Goal: Task Accomplishment & Management: Manage account settings

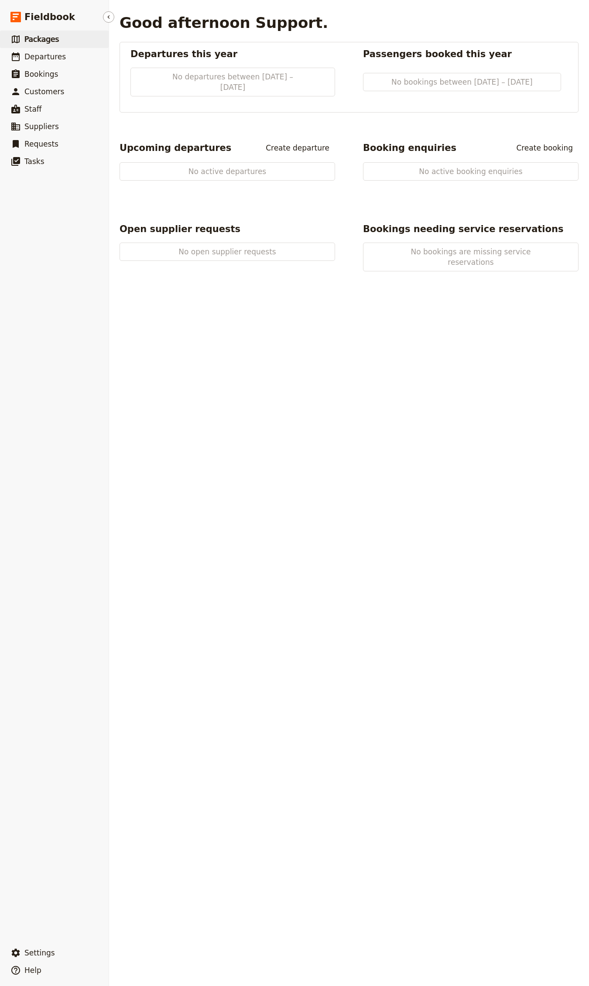
click at [95, 36] on link "​ Packages" at bounding box center [54, 39] width 109 height 17
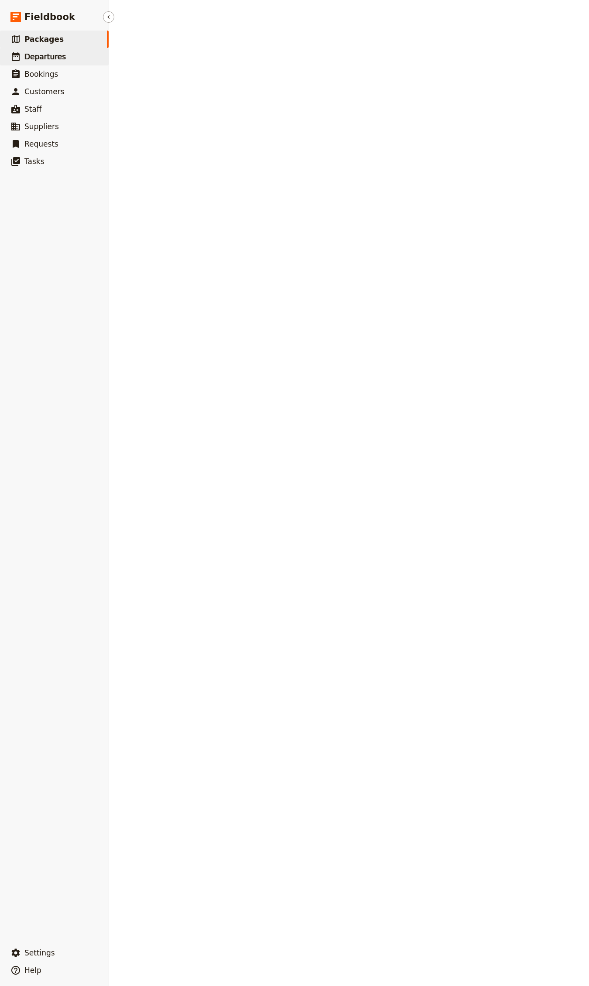
select select "UPDATED_AT"
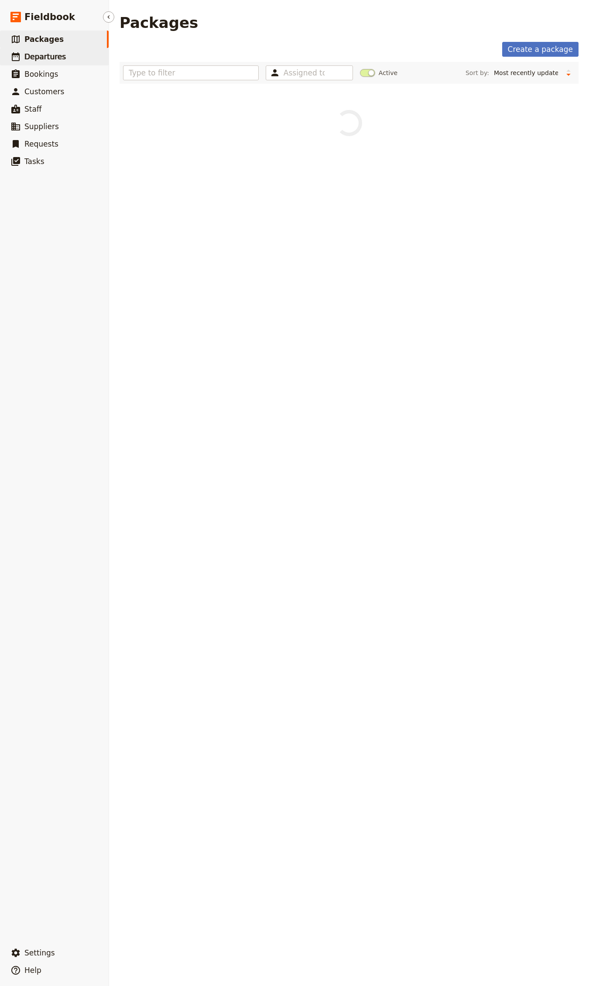
click at [52, 55] on span "Departures" at bounding box center [44, 56] width 41 height 9
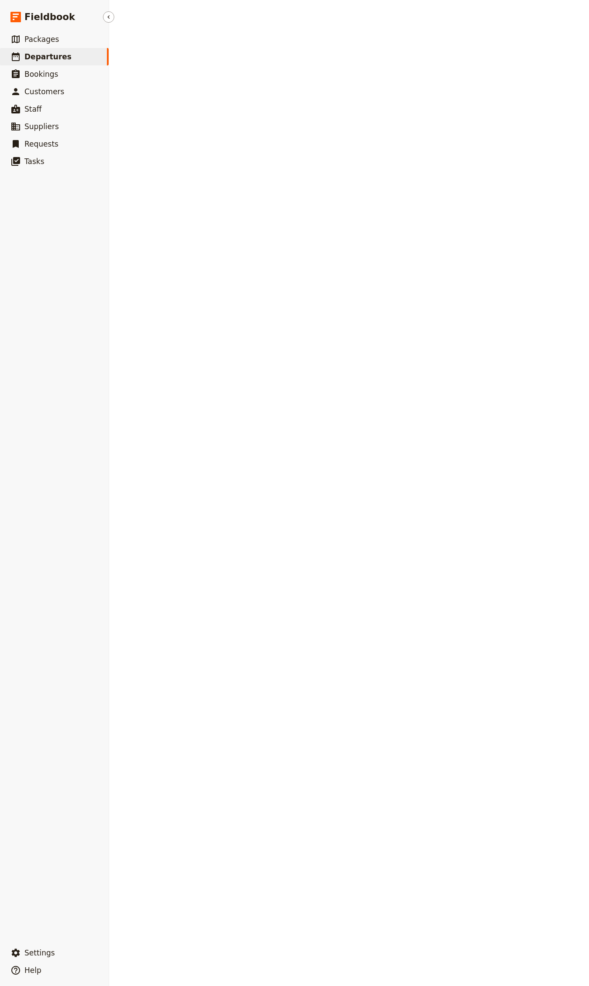
select select "CREATED_AT"
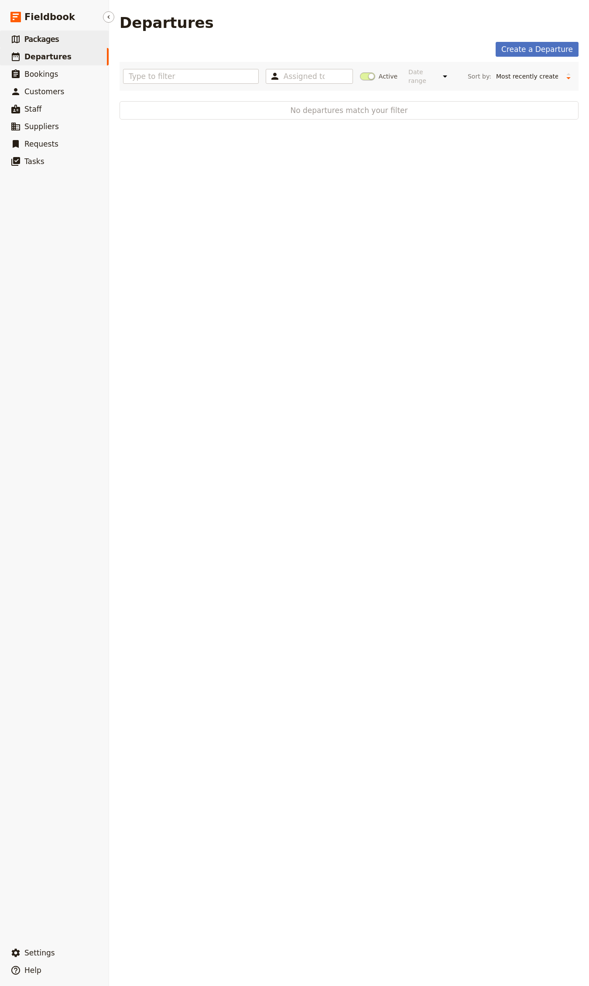
click at [52, 41] on span "Packages" at bounding box center [41, 39] width 34 height 9
select select "UPDATED_AT"
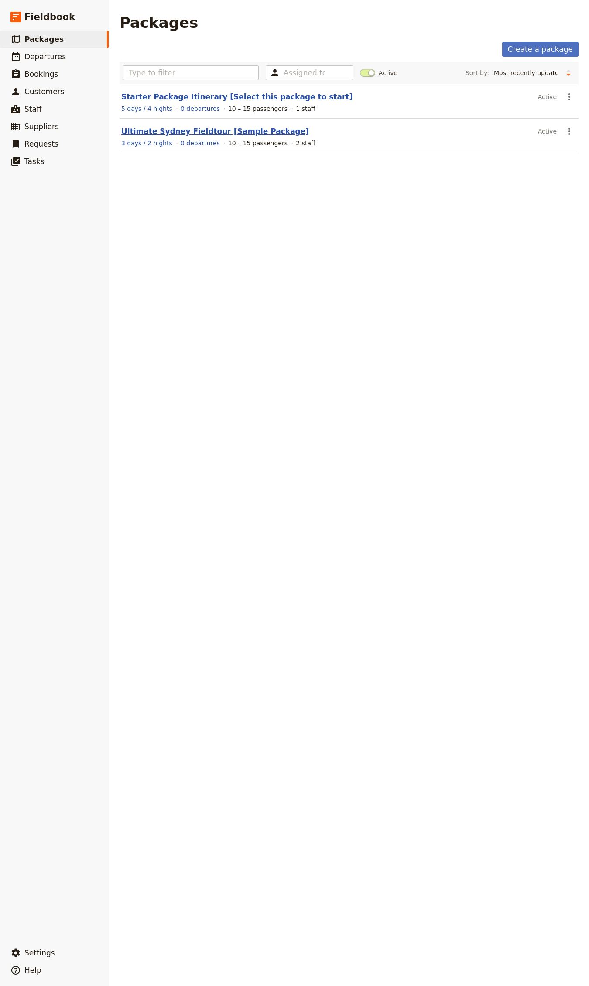
click at [183, 132] on link "Ultimate Sydney Fieldtour [Sample Package]" at bounding box center [215, 131] width 188 height 9
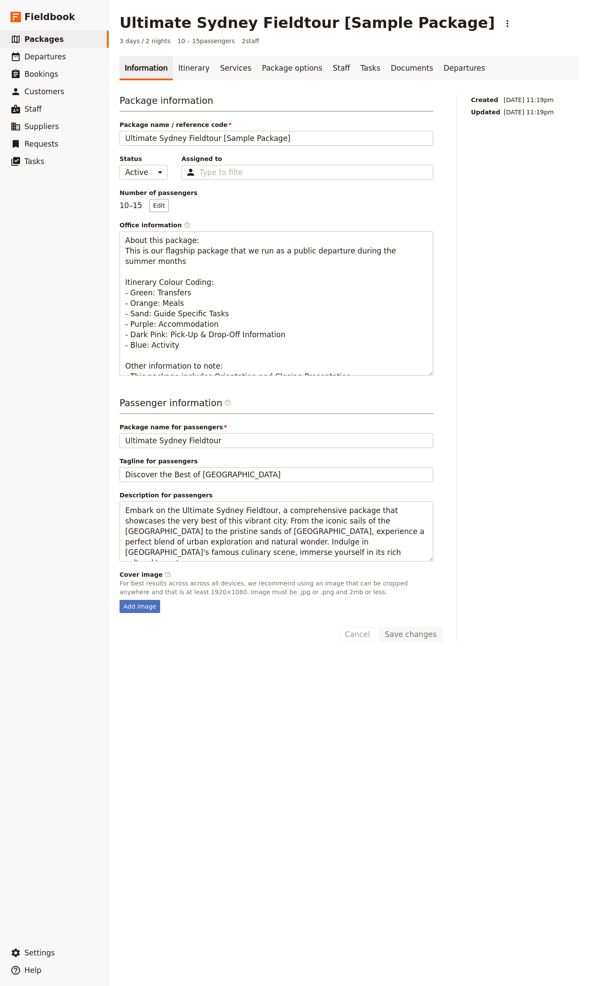
click at [144, 599] on fieldset "Cover image ​ For best results across across all devices, we recommend using an…" at bounding box center [277, 591] width 314 height 43
click at [142, 609] on div "Add image" at bounding box center [140, 606] width 41 height 13
click at [120, 600] on input "Add image" at bounding box center [119, 599] width 0 height 0
type input "C:\fakepath\Cover Image.jpg"
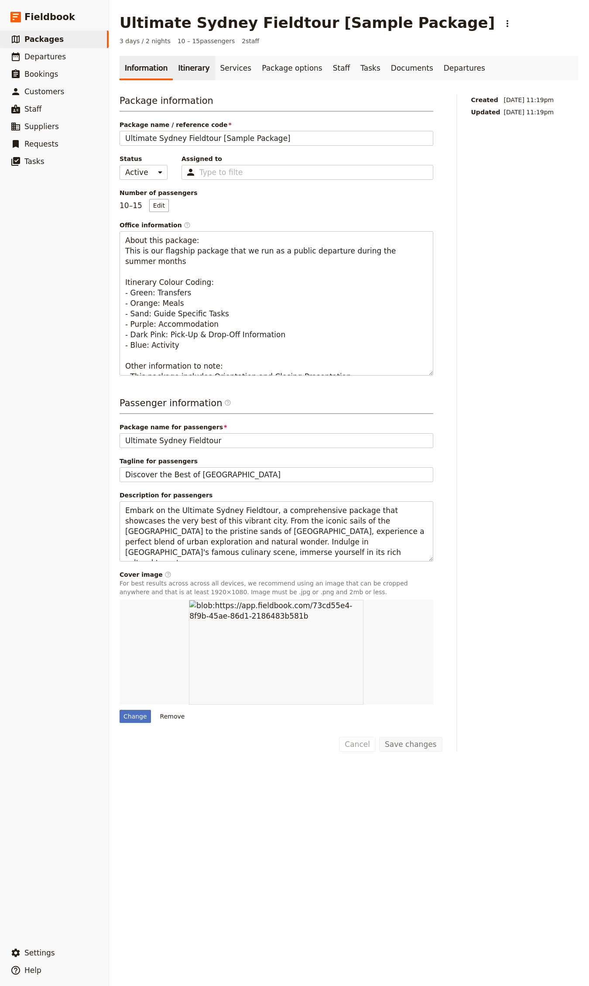
click at [176, 70] on link "Itinerary" at bounding box center [194, 68] width 42 height 24
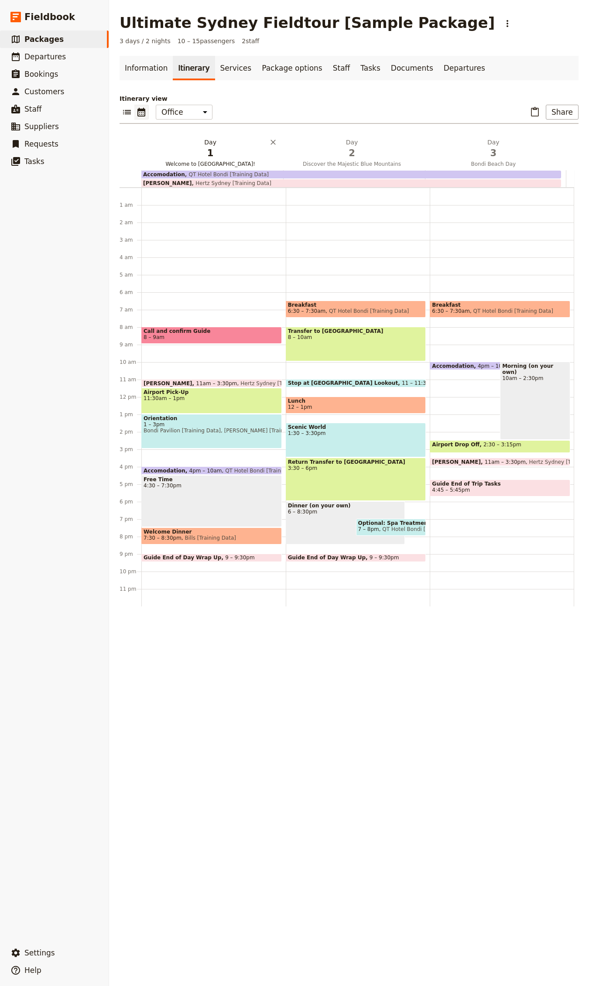
click at [186, 154] on span "1" at bounding box center [210, 153] width 131 height 13
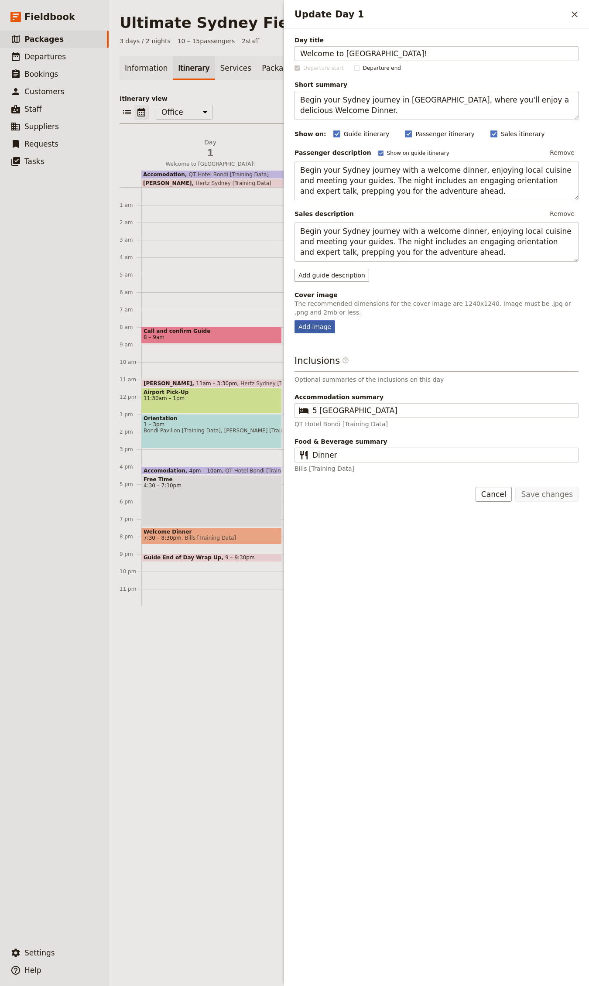
click at [315, 329] on div "Add image" at bounding box center [314, 326] width 41 height 13
click at [294, 320] on input "Add image" at bounding box center [294, 320] width 0 height 0
type input "C:\fakepath\Day 1.jpg"
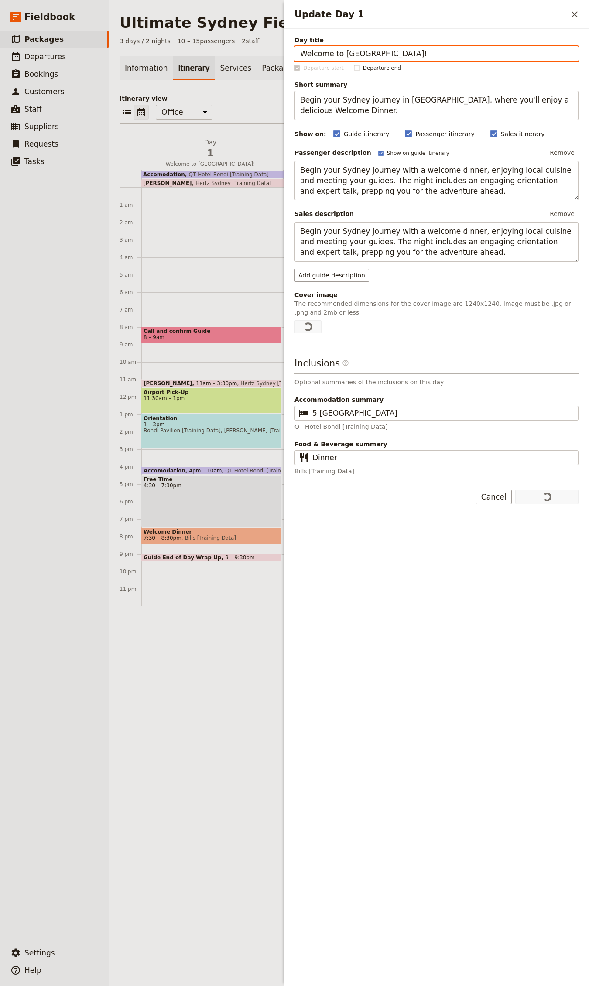
click at [243, 96] on p "Itinerary view" at bounding box center [349, 98] width 459 height 9
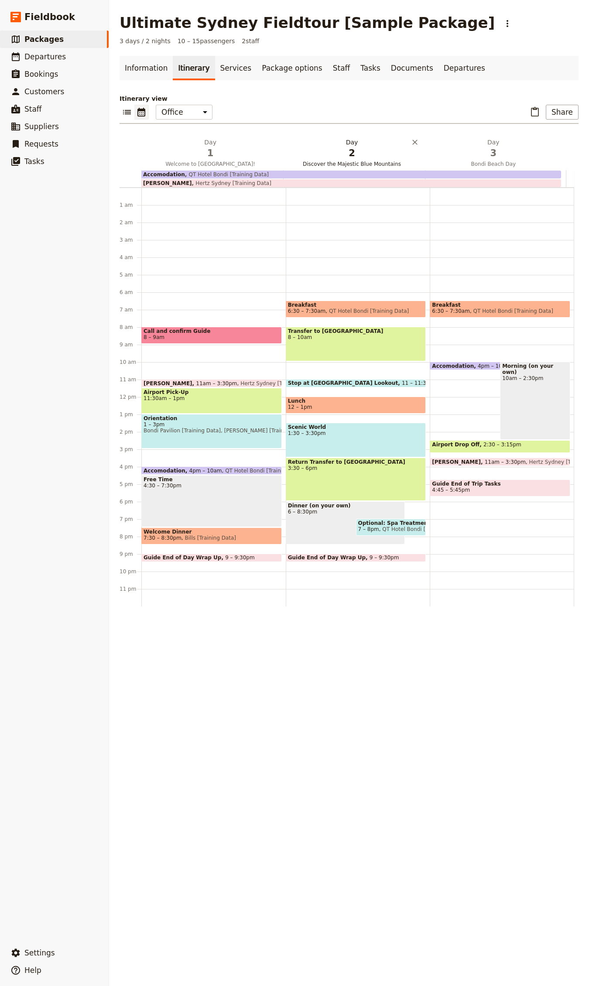
click at [355, 140] on h2 "Day 2 Discover the Majestic Blue Mountains" at bounding box center [351, 149] width 131 height 22
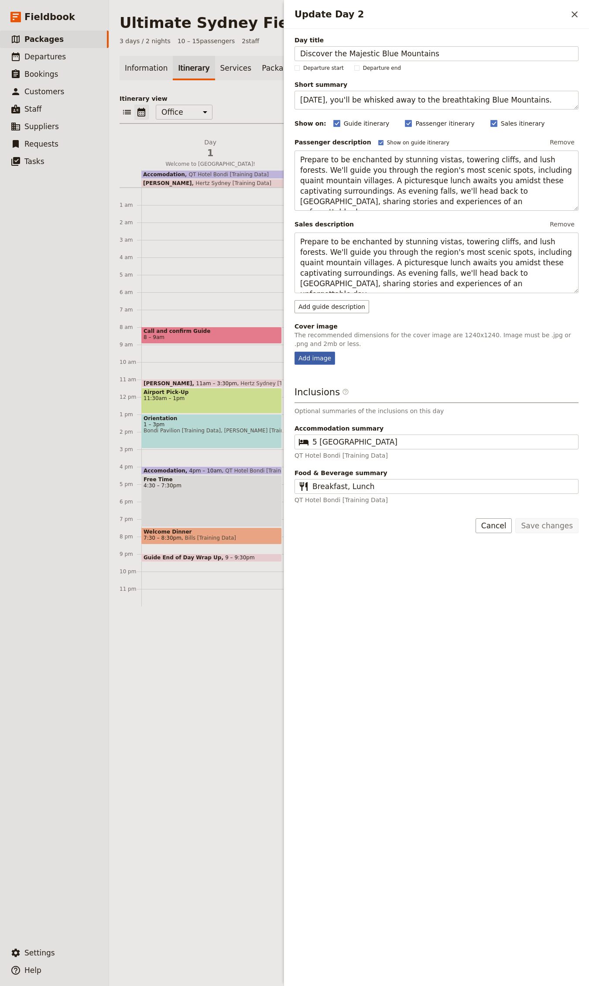
click at [316, 359] on div "Add image" at bounding box center [314, 358] width 41 height 13
click at [294, 352] on input "Add image" at bounding box center [294, 351] width 0 height 0
type input "C:\fakepath\Day 2.jpg"
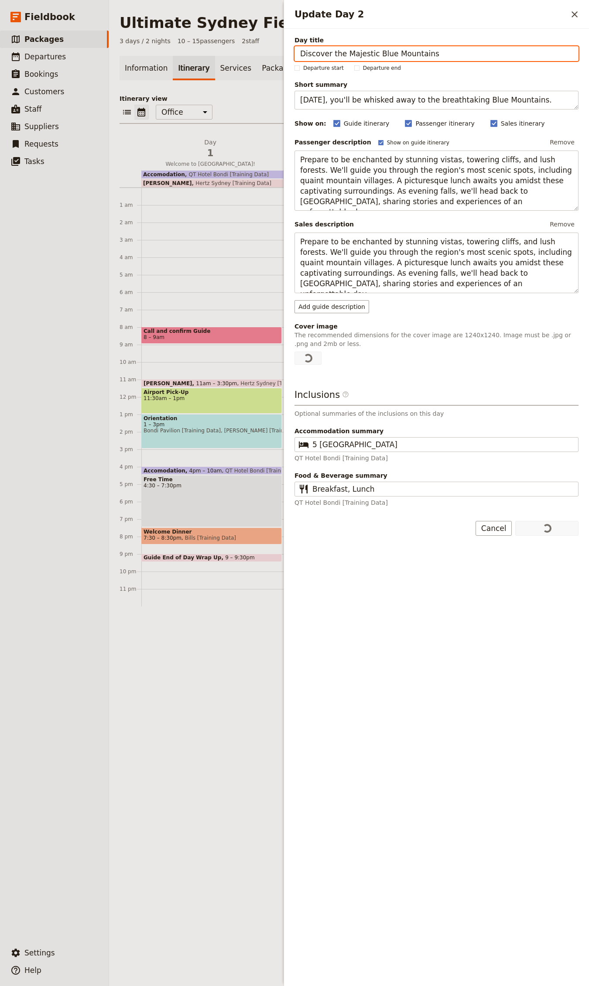
click at [234, 106] on div "​ ​ Office Guide Passenger Sales ​ Share" at bounding box center [349, 114] width 459 height 19
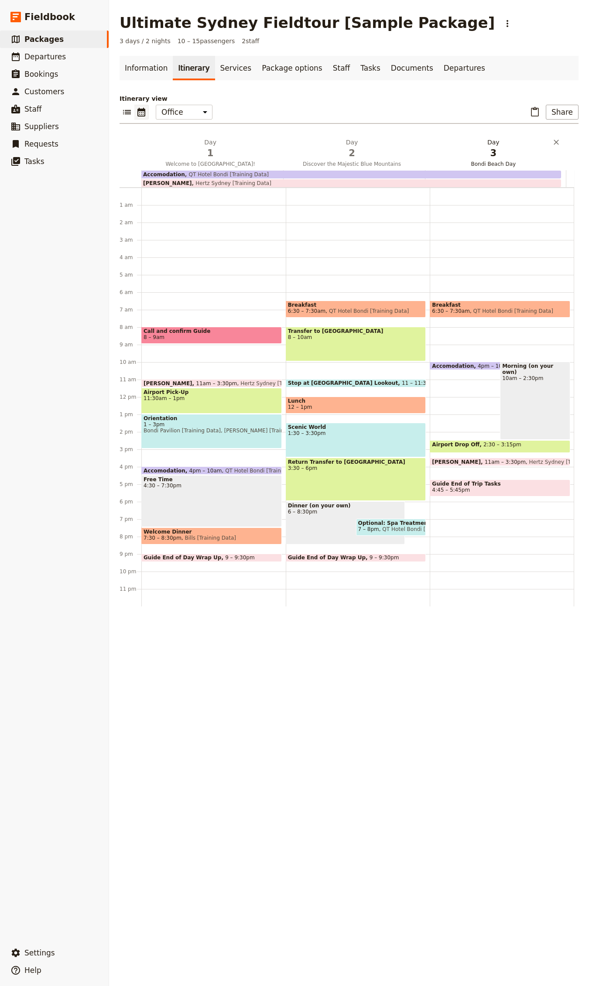
click at [482, 157] on span "3" at bounding box center [493, 153] width 131 height 13
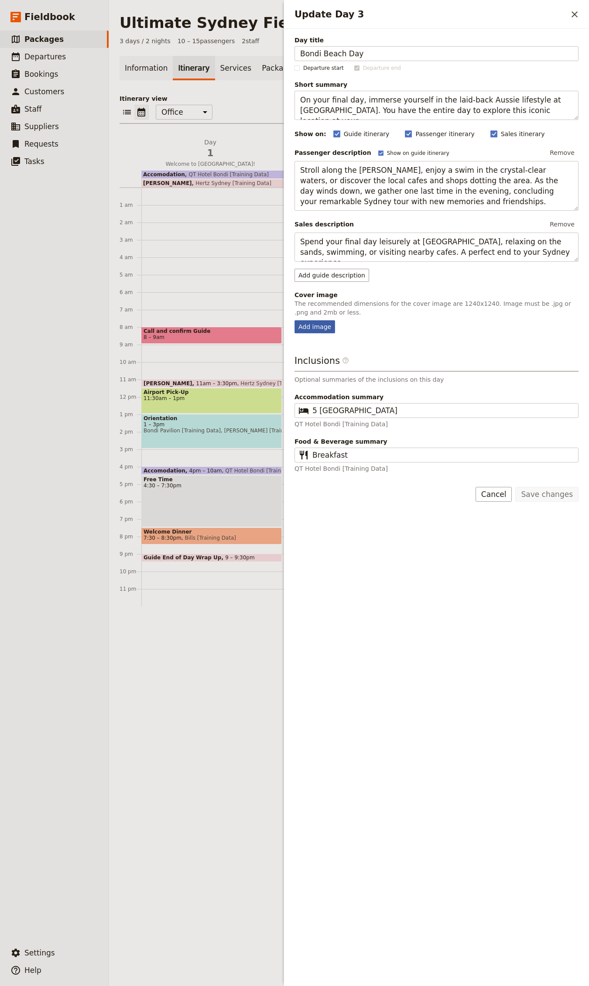
click at [317, 327] on div "Add image" at bounding box center [314, 326] width 41 height 13
click at [294, 320] on input "Add image" at bounding box center [294, 320] width 0 height 0
type input "C:\fakepath\Day 3.jpeg"
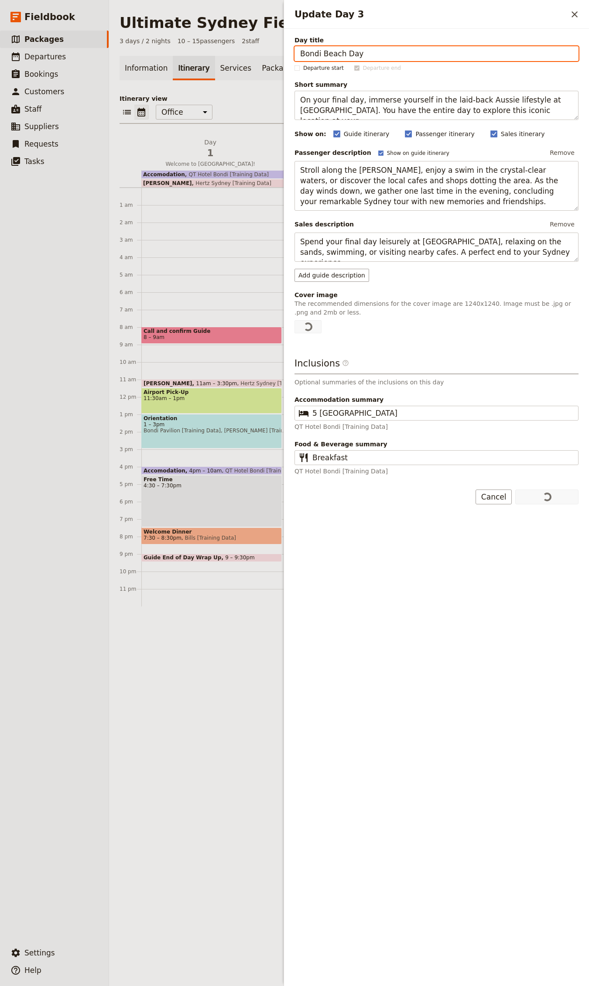
click at [238, 89] on div "Information Itinerary Services Package options Staff Tasks Documents Departures…" at bounding box center [349, 514] width 459 height 916
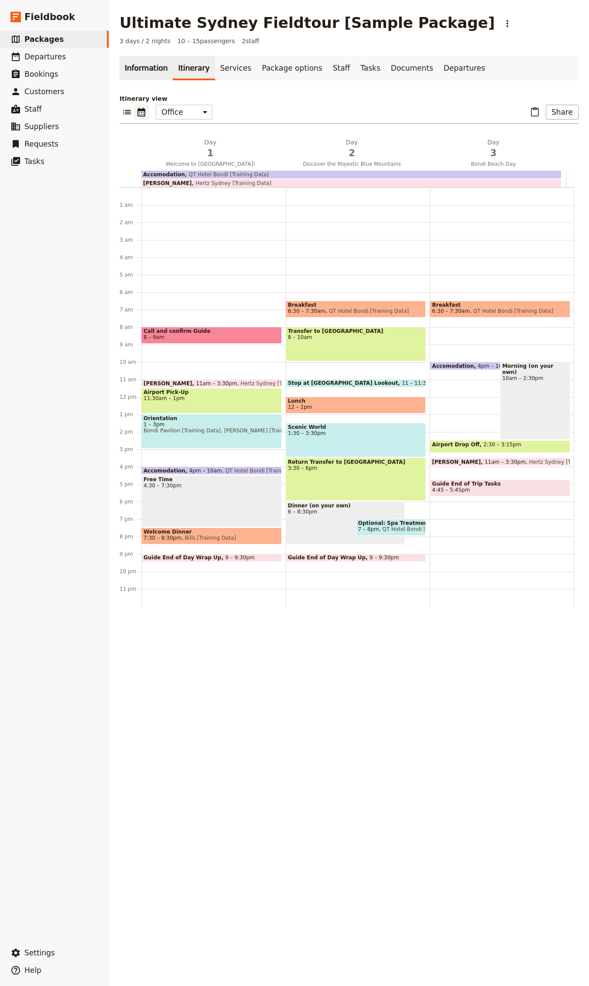
click at [136, 71] on link "Information" at bounding box center [146, 68] width 53 height 24
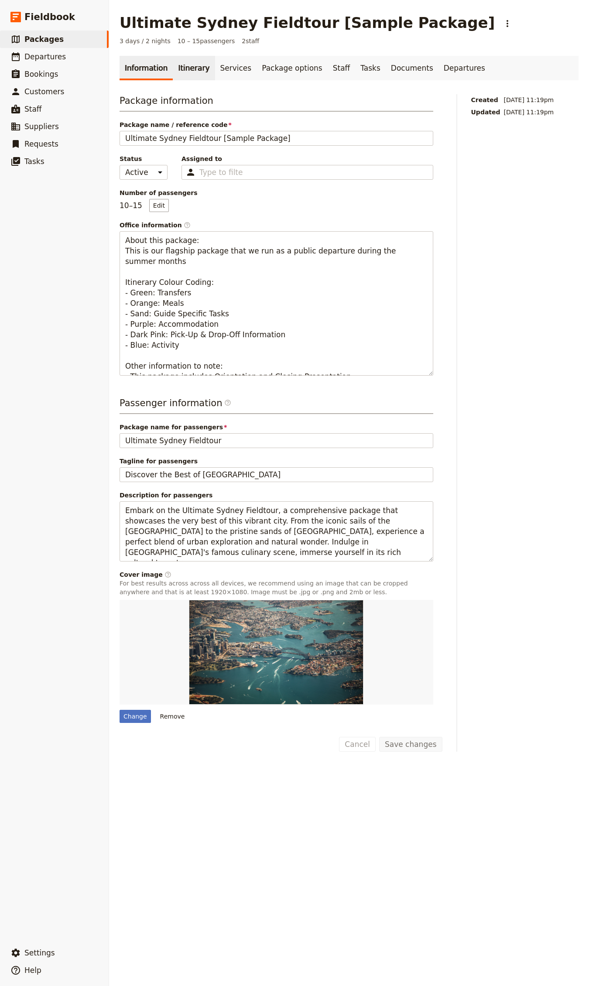
click at [188, 67] on link "Itinerary" at bounding box center [194, 68] width 42 height 24
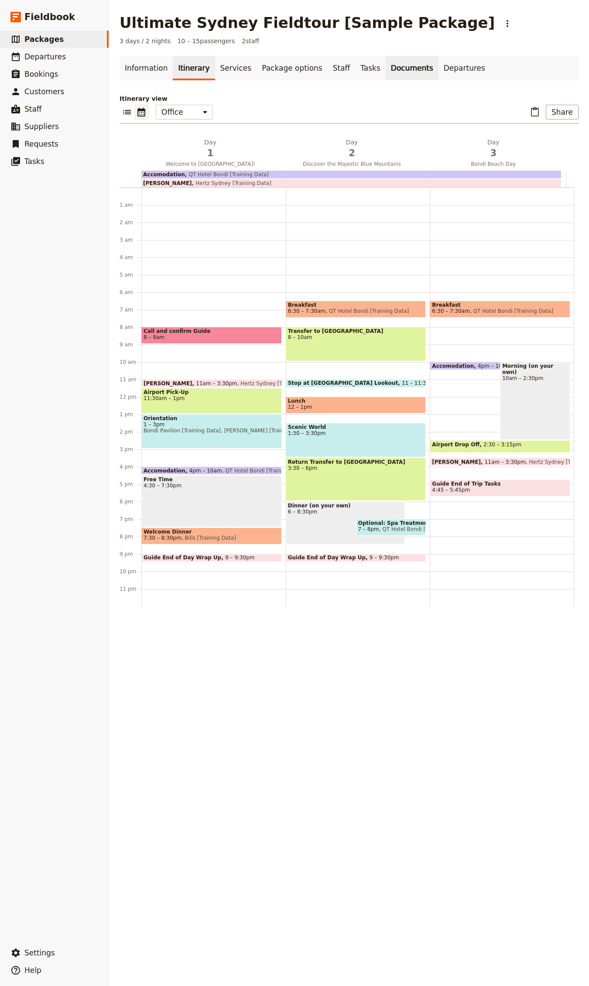
click at [386, 75] on link "Documents" at bounding box center [412, 68] width 53 height 24
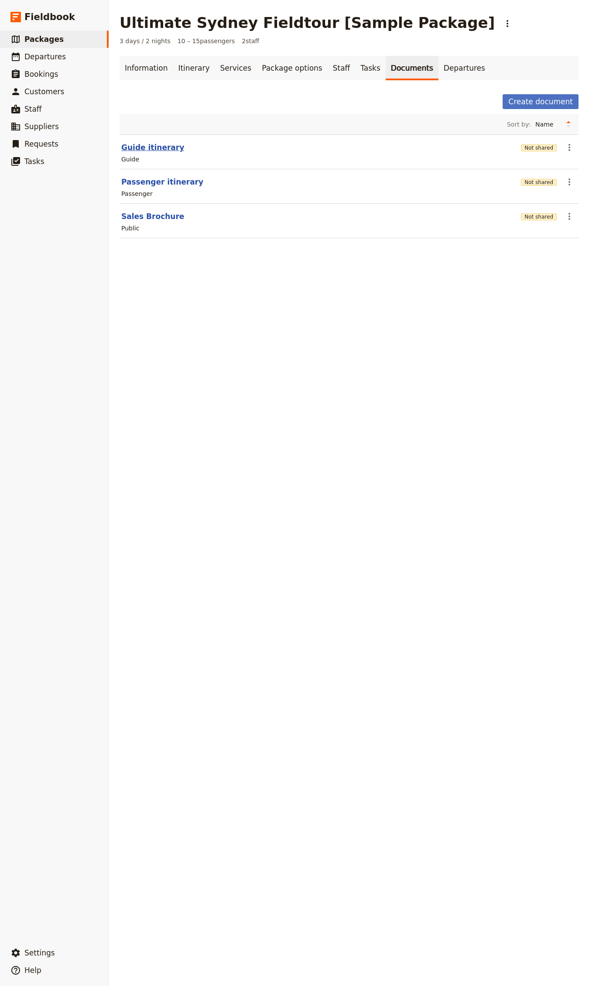
click at [151, 147] on button "Guide itinerary" at bounding box center [152, 147] width 63 height 10
select select "STAFF"
select select "RUN_SHEET"
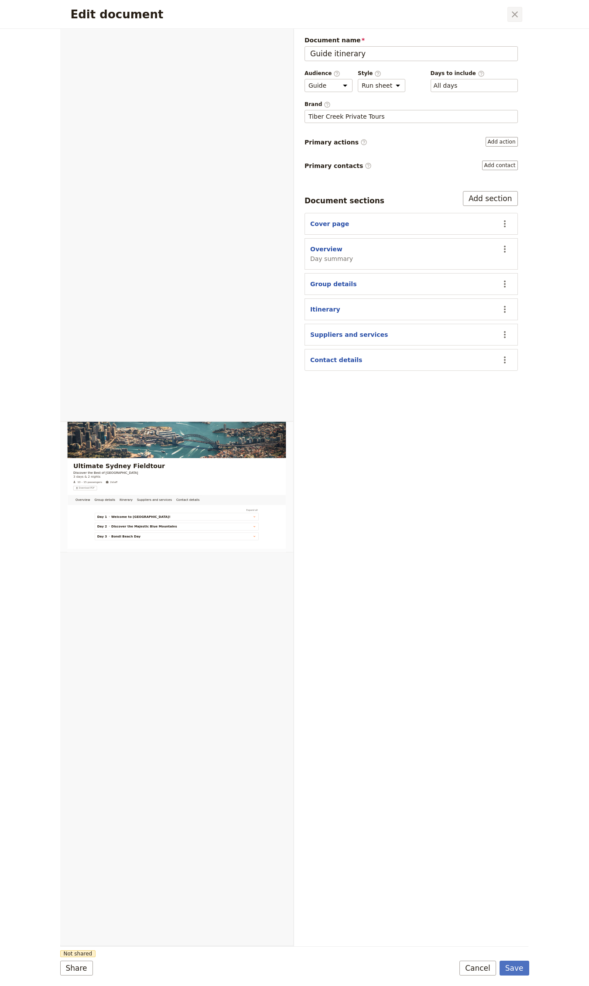
click at [514, 13] on icon "Close dialog" at bounding box center [515, 14] width 6 height 6
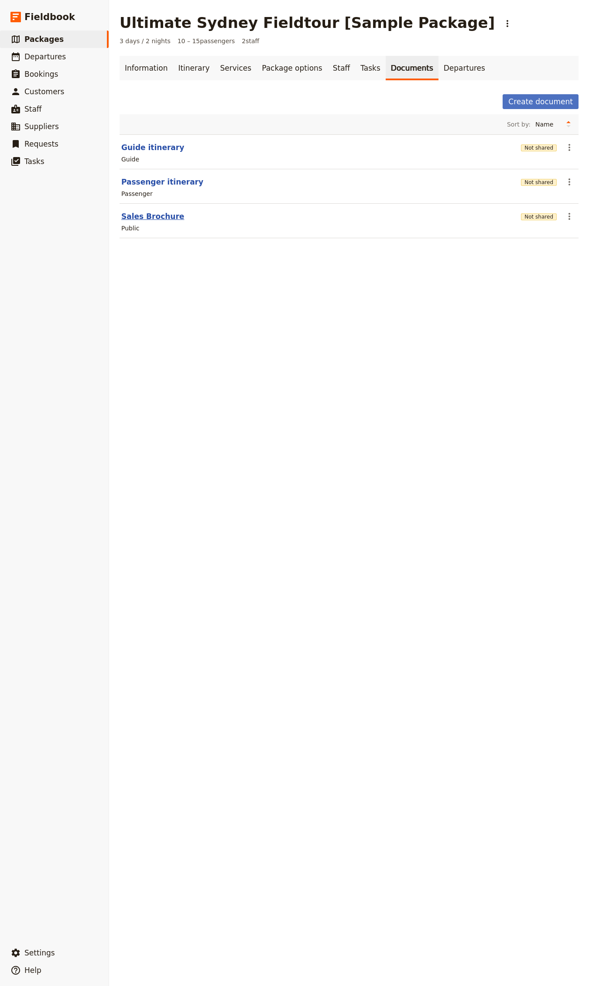
click at [148, 217] on button "Sales Brochure" at bounding box center [152, 216] width 63 height 10
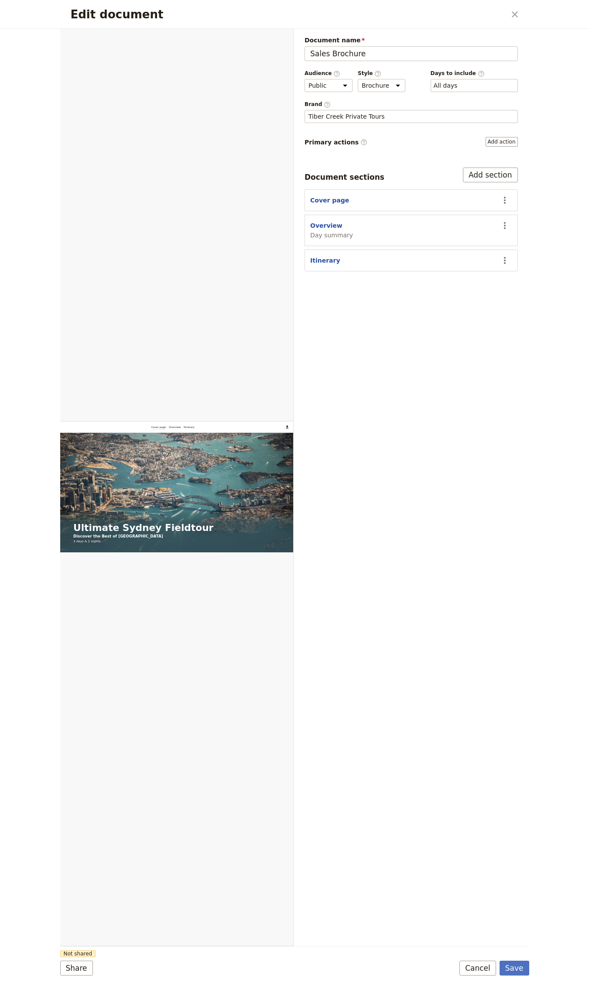
drag, startPoint x: 518, startPoint y: 14, endPoint x: 505, endPoint y: 116, distance: 103.3
click at [518, 14] on icon "Close dialog" at bounding box center [515, 14] width 10 height 10
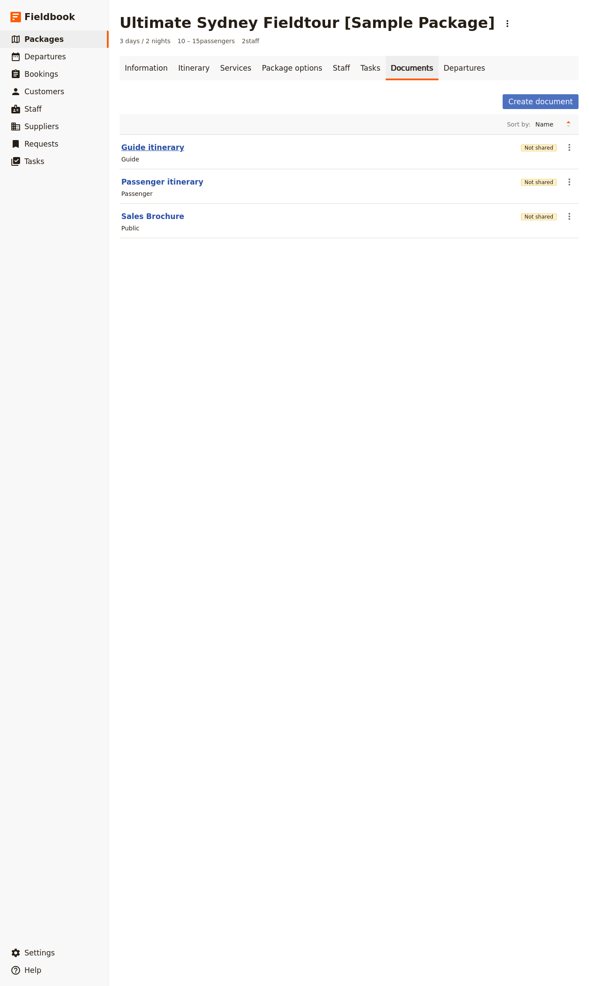
click at [149, 147] on button "Guide itinerary" at bounding box center [152, 147] width 63 height 10
select select "STAFF"
select select "RUN_SHEET"
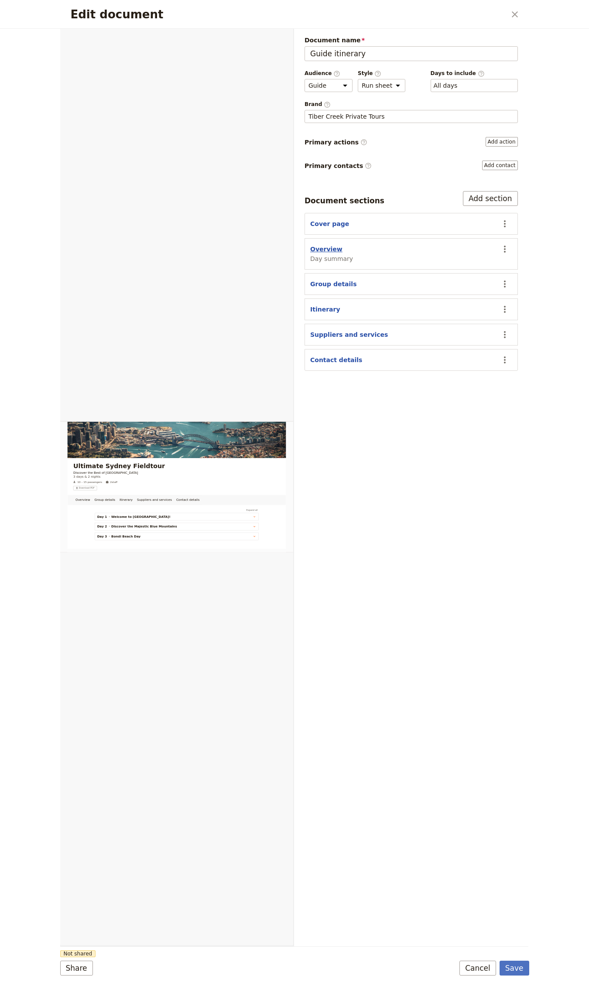
click at [328, 250] on button "Overview" at bounding box center [326, 249] width 32 height 9
select select "DAY_SUMMARY"
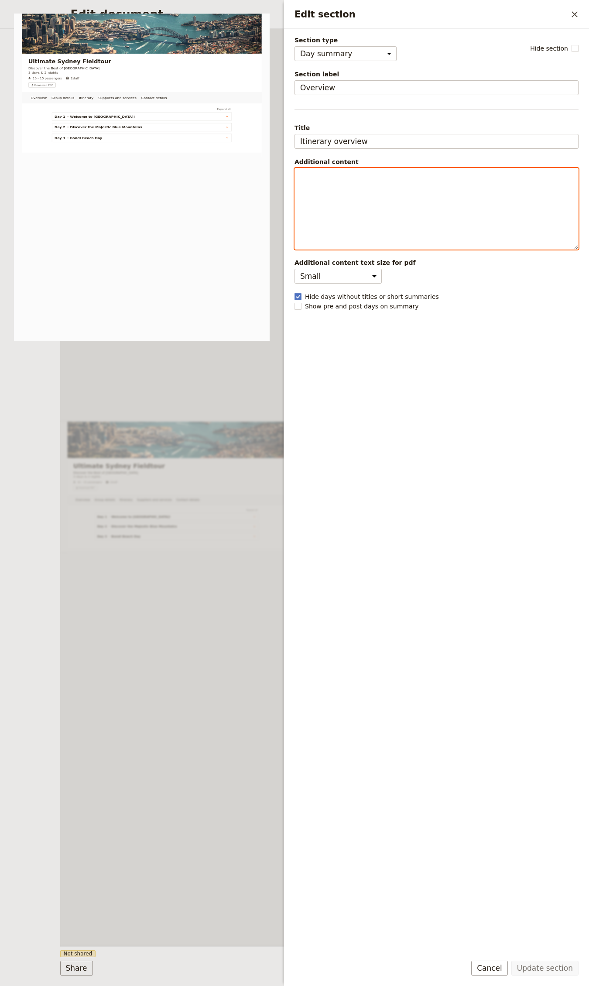
click at [407, 216] on div "Edit section" at bounding box center [436, 208] width 283 height 81
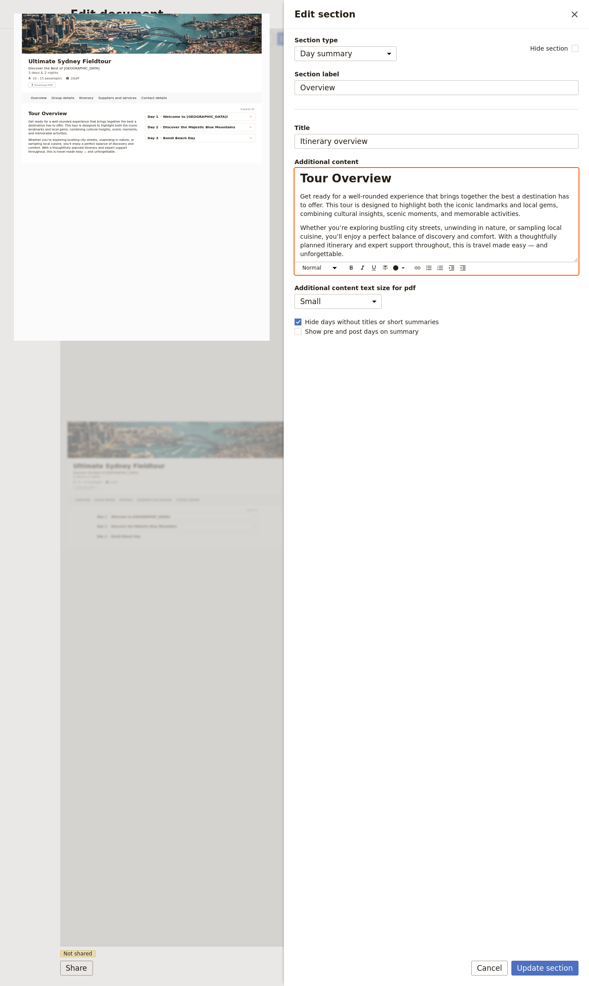
click at [248, 383] on div "Overview Group details Itinerary Suppliers and services Contact details Web PDF…" at bounding box center [177, 487] width 234 height 917
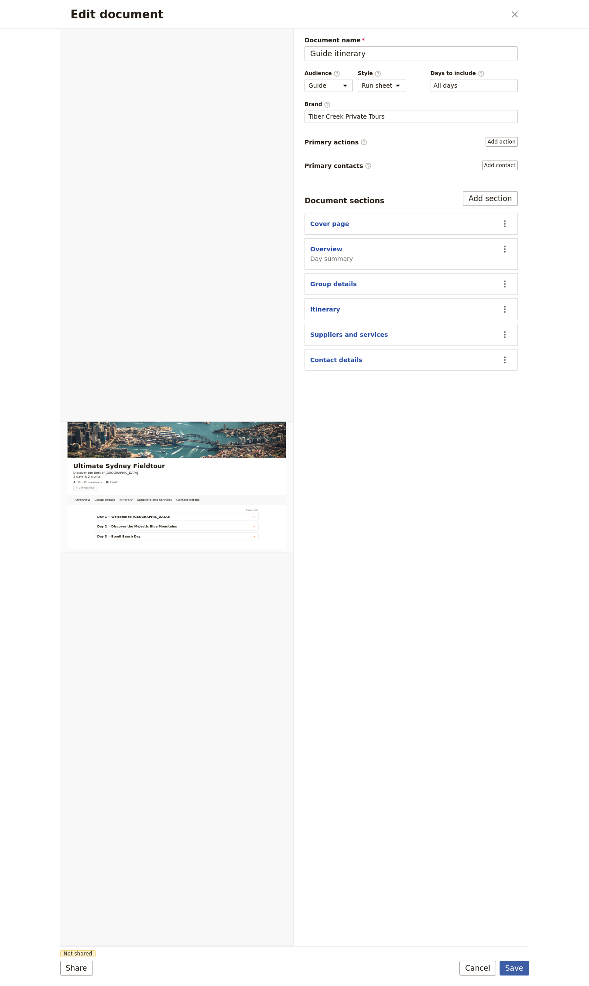
click at [513, 967] on button "Save" at bounding box center [514, 968] width 30 height 15
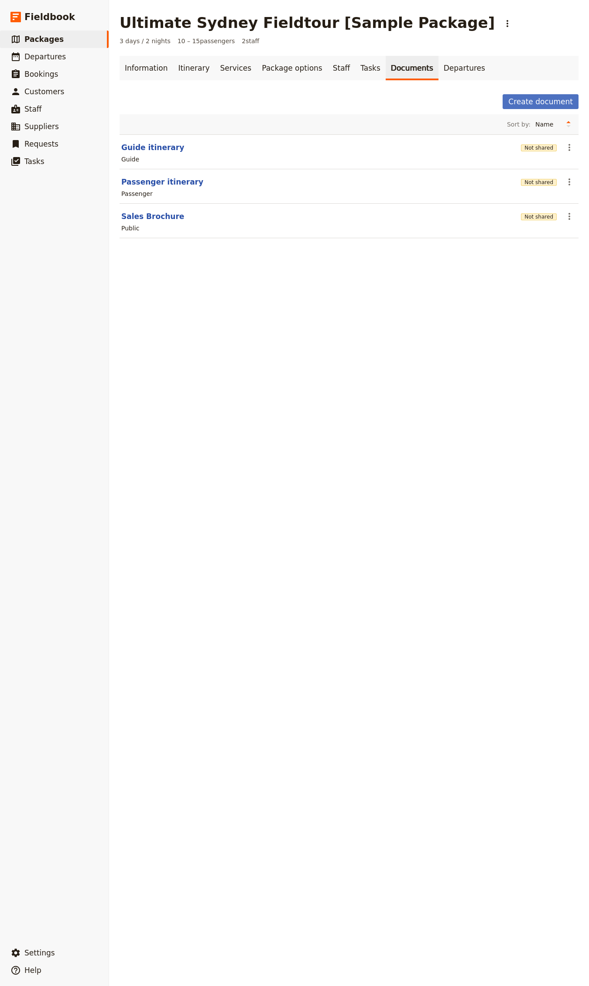
click at [143, 188] on section "Passenger itinerary Not shared ​ Passenger" at bounding box center [349, 186] width 459 height 34
click at [146, 185] on button "Passenger itinerary" at bounding box center [162, 182] width 82 height 10
select select "PASSENGER"
select select "RUN_SHEET"
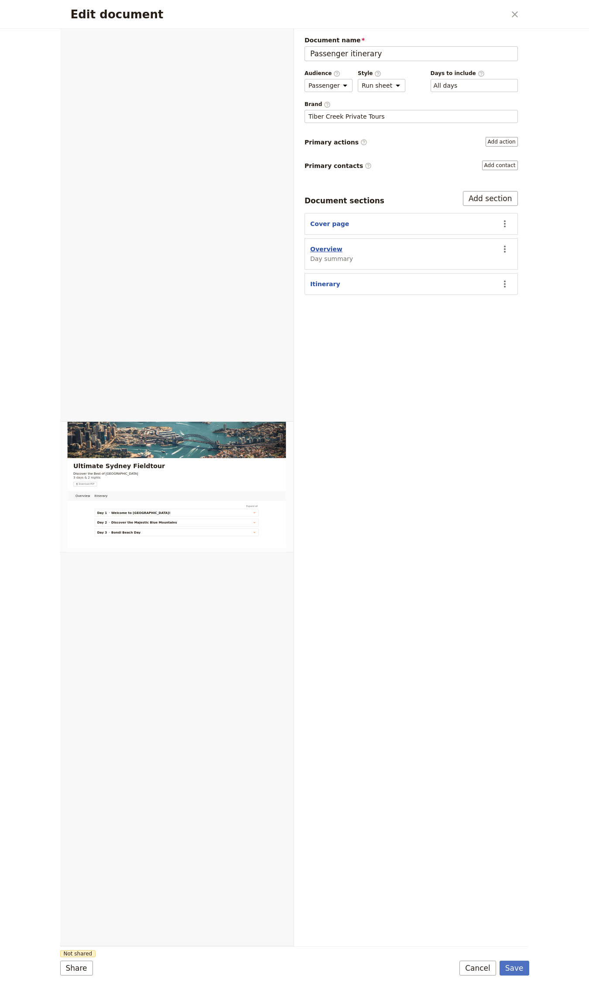
click at [328, 248] on button "Overview" at bounding box center [326, 249] width 32 height 9
select select "DAY_SUMMARY"
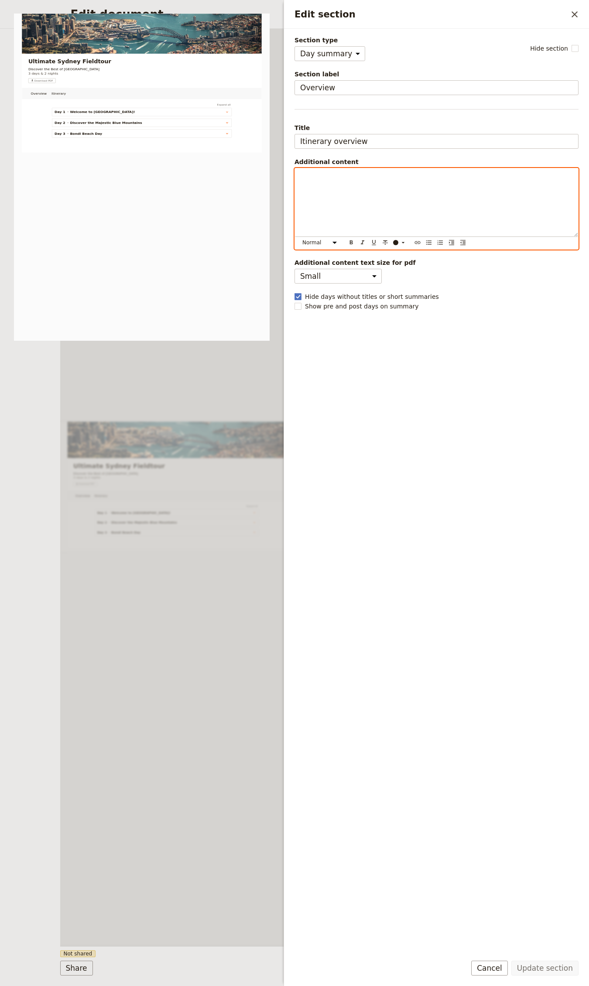
click at [392, 185] on div "Edit section" at bounding box center [436, 202] width 283 height 68
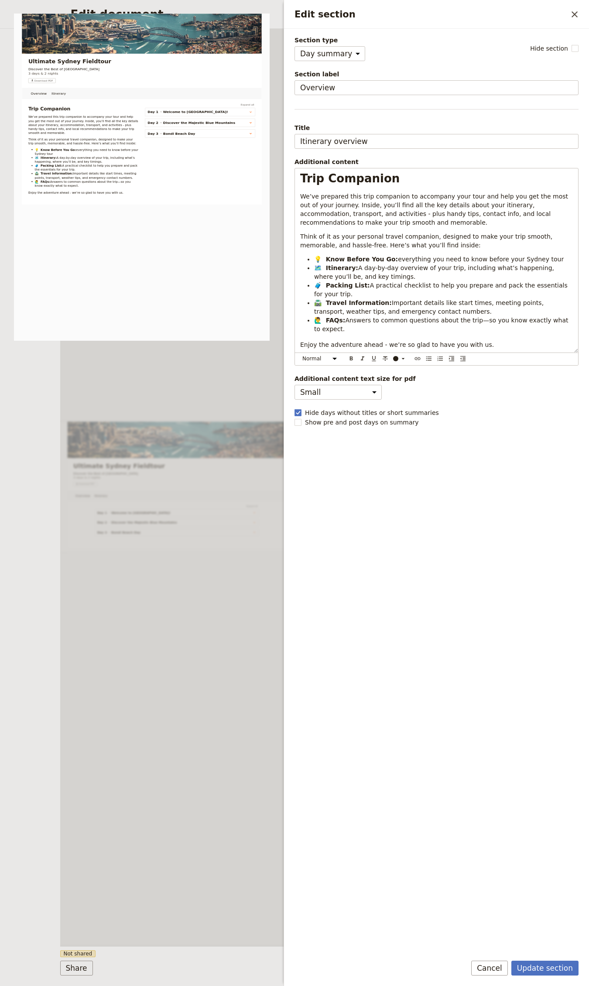
click at [553, 976] on div "Update section Cancel" at bounding box center [436, 973] width 305 height 25
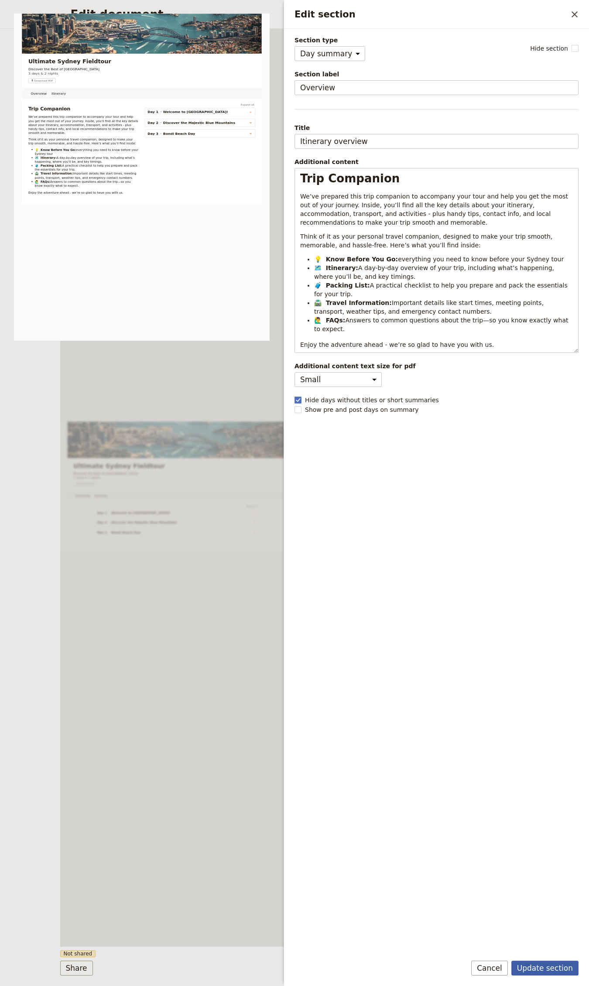
click at [550, 971] on button "Update section" at bounding box center [544, 968] width 67 height 15
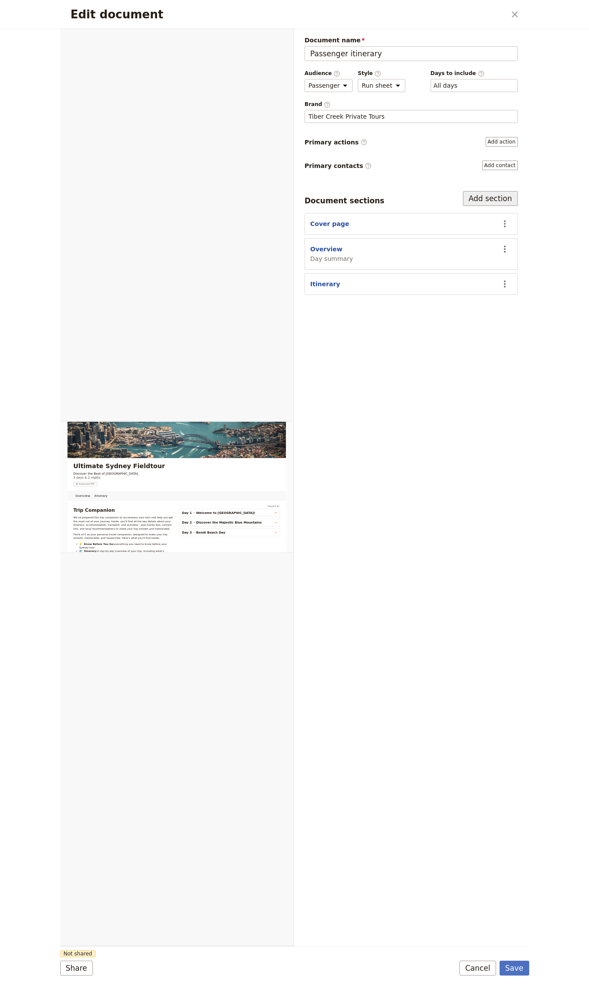
click at [482, 202] on button "Add section" at bounding box center [490, 198] width 55 height 15
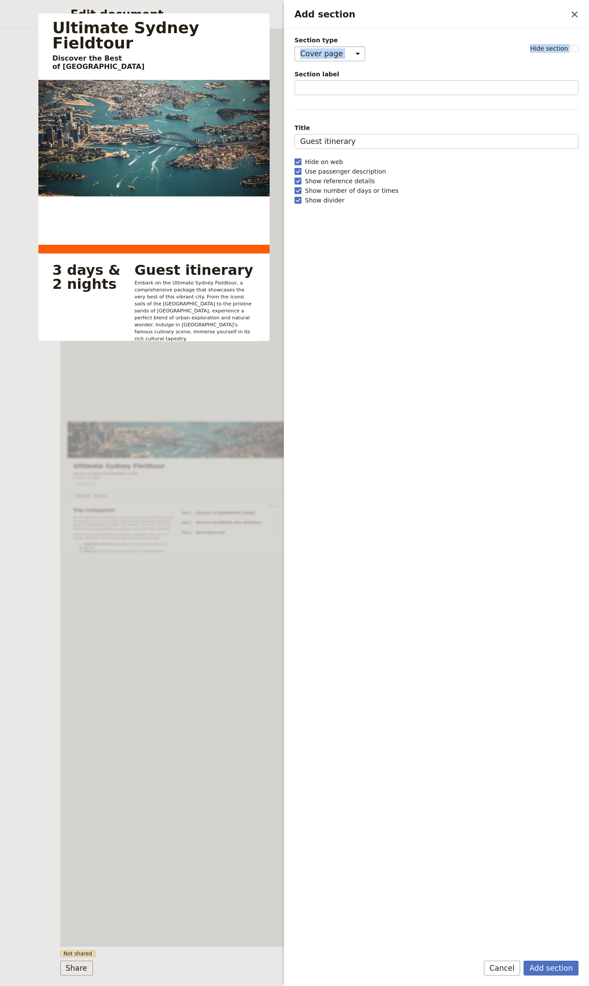
click at [327, 61] on div "Section type Cover page Day summary Itinerary Custom Hide section Section label…" at bounding box center [436, 491] width 284 height 911
click at [326, 61] on select "Cover page Day summary Itinerary Custom" at bounding box center [329, 53] width 71 height 15
select select "CUSTOM"
click at [294, 46] on select "Cover page Day summary Itinerary Custom" at bounding box center [329, 53] width 71 height 15
select select "default"
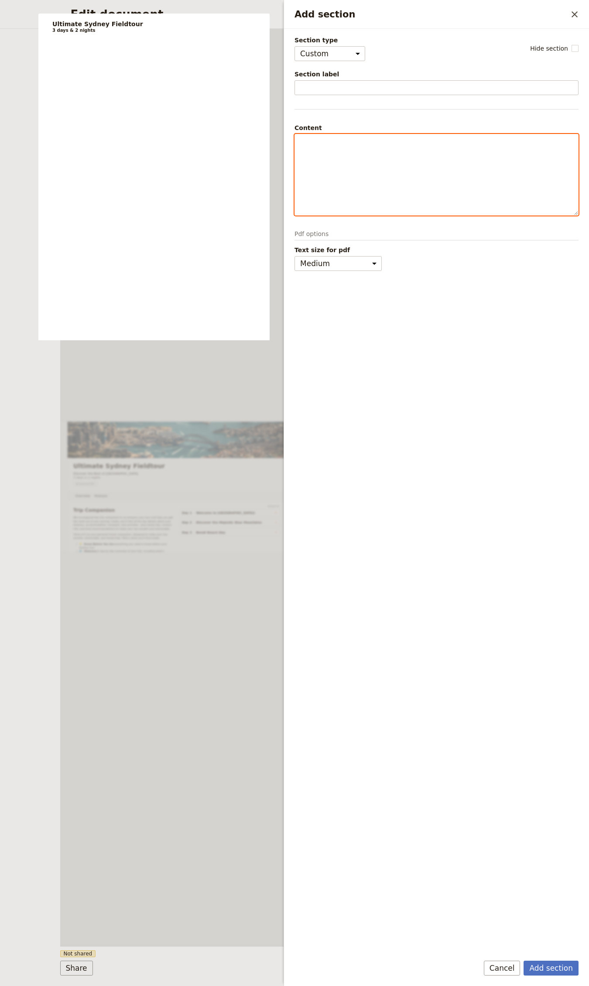
click at [320, 152] on div "Add section" at bounding box center [436, 174] width 283 height 81
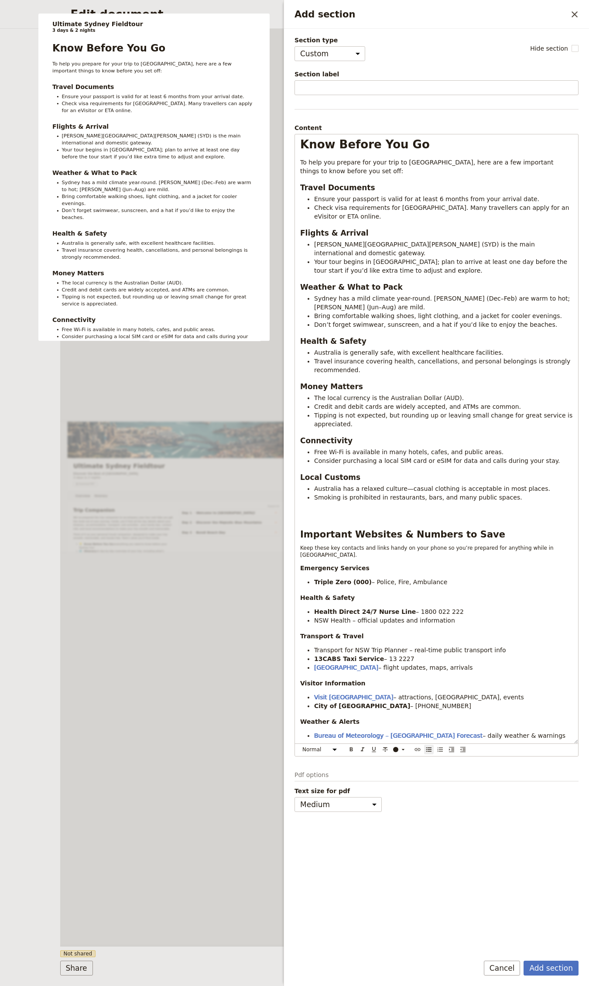
click at [304, 76] on span "Section label" at bounding box center [436, 74] width 284 height 9
click at [304, 80] on input "Section label" at bounding box center [436, 87] width 284 height 15
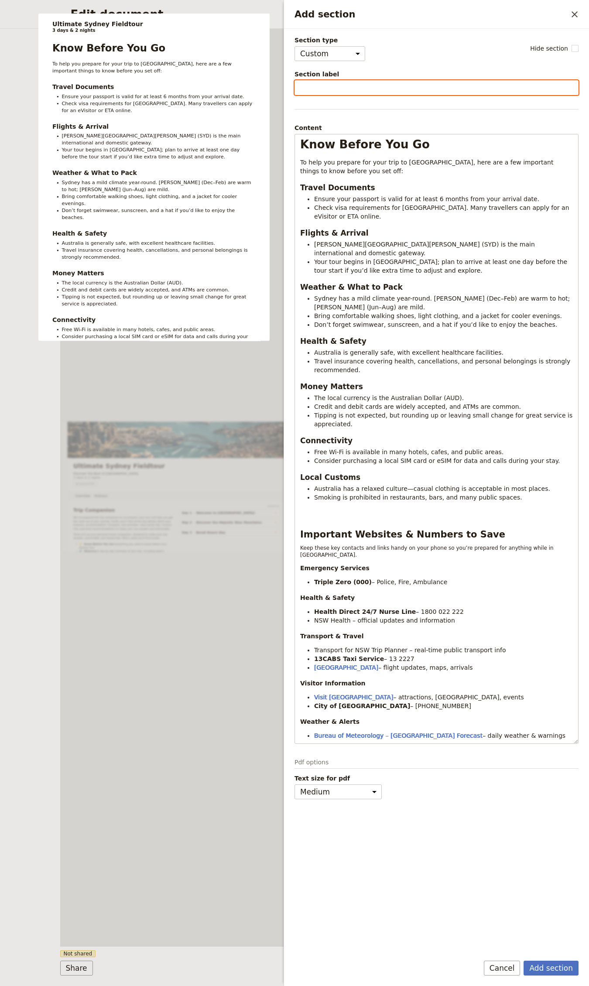
click at [304, 92] on input "Section label" at bounding box center [436, 87] width 284 height 15
type input "Know Before You Go"
click at [523, 961] on button "Add section" at bounding box center [550, 968] width 55 height 15
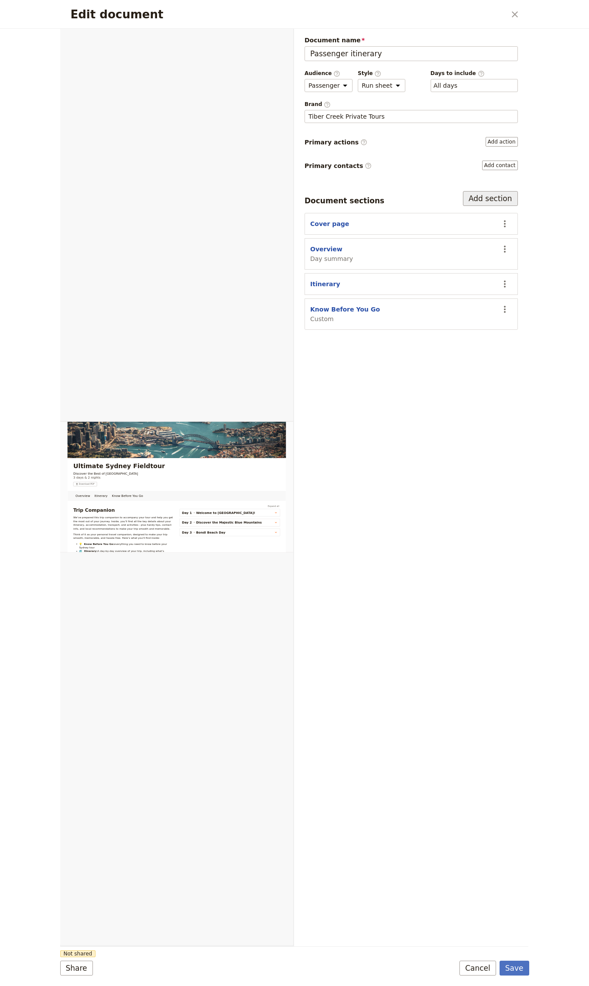
click at [485, 200] on button "Add section" at bounding box center [490, 198] width 55 height 15
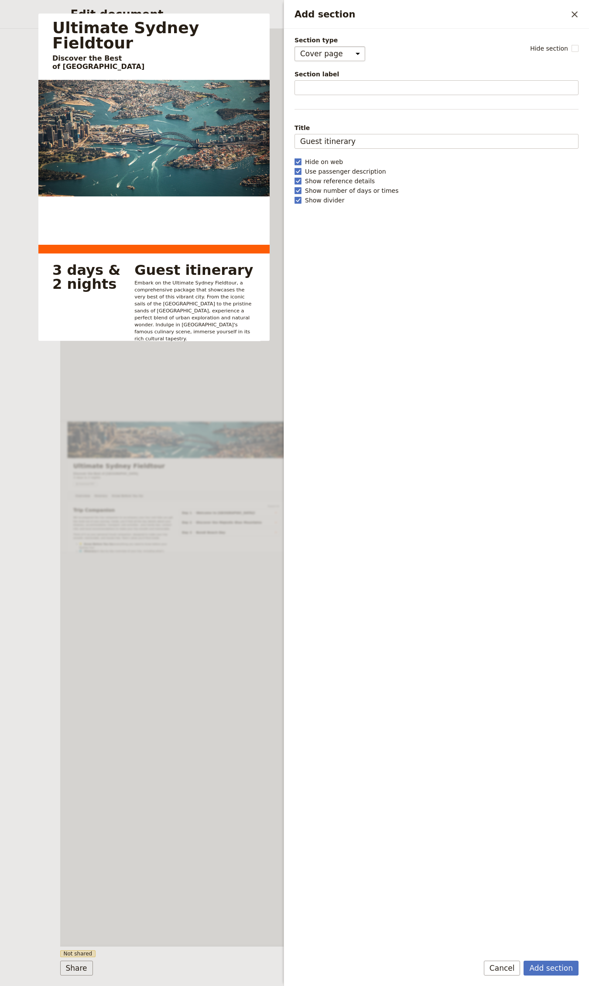
click at [330, 51] on select "Cover page Day summary Itinerary Custom" at bounding box center [329, 53] width 71 height 15
select select "CUSTOM"
click at [294, 46] on select "Cover page Day summary Itinerary Custom" at bounding box center [329, 53] width 71 height 15
select select "default"
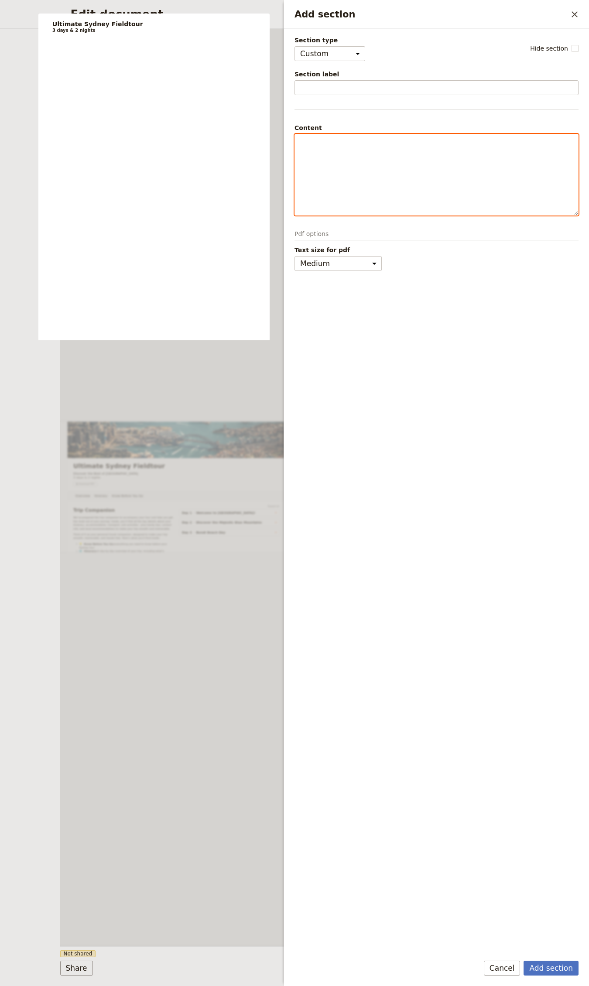
click at [348, 177] on div "Add section" at bounding box center [436, 174] width 283 height 81
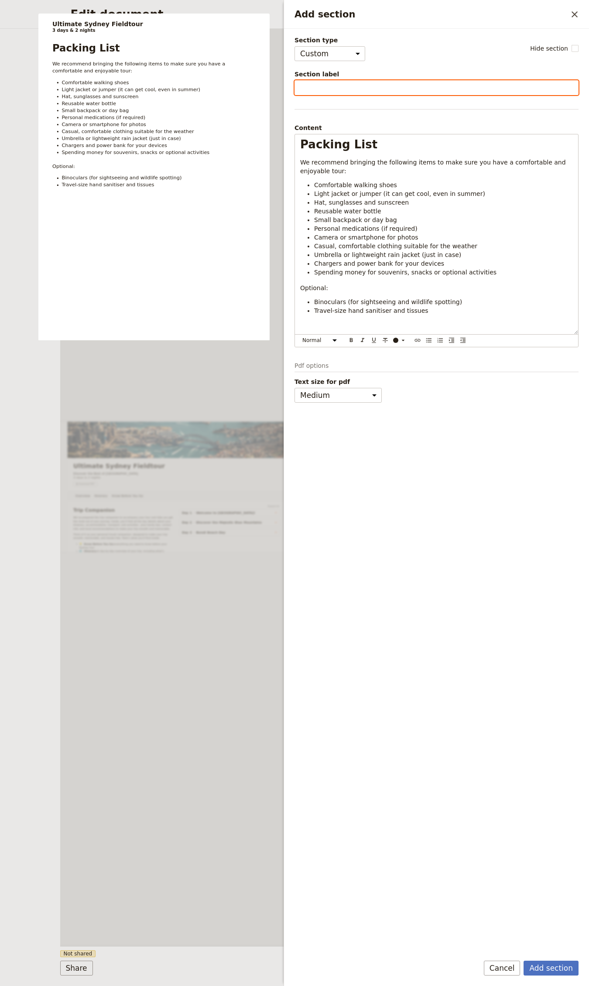
click at [356, 90] on input "Section label" at bounding box center [436, 87] width 284 height 15
type input "Packing List"
click at [523, 961] on button "Add section" at bounding box center [550, 968] width 55 height 15
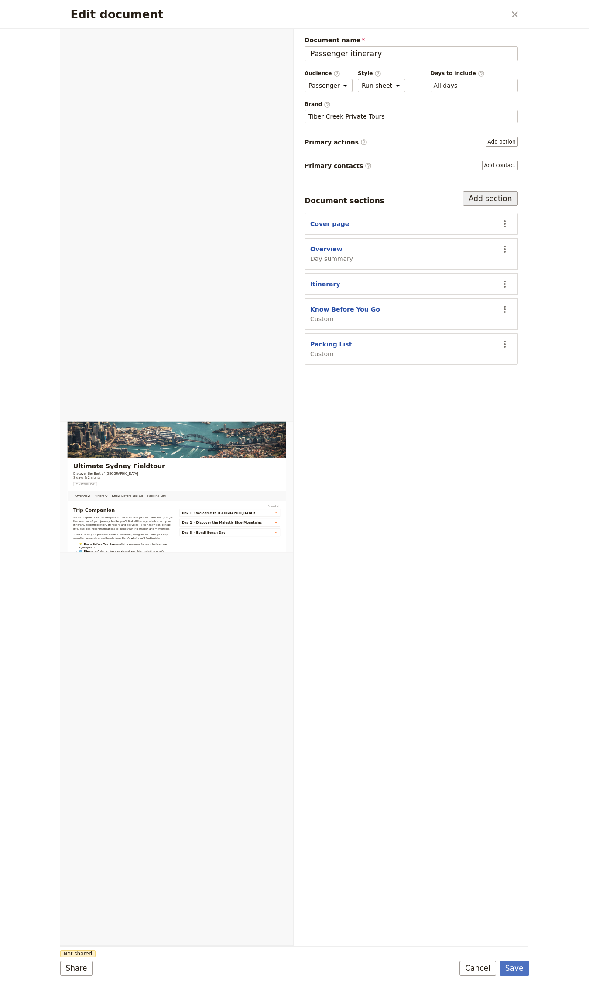
click at [491, 191] on button "Add section" at bounding box center [490, 198] width 55 height 15
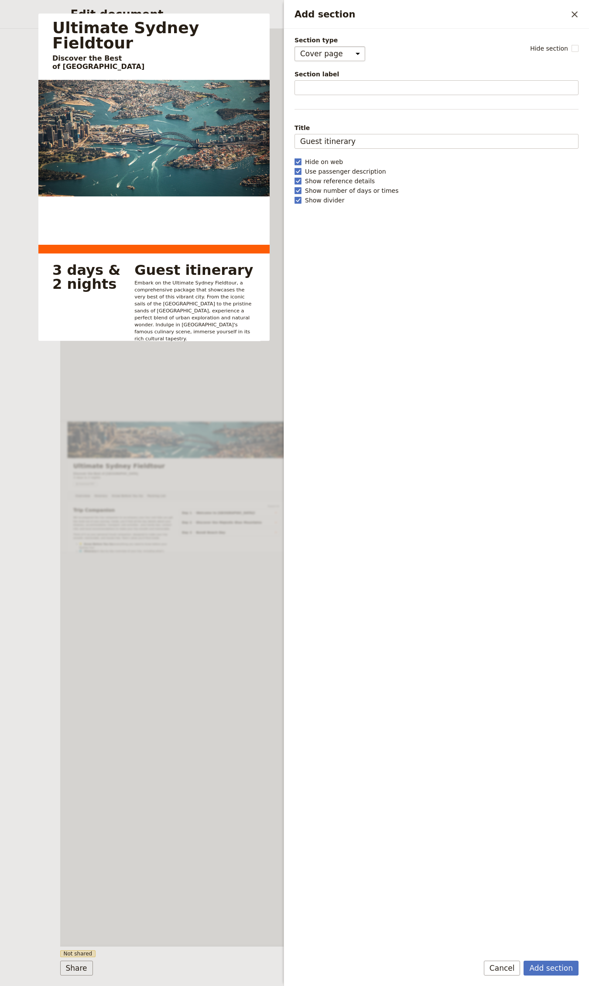
click at [343, 48] on select "Cover page Day summary Itinerary Custom" at bounding box center [329, 53] width 71 height 15
click at [294, 46] on select "Cover page Day summary Itinerary Custom" at bounding box center [329, 53] width 71 height 15
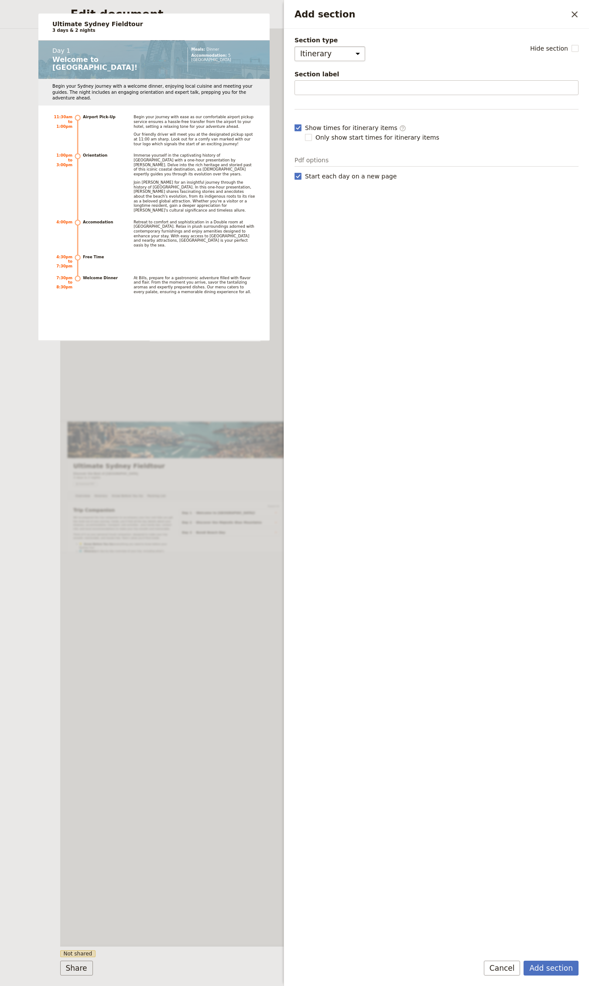
click at [332, 51] on select "Cover page Day summary Itinerary Custom" at bounding box center [329, 53] width 71 height 15
select select "CUSTOM"
click at [294, 46] on select "Cover page Day summary Itinerary Custom" at bounding box center [329, 53] width 71 height 15
select select "default"
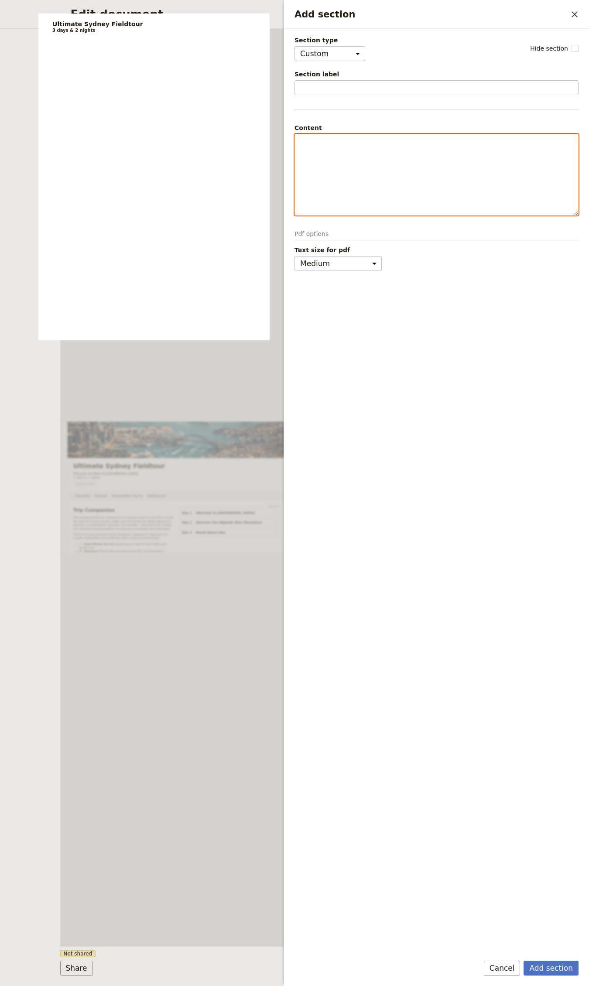
click at [335, 155] on div "Add section" at bounding box center [436, 174] width 283 height 81
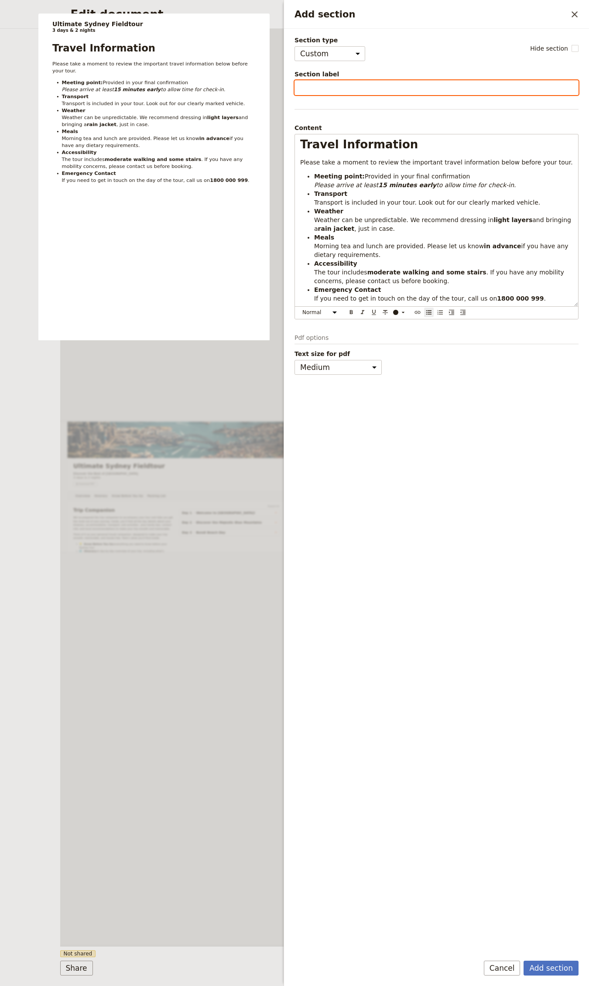
click at [341, 82] on input "Section label" at bounding box center [436, 87] width 284 height 15
type input "Travel Information"
click at [523, 961] on button "Add section" at bounding box center [550, 968] width 55 height 15
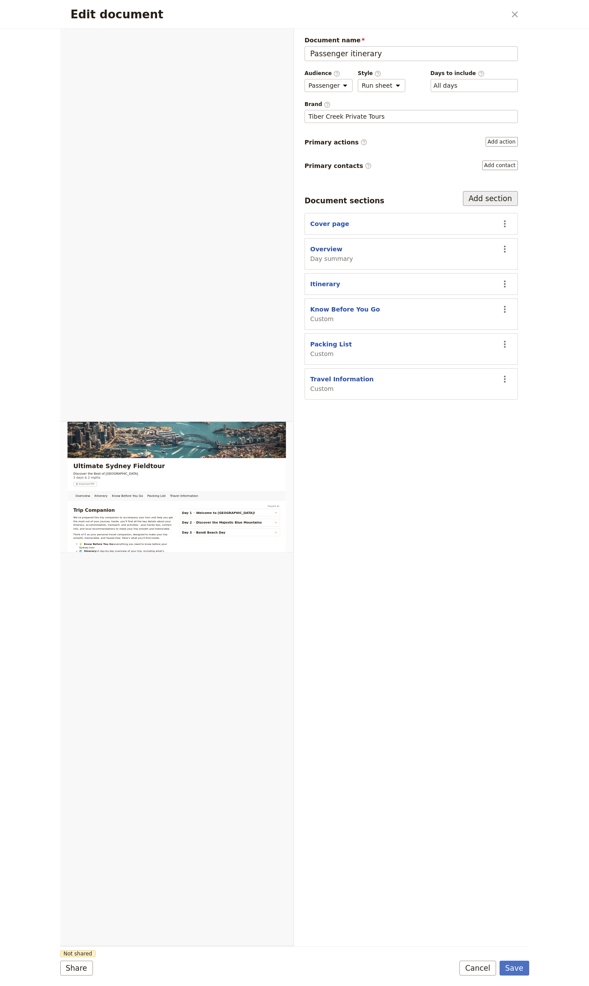
click at [503, 203] on button "Add section" at bounding box center [490, 198] width 55 height 15
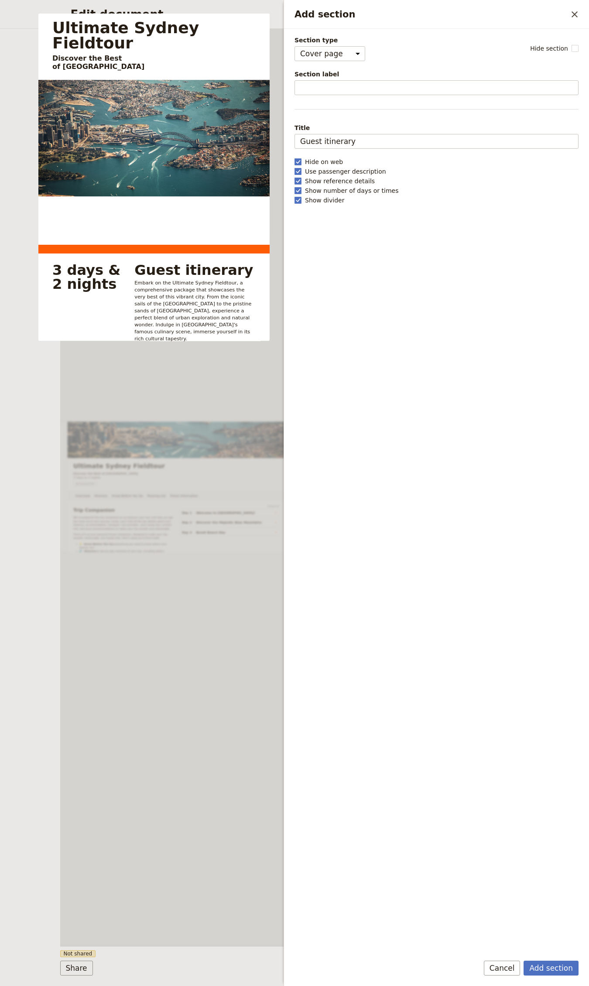
click at [330, 45] on div "Section type Cover page Day summary Itinerary Custom" at bounding box center [329, 48] width 71 height 25
click at [331, 51] on select "Cover page Day summary Itinerary Custom" at bounding box center [329, 53] width 71 height 15
select select "CUSTOM"
click at [294, 46] on select "Cover page Day summary Itinerary Custom" at bounding box center [329, 53] width 71 height 15
select select "default"
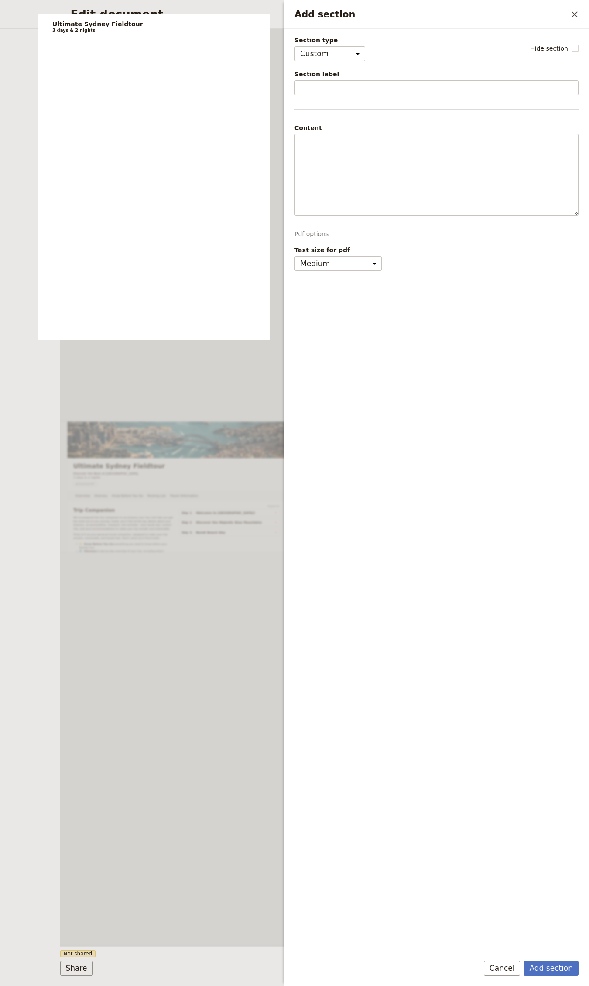
click at [329, 134] on div "Normal Small text Heading 1 Heading 2 Heading 3 ​ ​ ​ ​ ​ ​ ​ ​ ​ ​" at bounding box center [436, 175] width 284 height 82
click at [340, 145] on p "Add section" at bounding box center [436, 142] width 273 height 9
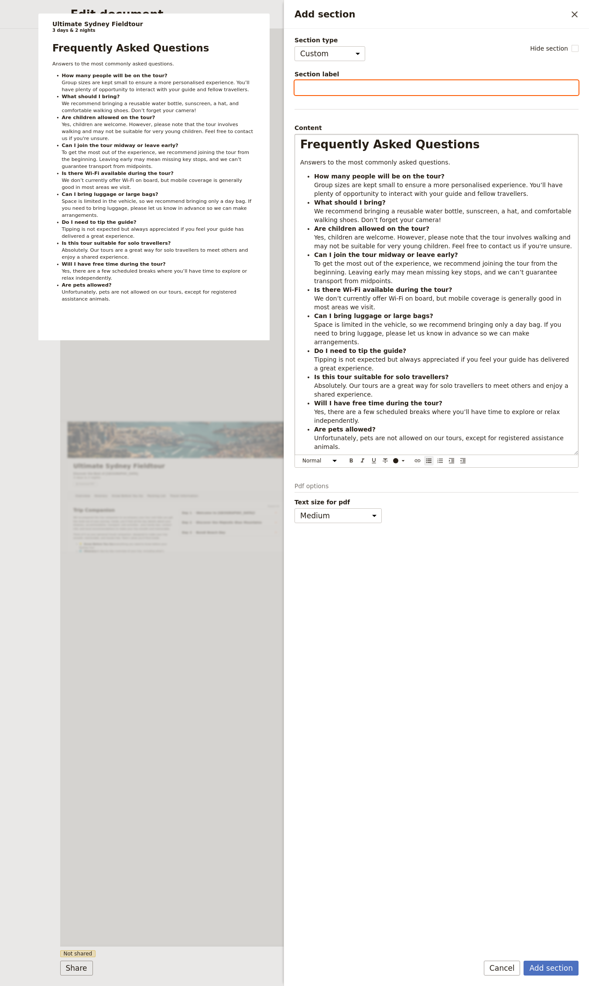
click at [368, 88] on input "Section label" at bounding box center [436, 87] width 284 height 15
paste input "FAQs"
type input "FAQs"
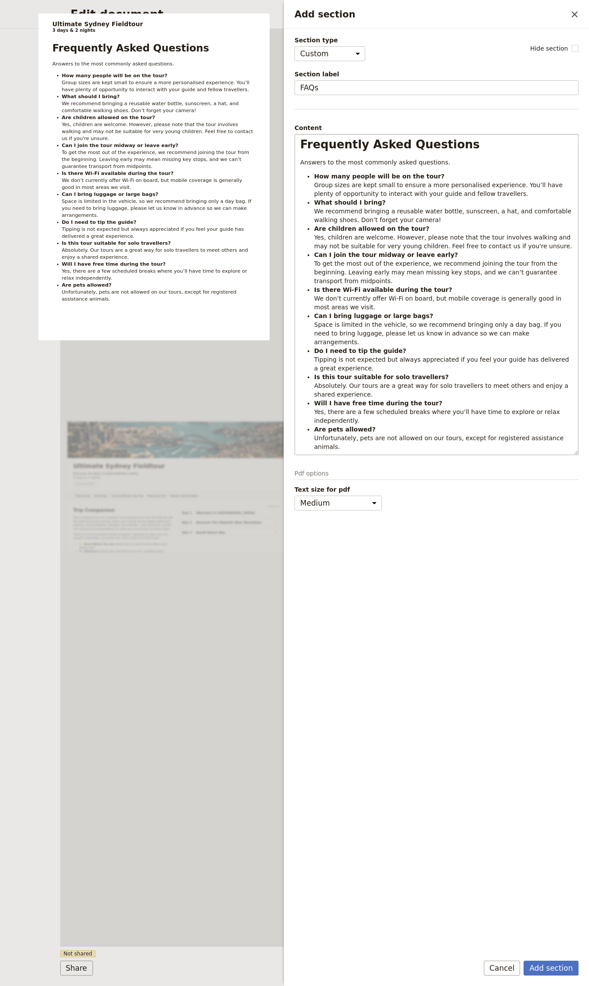
click at [525, 973] on div "Add section Cancel" at bounding box center [531, 968] width 95 height 15
click at [542, 970] on button "Add section" at bounding box center [550, 968] width 55 height 15
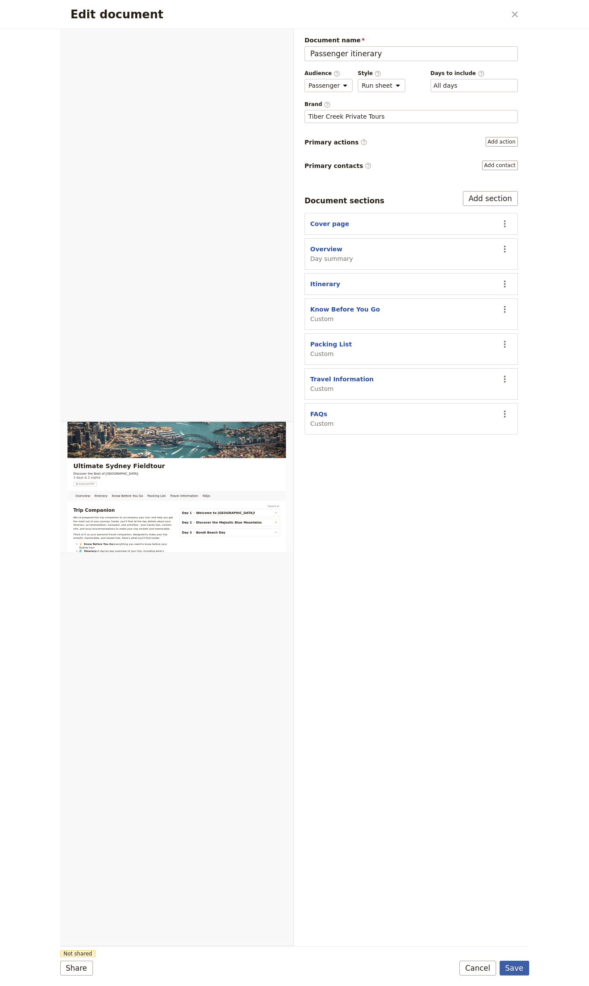
click at [509, 962] on button "Save" at bounding box center [514, 968] width 30 height 15
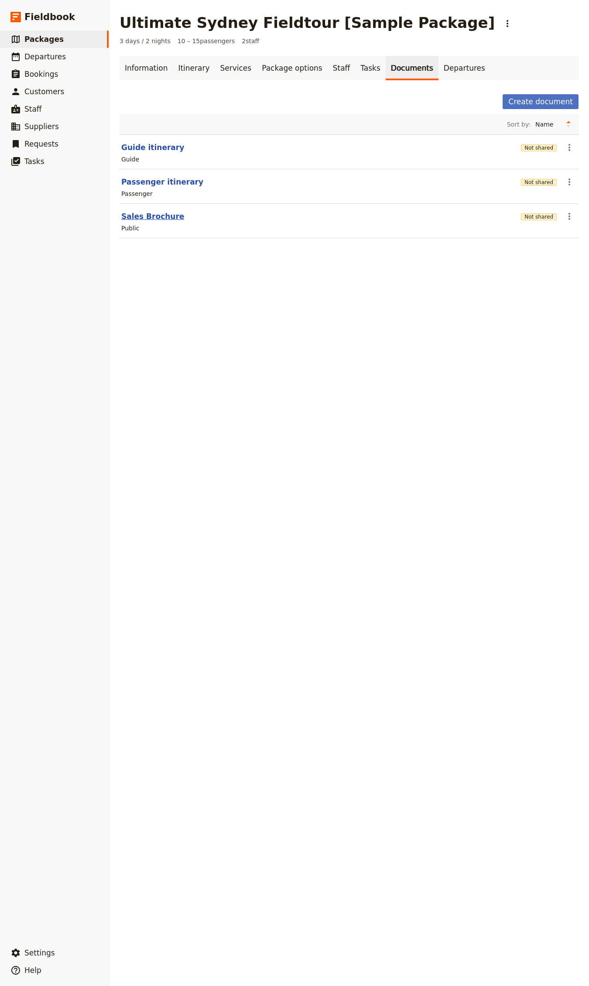
click at [148, 219] on button "Sales Brochure" at bounding box center [152, 216] width 63 height 10
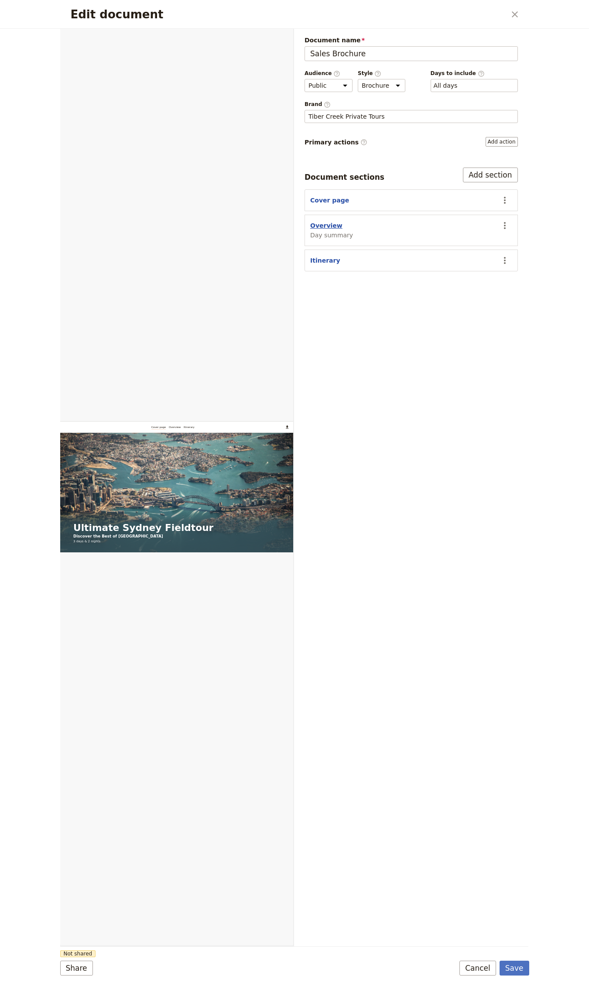
click at [325, 225] on button "Overview" at bounding box center [326, 225] width 32 height 9
select select "DAY_SUMMARY"
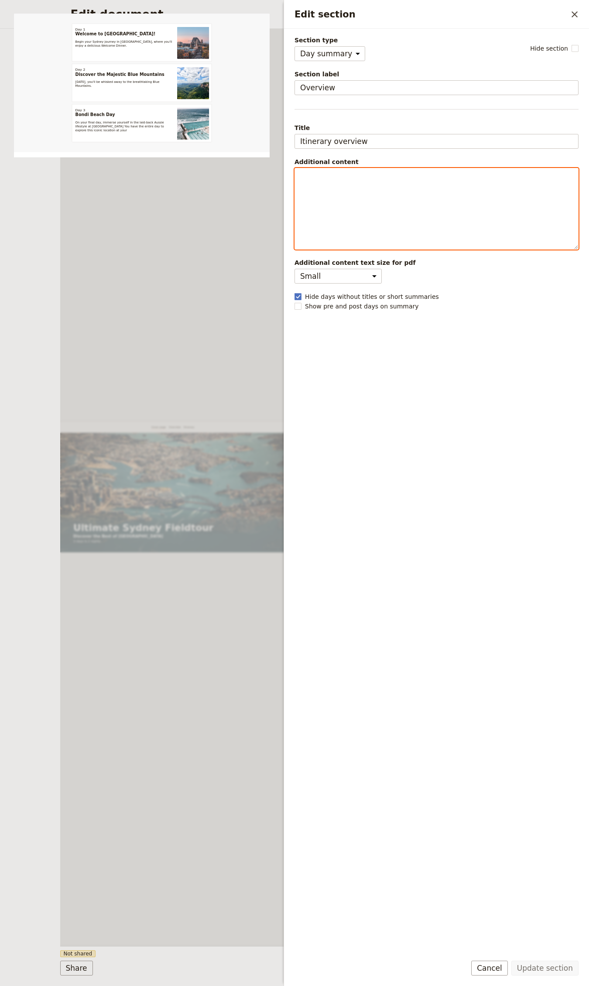
click at [390, 194] on div "Edit section" at bounding box center [436, 208] width 283 height 81
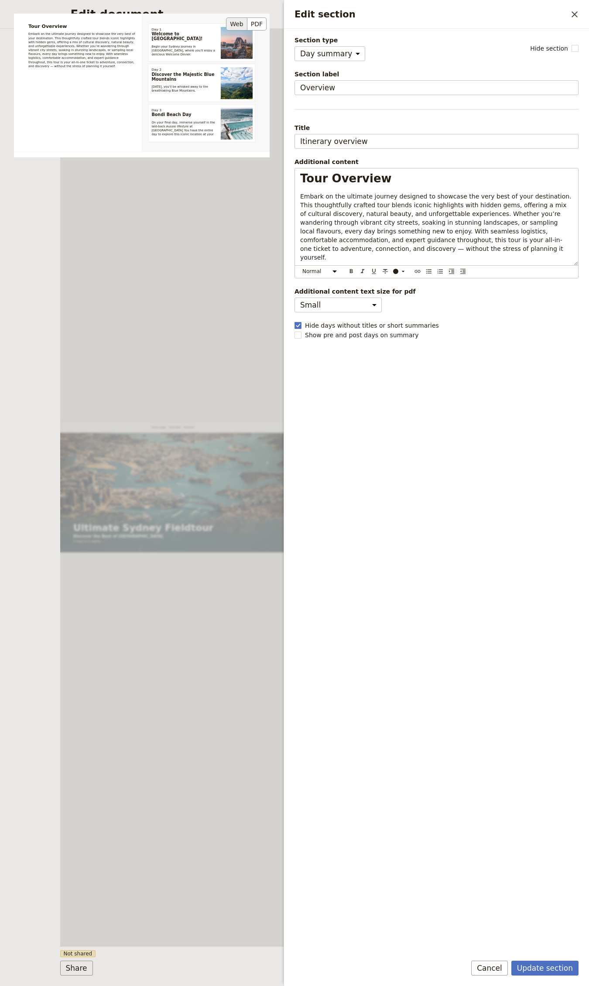
click at [241, 252] on div "Tour Overview Embark on the ultimate journey designed to showcase the very best…" at bounding box center [142, 177] width 256 height 327
click at [233, 250] on div "Tour Overview Embark on the ultimate journey designed to showcase the very best…" at bounding box center [142, 177] width 256 height 327
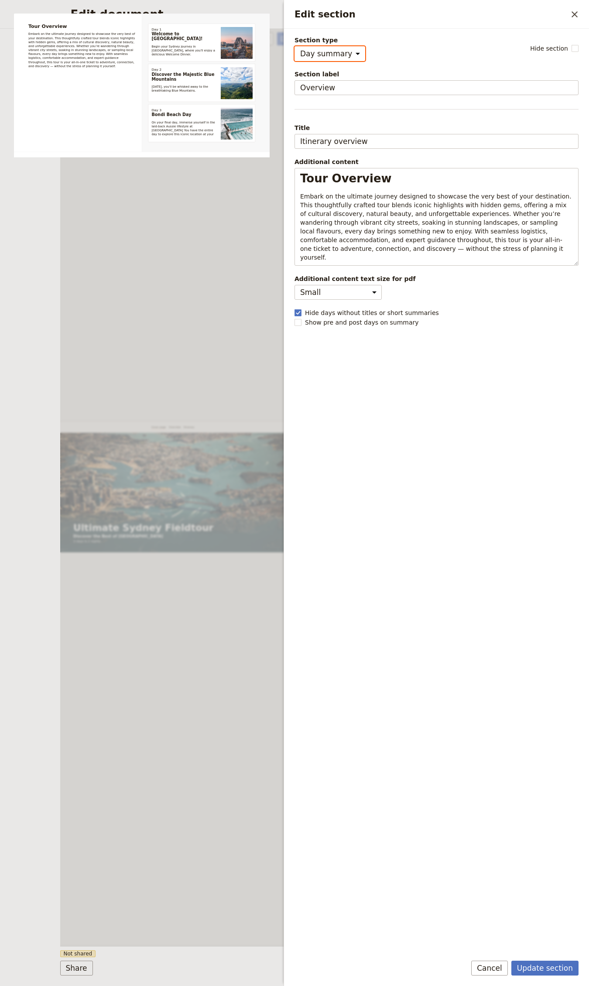
click at [209, 366] on div "Web PDF ​" at bounding box center [177, 487] width 234 height 917
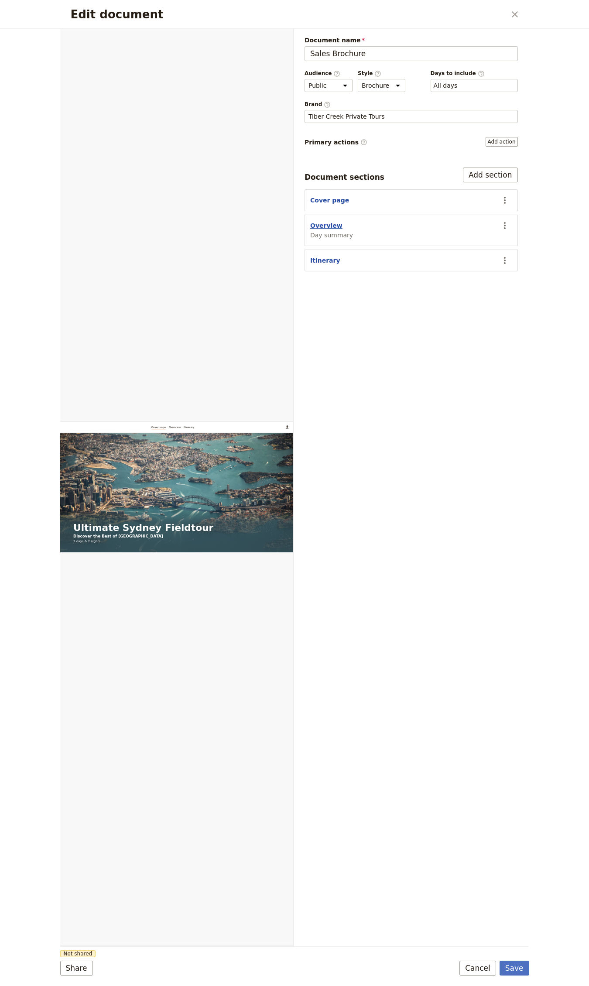
click at [330, 224] on button "Overview" at bounding box center [326, 225] width 32 height 9
select select "DAY_SUMMARY"
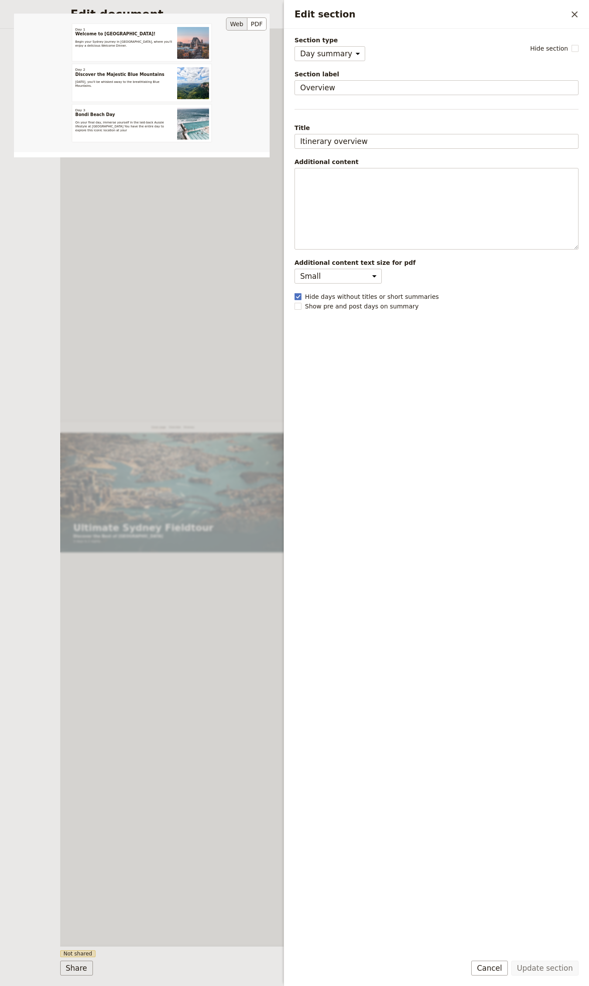
click at [188, 218] on div "Itinerary overview Day 1 Welcome to Sydney! Begin your Sydney journey in Bondi …" at bounding box center [142, 177] width 256 height 327
click at [340, 56] on select "Cover page Day summary Itinerary Custom" at bounding box center [329, 53] width 71 height 15
click at [579, 16] on icon "Close drawer" at bounding box center [574, 14] width 10 height 10
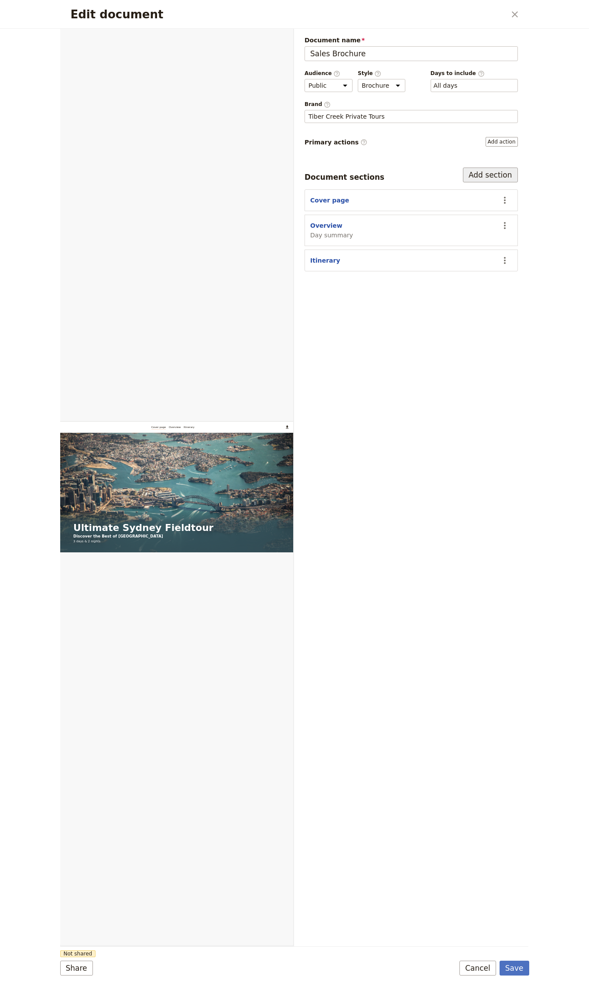
click at [481, 172] on button "Add section" at bounding box center [490, 175] width 55 height 15
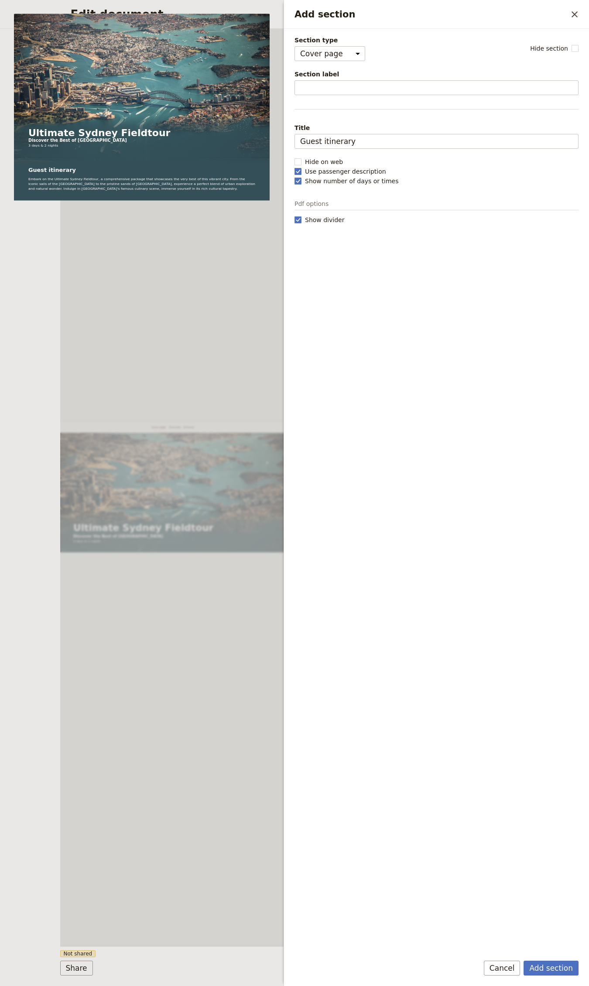
click at [317, 42] on span "Section type" at bounding box center [329, 40] width 71 height 9
click at [317, 46] on select "Cover page Day summary Itinerary Custom" at bounding box center [329, 53] width 71 height 15
click at [318, 48] on select "Cover page Day summary Itinerary Custom" at bounding box center [329, 53] width 71 height 15
select select "CUSTOM"
click at [294, 46] on select "Cover page Day summary Itinerary Custom" at bounding box center [329, 53] width 71 height 15
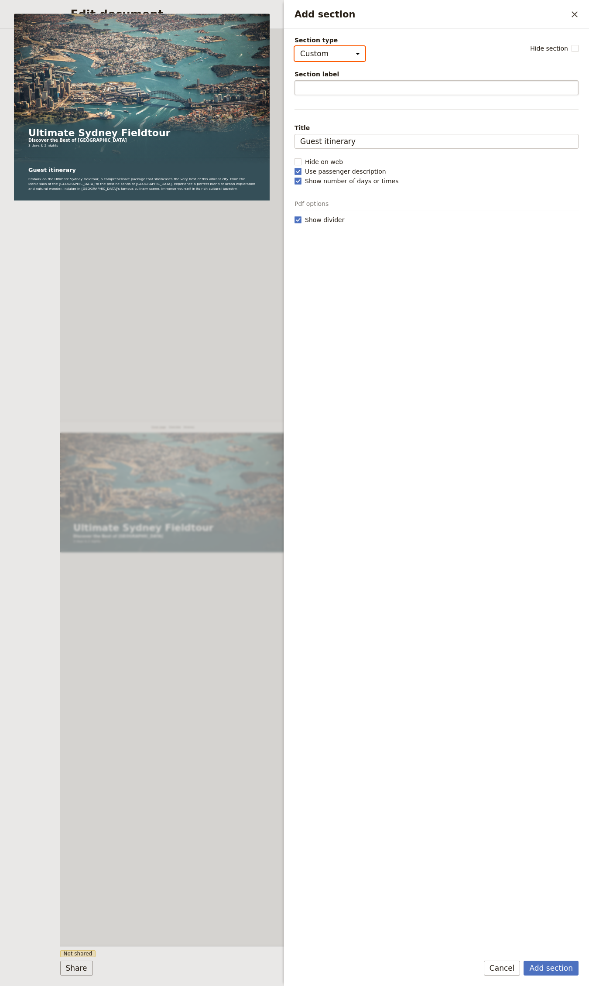
select select "default"
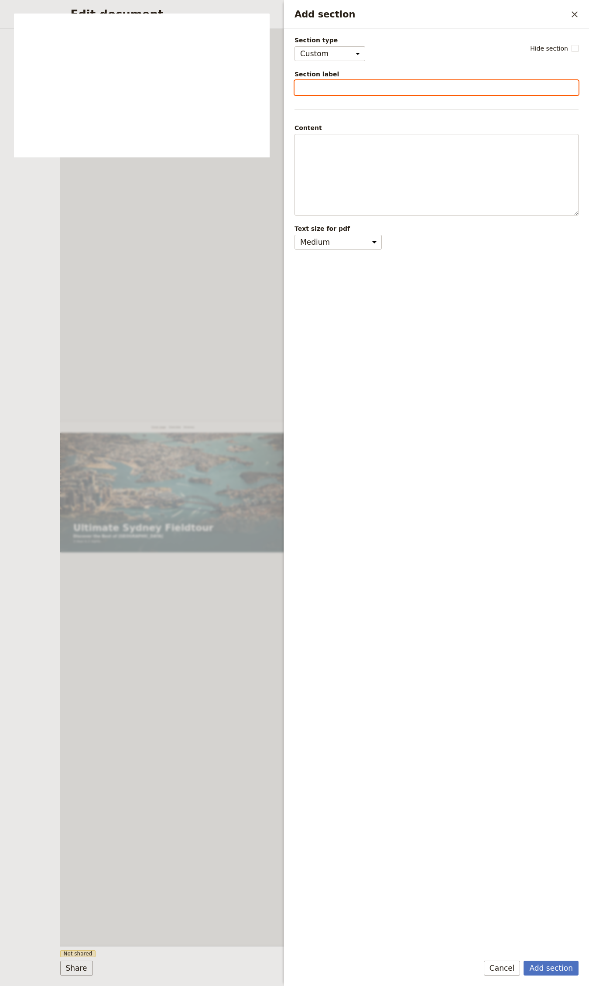
click at [335, 88] on input "Section label" at bounding box center [436, 87] width 284 height 15
type input "Inclusions & Exclusions"
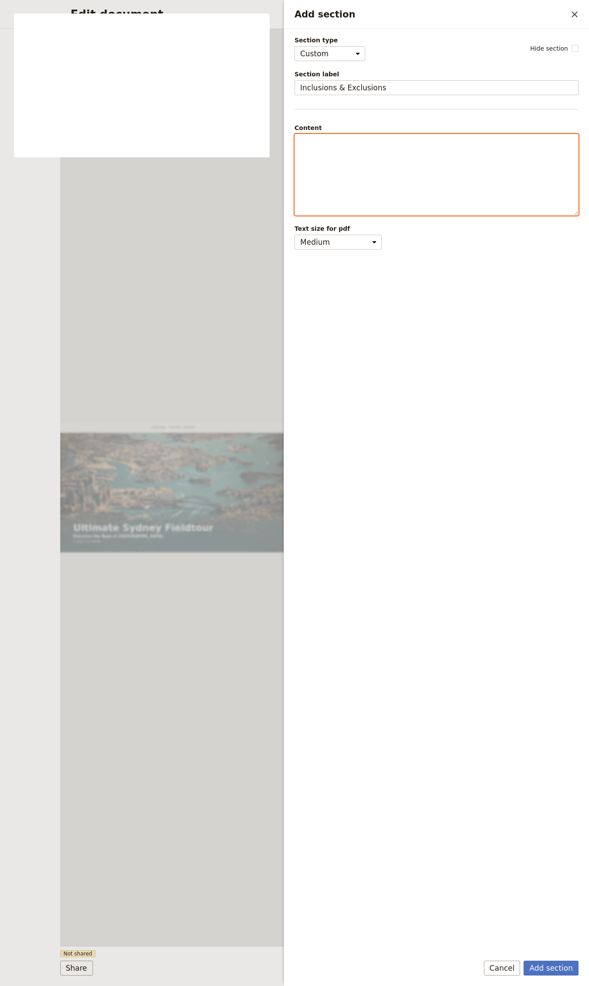
click at [412, 157] on div "Add section" at bounding box center [436, 174] width 283 height 81
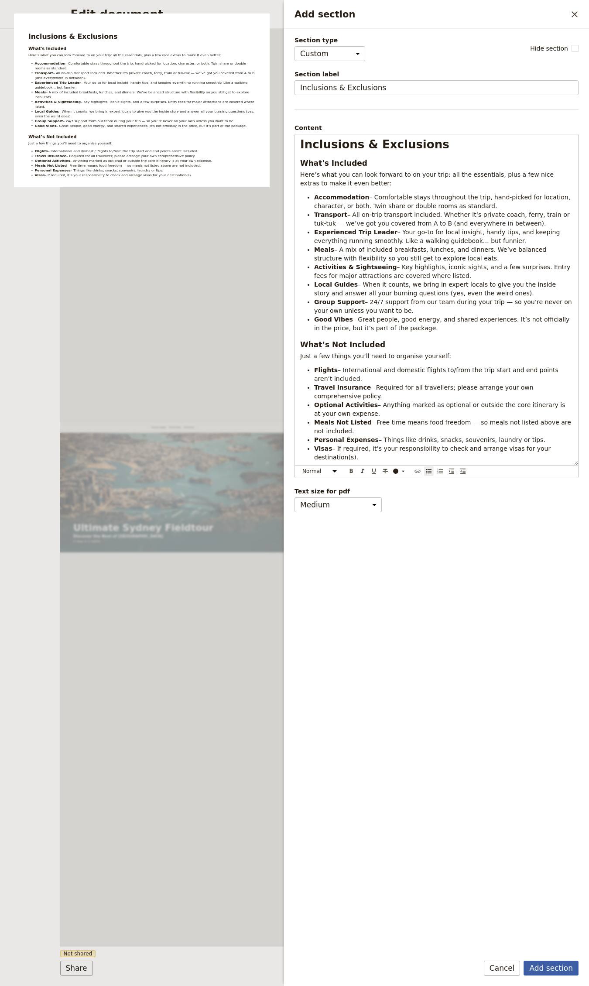
click at [550, 965] on button "Add section" at bounding box center [550, 968] width 55 height 15
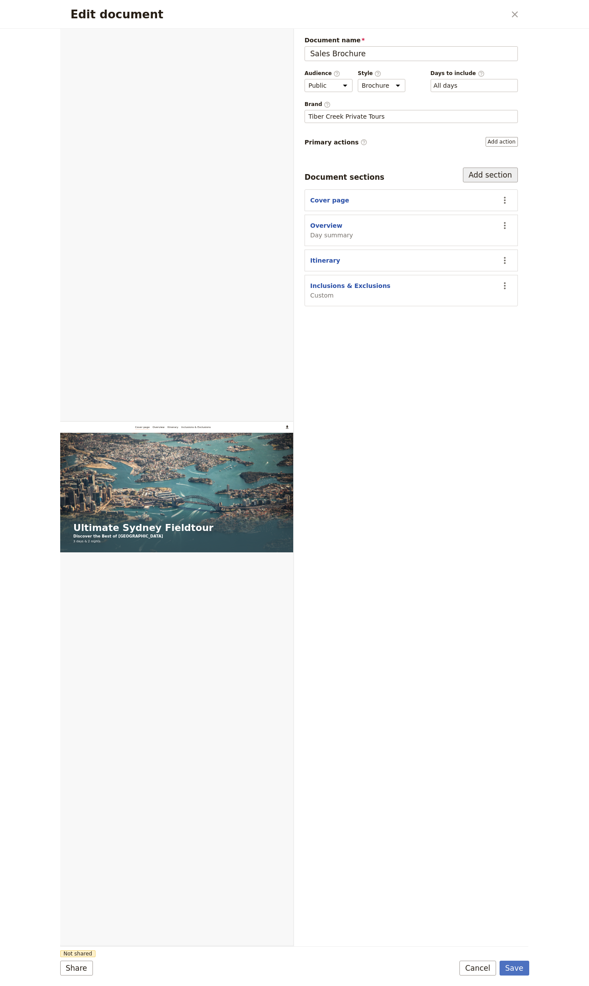
click at [504, 178] on button "Add section" at bounding box center [490, 175] width 55 height 15
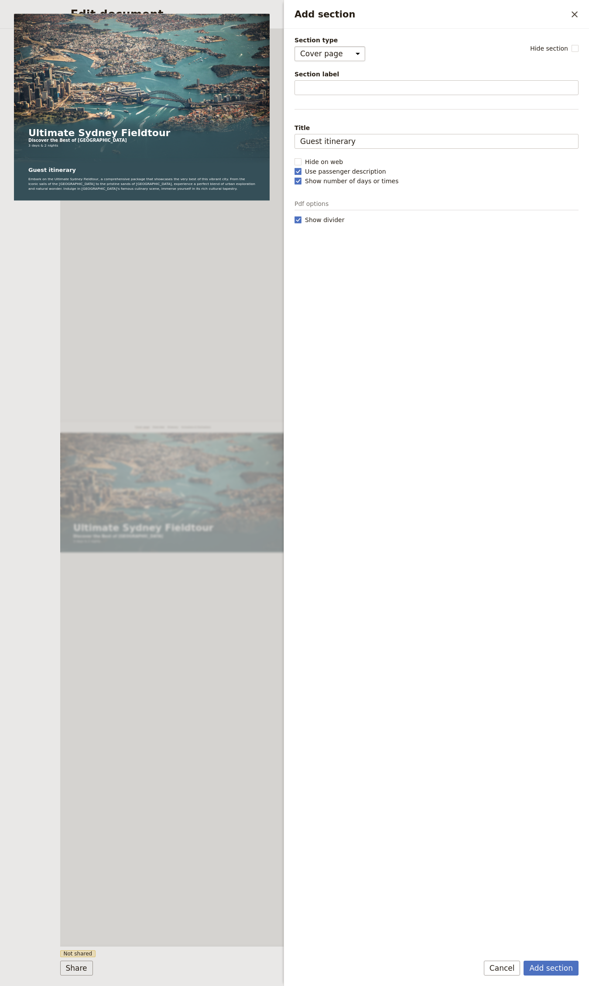
click at [322, 51] on select "Cover page Day summary Itinerary Custom" at bounding box center [329, 53] width 71 height 15
click at [294, 46] on select "Cover page Day summary Itinerary Custom" at bounding box center [329, 53] width 71 height 15
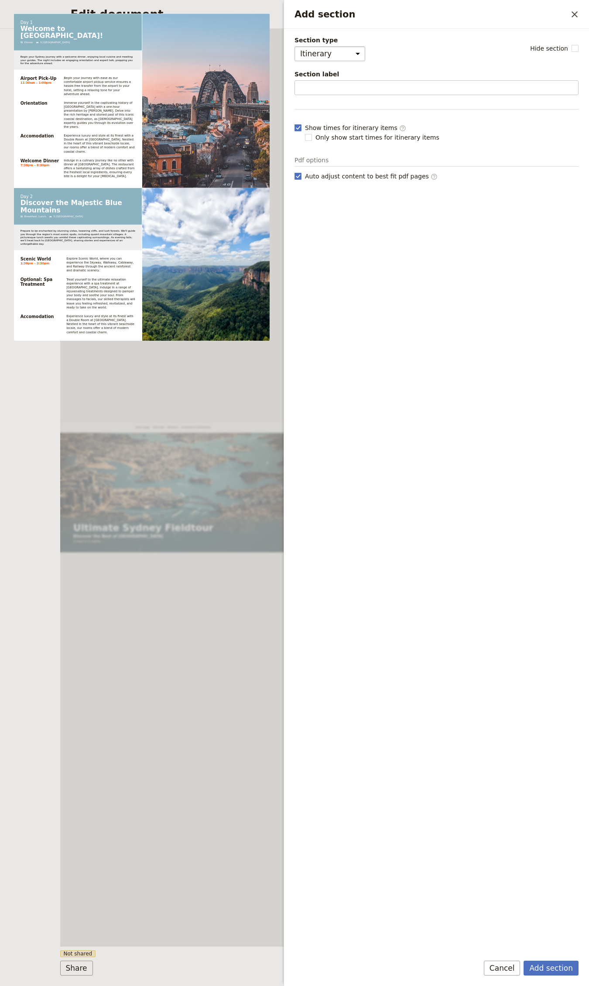
click at [326, 60] on select "Cover page Day summary Itinerary Custom" at bounding box center [329, 53] width 71 height 15
select select "CUSTOM"
click at [294, 46] on select "Cover page Day summary Itinerary Custom" at bounding box center [329, 53] width 71 height 15
select select "default"
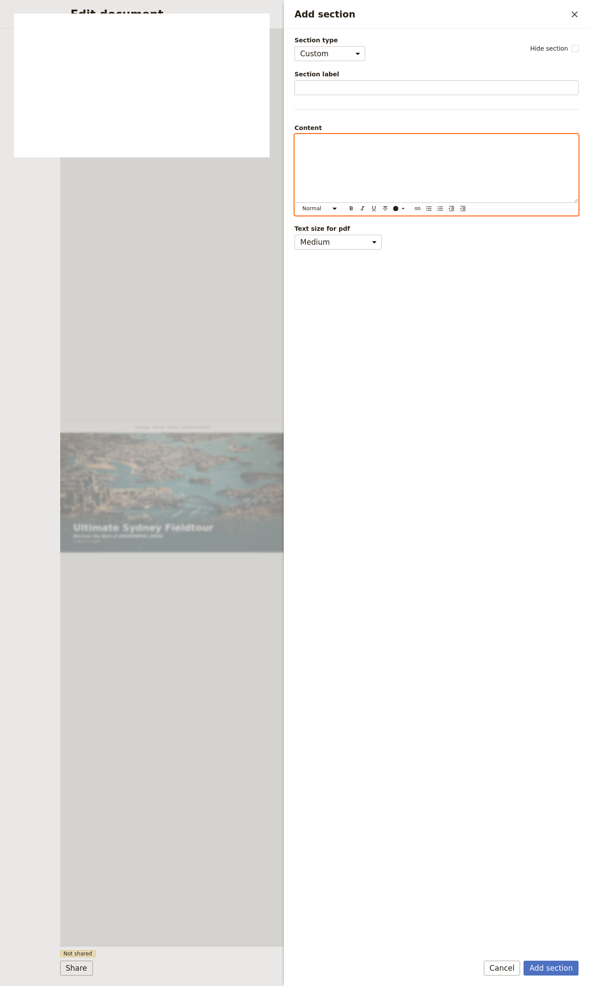
click at [331, 151] on div "Add section" at bounding box center [436, 168] width 283 height 68
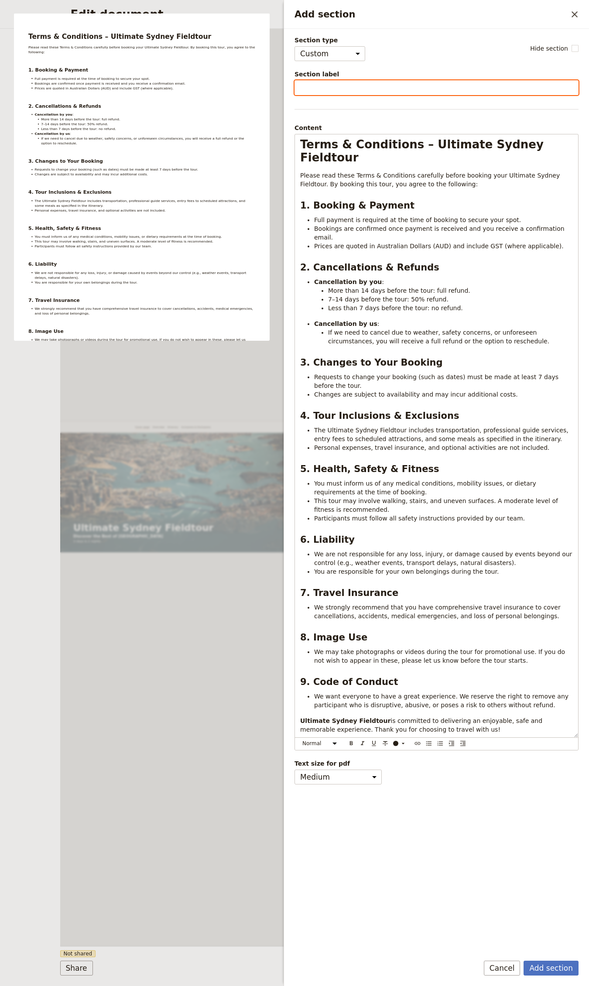
click at [322, 82] on input "Section label" at bounding box center [436, 87] width 284 height 15
type input "Terms & Conditions"
click at [523, 961] on button "Add section" at bounding box center [550, 968] width 55 height 15
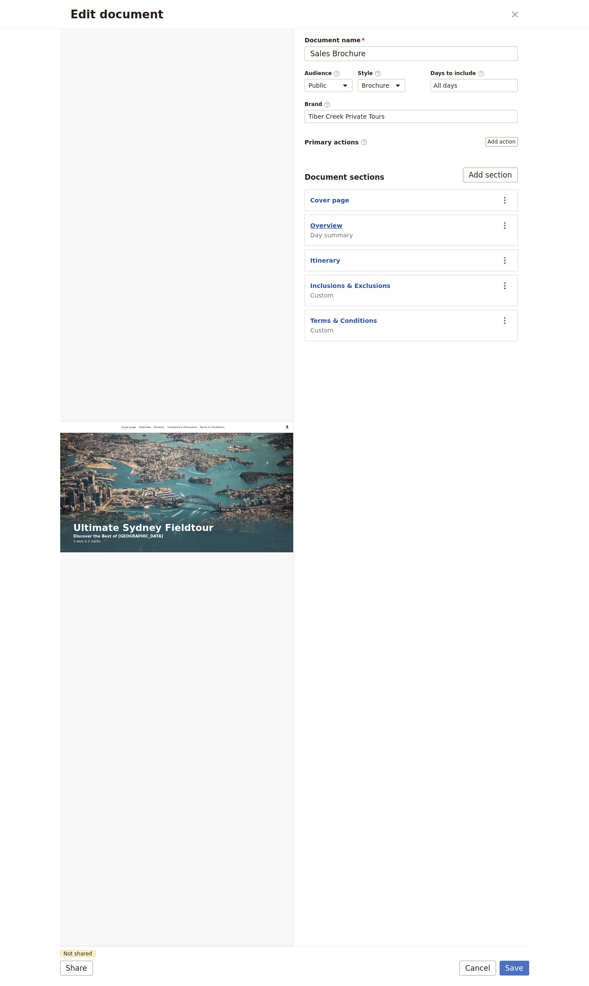
click at [328, 224] on button "Overview" at bounding box center [326, 225] width 32 height 9
select select "DAY_SUMMARY"
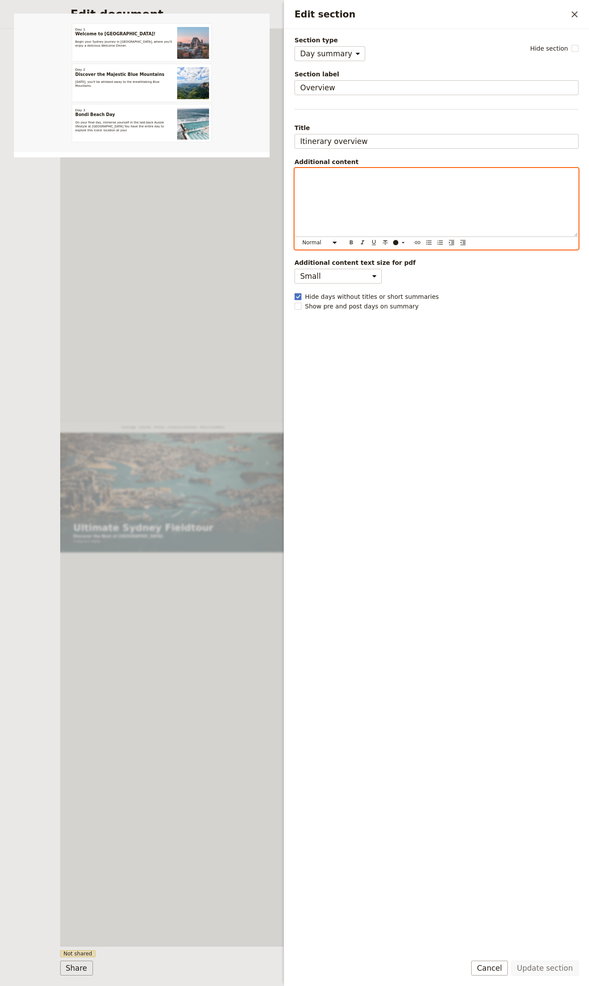
click at [429, 215] on div "Edit section" at bounding box center [436, 202] width 283 height 68
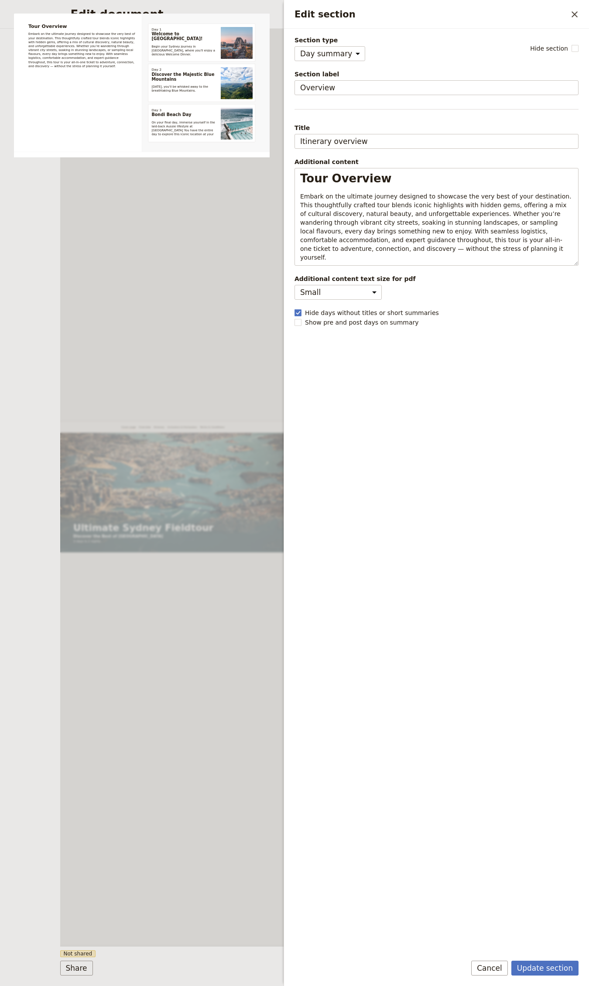
click at [546, 960] on form "Section type Cover page Day summary Itinerary Custom Hide section Section label…" at bounding box center [436, 507] width 305 height 957
drag, startPoint x: 545, startPoint y: 963, endPoint x: 497, endPoint y: 906, distance: 73.7
click at [545, 962] on button "Update section" at bounding box center [544, 968] width 67 height 15
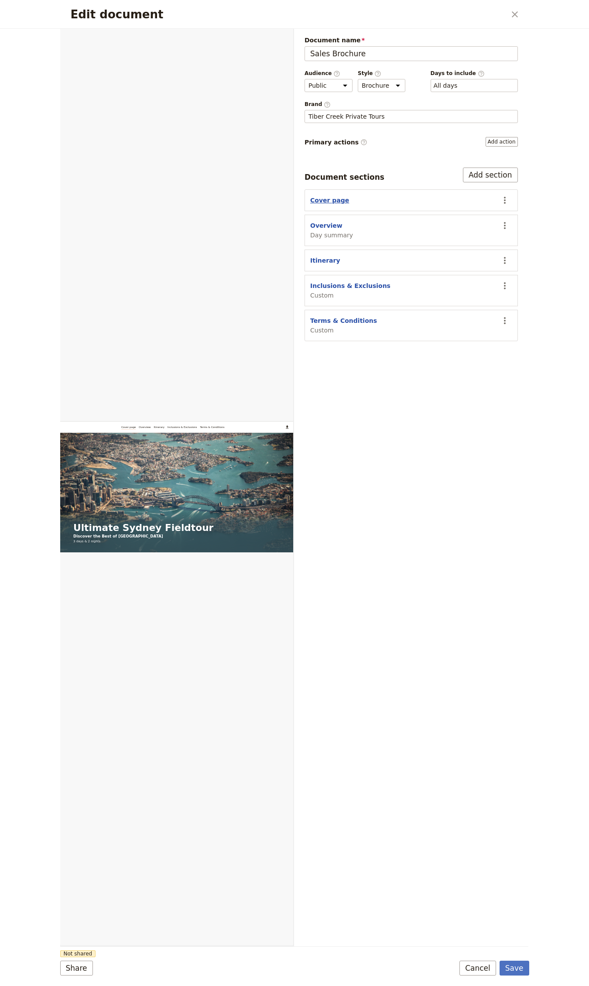
click at [317, 200] on button "Cover page" at bounding box center [329, 200] width 39 height 9
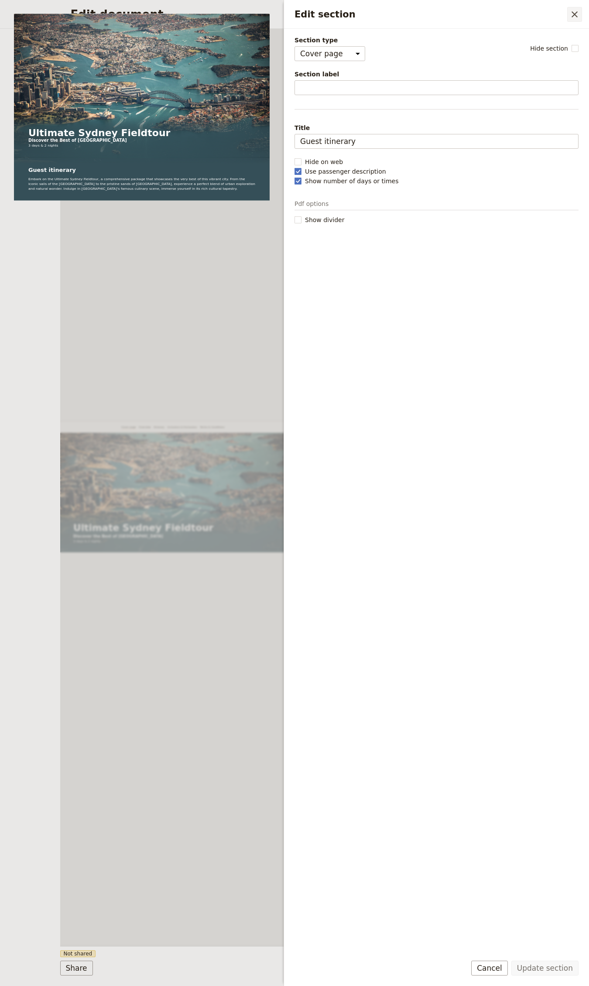
click at [575, 13] on icon "Close drawer" at bounding box center [574, 14] width 6 height 6
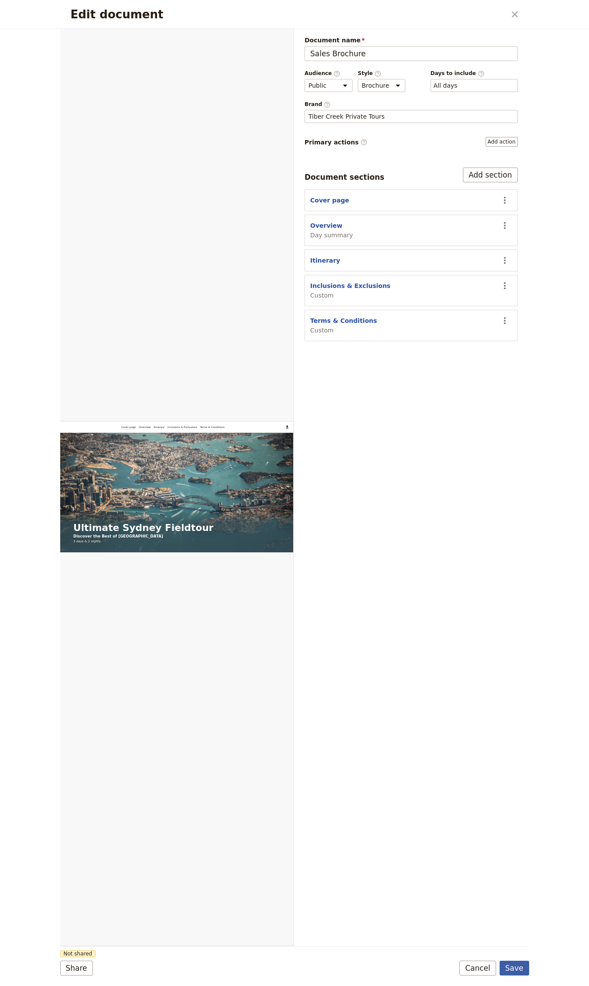
click at [513, 961] on button "Save" at bounding box center [514, 968] width 30 height 15
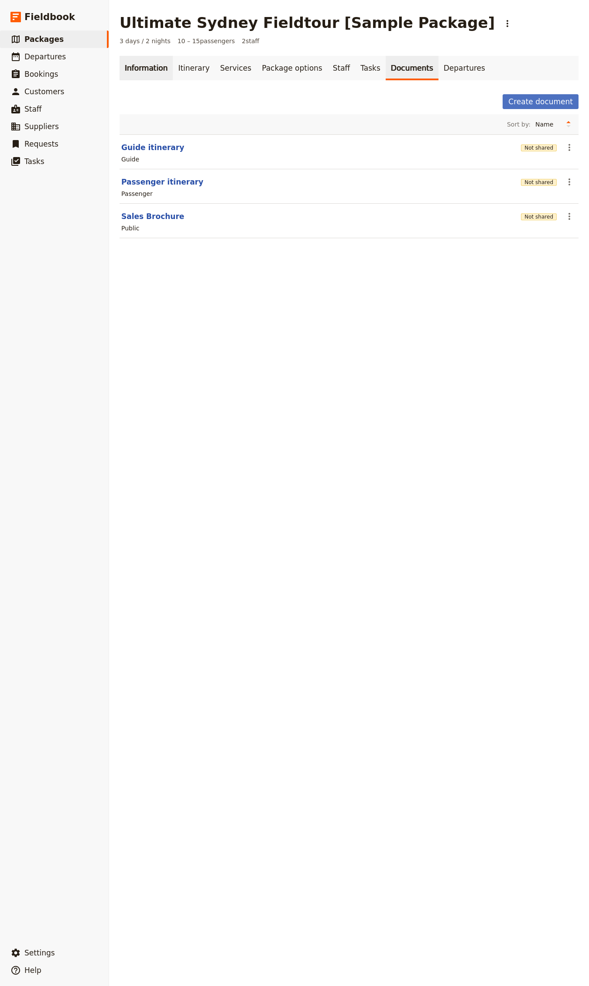
click at [145, 68] on link "Information" at bounding box center [146, 68] width 53 height 24
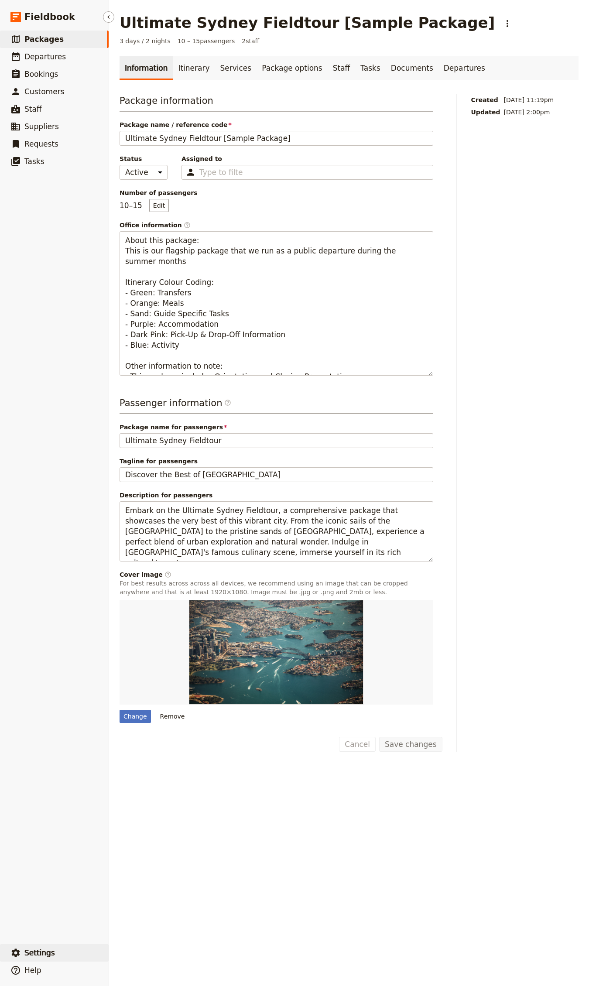
click at [65, 945] on button "​ Settings" at bounding box center [54, 952] width 109 height 17
click at [143, 926] on span "Your organization" at bounding box center [144, 928] width 53 height 9
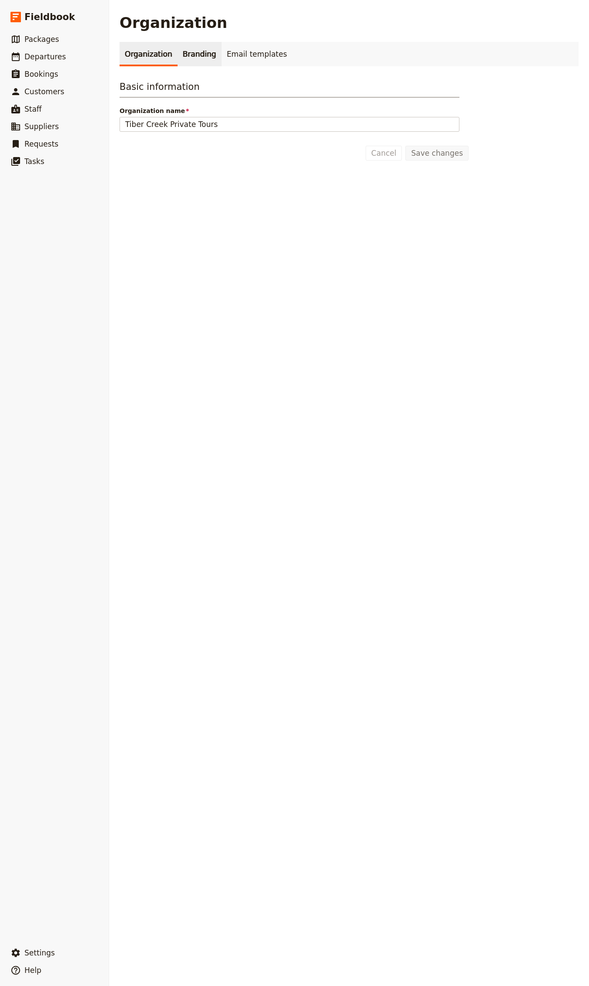
click at [186, 55] on link "Branding" at bounding box center [200, 54] width 44 height 24
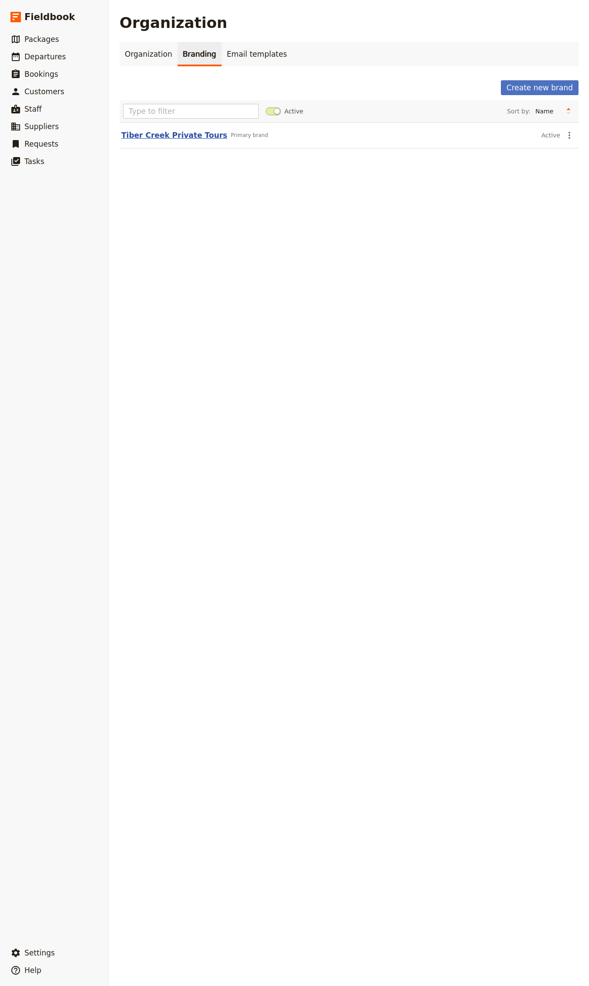
click at [133, 138] on button "Tiber Creek Private Tours" at bounding box center [174, 135] width 106 height 10
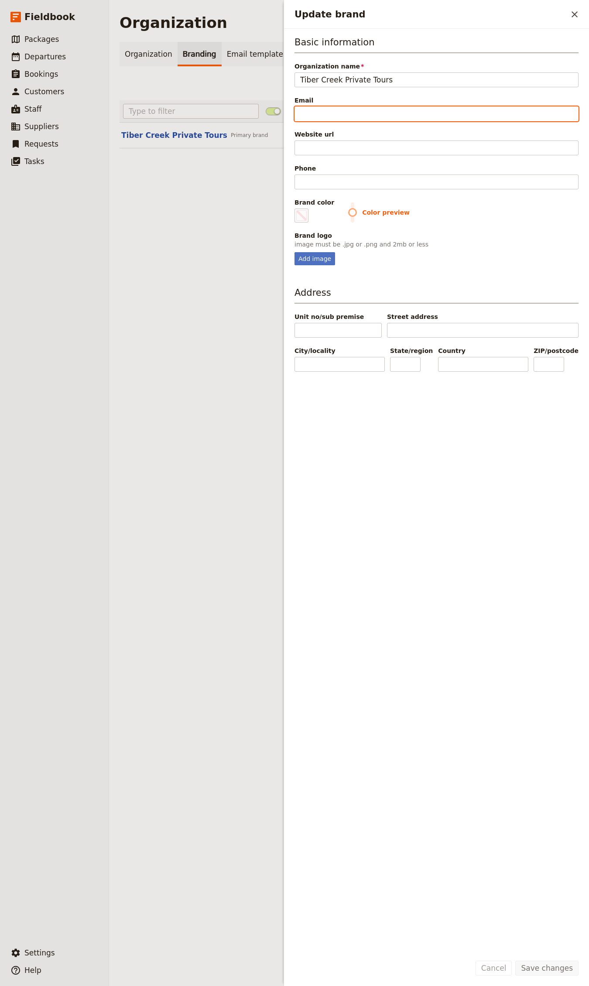
click at [334, 110] on input "Email" at bounding box center [436, 113] width 284 height 15
click at [331, 122] on div "Basic information Organization name Tiber Creek Private Tours Email Website url…" at bounding box center [436, 150] width 284 height 229
click at [317, 116] on input "Email" at bounding box center [436, 113] width 284 height 15
paste input "https://tibercreektoursdc.com/"
type input "https://tibercreektoursdc.com/"
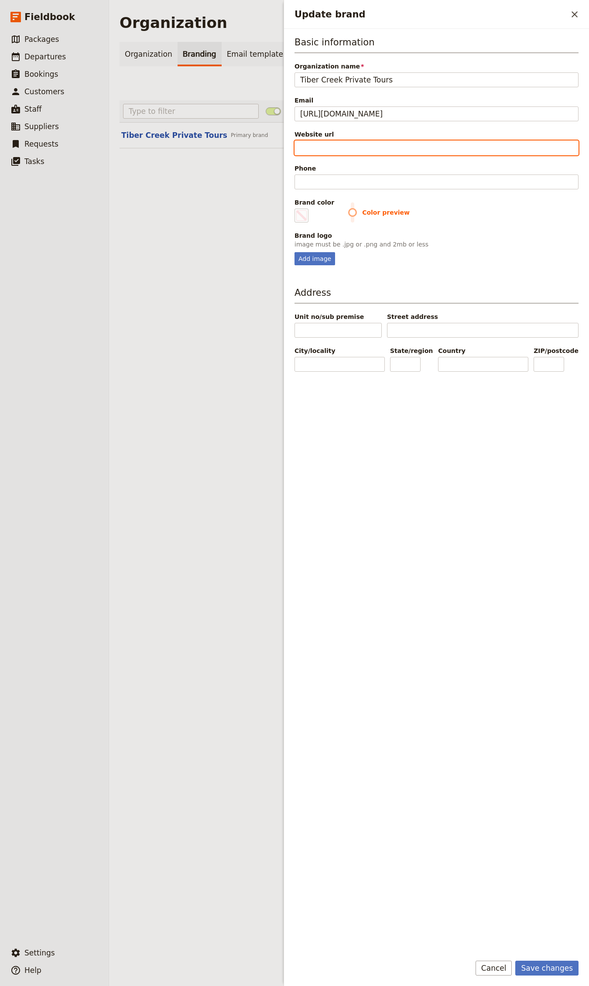
click at [330, 147] on input "Website url" at bounding box center [436, 147] width 284 height 15
paste input "https://tibercreektoursdc.com/"
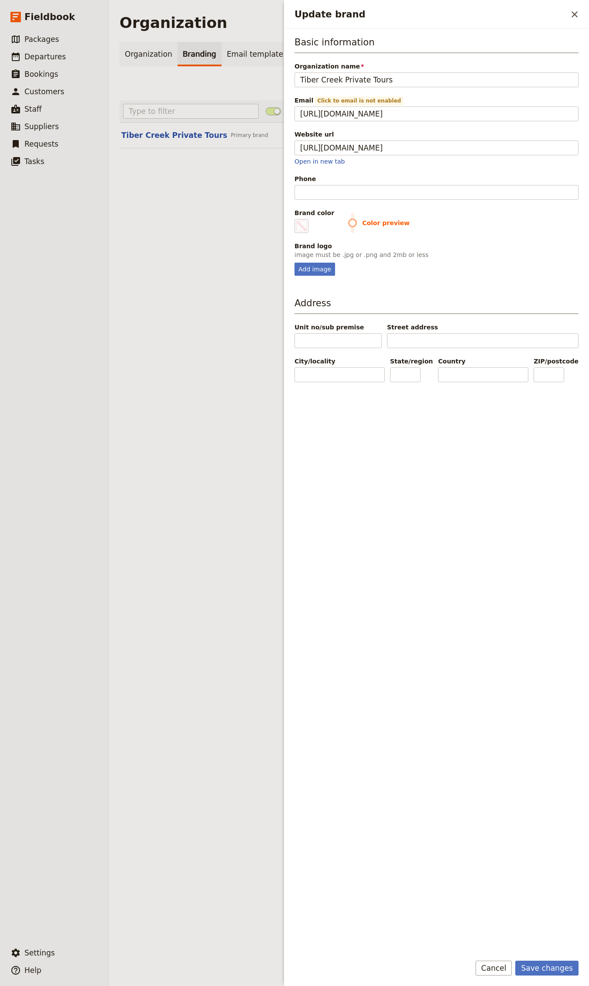
type input "[URL][DOMAIN_NAME]"
click at [455, 106] on div "Email Click to email is not enabled https://tibercreektoursdc.com/ Please inclu…" at bounding box center [436, 108] width 284 height 25
drag, startPoint x: 451, startPoint y: 112, endPoint x: 432, endPoint y: 118, distance: 19.2
click at [451, 112] on input "https://tibercreektoursdc.com/" at bounding box center [436, 113] width 284 height 15
click at [440, 116] on input "https://tibercreektoursdc.com/" at bounding box center [436, 113] width 284 height 15
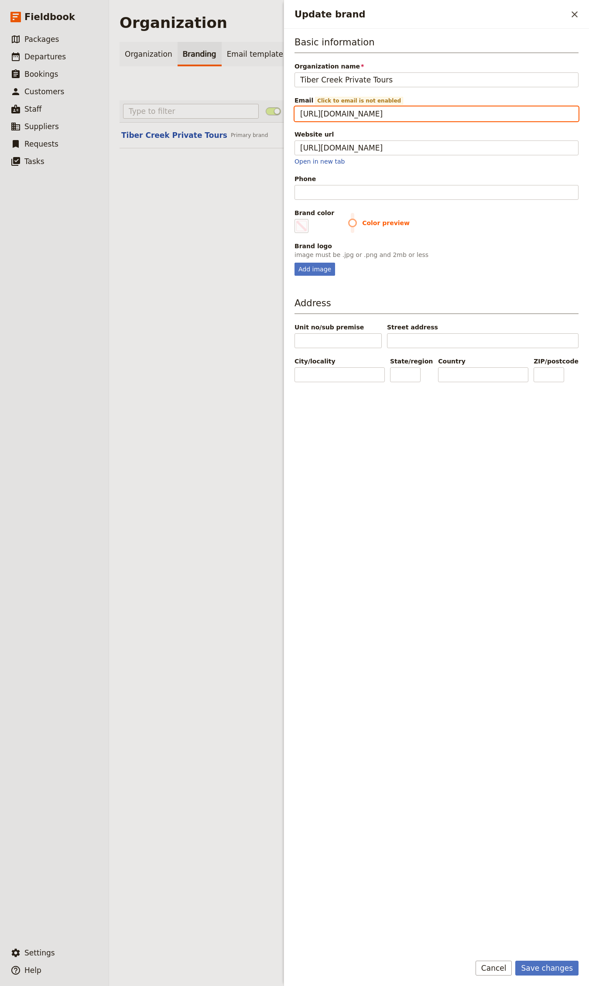
paste input "ello@tibercreektoursdc.com"
type input "[EMAIL_ADDRESS][DOMAIN_NAME]"
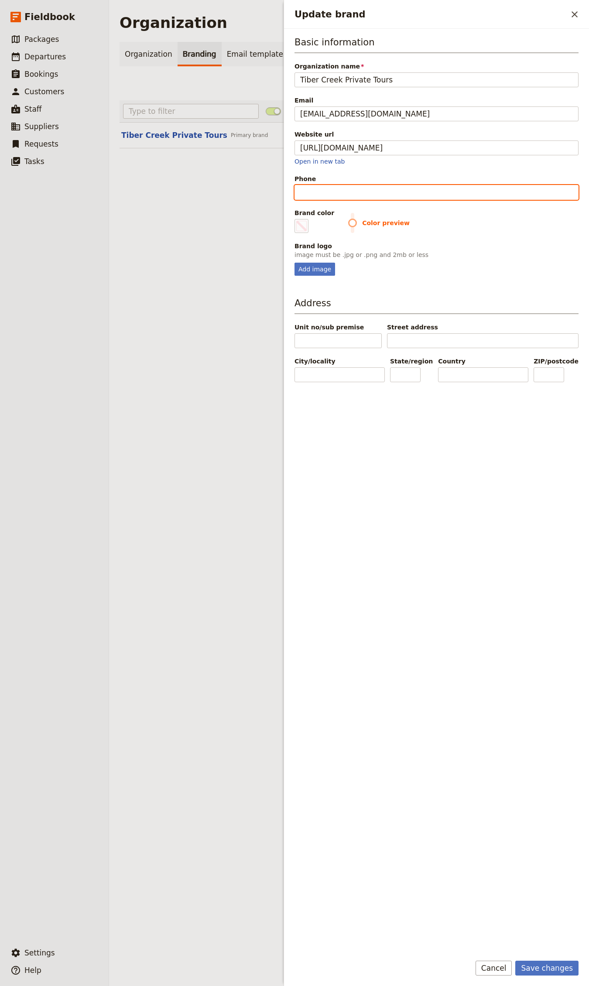
click at [315, 193] on input "Phone" at bounding box center [436, 192] width 284 height 15
paste input "[PHONE_NUMBER]"
type input "[PHONE_NUMBER]"
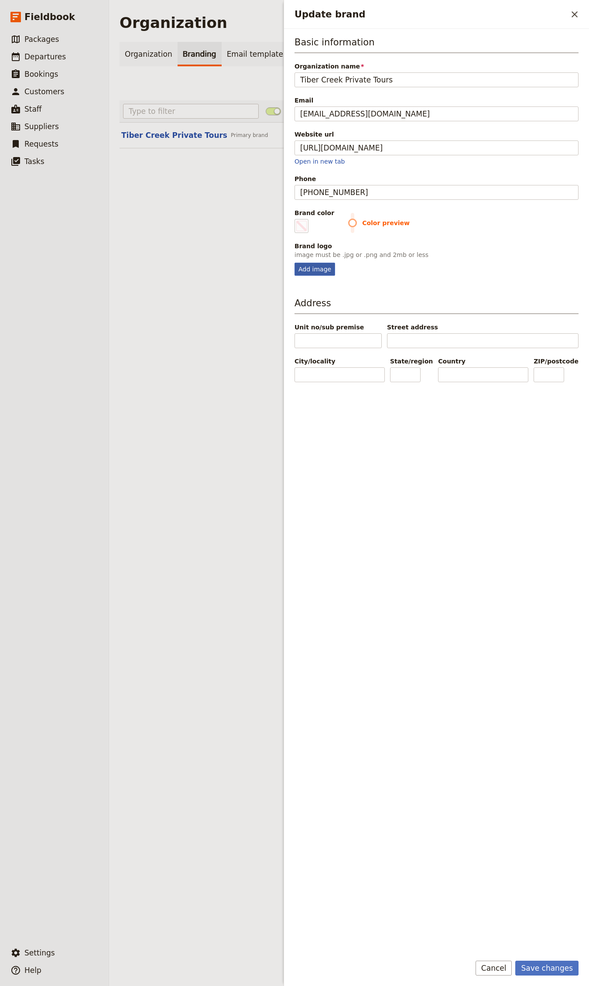
click at [303, 273] on div "Add image" at bounding box center [314, 269] width 41 height 13
click at [294, 263] on input "Add image" at bounding box center [294, 262] width 0 height 0
type input "C:\fakepath\logo-tcpt-100x100-1.png"
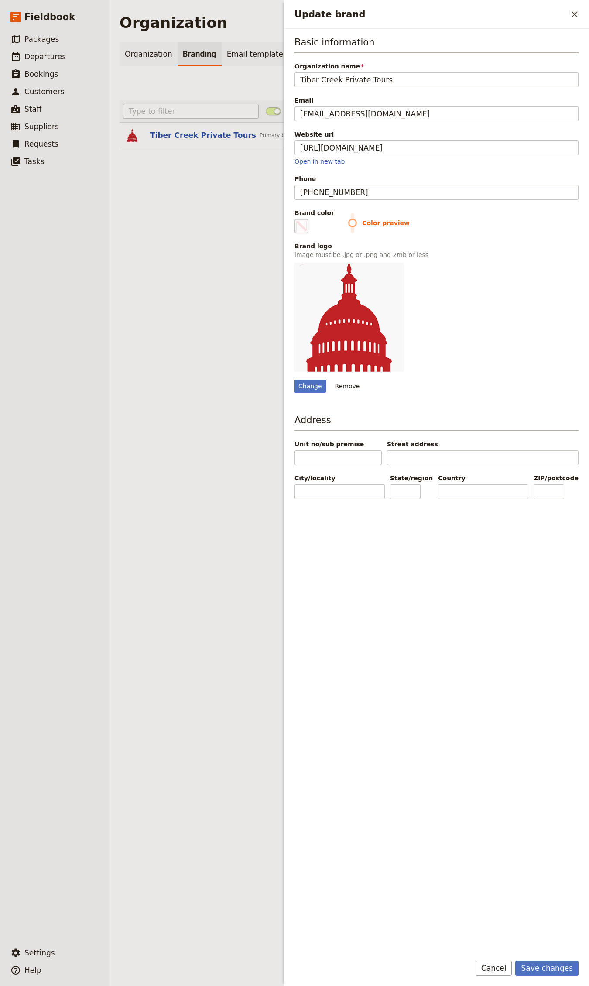
click at [300, 229] on span "Update brand" at bounding box center [301, 226] width 10 height 10
click at [297, 219] on input "#000000" at bounding box center [296, 219] width 0 height 0
type input "#c22227"
click at [528, 231] on div "Color preview" at bounding box center [463, 226] width 230 height 14
click at [548, 492] on input "ZIP/postcode" at bounding box center [549, 491] width 31 height 15
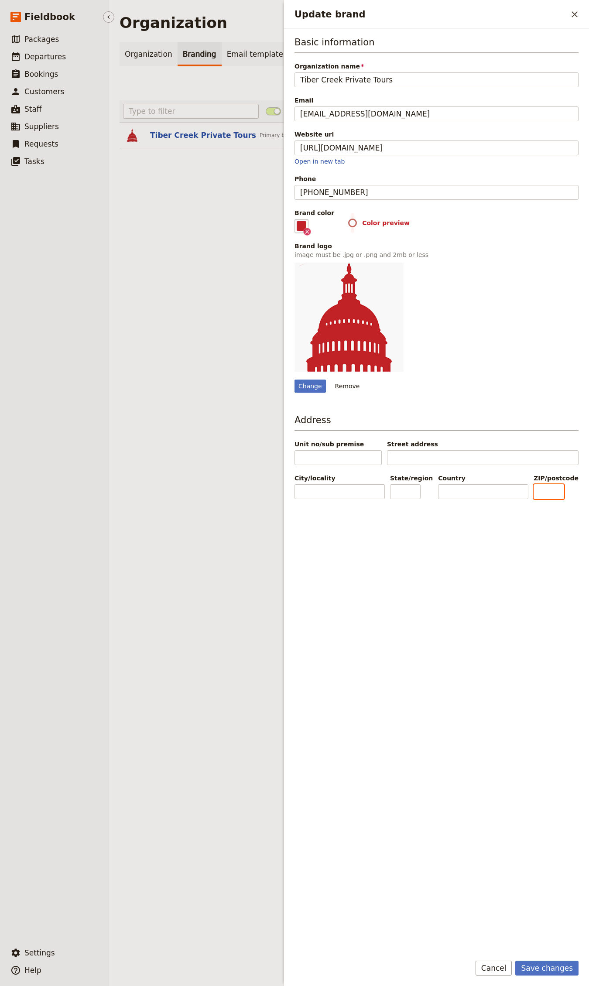
paste input "20009"
type input "20009"
click at [331, 490] on input "City/locality" at bounding box center [339, 491] width 90 height 15
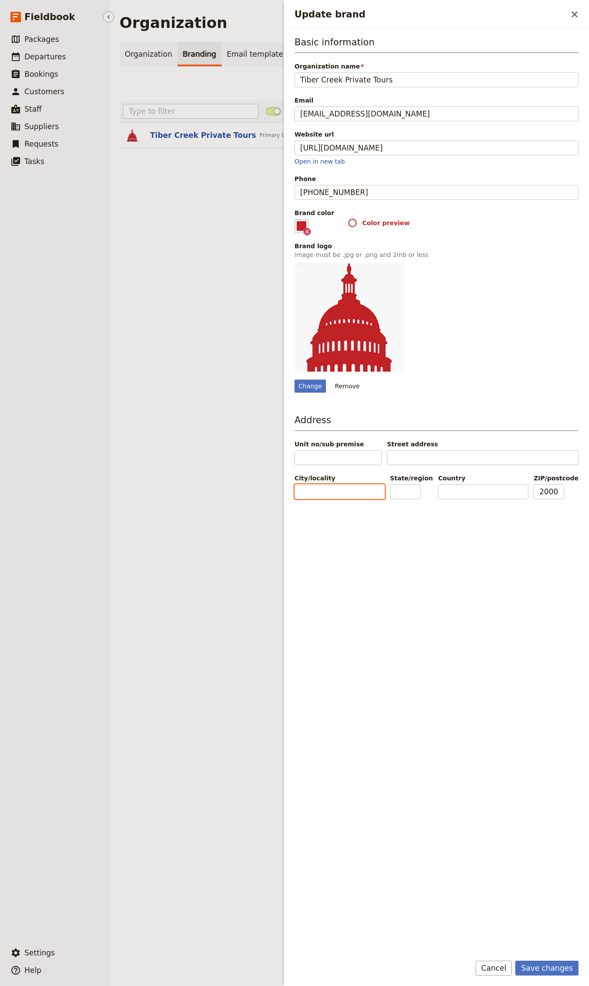
paste input "Washington"
type input "Washington"
click at [415, 491] on input "State/region" at bounding box center [405, 491] width 31 height 15
paste input "DC"
type input "DC"
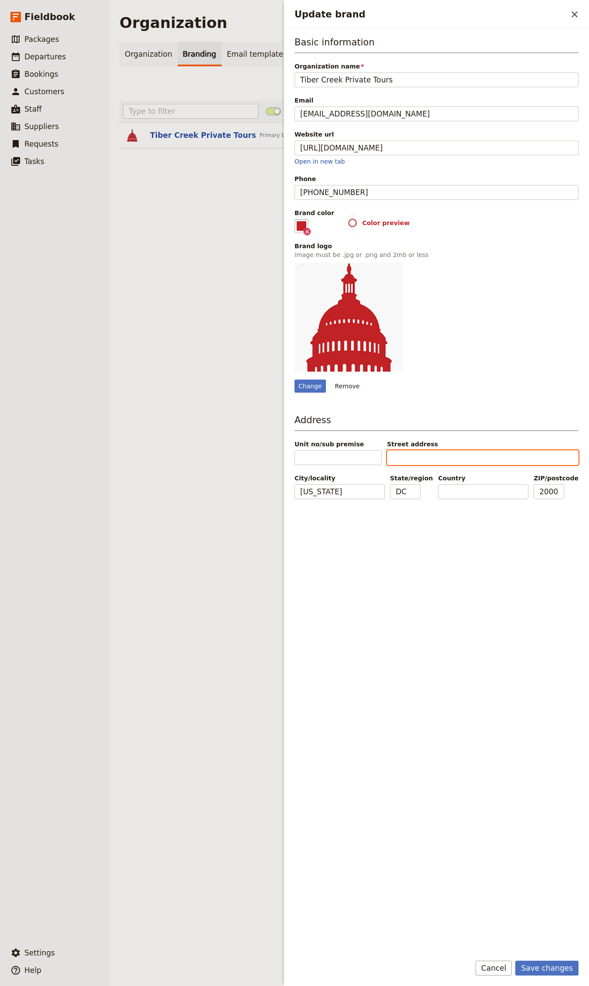
click at [434, 455] on input "Street address" at bounding box center [483, 457] width 192 height 15
paste input "1912 Calvert St NW Suite 2,"
type input "1912 Calvert St NW Suite 2"
click at [564, 970] on button "Save changes" at bounding box center [546, 968] width 63 height 15
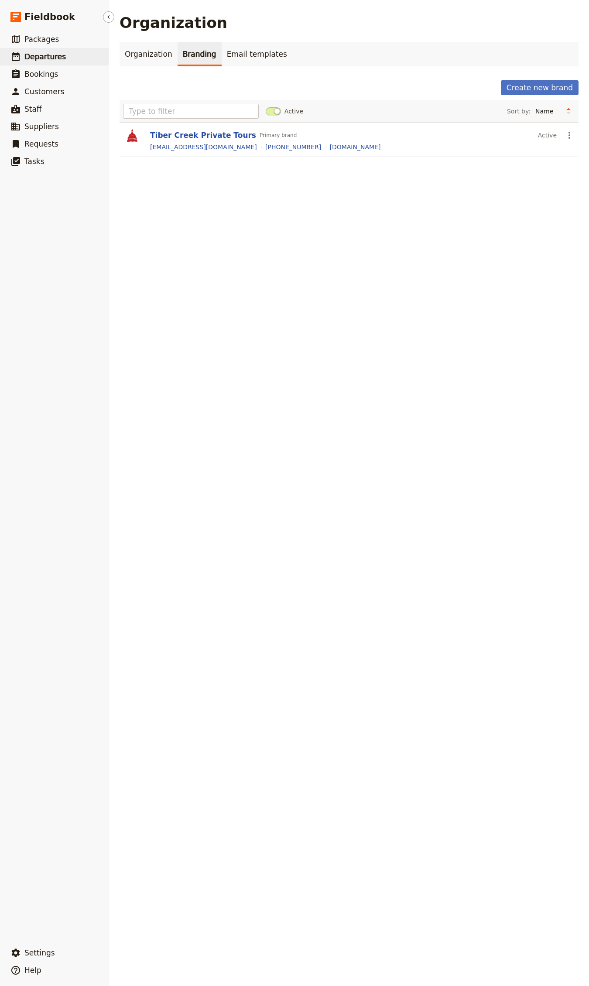
click at [73, 52] on link "​ Departures" at bounding box center [54, 56] width 109 height 17
select select "CREATED_AT"
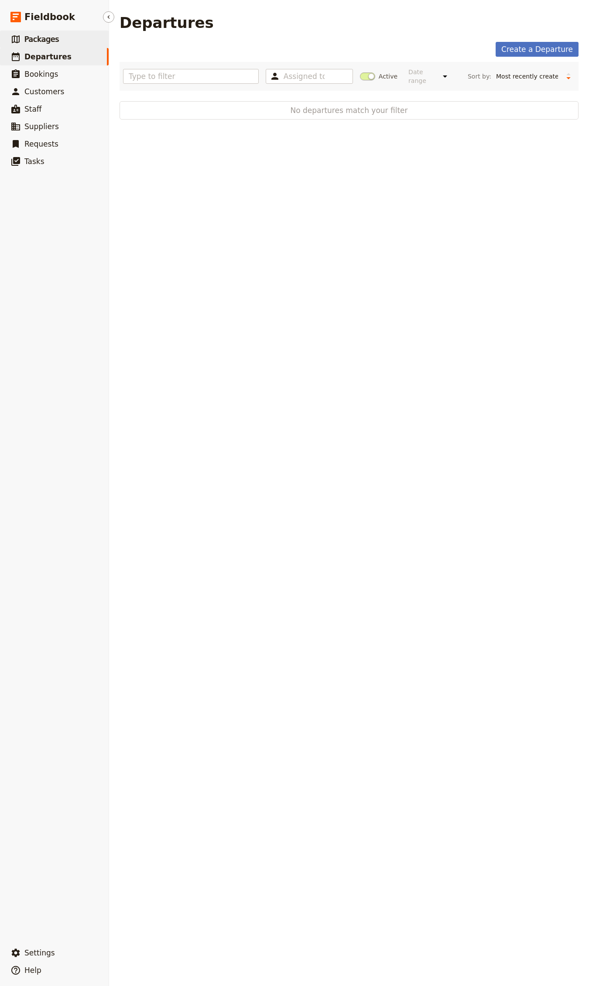
click at [64, 36] on link "​ Packages" at bounding box center [54, 39] width 109 height 17
select select "UPDATED_AT"
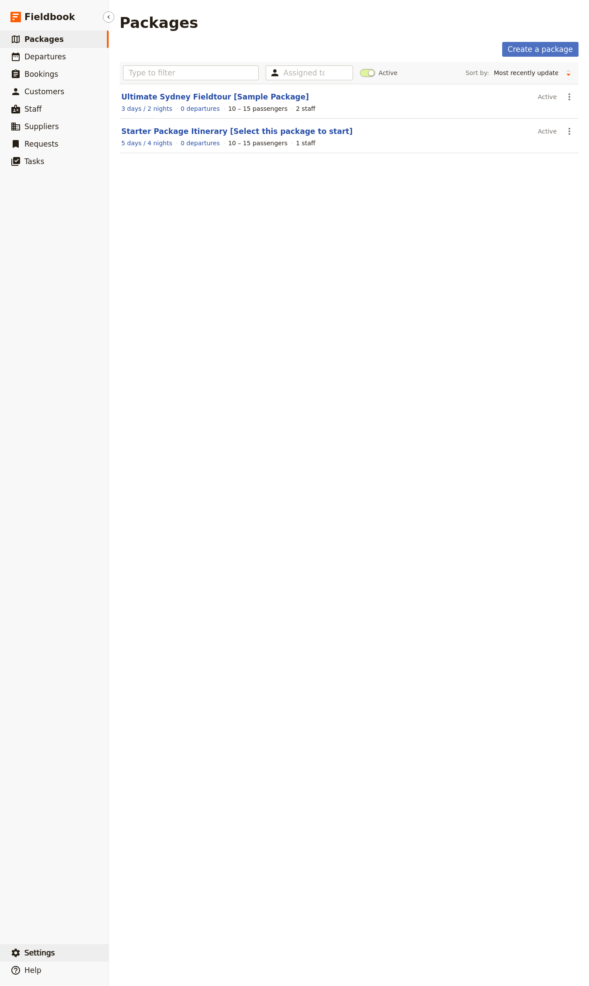
click at [58, 950] on button "​ Settings" at bounding box center [54, 952] width 109 height 17
click at [133, 917] on span "Your user profile" at bounding box center [143, 916] width 50 height 9
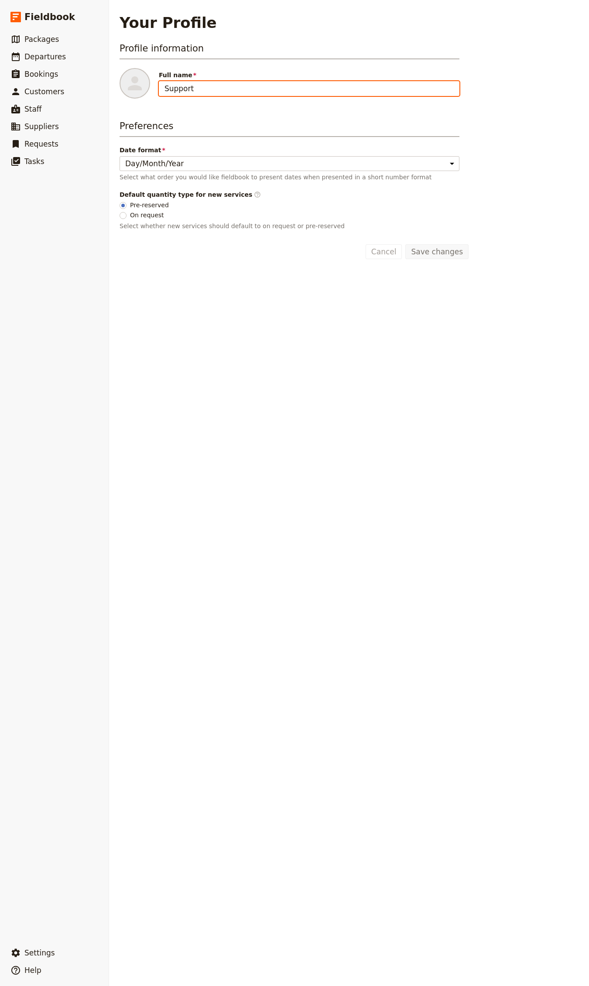
click at [187, 86] on input "Support" at bounding box center [309, 88] width 301 height 15
type input "[PERSON_NAME] from Fieldbook"
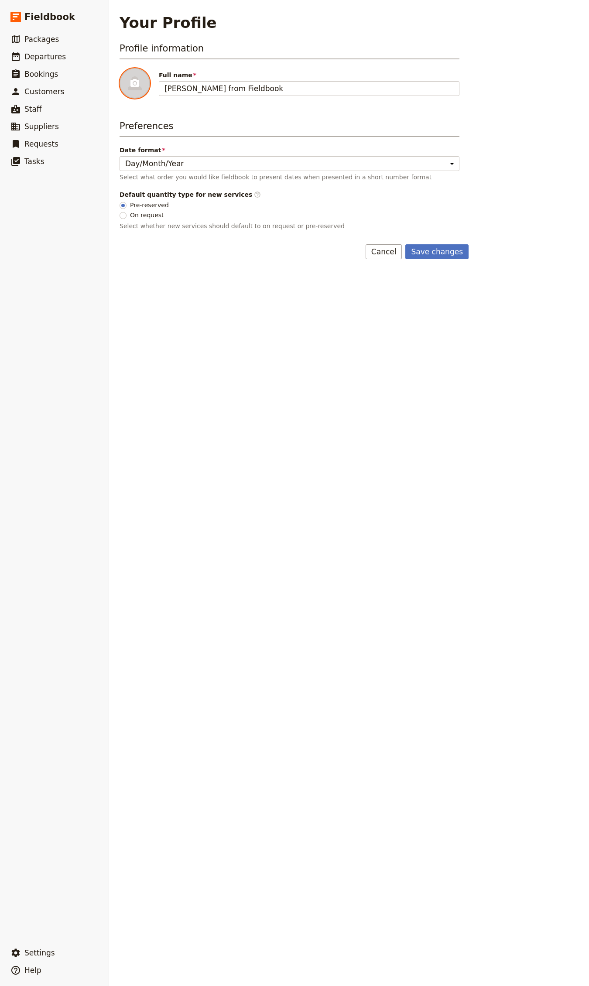
click at [125, 80] on div at bounding box center [135, 83] width 31 height 31
click at [120, 68] on input "file" at bounding box center [119, 68] width 0 height 0
type input "C:\fakepath\Jeff Kwok.jpg"
click at [461, 254] on button "Save changes" at bounding box center [436, 251] width 63 height 15
click at [34, 49] on link "​ Departures" at bounding box center [54, 56] width 109 height 17
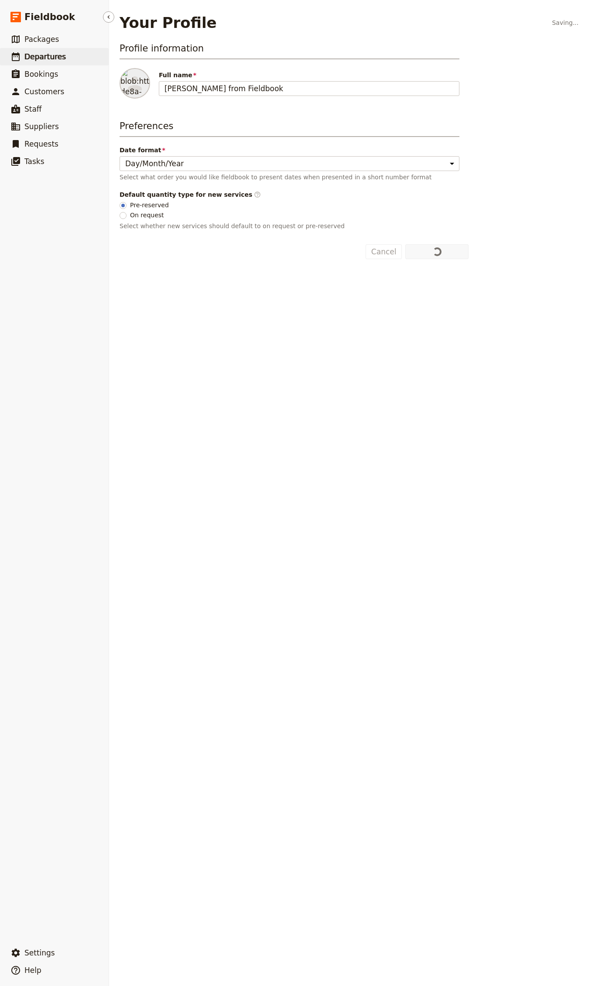
select select "CREATED_AT"
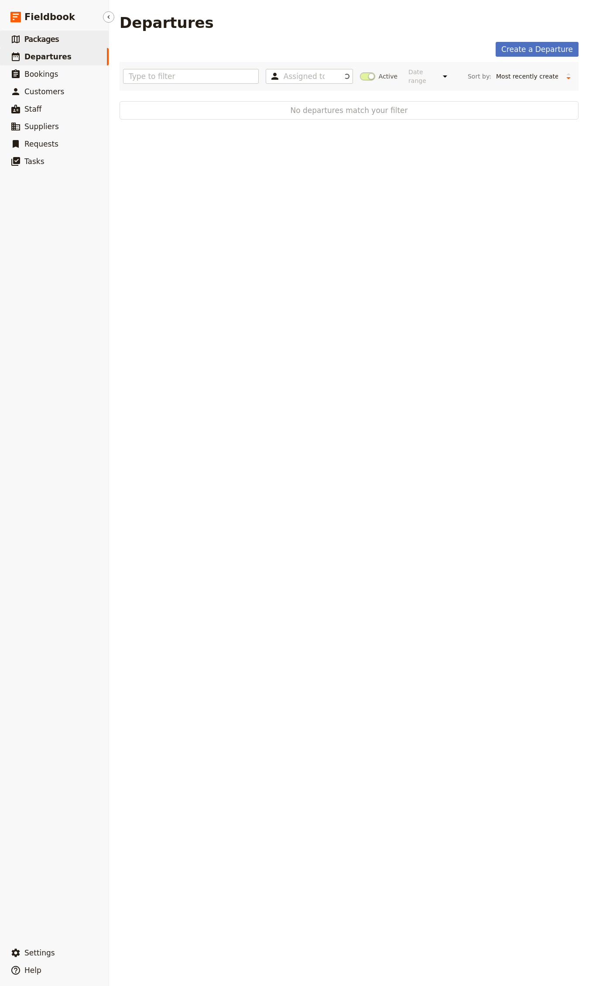
click at [44, 39] on span "Packages" at bounding box center [41, 39] width 34 height 9
select select "UPDATED_AT"
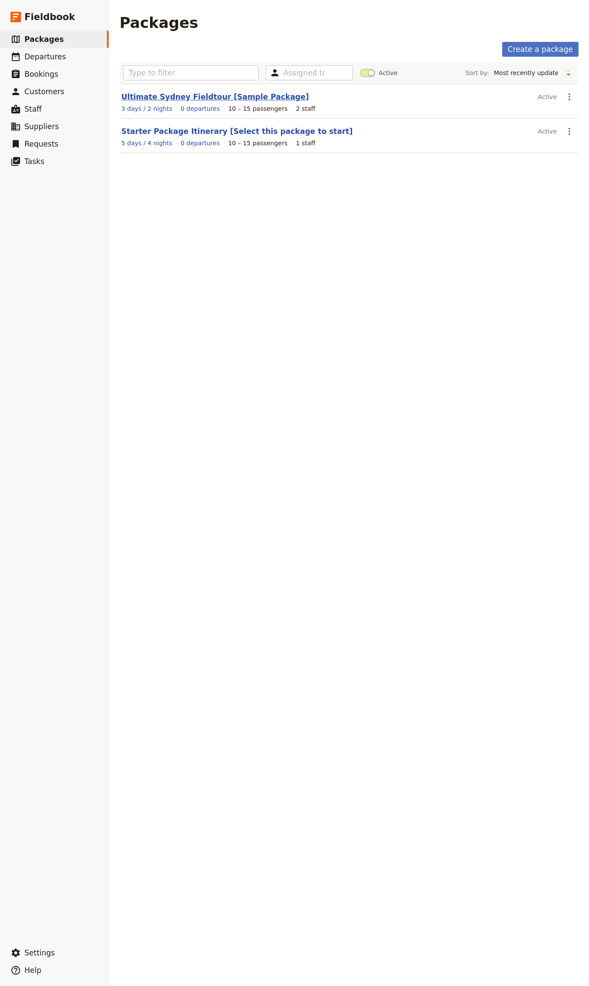
click at [188, 93] on link "Ultimate Sydney Fieldtour [Sample Package]" at bounding box center [215, 96] width 188 height 9
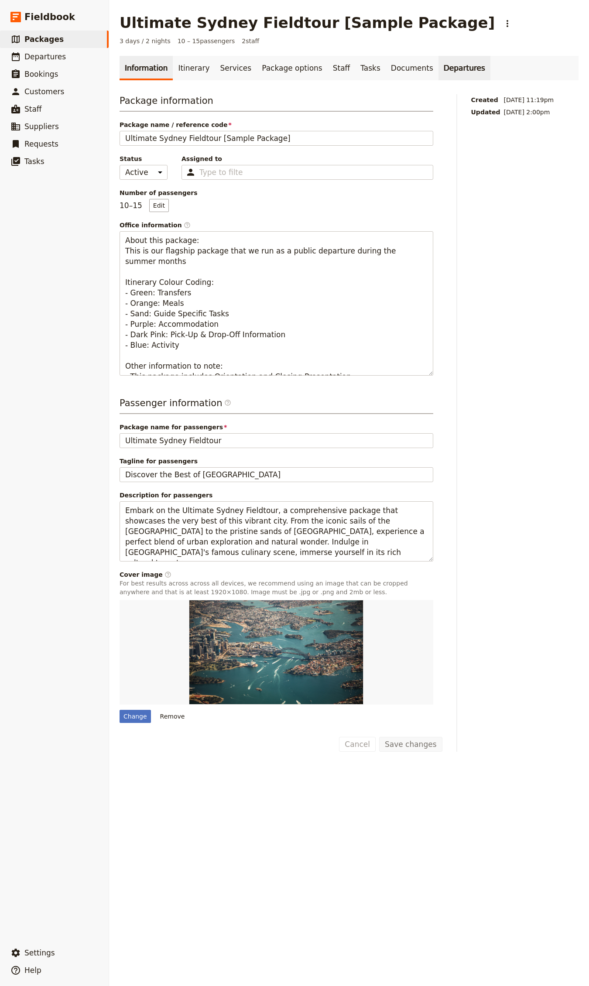
click at [438, 66] on link "Departures" at bounding box center [464, 68] width 52 height 24
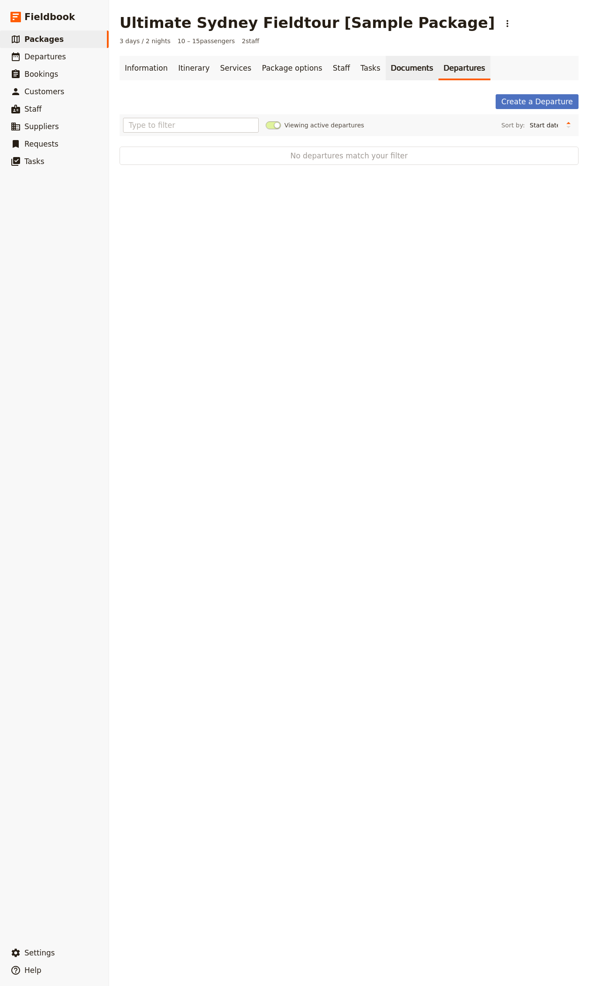
click at [386, 65] on link "Documents" at bounding box center [412, 68] width 53 height 24
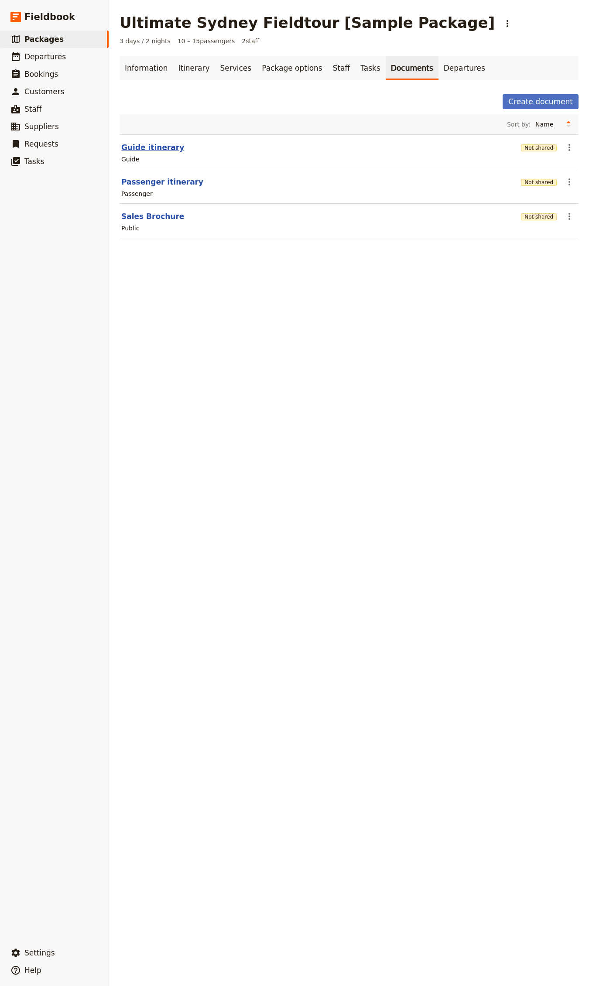
click at [160, 147] on button "Guide itinerary" at bounding box center [152, 147] width 63 height 10
select select "STAFF"
select select "RUN_SHEET"
select select "DEFAULT"
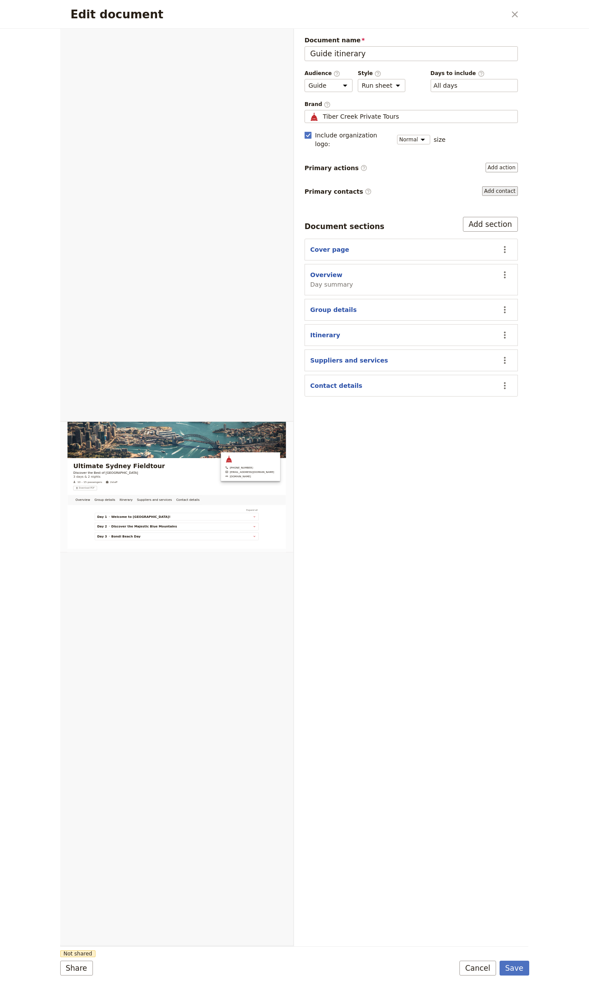
click at [510, 186] on button "Add contact" at bounding box center [500, 191] width 36 height 10
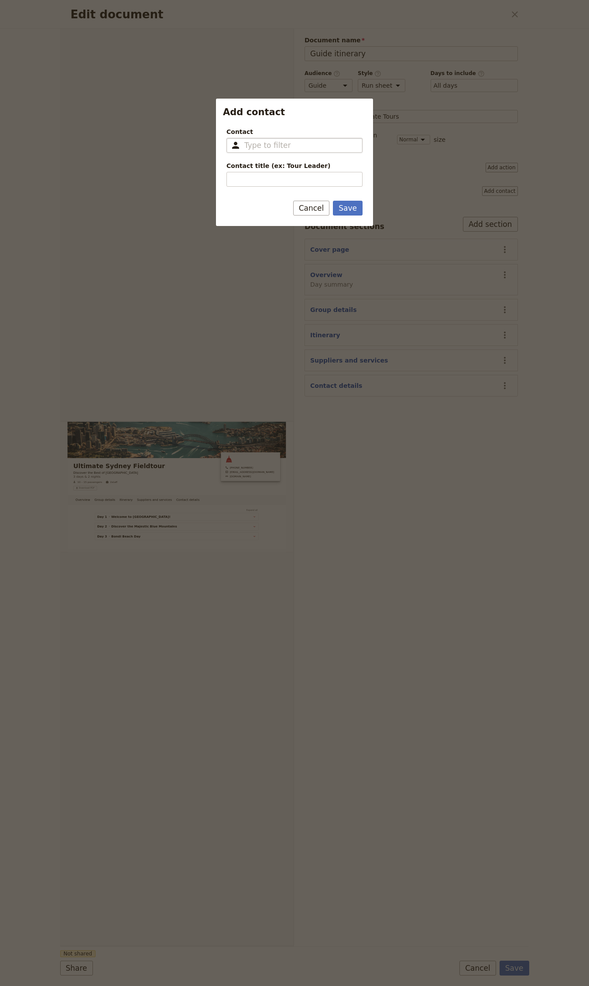
click at [279, 152] on fieldset "​" at bounding box center [294, 145] width 136 height 15
click at [279, 150] on input "Contact ​" at bounding box center [300, 145] width 113 height 10
click at [305, 126] on div "Contact ​ Please fill in this field. Contact title (ex: Tour Leader) Please fil…" at bounding box center [294, 153] width 157 height 67
click at [461, 150] on div at bounding box center [294, 493] width 589 height 986
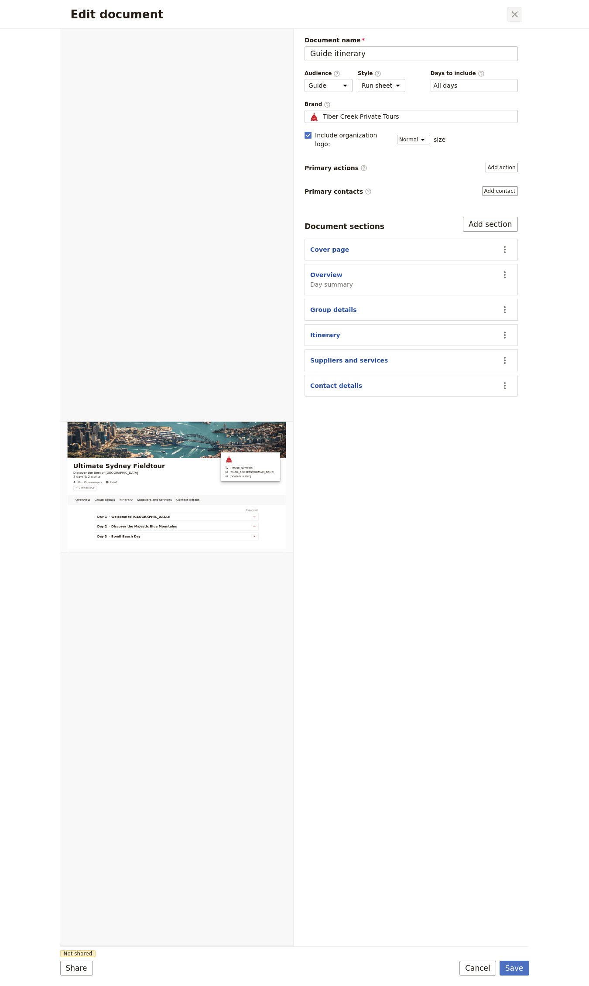
click at [514, 11] on icon "Close dialog" at bounding box center [515, 14] width 10 height 10
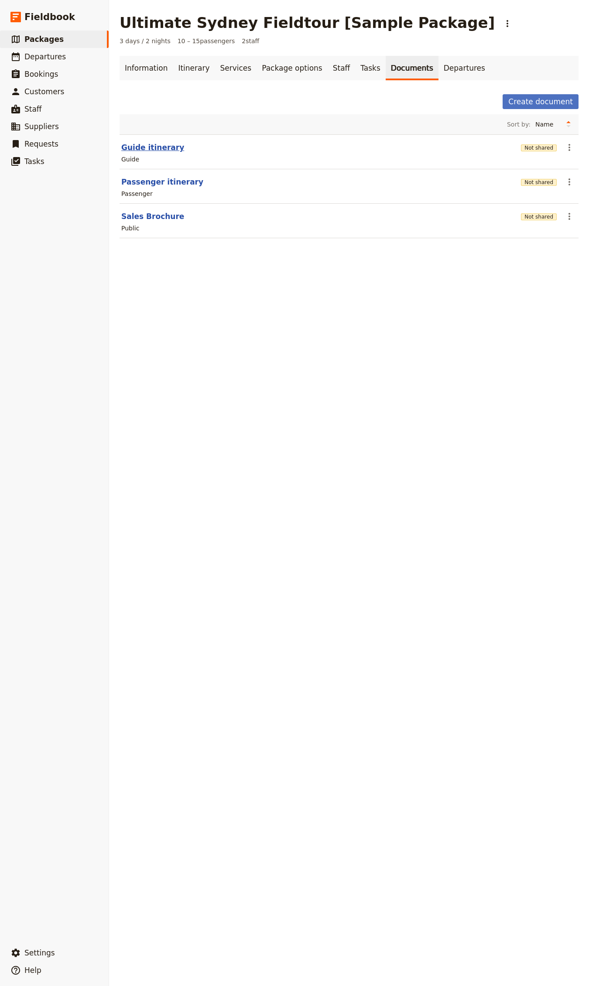
click at [153, 148] on button "Guide itinerary" at bounding box center [152, 147] width 63 height 10
select select "STAFF"
select select "RUN_SHEET"
select select "DEFAULT"
click at [168, 219] on button "Sales Brochure" at bounding box center [152, 216] width 63 height 10
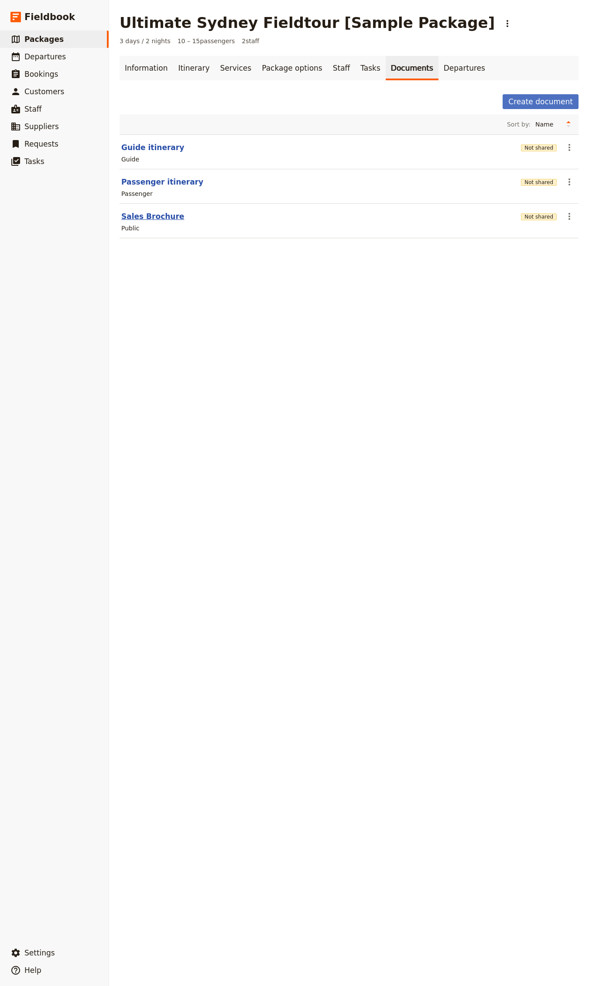
select select "DEFAULT"
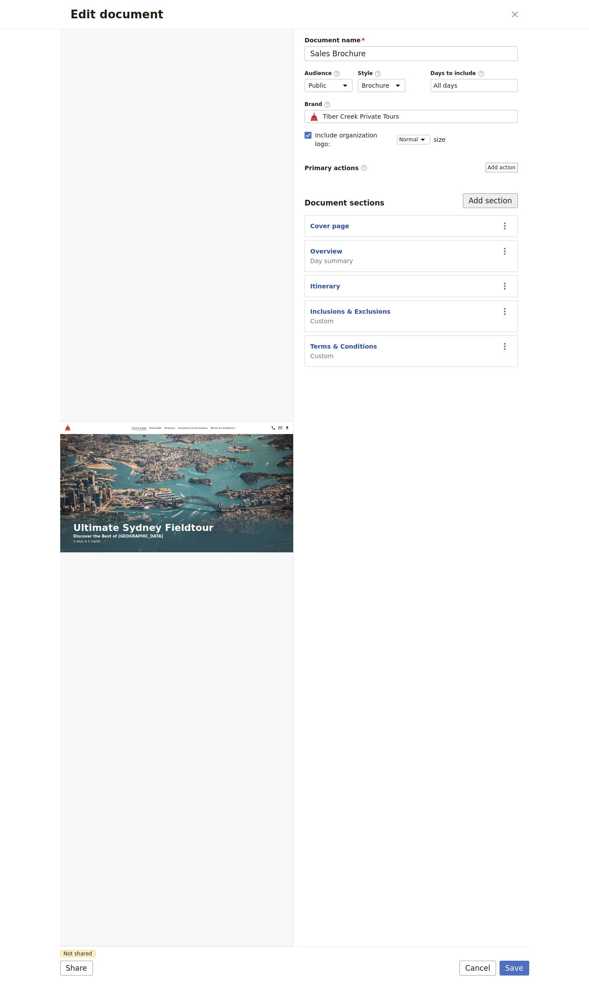
click at [489, 199] on button "Add section" at bounding box center [490, 200] width 55 height 15
click at [494, 164] on button "Add action" at bounding box center [502, 168] width 32 height 10
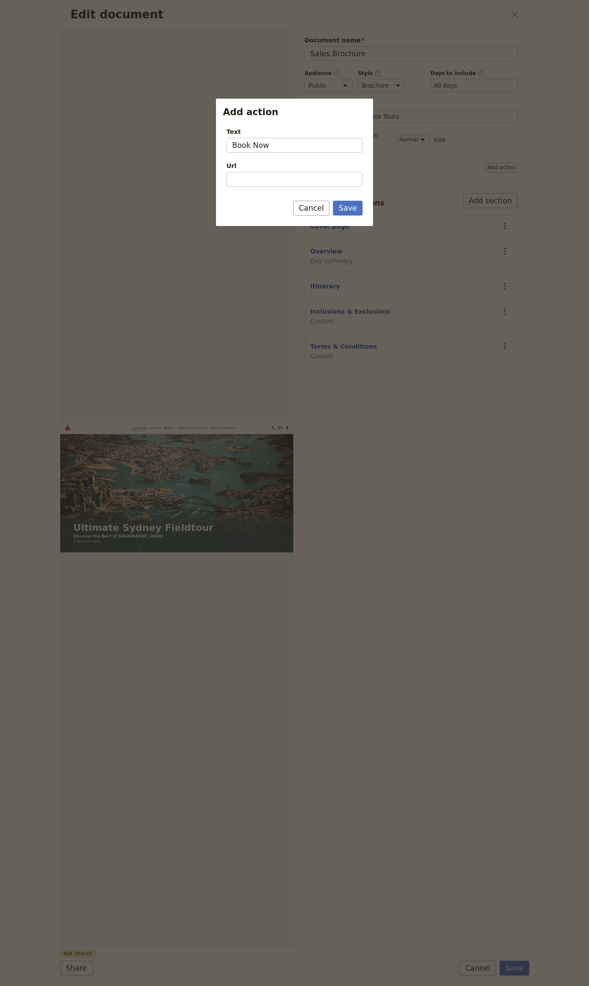
type input "Book Now"
click at [274, 150] on input "Book Now" at bounding box center [294, 145] width 136 height 15
click at [273, 181] on input "Url" at bounding box center [294, 179] width 136 height 15
paste input "https://tibercreektoursdc.com/contact-tiber-creek-tours/"
type input "https://tibercreektoursdc.com/contact-tiber-creek-tours/"
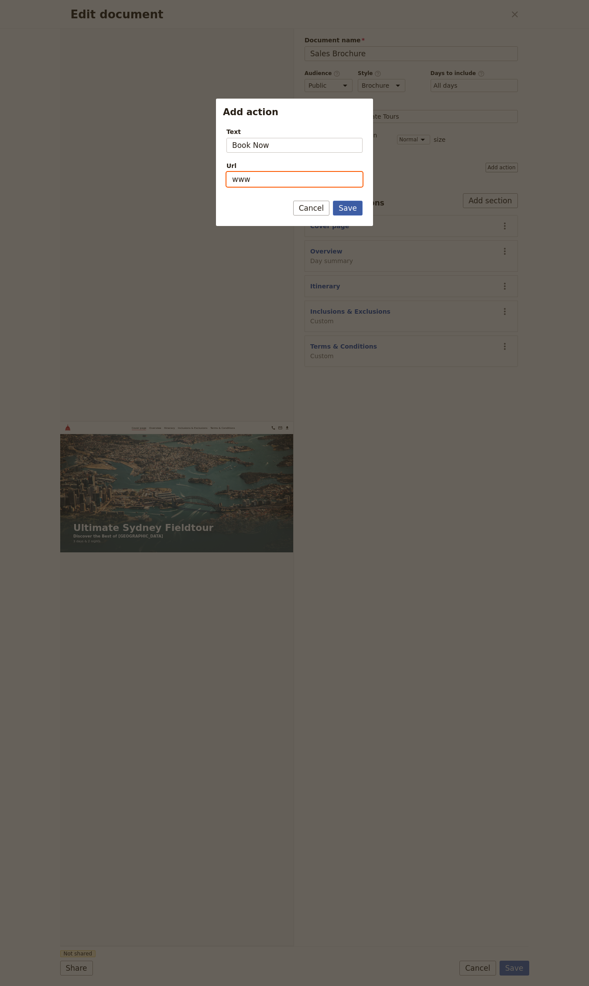
type input "www."
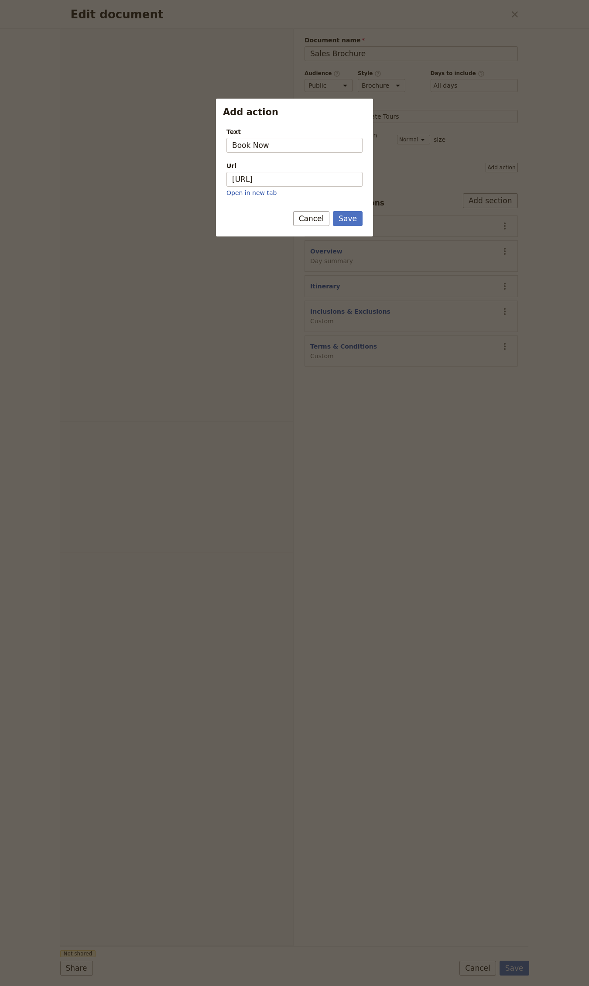
select select "DEFAULT"
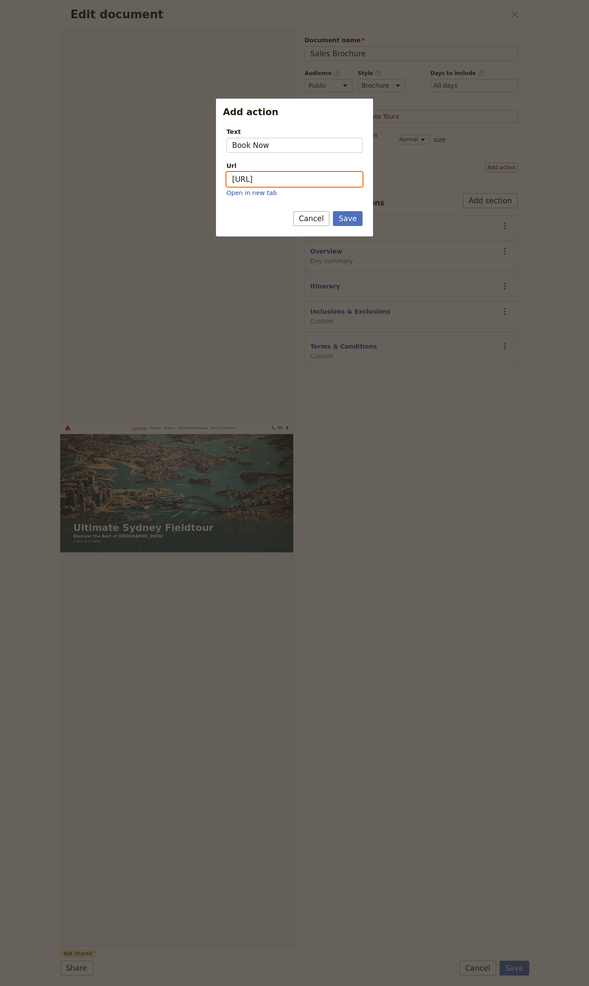
click at [281, 176] on input "https://www" at bounding box center [294, 179] width 136 height 15
paste input "tibercreektoursdc.com/"
type input "[URL][DOMAIN_NAME]"
click at [347, 217] on button "Save" at bounding box center [348, 218] width 30 height 15
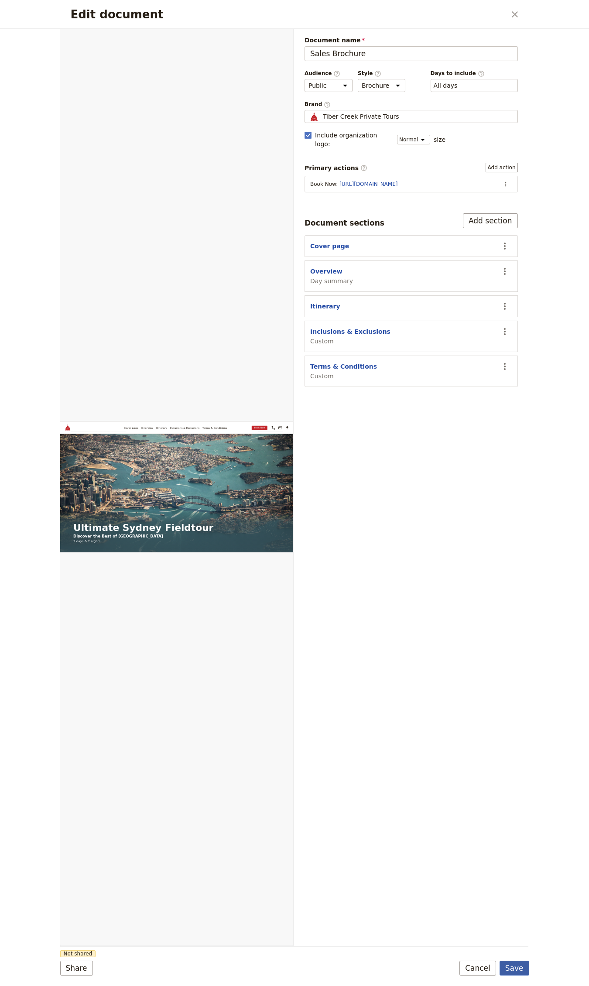
click at [519, 968] on button "Save" at bounding box center [514, 968] width 30 height 15
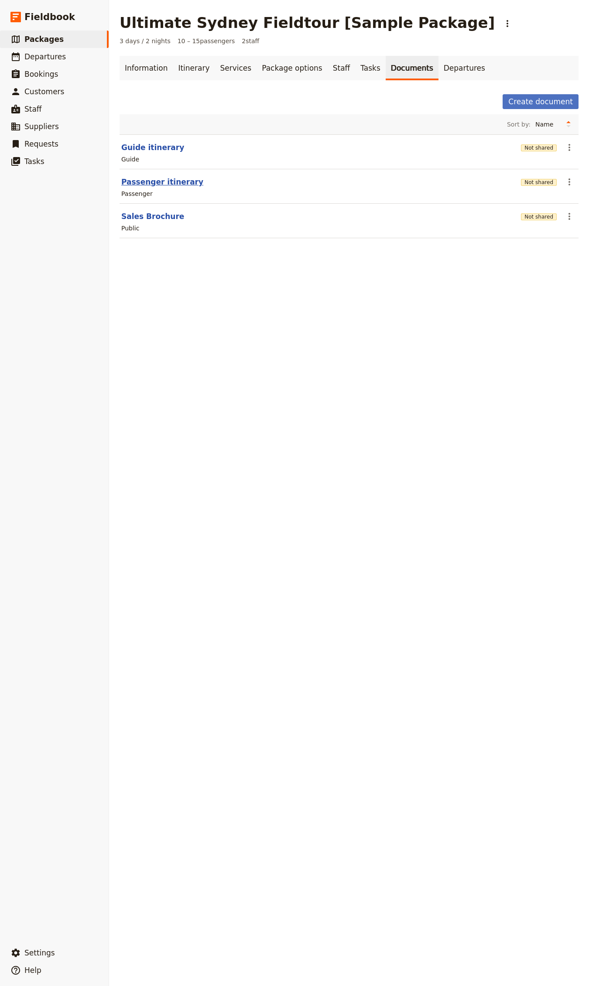
click at [158, 181] on button "Passenger itinerary" at bounding box center [162, 182] width 82 height 10
select select "PASSENGER"
select select "RUN_SHEET"
select select "DEFAULT"
click at [35, 108] on span "Staff" at bounding box center [32, 109] width 17 height 9
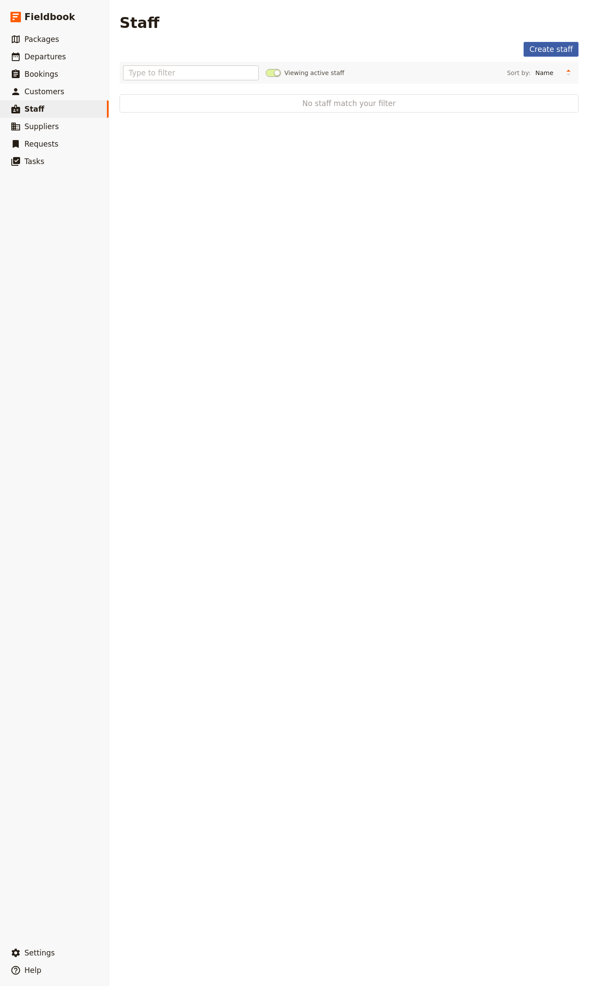
click at [544, 45] on link "Create staff" at bounding box center [550, 49] width 55 height 15
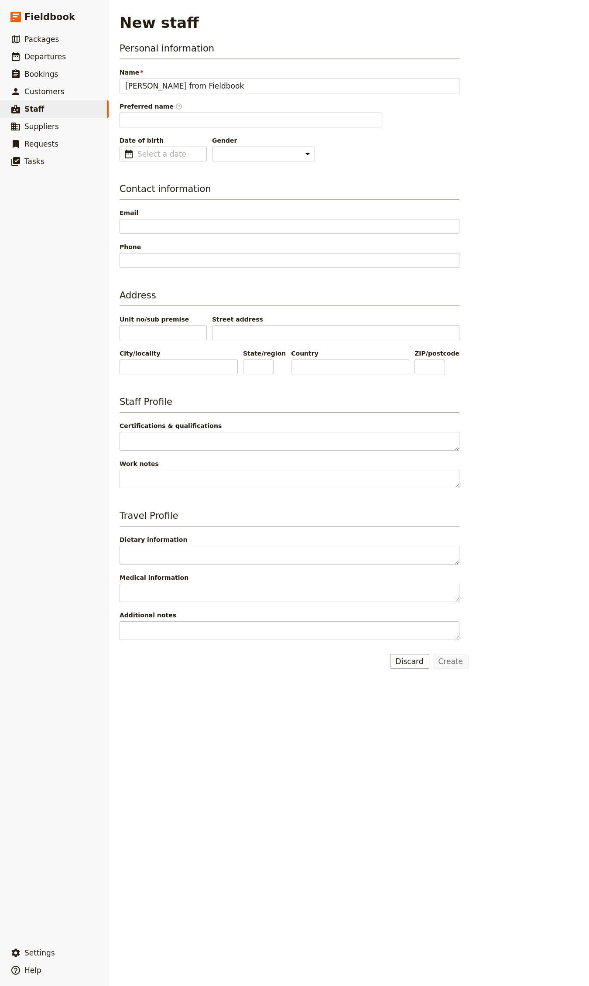
type input "[PERSON_NAME] from Fieldbook"
type input "Jeff"
click at [476, 690] on div "New staff Personal information Name Jeff from Fieldbook Preferred name ​ Jeff D…" at bounding box center [349, 493] width 480 height 986
click at [454, 659] on button "Create" at bounding box center [451, 661] width 36 height 15
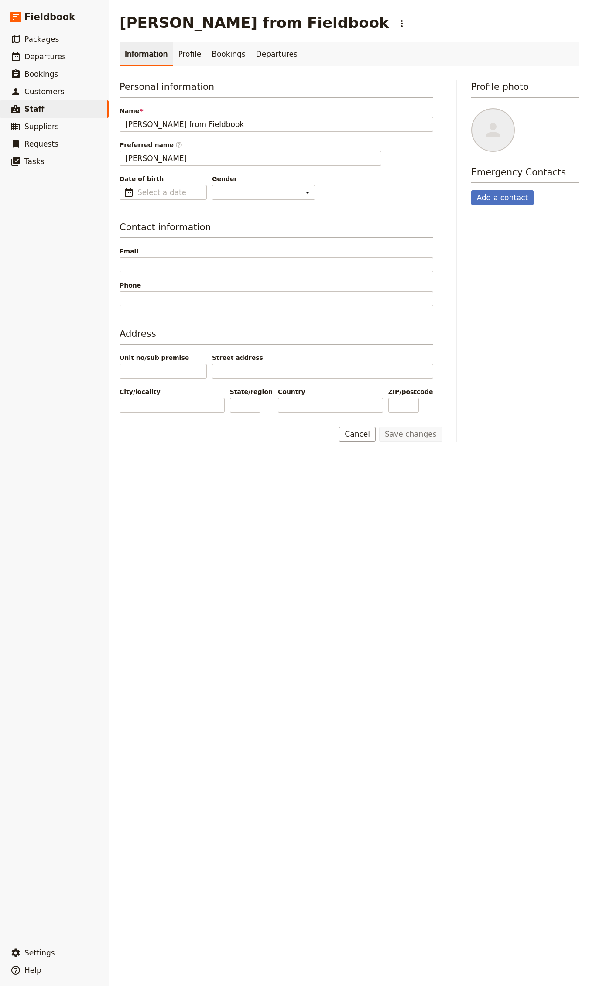
click at [462, 129] on div "Personal information Name Jeff from Fieldbook Preferred name ​ Jeff Date of bir…" at bounding box center [349, 260] width 459 height 361
click at [488, 129] on icon at bounding box center [493, 130] width 10 height 10
click at [471, 108] on input "file" at bounding box center [471, 108] width 0 height 0
type input "C:\fakepath\Jeff Kwok.jpg"
click at [56, 54] on span "Departures" at bounding box center [44, 56] width 41 height 9
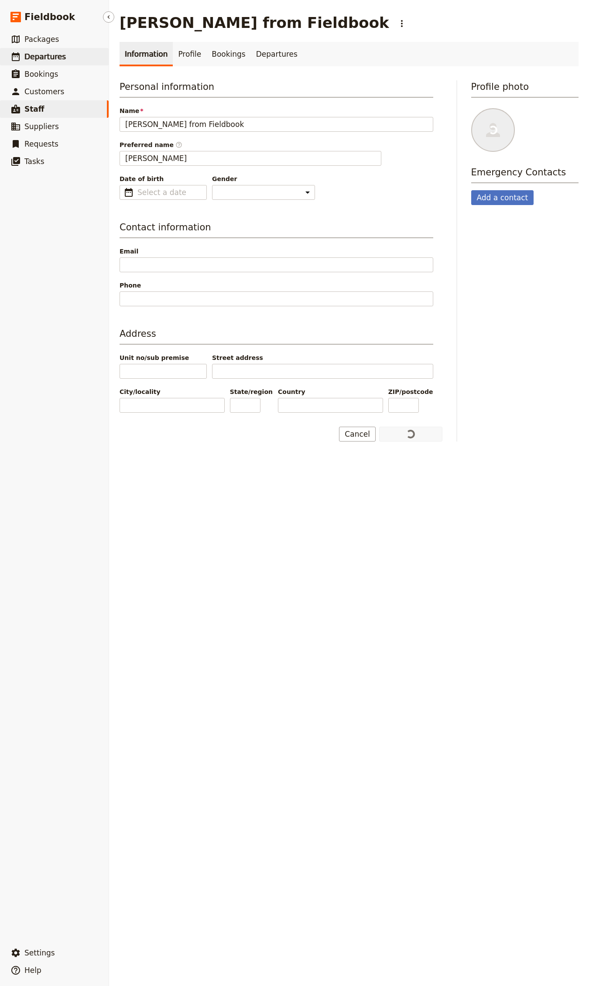
select select "CREATED_AT"
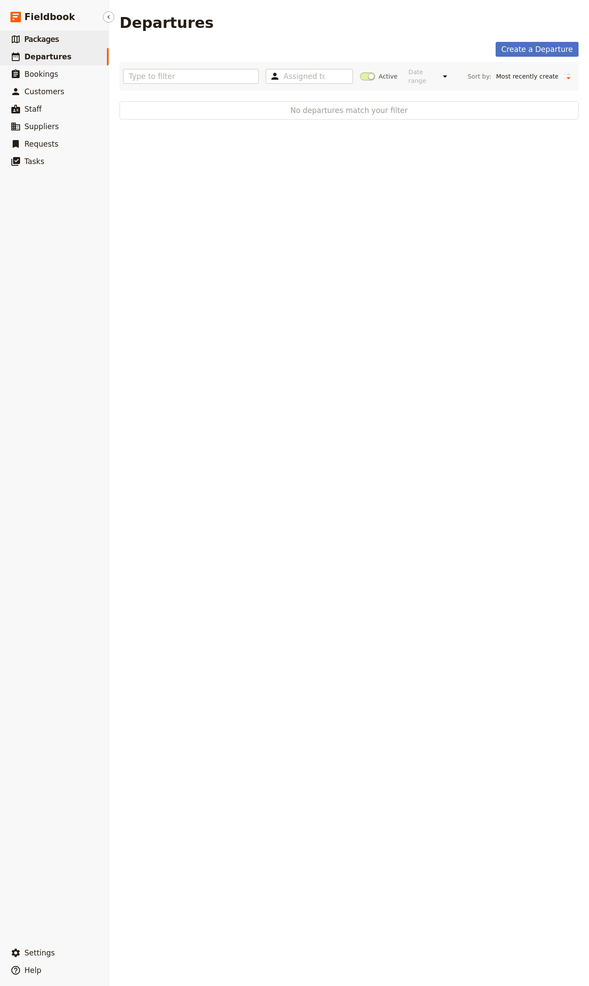
click at [61, 41] on link "​ Packages" at bounding box center [54, 39] width 109 height 17
select select "UPDATED_AT"
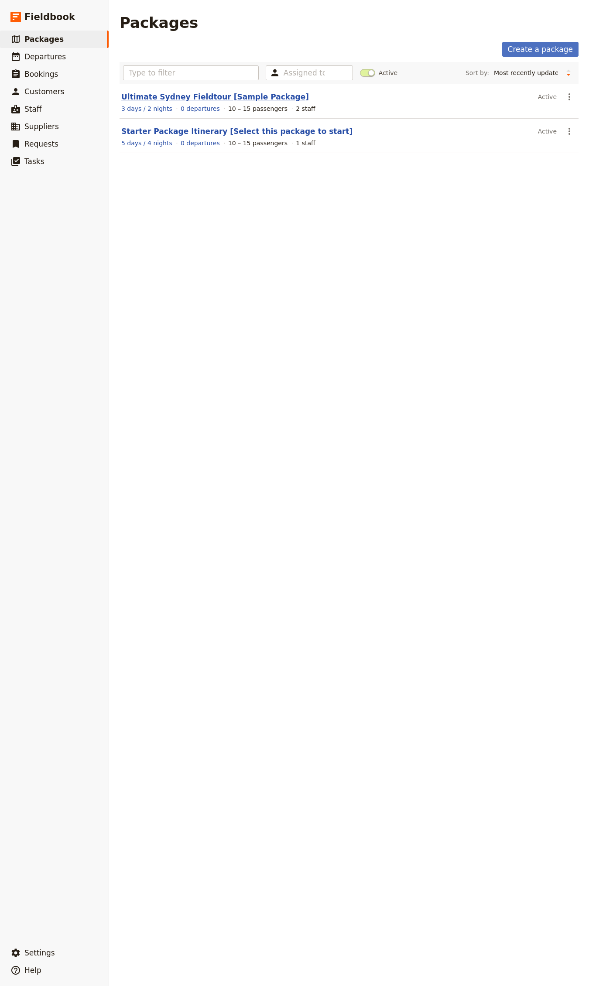
click at [135, 95] on link "Ultimate Sydney Fieldtour [Sample Package]" at bounding box center [215, 96] width 188 height 9
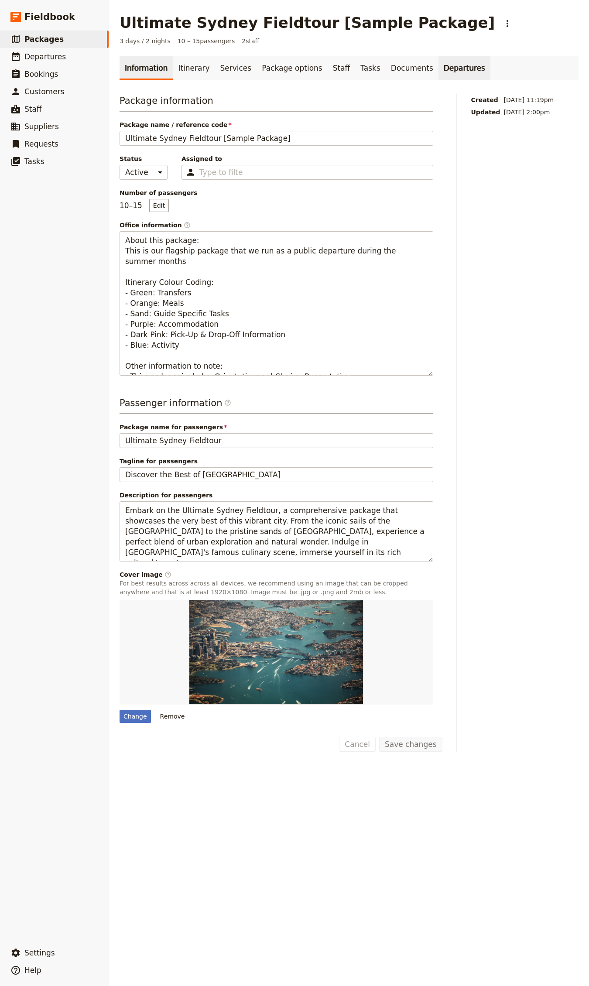
click at [438, 64] on link "Departures" at bounding box center [464, 68] width 52 height 24
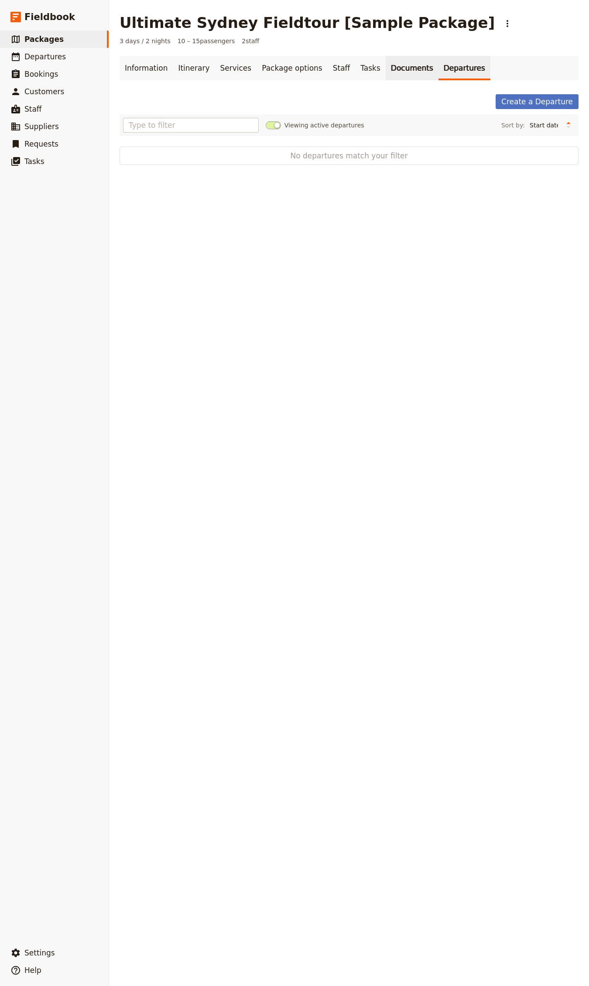
click at [386, 64] on link "Documents" at bounding box center [412, 68] width 53 height 24
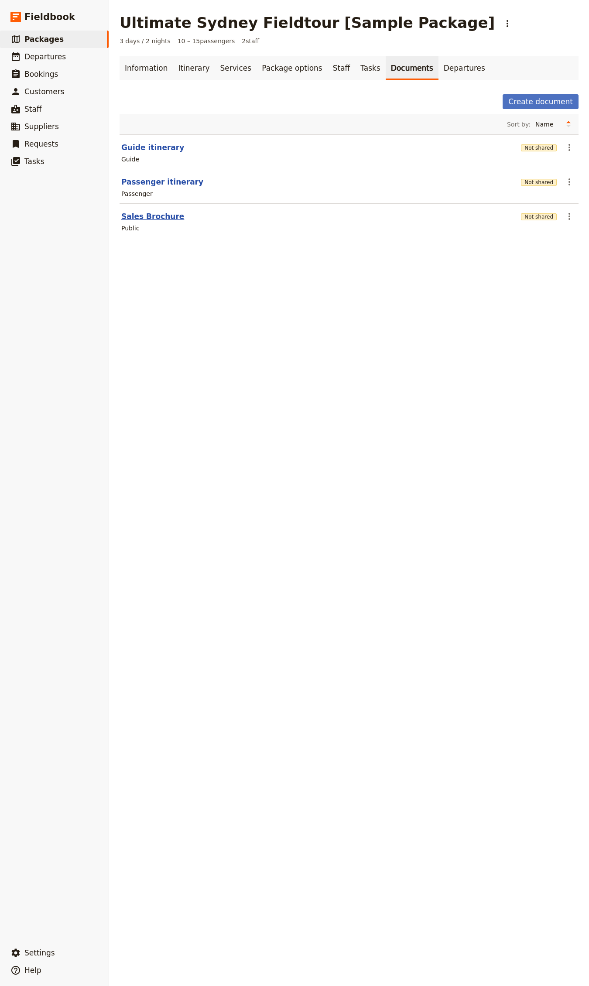
click at [148, 214] on button "Sales Brochure" at bounding box center [152, 216] width 63 height 10
select select "DEFAULT"
click at [127, 189] on div "Passenger" at bounding box center [348, 193] width 457 height 10
click at [130, 186] on button "Passenger itinerary" at bounding box center [162, 182] width 82 height 10
select select "PASSENGER"
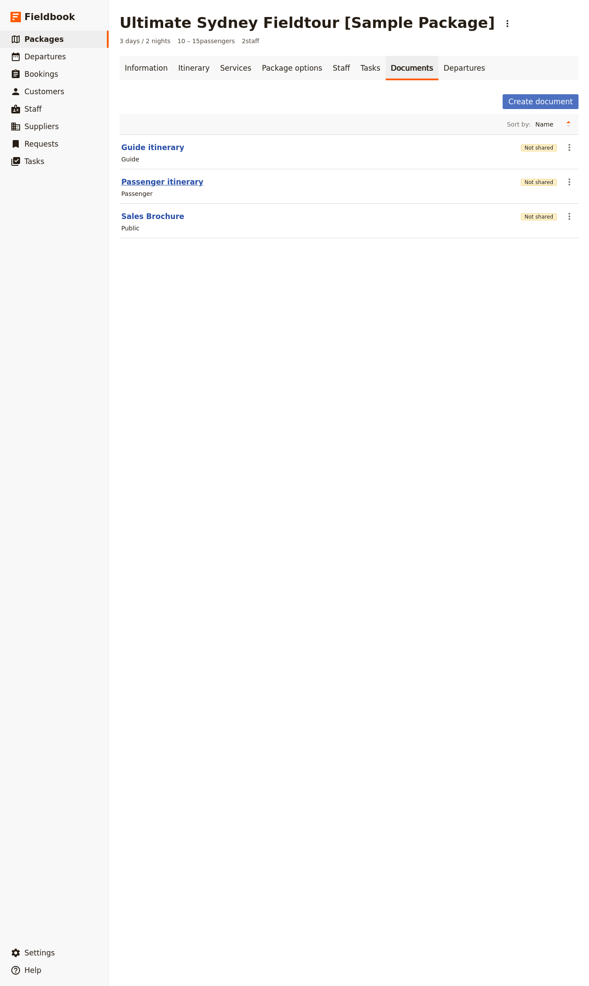
select select "RUN_SHEET"
select select "DEFAULT"
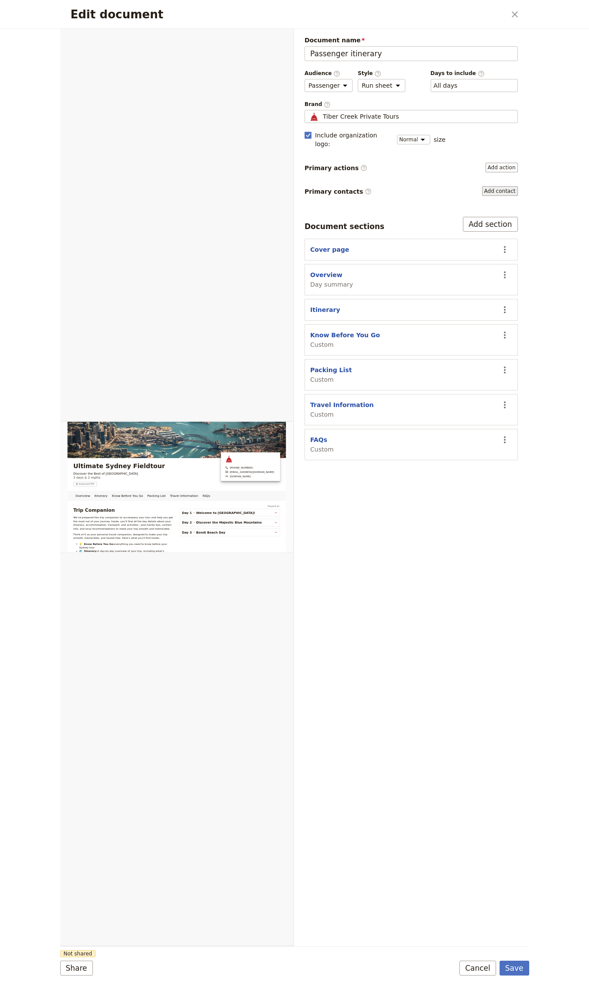
click at [490, 186] on button "Add contact" at bounding box center [500, 191] width 36 height 10
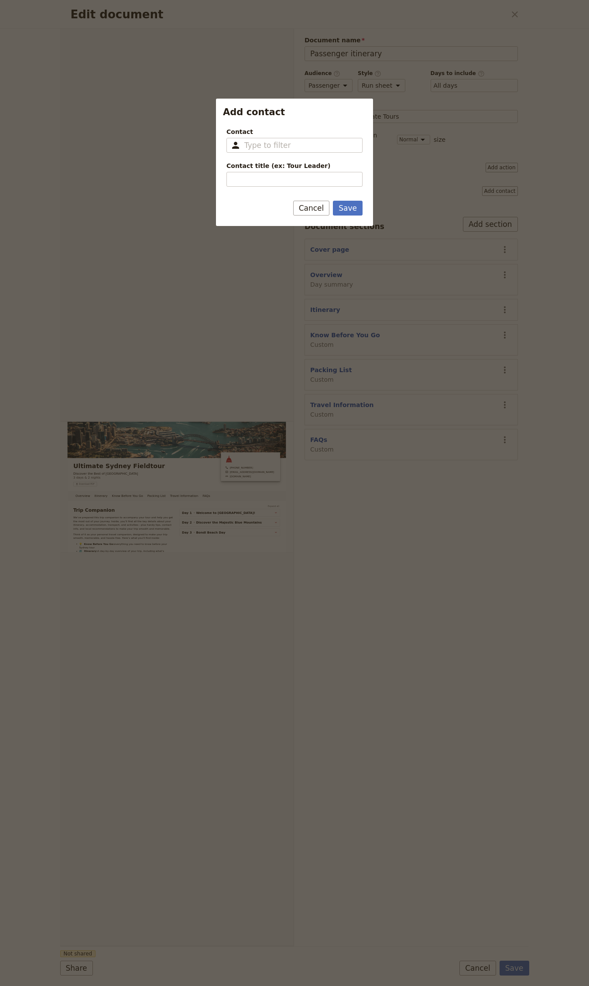
click at [303, 155] on div "Contact ​ Please fill in this field. Contact title (ex: Tour Leader) Please fil…" at bounding box center [294, 156] width 136 height 59
click at [303, 145] on input "Contact ​" at bounding box center [300, 145] width 113 height 10
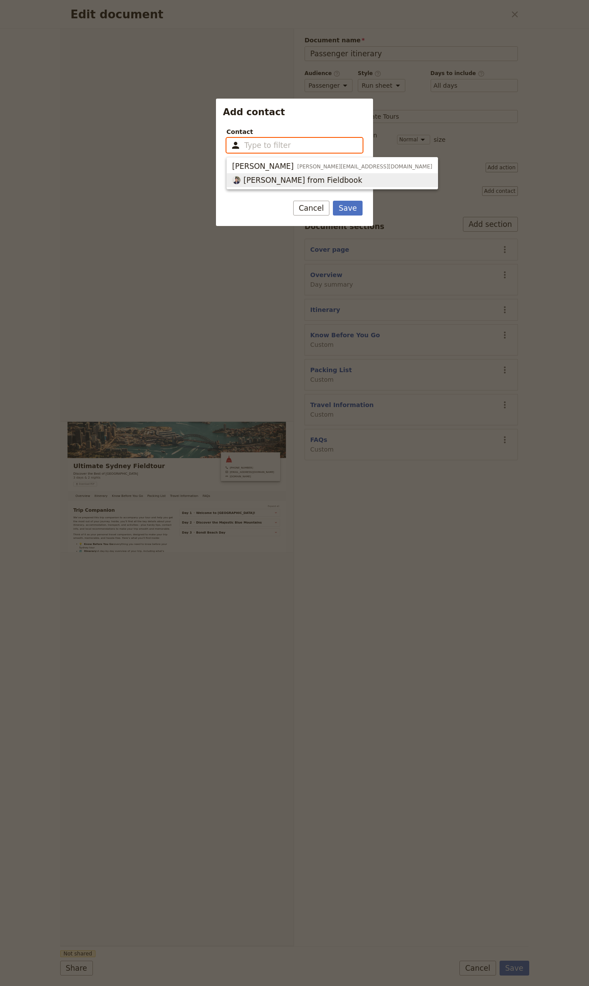
click at [283, 179] on span "[PERSON_NAME] from Fieldbook" at bounding box center [302, 180] width 119 height 10
type input "[PERSON_NAME] from Fieldbook"
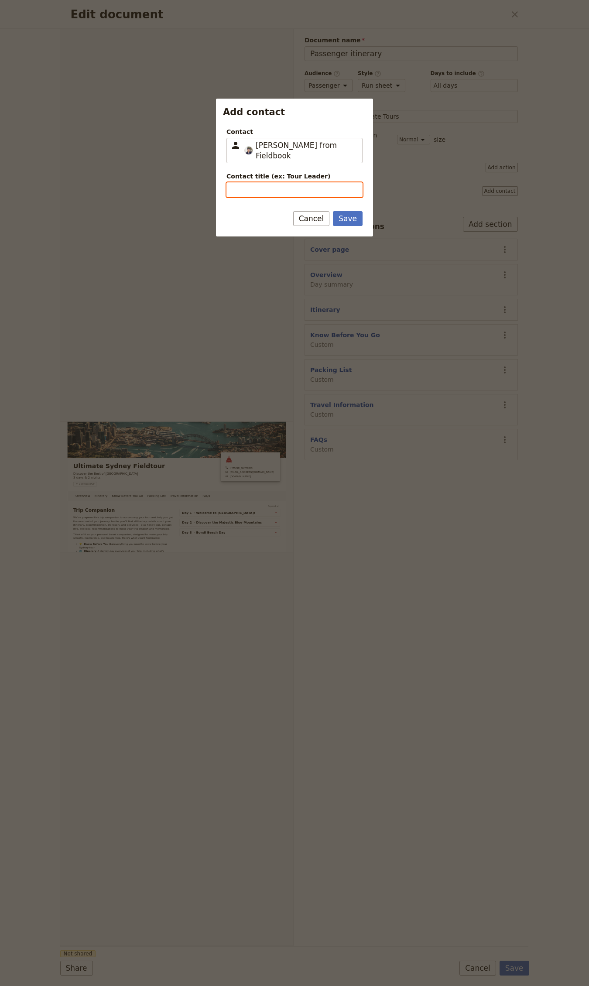
click at [257, 182] on input "Contact title (ex: Tour Leader)" at bounding box center [294, 189] width 136 height 15
type input "Tour Leader"
click at [333, 211] on button "Save" at bounding box center [348, 218] width 30 height 15
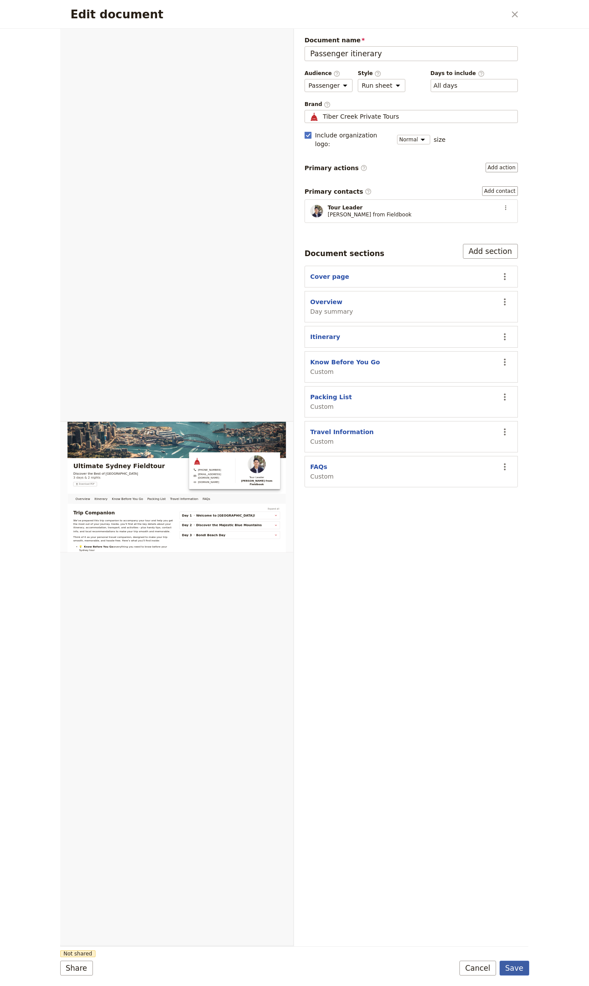
click at [519, 964] on button "Save" at bounding box center [514, 968] width 30 height 15
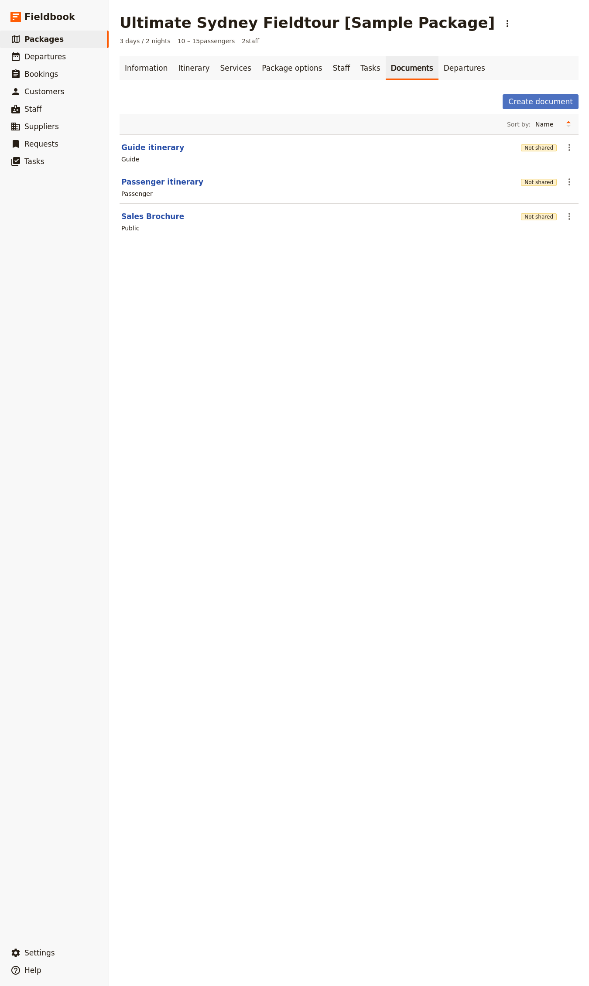
click at [153, 154] on section "Guide itinerary Not shared ​ Guide" at bounding box center [349, 151] width 459 height 35
click at [151, 147] on button "Guide itinerary" at bounding box center [152, 147] width 63 height 10
select select "STAFF"
select select "RUN_SHEET"
select select "DEFAULT"
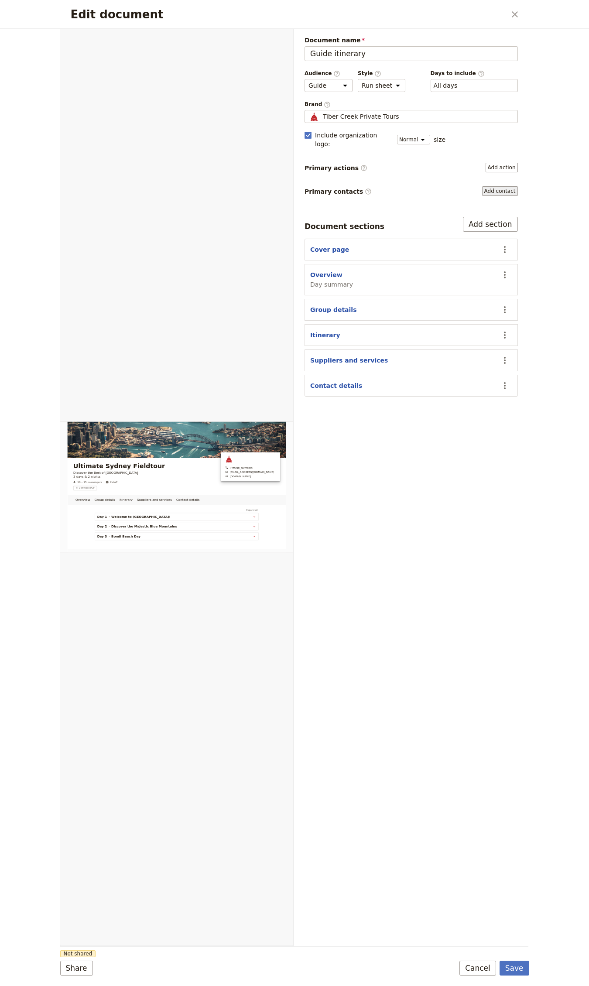
click at [493, 186] on button "Add contact" at bounding box center [500, 191] width 36 height 10
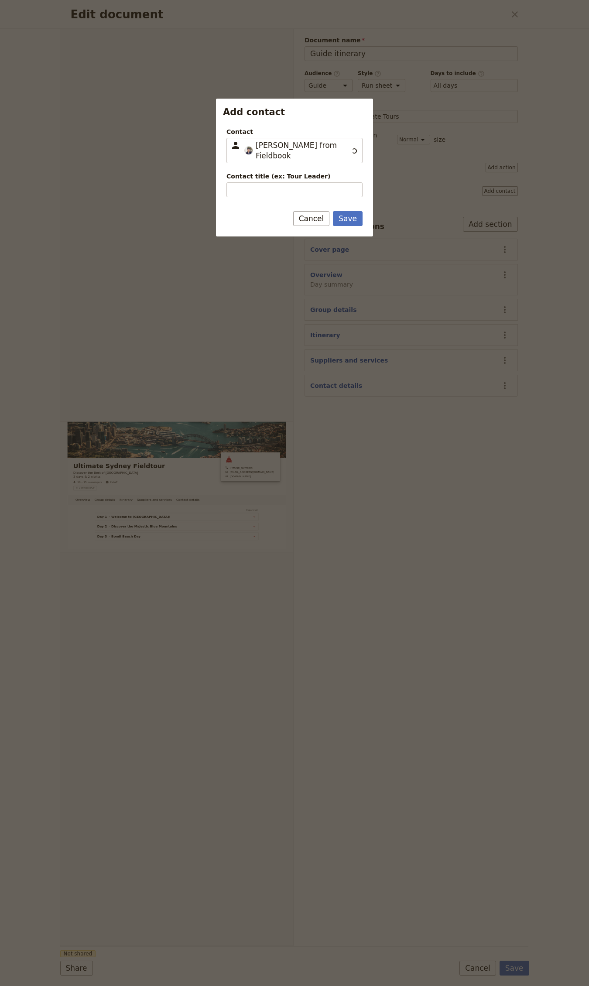
type input "[PERSON_NAME] from Fieldbook"
type input "Tour Organizer"
click at [333, 211] on button "Save" at bounding box center [348, 218] width 30 height 15
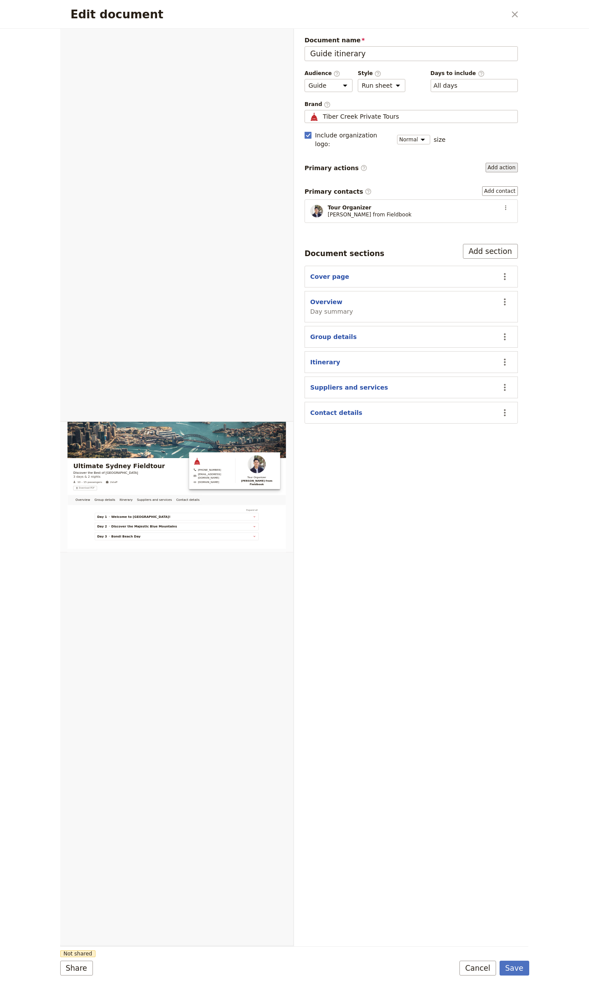
click at [510, 163] on button "Add action" at bounding box center [502, 168] width 32 height 10
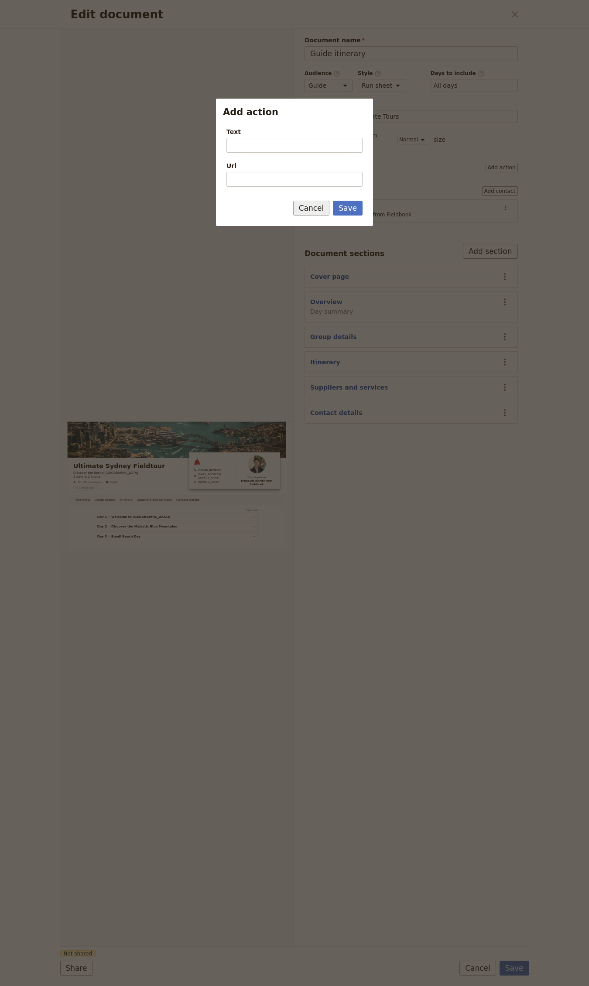
click at [305, 205] on button "Cancel" at bounding box center [311, 208] width 37 height 15
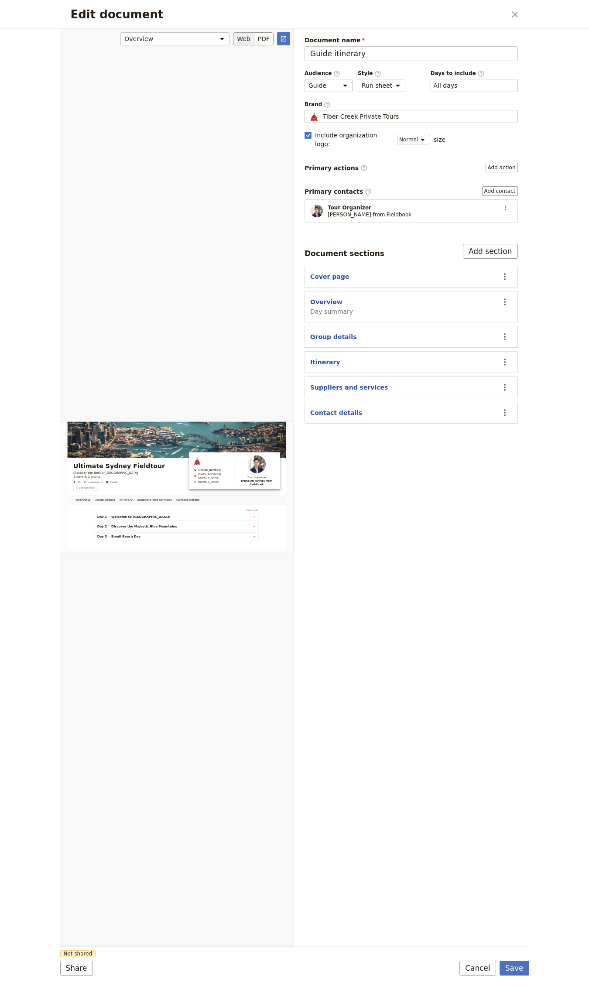
click at [149, 220] on div "Edit document" at bounding box center [176, 486] width 233 height 917
click at [516, 962] on button "Save" at bounding box center [514, 968] width 30 height 15
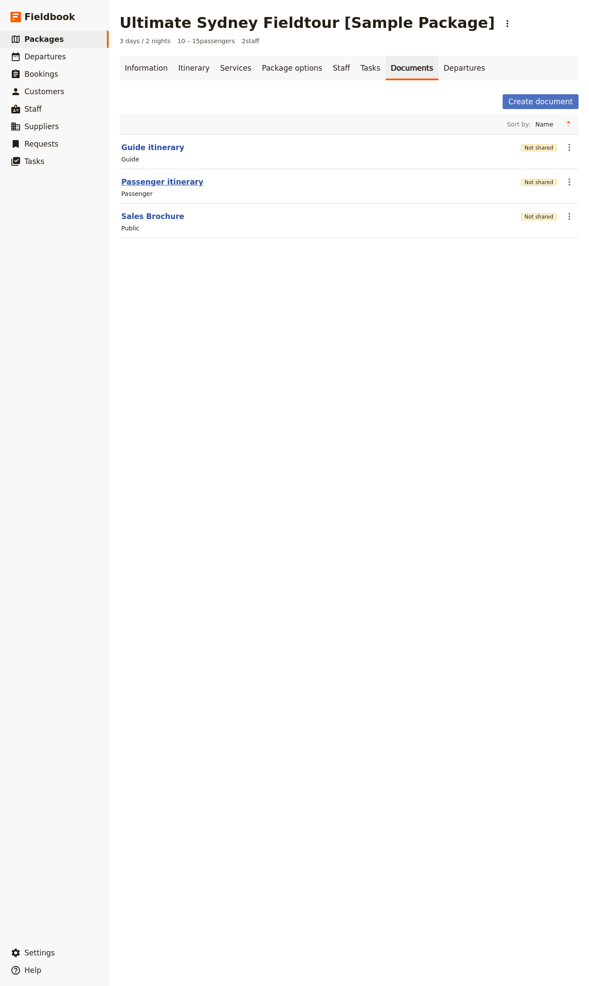
click at [154, 180] on button "Passenger itinerary" at bounding box center [162, 182] width 82 height 10
select select "PASSENGER"
select select "RUN_SHEET"
select select "DEFAULT"
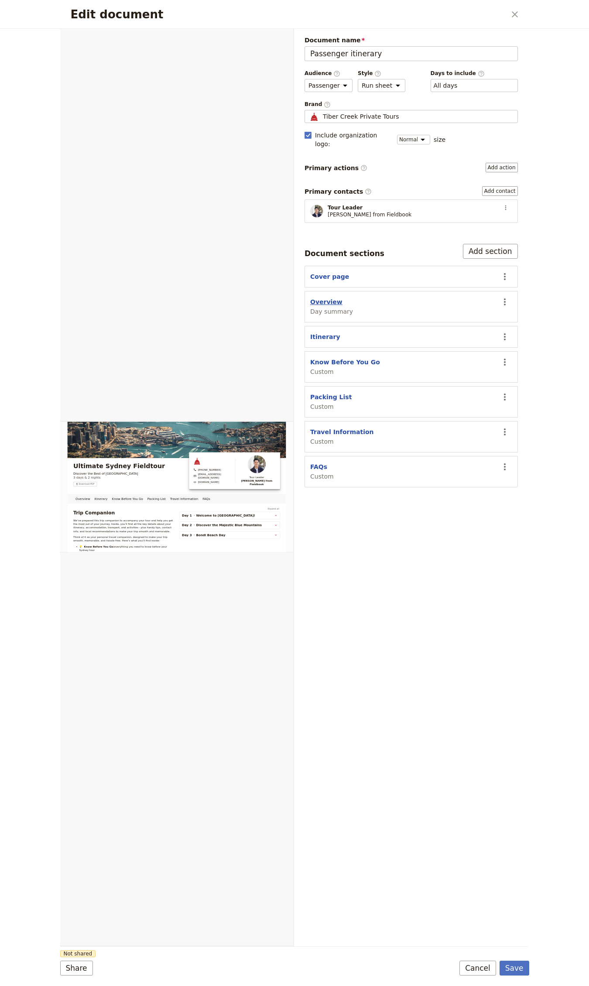
click at [332, 298] on button "Overview" at bounding box center [326, 302] width 32 height 9
select select "DAY_SUMMARY"
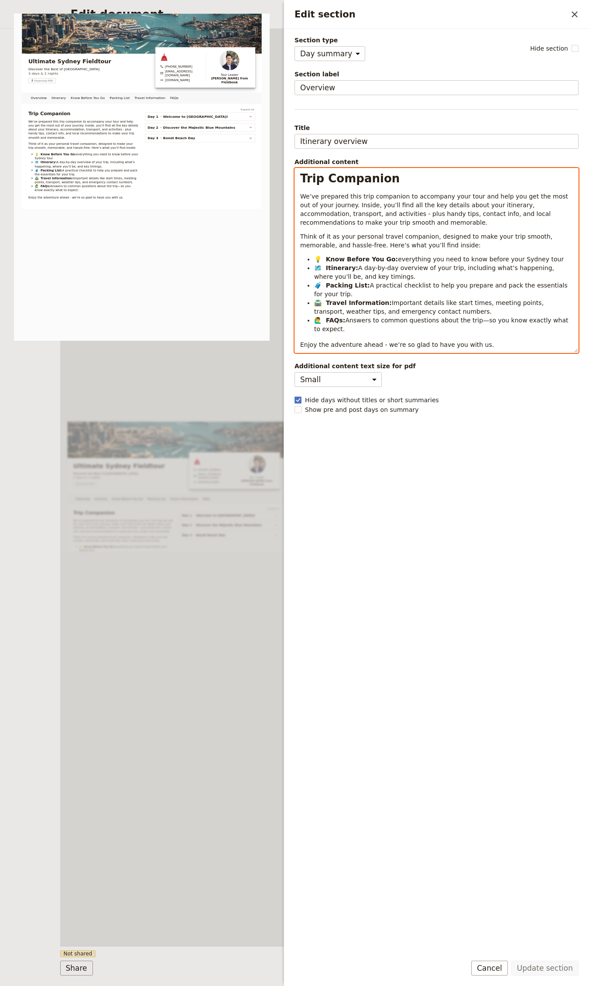
click at [374, 275] on li "🗺️ Itinerary: A day-by-day overview of your trip, including what’s happening, w…" at bounding box center [443, 271] width 259 height 17
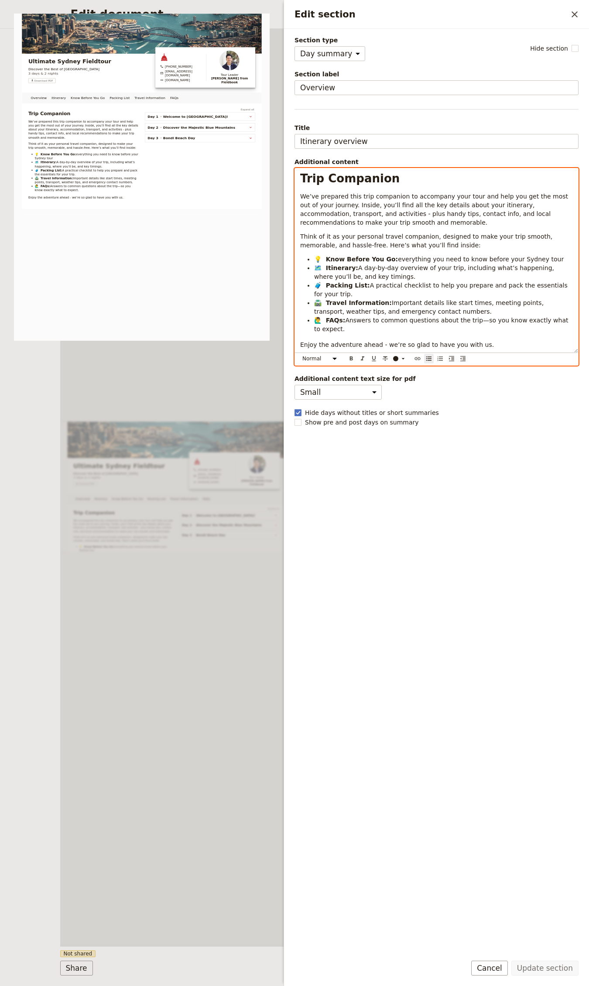
select select "h1"
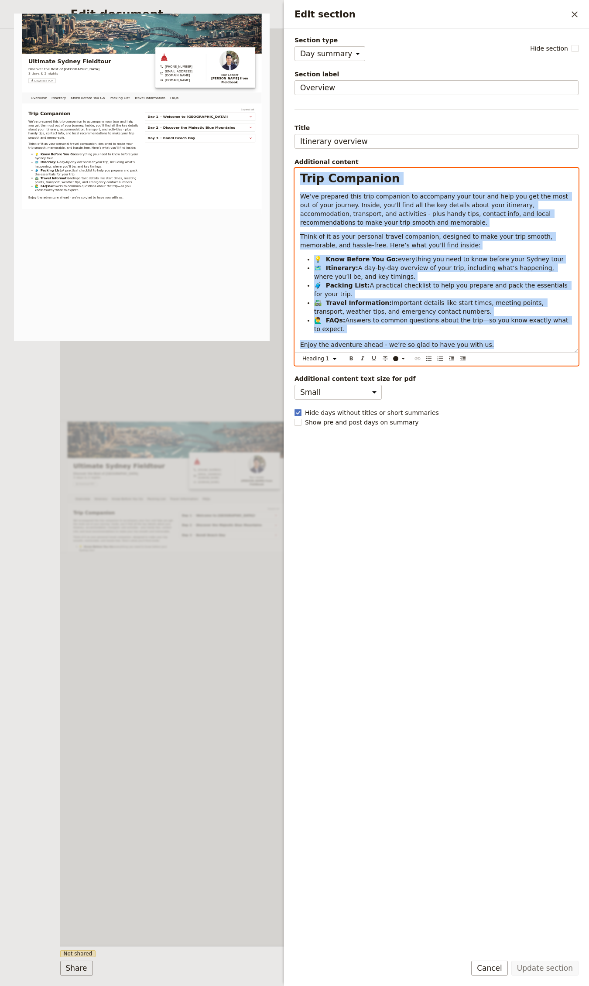
copy div "Lore Ipsumdolo Si’am consecte adip elit seddoeius te incididun utla etdo mag al…"
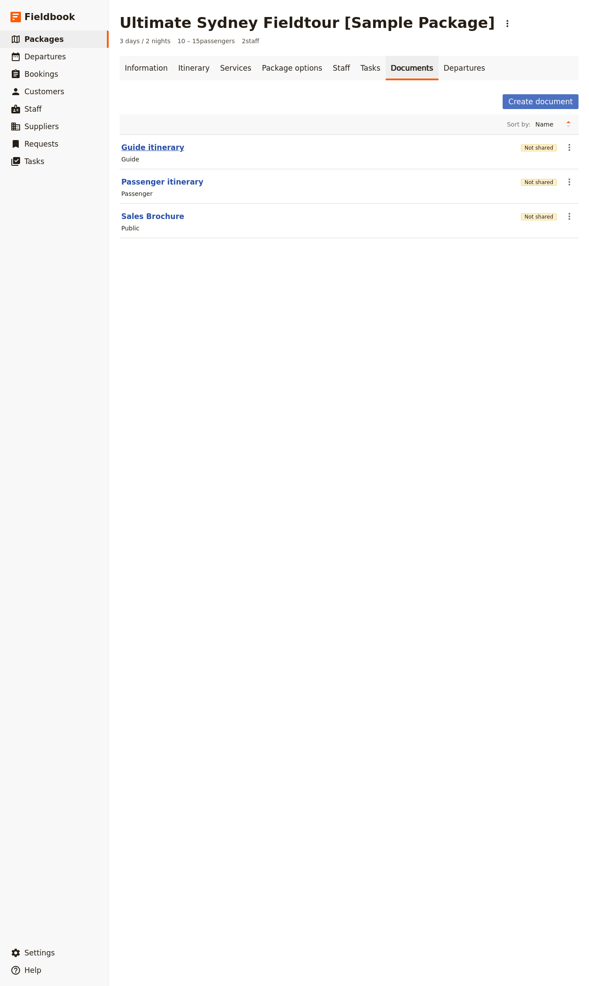
click at [154, 145] on button "Guide itinerary" at bounding box center [152, 147] width 63 height 10
select select "STAFF"
select select "RUN_SHEET"
select select "DEFAULT"
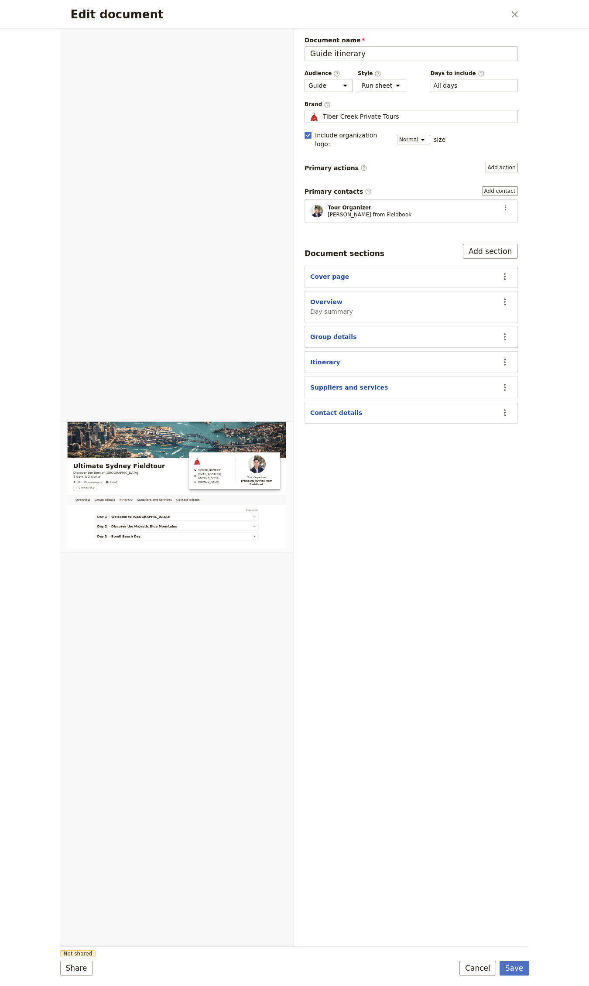
click at [319, 291] on section "Overview Day summary ​" at bounding box center [410, 306] width 213 height 31
click at [318, 298] on button "Overview" at bounding box center [326, 302] width 32 height 9
select select "DAY_SUMMARY"
click at [322, 298] on button "Overview" at bounding box center [326, 302] width 32 height 9
select select "DAY_SUMMARY"
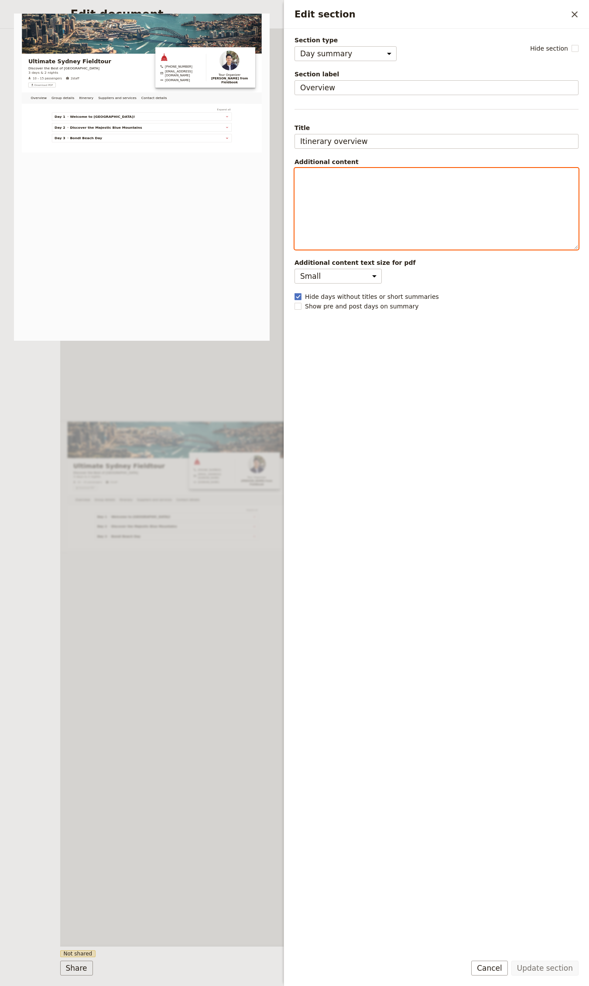
click at [399, 197] on div "Edit section" at bounding box center [436, 208] width 283 height 81
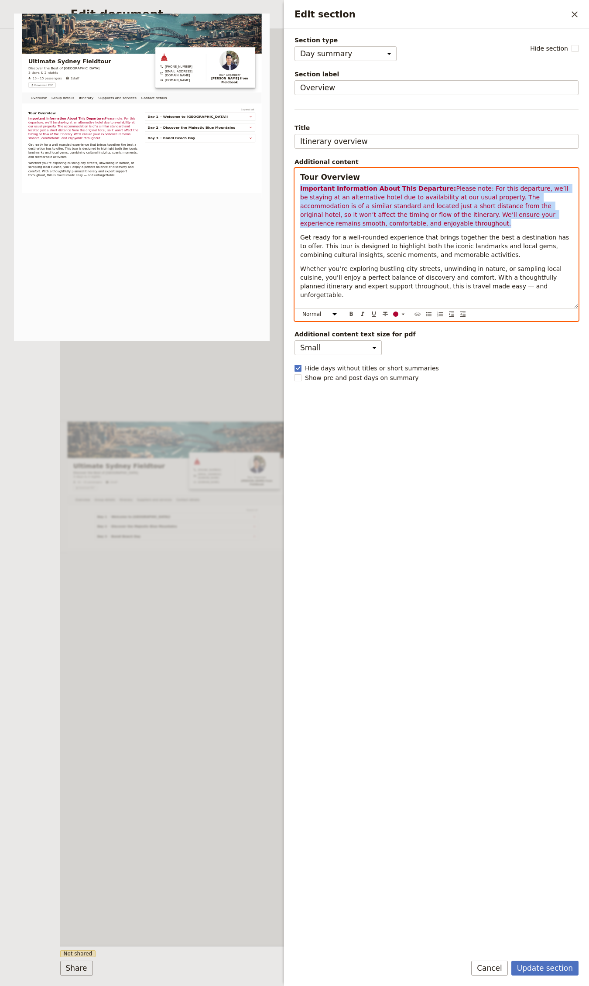
drag, startPoint x: 374, startPoint y: 224, endPoint x: 297, endPoint y: 184, distance: 87.4
click at [297, 184] on div "Tour Overview Important Information About This Departure: Please note: For this…" at bounding box center [436, 238] width 283 height 140
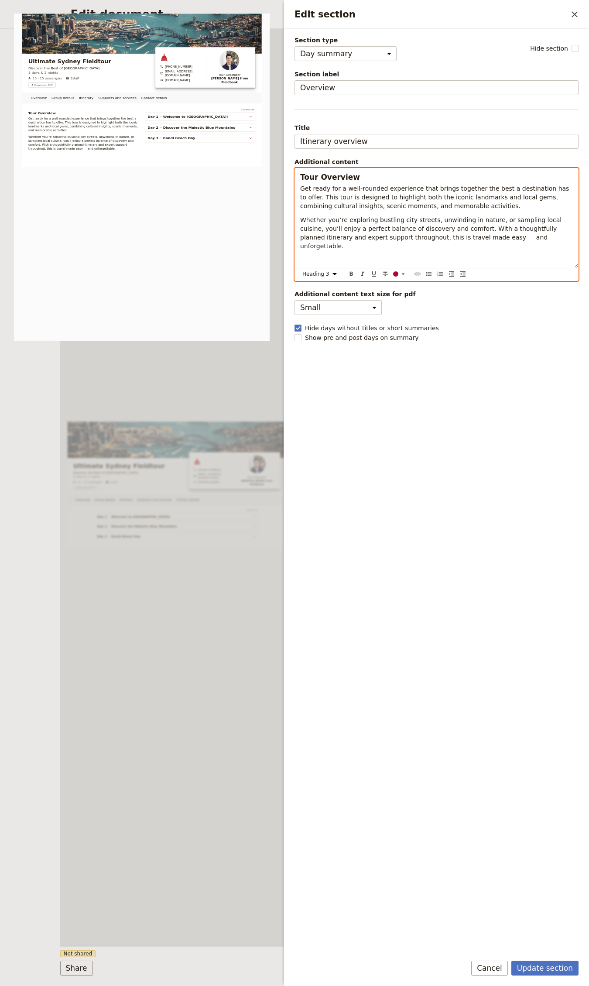
click at [335, 179] on strong "Tour Overview" at bounding box center [330, 177] width 60 height 9
click at [324, 269] on select "Normal Small text Heading 1 Heading 2 Heading 3" at bounding box center [321, 274] width 42 height 10
click at [300, 269] on select "Normal Small text Heading 1 Heading 2 Heading 3" at bounding box center [321, 274] width 42 height 10
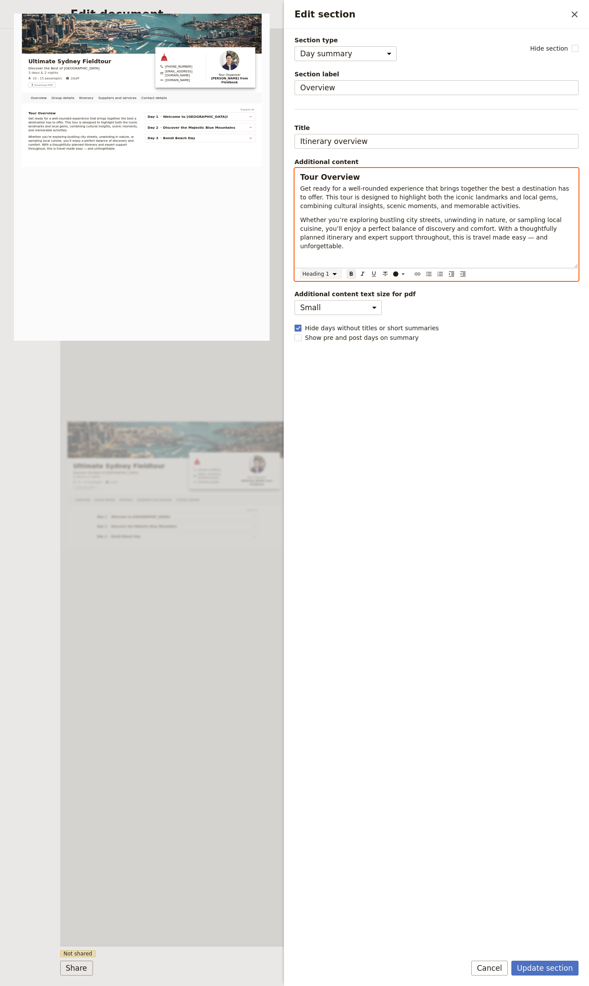
select select "h1"
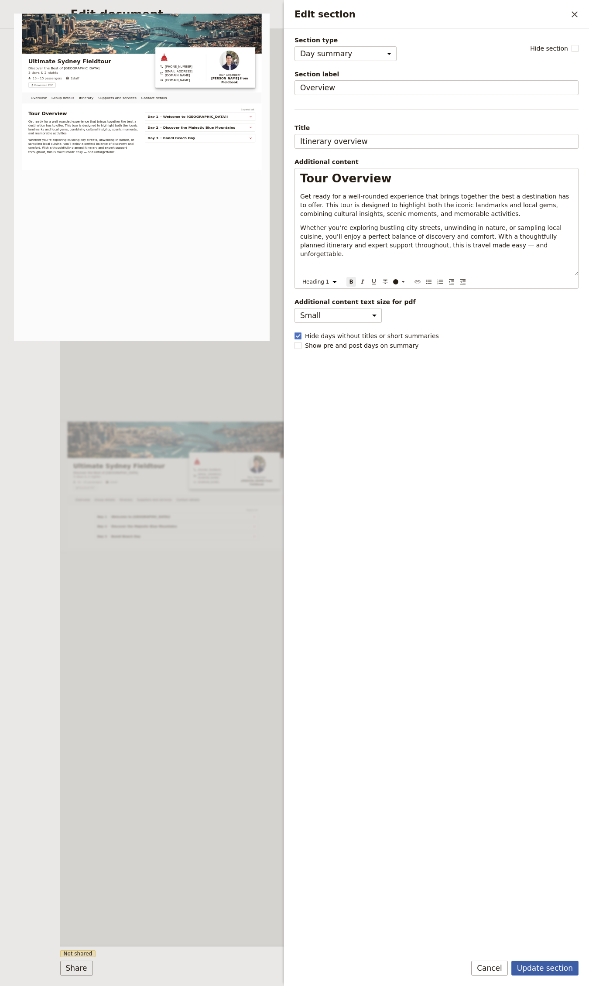
click at [548, 961] on button "Update section" at bounding box center [544, 968] width 67 height 15
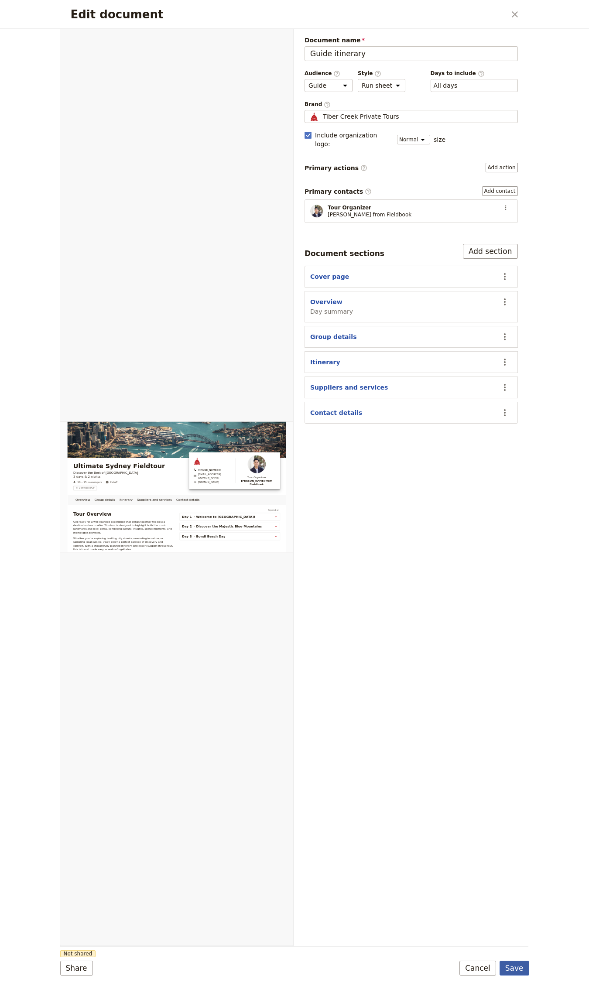
click at [507, 964] on button "Save" at bounding box center [514, 968] width 30 height 15
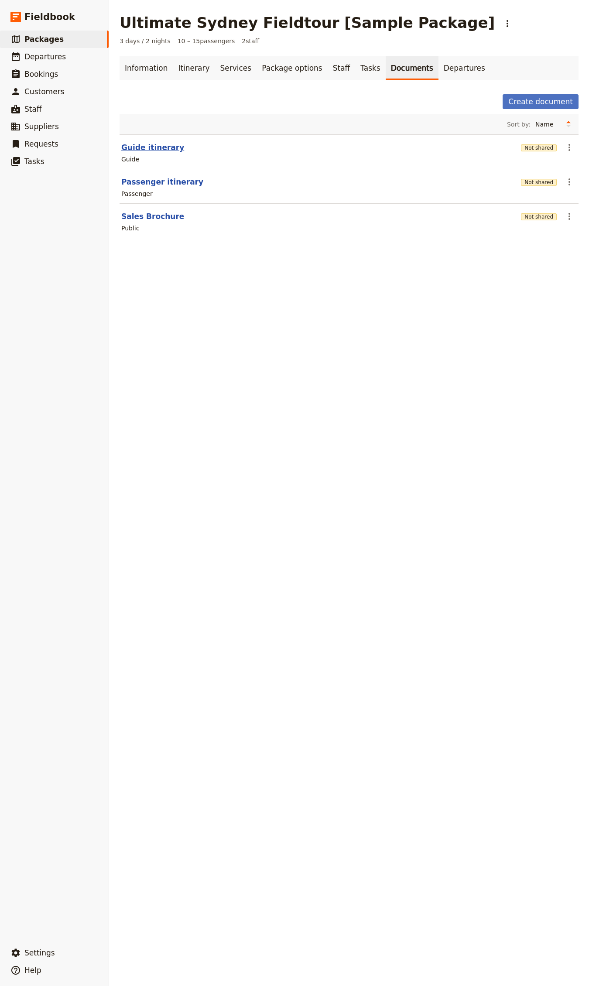
click at [154, 149] on button "Guide itinerary" at bounding box center [152, 147] width 63 height 10
select select "STAFF"
select select "RUN_SHEET"
select select "DEFAULT"
click at [137, 181] on button "Passenger itinerary" at bounding box center [162, 182] width 82 height 10
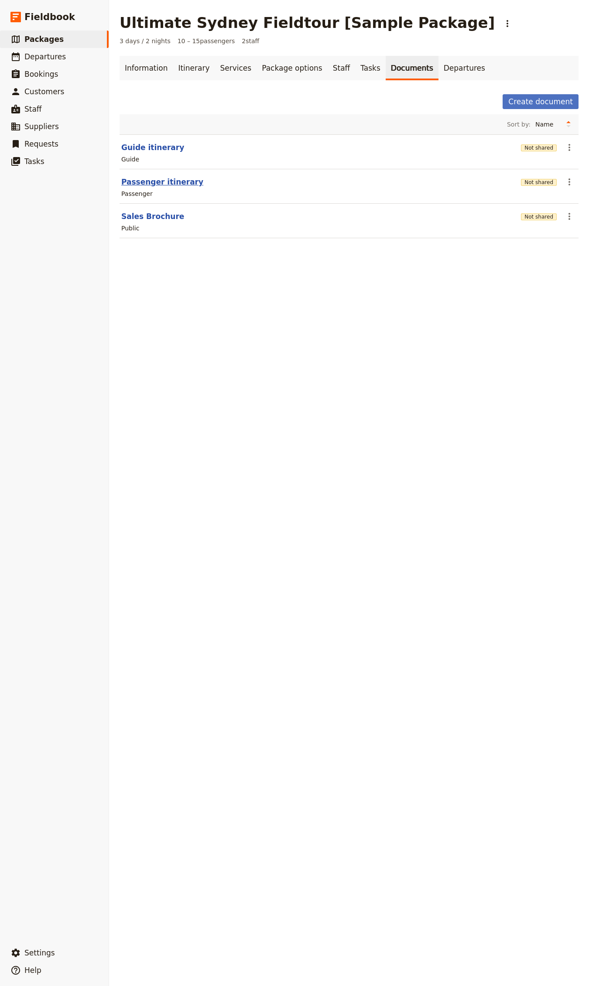
select select "PASSENGER"
select select "RUN_SHEET"
select select "DEFAULT"
click at [152, 185] on button "Passenger itinerary" at bounding box center [162, 182] width 82 height 10
select select "PASSENGER"
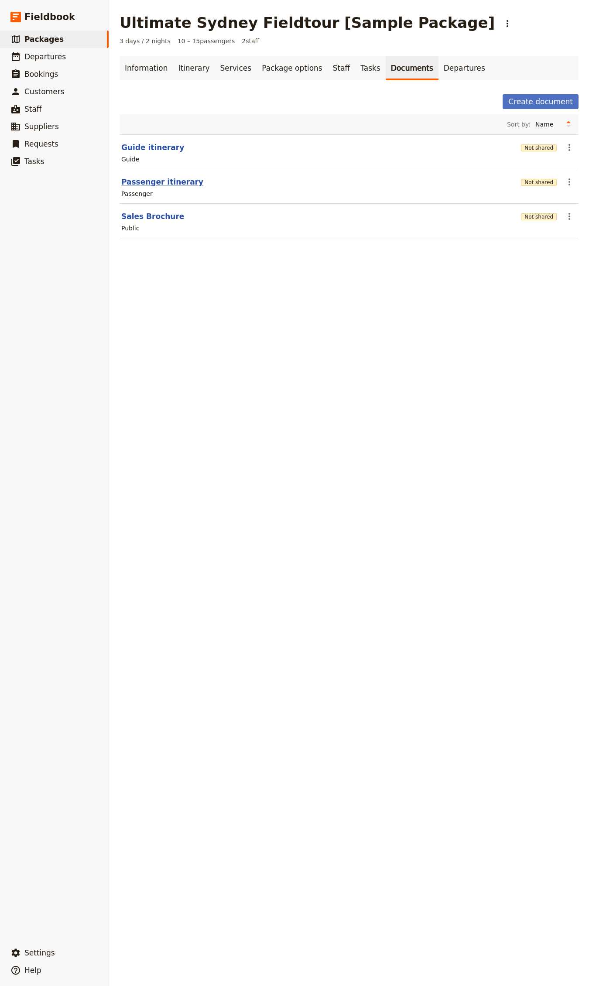
select select "RUN_SHEET"
select select "DEFAULT"
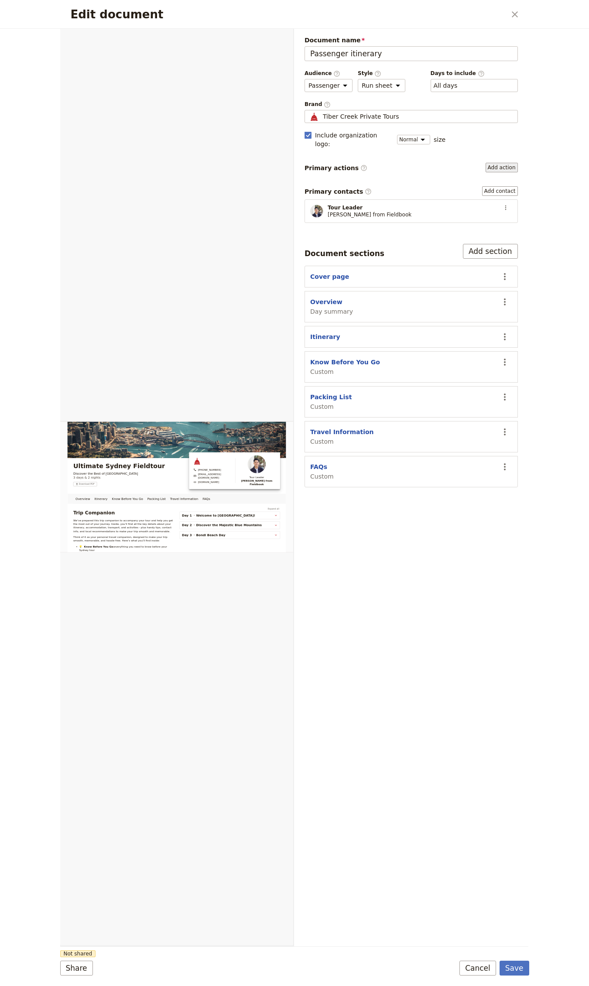
click at [503, 163] on button "Add action" at bounding box center [502, 168] width 32 height 10
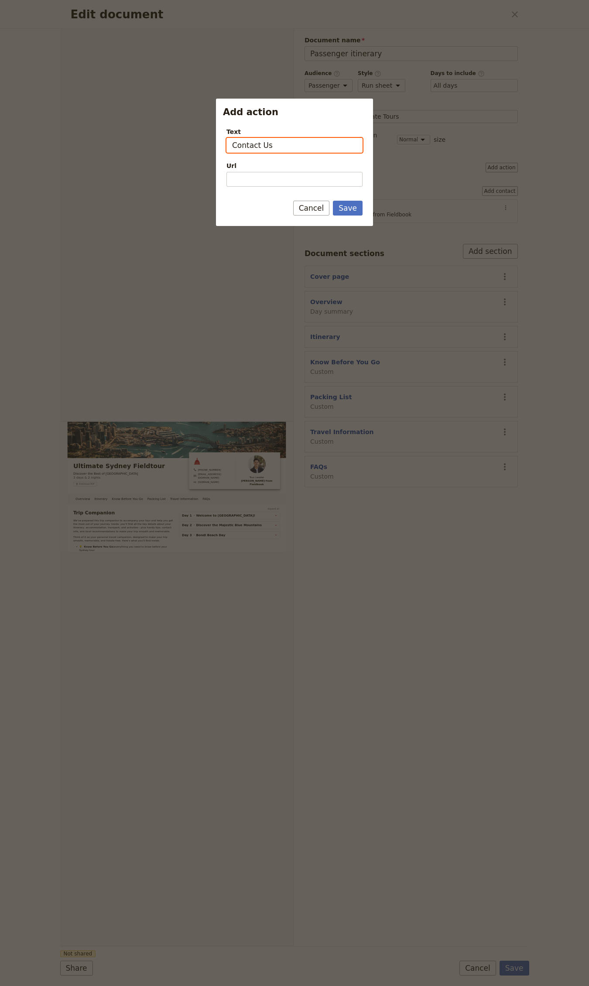
click at [267, 146] on input "Contact Us" at bounding box center [294, 145] width 136 height 15
type input "Open Chat"
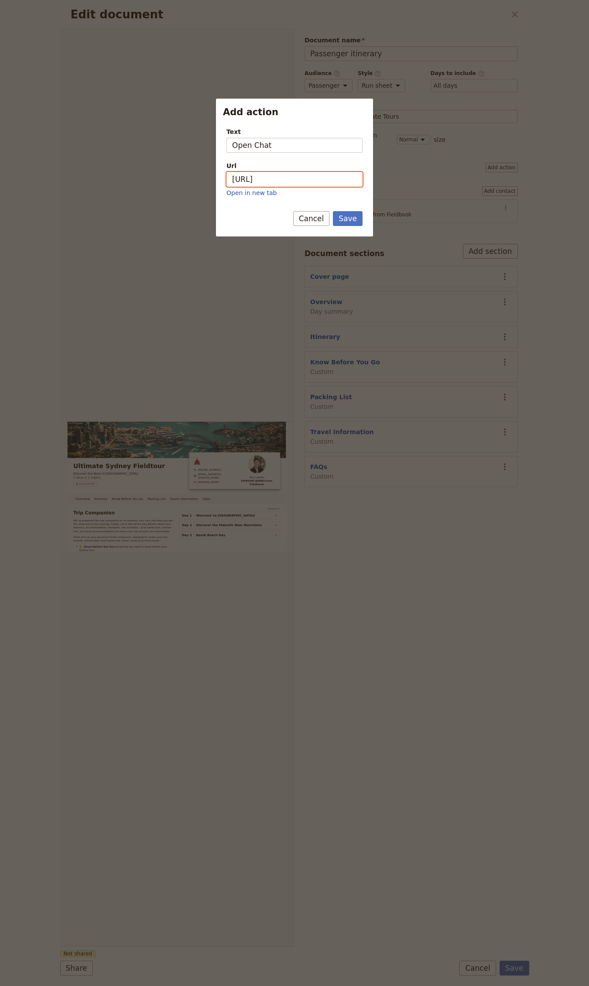
click at [280, 185] on input "https://www" at bounding box center [294, 179] width 136 height 15
paste input "chat.whatsapp.com/"
type input "[URL][DOMAIN_NAME]"
click at [345, 219] on button "Save" at bounding box center [348, 218] width 30 height 15
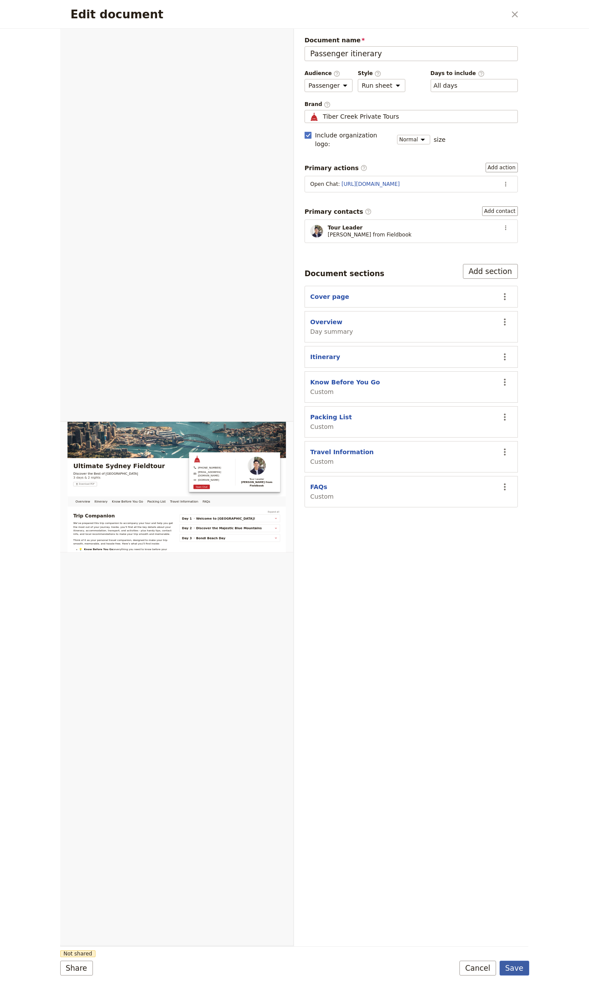
click at [518, 972] on button "Save" at bounding box center [514, 968] width 30 height 15
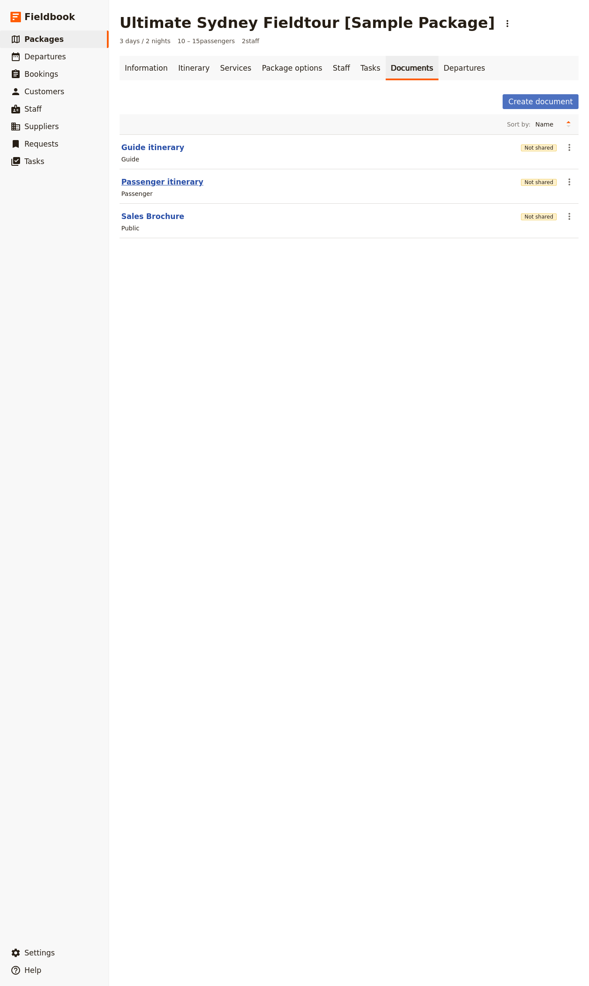
click at [145, 178] on button "Passenger itinerary" at bounding box center [162, 182] width 82 height 10
select select "PASSENGER"
select select "RUN_SHEET"
select select "DEFAULT"
click at [161, 144] on button "Guide itinerary" at bounding box center [152, 147] width 63 height 10
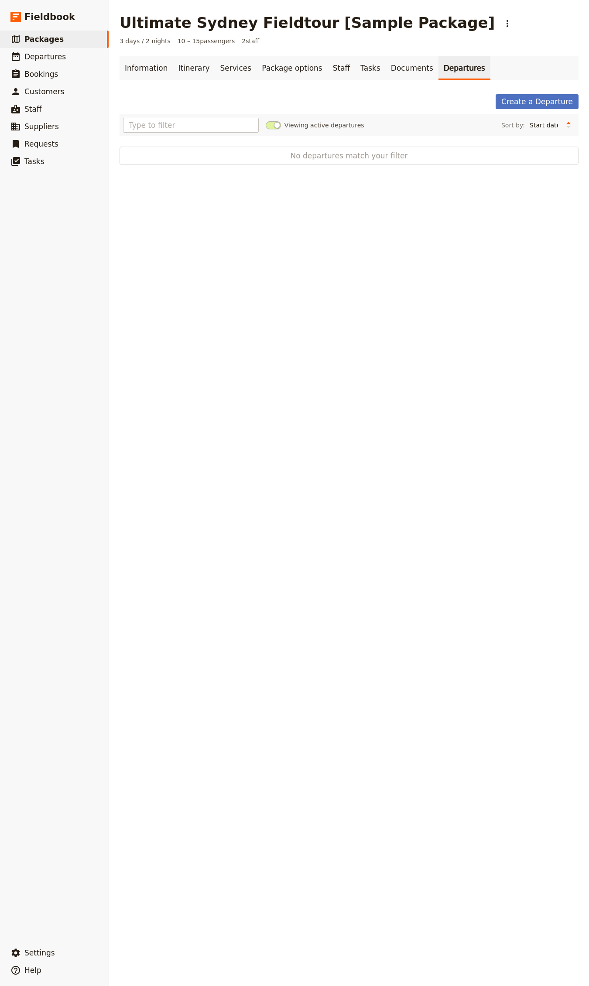
click at [508, 90] on div "Information Itinerary Services Package options Staff Tasks Documents Departures…" at bounding box center [349, 110] width 459 height 109
click at [511, 99] on link "Create a Departure" at bounding box center [537, 101] width 83 height 15
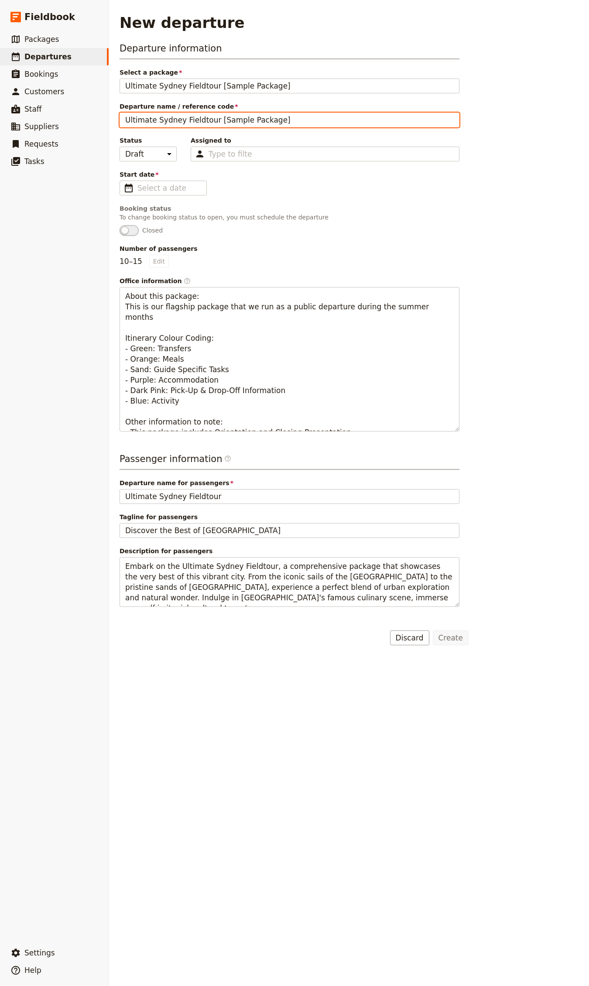
click at [242, 118] on input "Ultimate Sydney Fieldtour [Sample Package]" at bounding box center [290, 120] width 340 height 15
click at [256, 123] on input "Ultimate Sydney Fieldtour [Sample Package]" at bounding box center [290, 120] width 340 height 15
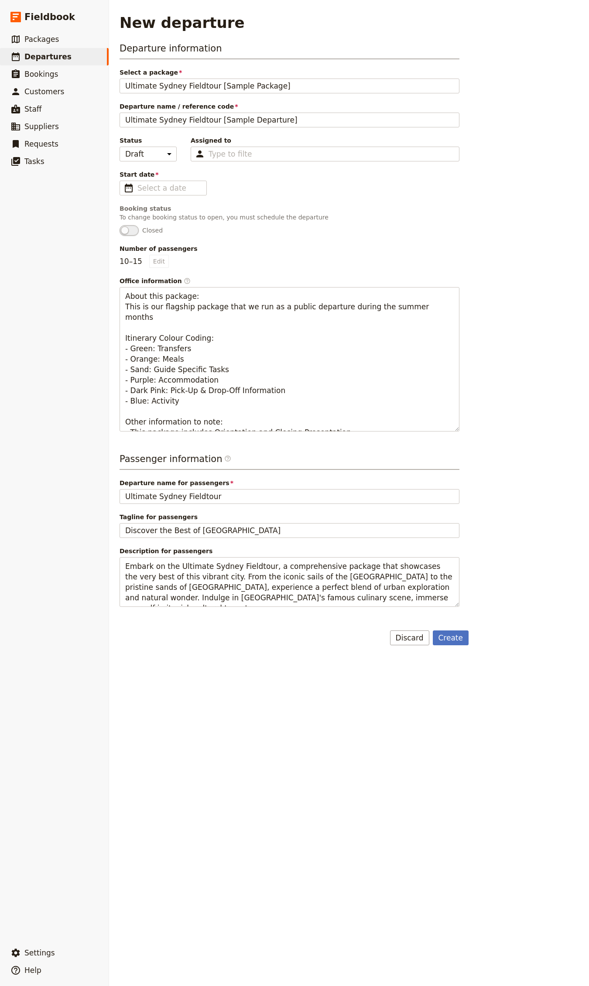
click at [246, 110] on span "Departure name / reference code" at bounding box center [290, 106] width 340 height 9
click at [246, 113] on input "Ultimate Sydney Fieldtour [Sample Departure]" at bounding box center [290, 120] width 340 height 15
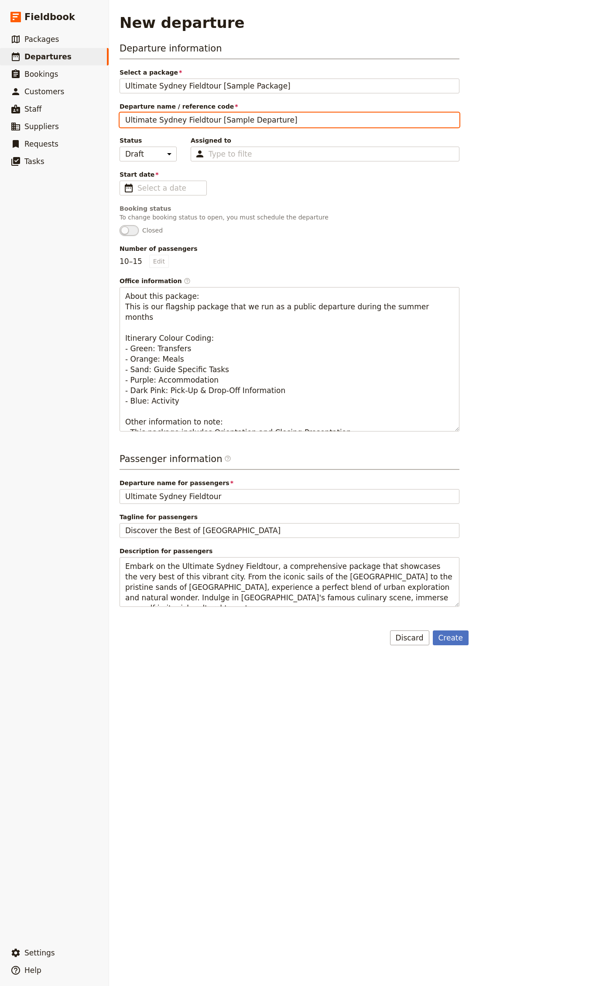
click at [245, 118] on input "Ultimate Sydney Fieldtour [Sample Departure]" at bounding box center [290, 120] width 340 height 15
click at [243, 118] on input "Ultimate Sydney Fieldtour [Sample Departure]" at bounding box center [290, 120] width 340 height 15
click at [275, 120] on input "Ultimate Sydney Fieldtour [Sample Departure]" at bounding box center [290, 120] width 340 height 15
type input "Ultimate Sydney Fieldtour [Sample Departure]"
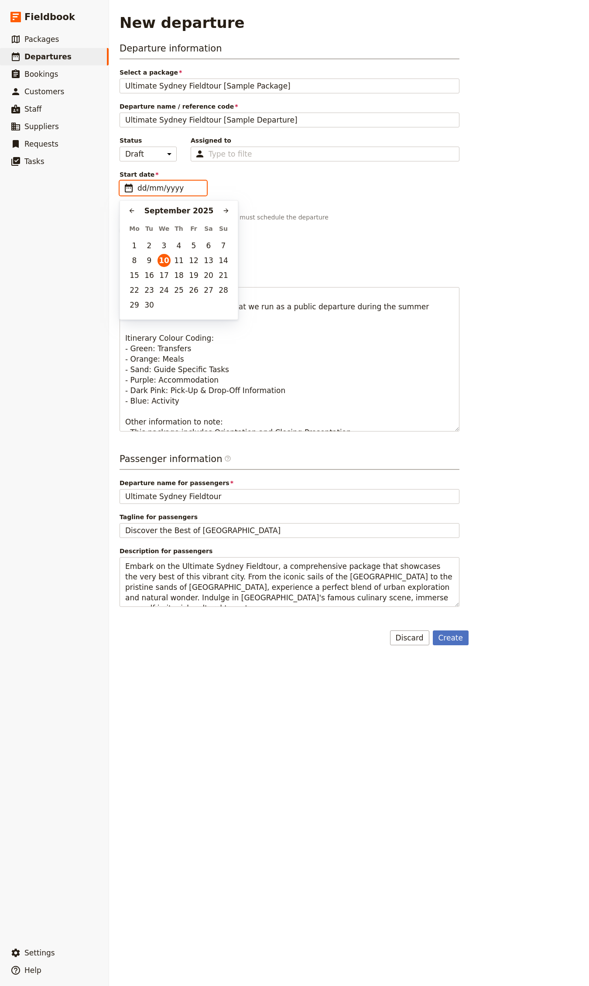
click at [164, 187] on input "dd/mm/yyyy" at bounding box center [169, 188] width 64 height 10
click at [228, 211] on icon "Next month" at bounding box center [225, 210] width 7 height 7
click at [135, 276] on button "15" at bounding box center [134, 275] width 13 height 13
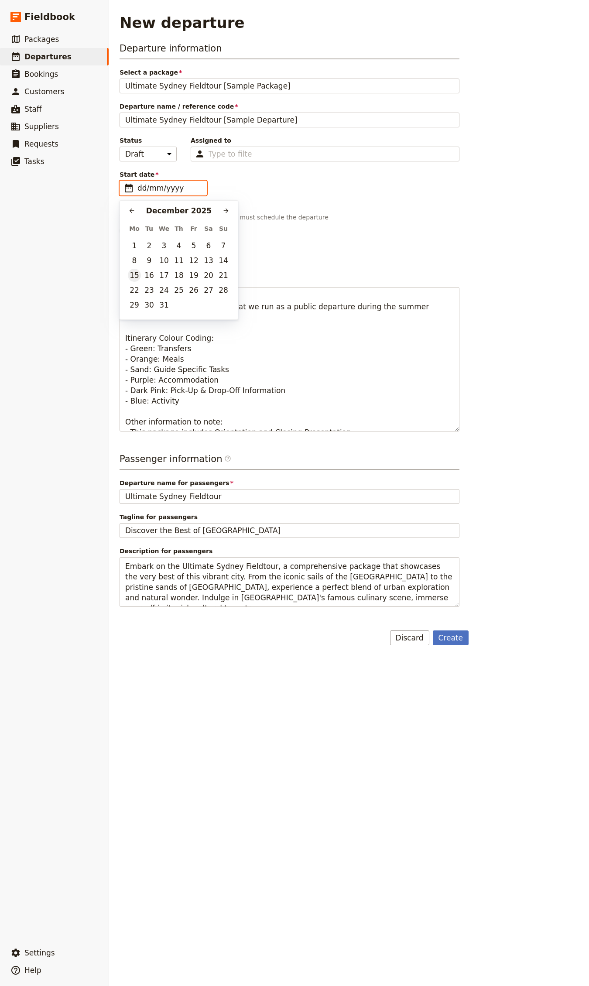
type input "[DATE]"
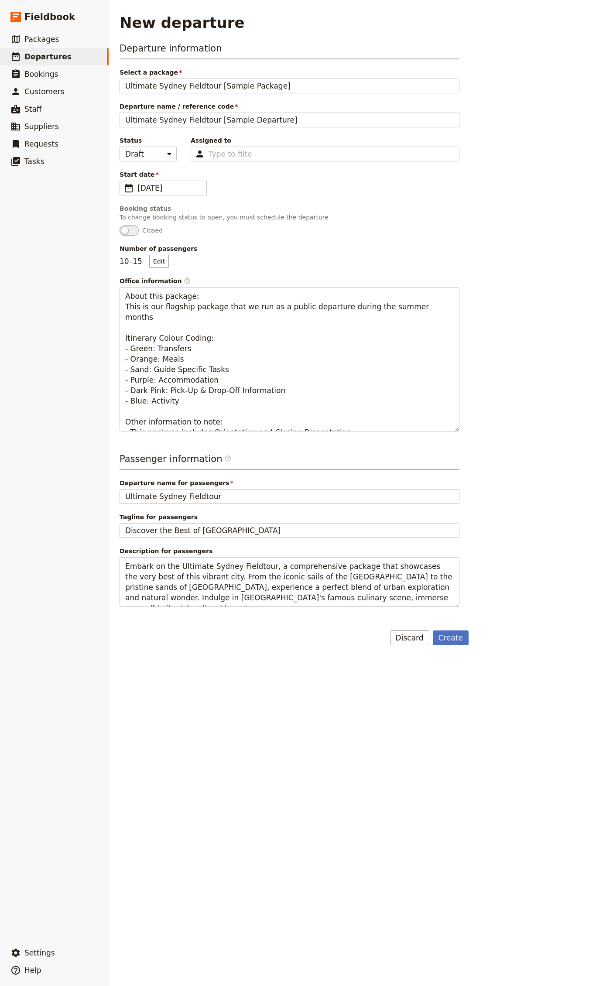
click at [369, 214] on p "To change booking status to open, you must schedule the departure" at bounding box center [290, 217] width 340 height 9
click at [448, 632] on button "Create" at bounding box center [451, 637] width 36 height 15
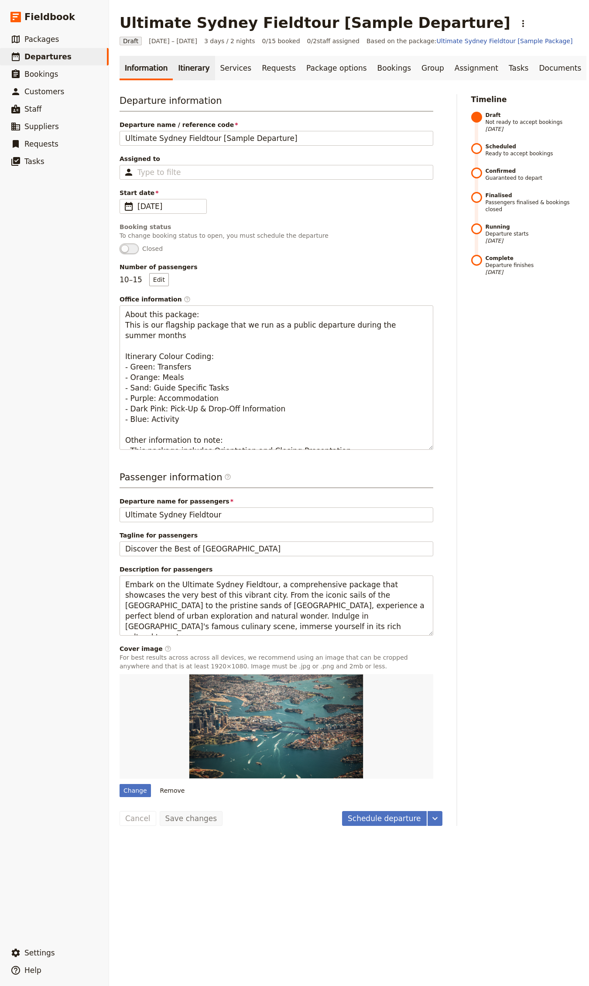
click at [187, 74] on link "Itinerary" at bounding box center [194, 68] width 42 height 24
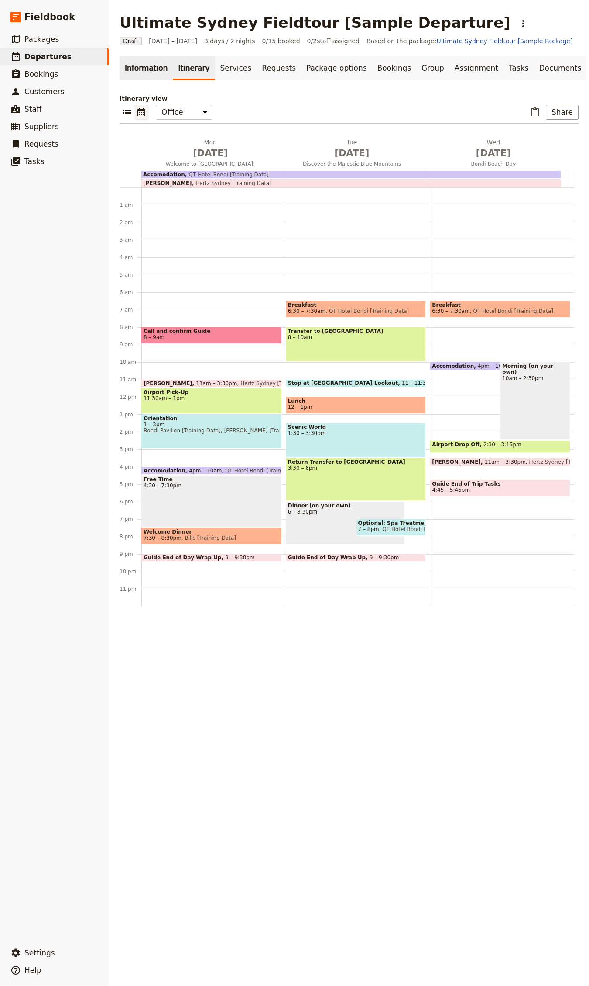
click at [149, 72] on link "Information" at bounding box center [146, 68] width 53 height 24
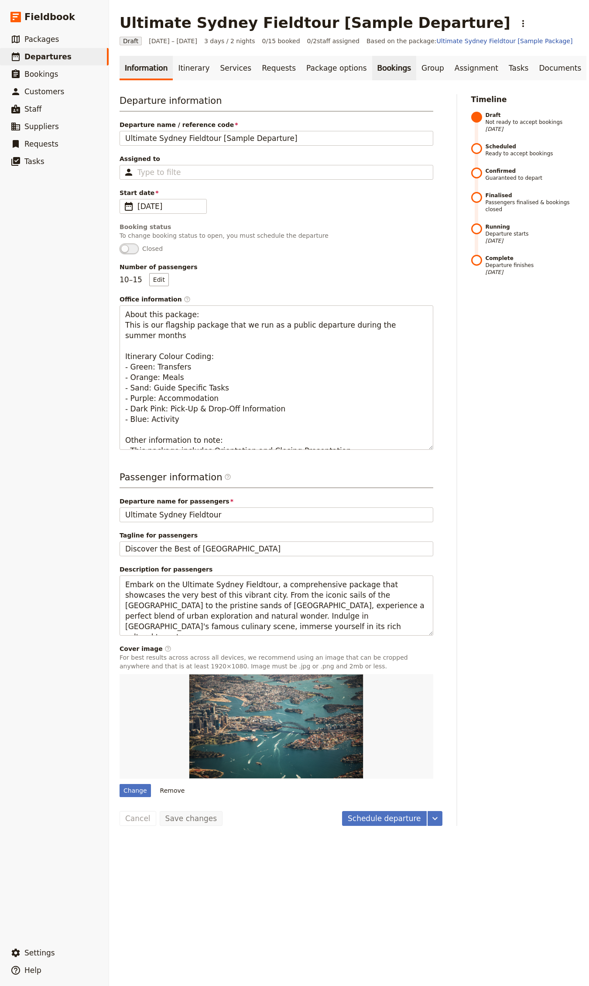
click at [386, 74] on link "Bookings" at bounding box center [394, 68] width 44 height 24
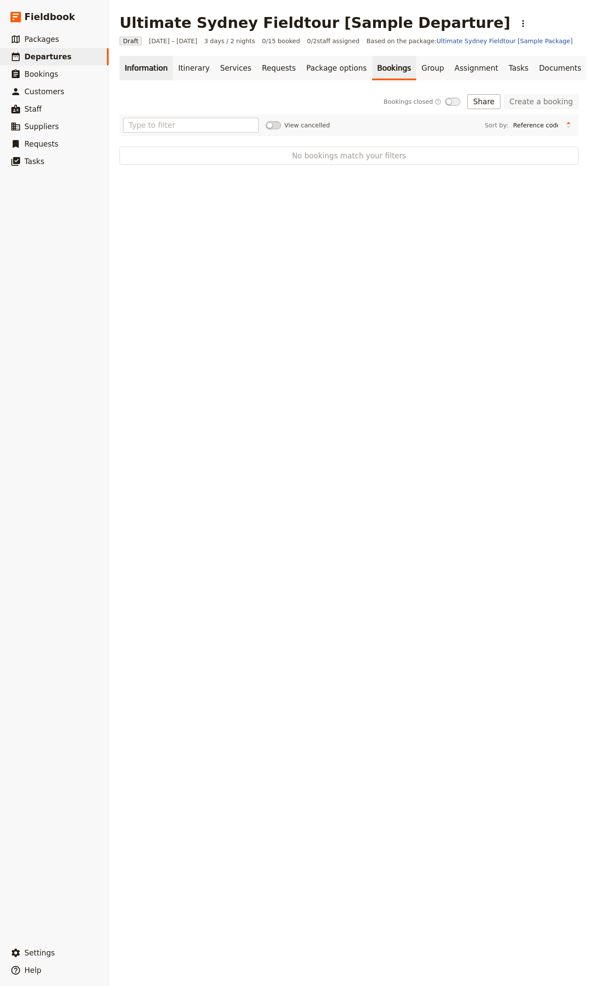
click at [140, 63] on link "Information" at bounding box center [146, 68] width 53 height 24
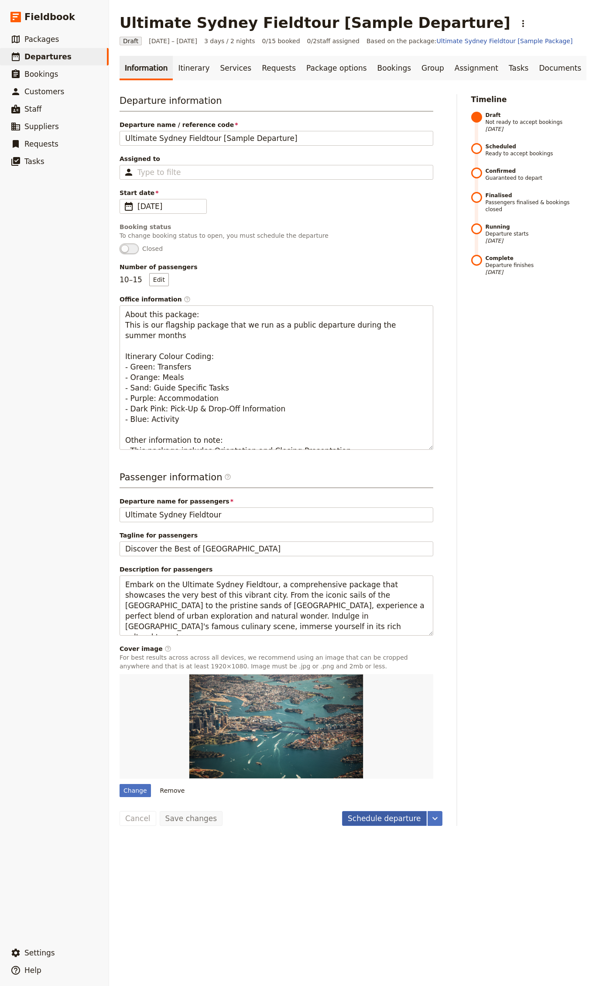
click at [366, 816] on button "Schedule departure" at bounding box center [384, 818] width 85 height 15
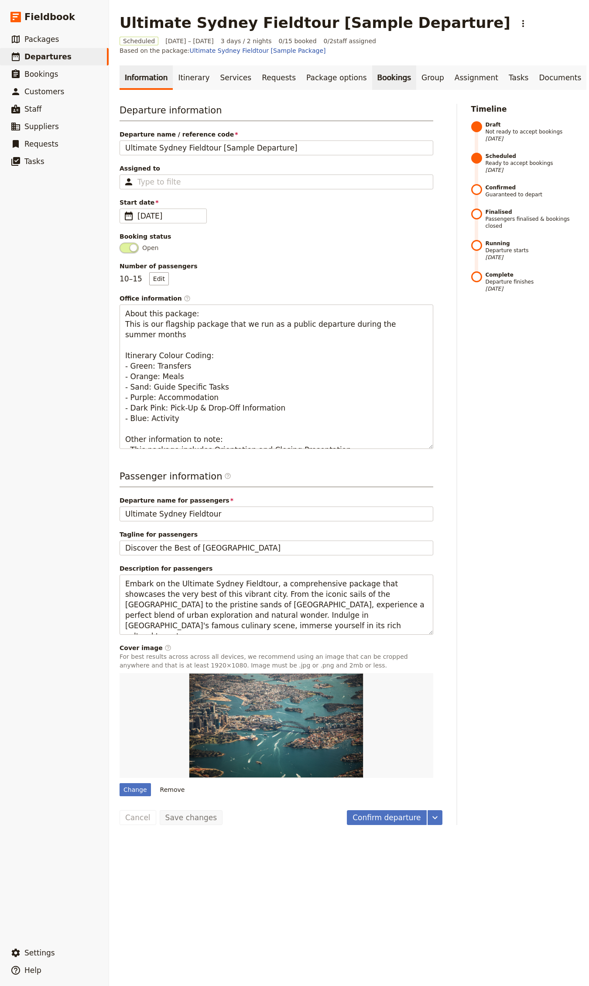
click at [385, 68] on link "Bookings" at bounding box center [394, 77] width 44 height 24
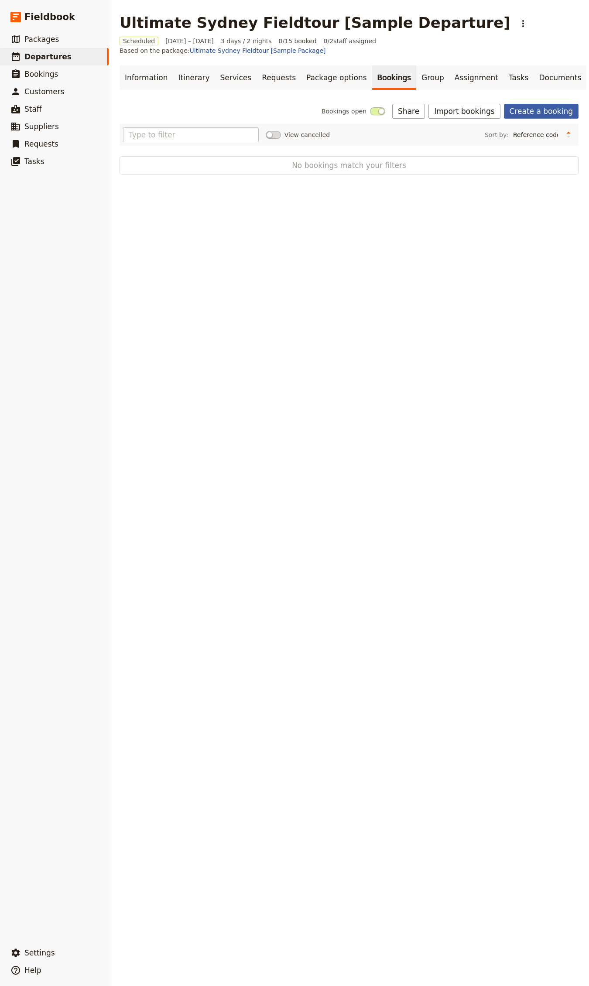
click at [532, 104] on link "Create a booking" at bounding box center [541, 111] width 75 height 15
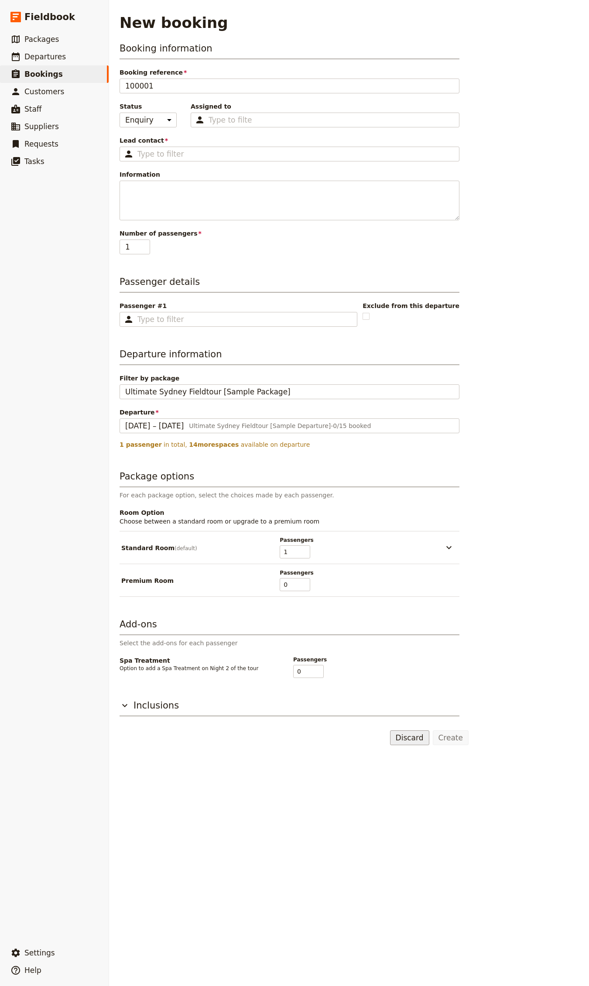
click at [414, 733] on button "Discard" at bounding box center [409, 737] width 39 height 15
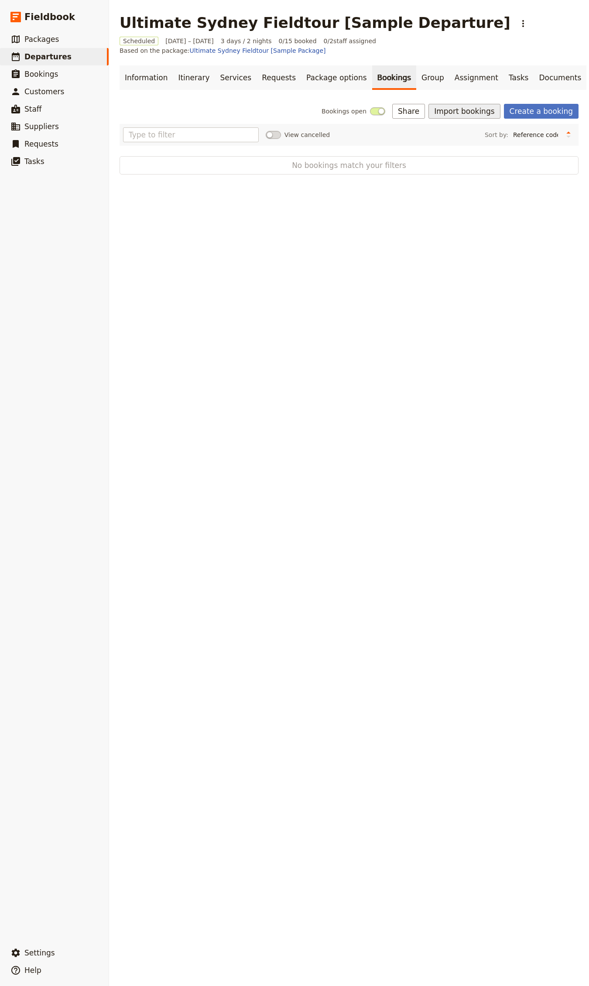
click at [461, 104] on button "Import bookings" at bounding box center [464, 111] width 72 height 15
click at [457, 118] on span "Import Bookings" at bounding box center [461, 120] width 50 height 9
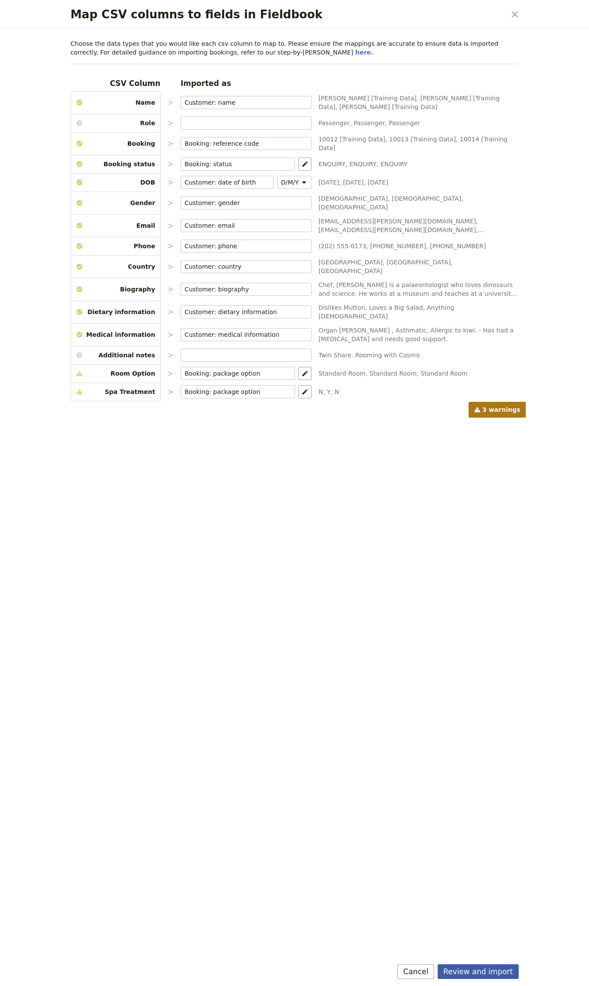
click at [458, 969] on button "Review and import" at bounding box center [478, 971] width 81 height 15
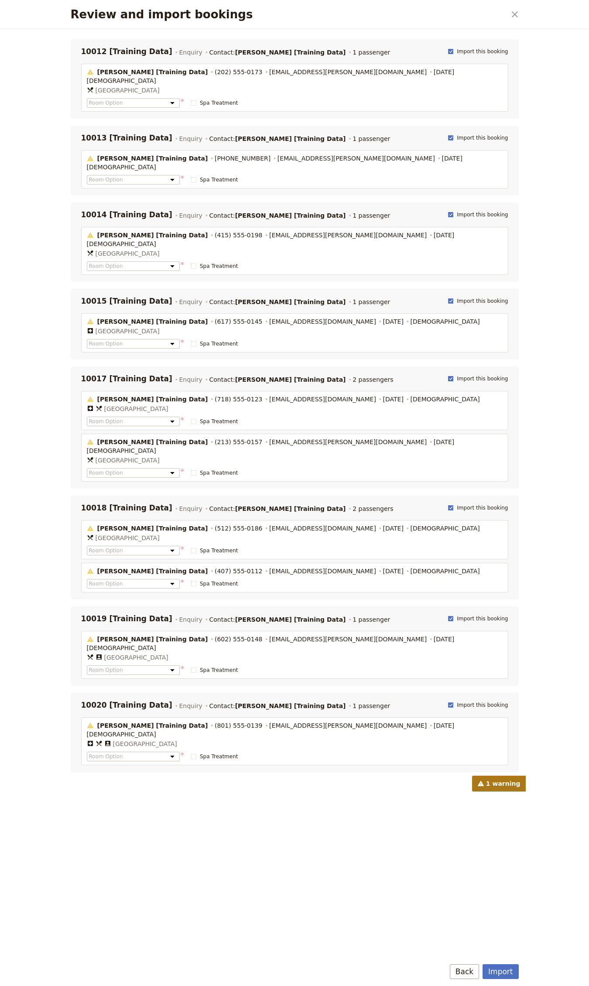
click at [458, 375] on label "Import this booking" at bounding box center [478, 378] width 60 height 7
click at [448, 375] on input "Import this booking" at bounding box center [448, 375] width 0 height 0
checkbox input "false"
click at [464, 298] on span "Import this booking" at bounding box center [482, 301] width 51 height 7
click at [448, 297] on input "Import this booking" at bounding box center [448, 297] width 0 height 0
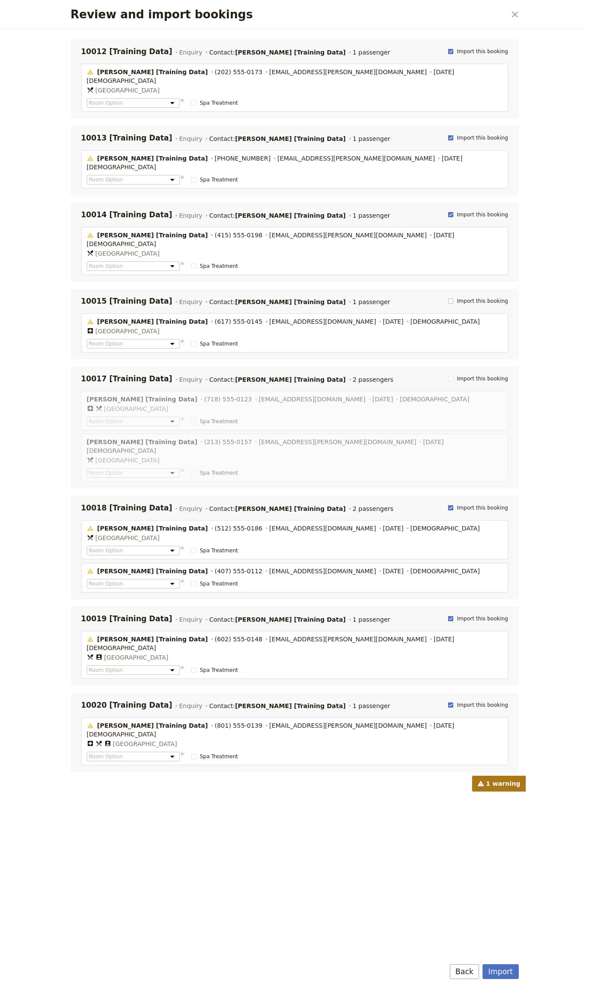
checkbox input "false"
drag, startPoint x: 472, startPoint y: 186, endPoint x: 469, endPoint y: 194, distance: 8.8
click at [472, 202] on div "10014 [Training Data] Enquiry Contact: [PERSON_NAME] [Training Data] 1 passenge…" at bounding box center [295, 241] width 448 height 79
click at [469, 211] on span "Import this booking" at bounding box center [482, 214] width 51 height 7
click at [448, 211] on input "Import this booking" at bounding box center [448, 211] width 0 height 0
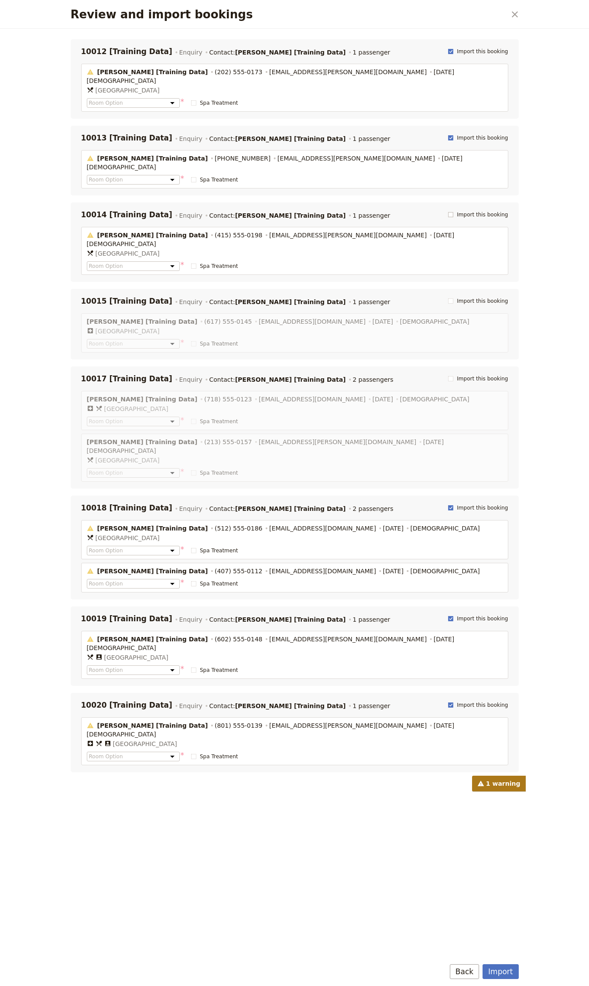
checkbox input "false"
click at [467, 134] on span "Import this booking" at bounding box center [482, 137] width 51 height 7
click at [448, 134] on input "Import this booking" at bounding box center [448, 134] width 0 height 0
checkbox input "false"
click at [474, 46] on div "10012 [Training Data] Enquiry Contact: [PERSON_NAME] [Training Data] 1 passenge…" at bounding box center [294, 51] width 427 height 10
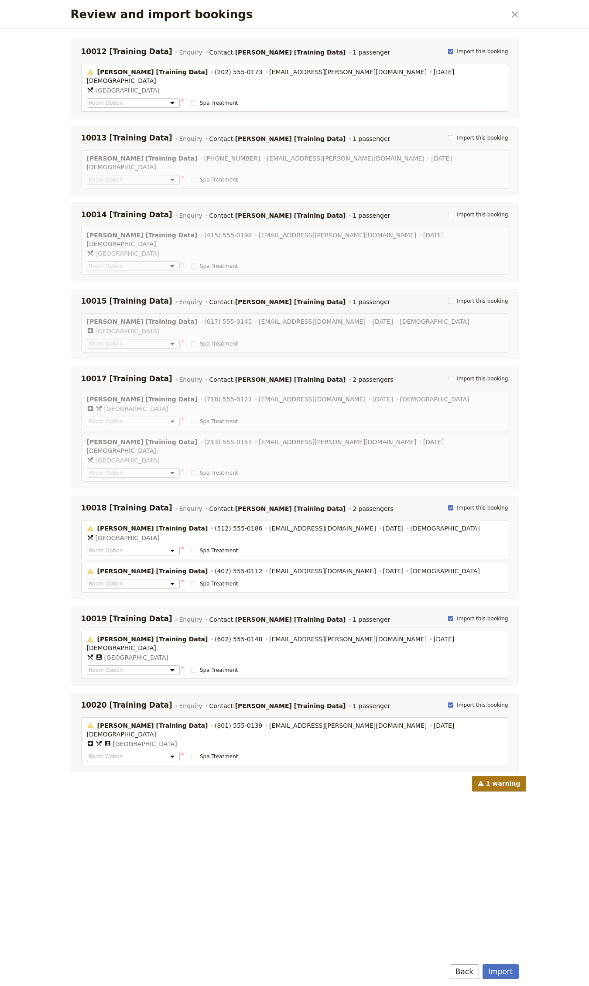
click at [472, 51] on span "Import this booking" at bounding box center [482, 51] width 51 height 7
click at [448, 48] on input "Import this booking" at bounding box center [448, 48] width 0 height 0
checkbox input "false"
click at [480, 701] on span "Import this booking" at bounding box center [482, 704] width 51 height 7
click at [448, 701] on input "Import this booking" at bounding box center [448, 701] width 0 height 0
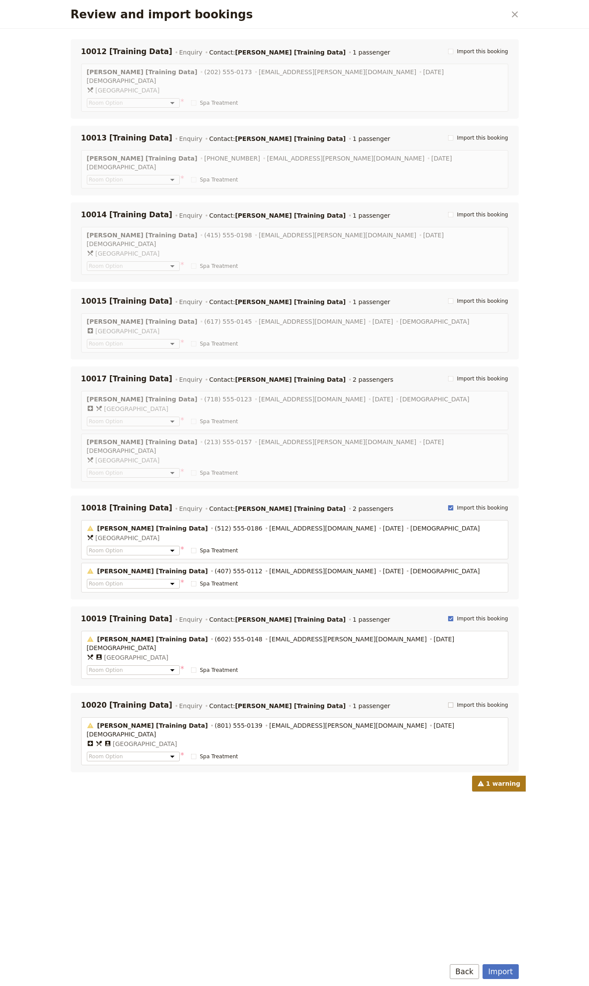
checkbox input "false"
click at [477, 631] on div "[PERSON_NAME] [Training Data] (602) 555-0148 [EMAIL_ADDRESS][PERSON_NAME][DOMAI…" at bounding box center [294, 655] width 427 height 48
click at [476, 615] on span "Import this booking" at bounding box center [482, 618] width 51 height 7
click at [448, 615] on input "Import this booking" at bounding box center [448, 615] width 0 height 0
checkbox input "false"
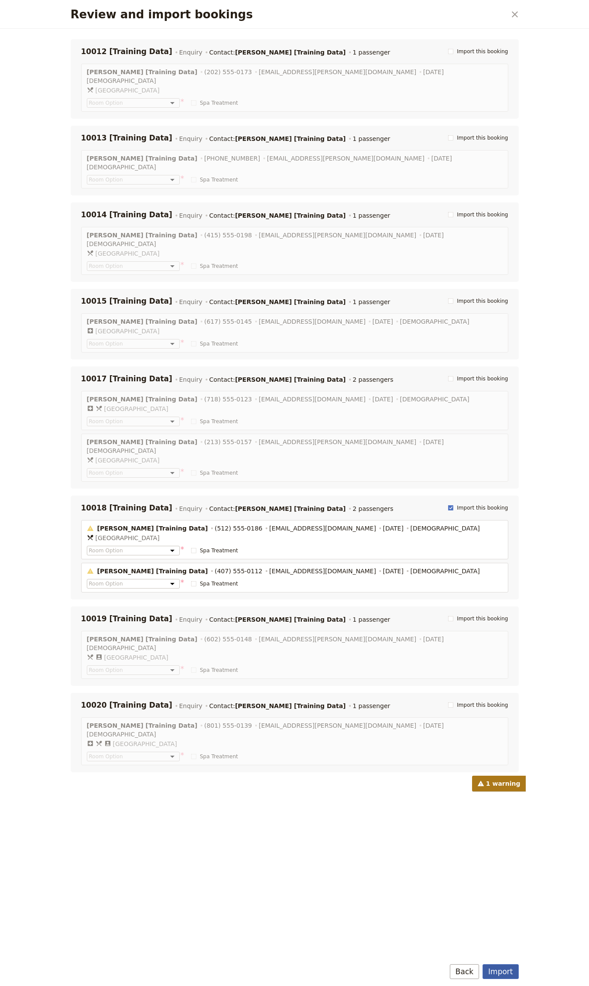
click at [500, 967] on button "Import" at bounding box center [500, 971] width 36 height 15
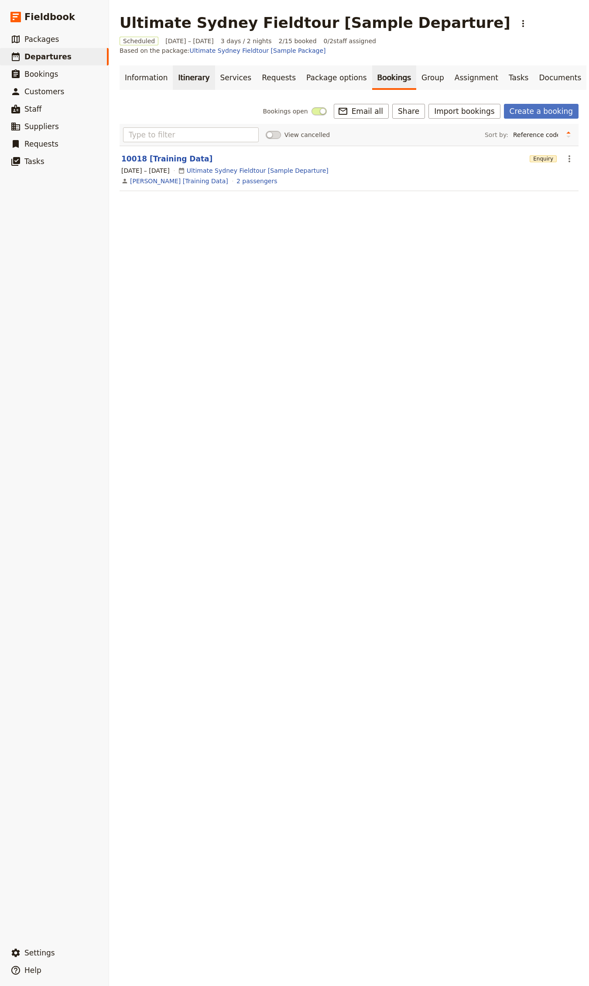
click at [181, 66] on link "Itinerary" at bounding box center [194, 77] width 42 height 24
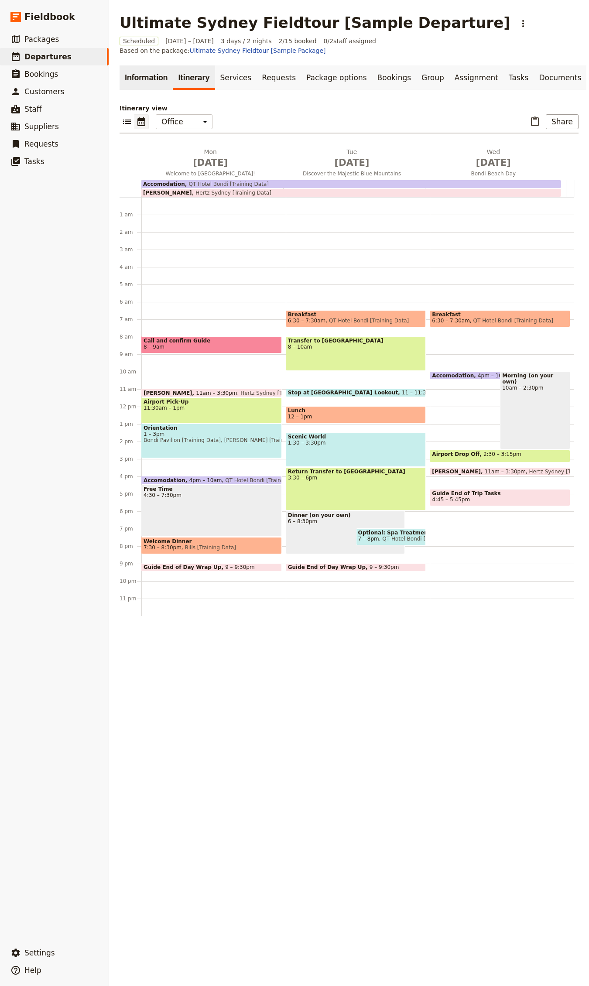
click at [129, 68] on link "Information" at bounding box center [146, 77] width 53 height 24
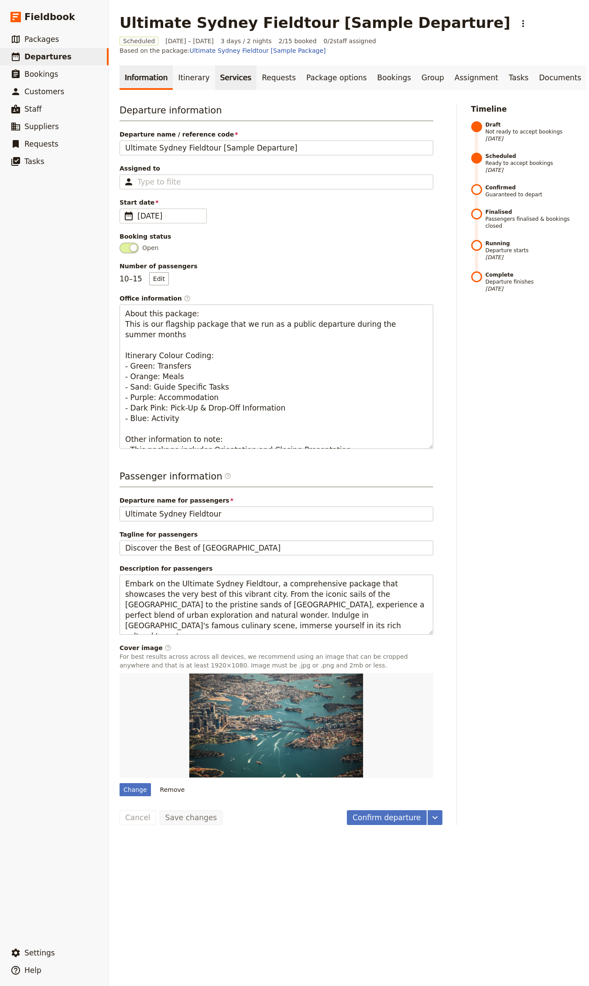
click at [222, 65] on link "Services" at bounding box center [236, 77] width 42 height 24
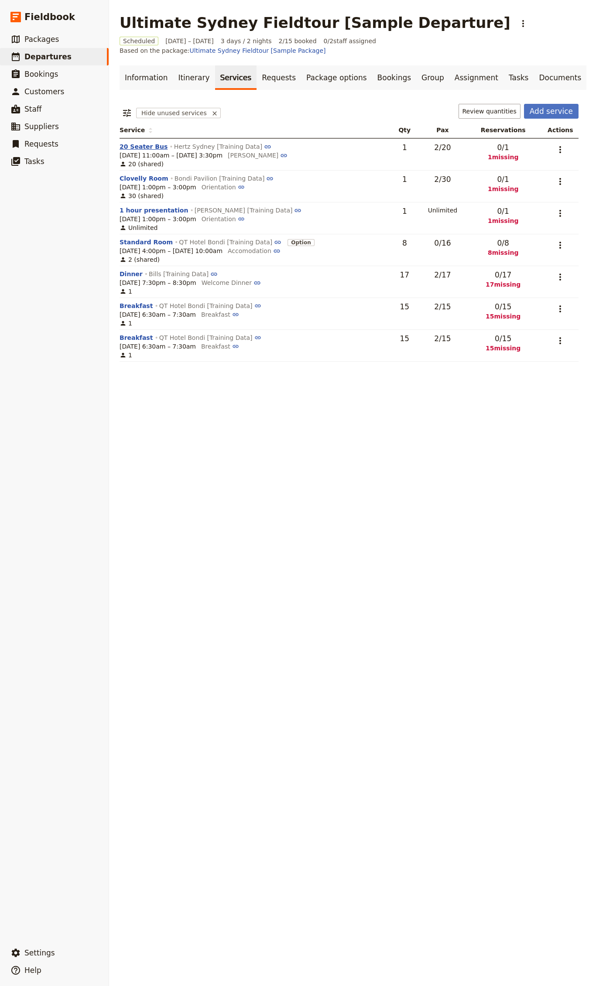
click at [142, 142] on button "20 Seater Bus" at bounding box center [144, 146] width 48 height 9
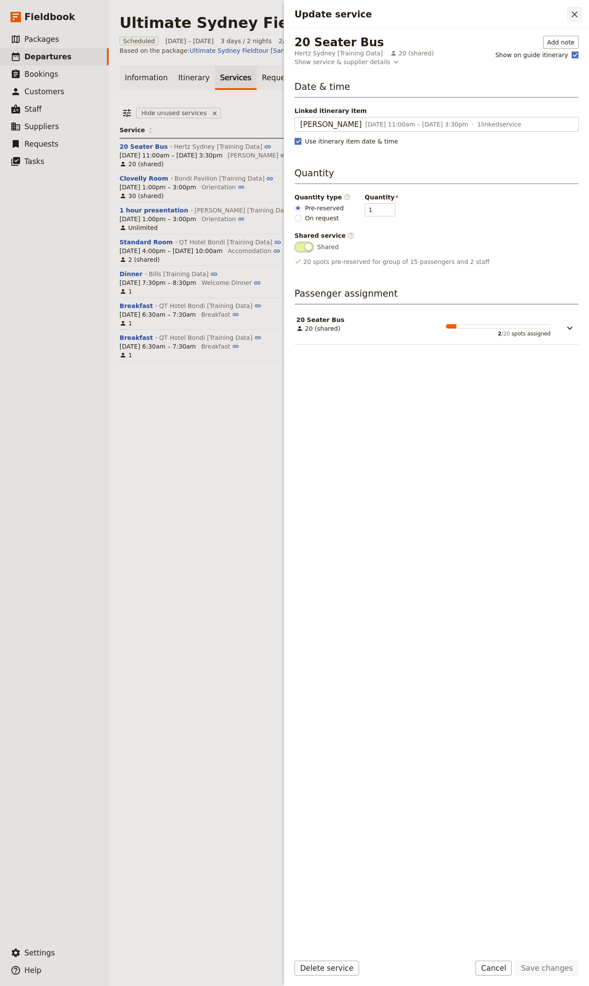
click at [571, 17] on icon "Close drawer" at bounding box center [574, 14] width 10 height 10
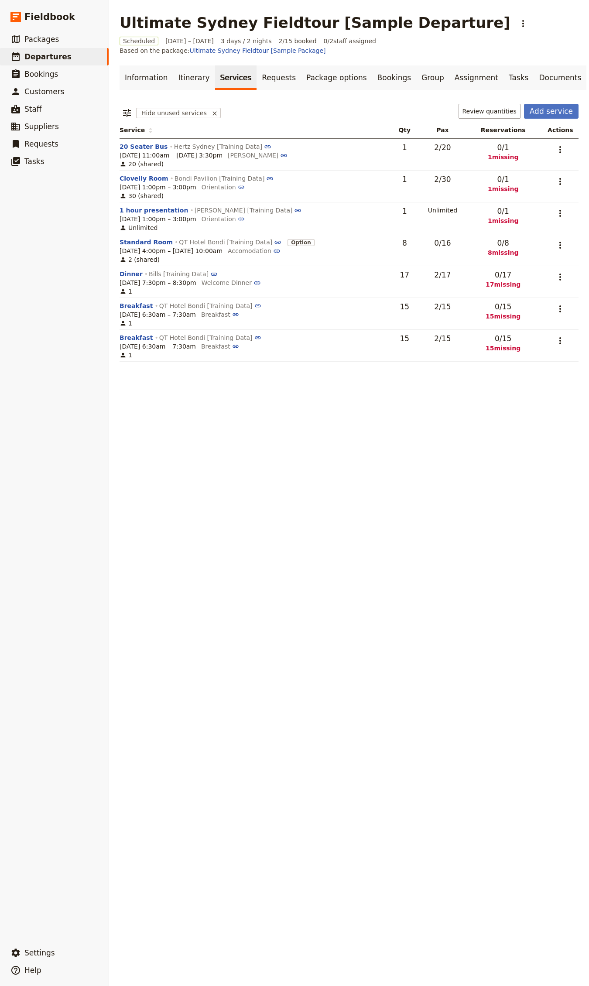
click at [155, 142] on button "20 Seater Bus" at bounding box center [144, 146] width 48 height 9
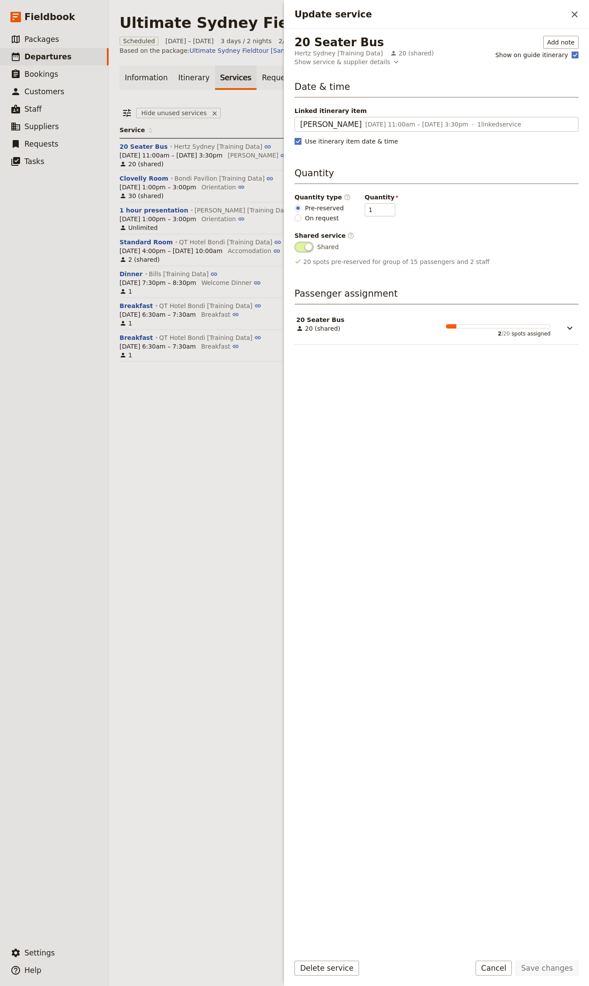
click at [325, 218] on span "On request" at bounding box center [322, 218] width 34 height 9
click at [301, 218] on input "On request" at bounding box center [297, 218] width 7 height 7
radio input "true"
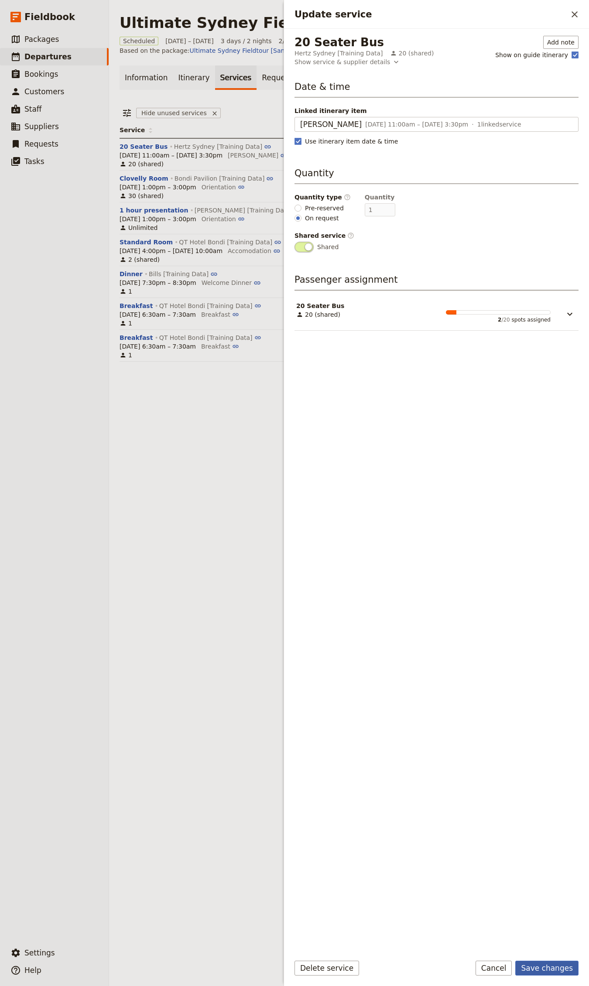
click at [548, 963] on button "Save changes" at bounding box center [546, 968] width 63 height 15
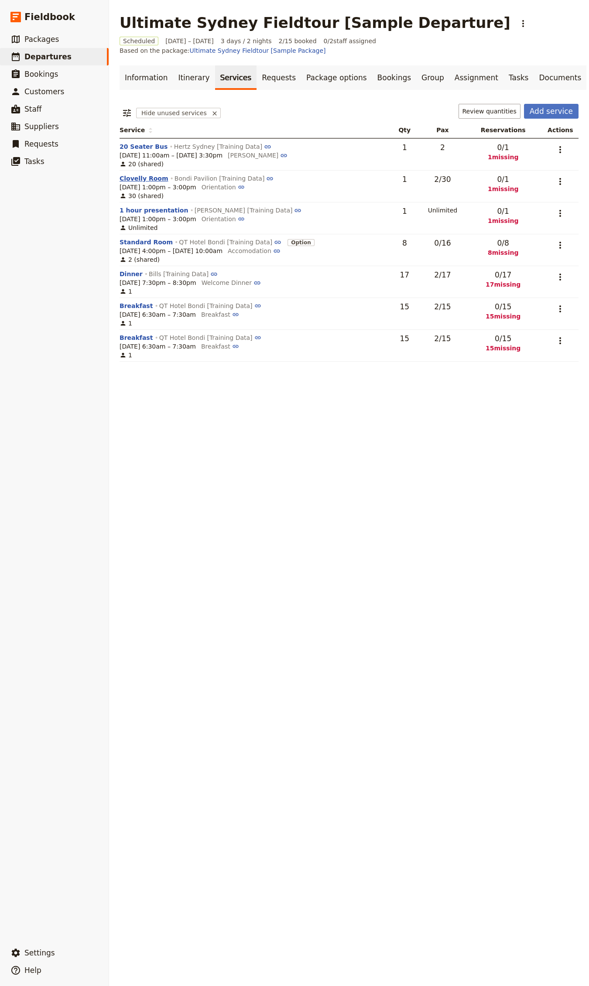
click at [127, 174] on button "Clovelly Room" at bounding box center [144, 178] width 49 height 9
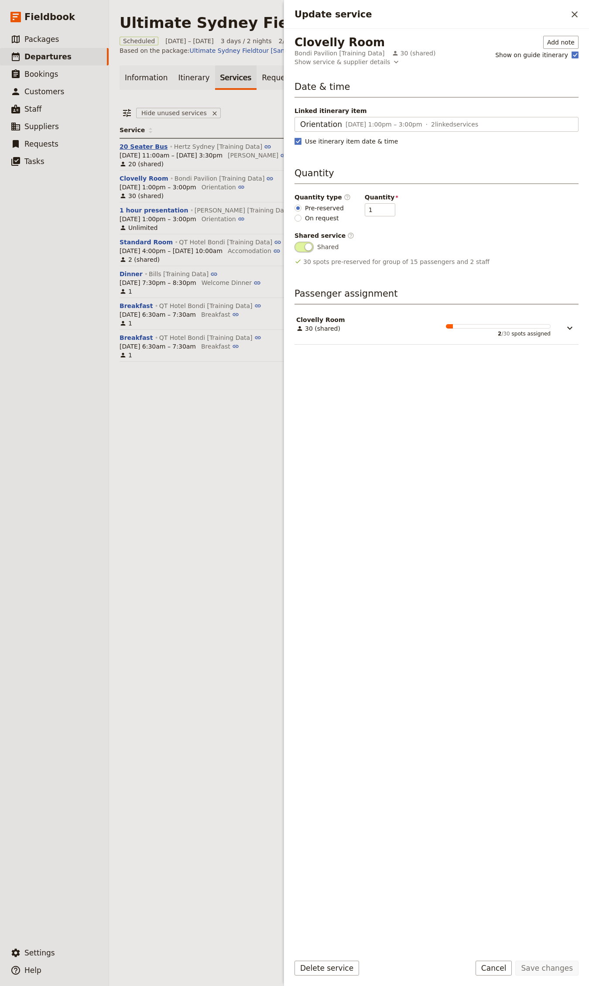
click at [136, 142] on button "20 Seater Bus" at bounding box center [144, 146] width 48 height 9
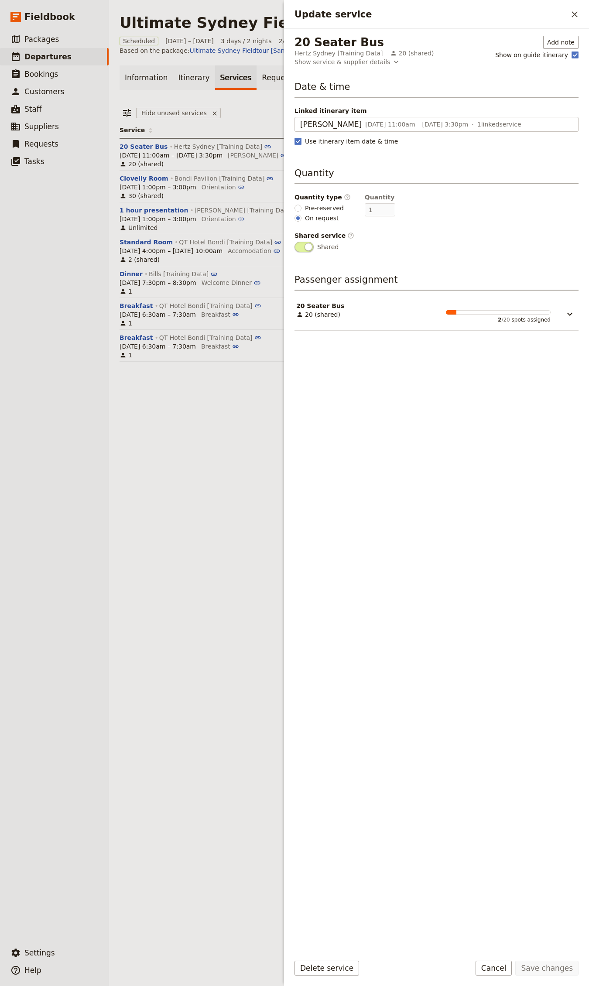
click at [311, 205] on span "Pre-reserved" at bounding box center [324, 208] width 39 height 9
click at [301, 205] on input "Pre-reserved" at bounding box center [297, 208] width 7 height 7
radio input "true"
type input "0"
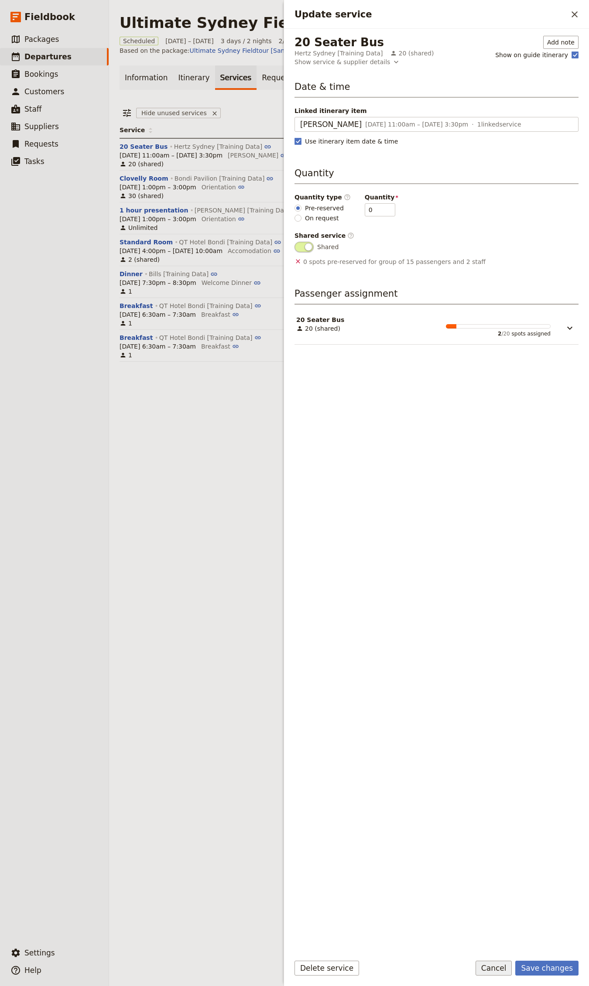
click at [486, 967] on button "Cancel" at bounding box center [493, 968] width 37 height 15
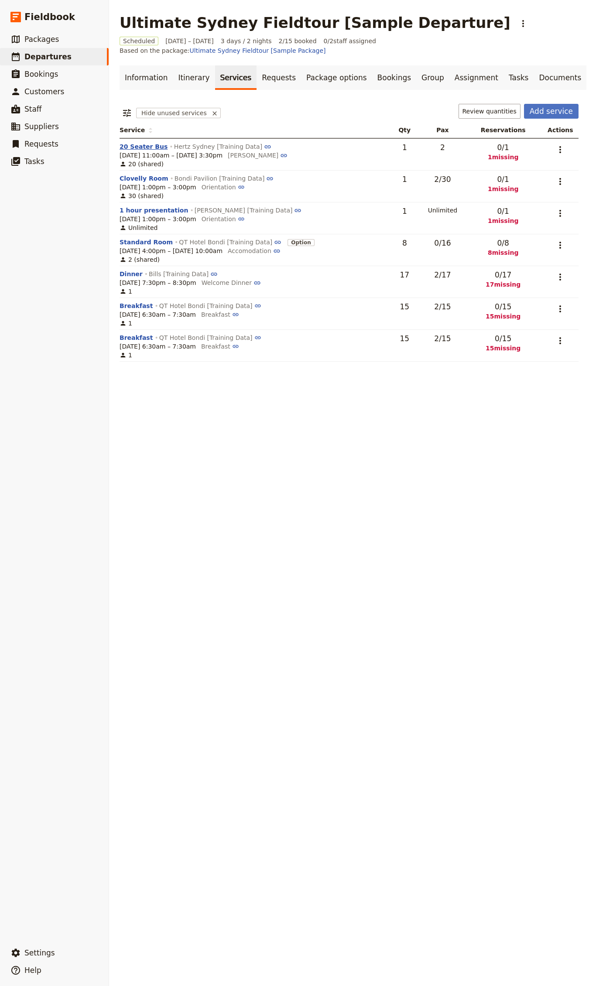
click at [152, 142] on button "20 Seater Bus" at bounding box center [144, 146] width 48 height 9
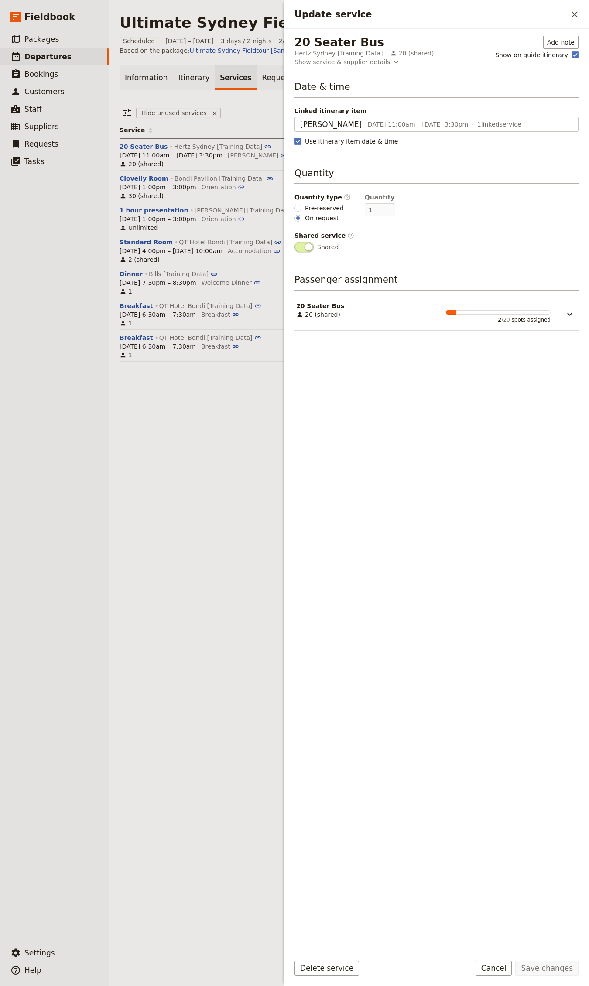
click at [305, 208] on span "Pre-reserved" at bounding box center [324, 208] width 39 height 9
click at [301, 208] on input "Pre-reserved" at bounding box center [297, 208] width 7 height 7
radio input "true"
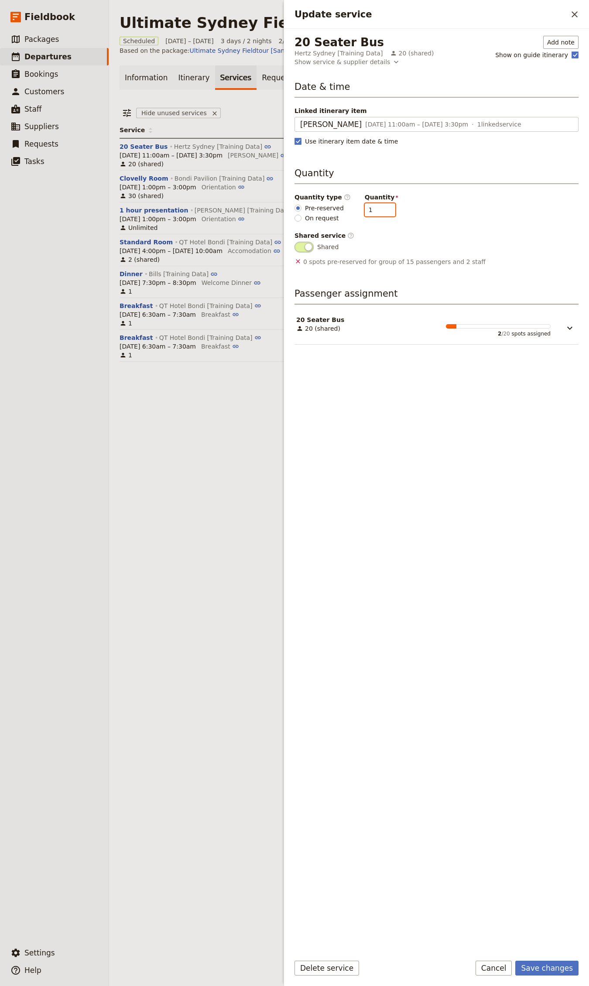
type input "1"
click at [380, 207] on input "1" at bounding box center [380, 209] width 31 height 13
click at [547, 972] on button "Save changes" at bounding box center [546, 968] width 63 height 15
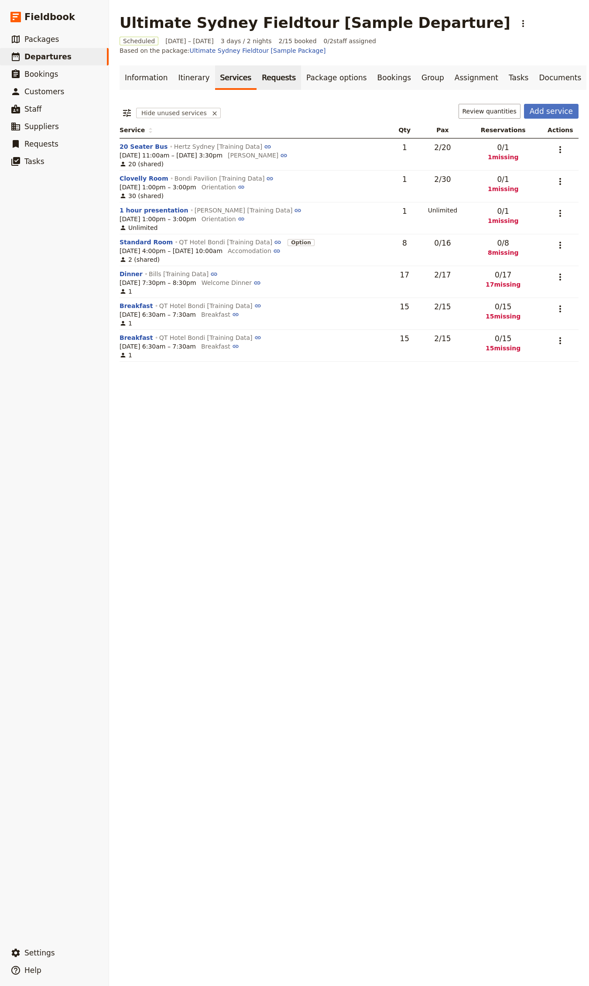
click at [261, 67] on link "Requests" at bounding box center [278, 77] width 44 height 24
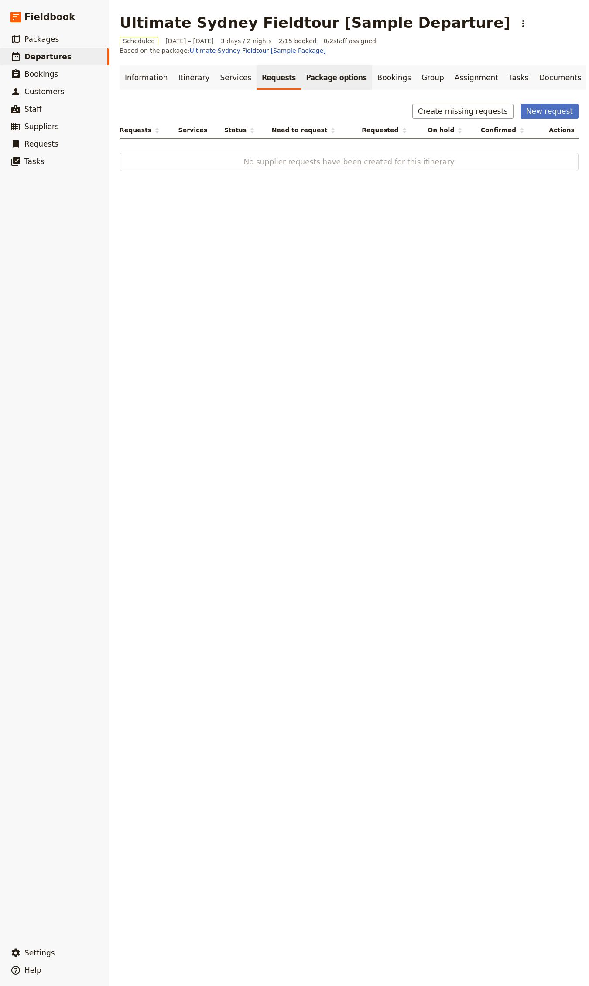
click at [318, 67] on link "Package options" at bounding box center [336, 77] width 71 height 24
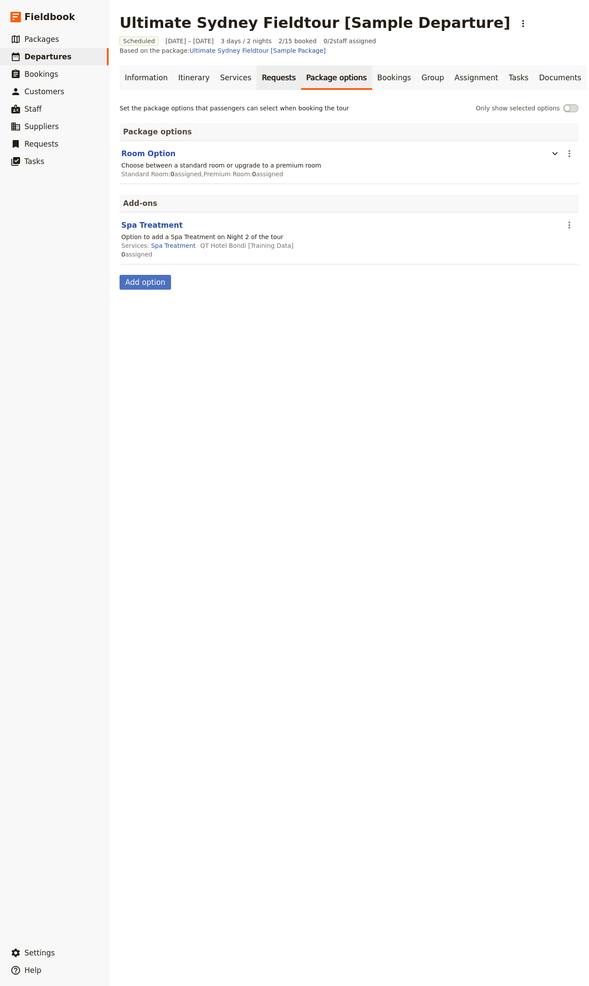
click at [269, 66] on link "Requests" at bounding box center [278, 77] width 44 height 24
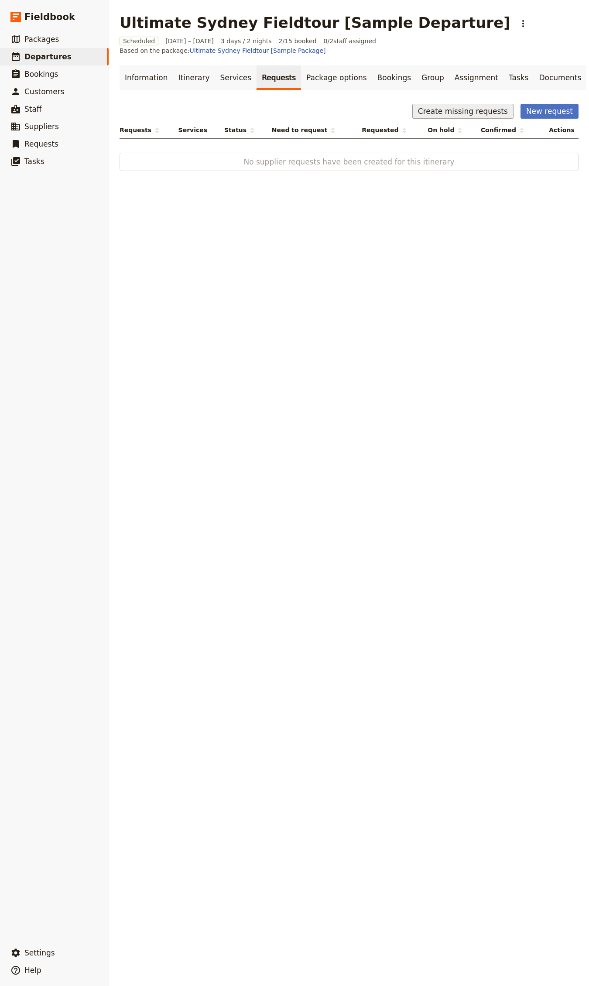
click at [457, 104] on button "Create missing requests" at bounding box center [462, 111] width 101 height 15
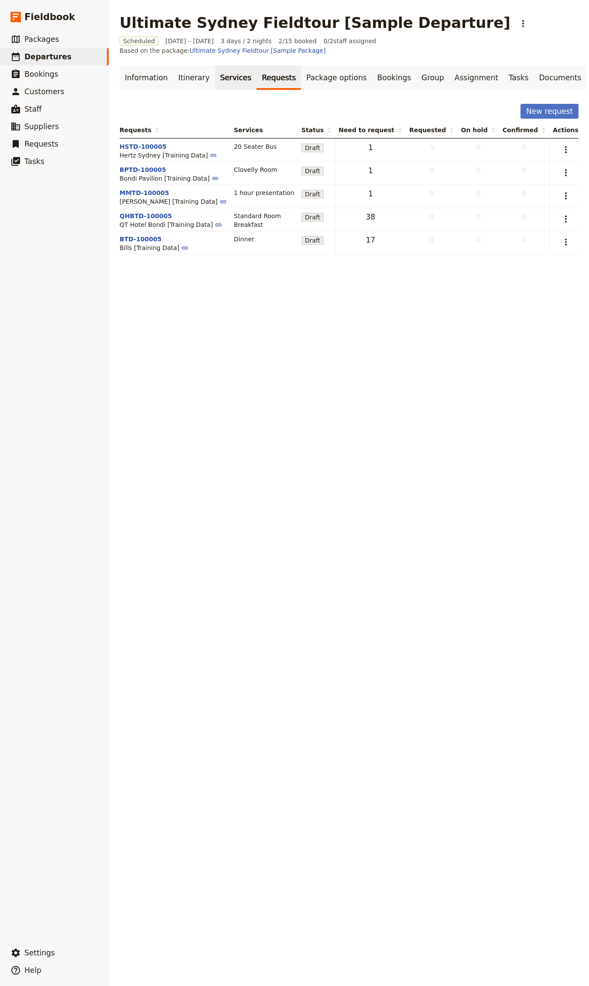
click at [216, 75] on link "Services" at bounding box center [236, 77] width 42 height 24
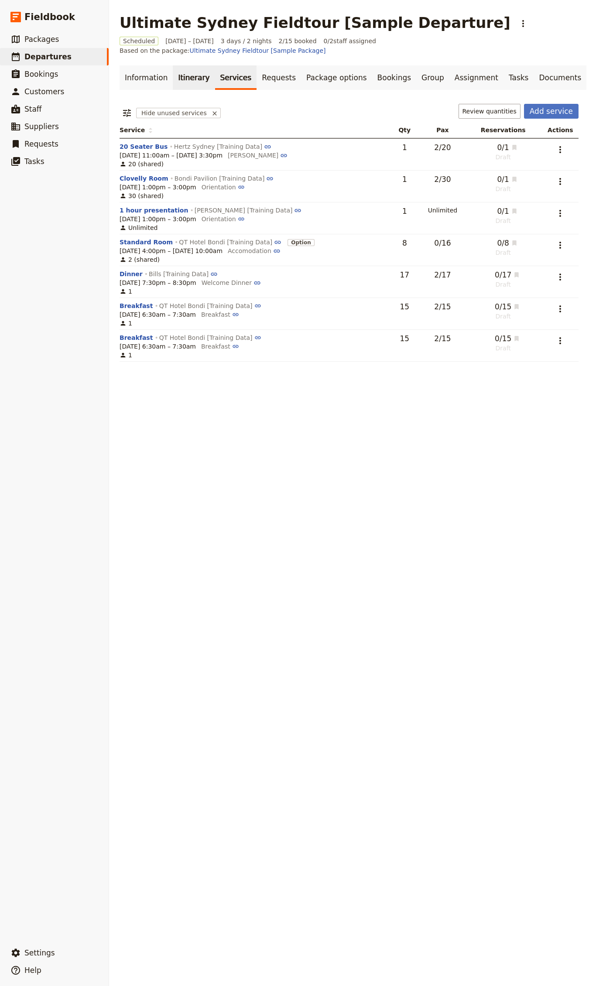
click at [191, 74] on link "Itinerary" at bounding box center [194, 77] width 42 height 24
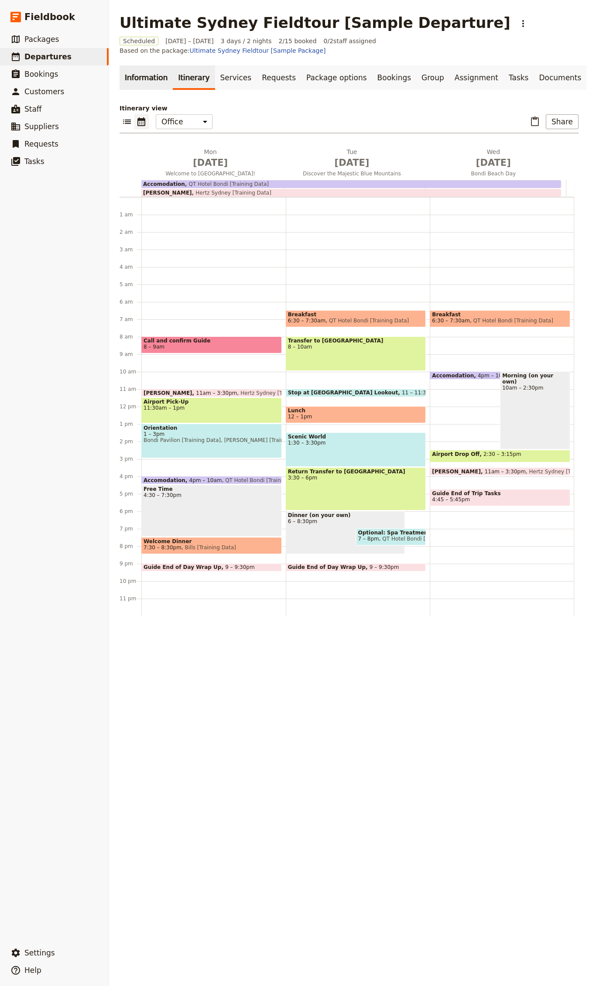
click at [156, 70] on link "Information" at bounding box center [146, 77] width 53 height 24
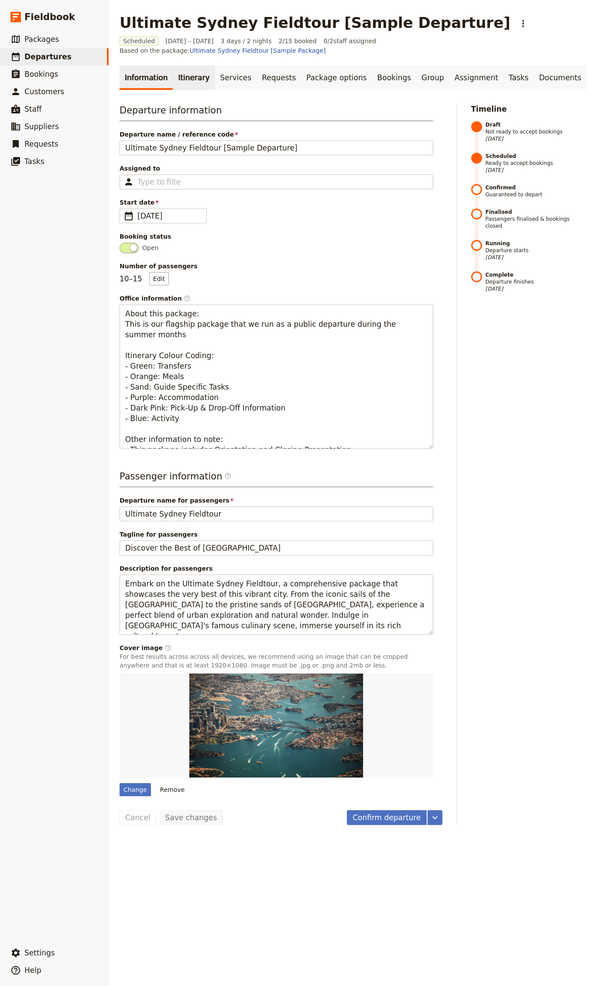
click at [188, 68] on link "Itinerary" at bounding box center [194, 77] width 42 height 24
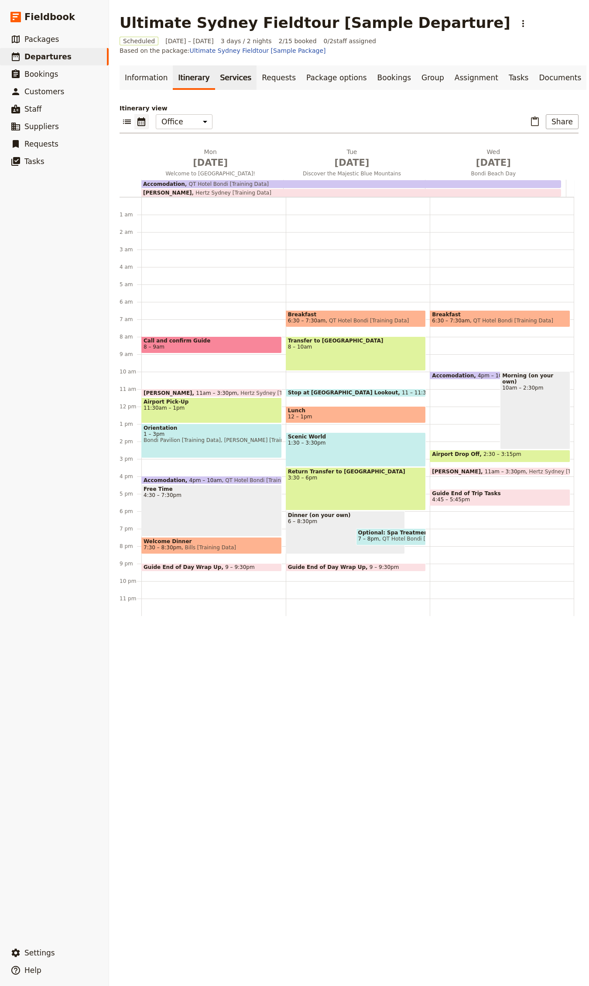
click at [215, 72] on link "Services" at bounding box center [236, 77] width 42 height 24
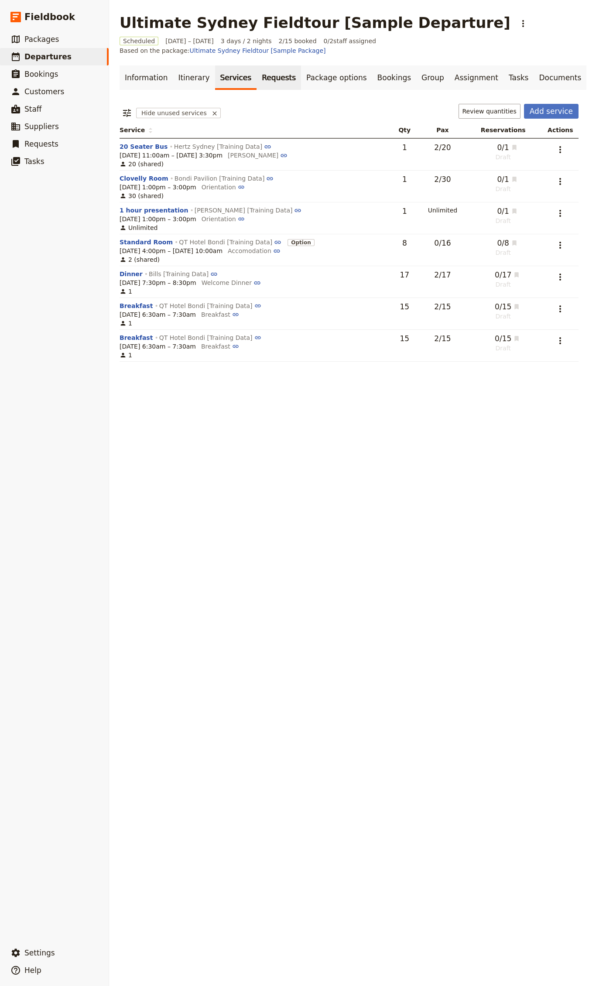
click at [262, 69] on link "Requests" at bounding box center [278, 77] width 44 height 24
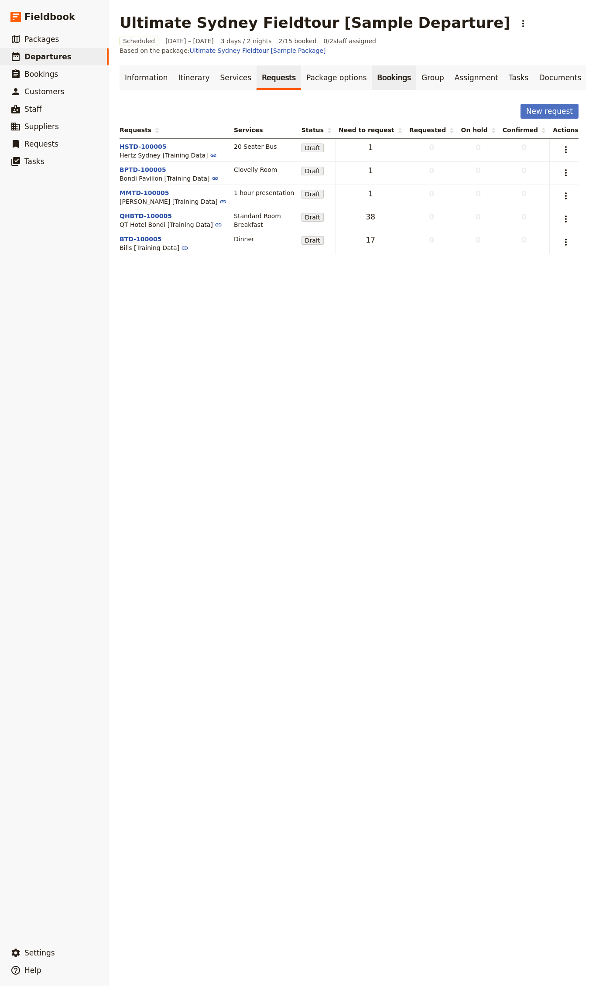
click at [372, 68] on link "Bookings" at bounding box center [394, 77] width 44 height 24
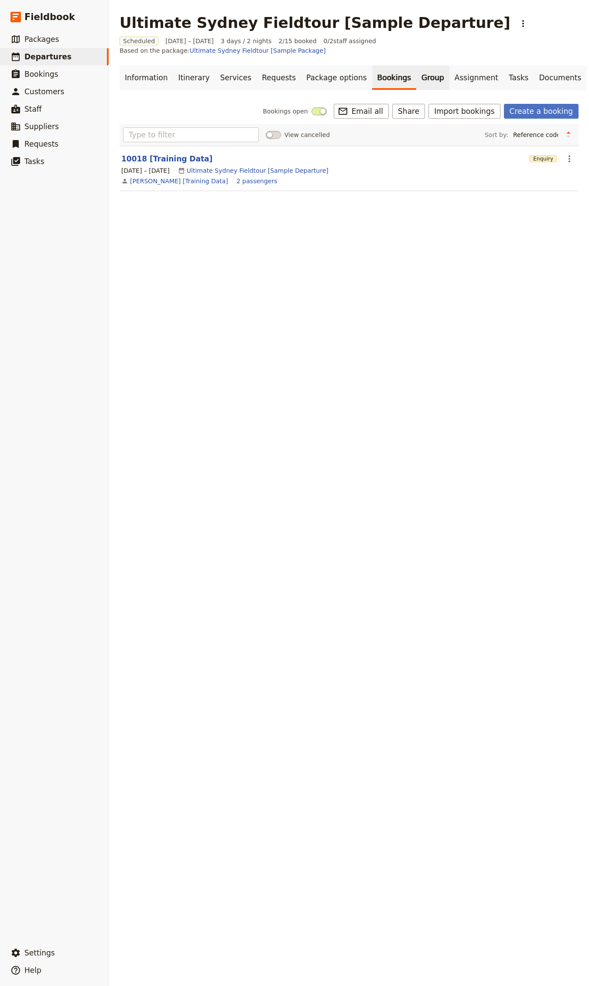
click at [416, 68] on link "Group" at bounding box center [432, 77] width 33 height 24
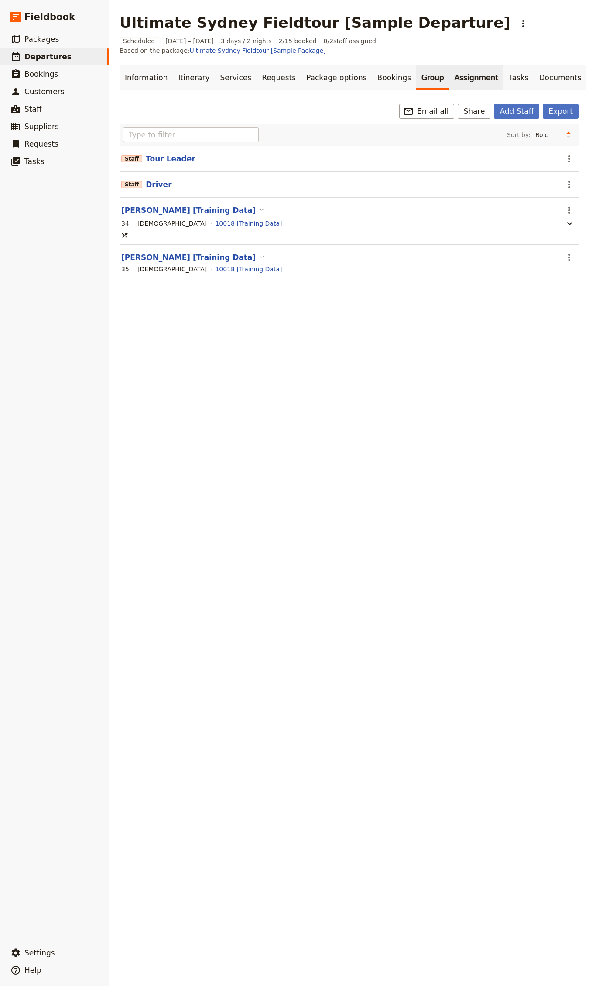
click at [449, 65] on link "Assignment" at bounding box center [476, 77] width 54 height 24
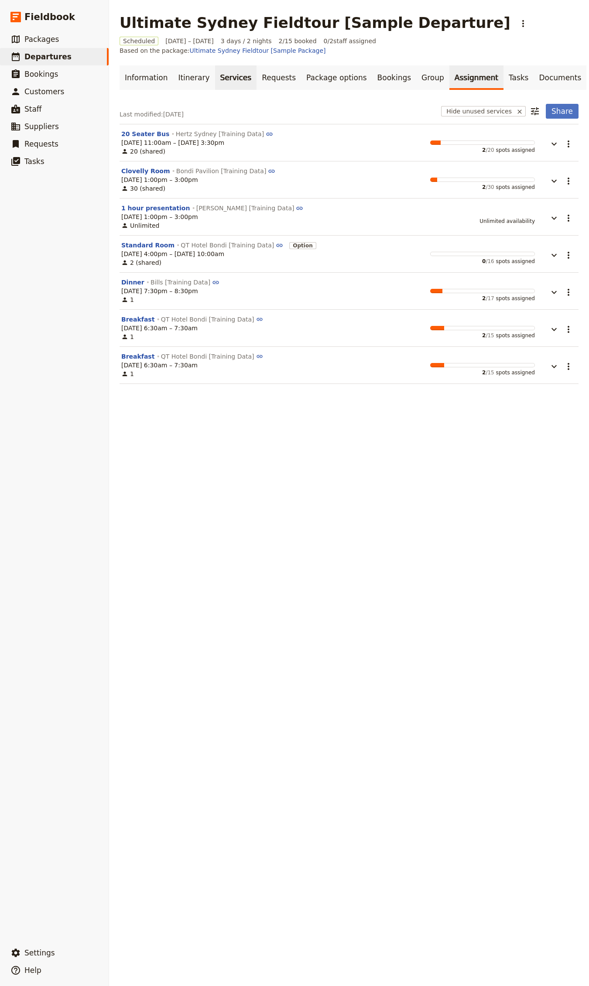
click at [229, 75] on link "Services" at bounding box center [236, 77] width 42 height 24
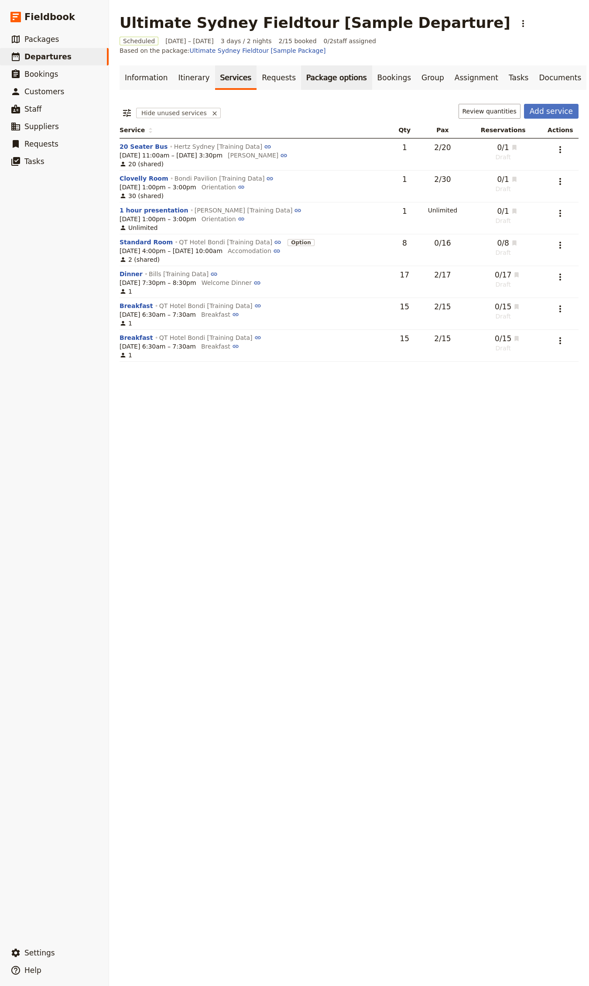
click at [308, 65] on link "Package options" at bounding box center [336, 77] width 71 height 24
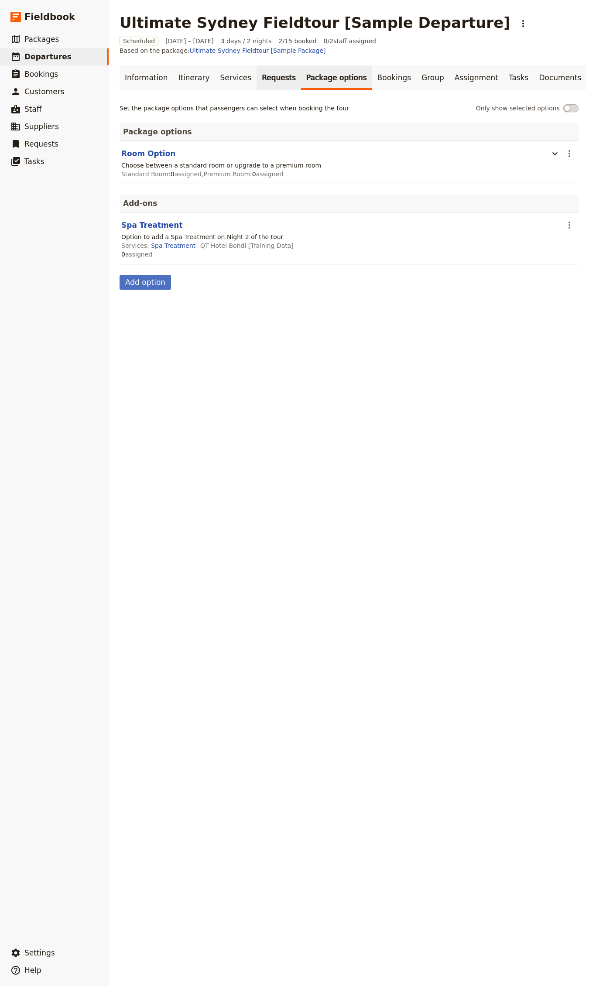
click at [256, 65] on link "Requests" at bounding box center [278, 77] width 44 height 24
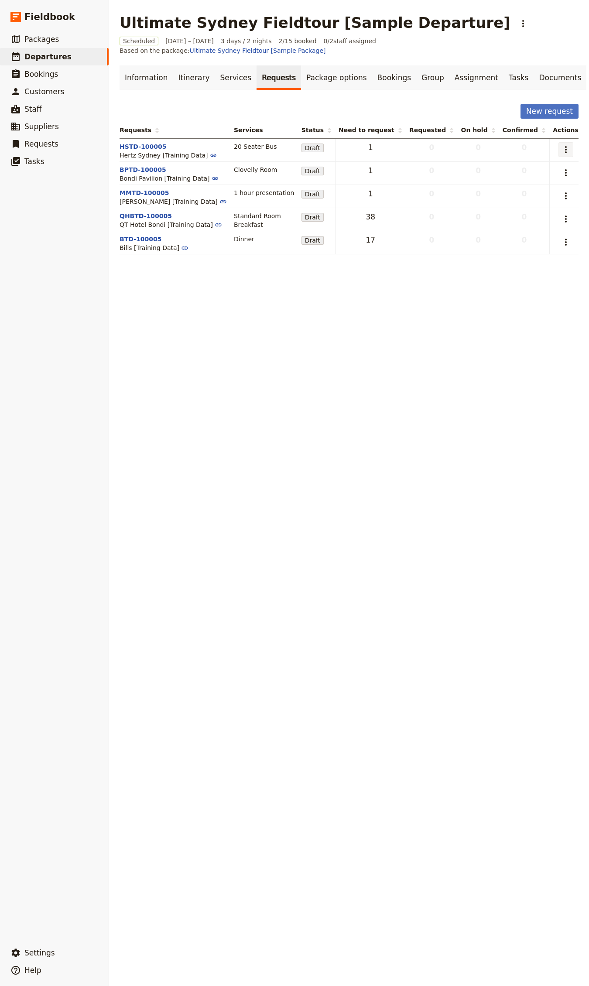
click at [563, 144] on icon "Actions" at bounding box center [566, 149] width 10 height 10
click at [141, 138] on td "HSTD-100005 Hertz [GEOGRAPHIC_DATA] [Training Data]" at bounding box center [175, 150] width 111 height 24
click at [148, 142] on button "HSTD-100005" at bounding box center [143, 146] width 47 height 9
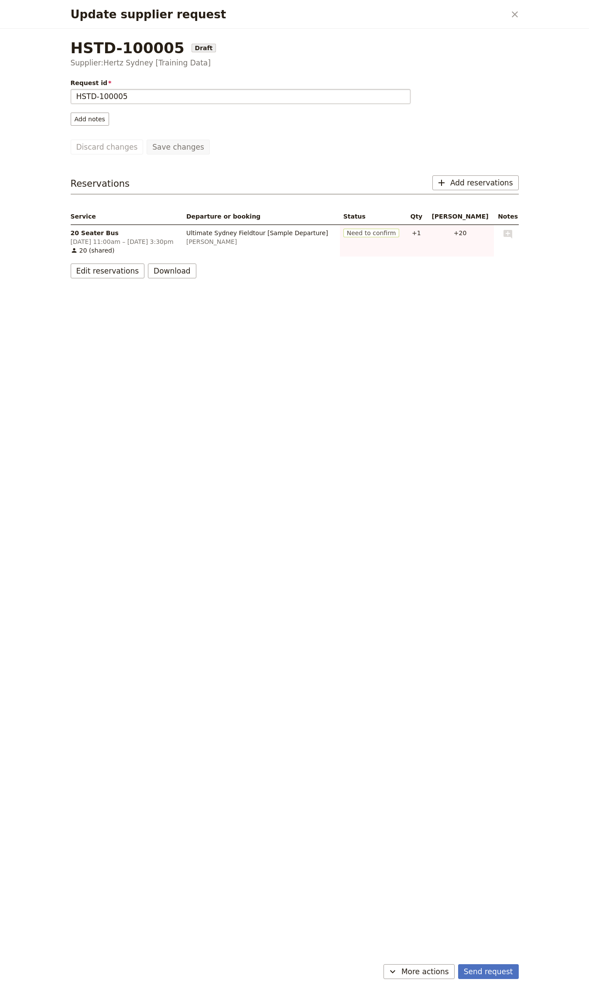
click at [163, 104] on div "Request id HSTD-100005 Add notes" at bounding box center [241, 102] width 340 height 47
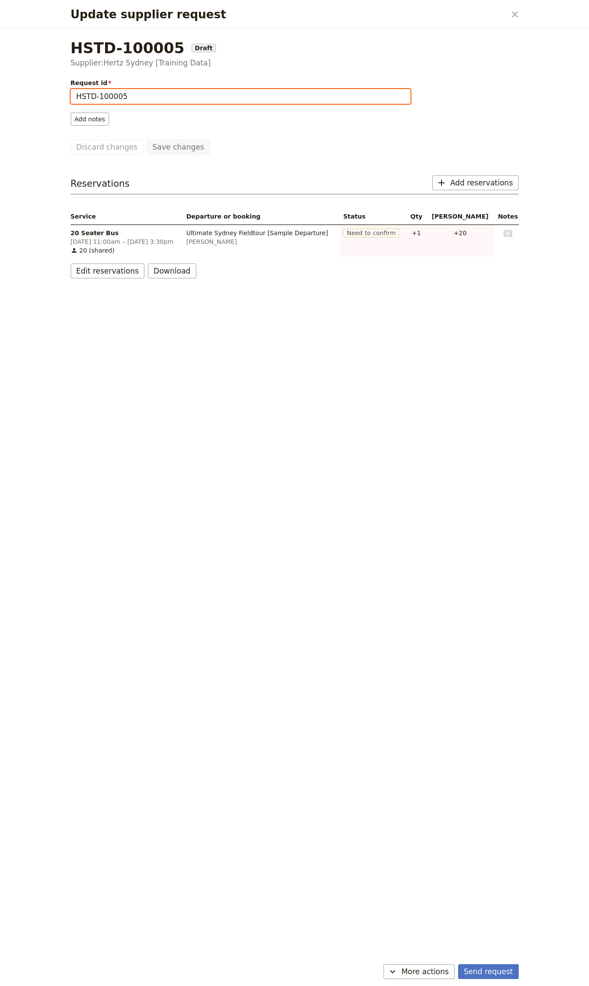
click at [166, 99] on input "HSTD-100005" at bounding box center [241, 96] width 340 height 15
type input "HSTD-100005 (Deposit Paid)"
click at [147, 140] on button "Save changes" at bounding box center [178, 147] width 63 height 15
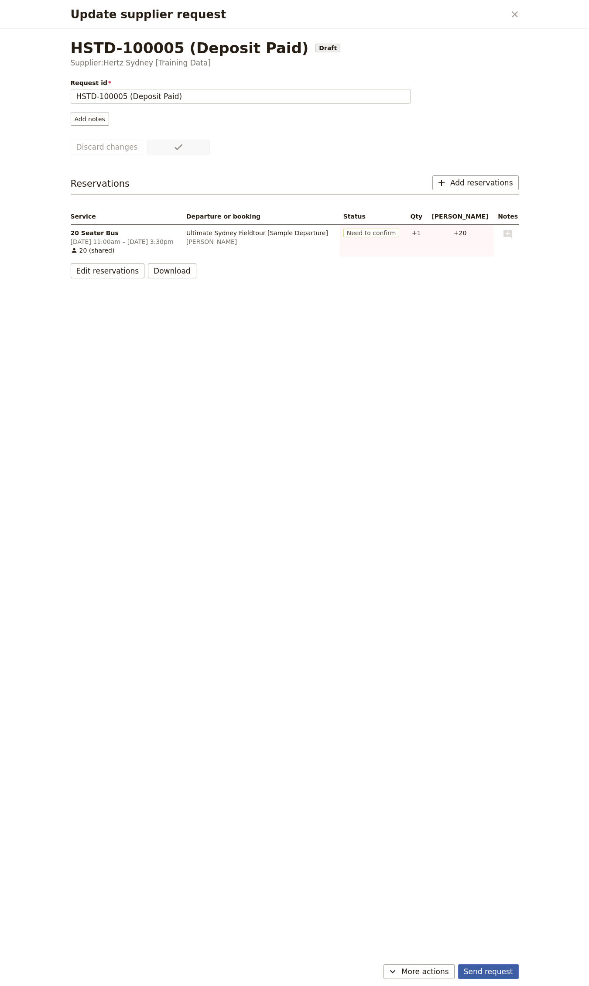
click at [506, 967] on button "Send request" at bounding box center [488, 971] width 61 height 15
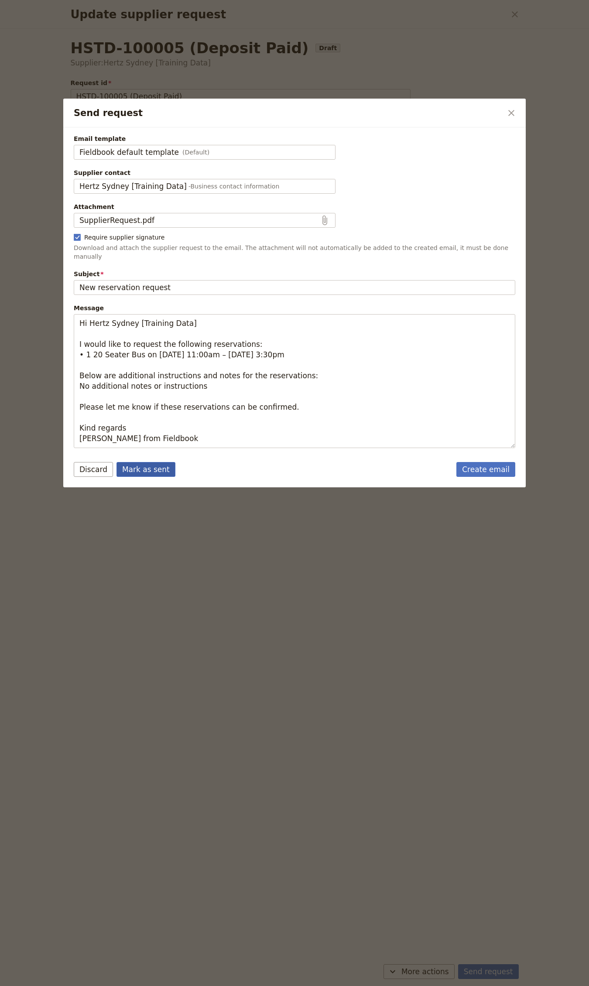
click at [163, 463] on button "Mark as sent" at bounding box center [145, 469] width 59 height 15
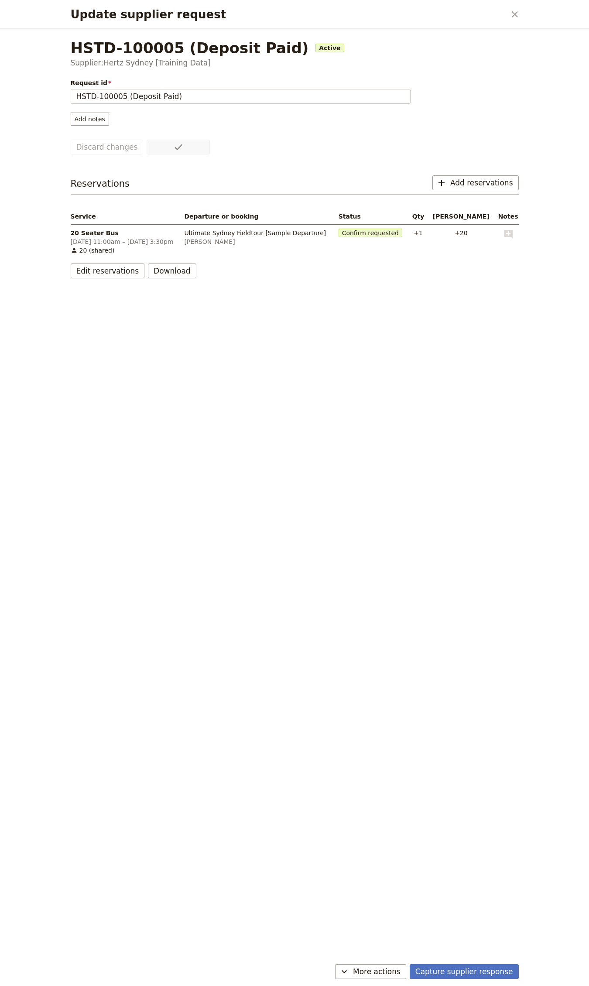
click at [482, 962] on div "Capture supplier response ​ More actions" at bounding box center [294, 973] width 469 height 25
click at [480, 968] on button "Capture supplier response" at bounding box center [464, 971] width 109 height 15
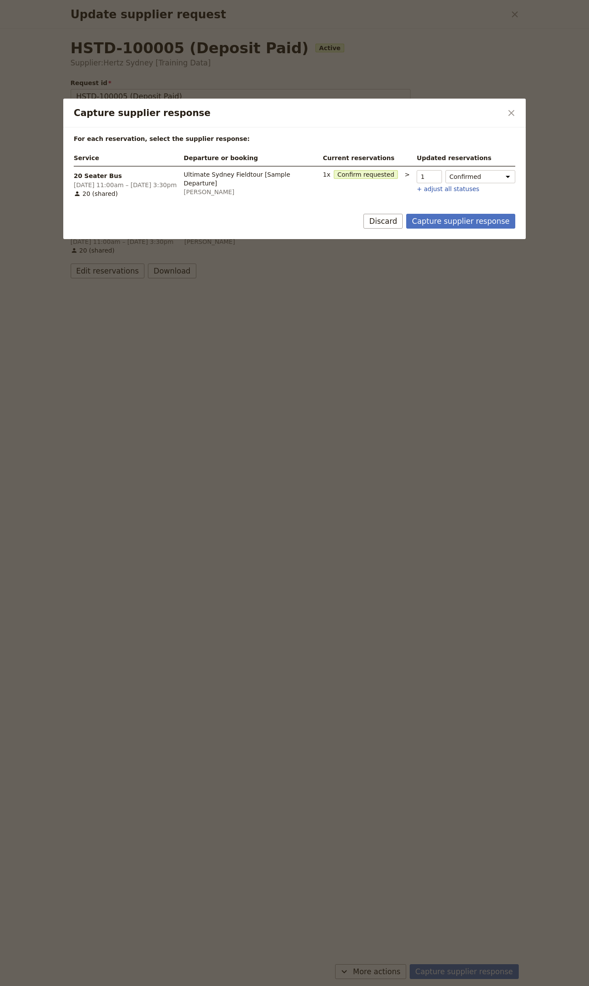
click at [475, 168] on td "20 Seater Bus CONFIRMED qty 1 20 Seater Bus status Confirmed Confirm requested …" at bounding box center [464, 183] width 102 height 34
click at [476, 171] on select "Confirmed Confirm requested Hold Not fulfilled" at bounding box center [480, 176] width 70 height 13
click at [453, 218] on button "Capture supplier response" at bounding box center [460, 221] width 109 height 15
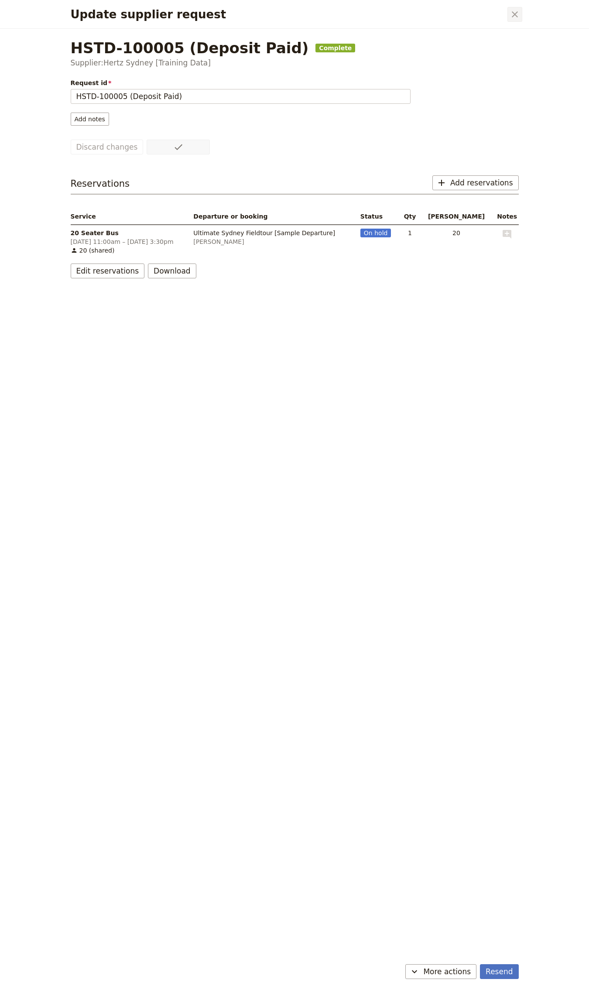
click at [516, 13] on icon "Close dialog" at bounding box center [515, 14] width 6 height 6
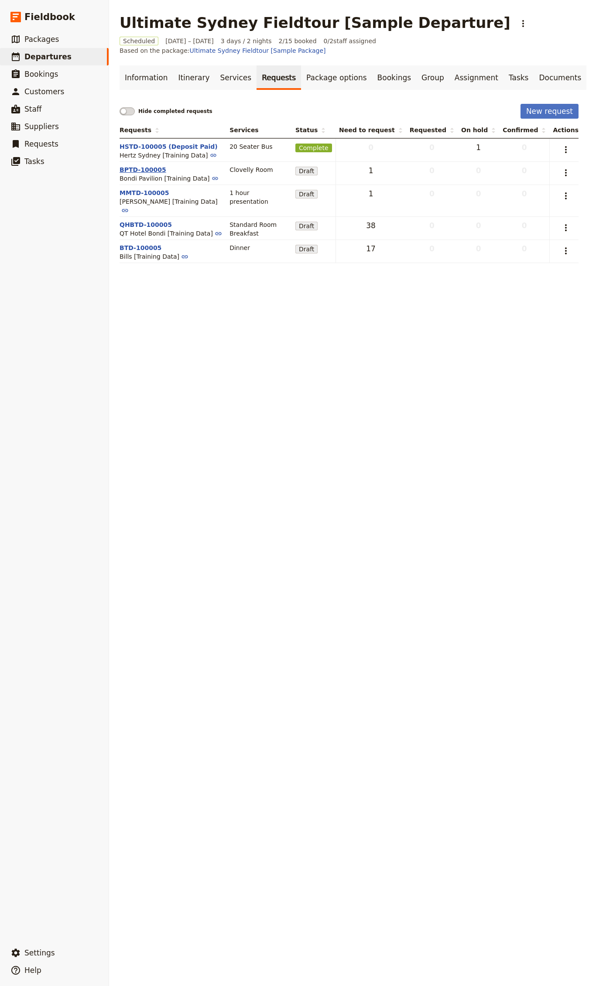
click at [134, 165] on button "BPTD-100005" at bounding box center [143, 169] width 47 height 9
click at [558, 165] on button "​" at bounding box center [565, 172] width 15 height 15
click at [530, 198] on span "Send request" at bounding box center [520, 194] width 80 height 9
click at [561, 168] on icon "Actions" at bounding box center [566, 173] width 10 height 10
click at [527, 202] on button "Capture supplier response" at bounding box center [520, 207] width 91 height 12
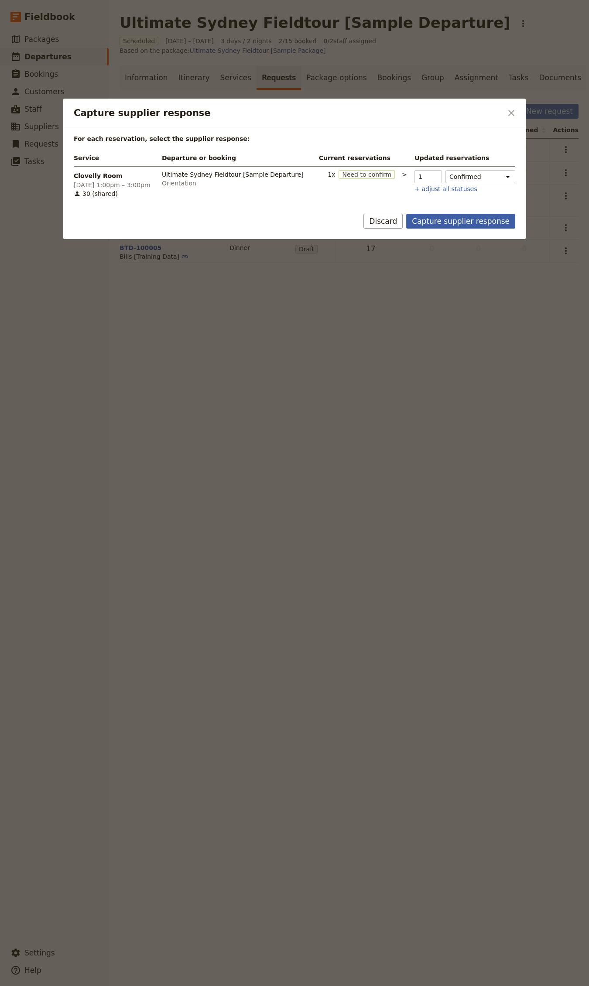
click at [485, 217] on button "Capture supplier response" at bounding box center [460, 221] width 109 height 15
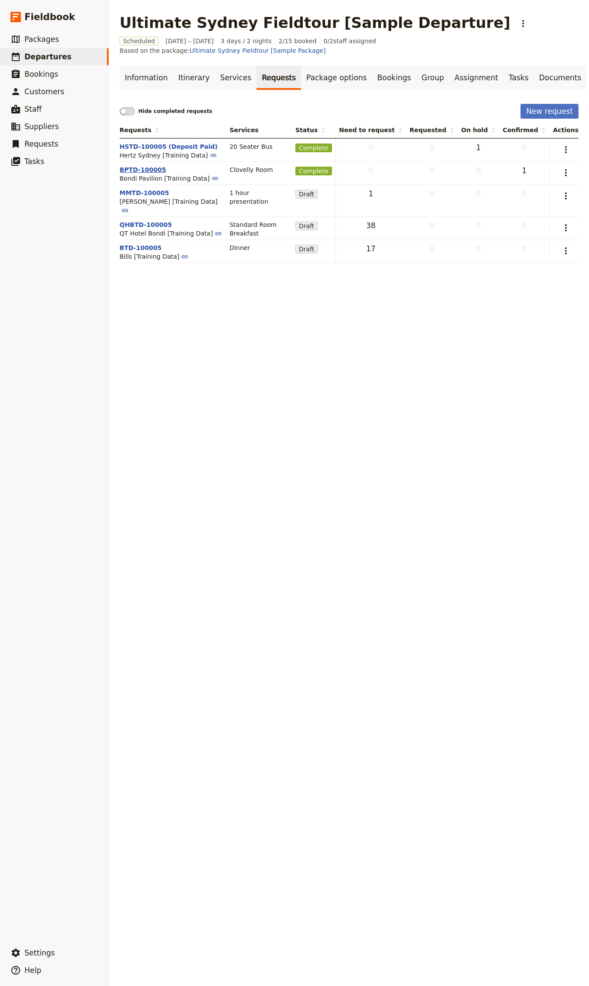
click at [136, 165] on button "BPTD-100005" at bounding box center [143, 169] width 47 height 9
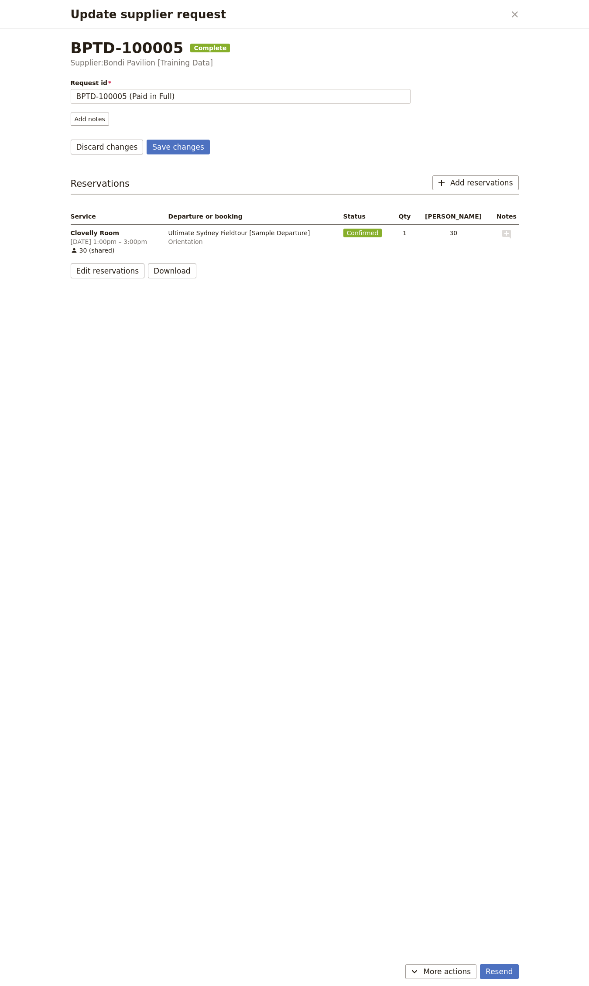
type input "BPTD-100005 (Paid in Full)"
click at [147, 140] on button "Save changes" at bounding box center [178, 147] width 63 height 15
click at [517, 10] on icon "Close dialog" at bounding box center [515, 14] width 10 height 10
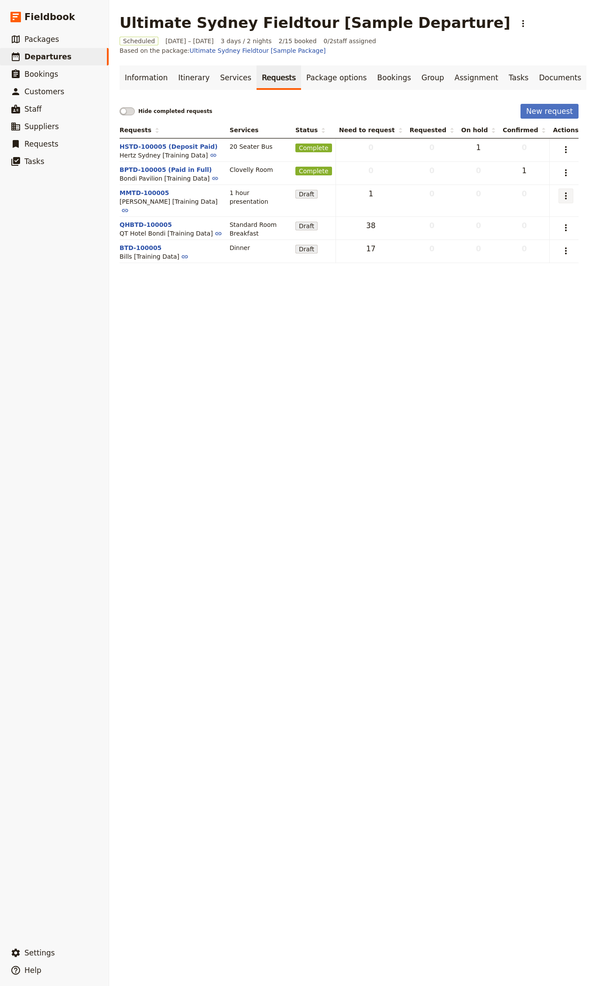
click at [558, 188] on button "​" at bounding box center [565, 195] width 15 height 15
click at [565, 192] on icon "Actions" at bounding box center [566, 195] width 2 height 7
click at [558, 188] on button "​" at bounding box center [565, 195] width 15 height 15
click at [524, 217] on span "Send request" at bounding box center [520, 218] width 80 height 9
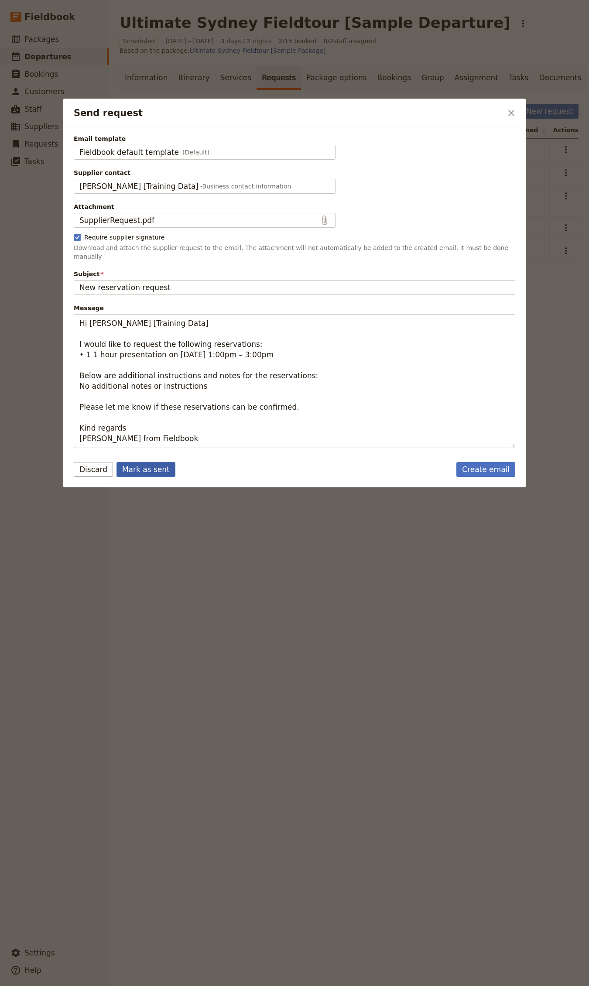
click at [153, 462] on button "Mark as sent" at bounding box center [145, 469] width 59 height 15
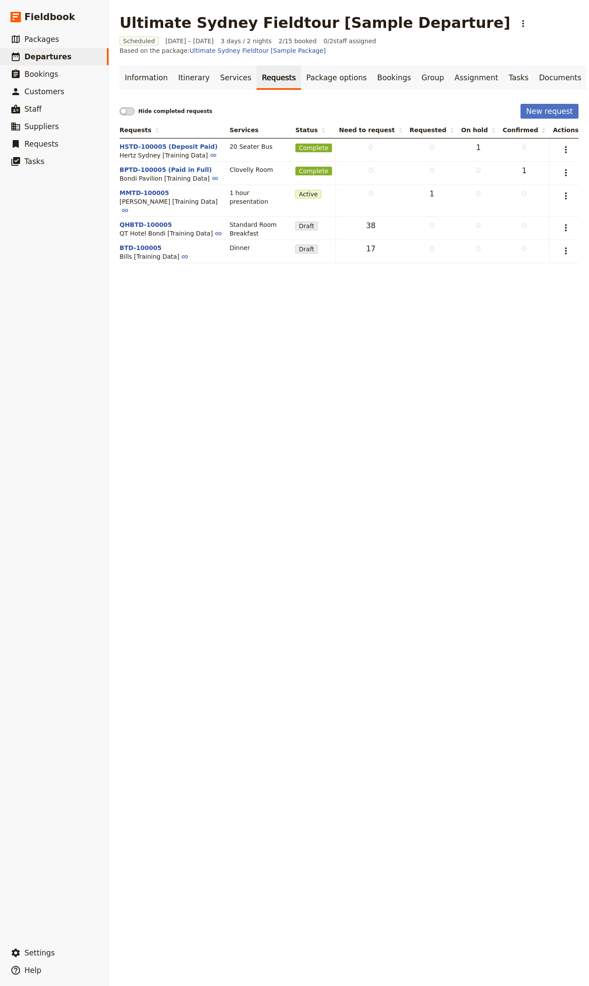
click at [369, 548] on div "Ultimate Sydney Fieldtour [Sample Departure] ​ Scheduled [DATE] – [DATE] 3 days…" at bounding box center [349, 493] width 480 height 986
click at [327, 81] on div "Information Itinerary Services Requests Package options Bookings Group Assignme…" at bounding box center [349, 164] width 459 height 198
click at [301, 67] on link "Package options" at bounding box center [336, 77] width 71 height 24
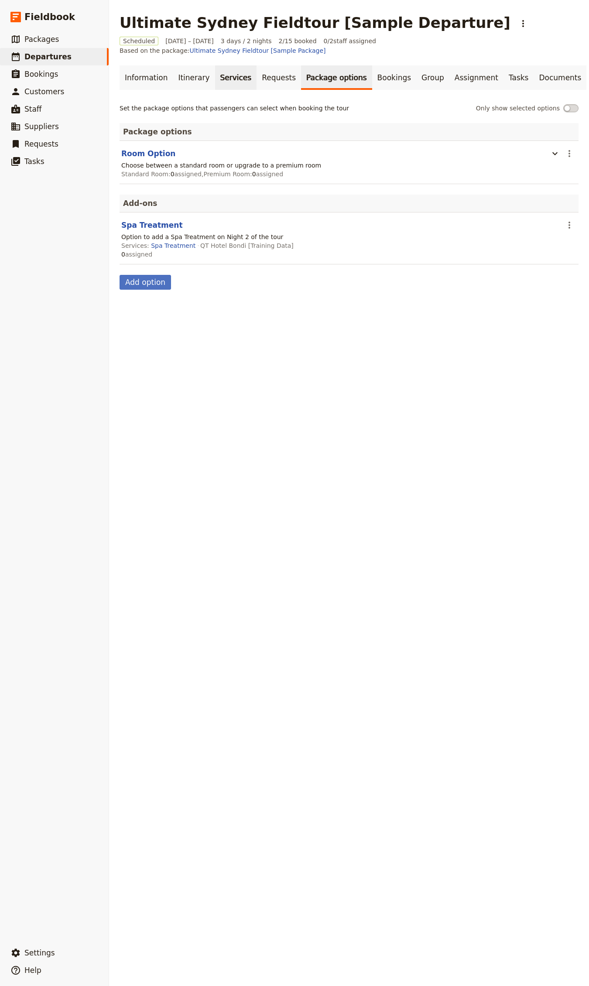
click at [231, 73] on link "Services" at bounding box center [236, 77] width 42 height 24
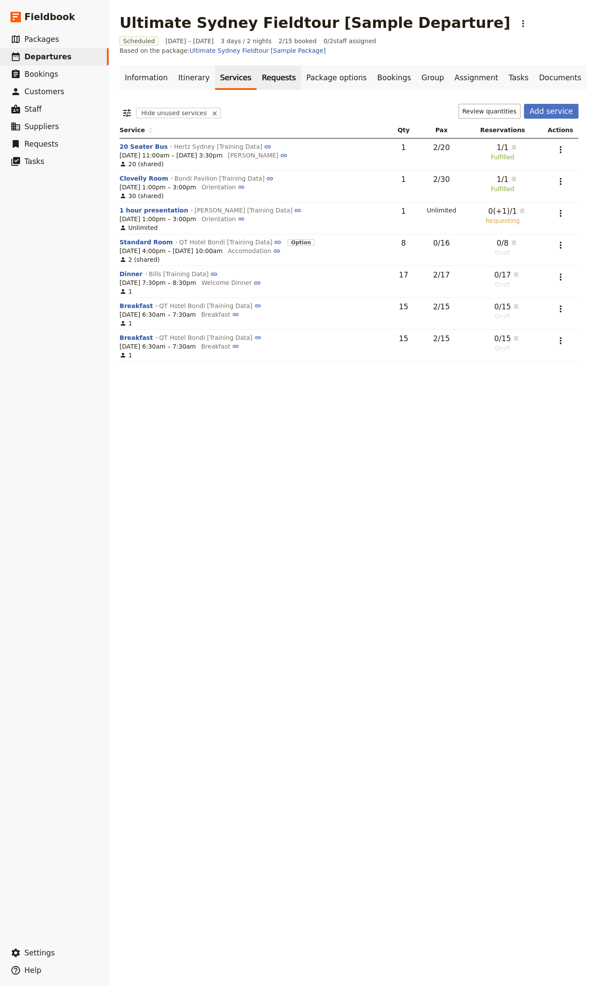
click at [258, 69] on link "Requests" at bounding box center [278, 77] width 44 height 24
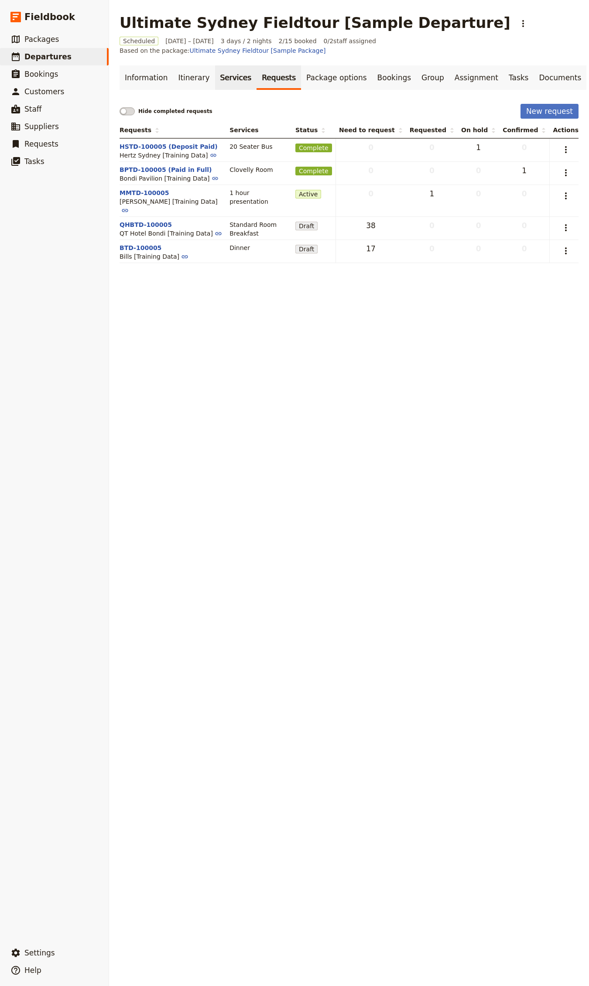
click at [221, 67] on link "Services" at bounding box center [236, 77] width 42 height 24
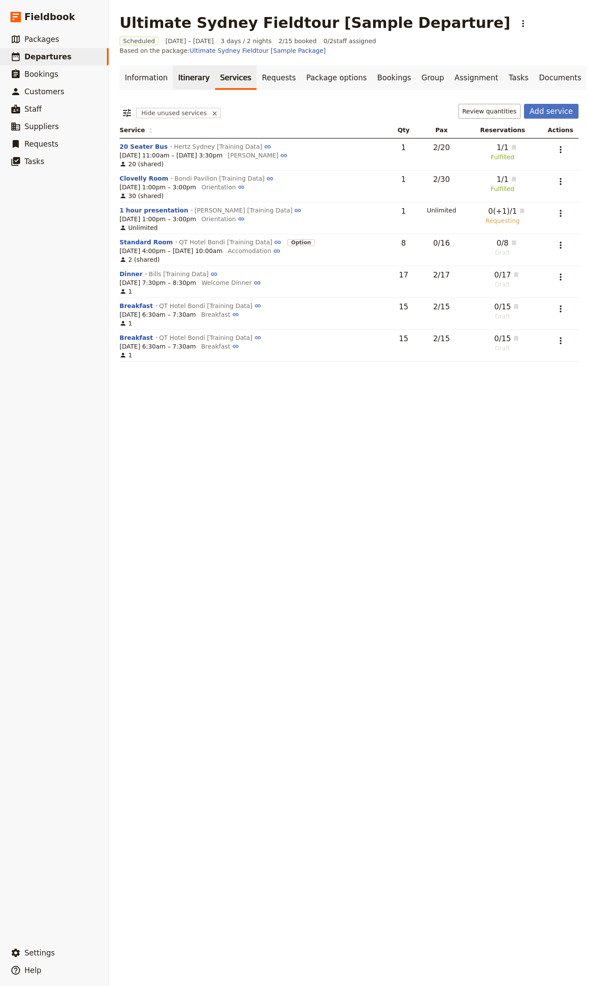
click at [193, 65] on link "Itinerary" at bounding box center [194, 77] width 42 height 24
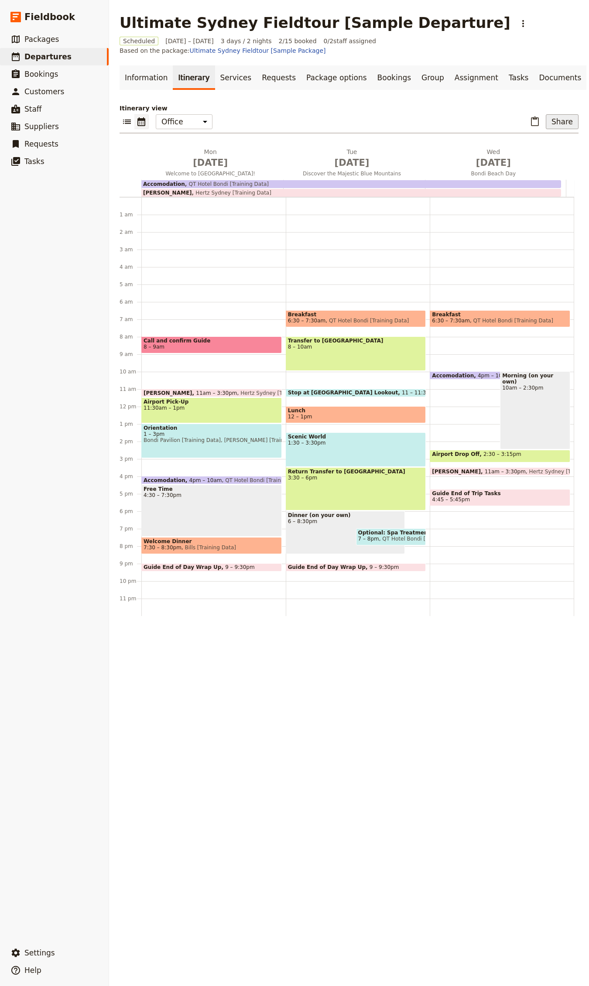
click at [555, 117] on button "Share" at bounding box center [562, 121] width 33 height 15
click at [513, 150] on button "Sales Brochure" at bounding box center [534, 156] width 69 height 12
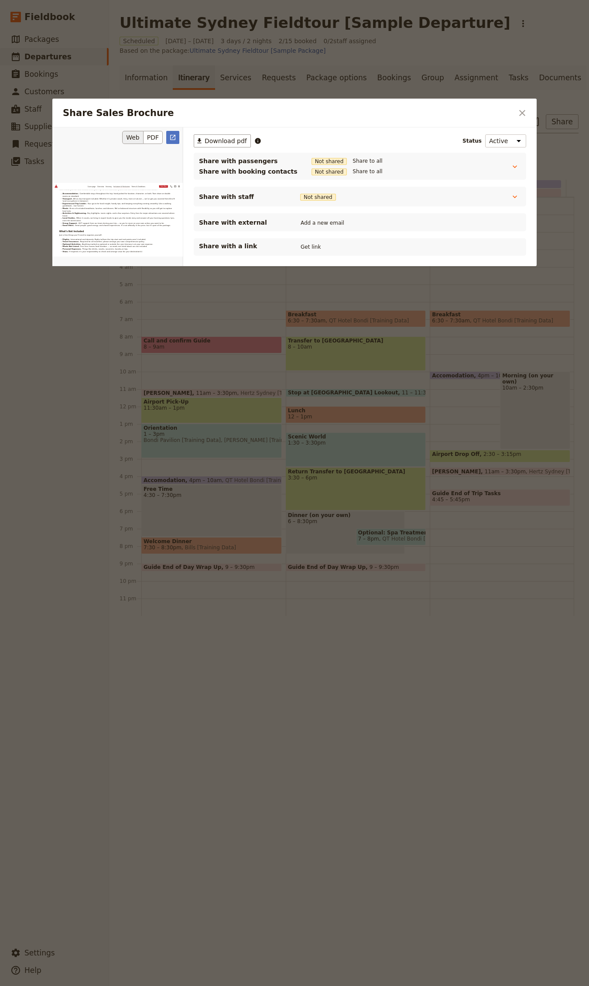
scroll to position [2500, 0]
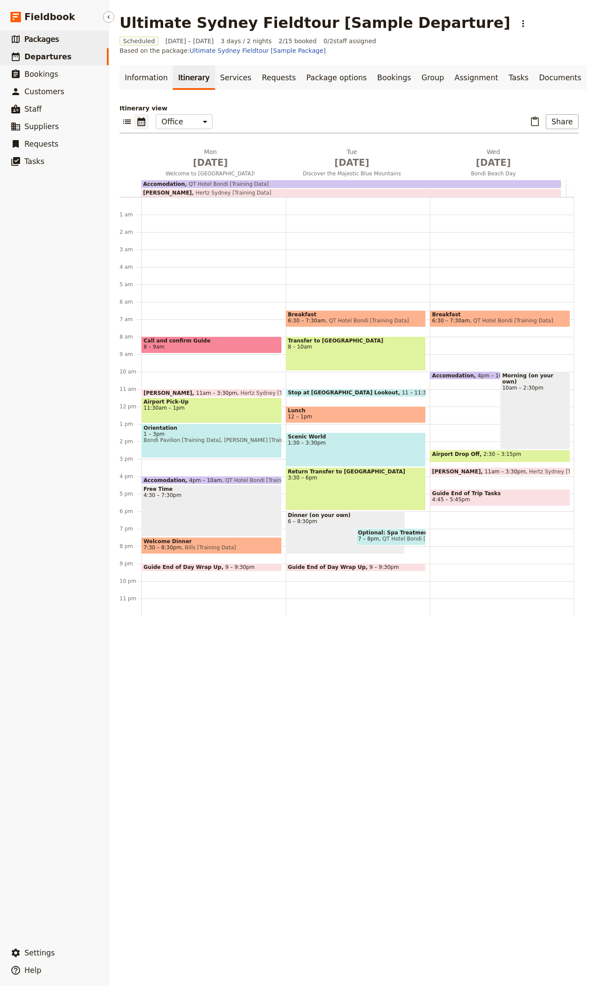
click at [39, 46] on link "​ Packages" at bounding box center [54, 39] width 109 height 17
select select "UPDATED_AT"
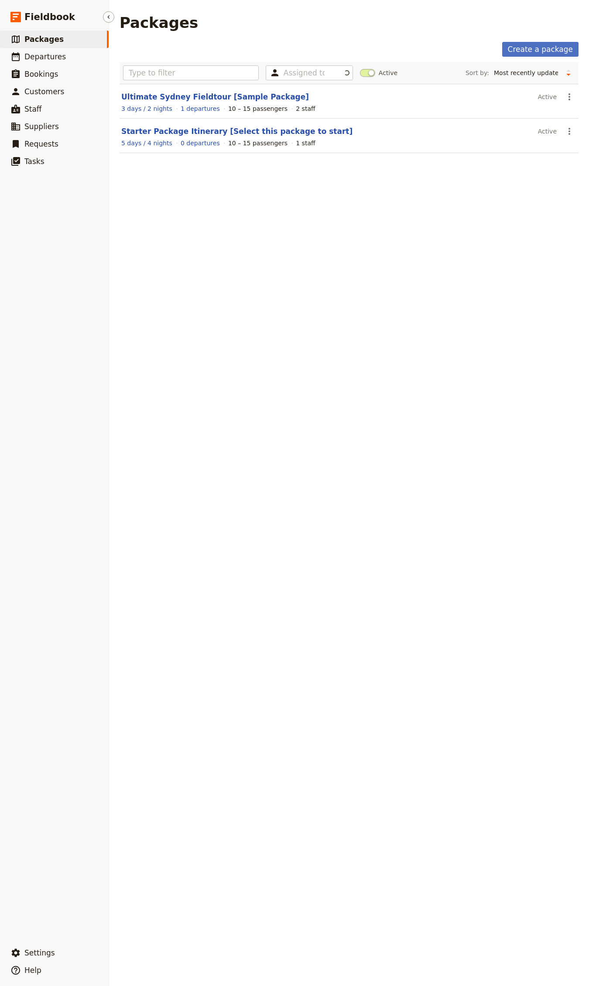
click at [42, 39] on span "Packages" at bounding box center [43, 39] width 39 height 9
click at [179, 97] on link "Ultimate Sydney Fieldtour [Sample Package]" at bounding box center [215, 96] width 188 height 9
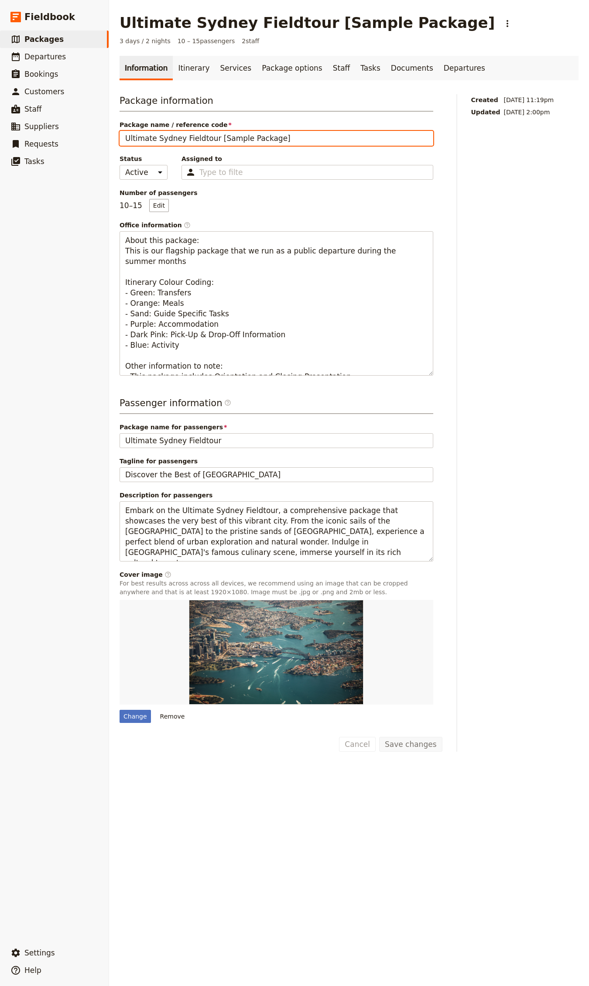
click at [227, 141] on input "Ultimate Sydney Fieldtour [Sample Package]" at bounding box center [277, 138] width 314 height 15
type input "Ultimate Sydney Fieldtour [Multi-Day Sampe Package]"
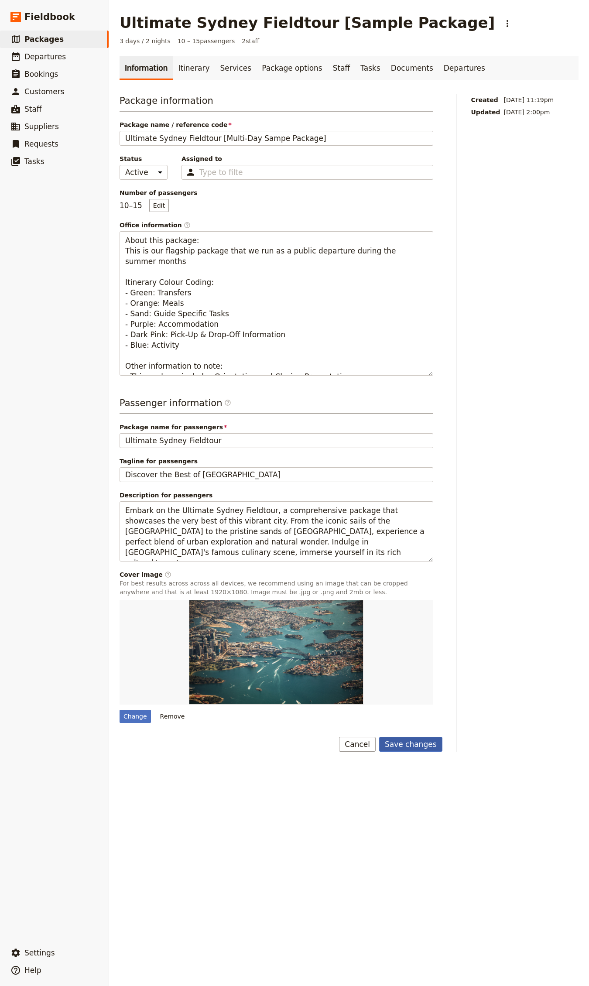
click at [412, 740] on button "Save changes" at bounding box center [410, 744] width 63 height 15
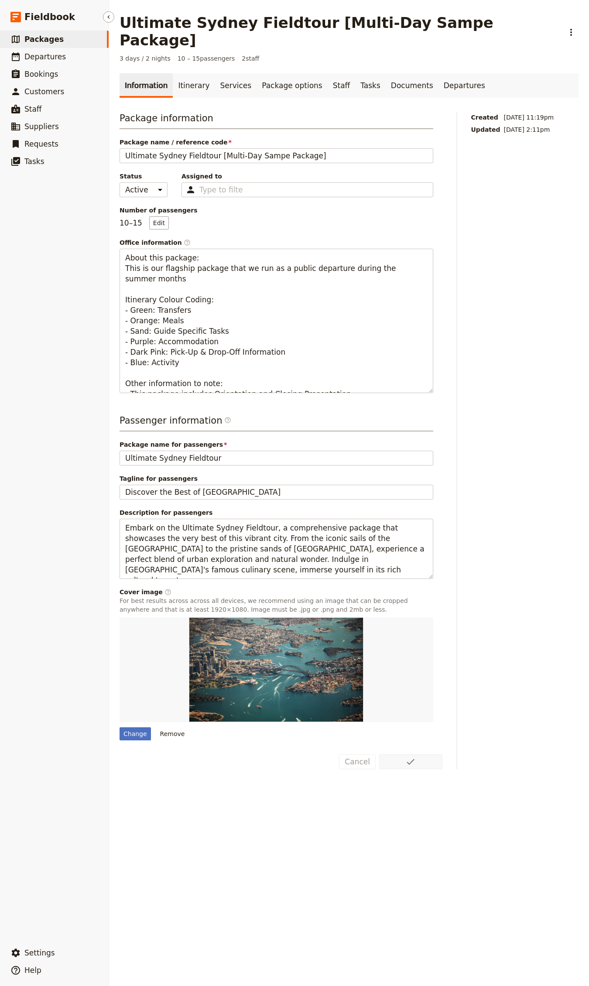
click at [88, 42] on link "​ Packages" at bounding box center [54, 39] width 109 height 17
select select "UPDATED_AT"
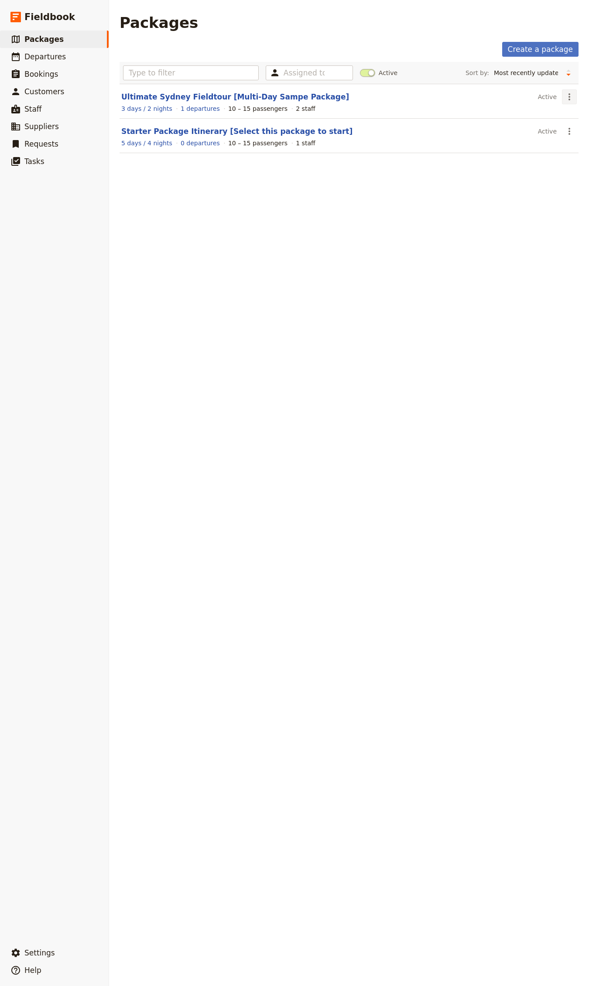
click at [564, 97] on icon "Actions" at bounding box center [569, 97] width 10 height 10
click at [531, 141] on span "Clone this package" at bounding box center [526, 141] width 58 height 9
click at [220, 97] on link "Ultimate Sydney Fieldtour [Multi-Day Sampe Package]" at bounding box center [235, 96] width 228 height 9
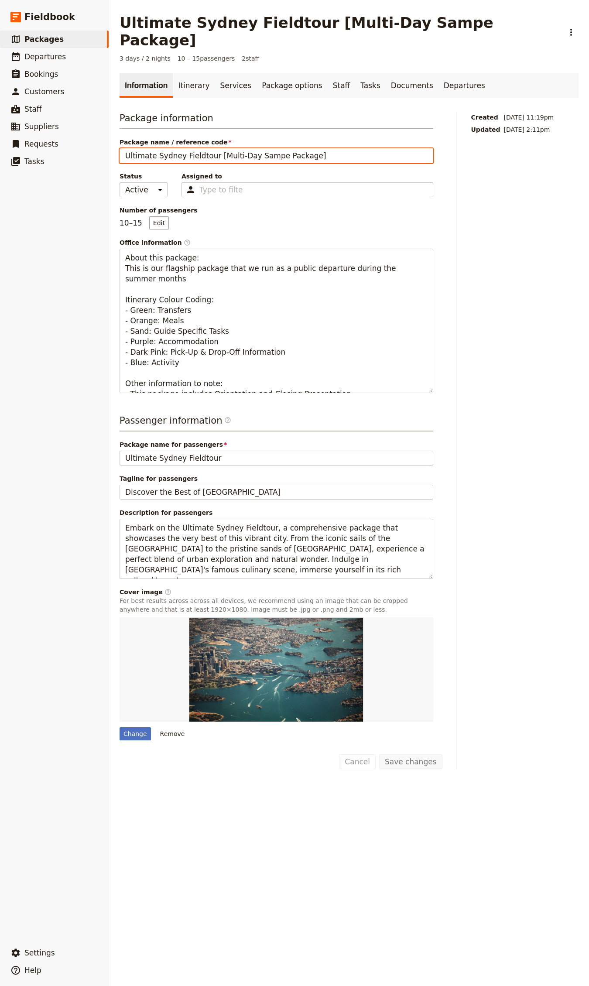
click at [268, 148] on input "Ultimate Sydney Fieldtour [Multi-Day Sampe Package]" at bounding box center [277, 155] width 314 height 15
type input "Ultimate Sydney Fieldtour [Multi-Day Sample Package]"
click at [379, 754] on button "Save changes" at bounding box center [410, 761] width 63 height 15
click at [71, 32] on link "​ Packages" at bounding box center [54, 39] width 109 height 17
select select "UPDATED_AT"
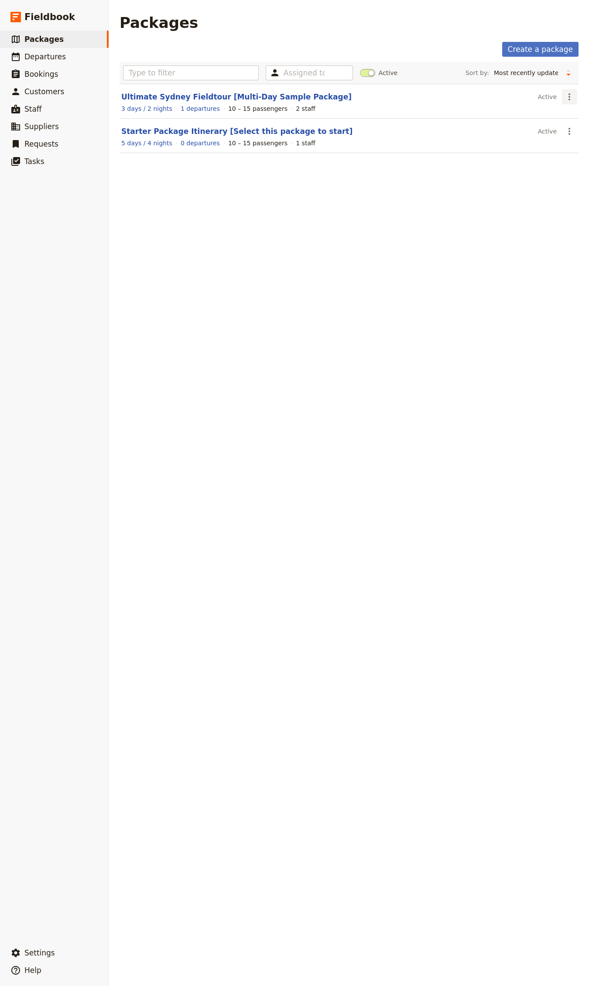
click at [568, 94] on icon "Actions" at bounding box center [569, 96] width 2 height 7
click at [532, 140] on span "Clone this package" at bounding box center [526, 141] width 58 height 9
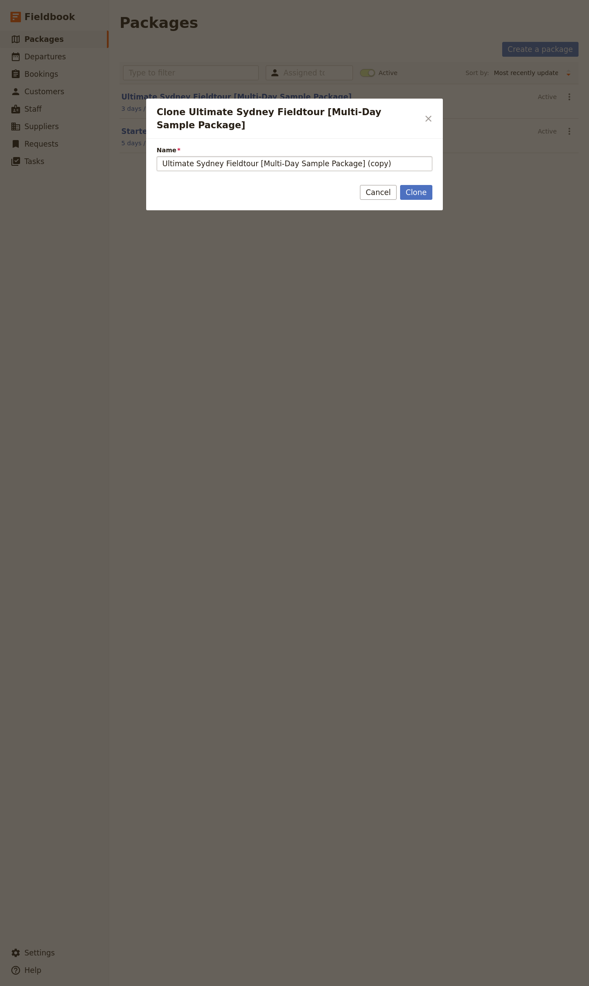
drag, startPoint x: 253, startPoint y: 152, endPoint x: 312, endPoint y: 149, distance: 59.4
click at [312, 156] on input "Ultimate Sydney Fieldtour [Multi-Day Sample Package] (copy)" at bounding box center [295, 163] width 276 height 15
type input "Ultimate Sydney Fieldtour [Single Day Sample Package]"
click at [400, 185] on button "Clone" at bounding box center [416, 192] width 32 height 15
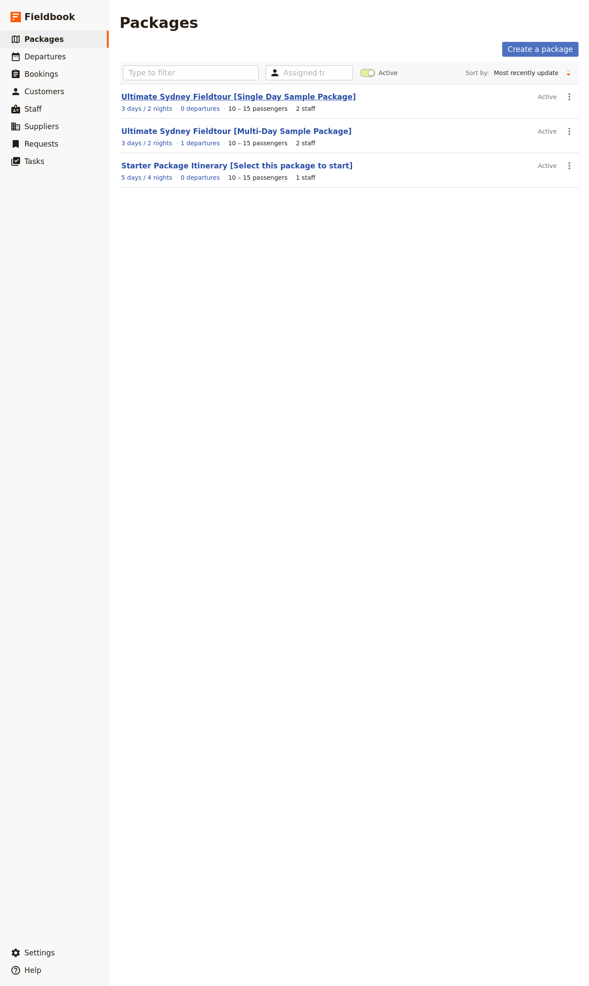
click at [232, 95] on link "Ultimate Sydney Fieldtour [Single Day Sample Package]" at bounding box center [238, 96] width 235 height 9
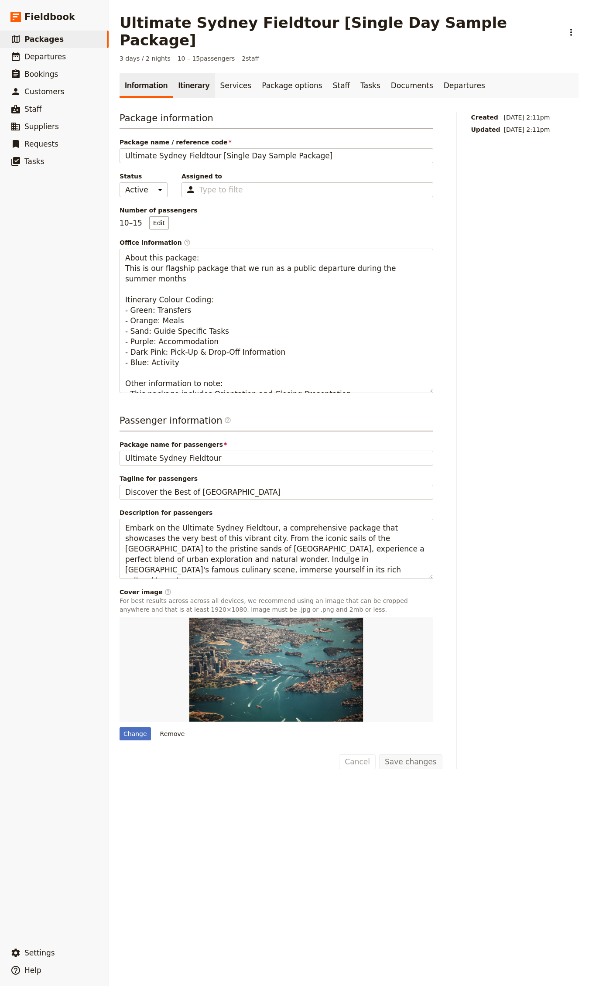
click at [184, 73] on link "Itinerary" at bounding box center [194, 85] width 42 height 24
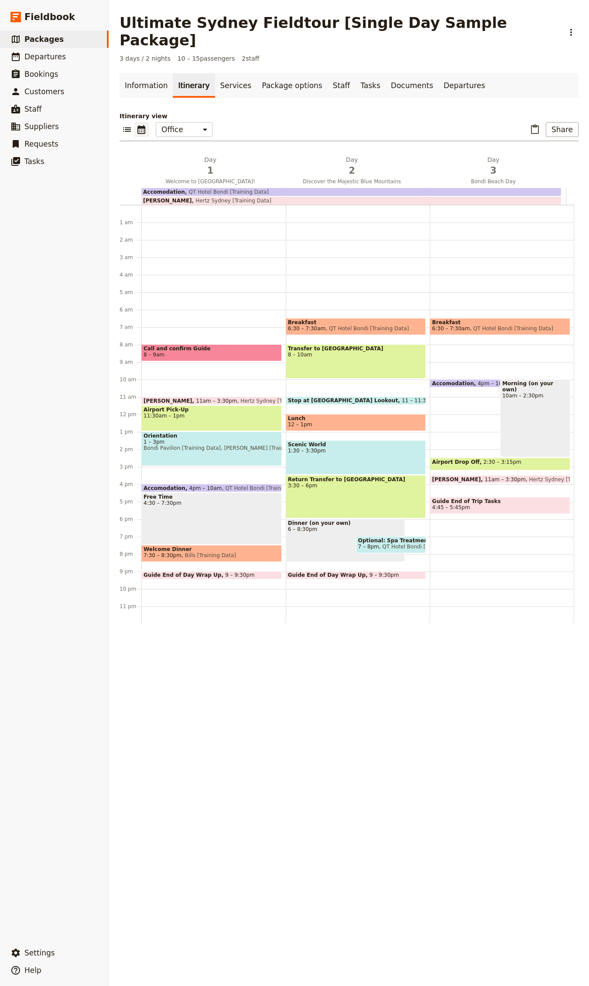
click at [230, 445] on span "Bondi Pavilion [Training Data], [PERSON_NAME] [Training Data]" at bounding box center [212, 448] width 136 height 6
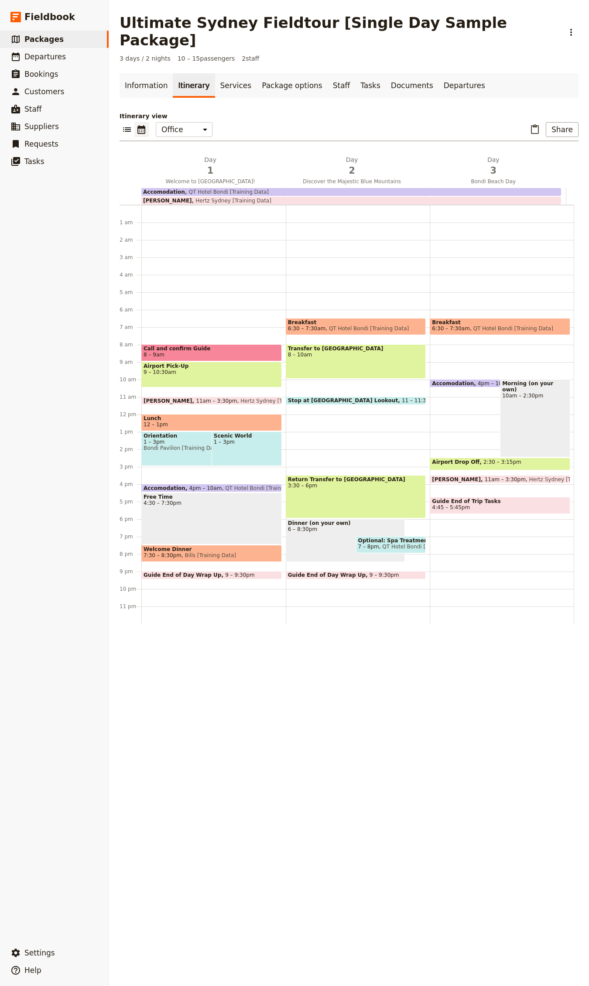
click at [250, 442] on div "Scenic World 1 – 3pm" at bounding box center [247, 448] width 70 height 34
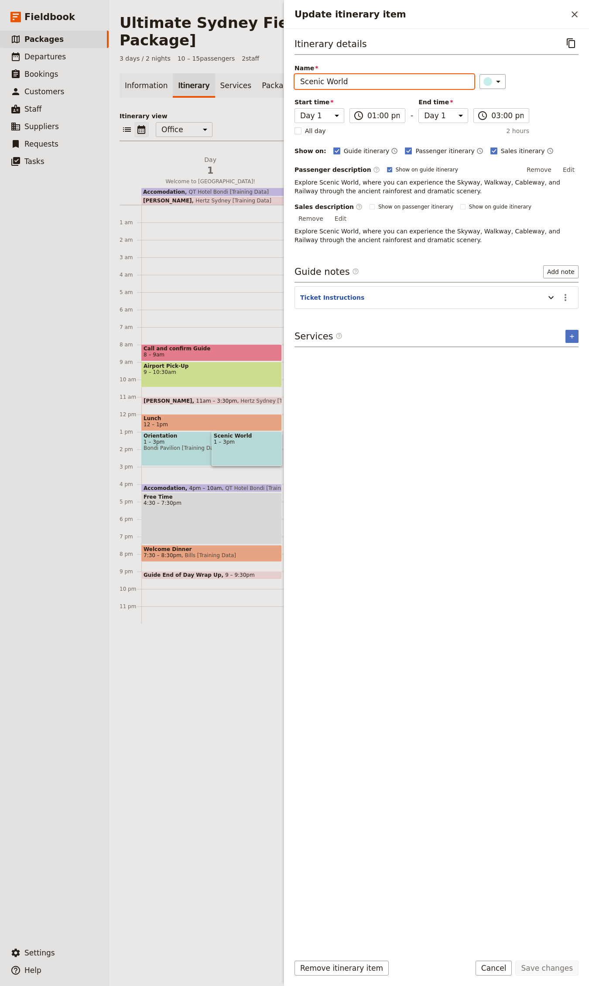
click at [347, 74] on input "Scenic World" at bounding box center [384, 81] width 180 height 15
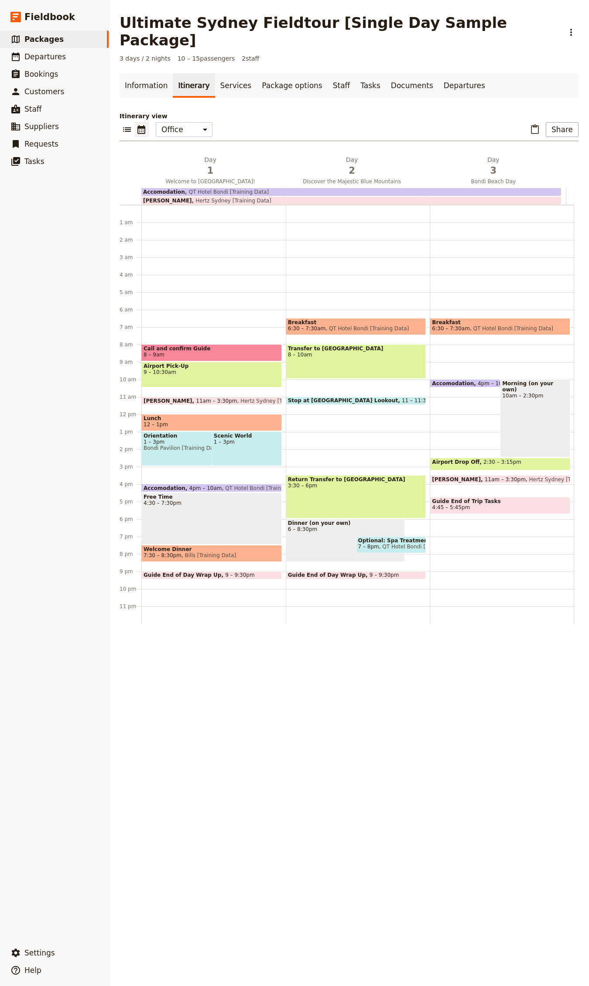
click at [339, 422] on div "Breakfast 6:30 – 7:30am QT Hotel Bondi [Training Data] Transfer to [GEOGRAPHIC_…" at bounding box center [358, 414] width 144 height 419
select select "2"
click at [412, 157] on icon "Delete day Discover the Majestic Blue Mountains" at bounding box center [414, 159] width 5 height 5
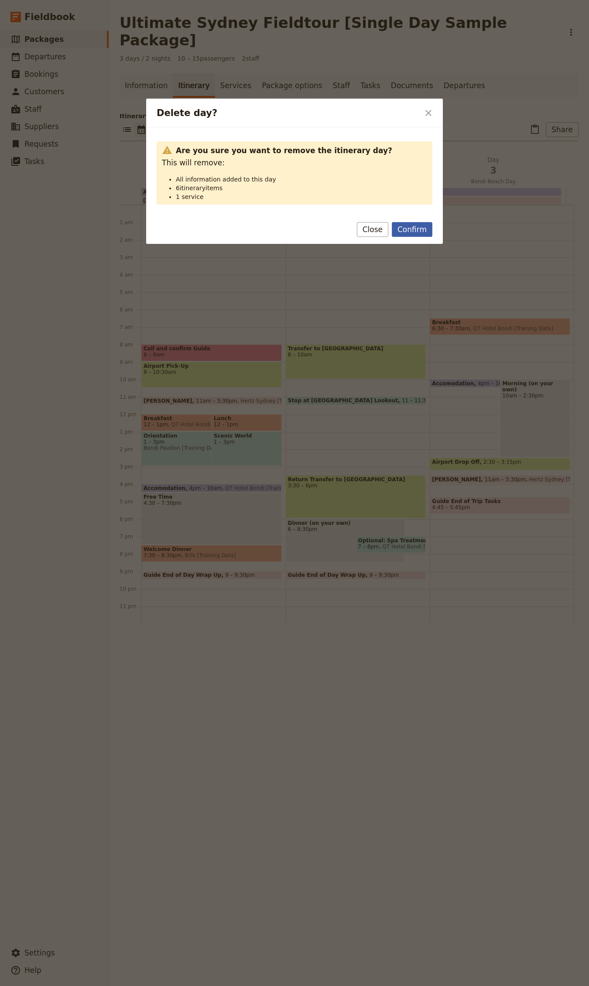
click at [413, 233] on button "Confirm" at bounding box center [412, 229] width 41 height 15
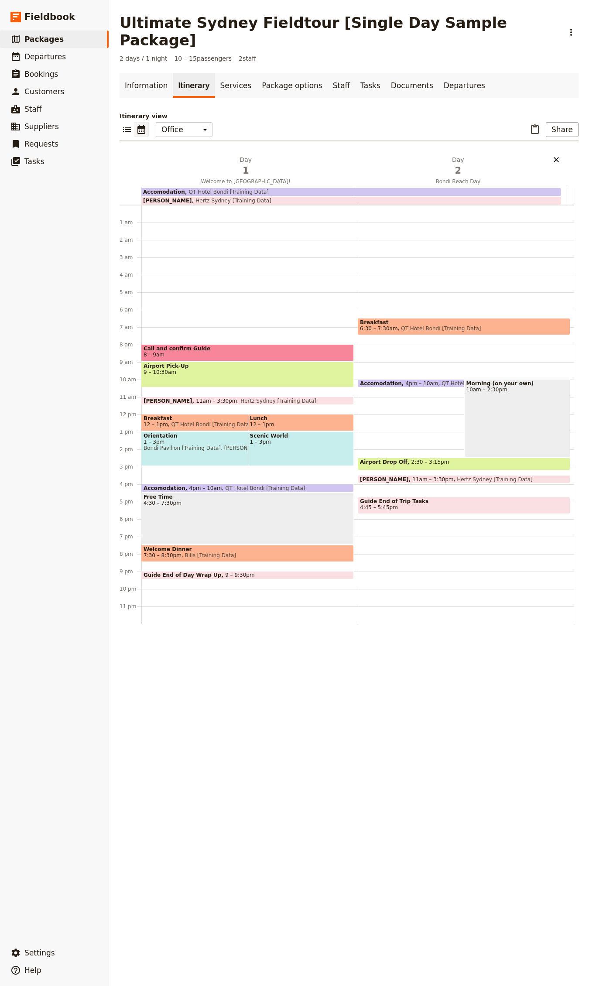
click at [552, 155] on icon "Delete day Bondi Beach Day" at bounding box center [556, 159] width 9 height 9
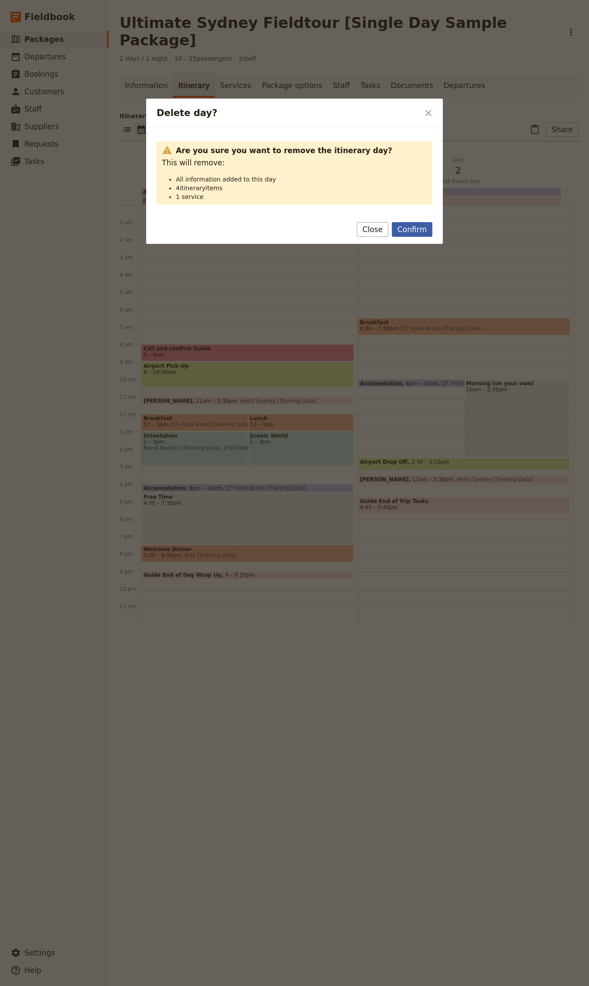
click at [431, 231] on button "Confirm" at bounding box center [412, 229] width 41 height 15
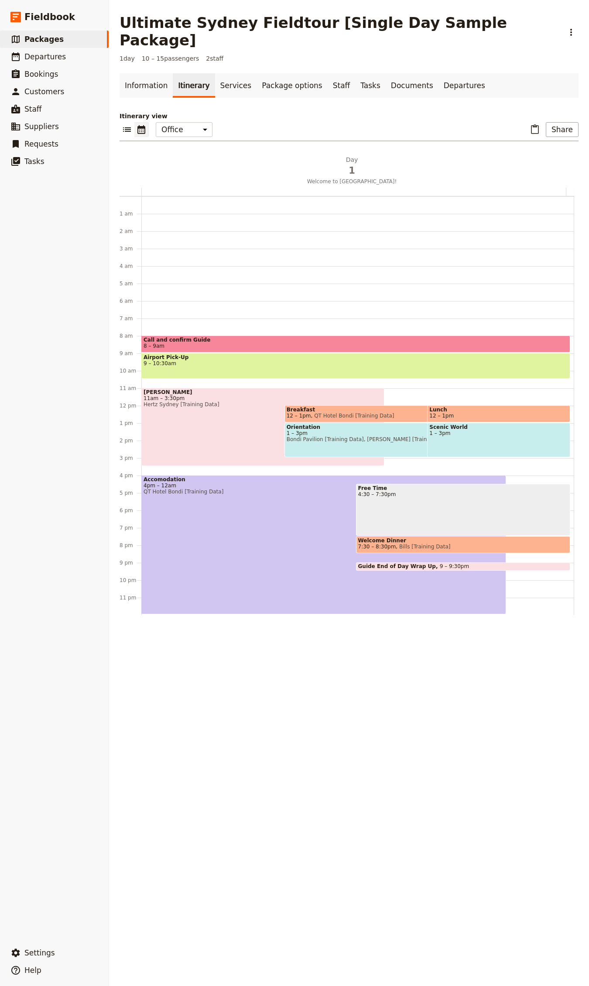
click at [232, 412] on div "[PERSON_NAME] 11am – 3:30pm Hertz [GEOGRAPHIC_DATA] [Training Data]" at bounding box center [262, 427] width 243 height 78
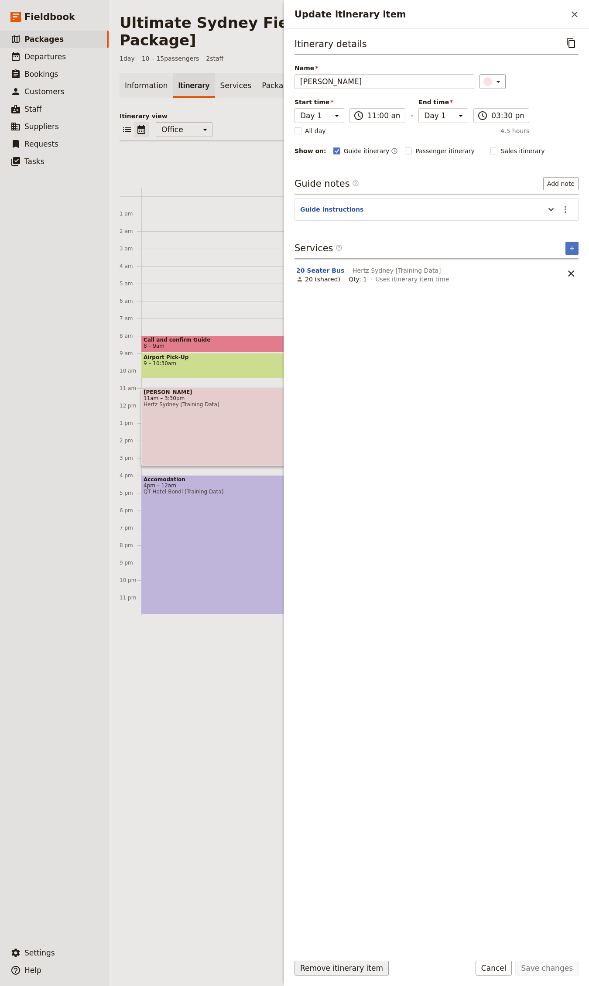
click at [340, 964] on button "Remove itinerary item" at bounding box center [341, 968] width 94 height 15
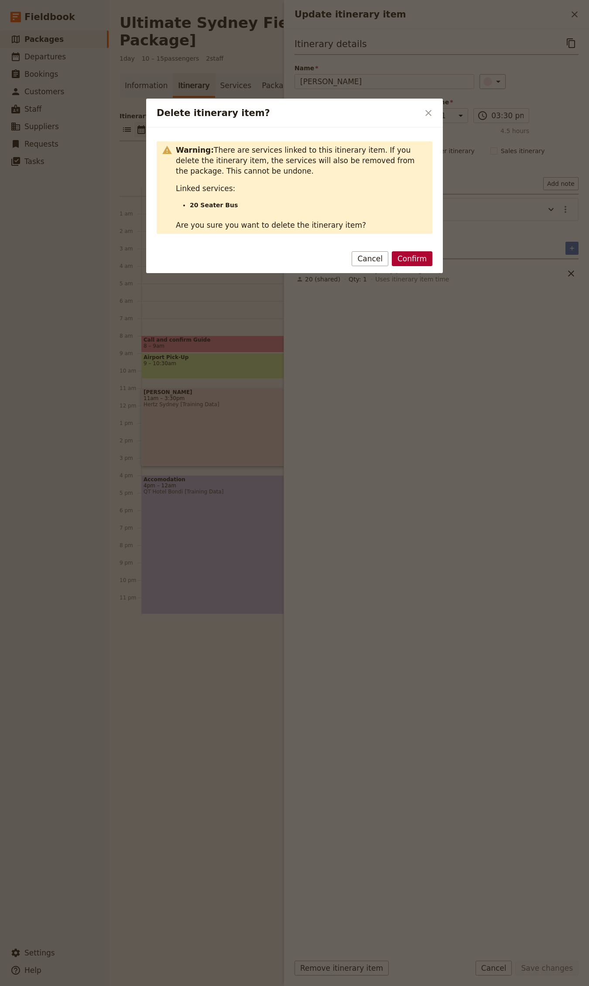
click at [412, 257] on button "Confirm" at bounding box center [412, 258] width 41 height 15
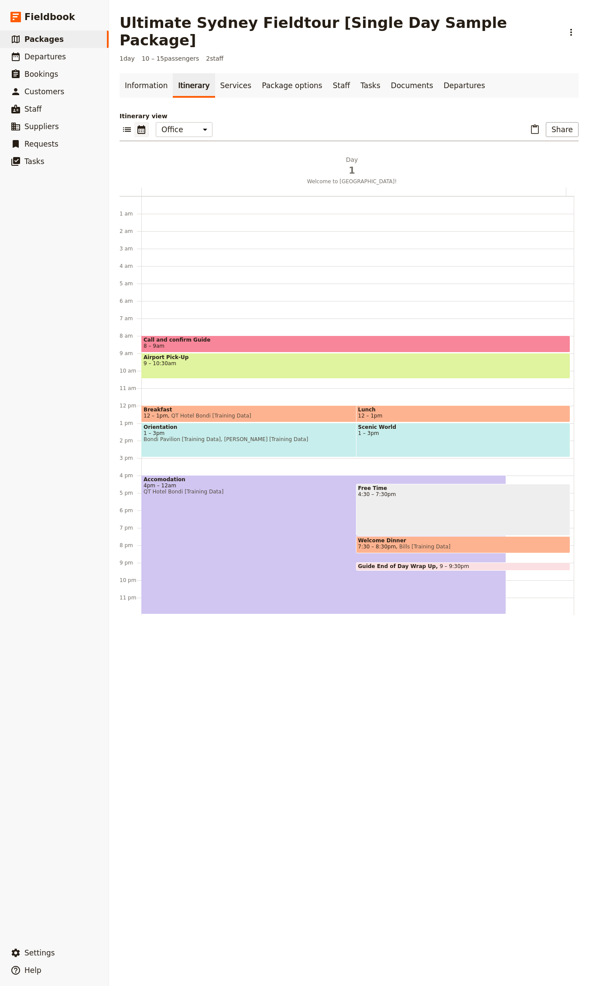
click at [210, 497] on div "Accomodation 4pm – 12am QT Hotel Bondi [Training Data]" at bounding box center [323, 544] width 365 height 139
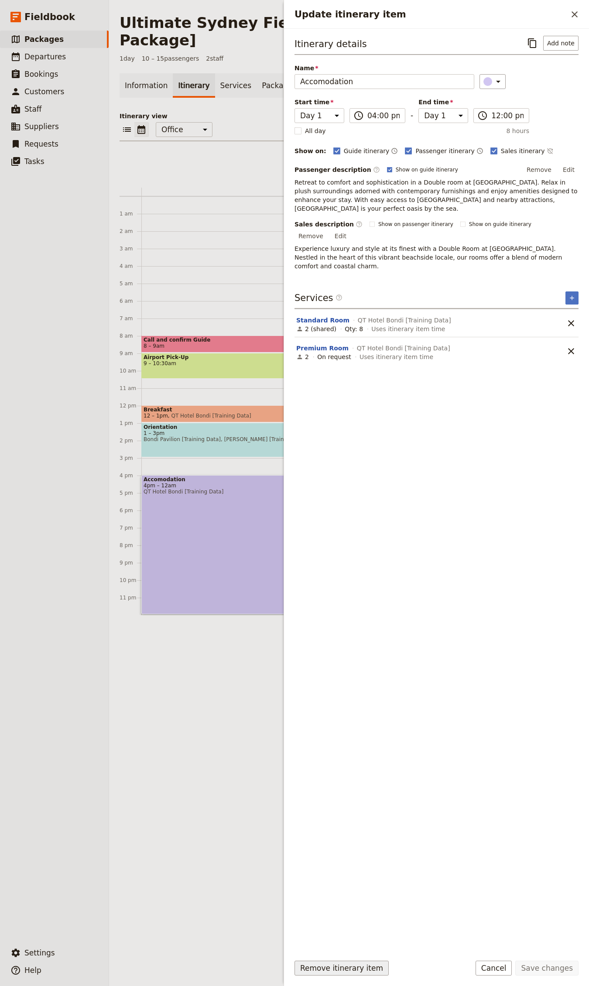
click at [322, 964] on button "Remove itinerary item" at bounding box center [341, 968] width 94 height 15
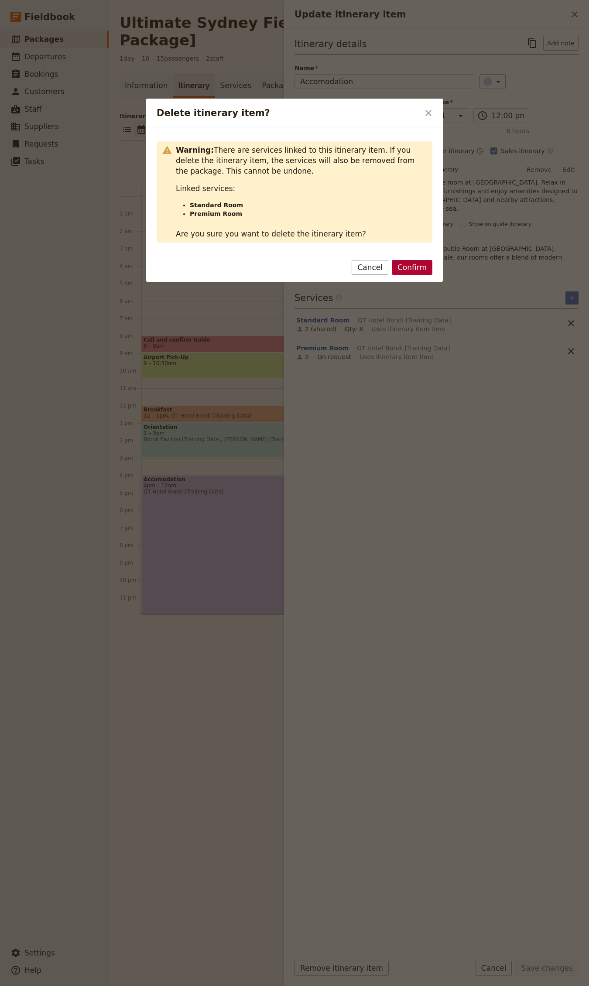
click at [403, 271] on button "Confirm" at bounding box center [412, 267] width 41 height 15
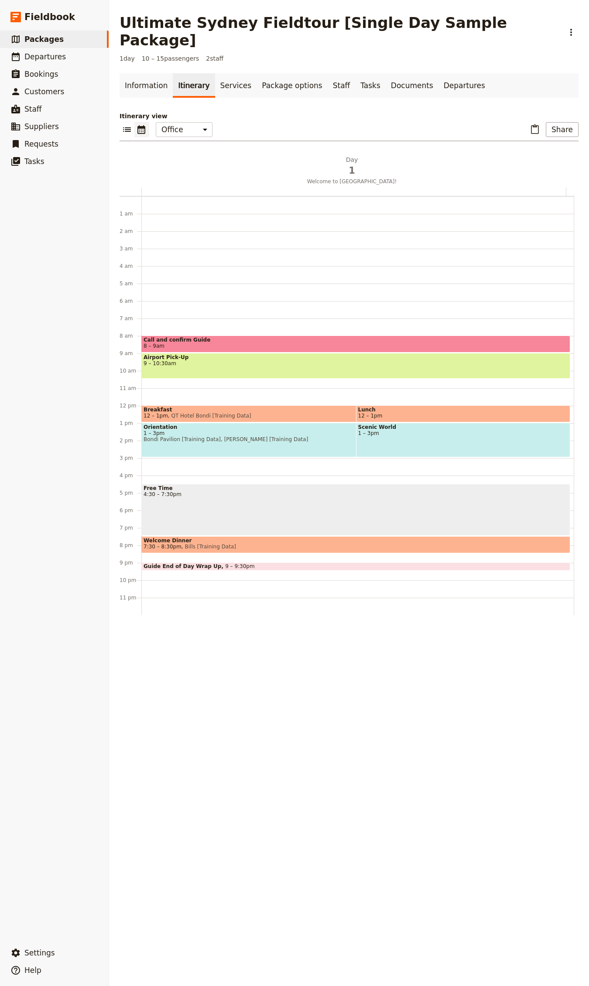
click at [267, 337] on span "Call and confirm Guide" at bounding box center [356, 340] width 424 height 6
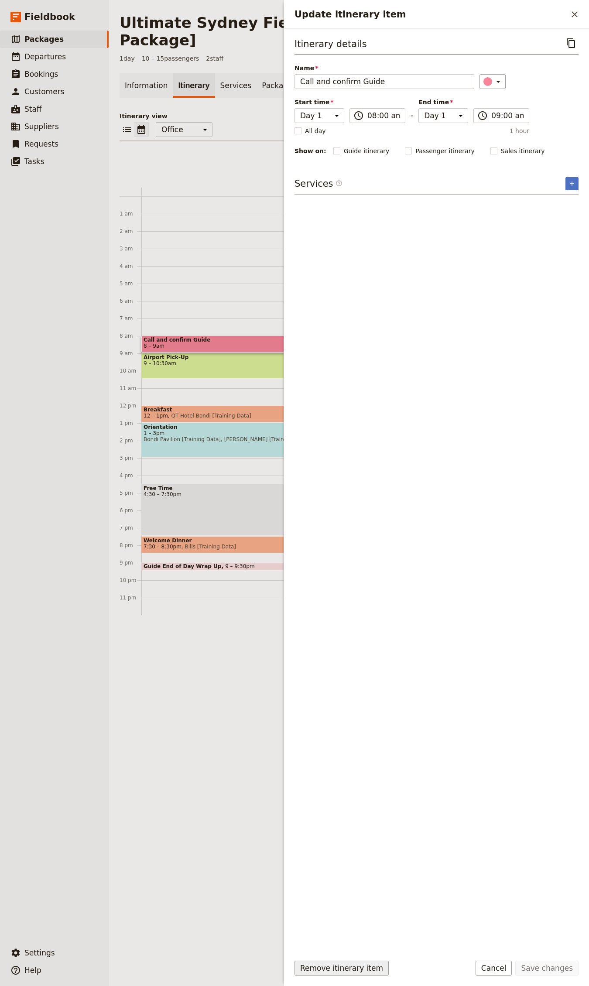
click at [326, 968] on button "Remove itinerary item" at bounding box center [341, 968] width 94 height 15
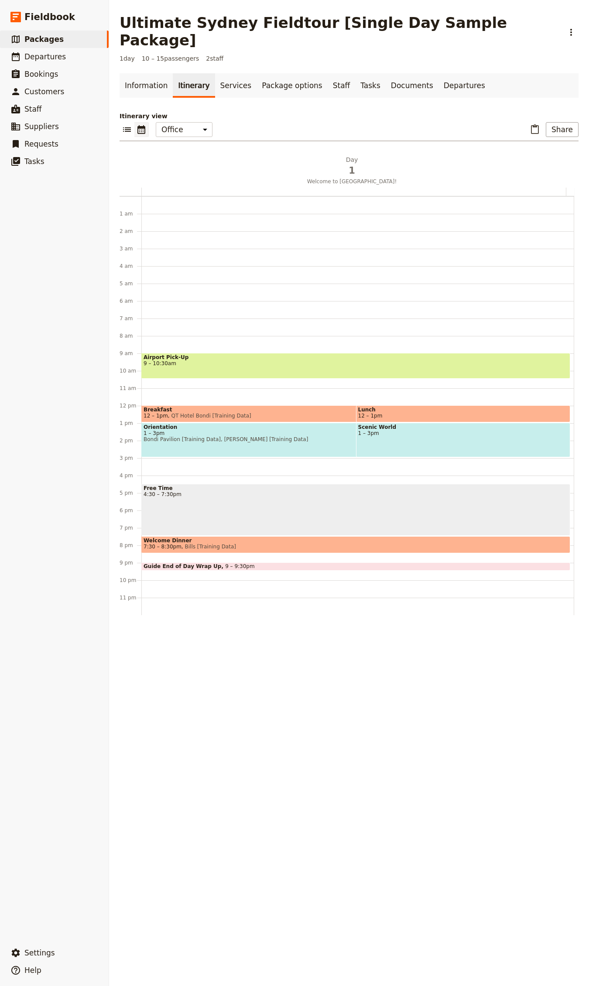
click at [236, 407] on span "Breakfast" at bounding box center [324, 410] width 360 height 6
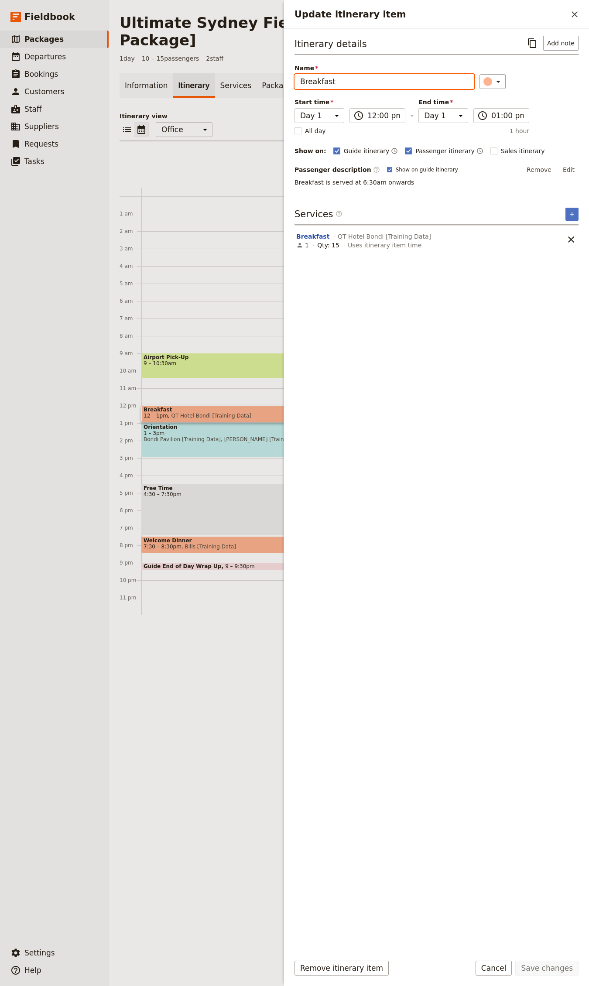
click at [327, 77] on input "Breakfast" at bounding box center [384, 81] width 180 height 15
type input "Lunch @ [GEOGRAPHIC_DATA]"
click at [515, 961] on button "Save changes" at bounding box center [546, 968] width 63 height 15
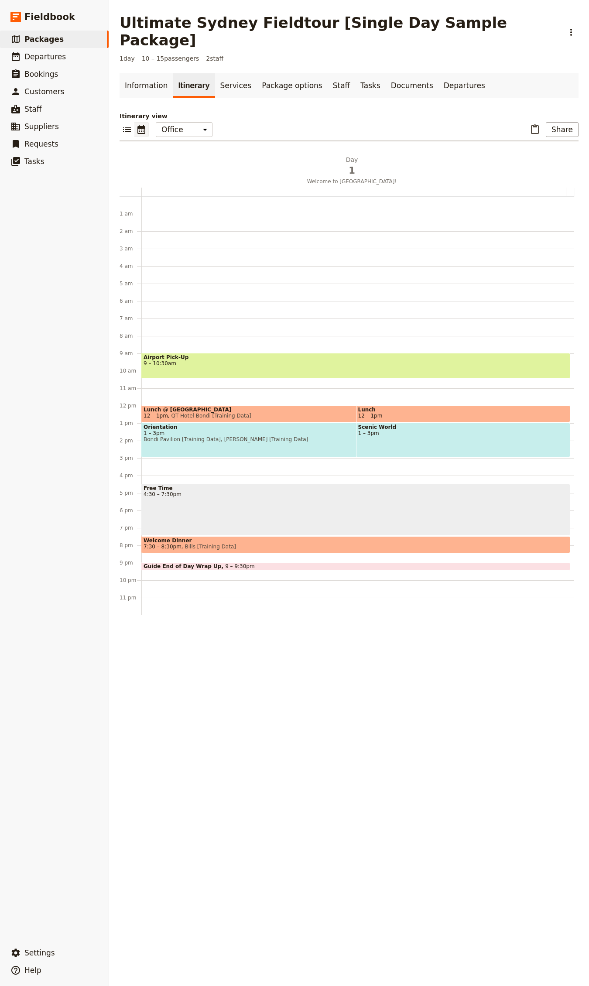
click at [505, 407] on span "Lunch" at bounding box center [463, 410] width 210 height 6
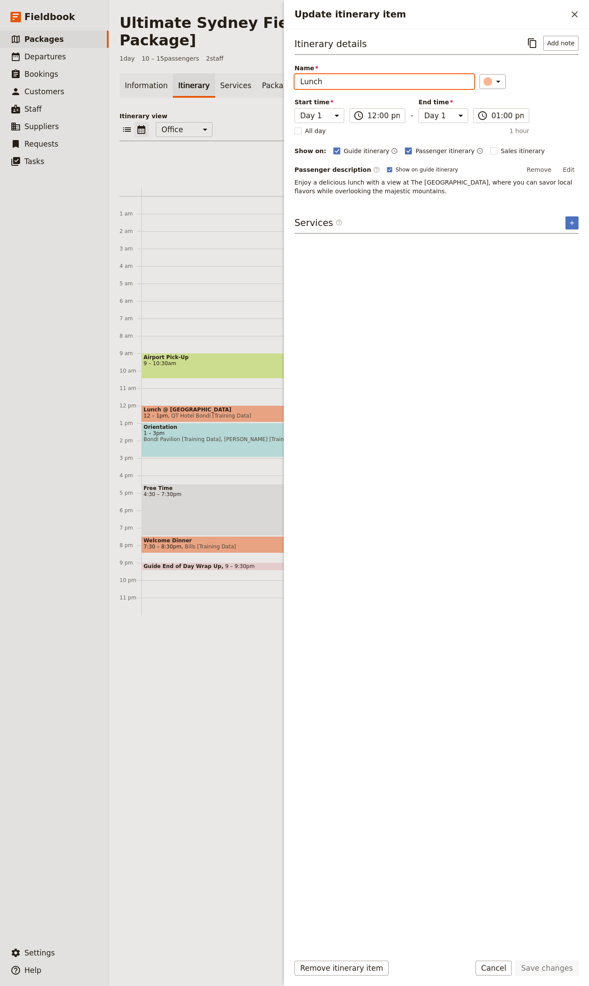
click at [345, 75] on input "Lunch" at bounding box center [384, 81] width 180 height 15
click at [348, 79] on input "Lunch" at bounding box center [384, 81] width 180 height 15
type input "Lunch @ [GEOGRAPHIC_DATA]"
click at [515, 961] on button "Save changes" at bounding box center [546, 968] width 63 height 15
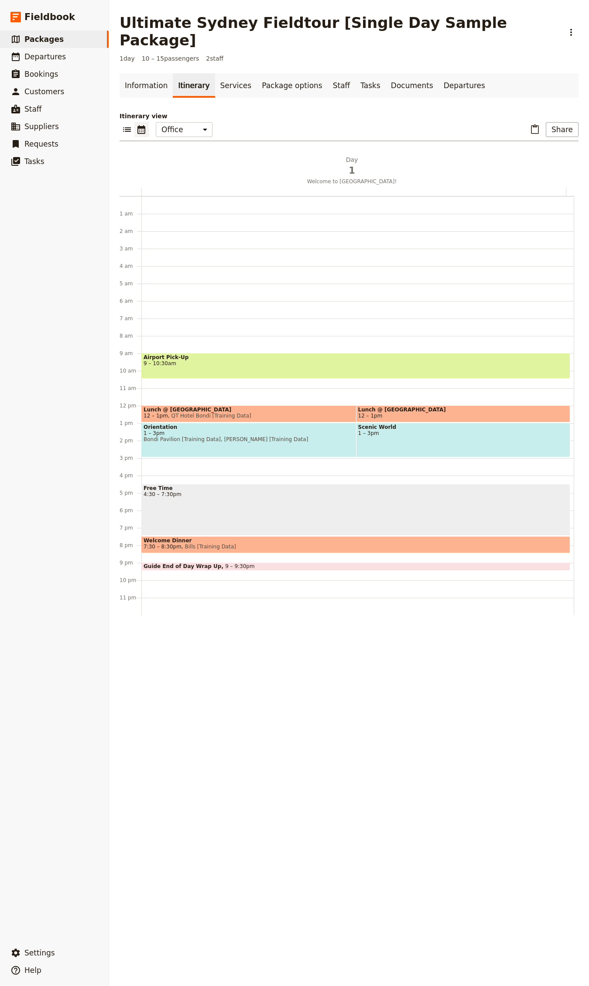
click at [333, 634] on div "Day 1 Welcome to [GEOGRAPHIC_DATA]! 1 am 2 am 3 am 4 am 5 am 6 am 7 am 8 am 9 a…" at bounding box center [349, 572] width 459 height 834
click at [239, 430] on span "1 – 3pm" at bounding box center [324, 433] width 360 height 6
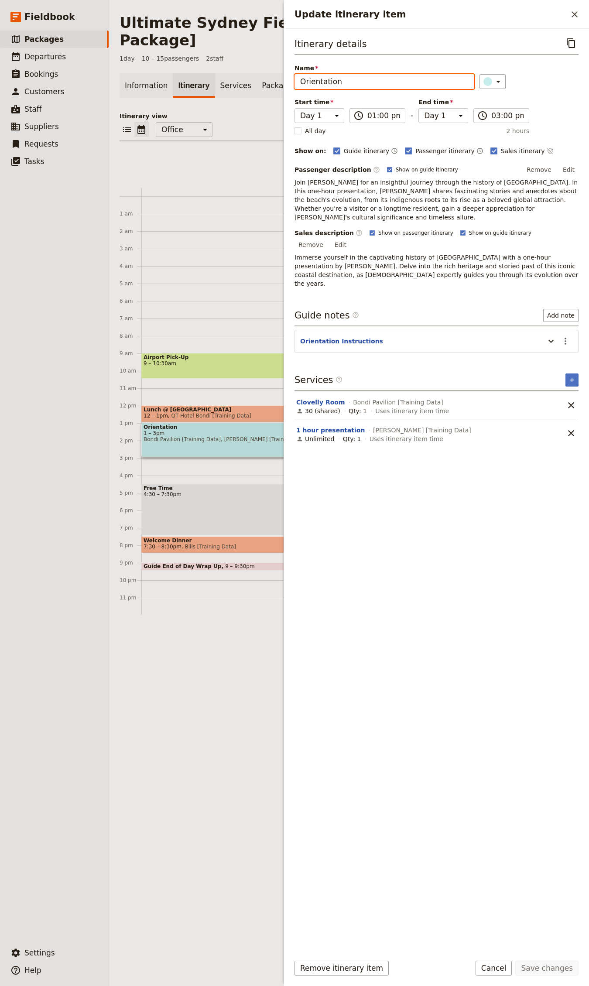
click at [346, 79] on input "Orientation" at bounding box center [384, 81] width 180 height 15
type input "History"
type input "P"
type input "History Talk"
click at [515, 961] on button "Save changes" at bounding box center [546, 968] width 63 height 15
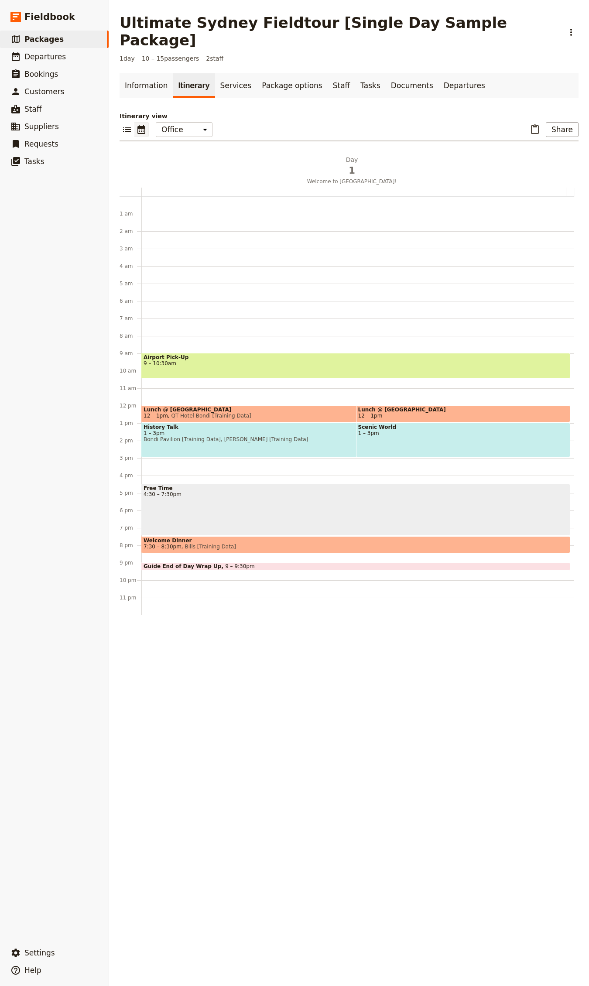
click at [494, 423] on div "Scenic World 1 – 3pm" at bounding box center [463, 440] width 215 height 34
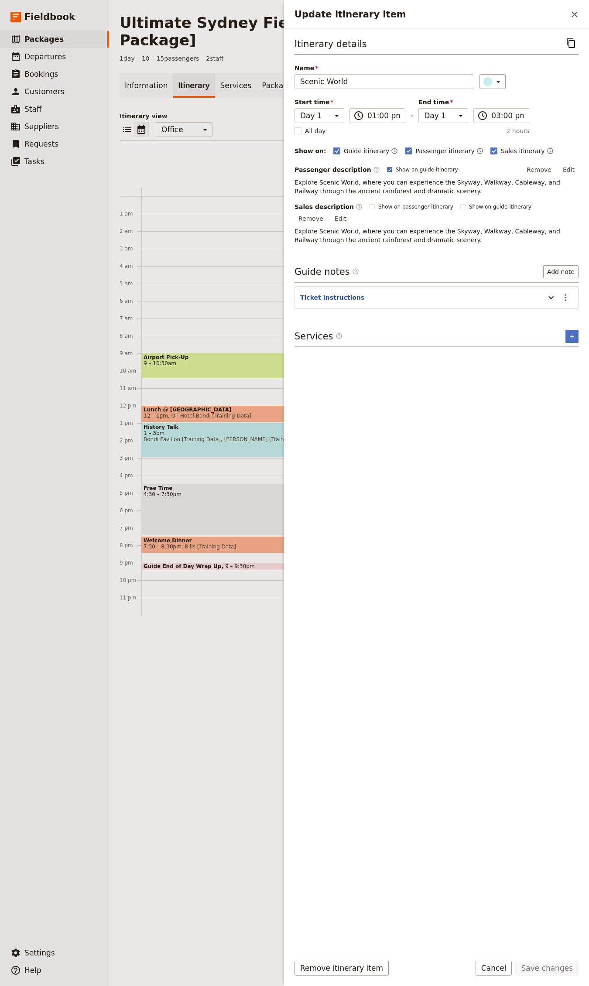
click at [251, 112] on p "Itinerary view" at bounding box center [349, 116] width 459 height 9
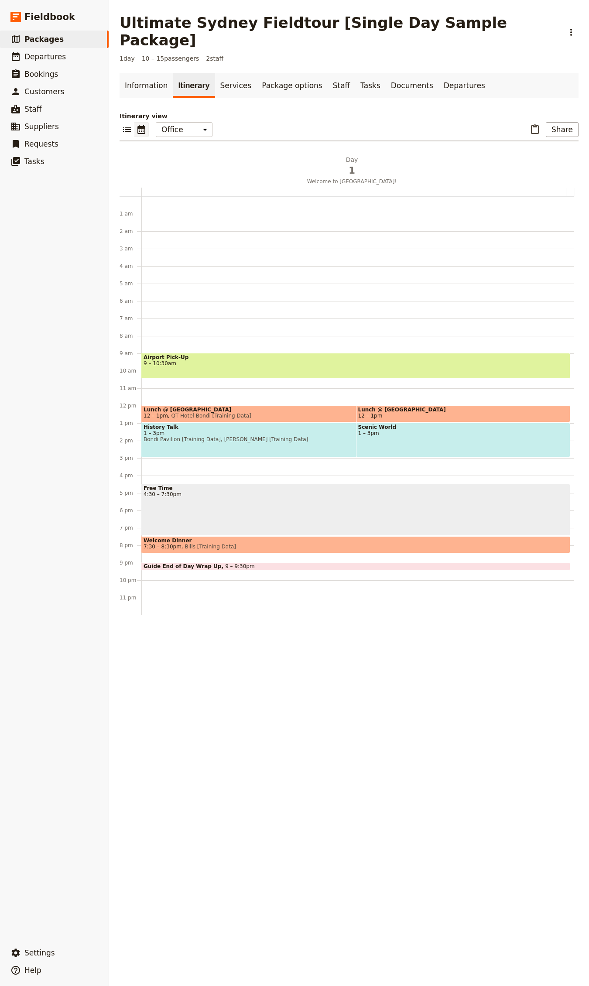
click at [384, 413] on span "12 – 1pm" at bounding box center [463, 416] width 210 height 6
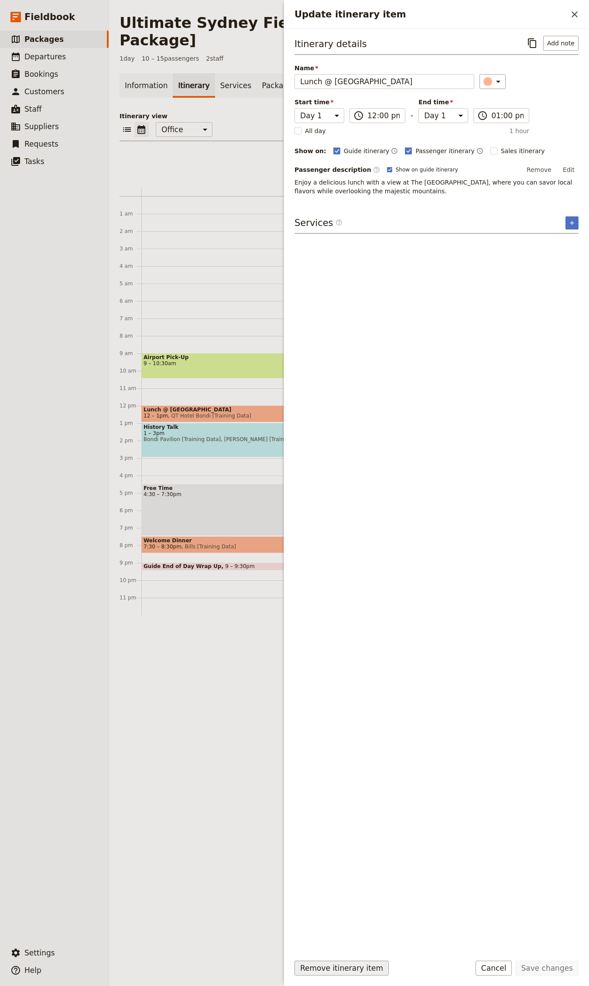
click at [338, 965] on button "Remove itinerary item" at bounding box center [341, 968] width 94 height 15
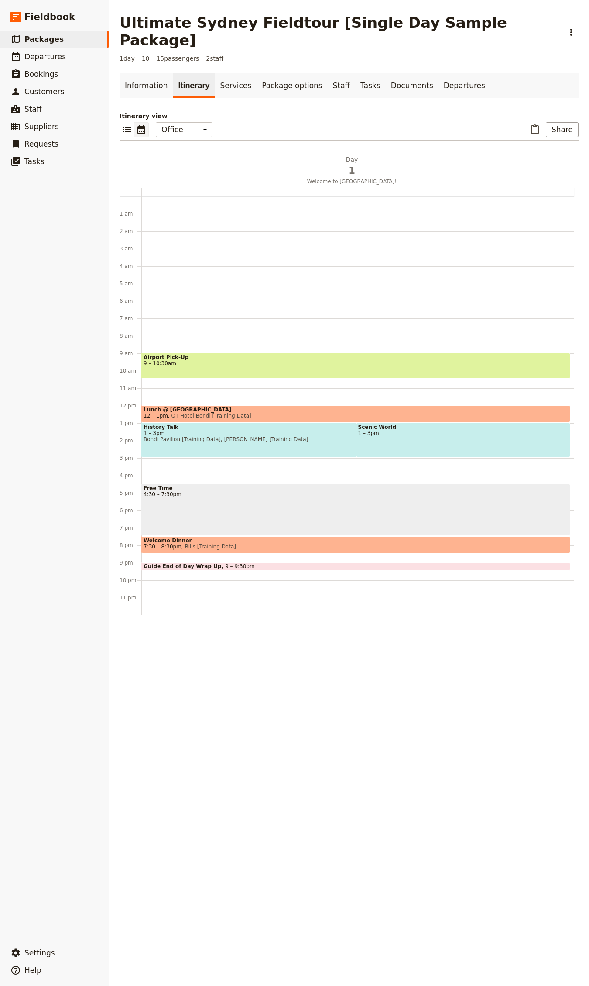
click at [434, 430] on span "1 – 3pm" at bounding box center [463, 433] width 210 height 6
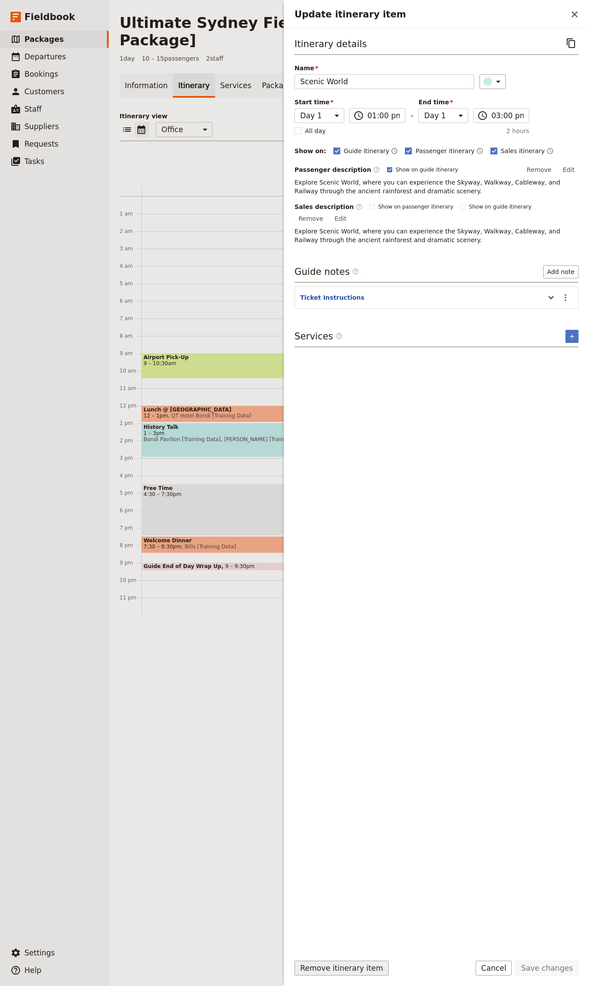
click at [337, 966] on button "Remove itinerary item" at bounding box center [341, 968] width 94 height 15
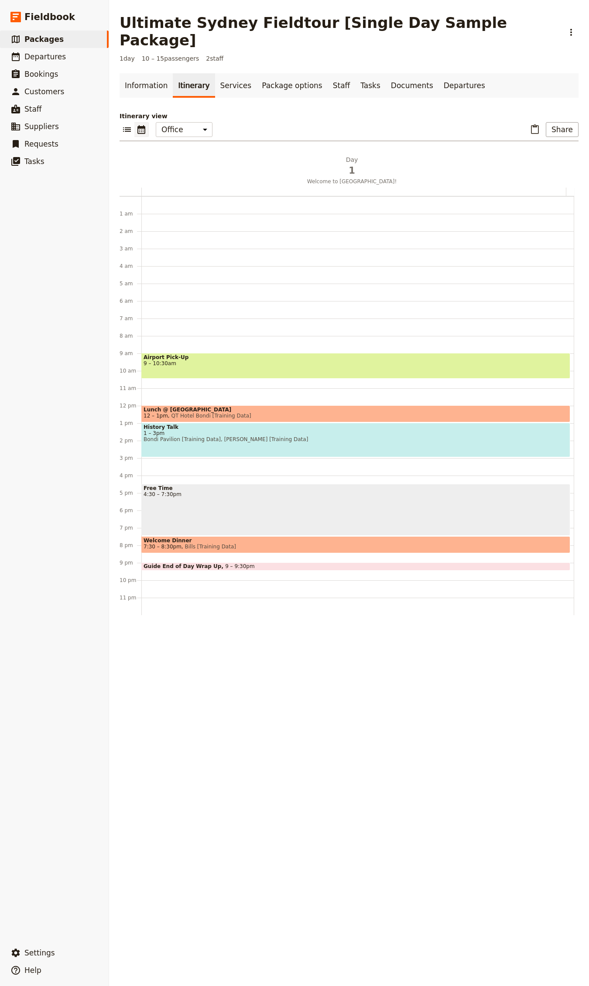
click at [229, 430] on span "1 – 3pm" at bounding box center [356, 433] width 424 height 6
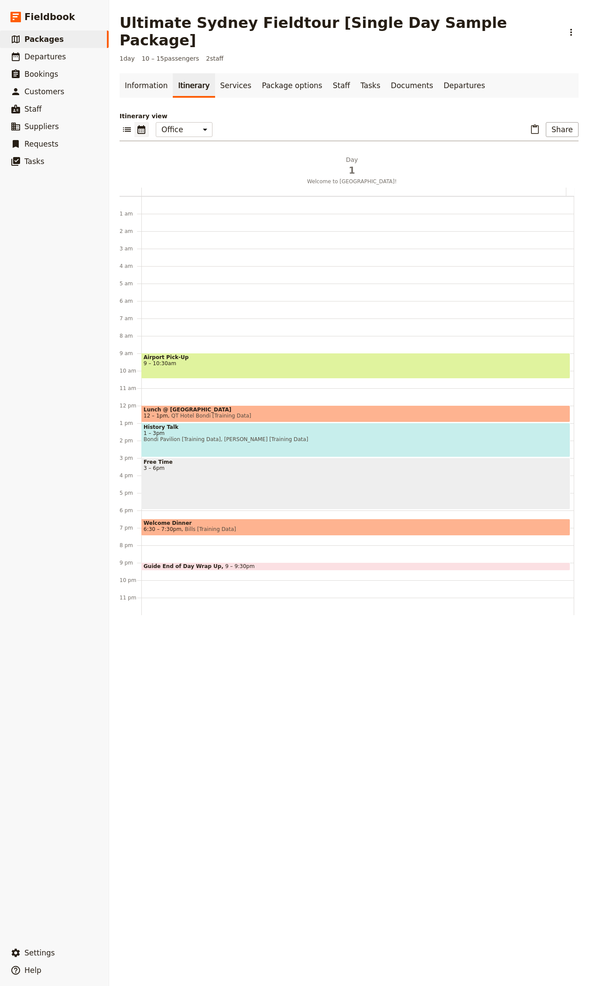
click at [244, 526] on span "6:30 – 7:30pm Bills [Training Data]" at bounding box center [356, 529] width 424 height 6
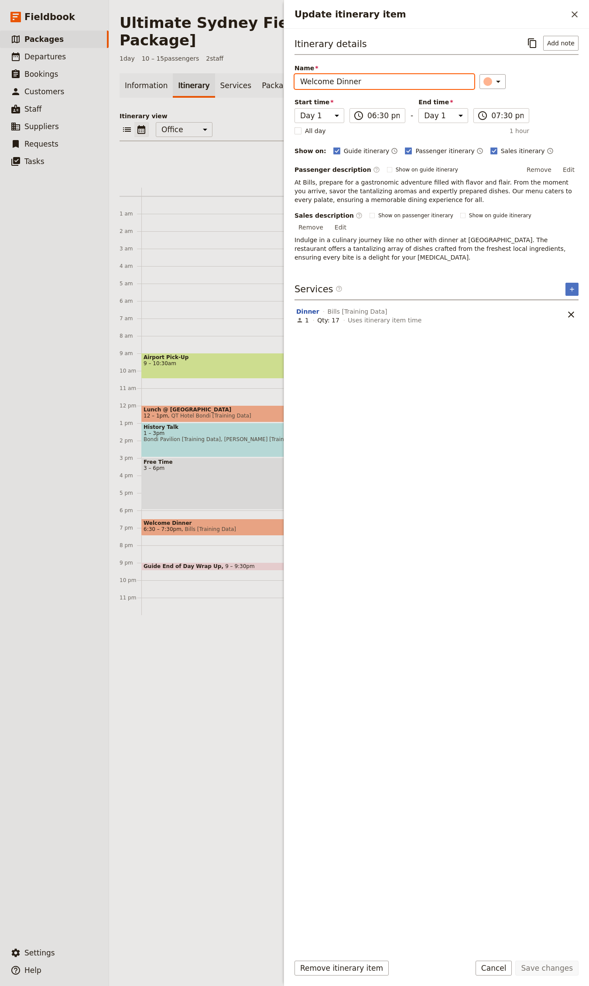
click at [332, 81] on input "Welcome Dinner" at bounding box center [384, 81] width 180 height 15
type input "Dinner"
click at [515, 961] on button "Save changes" at bounding box center [546, 968] width 63 height 15
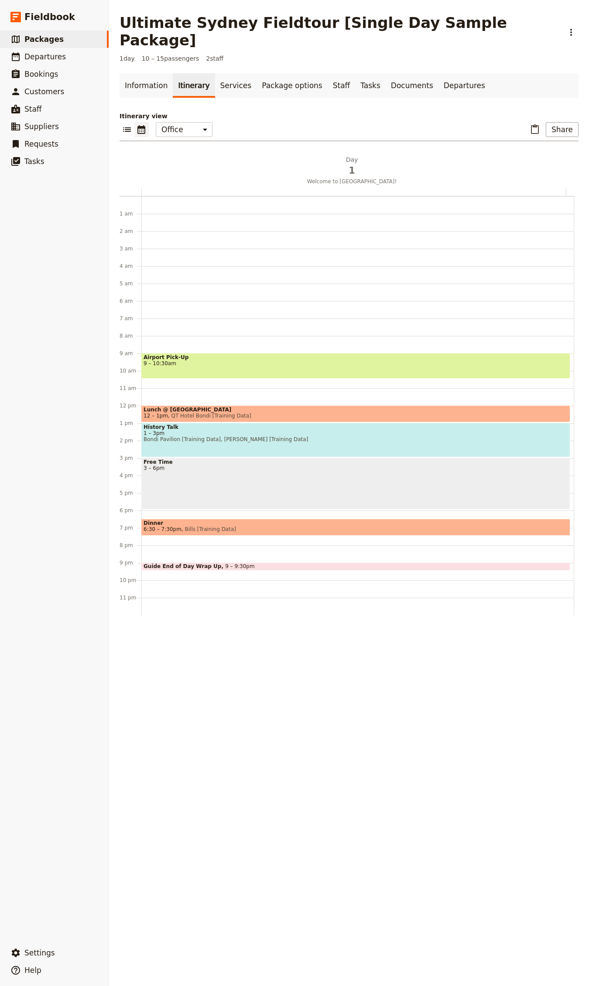
click at [250, 360] on span "9 – 10:30am" at bounding box center [356, 363] width 424 height 6
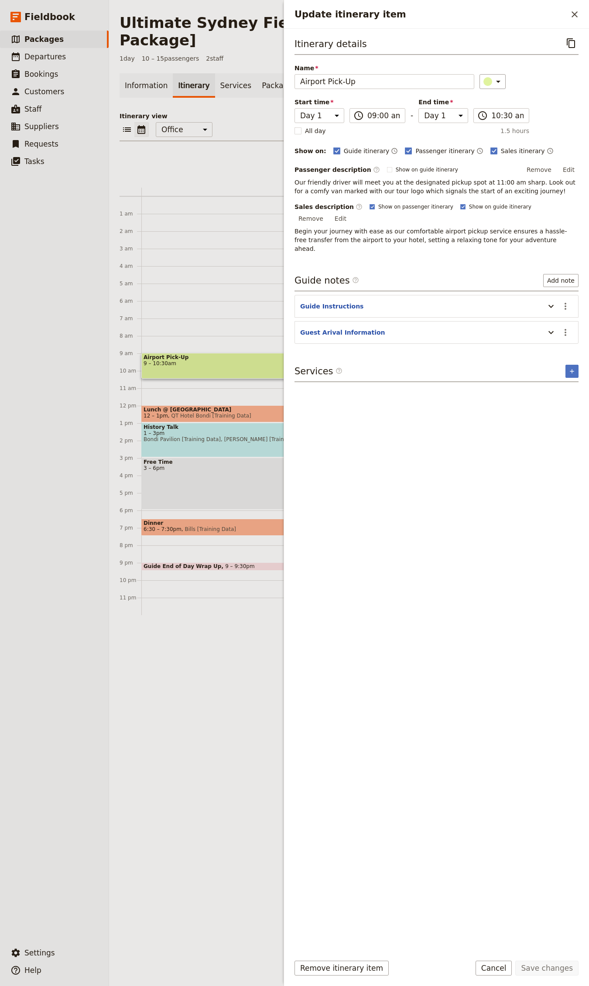
click at [166, 525] on div "Airport Pick-Up 9 – 10:30am Lunch @ [GEOGRAPHIC_DATA] 12 – 1pm QT Hotel Bondi […" at bounding box center [357, 405] width 433 height 419
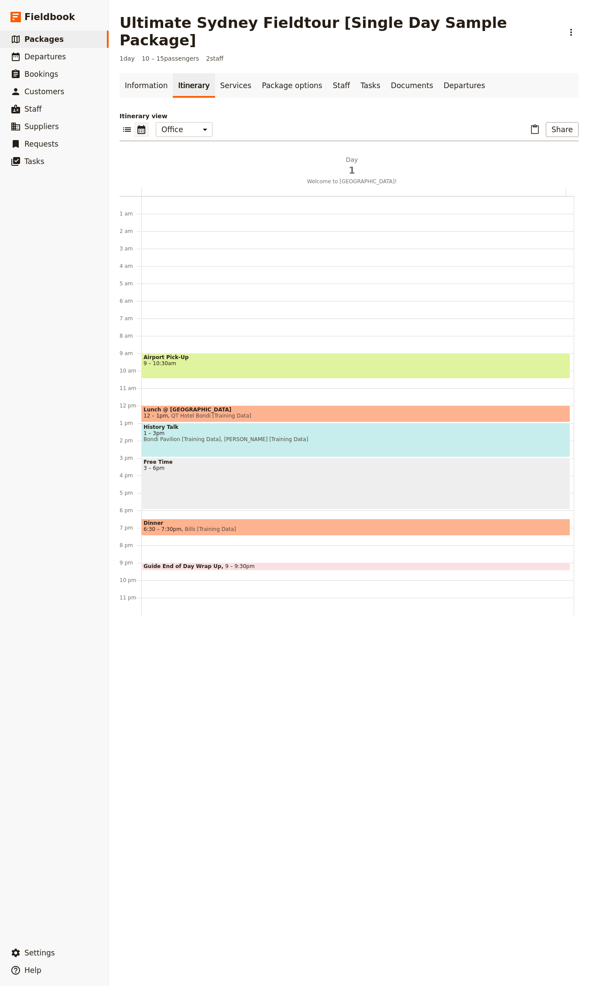
click at [176, 563] on span "Guide End of Day Wrap Up" at bounding box center [185, 566] width 82 height 6
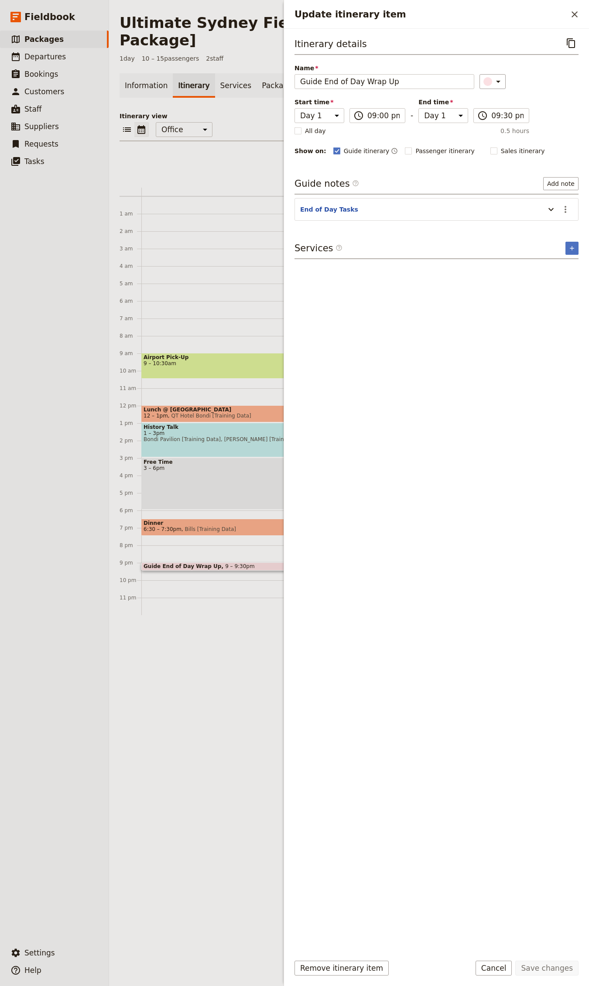
drag, startPoint x: 328, startPoint y: 968, endPoint x: 235, endPoint y: 630, distance: 350.1
click at [328, 967] on button "Remove itinerary item" at bounding box center [341, 968] width 94 height 15
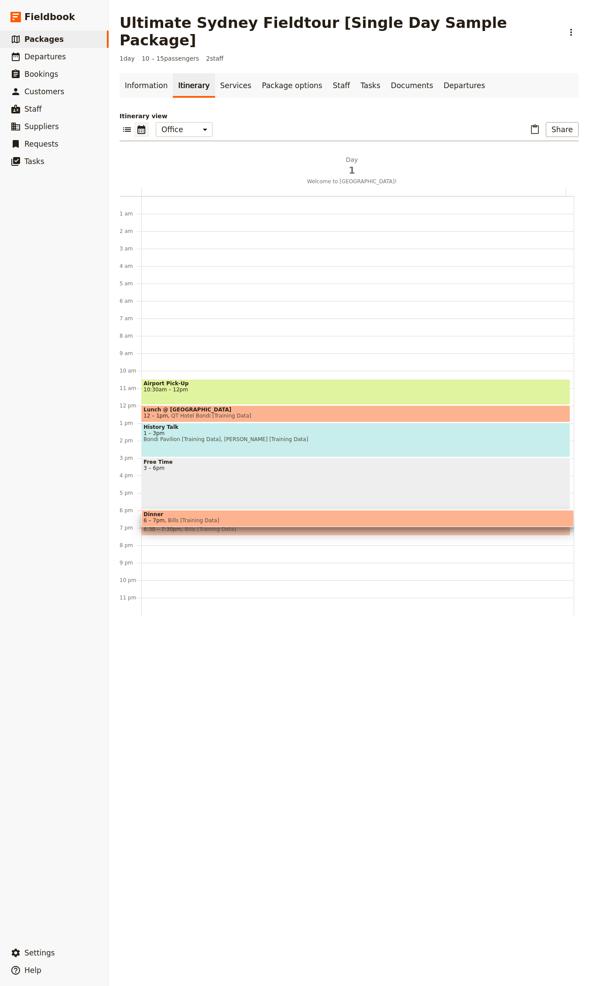
click at [177, 380] on span "Airport Pick-Up" at bounding box center [356, 383] width 424 height 6
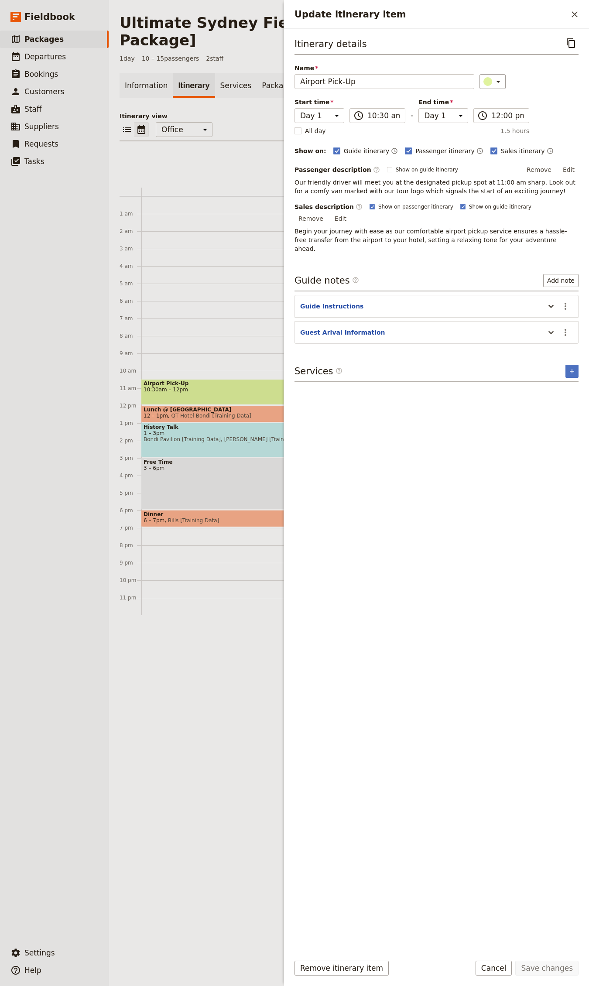
click at [569, 38] on icon "Copy itinerary item" at bounding box center [571, 43] width 10 height 10
drag, startPoint x: 576, startPoint y: 16, endPoint x: 455, endPoint y: 32, distance: 122.7
click at [576, 16] on icon "Close drawer" at bounding box center [574, 14] width 6 height 6
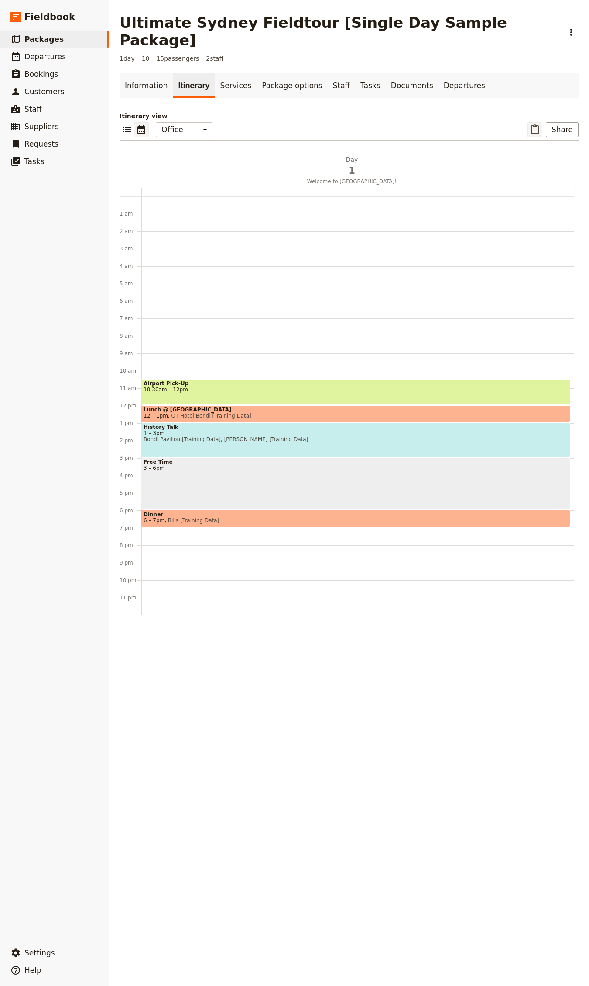
click at [530, 124] on icon "Paste itinerary item" at bounding box center [535, 129] width 10 height 10
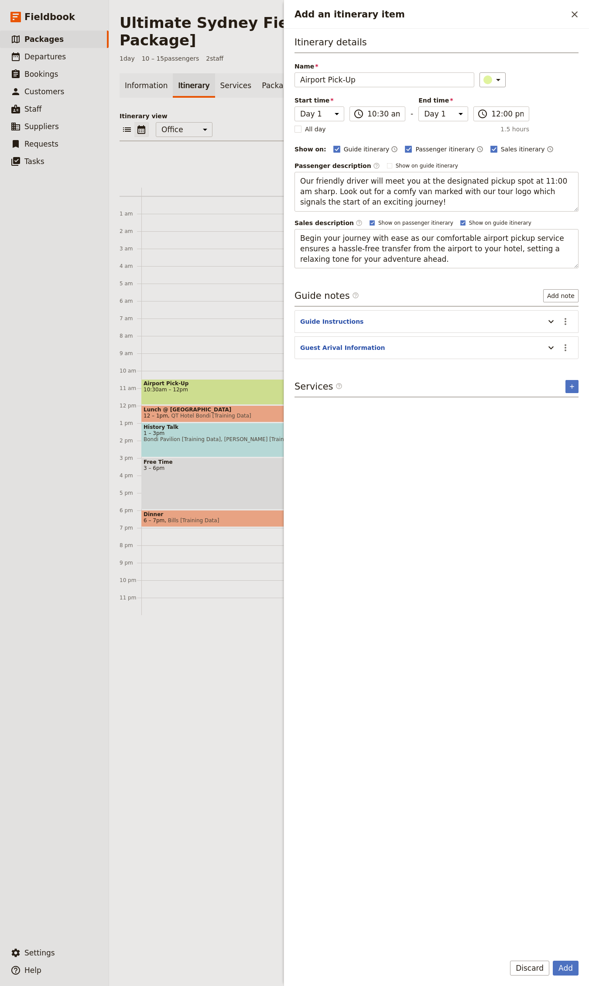
click at [553, 961] on button "Add" at bounding box center [566, 968] width 26 height 15
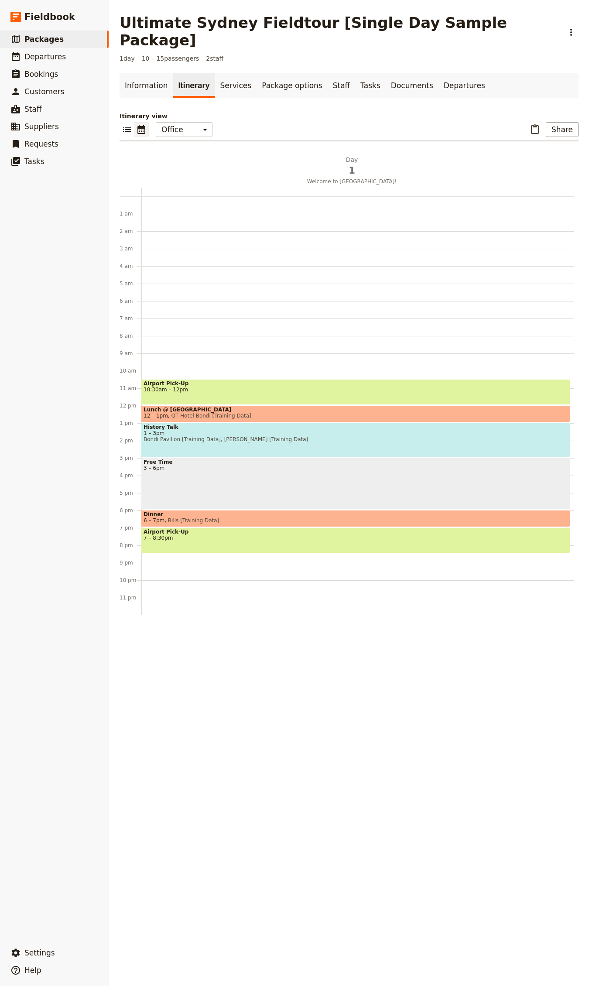
click at [196, 523] on span at bounding box center [356, 524] width 428 height 3
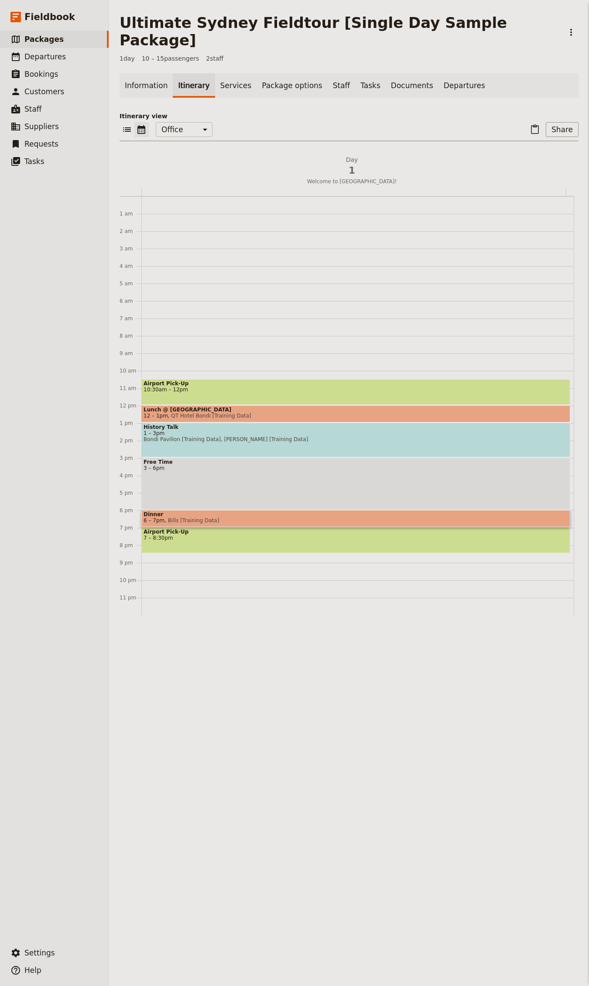
click at [223, 535] on span "7 – 8:30pm" at bounding box center [356, 538] width 424 height 6
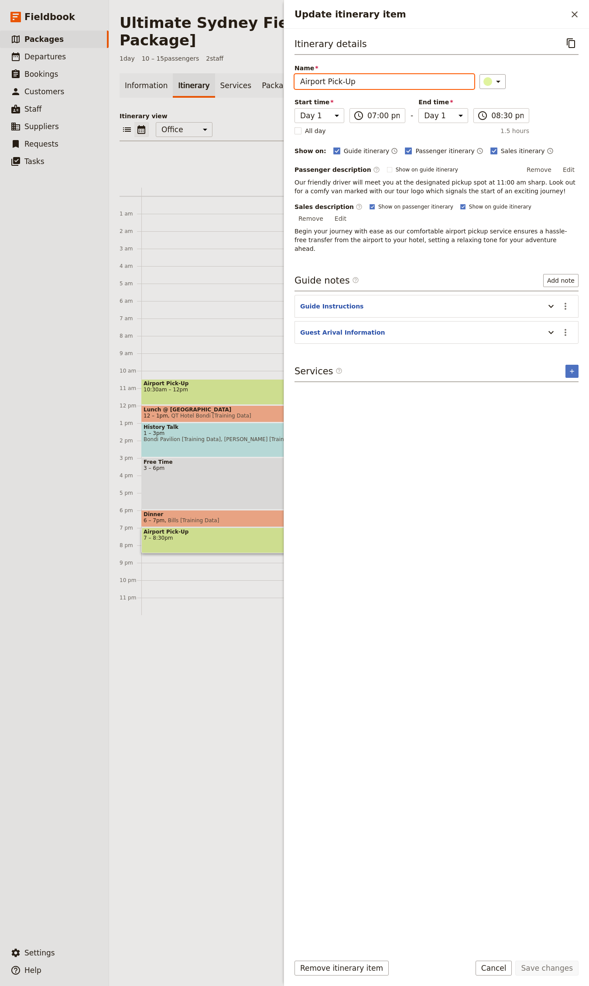
click at [325, 81] on input "Airport Pick-Up" at bounding box center [384, 81] width 180 height 15
click at [315, 80] on input "Airport Pick-Up" at bounding box center [384, 81] width 180 height 15
type input "Hotel Drop Off"
click at [568, 172] on button "Edit" at bounding box center [569, 169] width 20 height 13
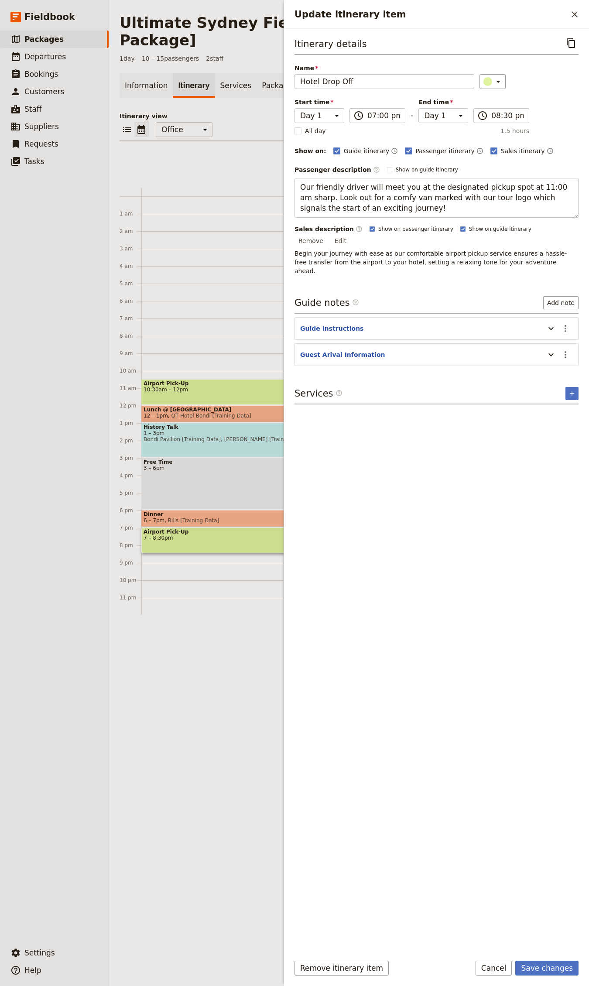
drag, startPoint x: 374, startPoint y: 188, endPoint x: 417, endPoint y: 223, distance: 55.9
click at [417, 223] on div "Passenger description ​ Show on guide itinerary Edit Our friendly driver will m…" at bounding box center [436, 219] width 284 height 112
drag, startPoint x: 409, startPoint y: 214, endPoint x: 374, endPoint y: 185, distance: 45.2
click at [374, 185] on textarea "Our friendly driver will meet you at the designated pickup spot at 11:00 am sha…" at bounding box center [436, 198] width 284 height 40
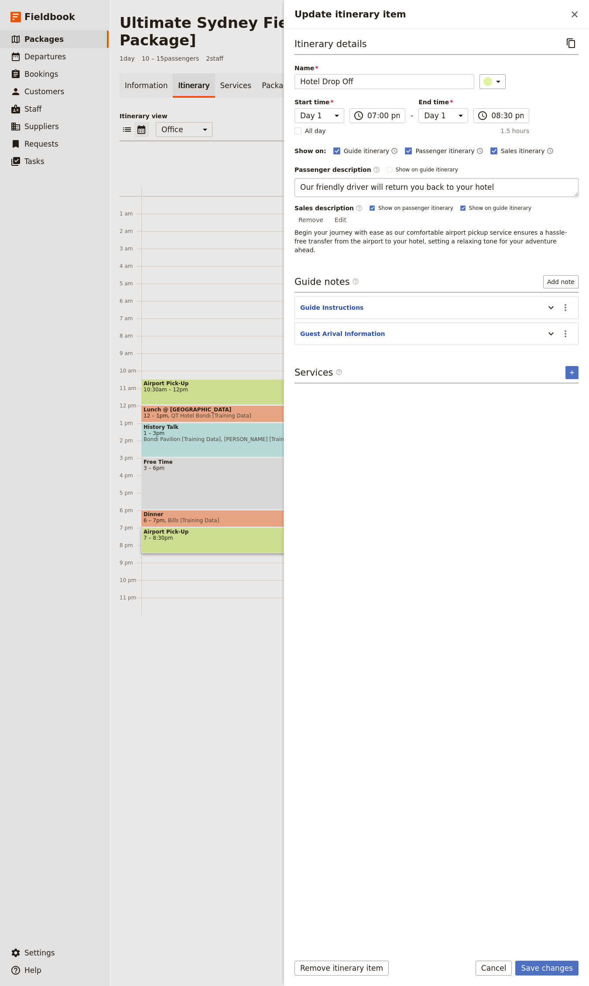
type textarea "Our friendly driver will return you back to your hotel"
click at [423, 228] on div "Itinerary details ​ Name Hotel Drop Off ​ Start time Day 1 19:00 ​ 07:00 pm - E…" at bounding box center [436, 491] width 284 height 911
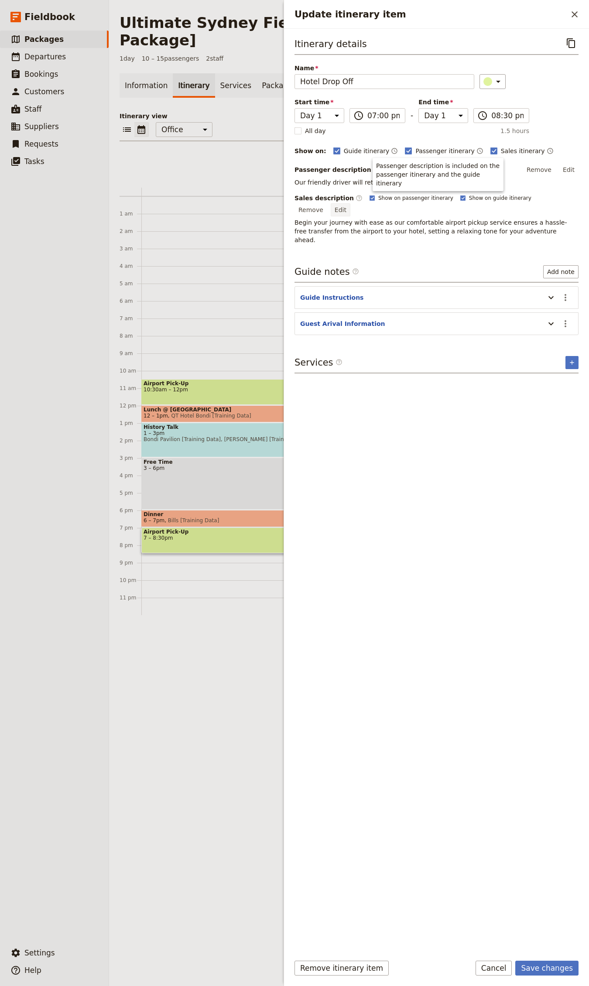
click at [350, 203] on button "Edit" at bounding box center [341, 209] width 20 height 13
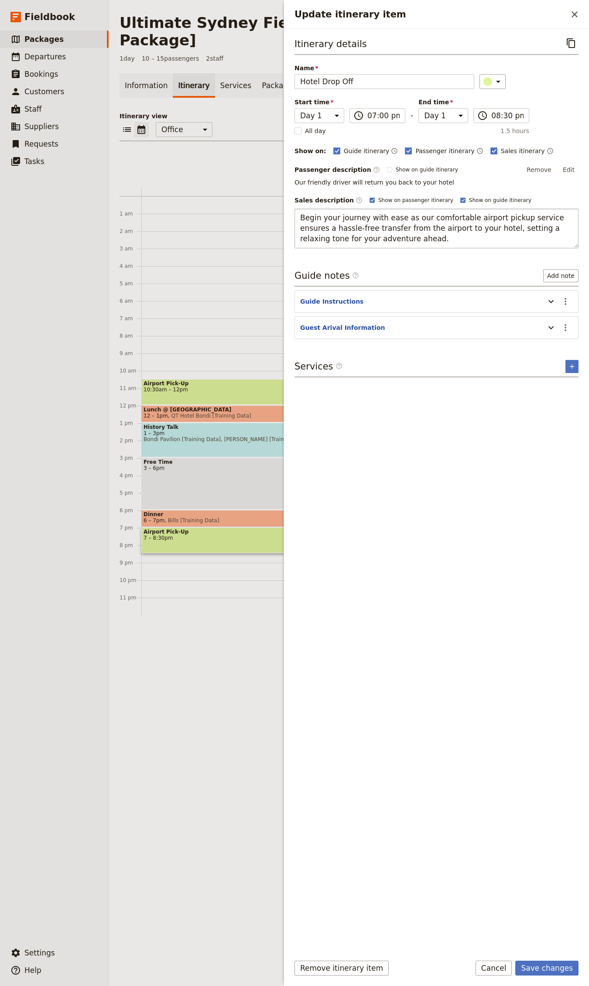
click at [410, 219] on textarea "Begin your journey with ease as our comfortable airport pickup service ensures …" at bounding box center [436, 229] width 284 height 40
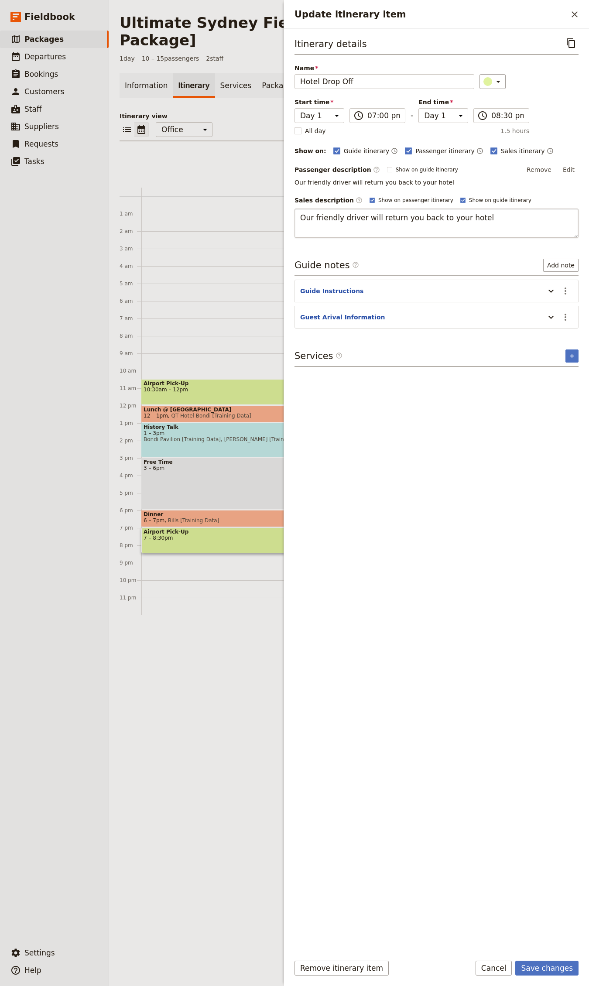
type textarea "Our friendly driver will return you back to your hotel"
drag, startPoint x: 443, startPoint y: 183, endPoint x: 519, endPoint y: 169, distance: 77.3
click at [443, 183] on p "Our friendly driver will return you back to your hotel" at bounding box center [436, 182] width 284 height 9
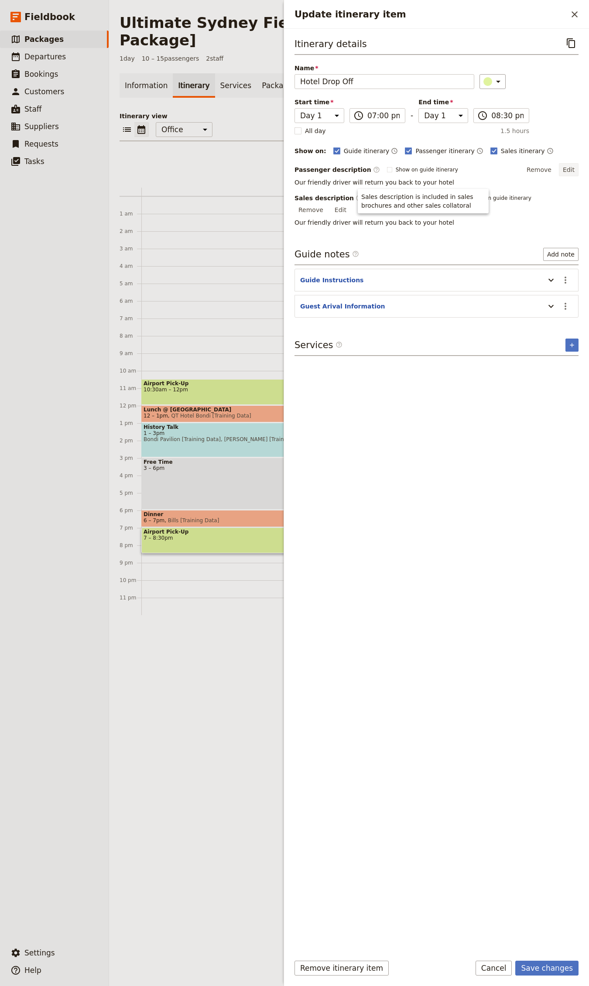
click at [570, 173] on button "Edit" at bounding box center [569, 169] width 20 height 13
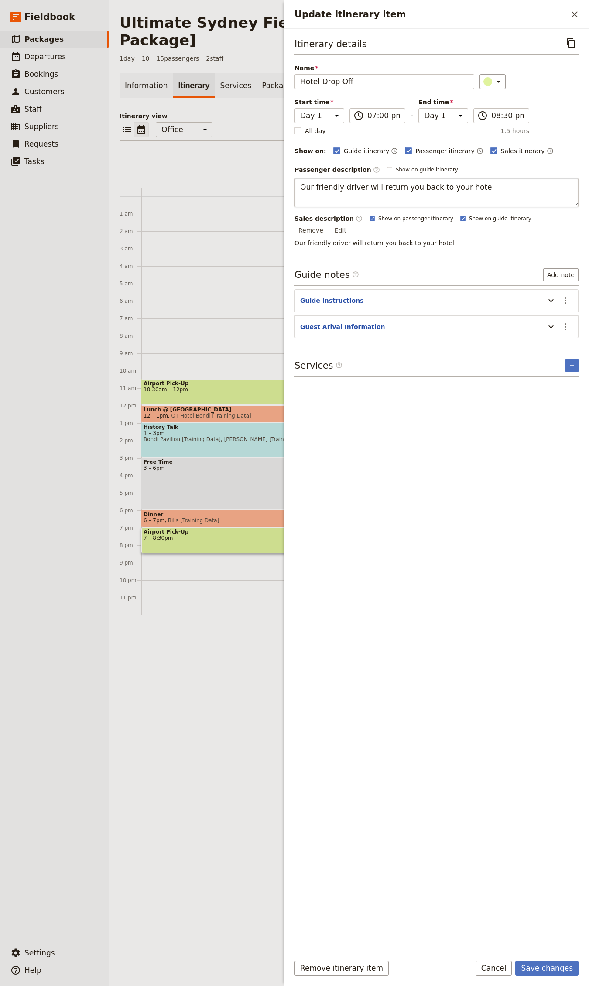
type textarea "Our friendly driver will return you back to your hotel"
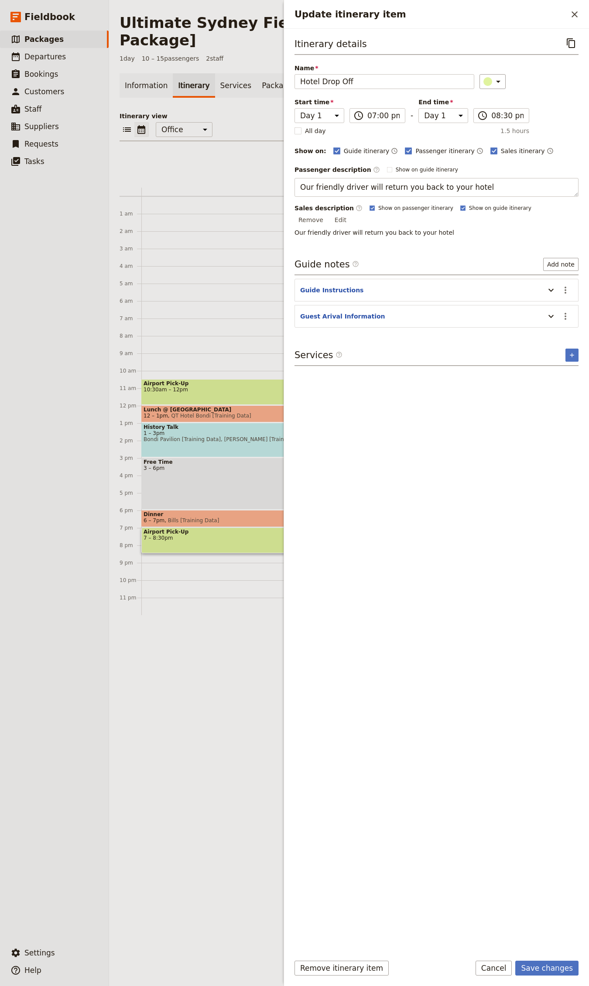
click at [561, 479] on div "Itinerary details ​ Name Hotel Drop Off ​ Start time Day 1 19:00 ​ 07:00 pm - E…" at bounding box center [436, 491] width 284 height 911
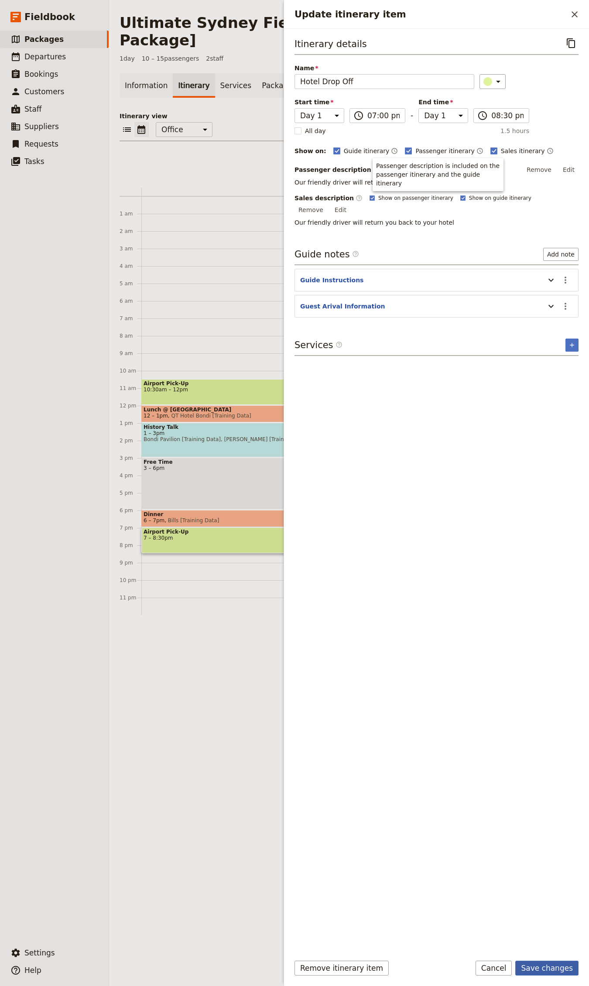
click at [558, 971] on button "Save changes" at bounding box center [546, 968] width 63 height 15
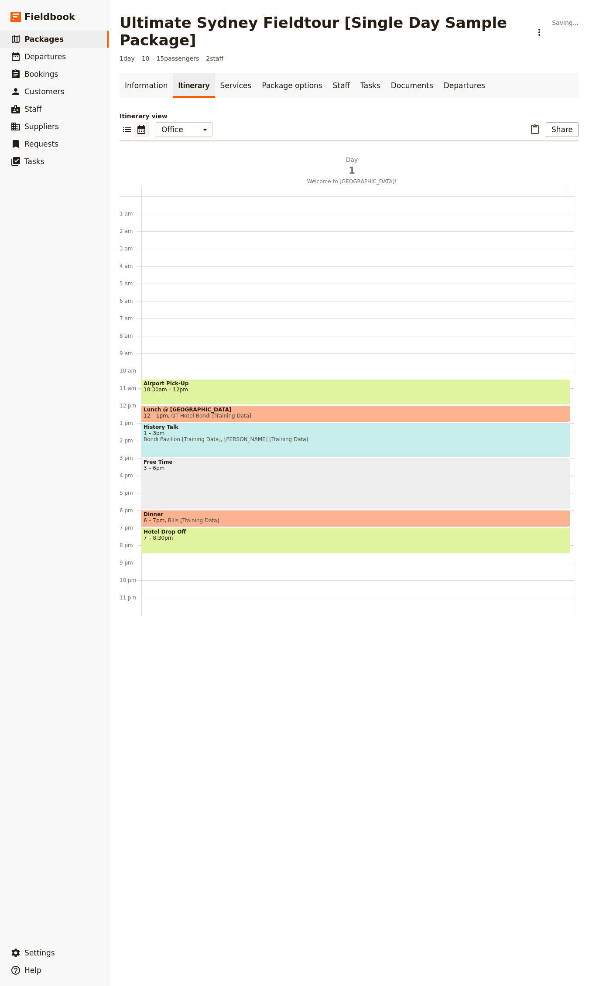
click at [168, 386] on span "10:30am – 12pm" at bounding box center [356, 389] width 424 height 6
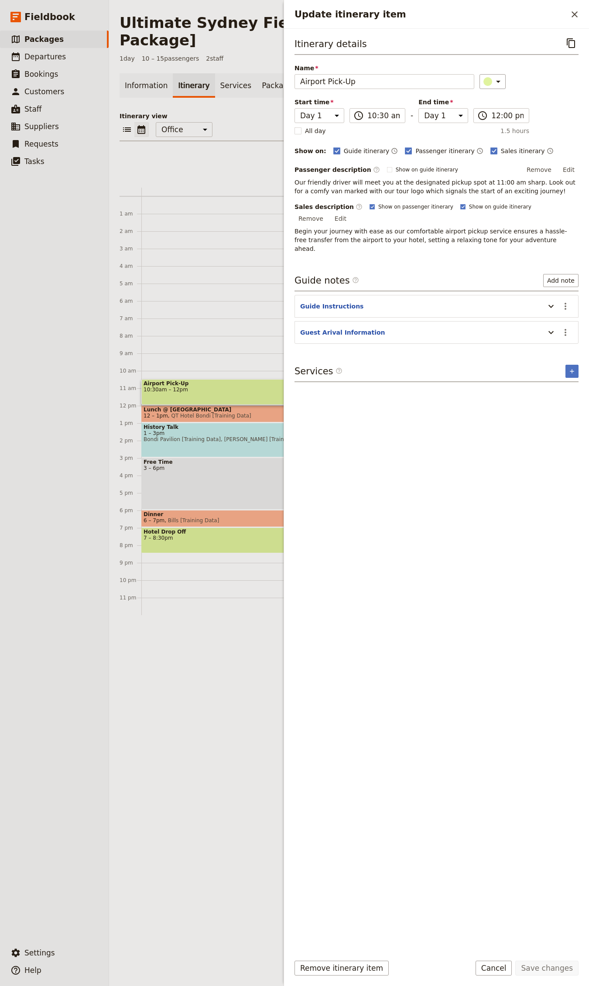
click at [399, 227] on p "Begin your journey with ease as our comfortable airport pickup service ensures …" at bounding box center [436, 240] width 284 height 26
copy div "Begin your journey with ease as our comfortable airport pickup service ensures …"
click at [173, 535] on span "7 – 8:30pm" at bounding box center [356, 538] width 424 height 6
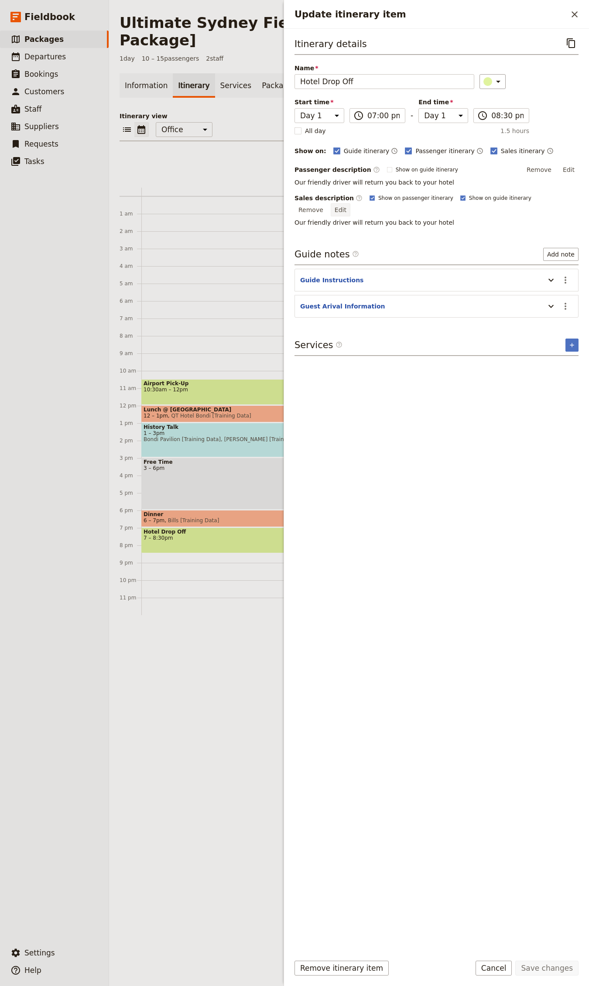
click at [350, 203] on button "Edit" at bounding box center [341, 209] width 20 height 13
click at [376, 223] on textarea "Our friendly driver will return you back to your hotel" at bounding box center [436, 218] width 284 height 19
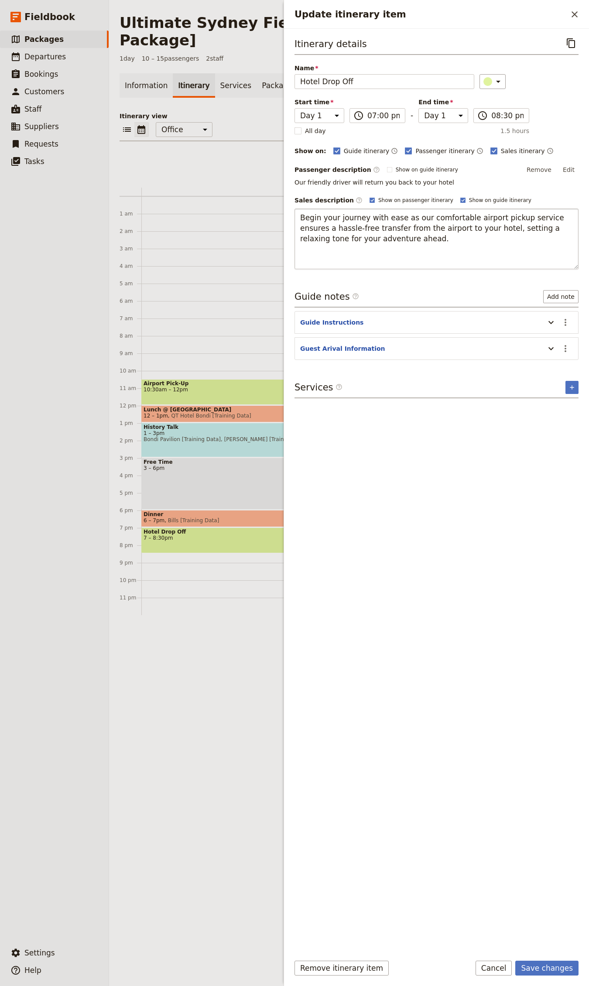
click at [304, 218] on textarea "Begin your journey with ease as our comfortable airport pickup service ensures …" at bounding box center [436, 239] width 284 height 61
click at [360, 263] on textarea "End your journey with ease as our comfortable airport pickup service ensures a …" at bounding box center [436, 239] width 284 height 61
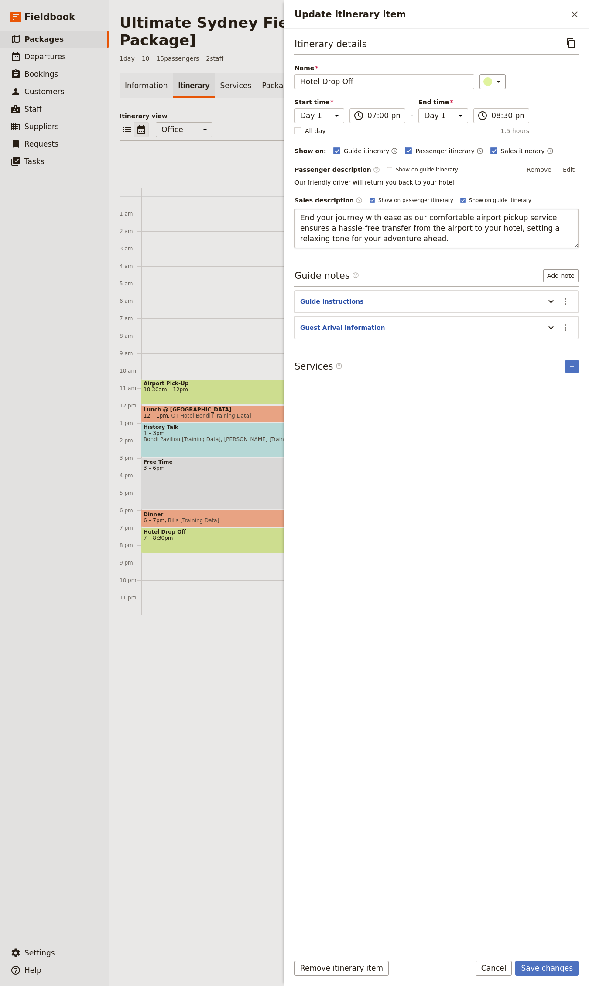
drag, startPoint x: 455, startPoint y: 219, endPoint x: 478, endPoint y: 218, distance: 22.8
click at [478, 218] on textarea "End your journey with ease as our comfortable airport pickup service ensures a …" at bounding box center [436, 229] width 284 height 40
drag, startPoint x: 458, startPoint y: 219, endPoint x: 502, endPoint y: 218, distance: 44.1
click at [502, 218] on textarea "End your journey with ease as our comfortable airport pickup service ensures a …" at bounding box center [436, 229] width 284 height 40
drag, startPoint x: 367, startPoint y: 229, endPoint x: 420, endPoint y: 228, distance: 52.8
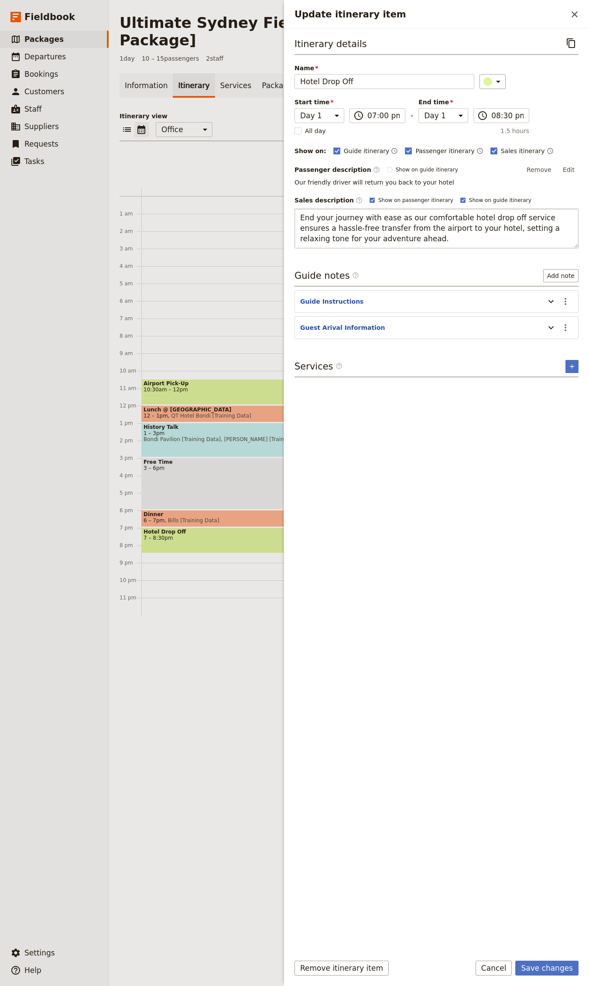
click at [420, 228] on textarea "End your journey with ease as our comfortable hotel drop off service ensures a …" at bounding box center [436, 229] width 284 height 40
type textarea "End your journey with ease as our comfortable hotel drop off service ensures a …"
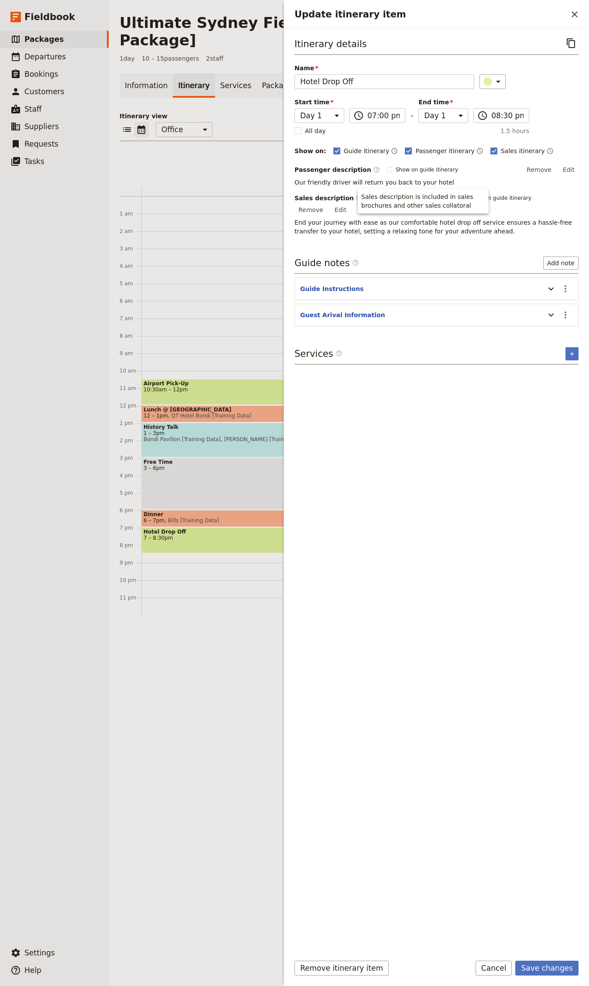
drag, startPoint x: 510, startPoint y: 252, endPoint x: 502, endPoint y: 247, distance: 9.4
click at [502, 247] on div "Itinerary details ​ Name Hotel Drop Off ​ Start time Day 1 19:00 ​ 07:00 pm - E…" at bounding box center [436, 491] width 284 height 911
click at [350, 204] on button "Edit" at bounding box center [341, 209] width 20 height 13
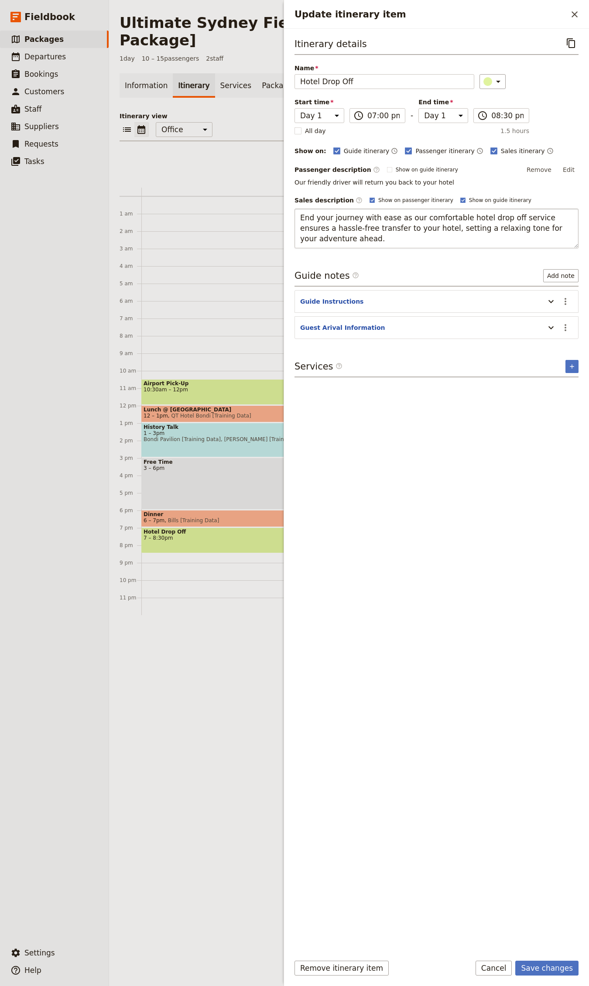
drag, startPoint x: 472, startPoint y: 236, endPoint x: 408, endPoint y: 226, distance: 64.8
click at [408, 226] on textarea "End your journey with ease as our comfortable hotel drop off service ensures a …" at bounding box center [436, 229] width 284 height 40
type textarea "End your journey with ease as our comfortable hotel drop off service ensures a …"
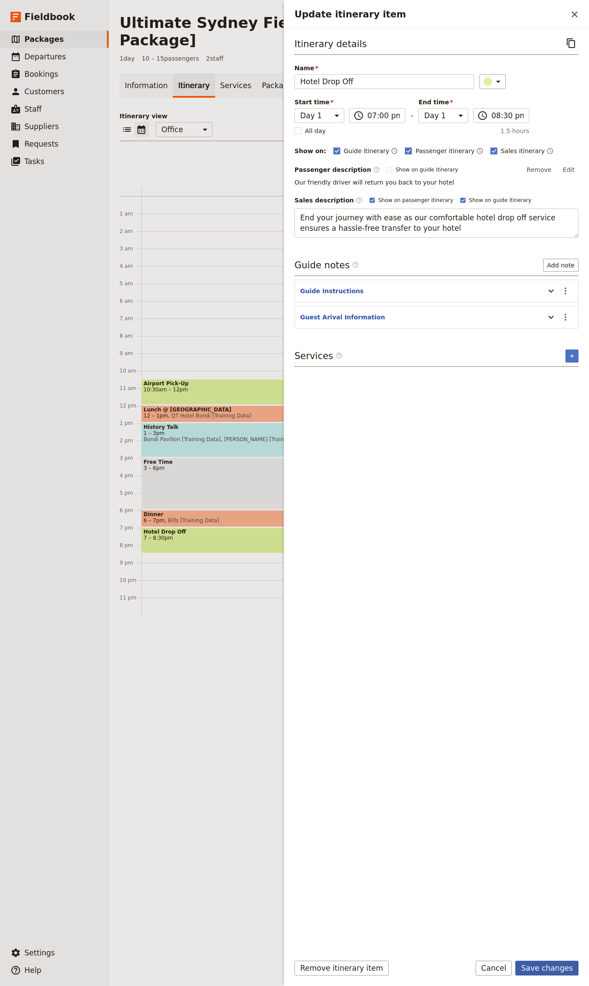
click at [548, 967] on button "Save changes" at bounding box center [546, 968] width 63 height 15
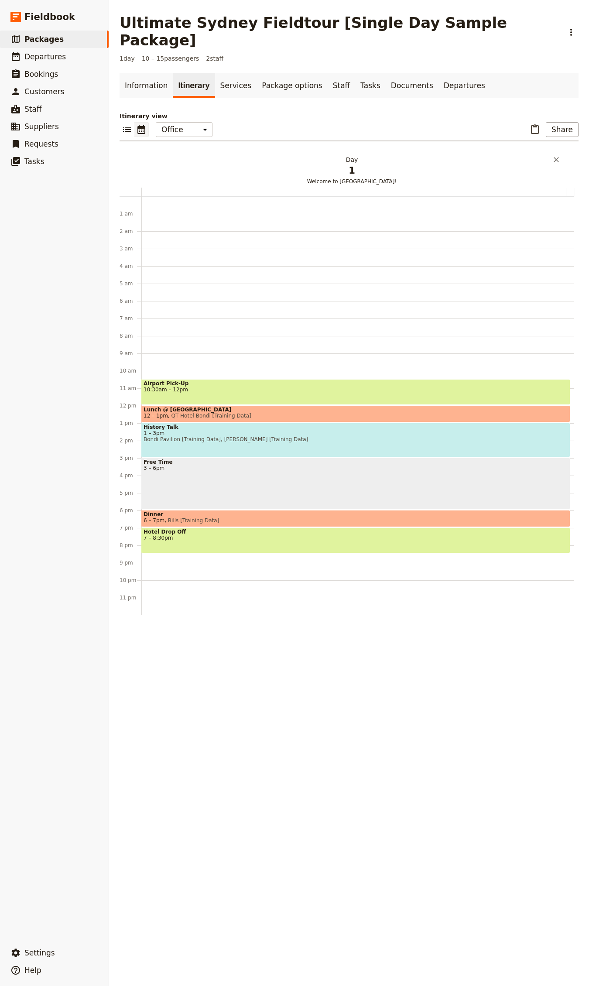
click at [351, 155] on h2 "Day 1 Welcome to [GEOGRAPHIC_DATA]!" at bounding box center [352, 166] width 414 height 22
click at [551, 122] on button "Share" at bounding box center [562, 129] width 33 height 15
click at [518, 152] on span "Sales Brochure" at bounding box center [529, 155] width 46 height 9
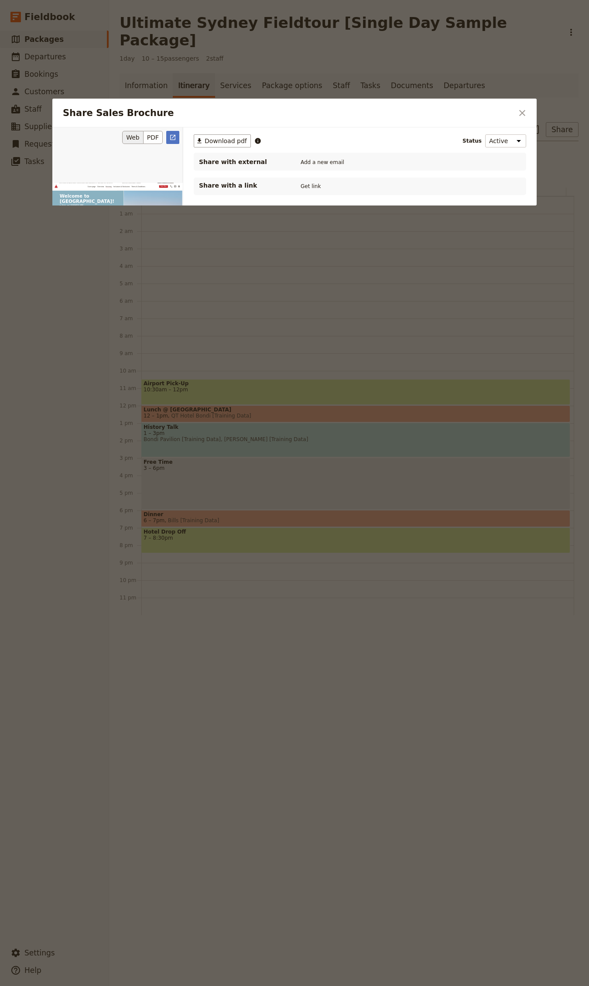
scroll to position [520, 0]
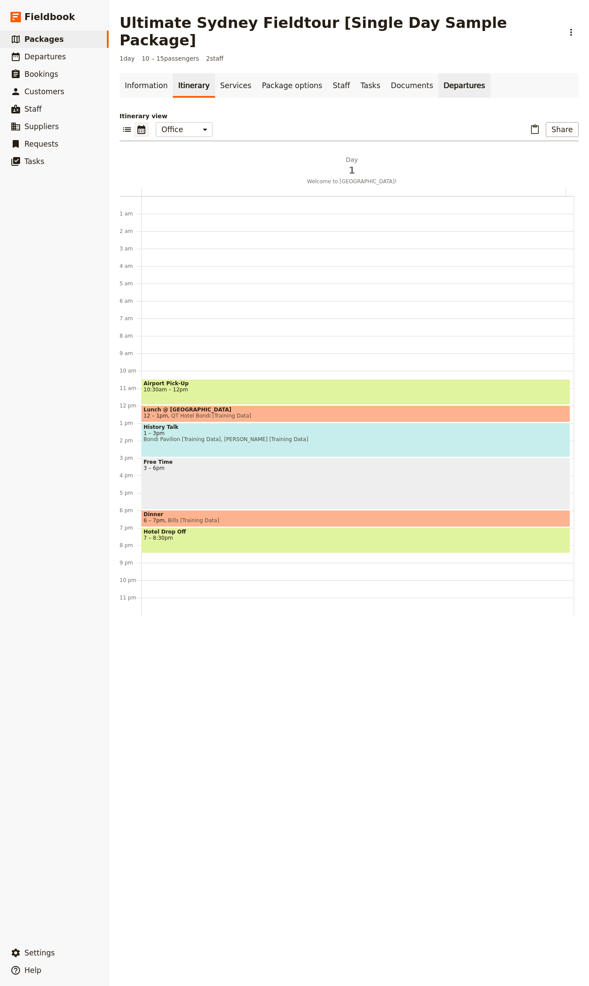
click at [443, 73] on link "Departures" at bounding box center [464, 85] width 52 height 24
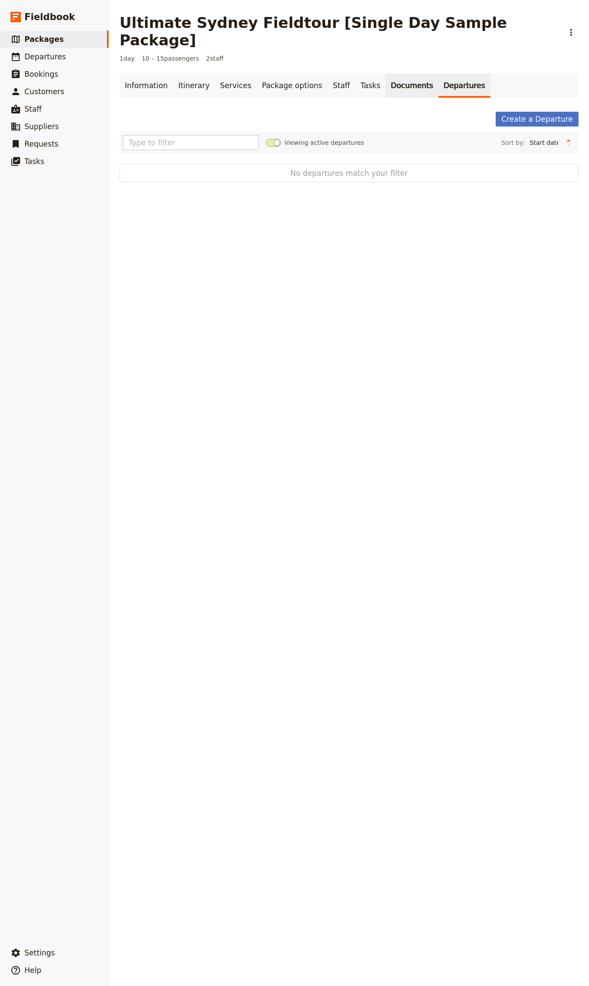
drag, startPoint x: 386, startPoint y: 73, endPoint x: 379, endPoint y: 75, distance: 6.8
click at [386, 73] on link "Documents" at bounding box center [412, 85] width 53 height 24
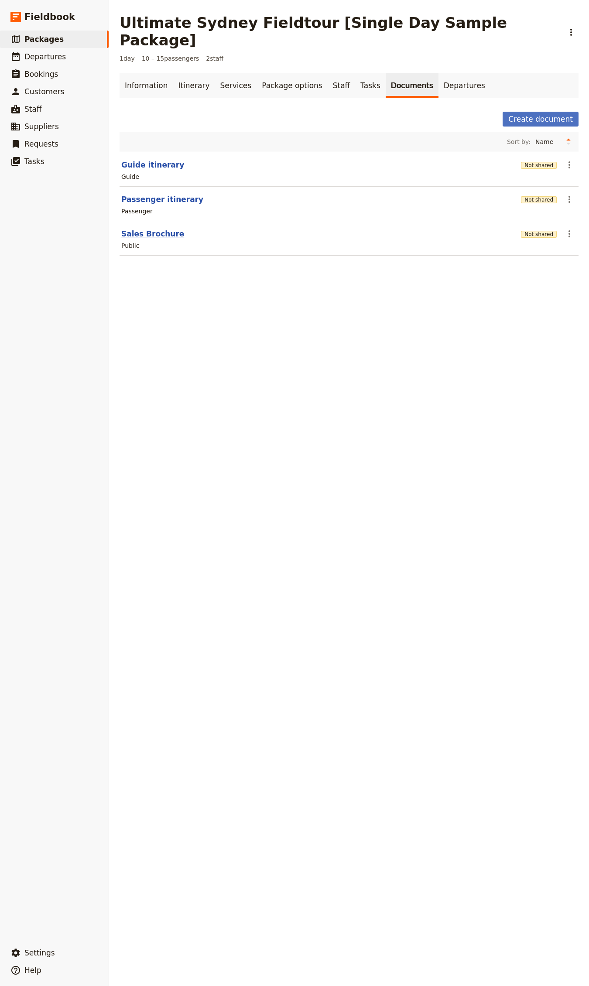
click at [155, 229] on button "Sales Brochure" at bounding box center [152, 234] width 63 height 10
select select "DEFAULT"
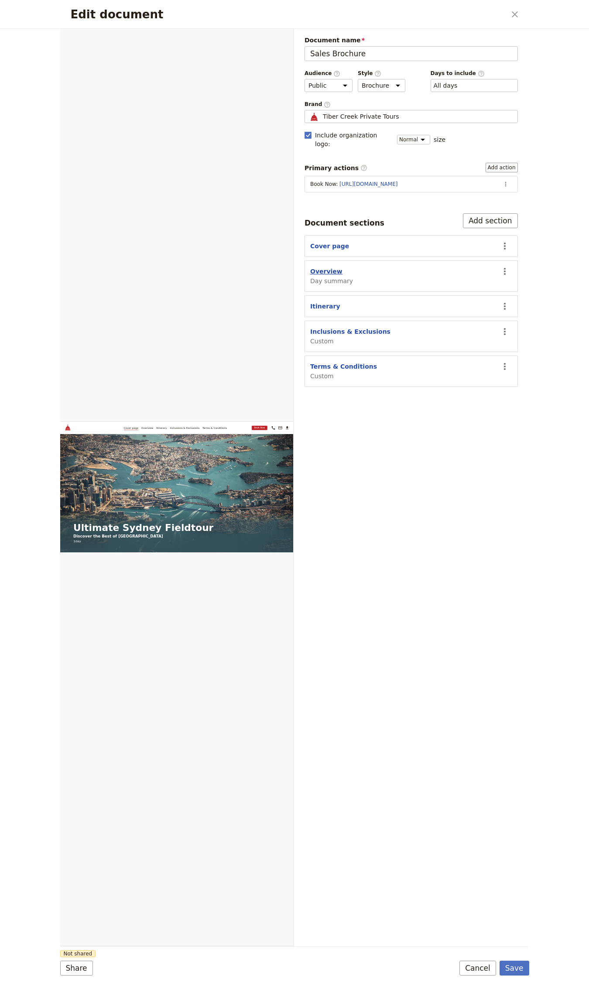
click at [327, 267] on button "Overview" at bounding box center [326, 271] width 32 height 9
select select "DAY_SUMMARY"
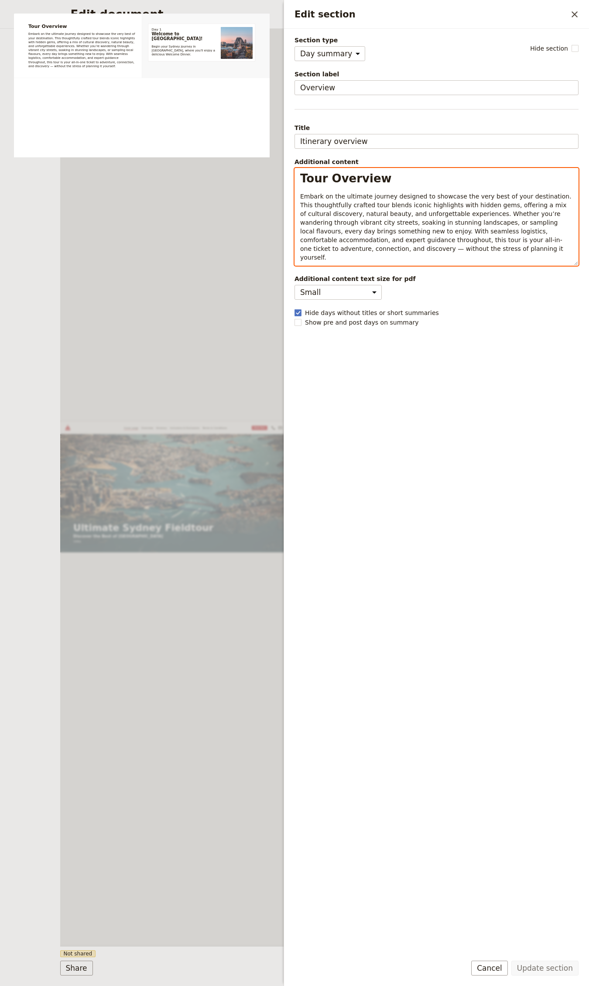
click at [343, 196] on span "Embark on the ultimate journey designed to showcase the very best of your desti…" at bounding box center [436, 227] width 273 height 68
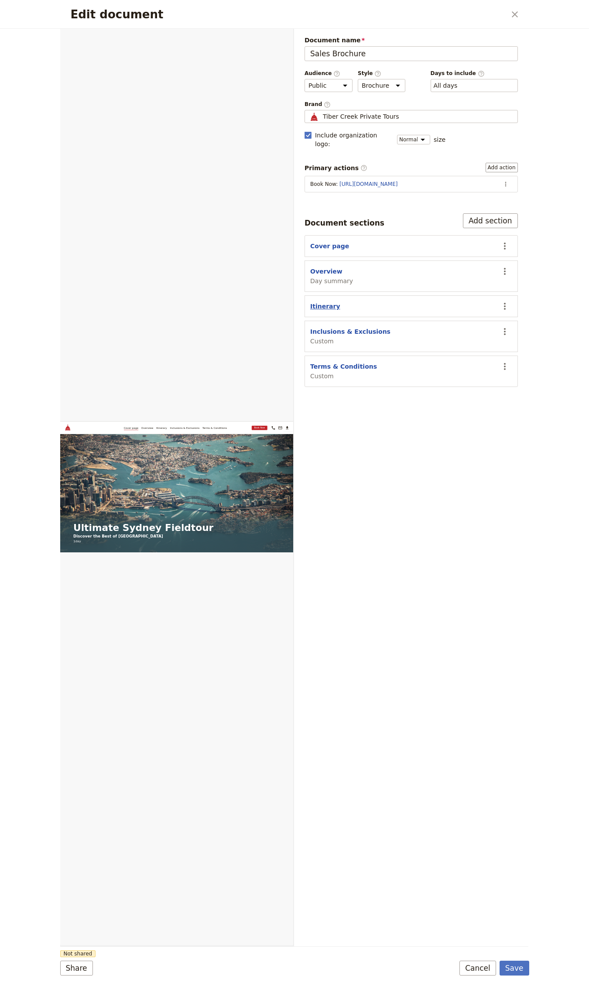
click at [325, 302] on button "Itinerary" at bounding box center [325, 306] width 30 height 9
select select "ITINERARY"
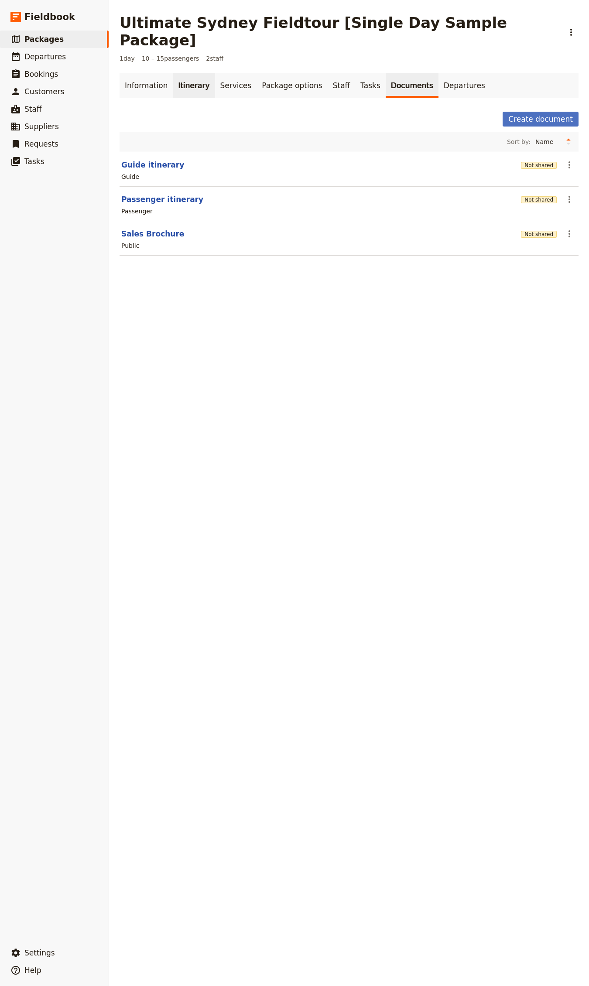
click at [181, 73] on link "Itinerary" at bounding box center [194, 85] width 42 height 24
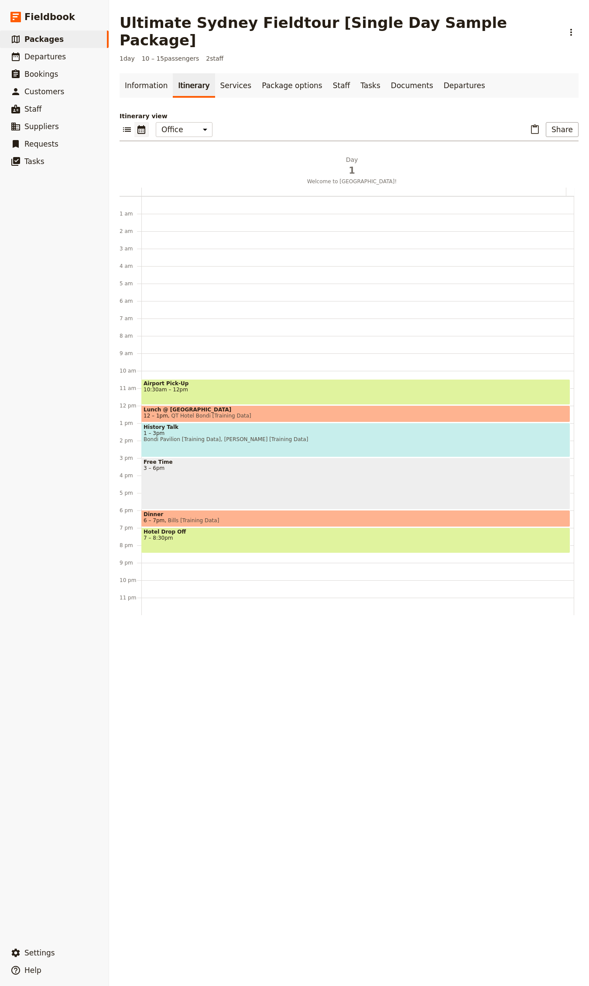
click at [230, 429] on div "History Talk 1 – 3pm [GEOGRAPHIC_DATA] [Training Data], [PERSON_NAME] [Training…" at bounding box center [355, 440] width 429 height 34
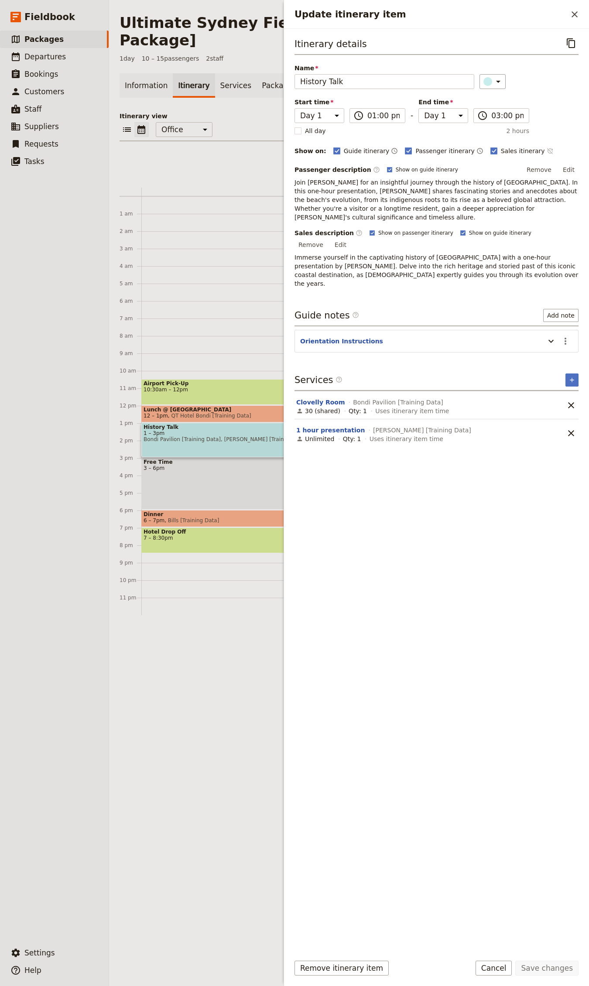
click at [547, 151] on icon "Time not shown on sales itinerary" at bounding box center [550, 150] width 7 height 7
click at [547, 151] on icon "Time shown on sales itinerary" at bounding box center [550, 150] width 7 height 7
click at [564, 961] on button "Save changes" at bounding box center [546, 968] width 63 height 15
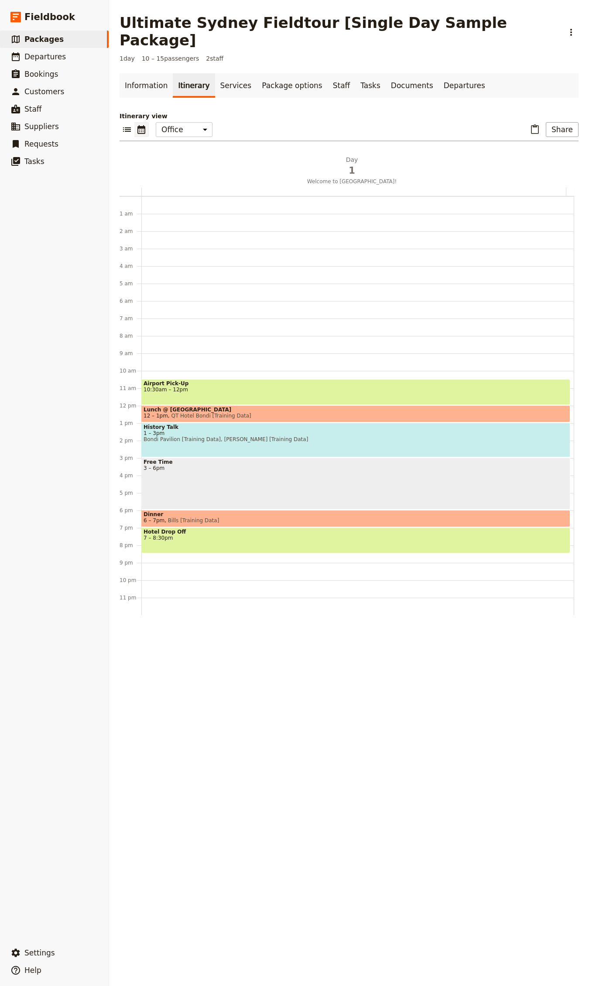
click at [232, 407] on span "Lunch @ [GEOGRAPHIC_DATA]" at bounding box center [356, 410] width 424 height 6
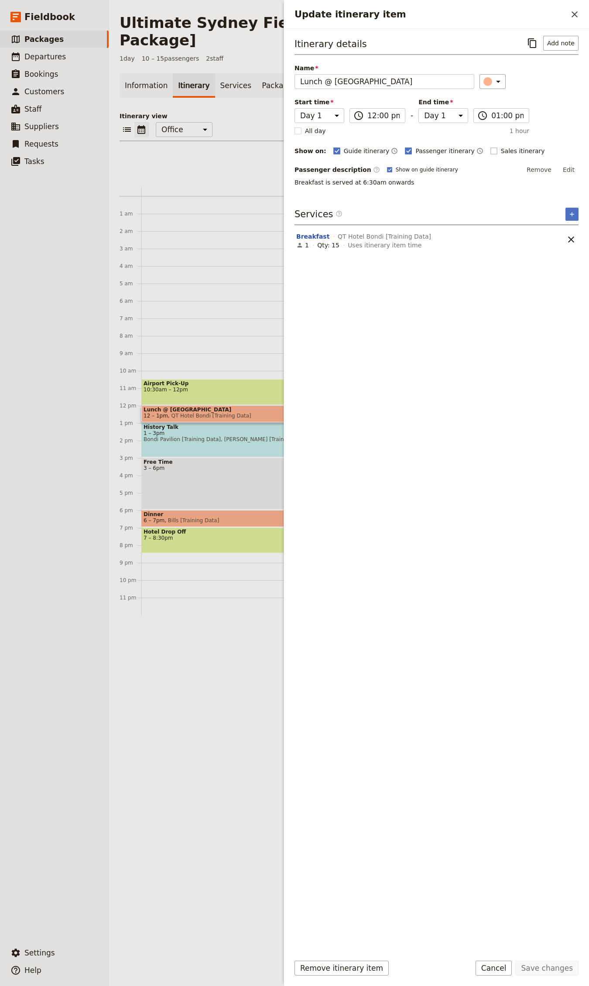
click at [501, 150] on span "Sales itinerary" at bounding box center [523, 151] width 44 height 9
click at [490, 147] on input "Sales itinerary" at bounding box center [490, 146] width 0 height 0
checkbox input "true"
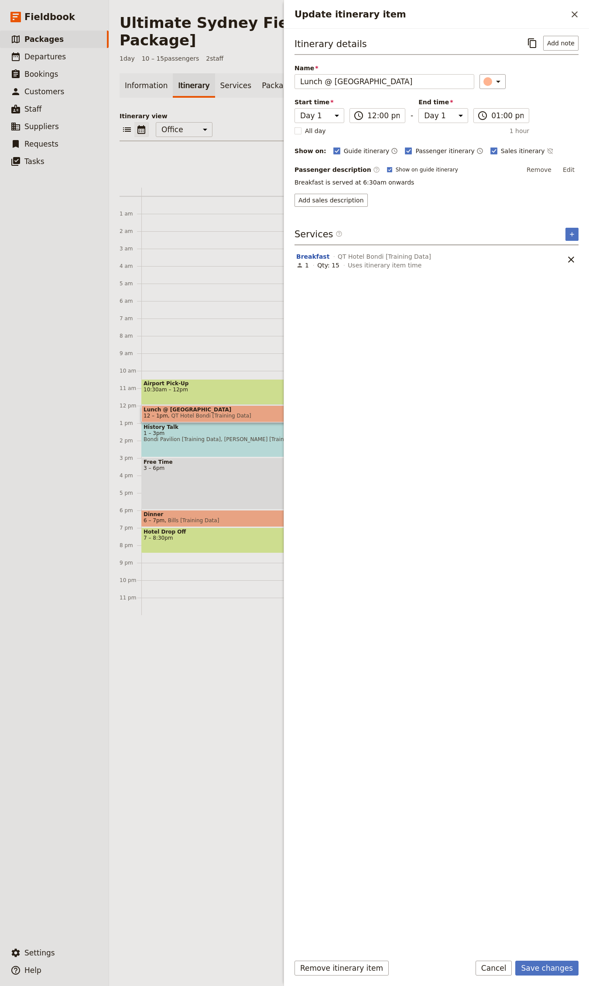
drag, startPoint x: 531, startPoint y: 151, endPoint x: 583, endPoint y: 368, distance: 222.4
click at [547, 151] on icon "Time not shown on sales itinerary" at bounding box center [550, 150] width 7 height 7
click at [573, 20] on button "​" at bounding box center [574, 14] width 15 height 15
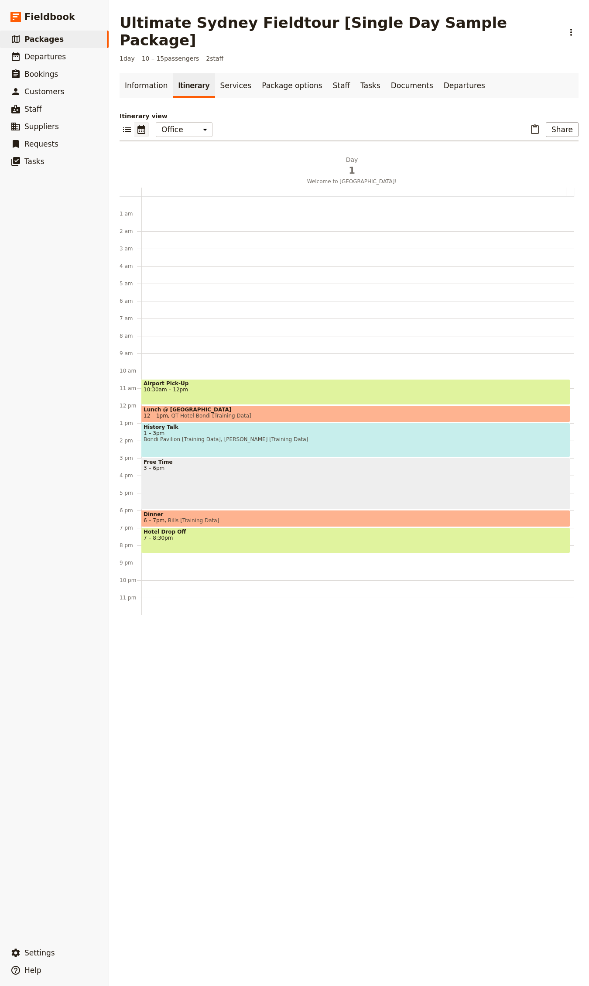
click at [250, 458] on div "Free Time 3 – 6pm" at bounding box center [355, 484] width 429 height 52
click at [228, 517] on span "6 – 7pm Bills [Training Data]" at bounding box center [356, 520] width 424 height 6
click at [237, 413] on span "QT Hotel Bondi [Training Data]" at bounding box center [209, 416] width 83 height 6
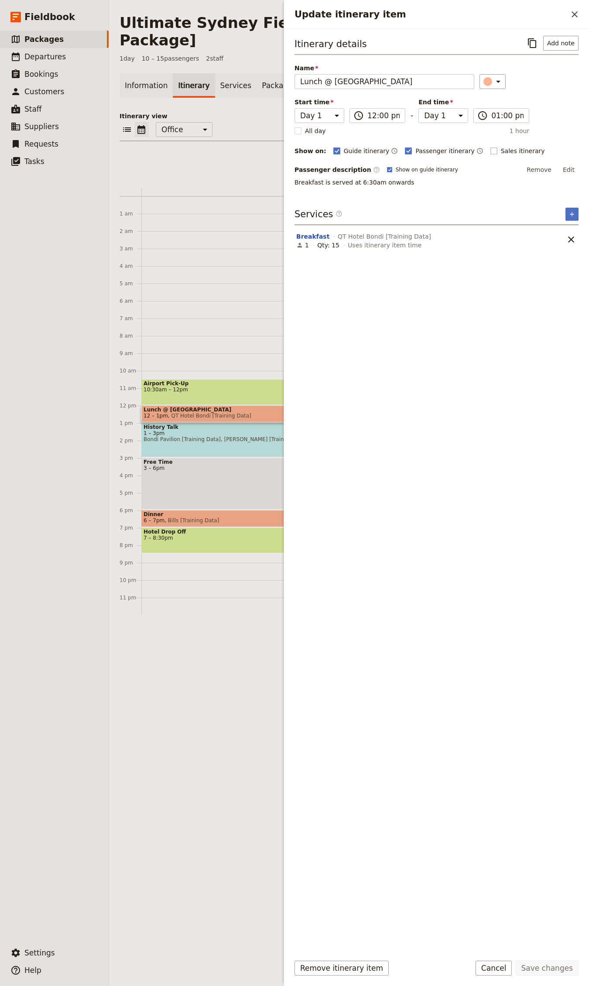
click at [490, 150] on rect "Update itinerary item" at bounding box center [493, 150] width 7 height 7
click at [490, 147] on input "Sales itinerary" at bounding box center [490, 146] width 0 height 0
checkbox input "true"
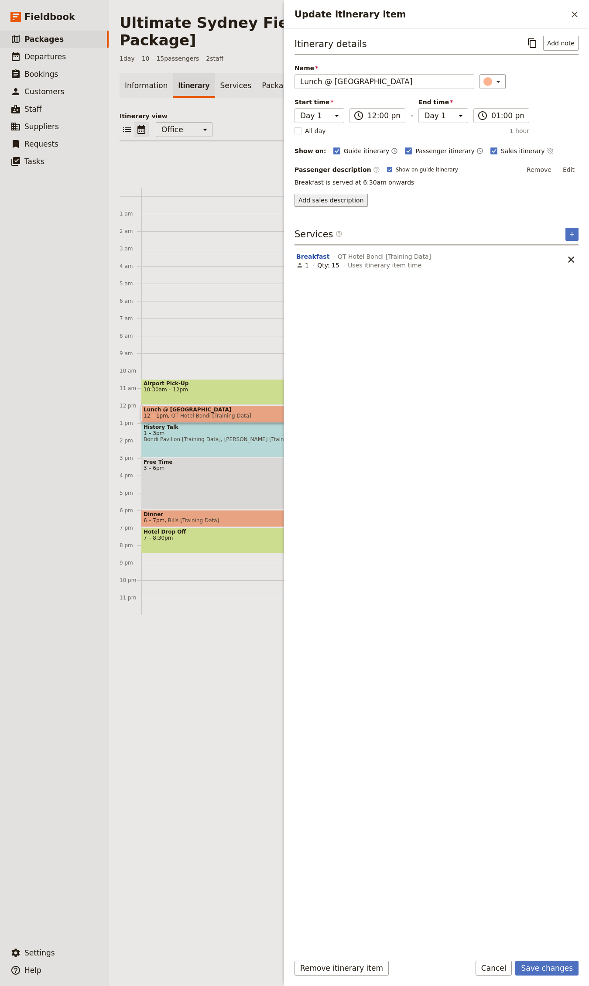
click at [340, 200] on button "Add sales description" at bounding box center [330, 200] width 73 height 13
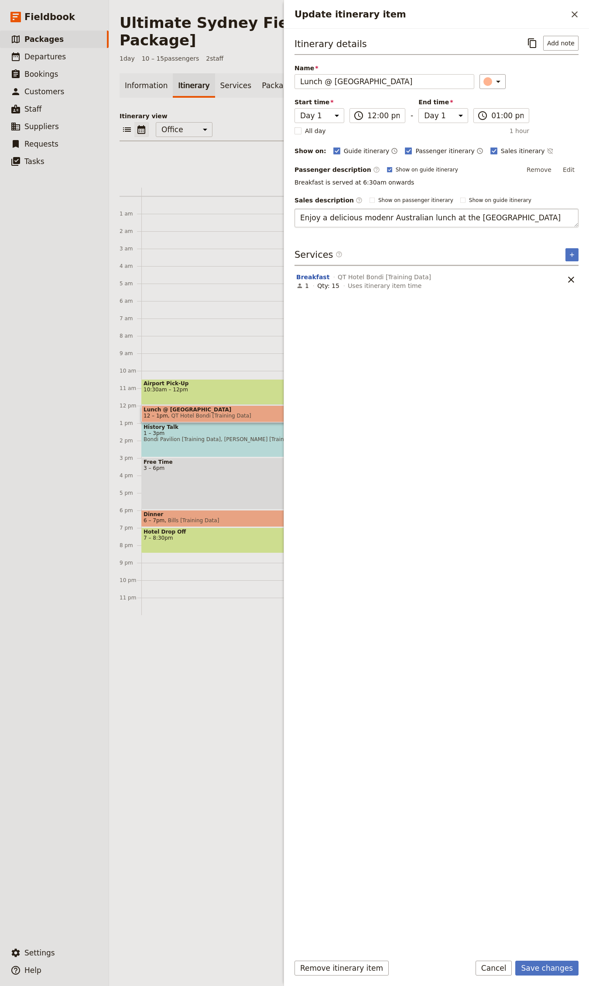
click at [375, 221] on textarea "Enjoy a delicious modenr Australian lunch at the [GEOGRAPHIC_DATA]" at bounding box center [436, 218] width 284 height 19
type textarea "Enjoy a delicious modern Australian lunch at the [GEOGRAPHIC_DATA]"
click at [542, 966] on button "Save changes" at bounding box center [546, 968] width 63 height 15
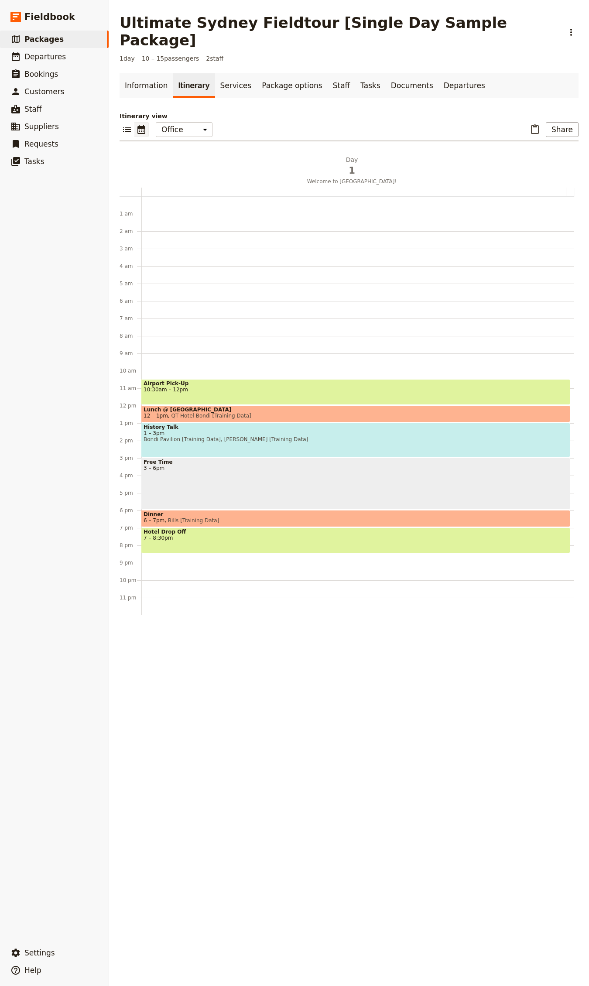
click at [202, 413] on span "QT Hotel Bondi [Training Data]" at bounding box center [209, 416] width 83 height 6
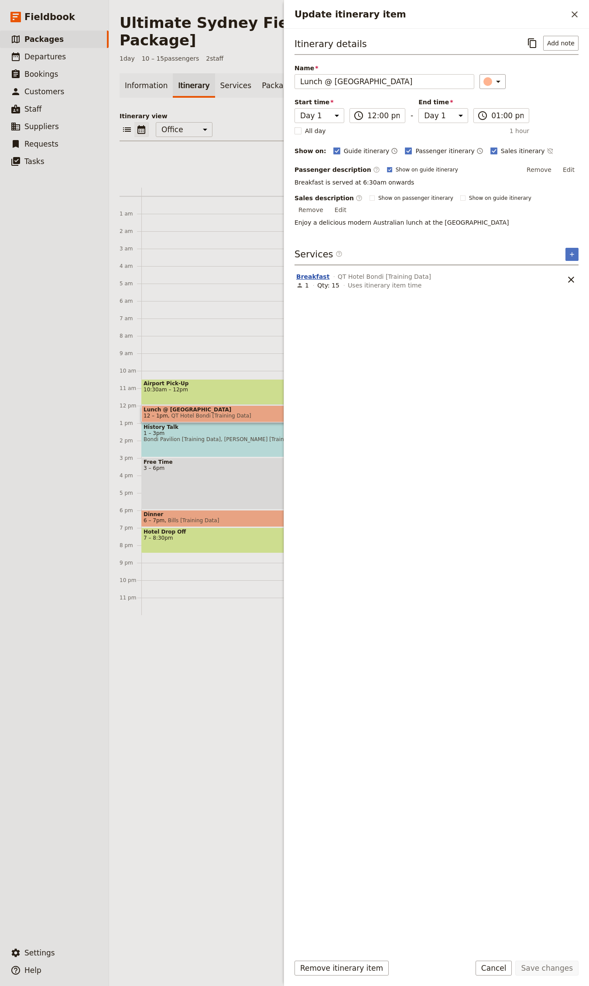
click at [312, 272] on button "Breakfast" at bounding box center [312, 276] width 33 height 9
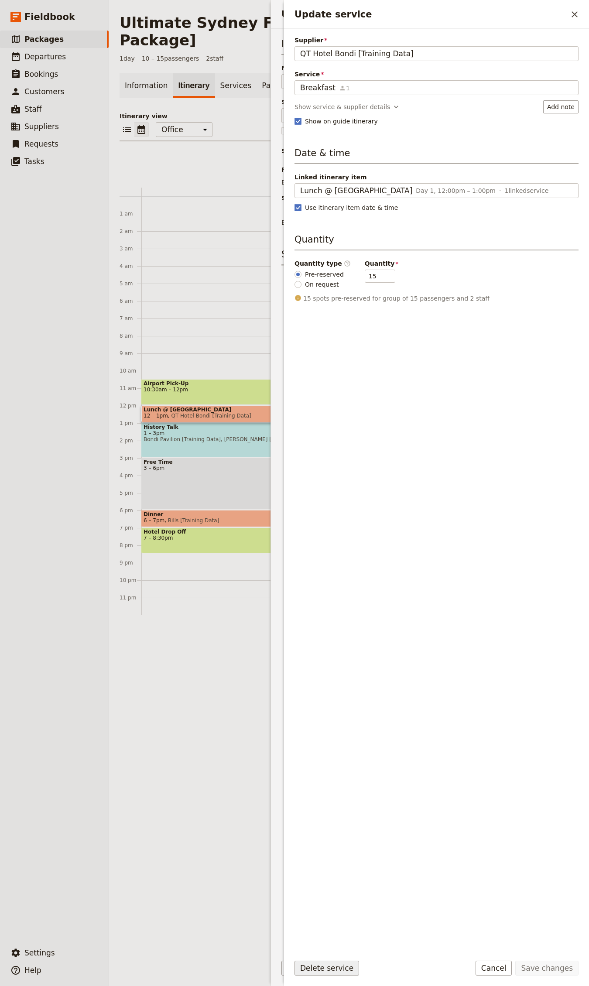
click at [331, 966] on button "Delete service" at bounding box center [326, 968] width 65 height 15
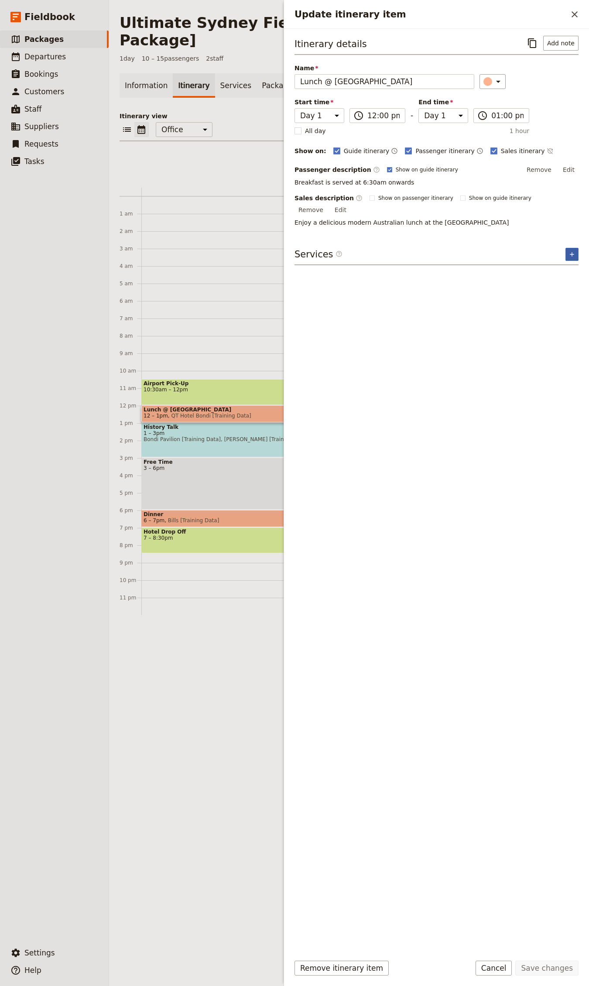
click at [565, 248] on button "​" at bounding box center [571, 254] width 13 height 13
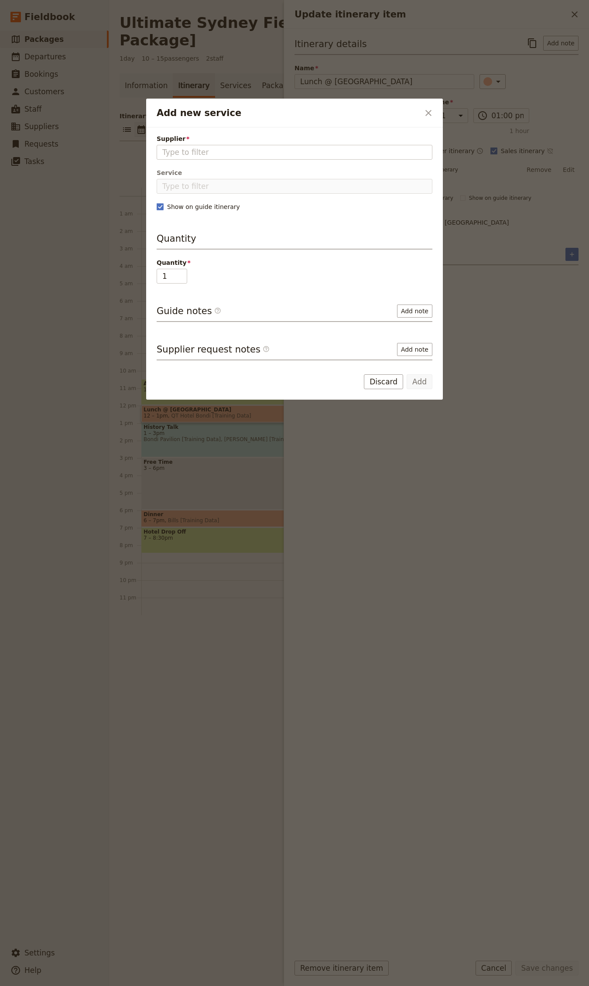
click at [238, 143] on span "Supplier" at bounding box center [295, 138] width 276 height 9
click at [238, 147] on input "Supplier" at bounding box center [294, 152] width 264 height 10
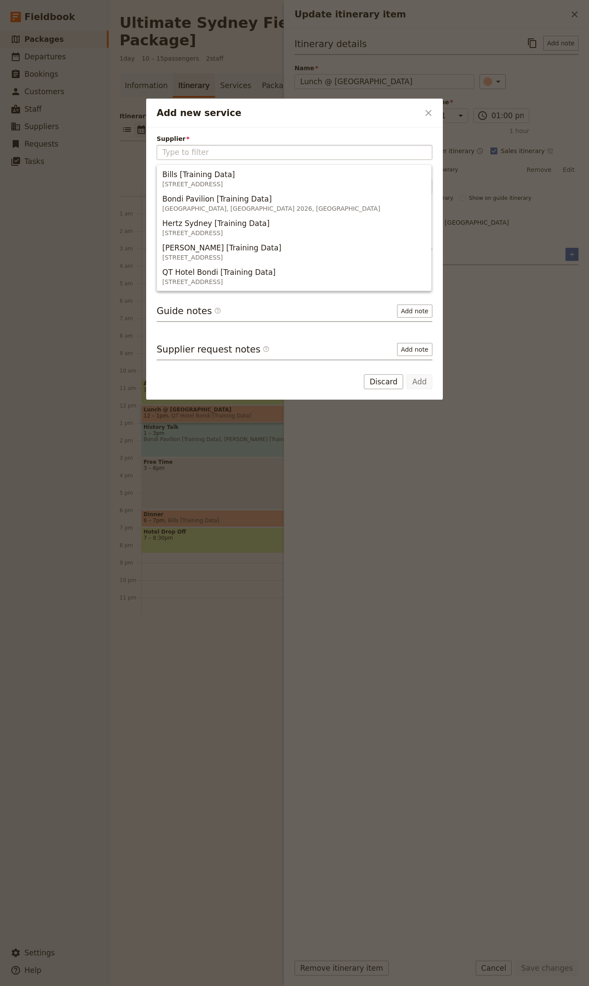
click at [236, 146] on fieldset "Add new service" at bounding box center [295, 152] width 276 height 15
click at [236, 147] on input "Supplier" at bounding box center [294, 152] width 264 height 10
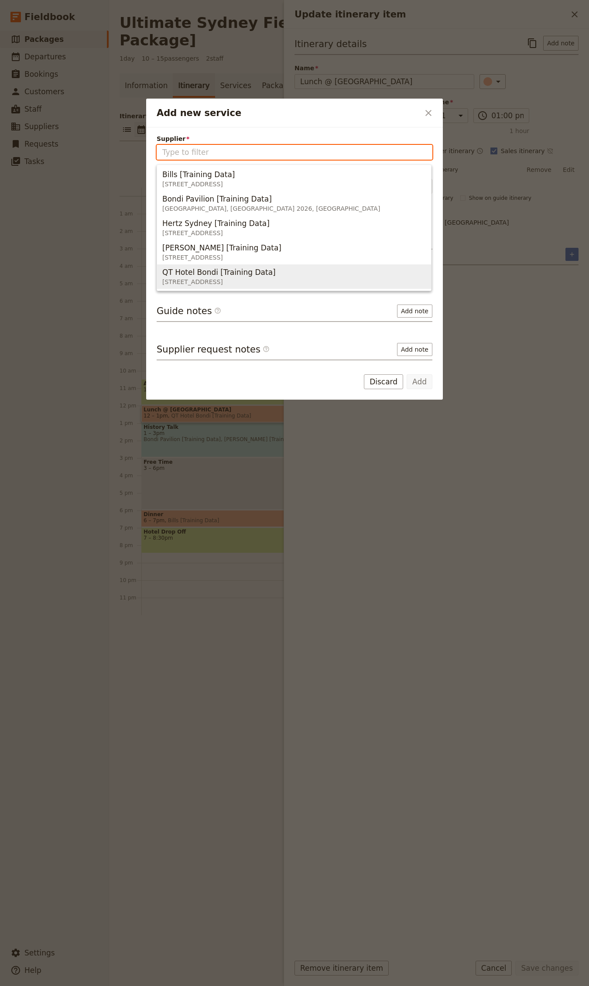
click at [205, 277] on span "[STREET_ADDRESS]" at bounding box center [218, 281] width 113 height 9
type input "QT Hotel Bondi [Training Data]"
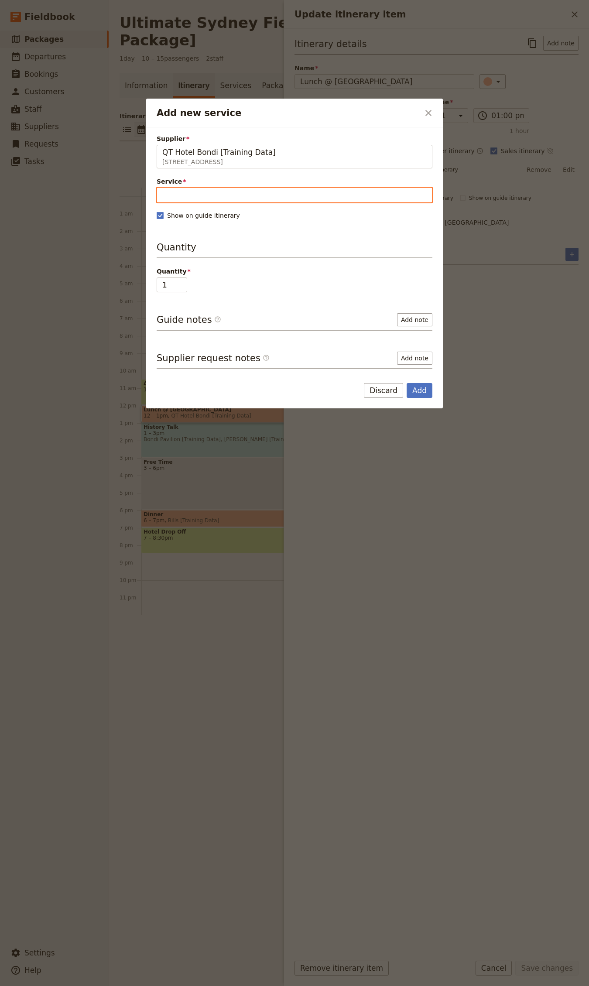
click at [199, 191] on input "Service" at bounding box center [295, 195] width 276 height 15
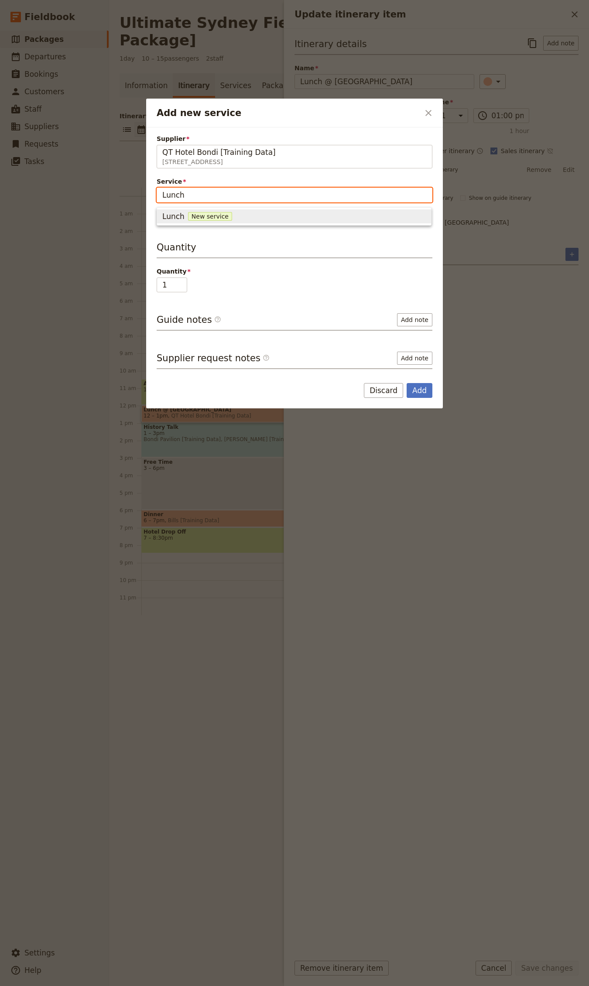
type input "Lunch"
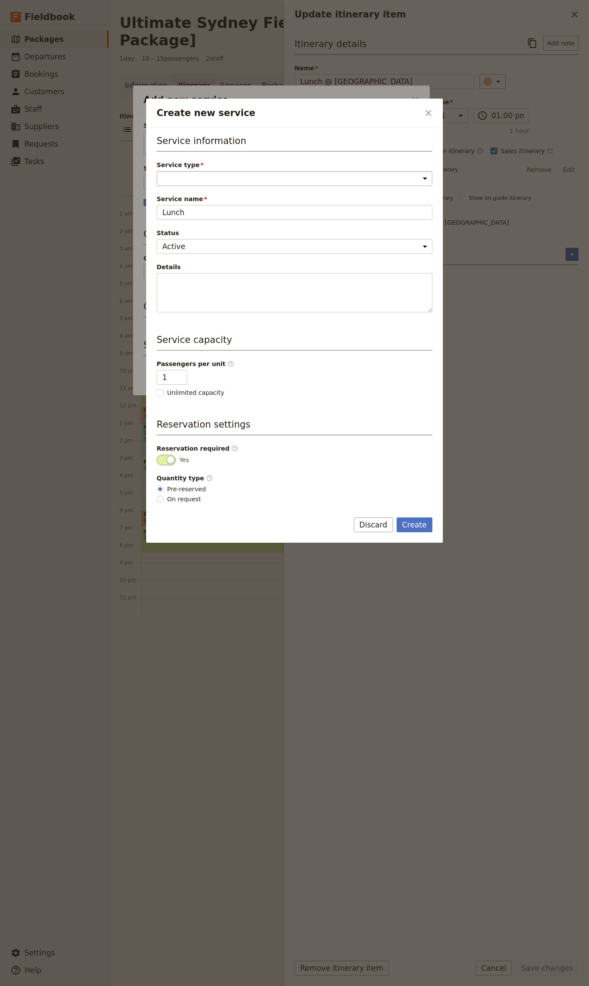
click at [171, 178] on select "Accommodation Activity Transport Flight Food and beverage Other" at bounding box center [295, 178] width 276 height 15
select select "FoodAndBeverageService"
click at [157, 171] on select "Accommodation Activity Transport Flight Food and beverage Other" at bounding box center [295, 178] width 276 height 15
click at [410, 530] on button "Create" at bounding box center [415, 524] width 36 height 15
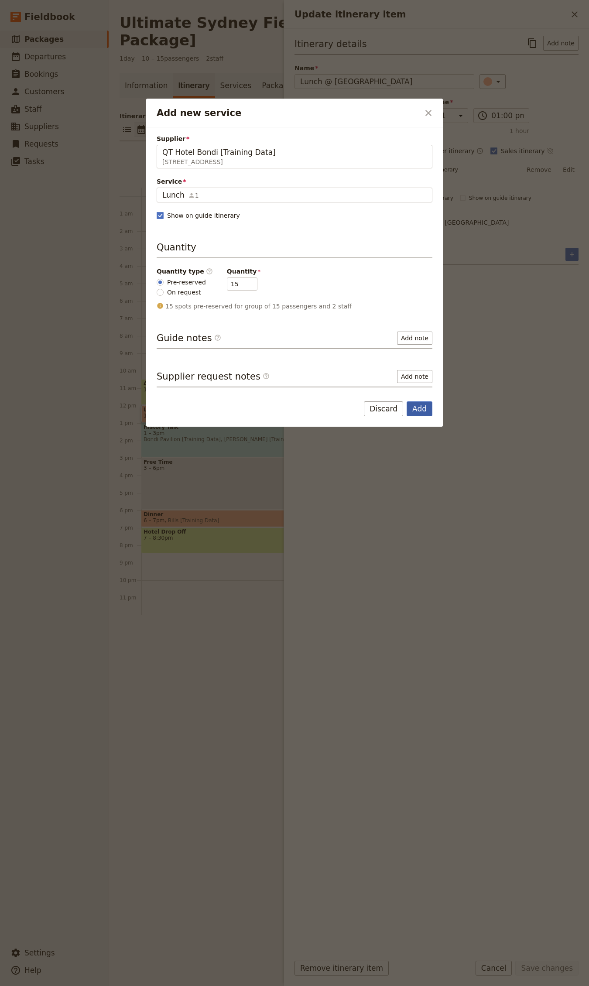
drag, startPoint x: 415, startPoint y: 408, endPoint x: 431, endPoint y: 402, distance: 16.6
click at [415, 408] on button "Add" at bounding box center [420, 408] width 26 height 15
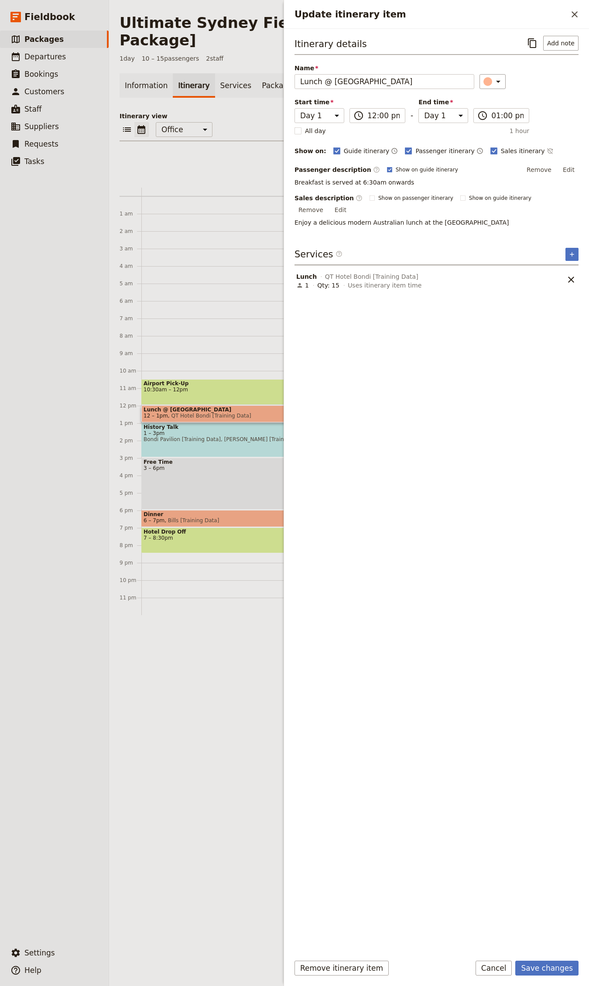
click at [537, 967] on button "Save changes" at bounding box center [546, 968] width 63 height 15
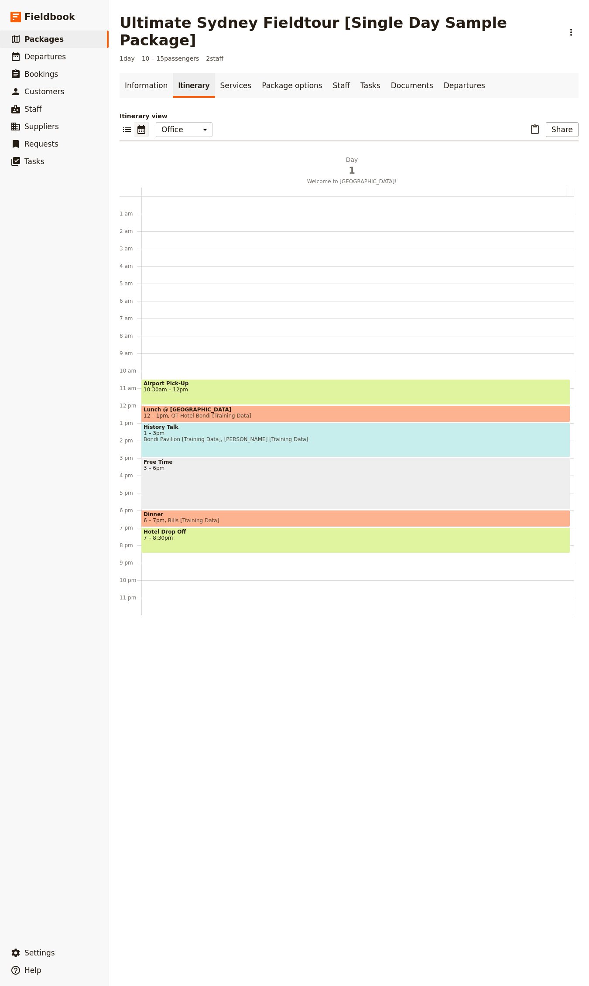
click at [281, 380] on span "Airport Pick-Up" at bounding box center [356, 383] width 424 height 6
click at [208, 413] on span "QT Hotel Bondi [Training Data]" at bounding box center [209, 416] width 83 height 6
click at [180, 436] on span "Bondi Pavilion [Training Data], [PERSON_NAME] [Training Data]" at bounding box center [356, 439] width 424 height 6
click at [208, 462] on div "Free Time 3 – 6pm" at bounding box center [355, 484] width 429 height 52
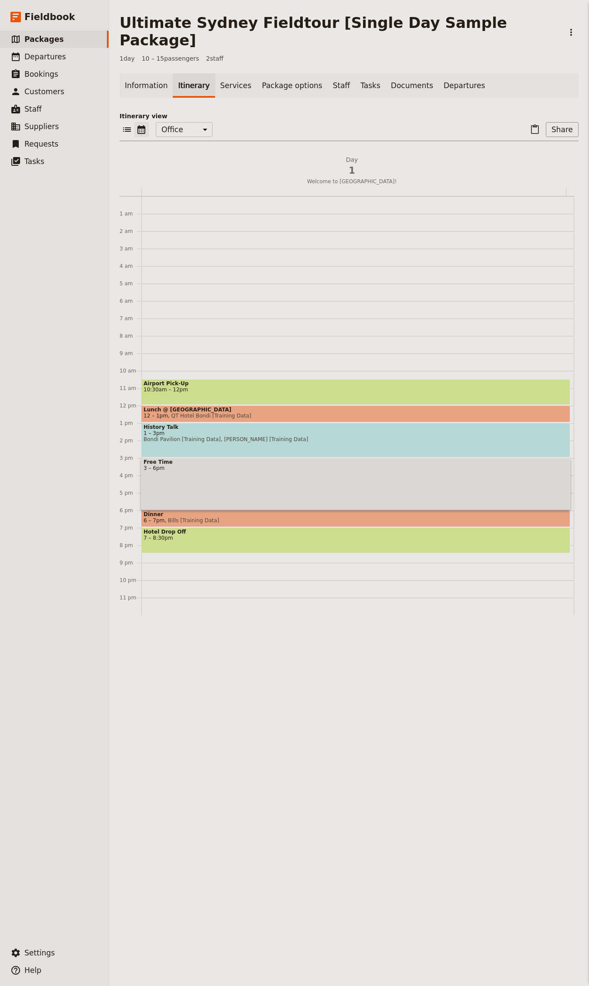
click at [194, 517] on span "Bills [Training Data]" at bounding box center [191, 520] width 55 height 6
click at [203, 529] on span "Hotel Drop Off" at bounding box center [356, 532] width 424 height 6
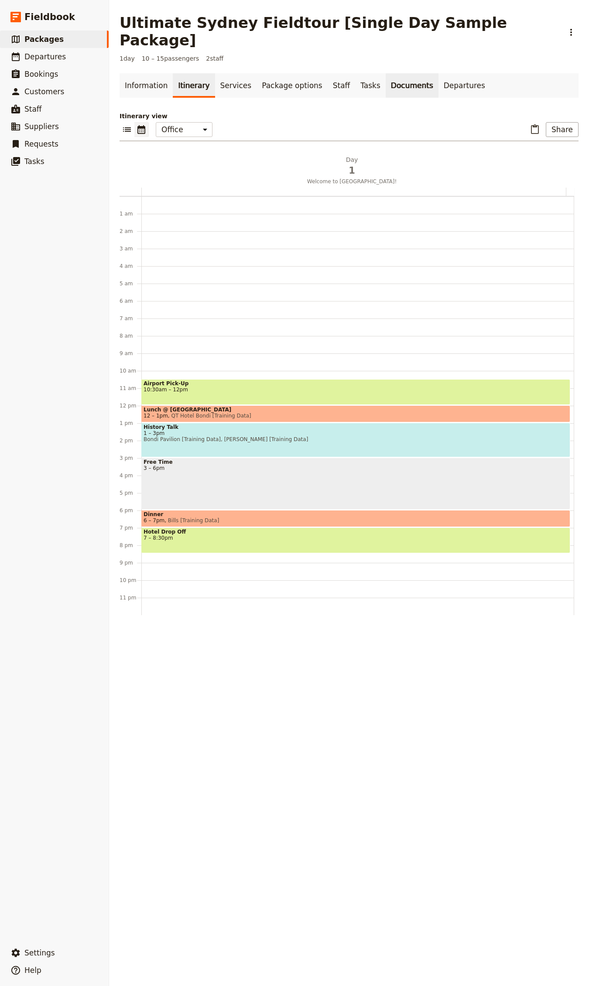
click at [400, 73] on link "Documents" at bounding box center [412, 85] width 53 height 24
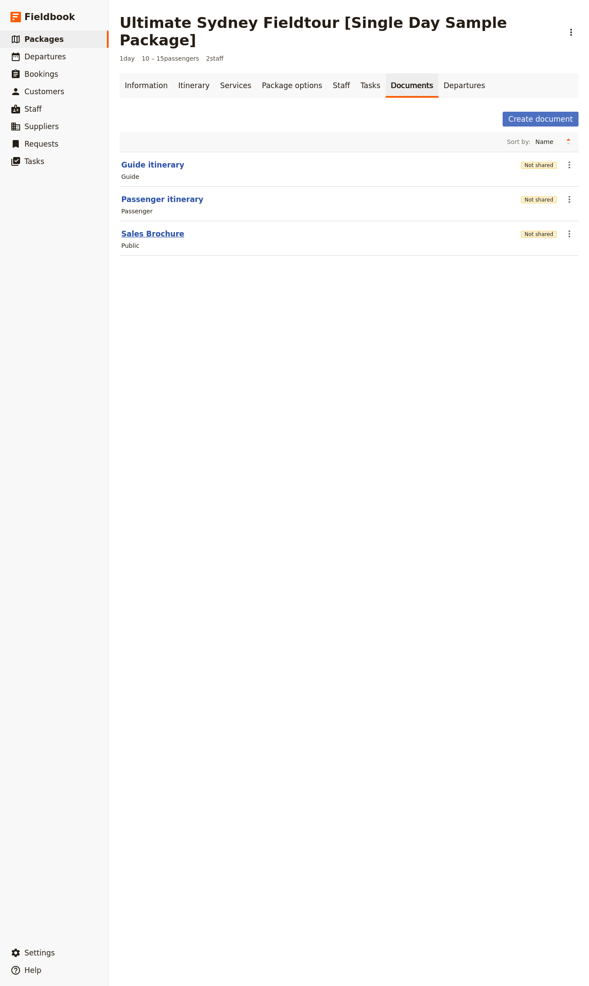
click at [151, 229] on button "Sales Brochure" at bounding box center [152, 234] width 63 height 10
select select "DEFAULT"
click at [220, 73] on link "Services" at bounding box center [236, 85] width 42 height 24
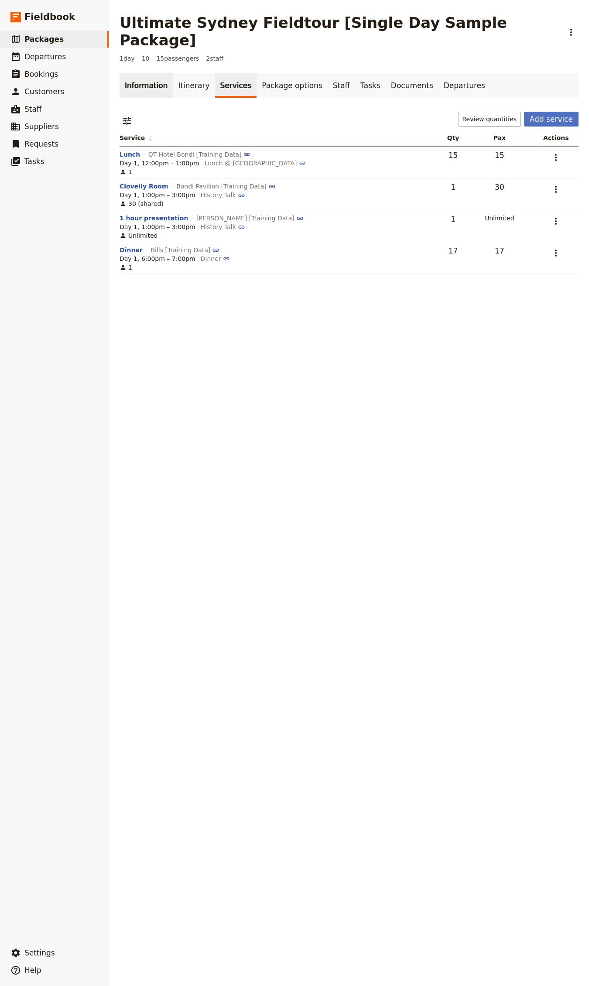
drag, startPoint x: 190, startPoint y: 66, endPoint x: 159, endPoint y: 67, distance: 31.0
click at [190, 73] on link "Itinerary" at bounding box center [194, 85] width 42 height 24
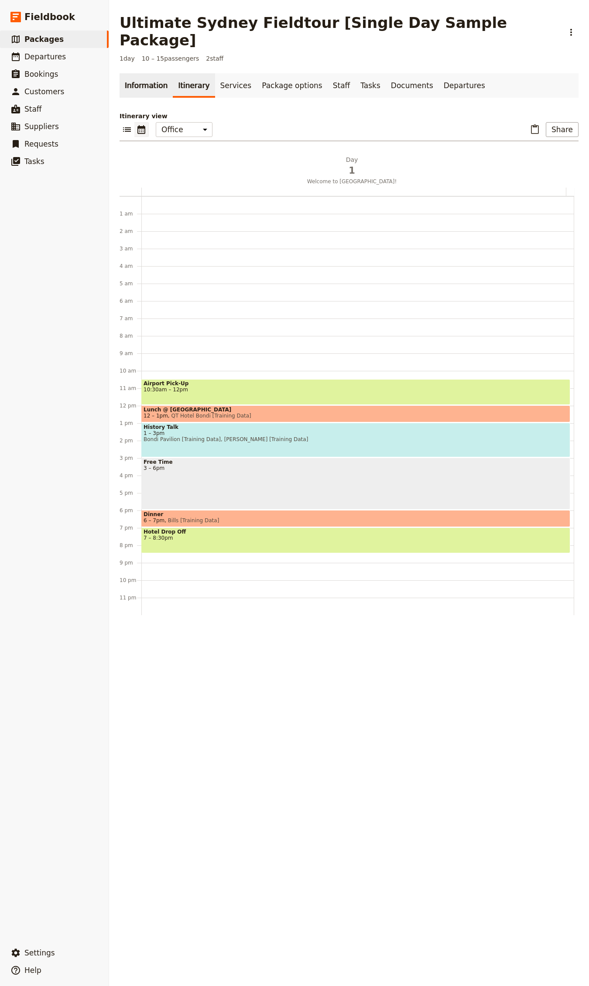
click at [128, 73] on link "Information" at bounding box center [146, 85] width 53 height 24
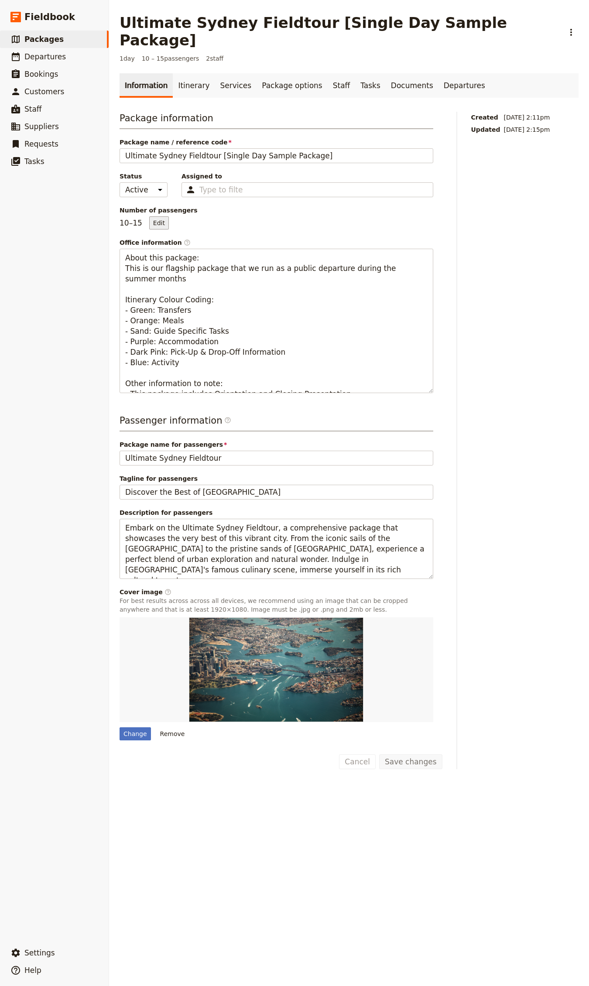
click at [156, 216] on button "Edit" at bounding box center [159, 222] width 20 height 13
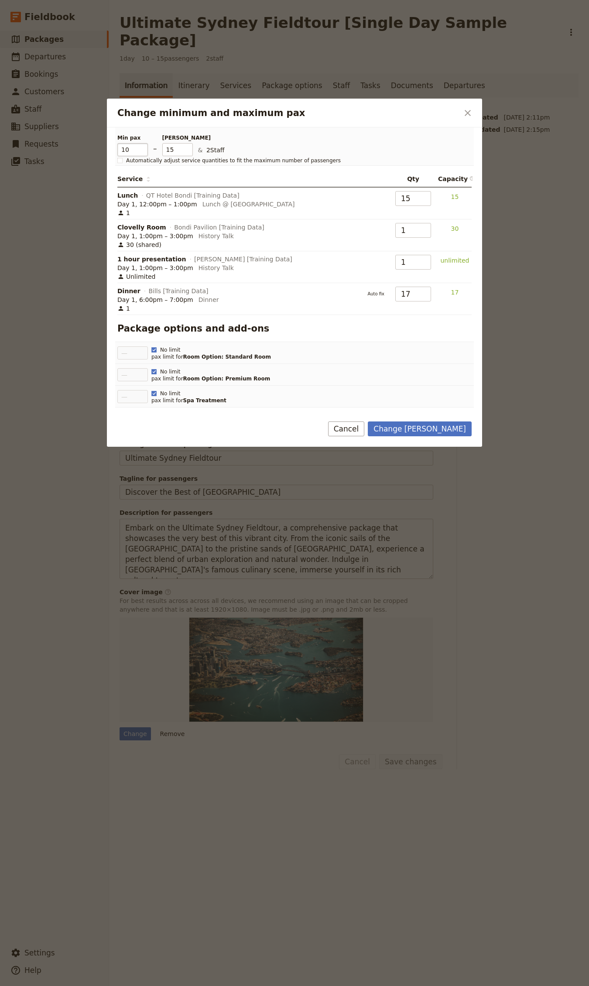
click at [132, 153] on input "10" at bounding box center [132, 149] width 31 height 13
type input "5"
click at [178, 153] on input "15" at bounding box center [177, 149] width 31 height 13
type input "5"
click at [372, 198] on button "Auto fix" at bounding box center [375, 198] width 25 height 11
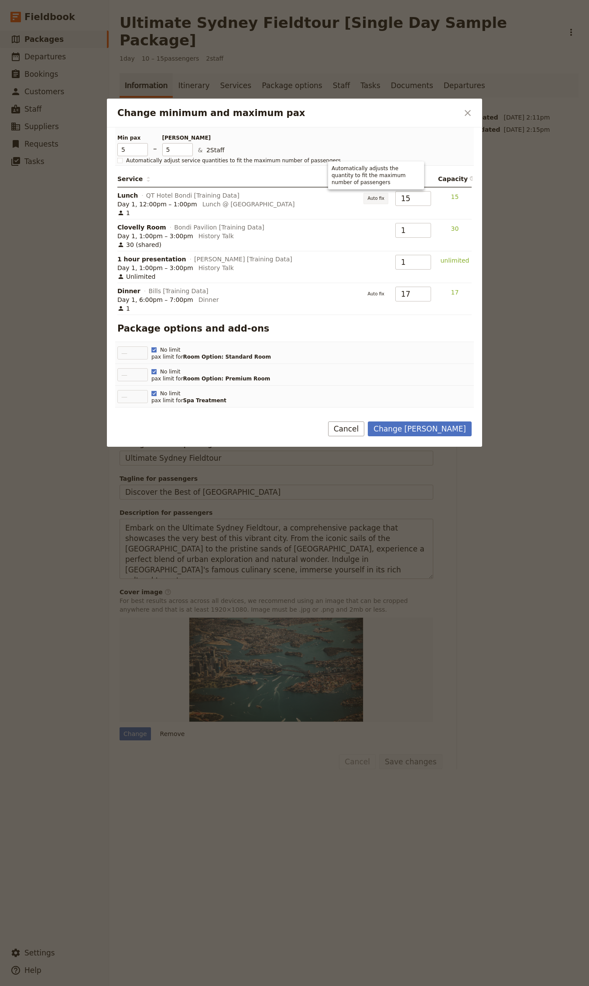
type input "5"
drag, startPoint x: 365, startPoint y: 292, endPoint x: 375, endPoint y: 297, distance: 11.5
click at [365, 292] on button "Auto fix" at bounding box center [375, 293] width 25 height 11
type input "5"
click at [435, 426] on button "Change [PERSON_NAME]" at bounding box center [420, 428] width 104 height 15
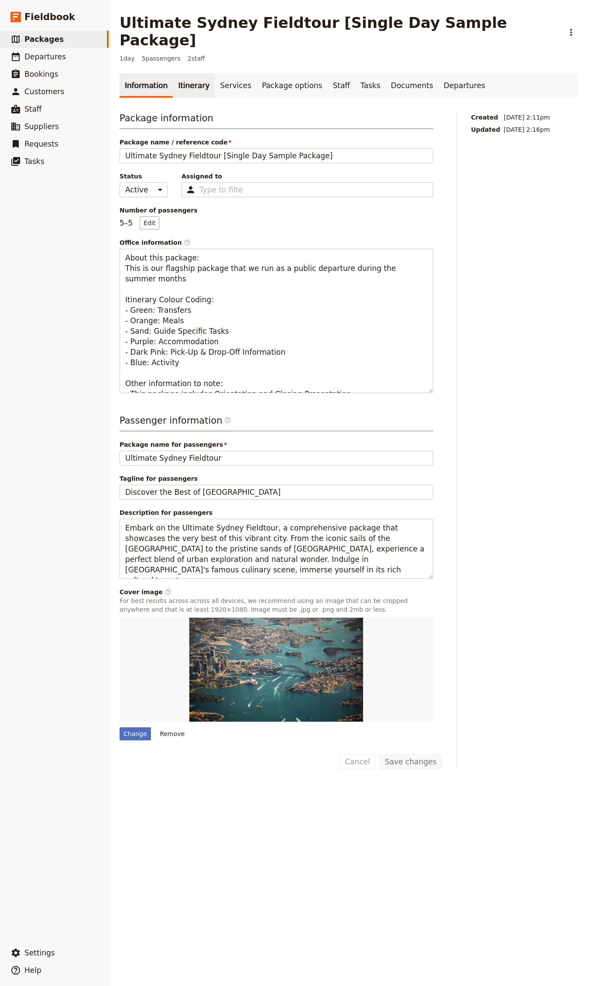
click at [188, 73] on link "Itinerary" at bounding box center [194, 85] width 42 height 24
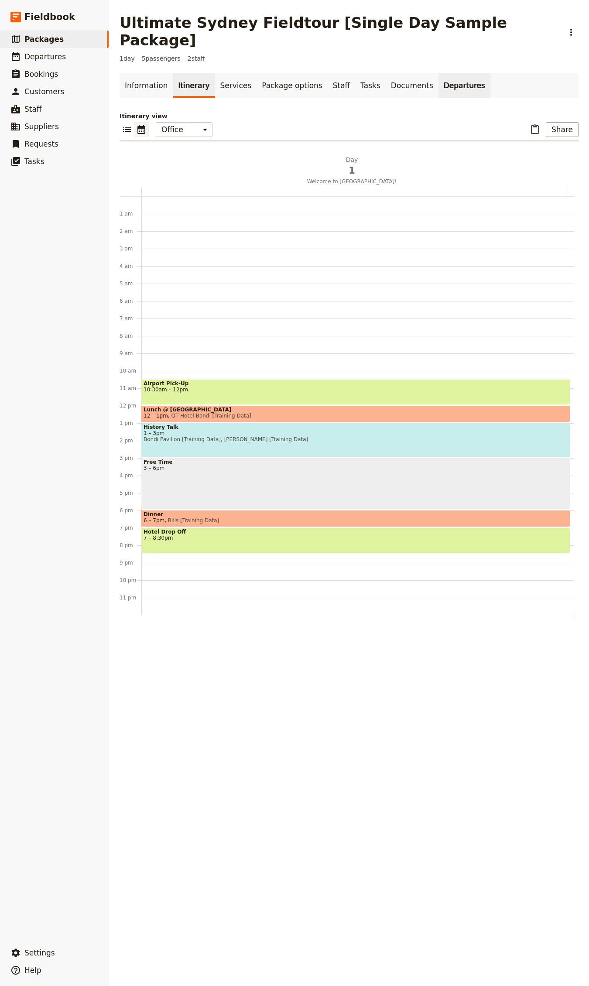
click at [438, 73] on link "Departures" at bounding box center [464, 85] width 52 height 24
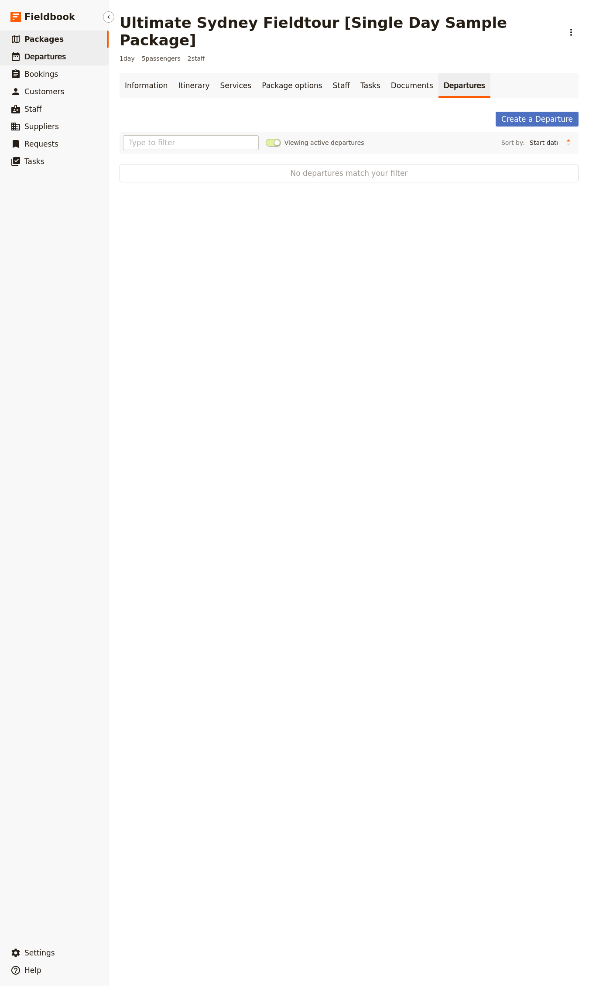
click at [36, 49] on link "​ Departures" at bounding box center [54, 56] width 109 height 17
select select "CREATED_AT"
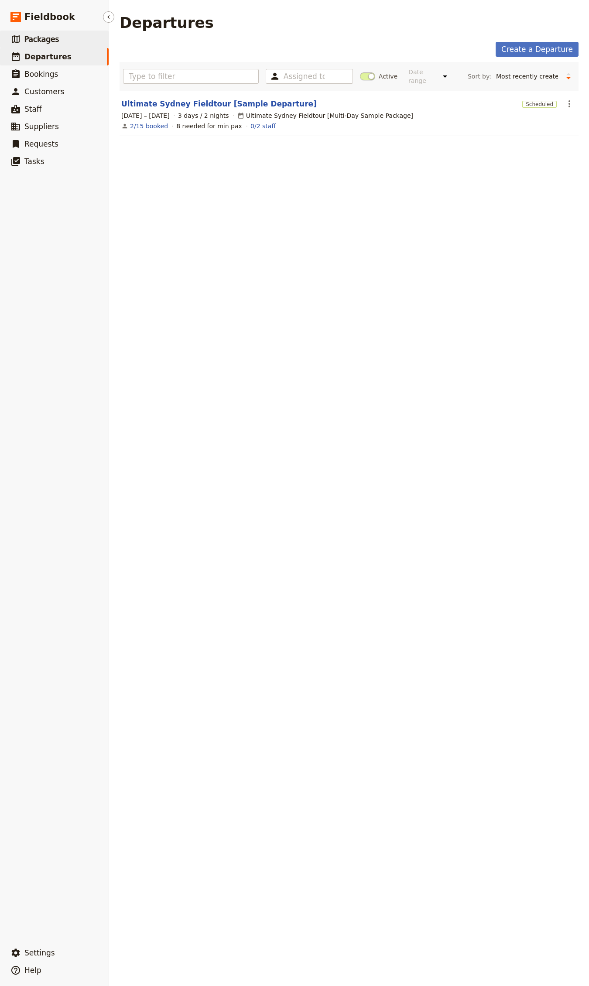
click at [48, 38] on span "Packages" at bounding box center [41, 39] width 34 height 9
select select "UPDATED_AT"
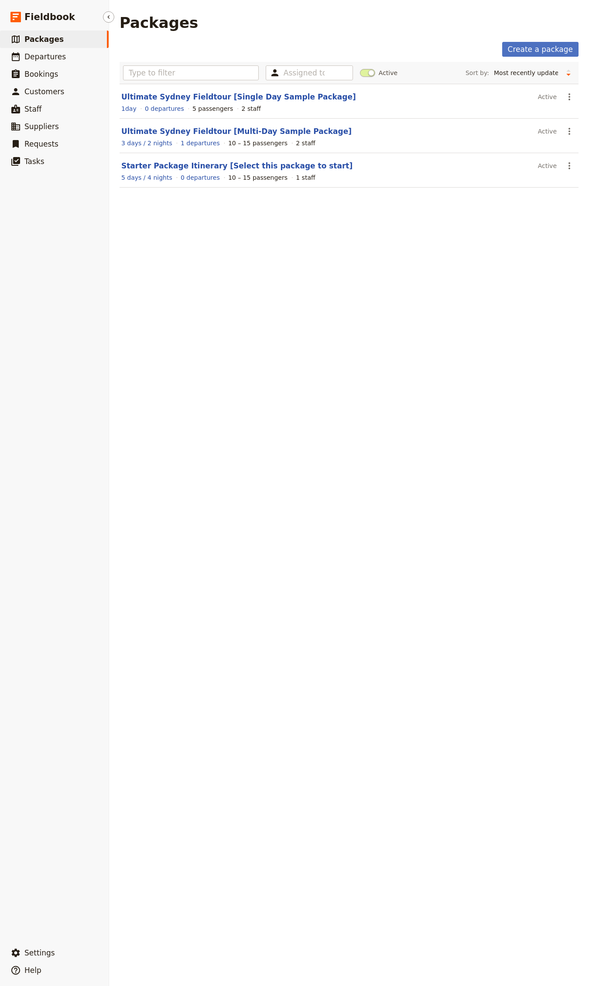
click at [50, 47] on link "​ Packages" at bounding box center [54, 39] width 109 height 17
click at [49, 52] on span "Departures" at bounding box center [44, 56] width 41 height 9
select select "CREATED_AT"
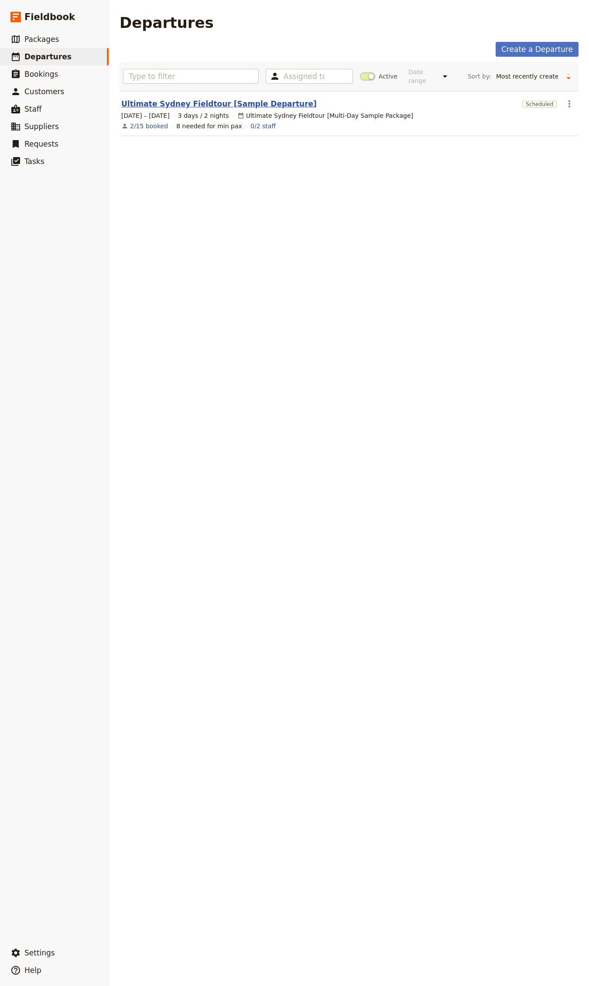
click at [202, 103] on link "Ultimate Sydney Fieldtour [Sample Departure]" at bounding box center [218, 104] width 195 height 10
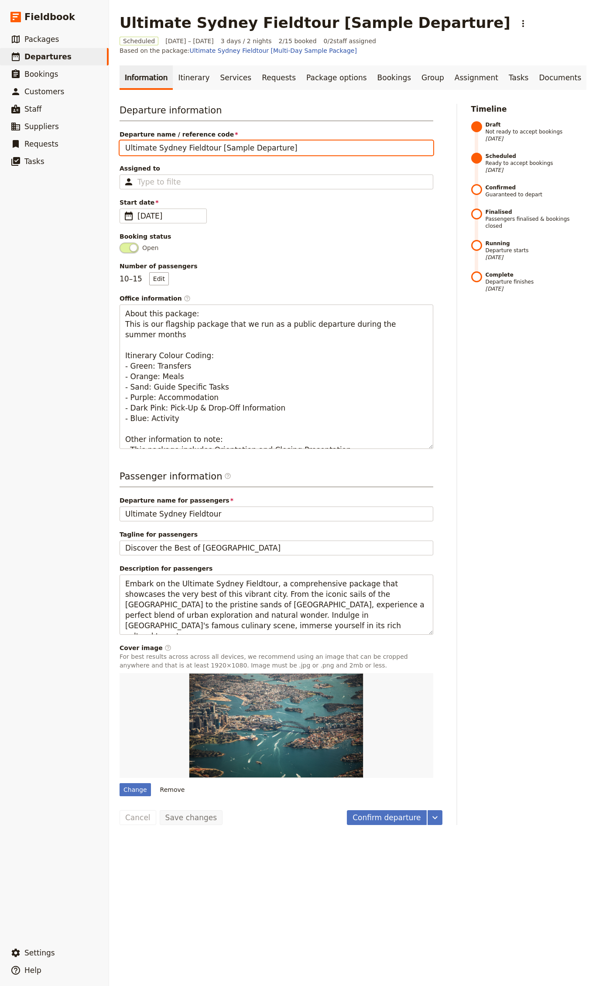
click at [215, 148] on input "Ultimate Sydney Fieldtour [Sample Departure]" at bounding box center [277, 147] width 314 height 15
type input "Ultimate Sydney Fieldtour [Multi-Day Sample Departure]"
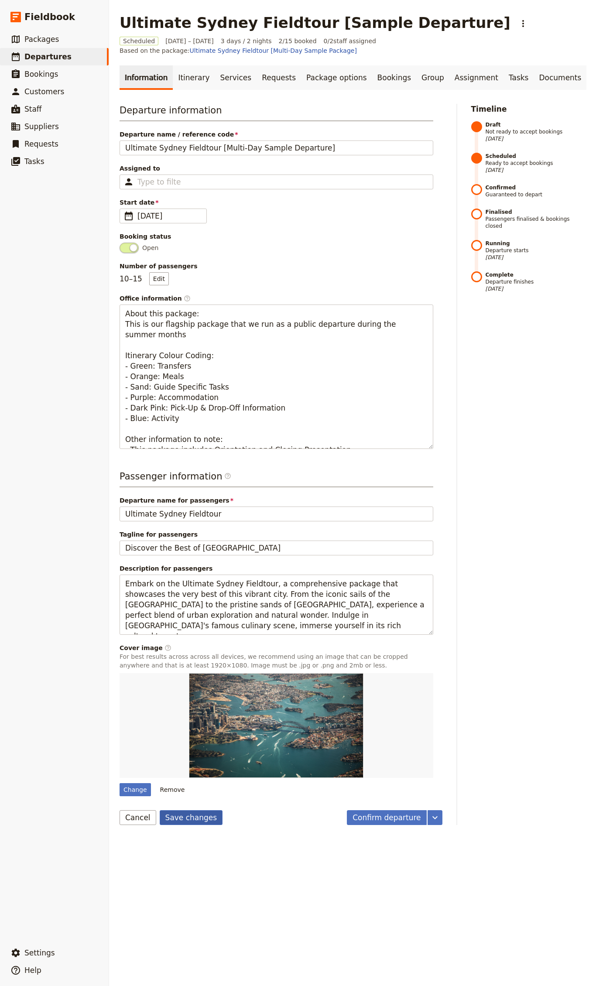
click at [176, 820] on button "Save changes" at bounding box center [191, 817] width 63 height 15
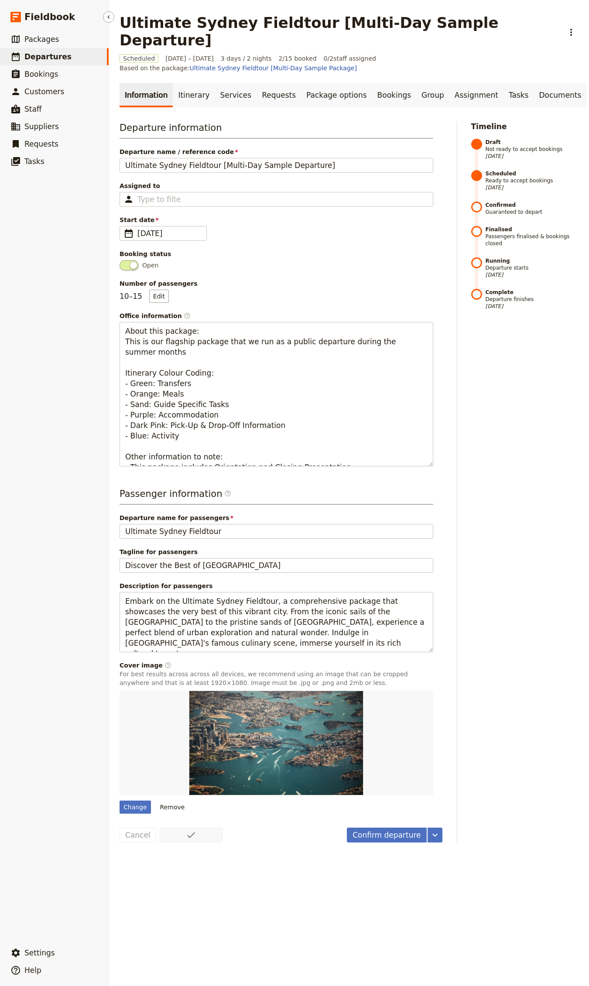
click at [49, 61] on span "Departures" at bounding box center [47, 56] width 47 height 10
select select "CREATED_AT"
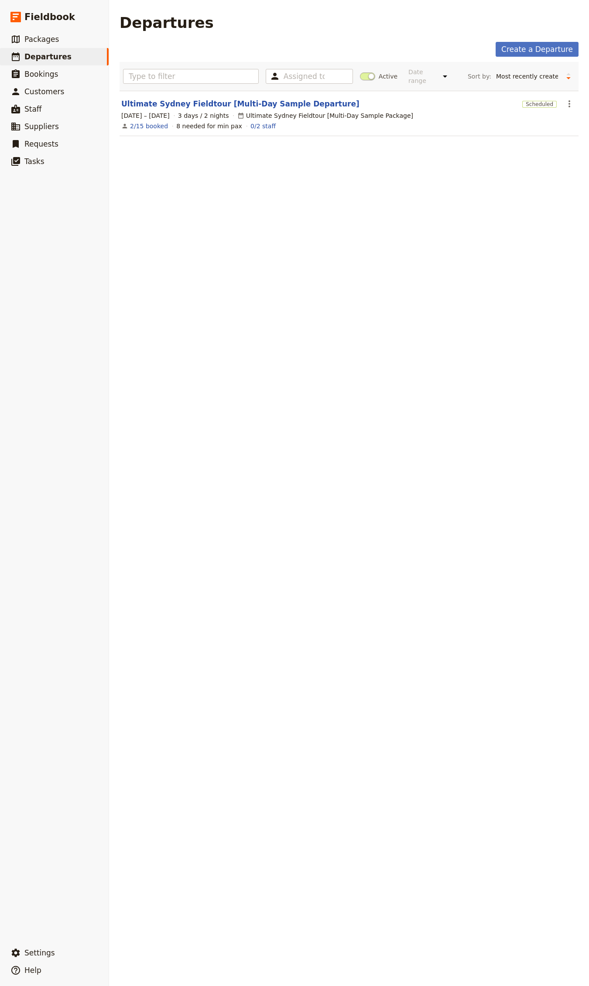
click at [178, 97] on section "Ultimate Sydney Fieldtour [Multi-Day Sample Departure] Scheduled ​ [DATE] – [DA…" at bounding box center [349, 113] width 459 height 45
click at [177, 103] on link "Ultimate Sydney Fieldtour [Multi-Day Sample Departure]" at bounding box center [240, 104] width 238 height 10
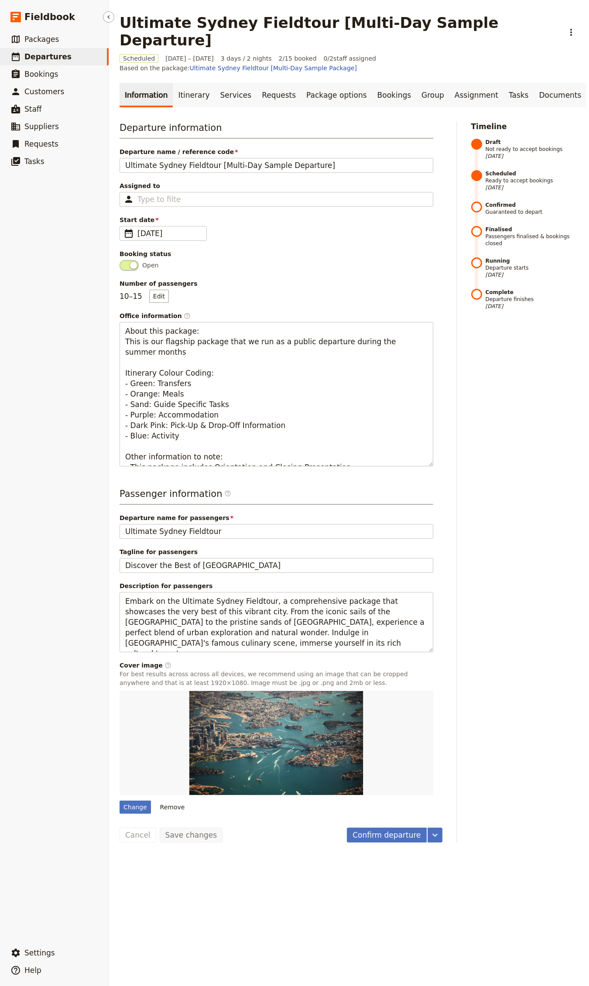
click at [63, 55] on span "Departures" at bounding box center [47, 56] width 47 height 9
select select "CREATED_AT"
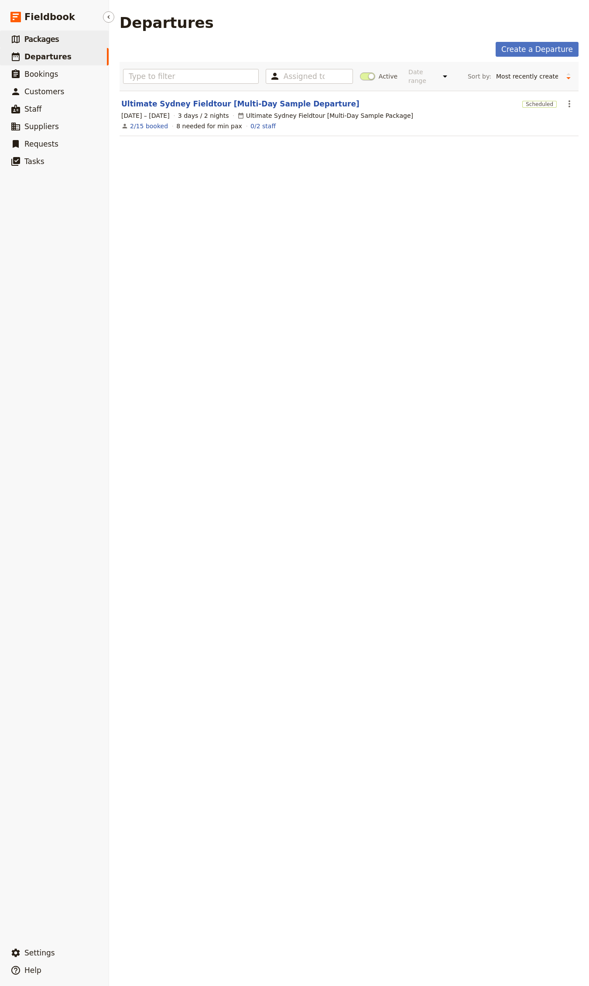
click at [58, 38] on link "​ Packages" at bounding box center [54, 39] width 109 height 17
select select "UPDATED_AT"
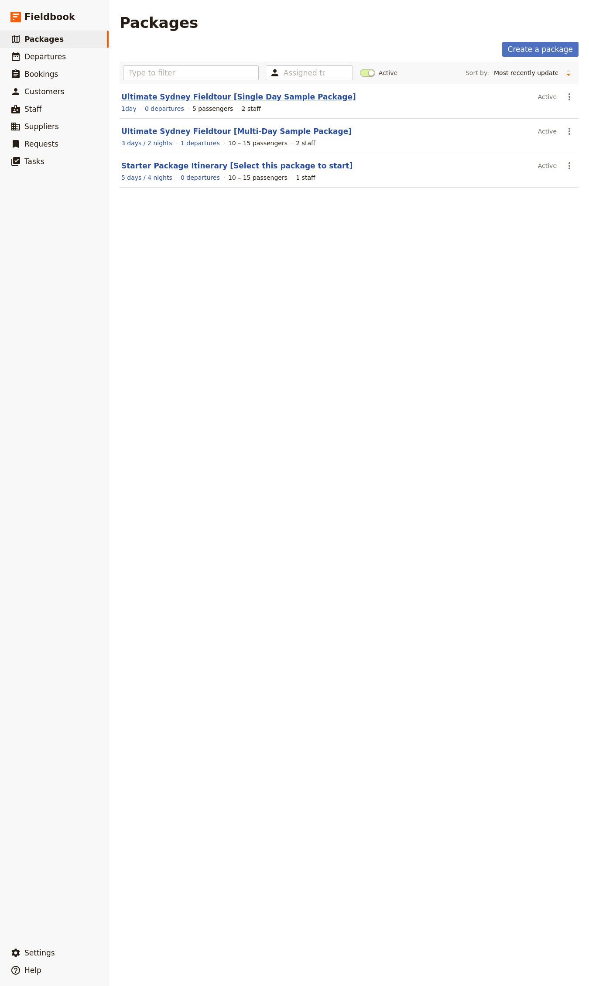
click at [259, 95] on link "Ultimate Sydney Fieldtour [Single Day Sample Package]" at bounding box center [238, 96] width 235 height 9
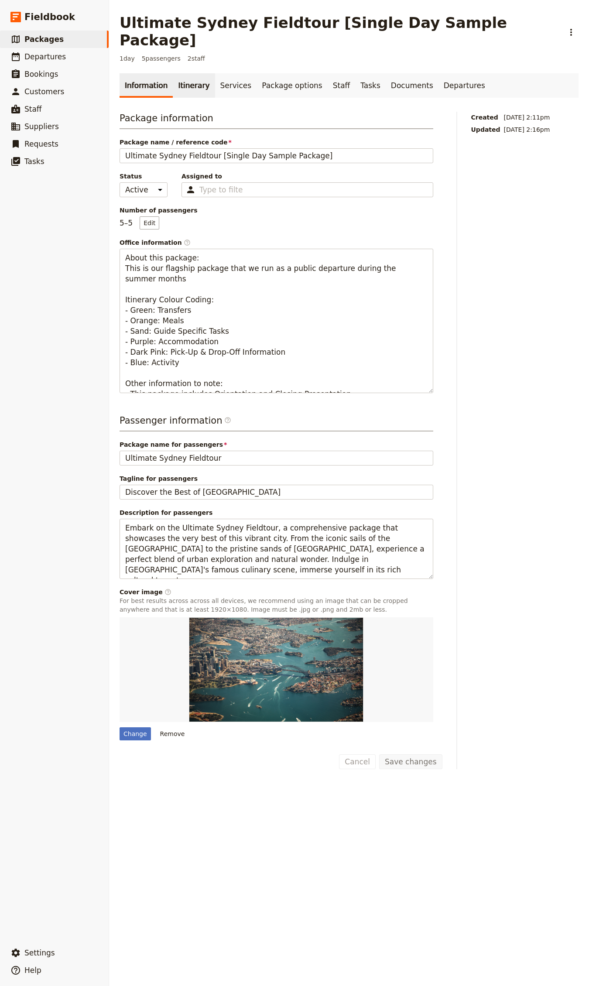
click at [190, 76] on link "Itinerary" at bounding box center [194, 85] width 42 height 24
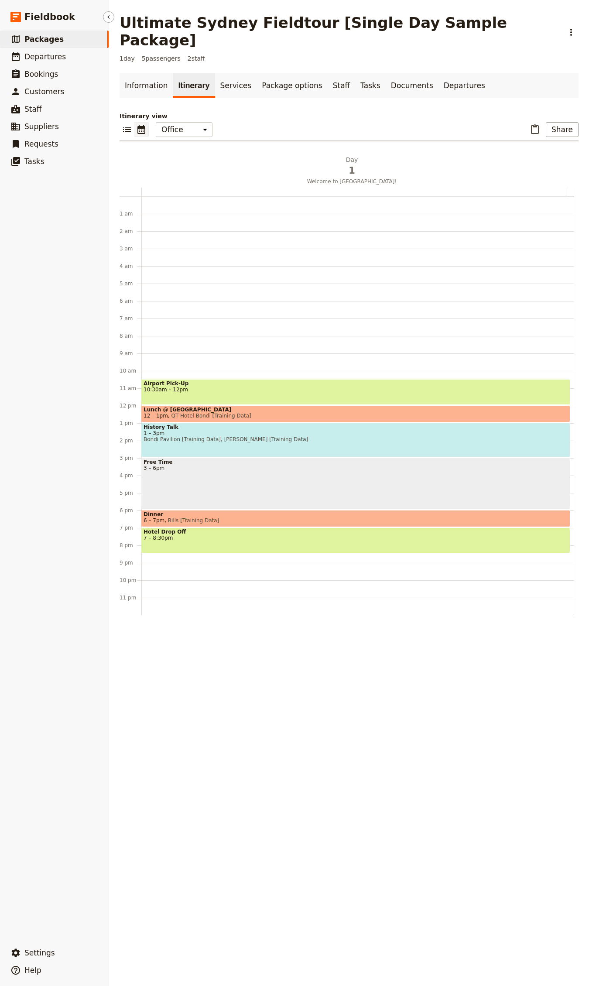
click at [63, 41] on link "​ Packages" at bounding box center [54, 39] width 109 height 17
select select "UPDATED_AT"
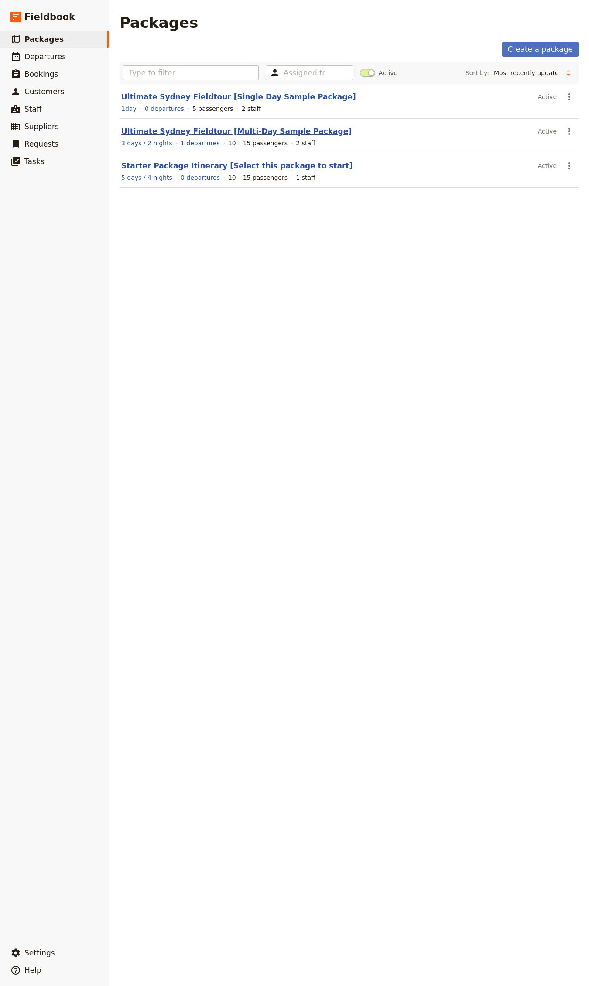
click at [204, 130] on link "Ultimate Sydney Fieldtour [Multi-Day Sample Package]" at bounding box center [236, 131] width 230 height 9
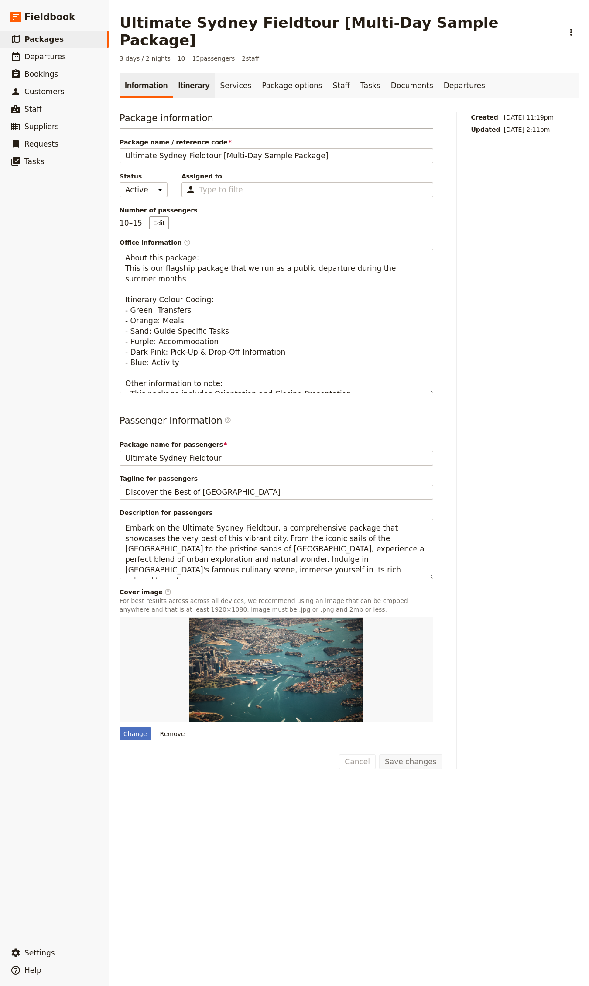
click at [184, 73] on link "Itinerary" at bounding box center [194, 85] width 42 height 24
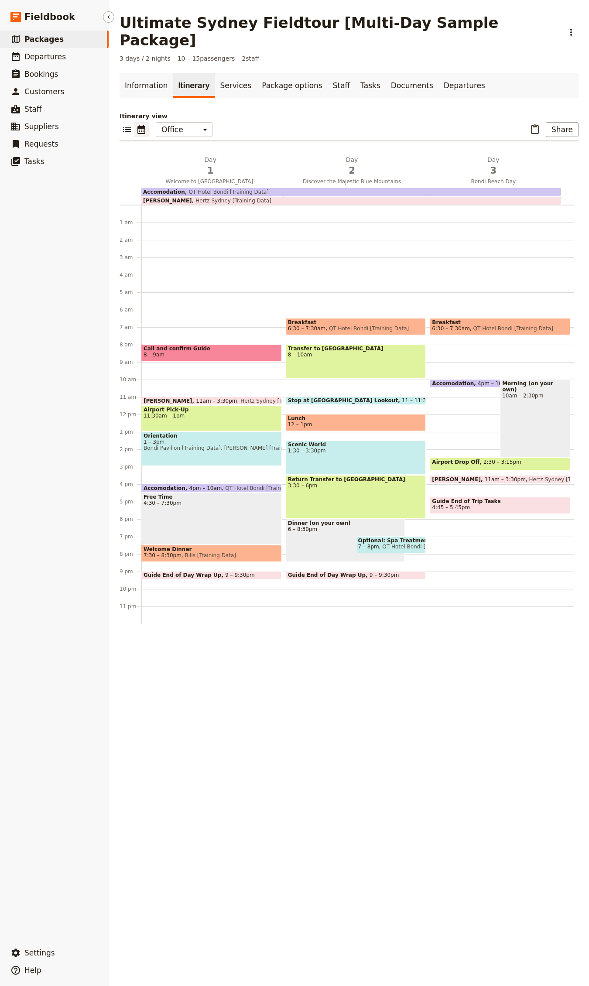
click at [27, 44] on span "Packages" at bounding box center [43, 39] width 39 height 10
select select "UPDATED_AT"
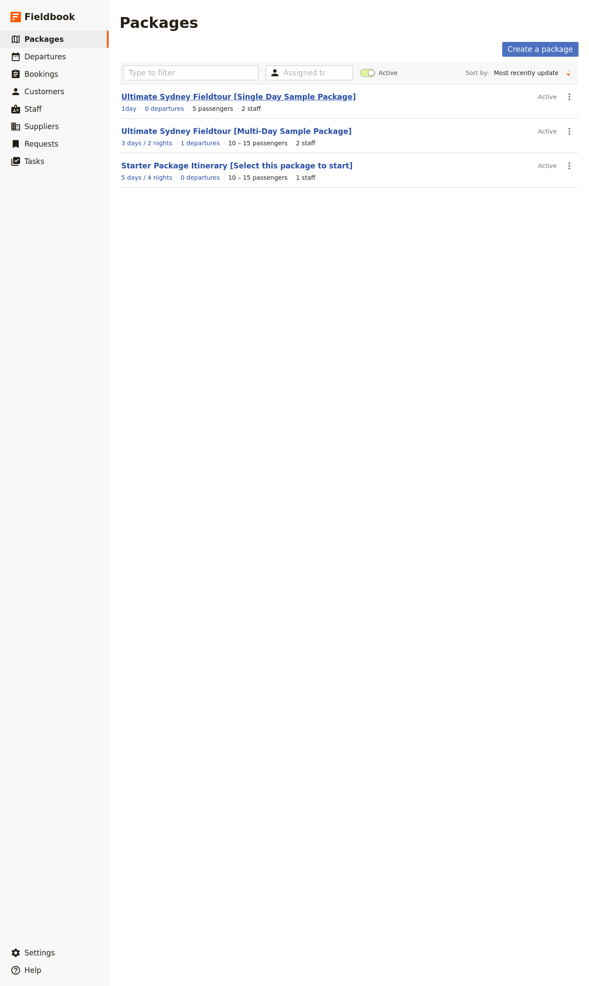
click at [185, 98] on link "Ultimate Sydney Fieldtour [Single Day Sample Package]" at bounding box center [238, 96] width 235 height 9
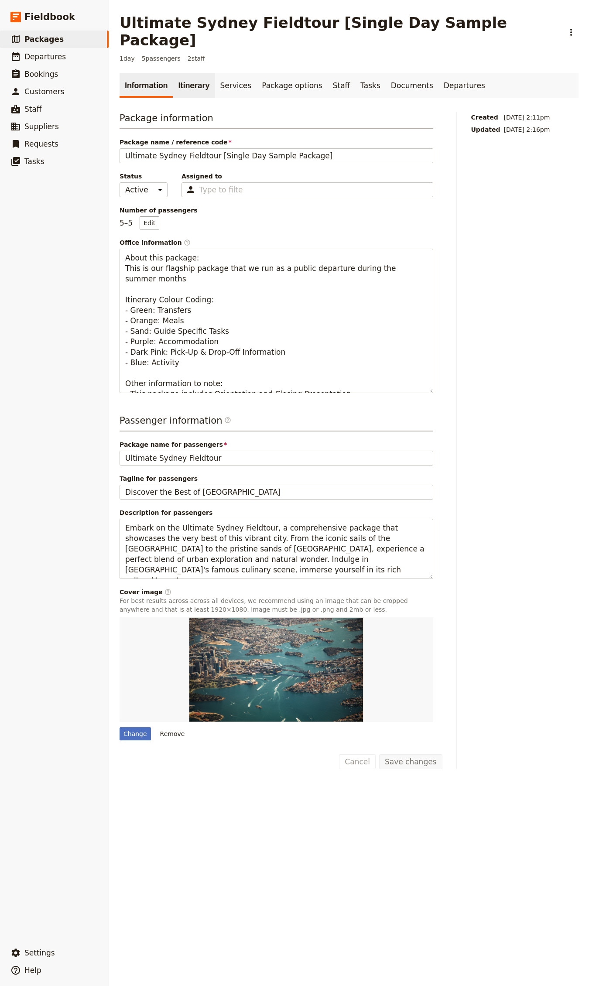
click at [179, 73] on link "Itinerary" at bounding box center [194, 85] width 42 height 24
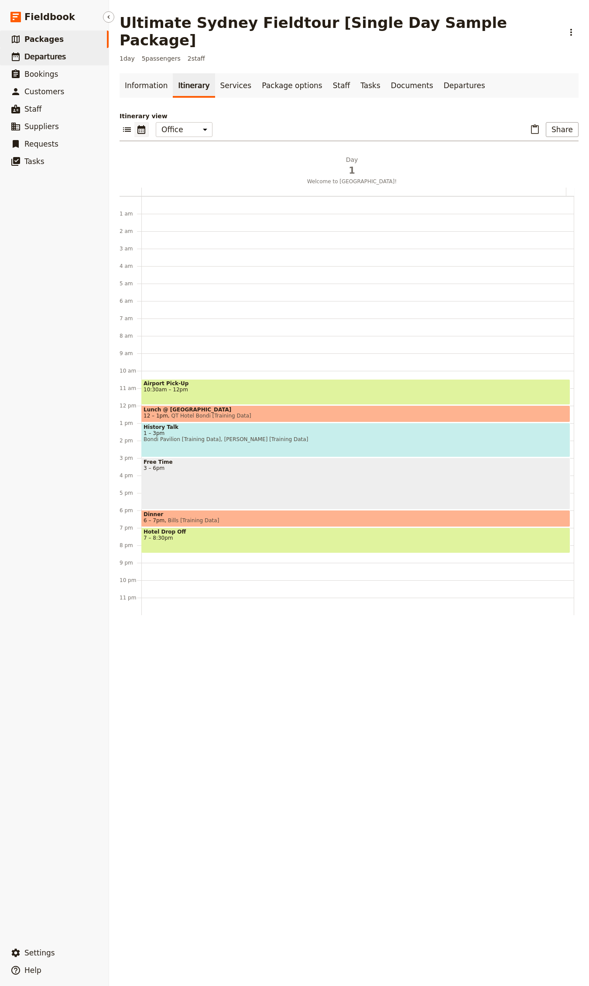
click at [51, 55] on span "Departures" at bounding box center [44, 56] width 41 height 9
select select "CREATED_AT"
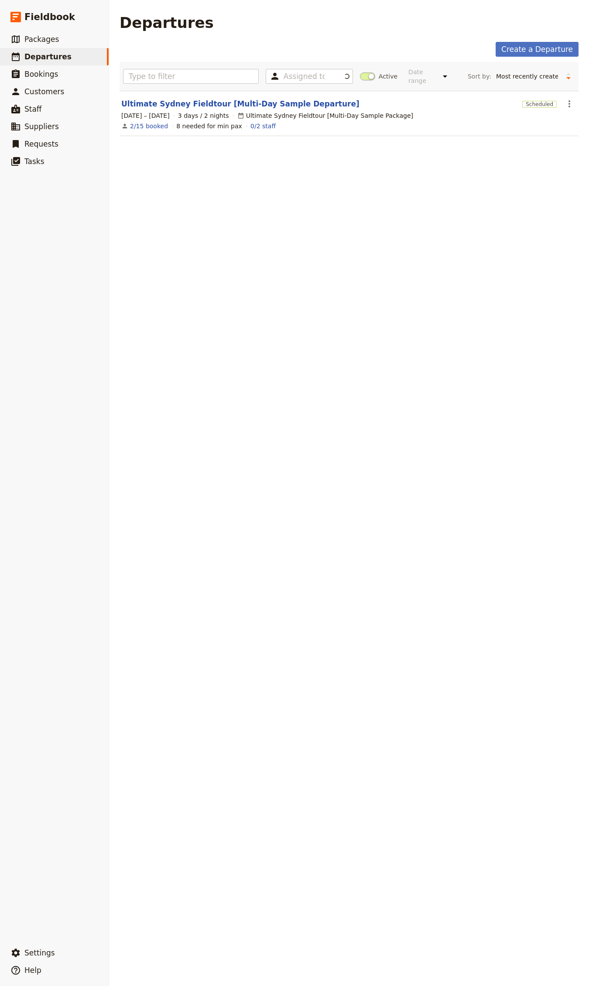
click at [160, 99] on div "Ultimate Sydney Fieldtour [Multi-Day Sample Departure]" at bounding box center [319, 104] width 397 height 10
click at [195, 105] on link "Ultimate Sydney Fieldtour [Multi-Day Sample Departure]" at bounding box center [240, 104] width 238 height 10
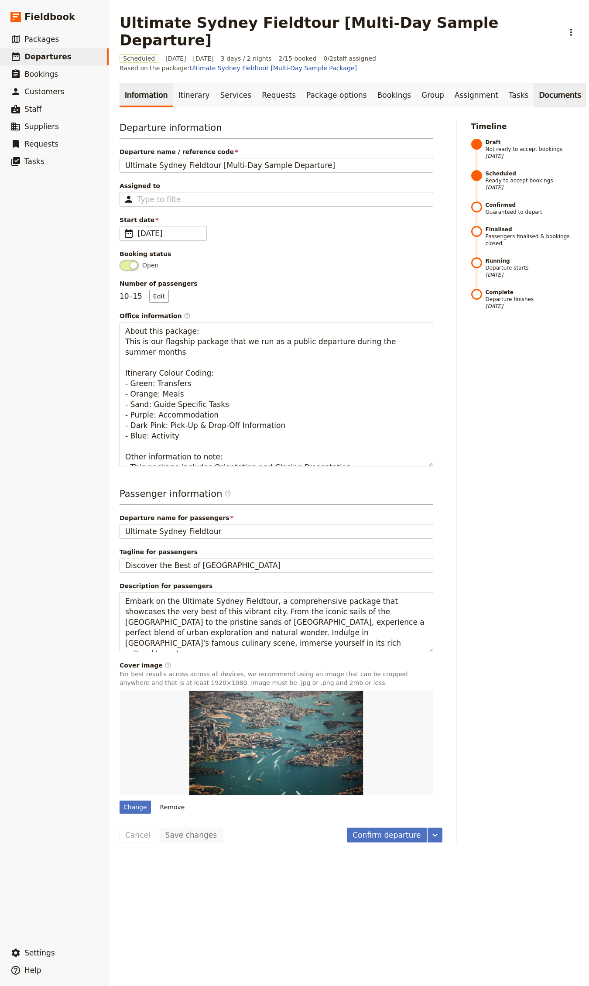
click at [534, 83] on link "Documents" at bounding box center [560, 95] width 53 height 24
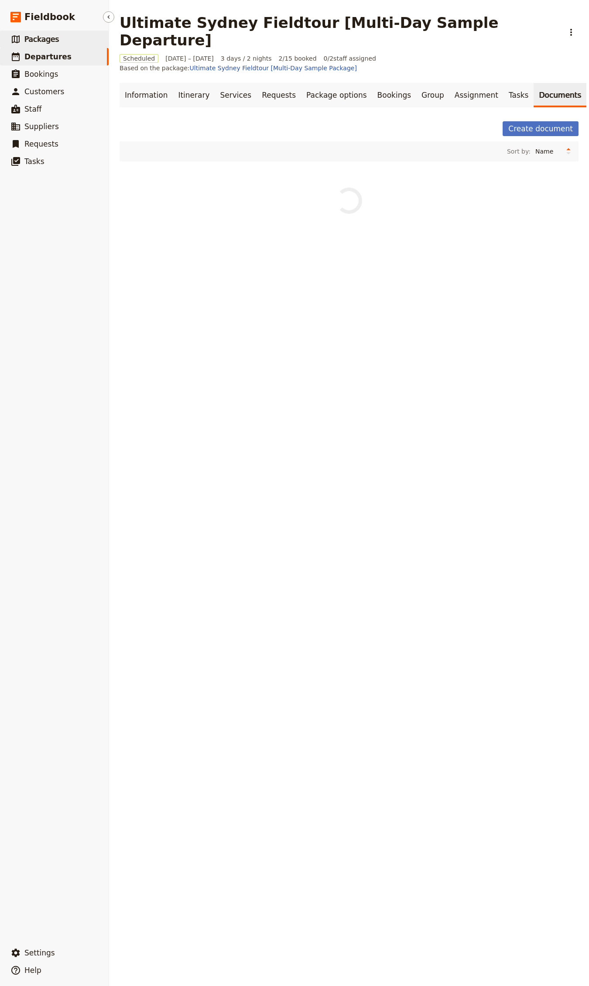
click at [57, 36] on link "​ Packages" at bounding box center [54, 39] width 109 height 17
select select "UPDATED_AT"
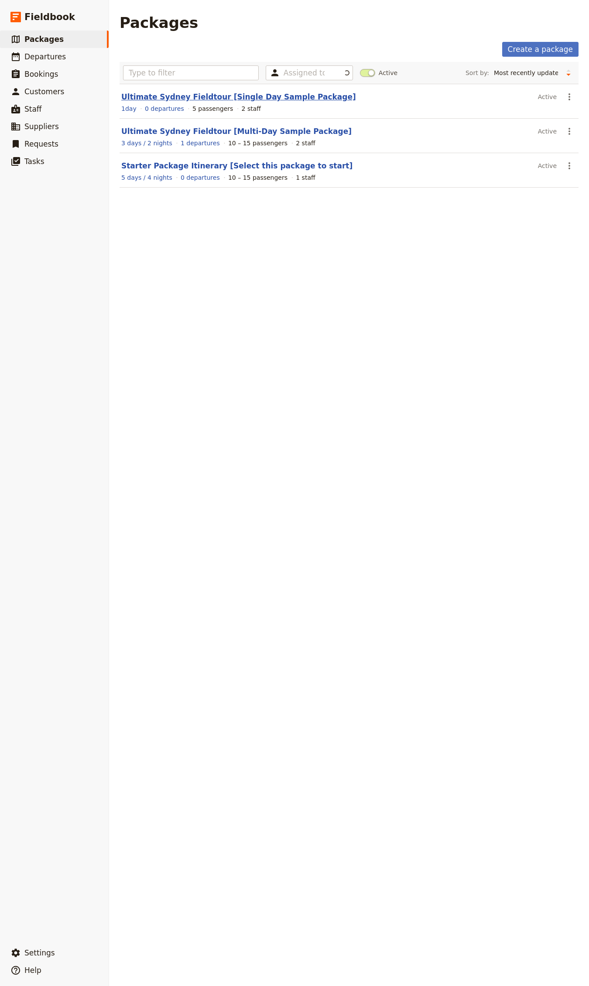
click at [185, 96] on link "Ultimate Sydney Fieldtour [Single Day Sample Package]" at bounding box center [238, 96] width 235 height 9
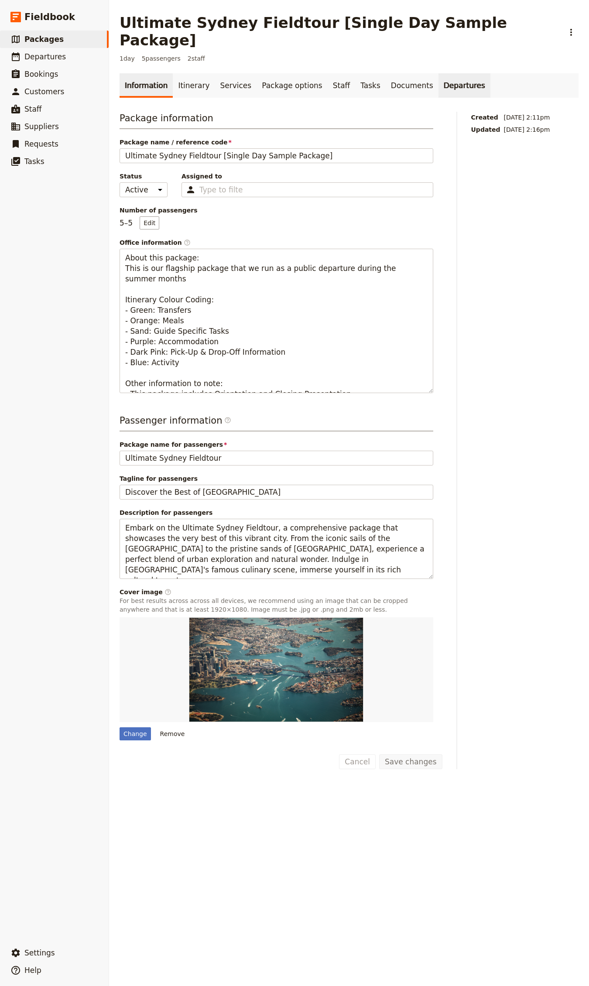
click at [460, 73] on link "Departures" at bounding box center [464, 85] width 52 height 24
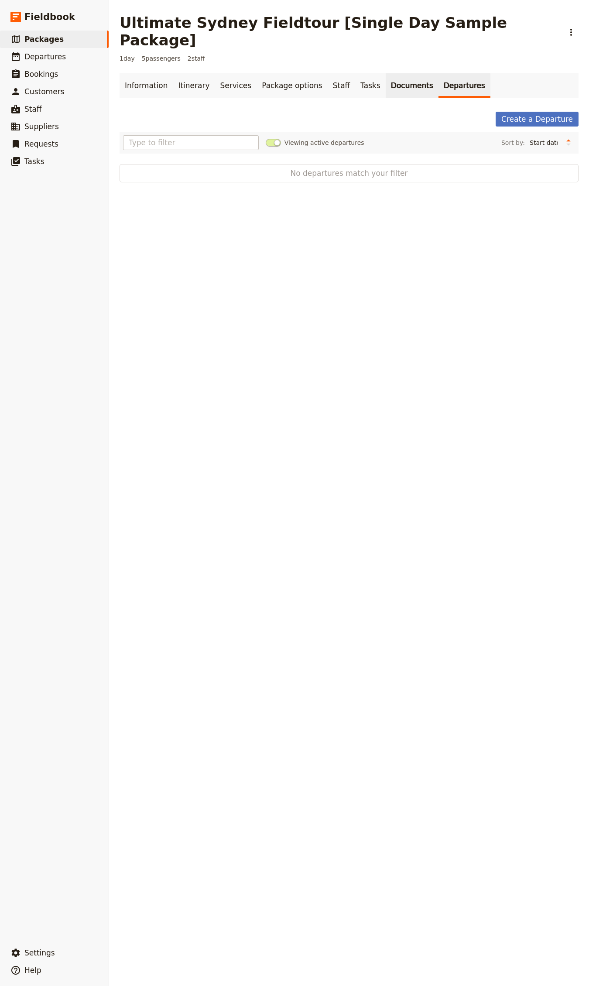
click at [386, 73] on link "Documents" at bounding box center [412, 85] width 53 height 24
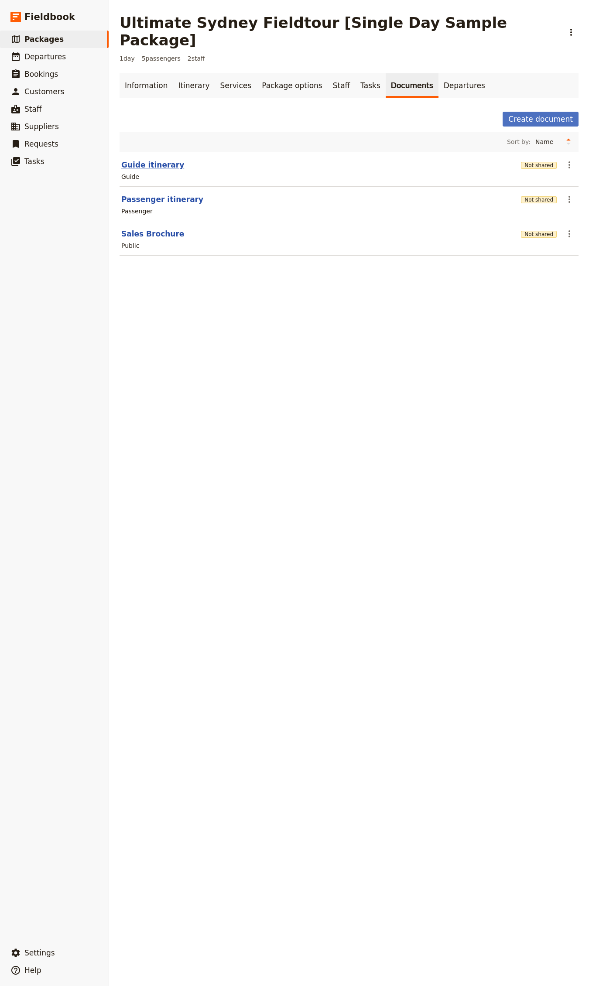
click at [145, 160] on button "Guide itinerary" at bounding box center [152, 165] width 63 height 10
select select "STAFF"
select select "RUN_SHEET"
select select "DEFAULT"
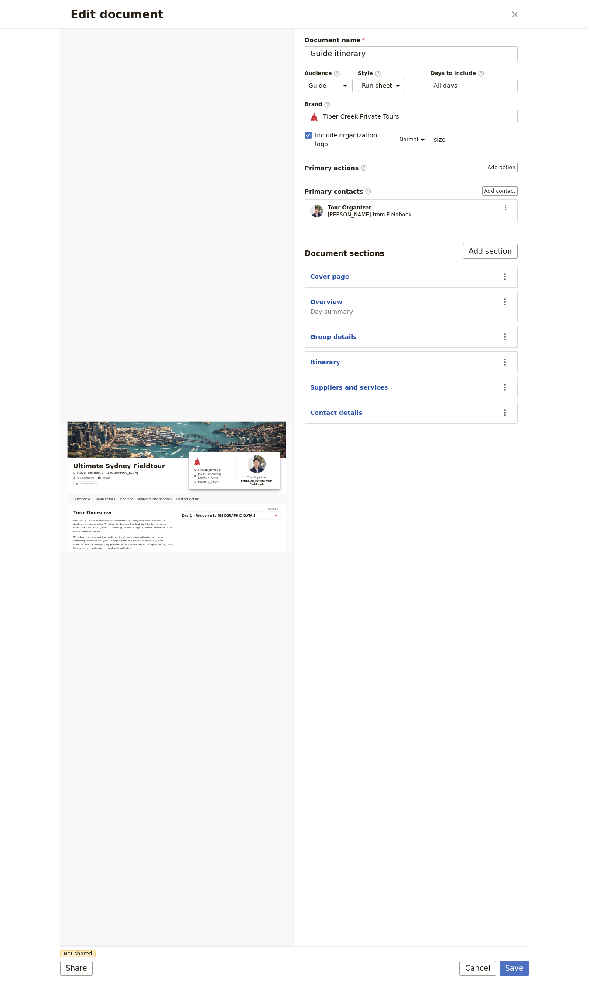
click at [328, 298] on button "Overview" at bounding box center [326, 302] width 32 height 9
select select "DAY_SUMMARY"
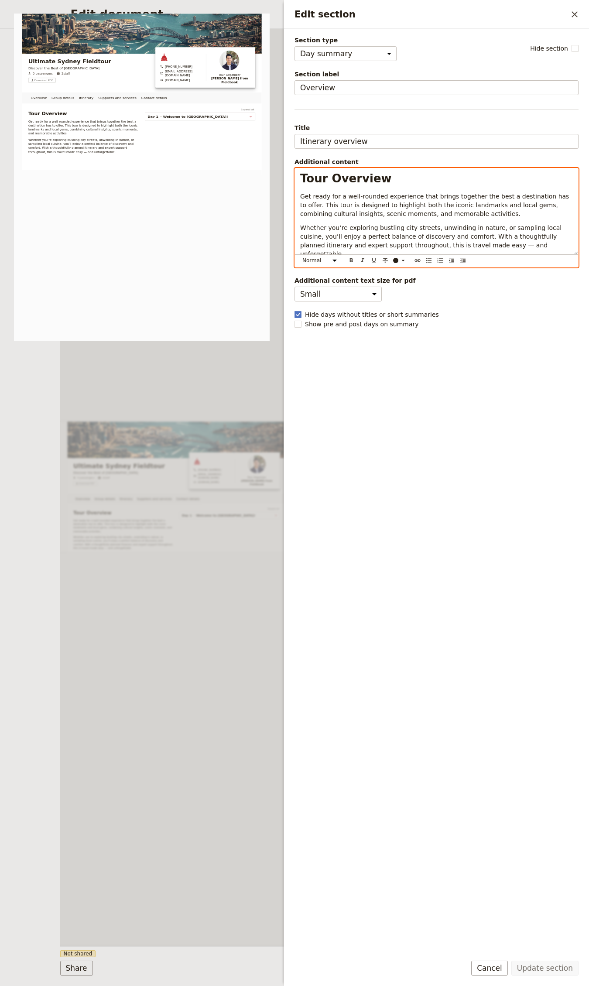
click at [386, 215] on span "Get ready for a well-rounded experience that brings together the best a destina…" at bounding box center [435, 205] width 271 height 24
select select "h1"
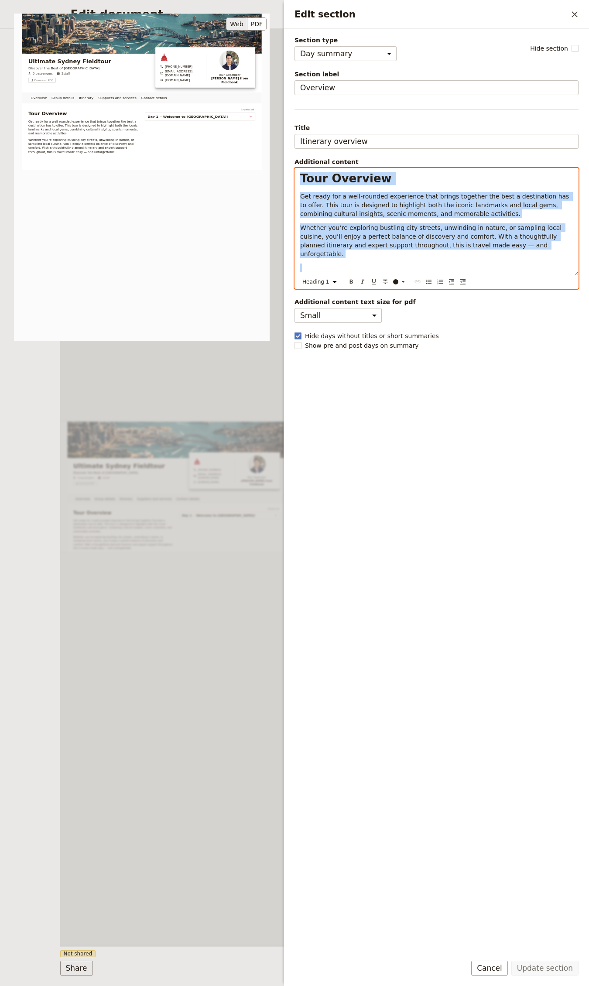
copy div "Tour Overview Get ready for a well-rounded experience that brings together the …"
click at [177, 451] on div "Overview Group details Itinerary Suppliers and services Contact details Web PDF…" at bounding box center [177, 487] width 234 height 917
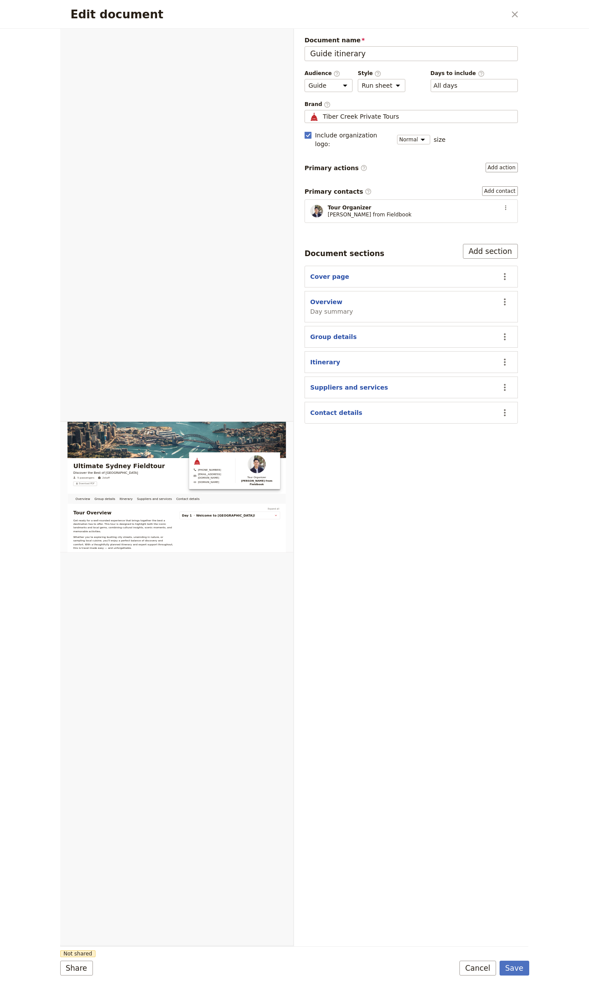
click at [342, 291] on section "Overview Day summary ​" at bounding box center [410, 306] width 213 height 31
click at [340, 326] on section "Group details ​" at bounding box center [410, 337] width 213 height 22
click at [339, 332] on button "Group details" at bounding box center [333, 336] width 46 height 9
select select "GROUP_DETAILS"
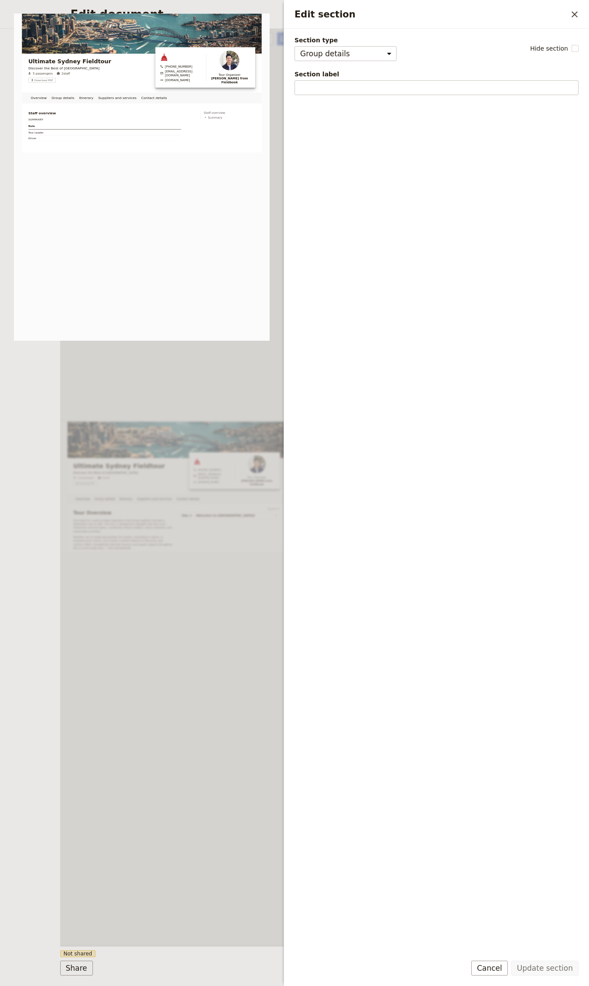
drag, startPoint x: 241, startPoint y: 395, endPoint x: 229, endPoint y: 398, distance: 12.3
click at [238, 394] on div "Overview Group details Itinerary Suppliers and services Contact details Web PDF…" at bounding box center [177, 487] width 234 height 917
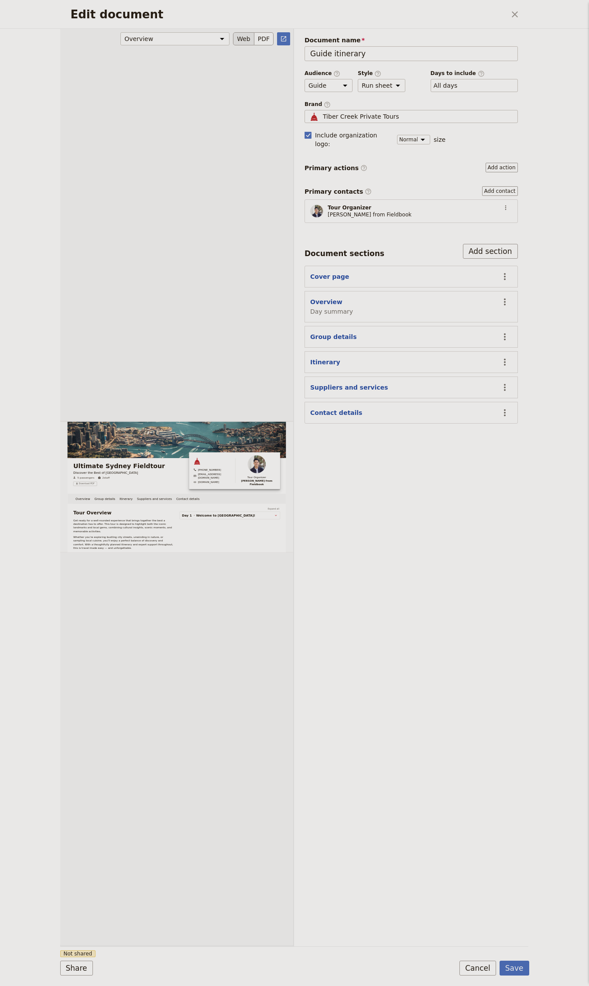
click at [222, 400] on div "Edit document" at bounding box center [176, 486] width 233 height 917
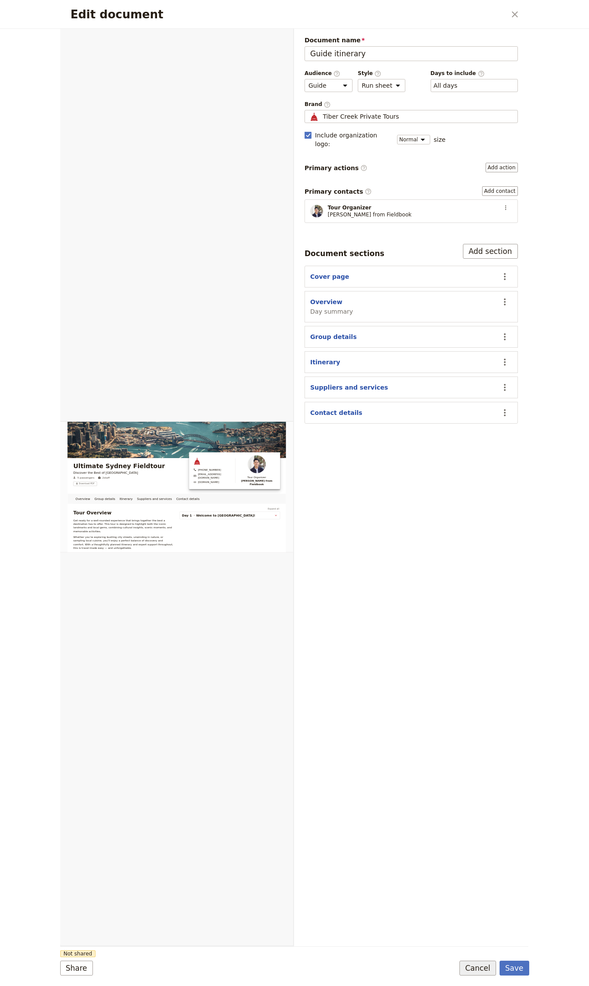
click at [479, 961] on button "Cancel" at bounding box center [477, 968] width 37 height 15
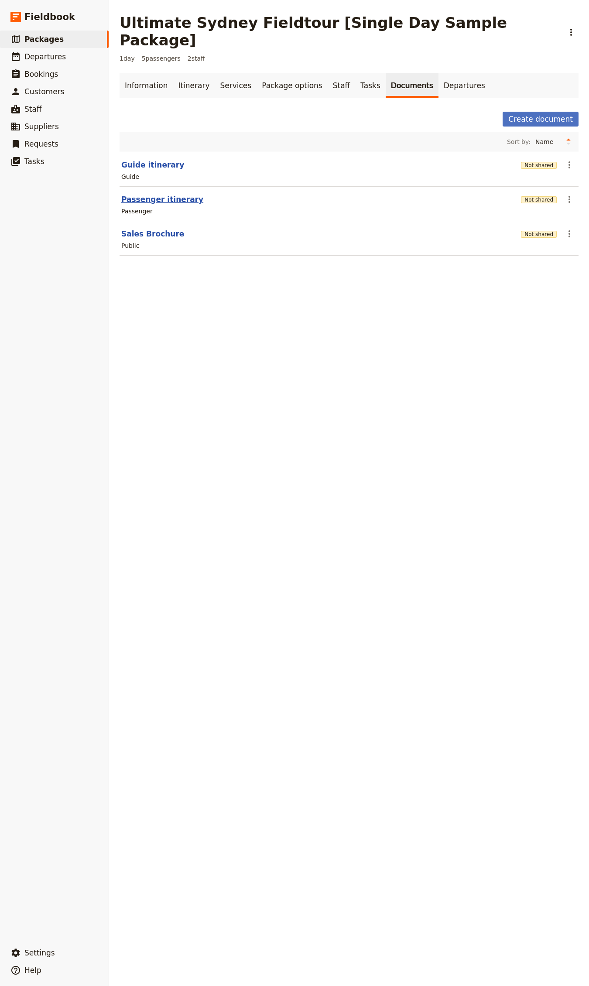
click at [162, 194] on button "Passenger itinerary" at bounding box center [162, 199] width 82 height 10
select select "PASSENGER"
select select "RUN_SHEET"
select select "DEFAULT"
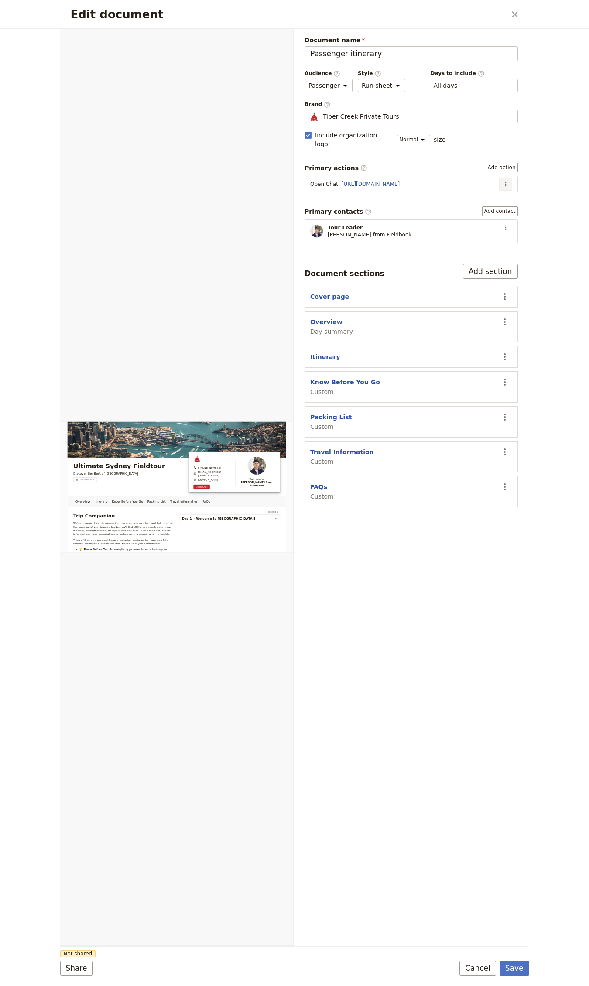
click at [500, 178] on button "​" at bounding box center [505, 184] width 13 height 13
click at [504, 193] on span "Edit action" at bounding box center [483, 194] width 45 height 9
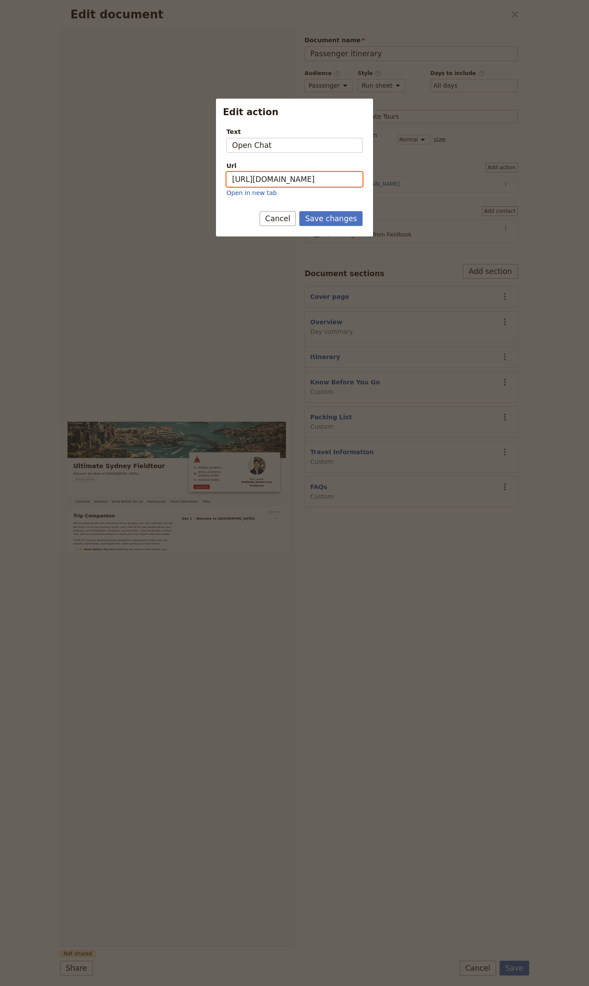
click at [287, 178] on input "[URL][DOMAIN_NAME]" at bounding box center [294, 179] width 136 height 15
click at [278, 218] on button "Cancel" at bounding box center [278, 218] width 37 height 15
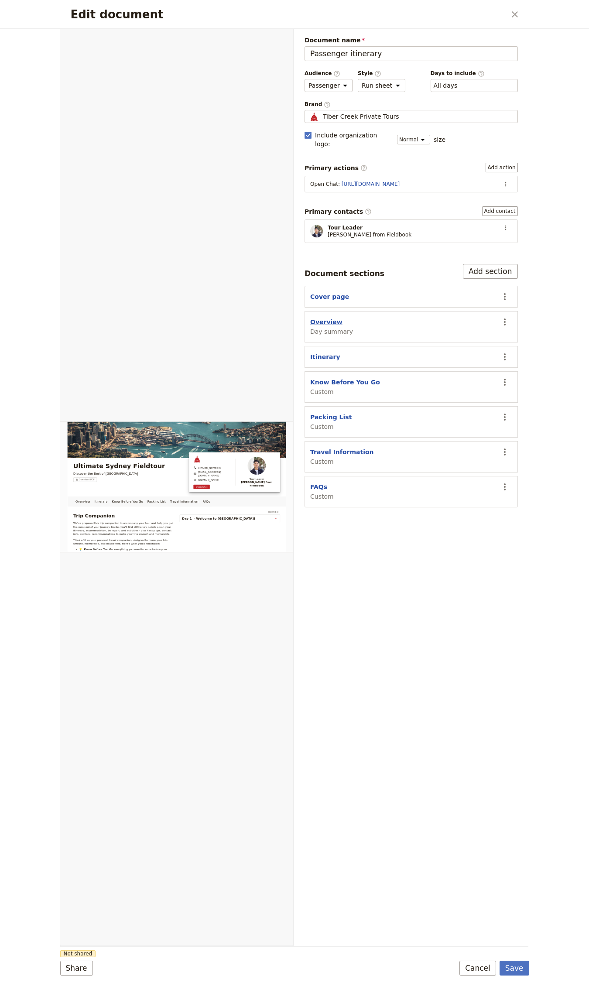
click at [332, 319] on button "Overview" at bounding box center [326, 322] width 32 height 9
select select "DAY_SUMMARY"
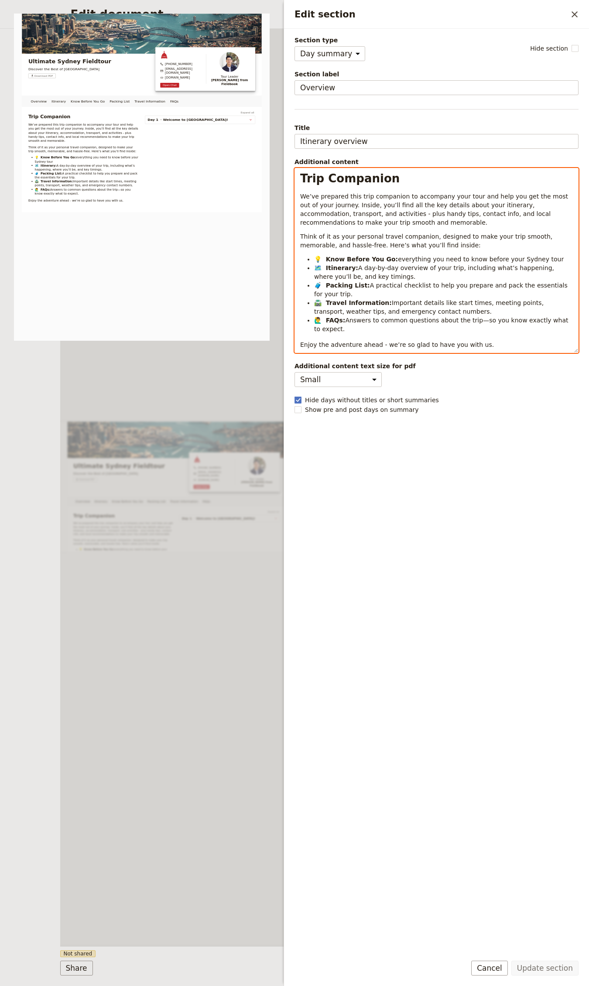
click at [453, 191] on div "Trip Companion We’ve prepared this trip companion to accompany your tour and he…" at bounding box center [436, 260] width 283 height 184
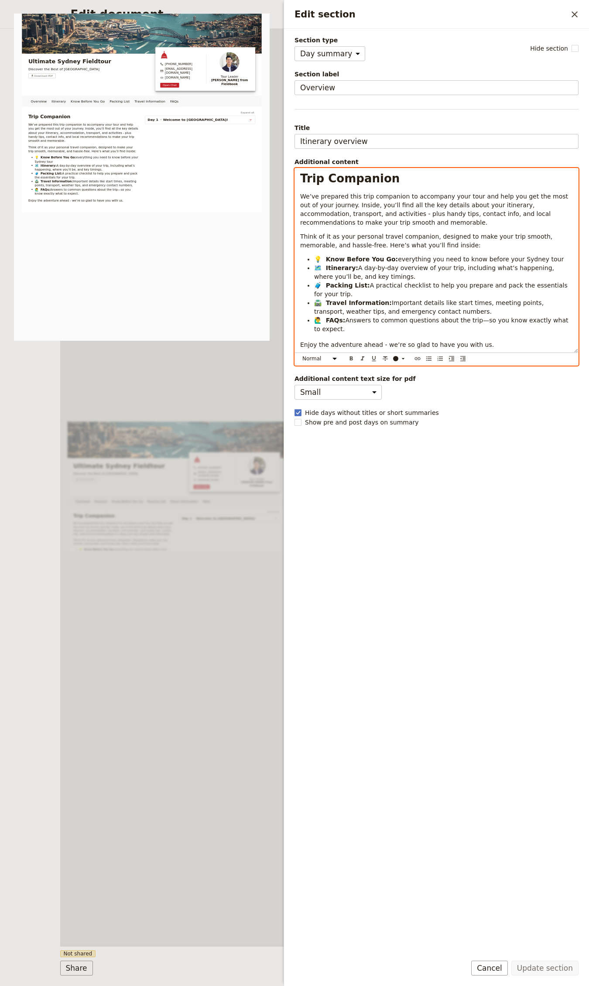
select select "h1"
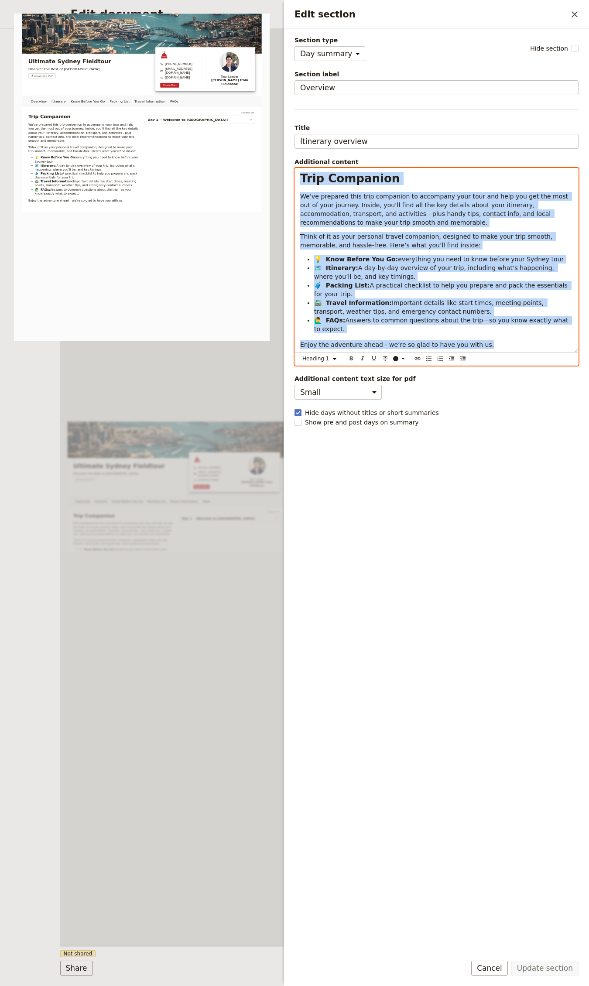
copy div "Lore Ipsumdolo Si’am consecte adip elit seddoeius te incididun utla etdo mag al…"
drag, startPoint x: 200, startPoint y: 432, endPoint x: 218, endPoint y: 431, distance: 18.4
click at [200, 432] on div "Overview Itinerary Know Before You Go Packing List Travel Information FAQs Web …" at bounding box center [177, 487] width 234 height 917
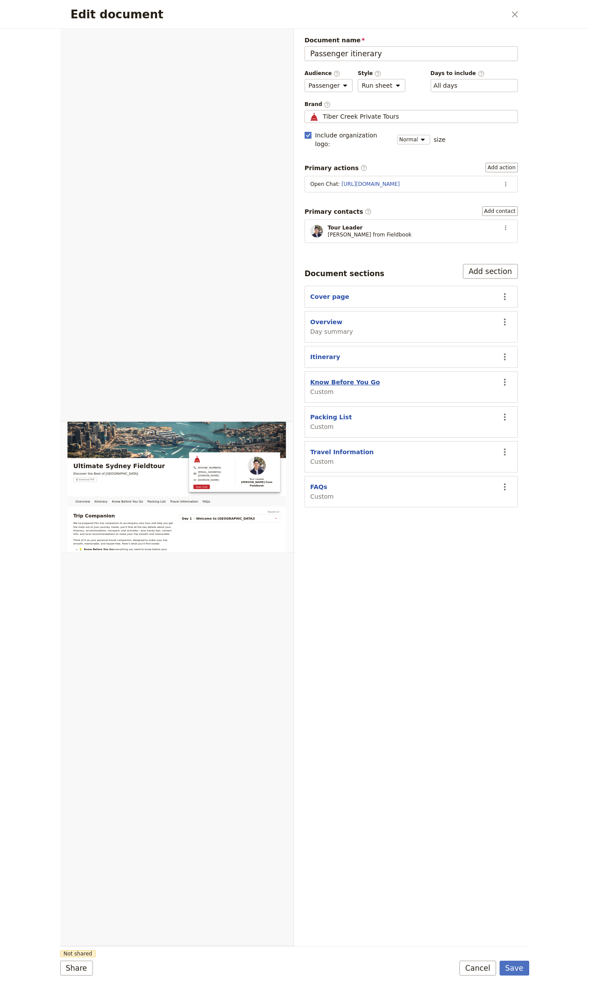
click at [339, 378] on button "Know Before You Go" at bounding box center [345, 382] width 70 height 9
select select "CUSTOM"
select select "default"
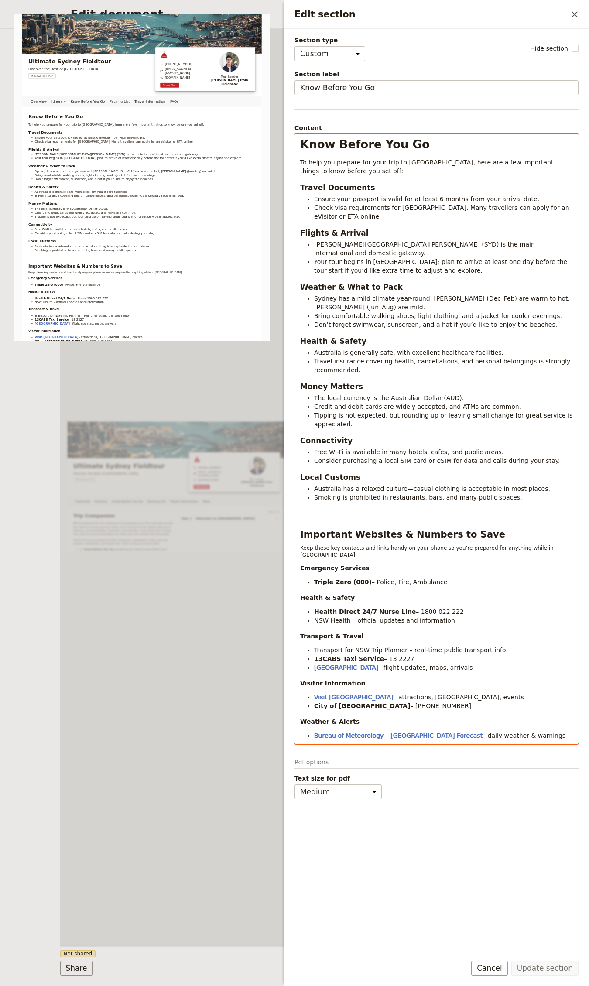
click at [378, 258] on span "Your tour begins in [GEOGRAPHIC_DATA]; plan to arrive at least one day before t…" at bounding box center [441, 266] width 255 height 16
select select "h1"
copy div "Lore Ipsumd Sit Am Co adip eli seddoei tem inci utla et Dolore, magn ali e adm …"
click at [357, 147] on span "Know Before You Go" at bounding box center [365, 144] width 130 height 13
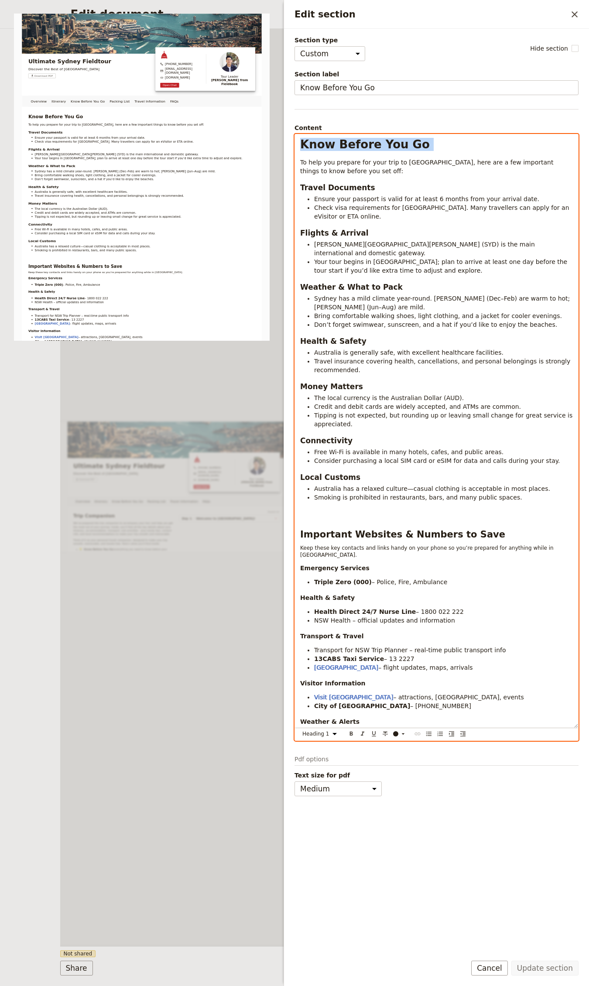
click at [357, 147] on span "Know Before You Go" at bounding box center [365, 144] width 130 height 13
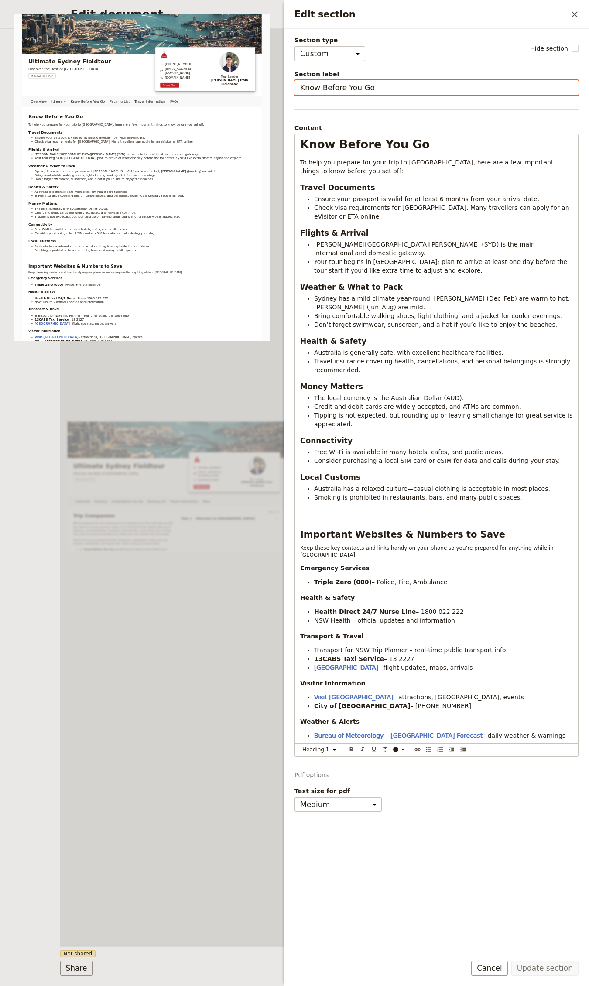
click at [368, 89] on input "Know Before You Go" at bounding box center [436, 87] width 284 height 15
click at [229, 583] on div "Overview Itinerary Know Before You Go Packing List Travel Information FAQs Web …" at bounding box center [177, 487] width 234 height 917
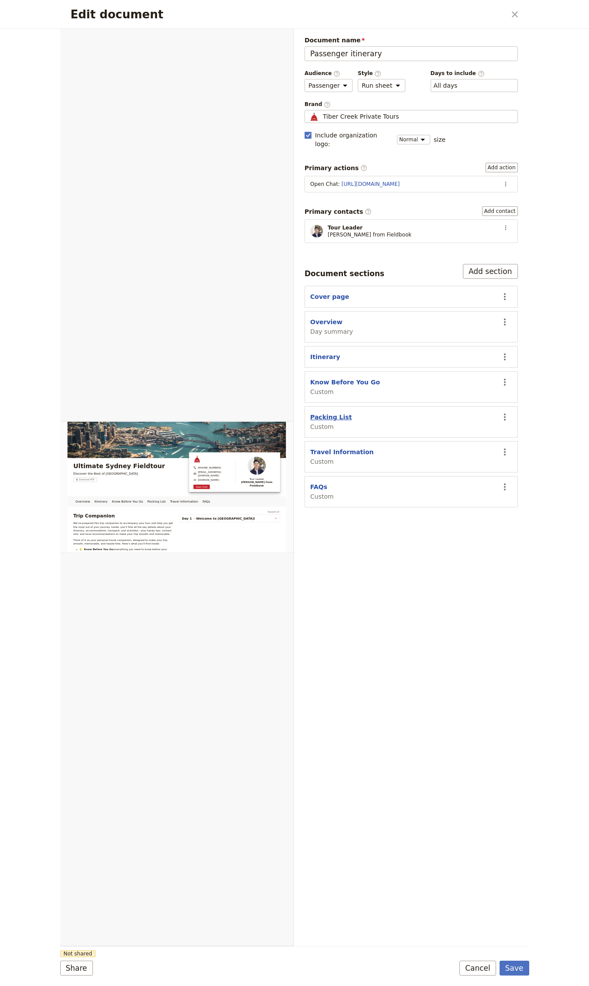
click at [328, 413] on button "Packing List" at bounding box center [330, 417] width 41 height 9
select select "CUSTOM"
select select "default"
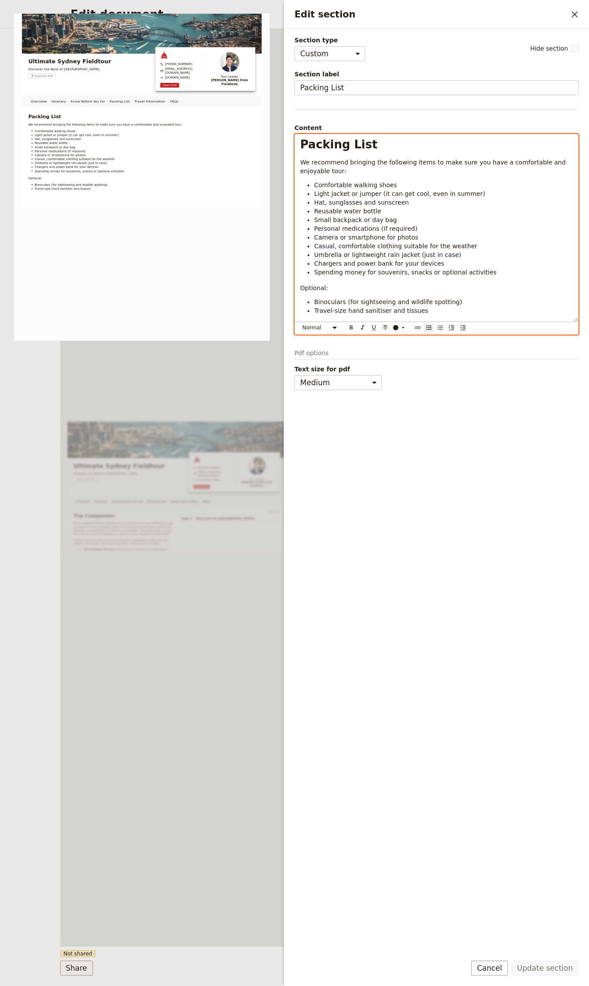
click at [345, 273] on span "Spending money for souvenirs, snacks or optional activities" at bounding box center [405, 272] width 182 height 7
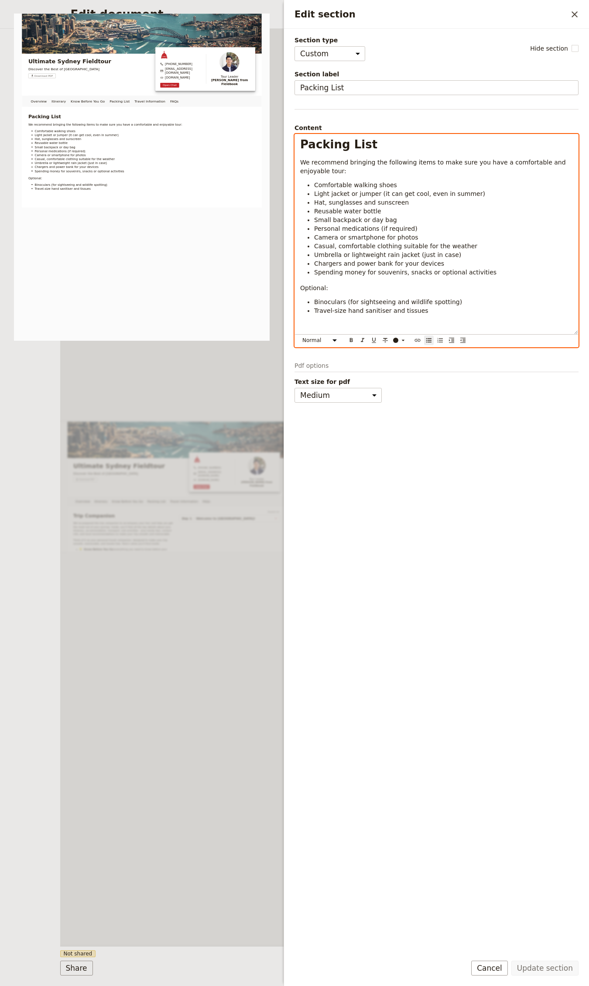
click at [422, 247] on span "Casual, comfortable clothing suitable for the weather" at bounding box center [395, 246] width 163 height 7
select select "h1"
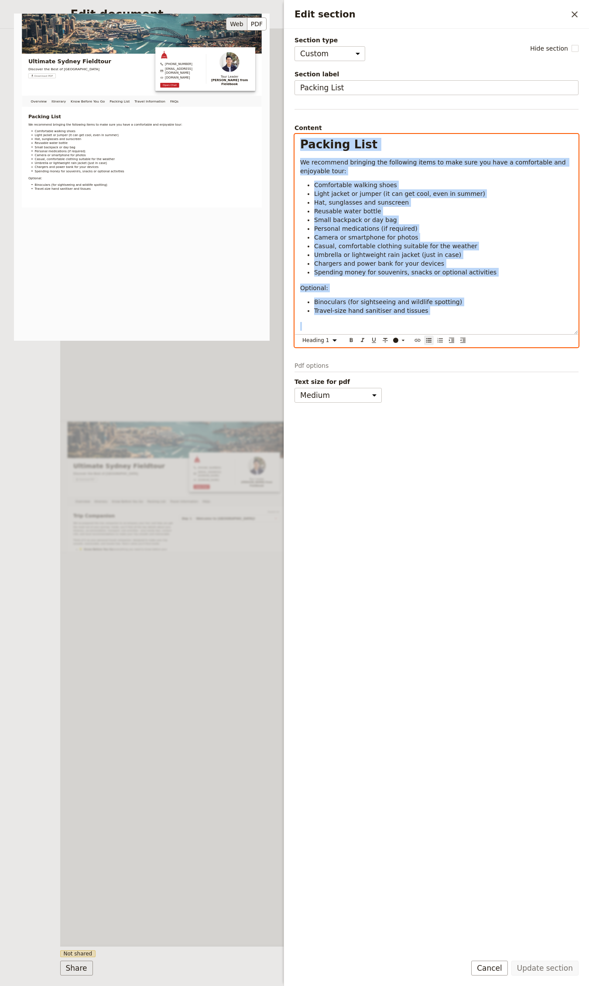
copy div "Packing List We recommend bringing the following items to make sure you have a …"
click at [224, 400] on div "Overview Itinerary Know Before You Go Packing List Travel Information FAQs Web …" at bounding box center [177, 487] width 234 height 917
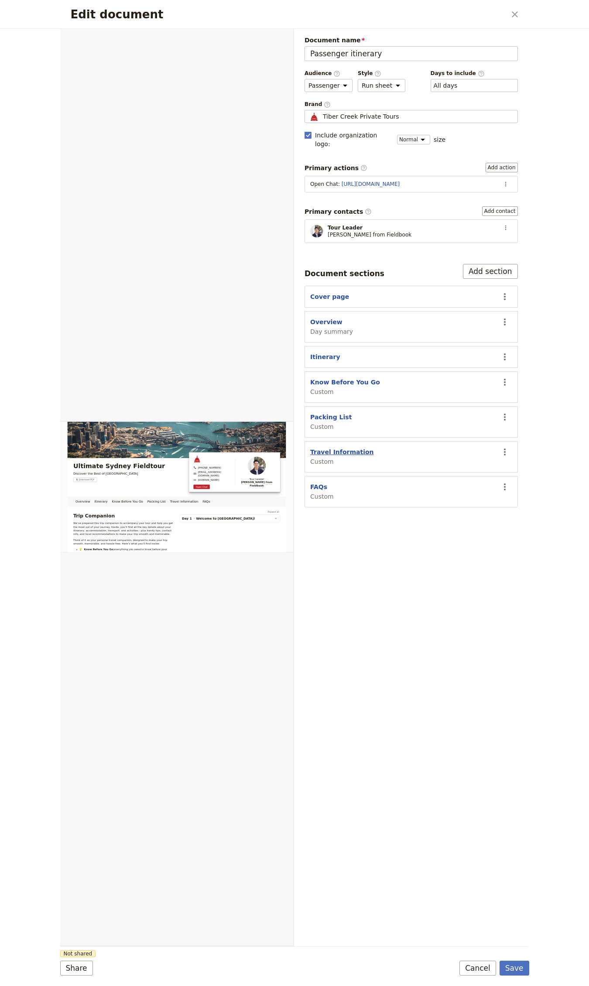
click at [356, 448] on button "Travel Information" at bounding box center [342, 452] width 64 height 9
select select "CUSTOM"
select select "default"
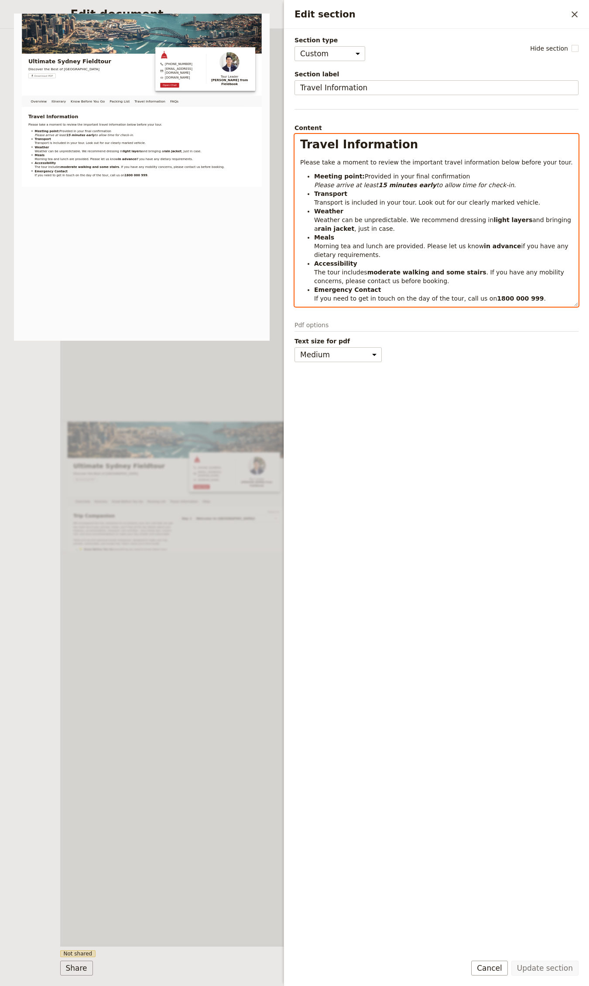
click at [414, 274] on strong "moderate walking and some stairs" at bounding box center [426, 272] width 119 height 7
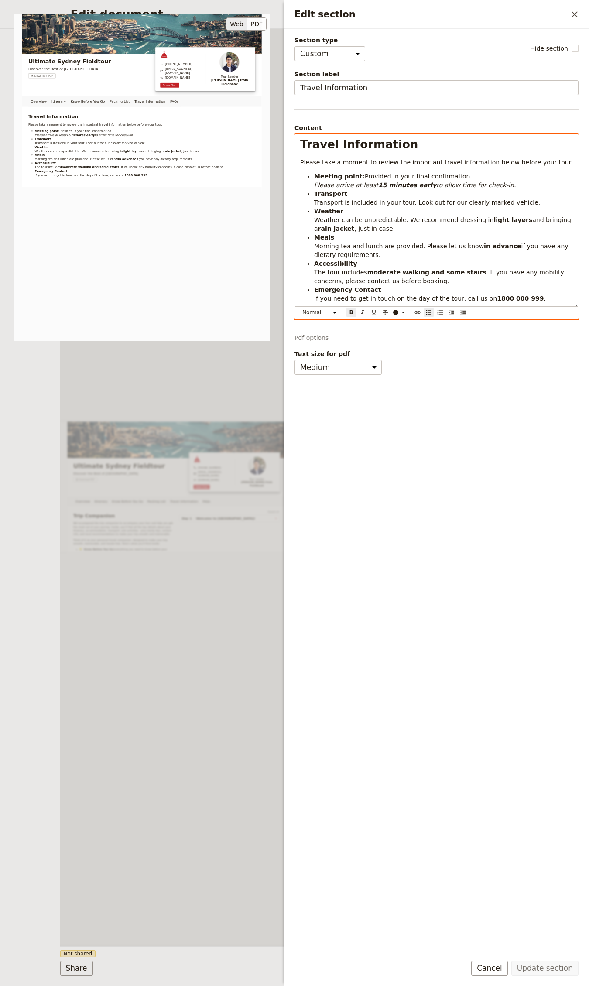
select select "h1"
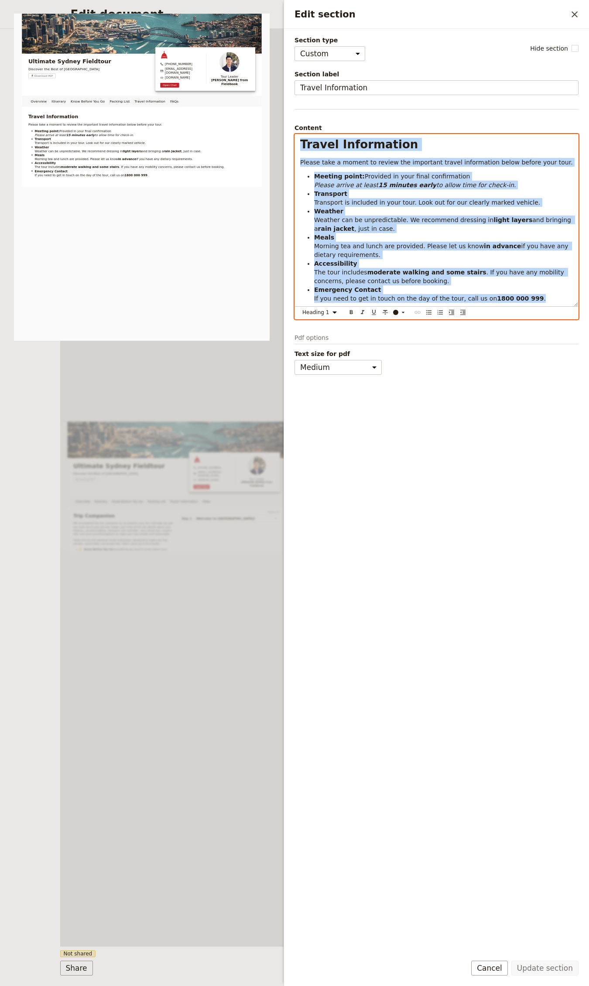
copy div "Travel Information Please take a moment to review the important travel informat…"
click at [195, 547] on div "Overview Itinerary Know Before You Go Packing List Travel Information FAQs Web …" at bounding box center [177, 487] width 234 height 917
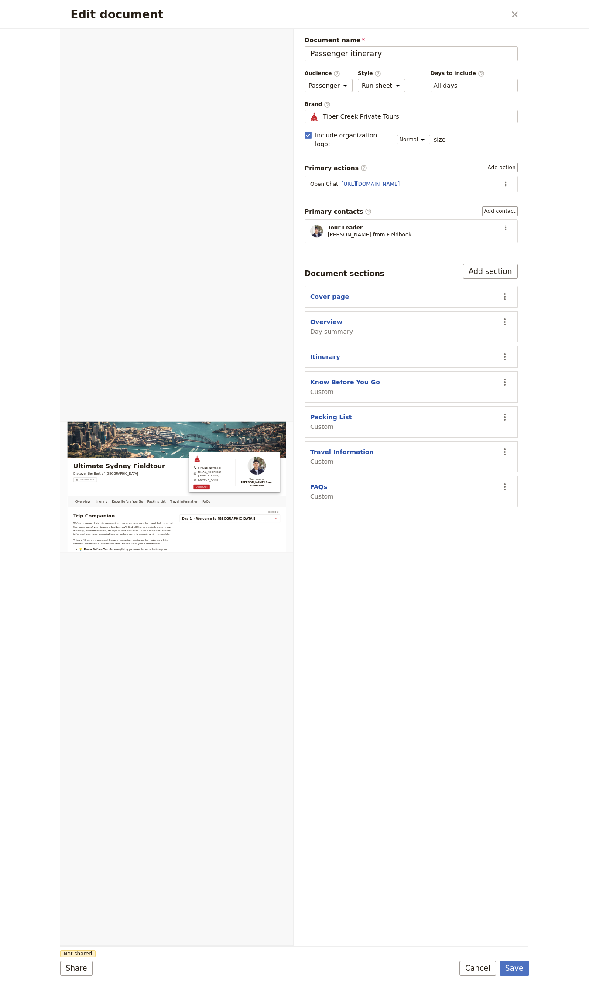
click at [317, 492] on span "Custom" at bounding box center [322, 496] width 24 height 9
click at [318, 483] on button "FAQs" at bounding box center [318, 486] width 17 height 9
select select "CUSTOM"
select select "default"
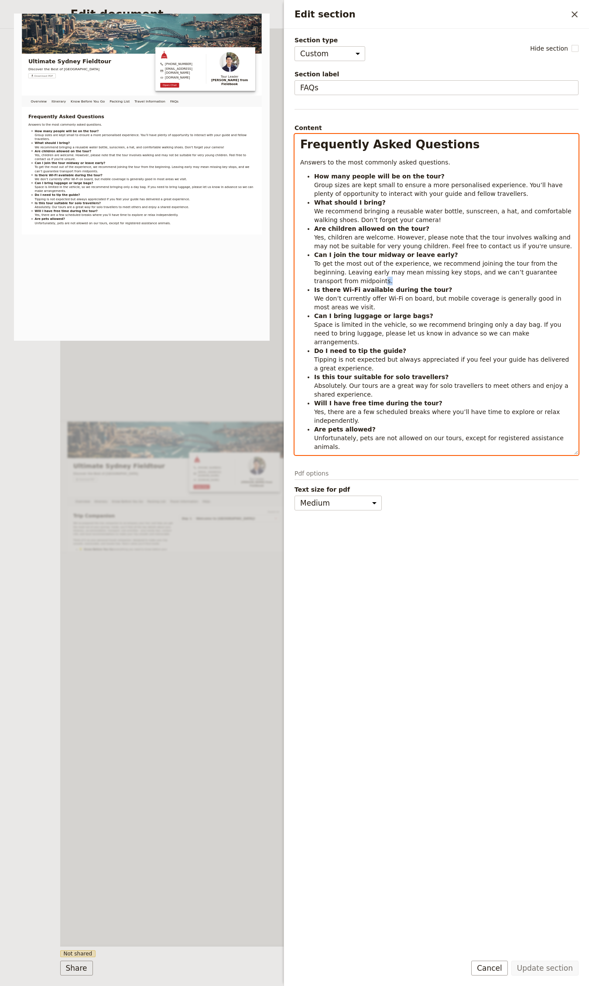
click at [358, 281] on li "Can I join the tour midway or leave early? To get the most out of the experienc…" at bounding box center [443, 267] width 259 height 35
select select "h1"
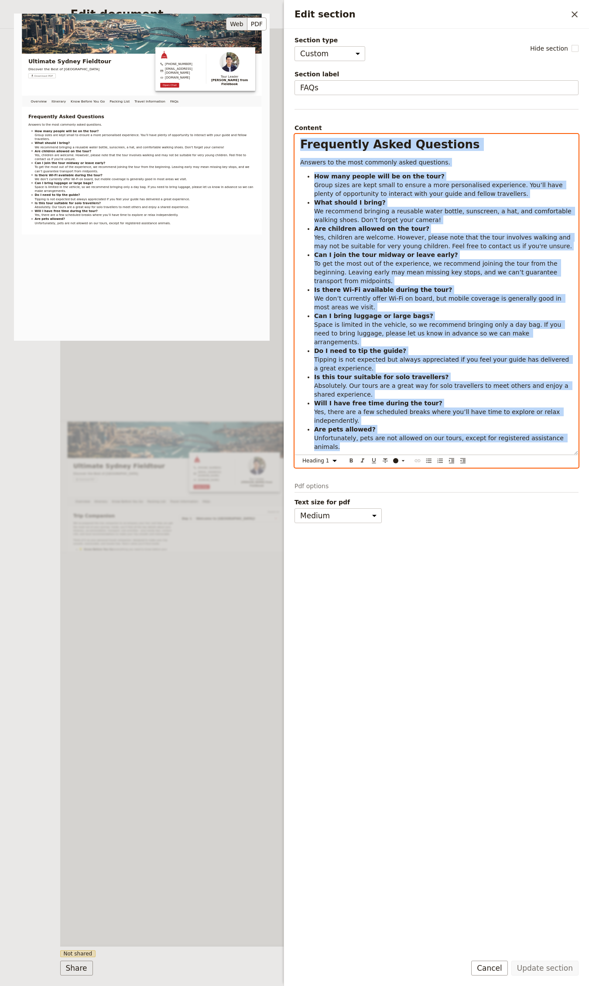
copy div "Loremipsum Dolor Sitametco Adipisc el sed doei temporin utlab etdolorem. Ali en…"
click at [180, 442] on div "Overview Itinerary Know Before You Go Packing List Travel Information FAQs Web …" at bounding box center [177, 487] width 234 height 917
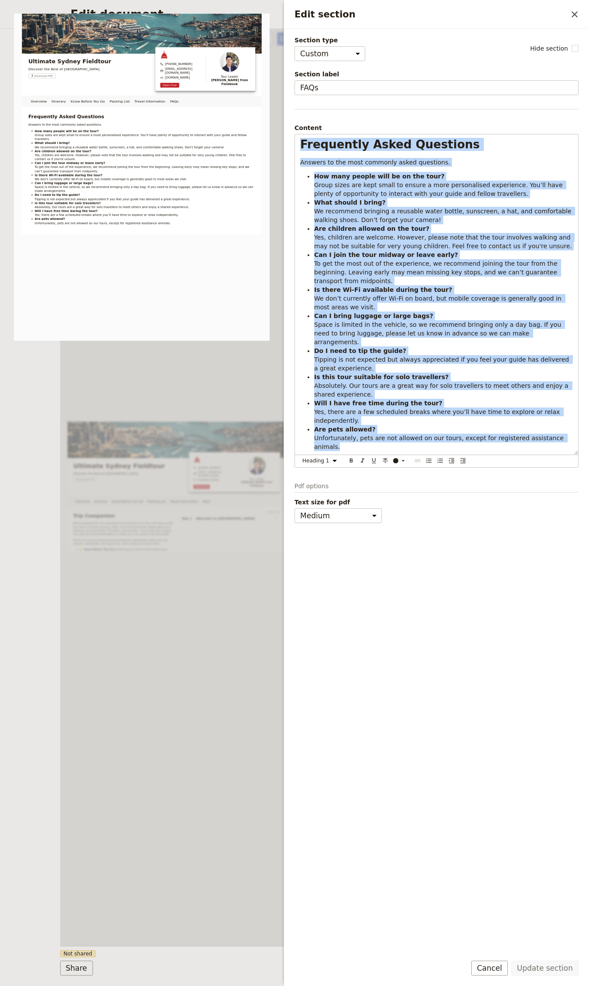
click at [180, 442] on div "Edit document" at bounding box center [176, 486] width 233 height 917
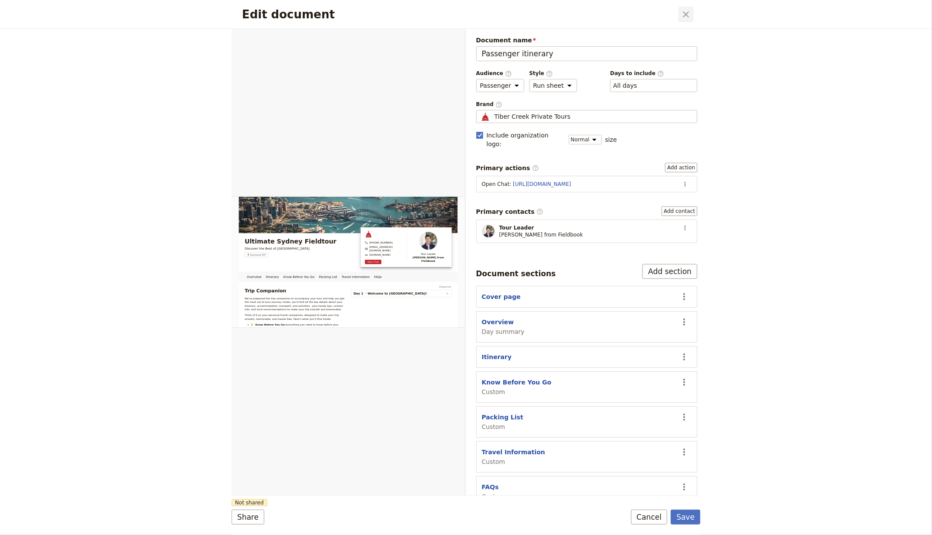
click at [588, 13] on icon "Close dialog" at bounding box center [686, 14] width 6 height 6
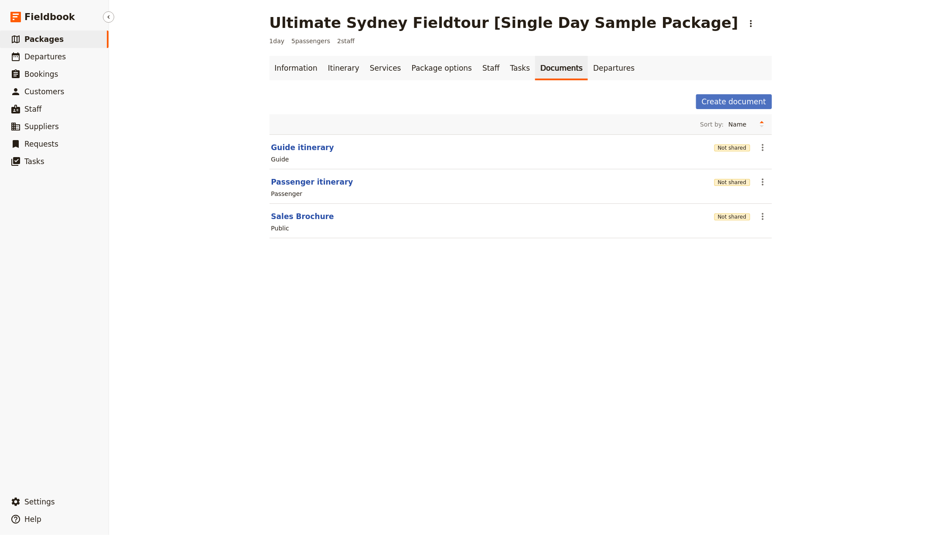
click at [75, 43] on link "​ Packages" at bounding box center [54, 39] width 109 height 17
select select "UPDATED_AT"
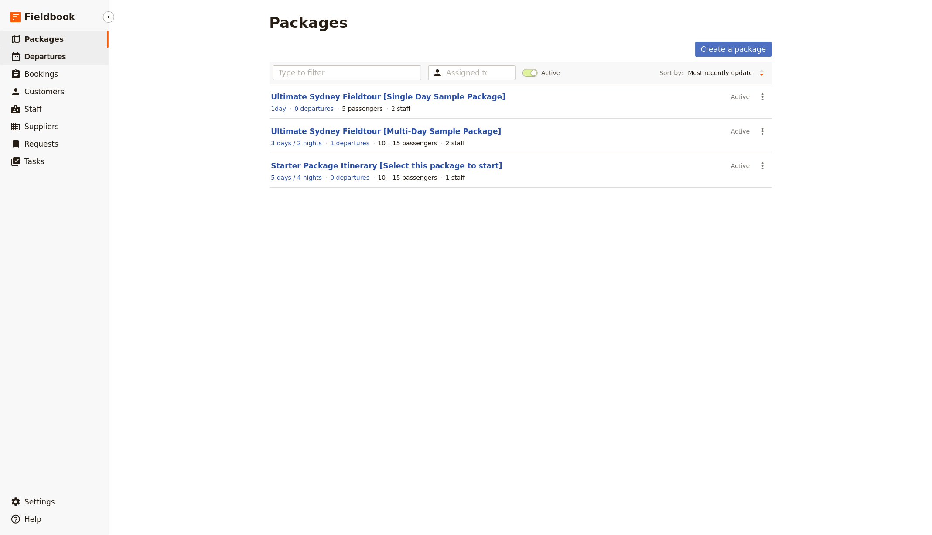
click at [48, 59] on span "Departures" at bounding box center [44, 56] width 41 height 9
select select "CREATED_AT"
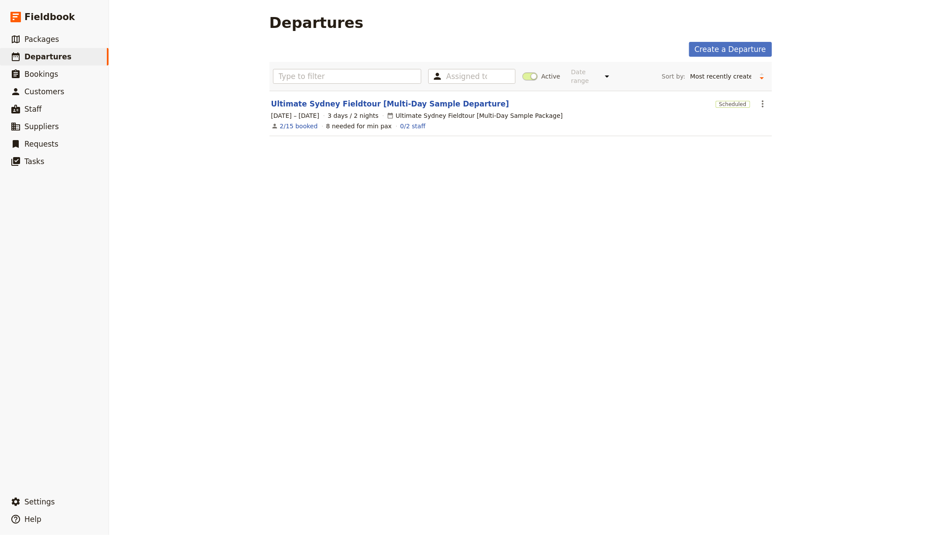
click at [389, 109] on section "Ultimate Sydney Fieldtour [Multi-Day Sample Departure] Scheduled ​ [DATE] – [DA…" at bounding box center [521, 113] width 503 height 45
click at [390, 105] on link "Ultimate Sydney Fieldtour [Multi-Day Sample Departure]" at bounding box center [390, 104] width 238 height 10
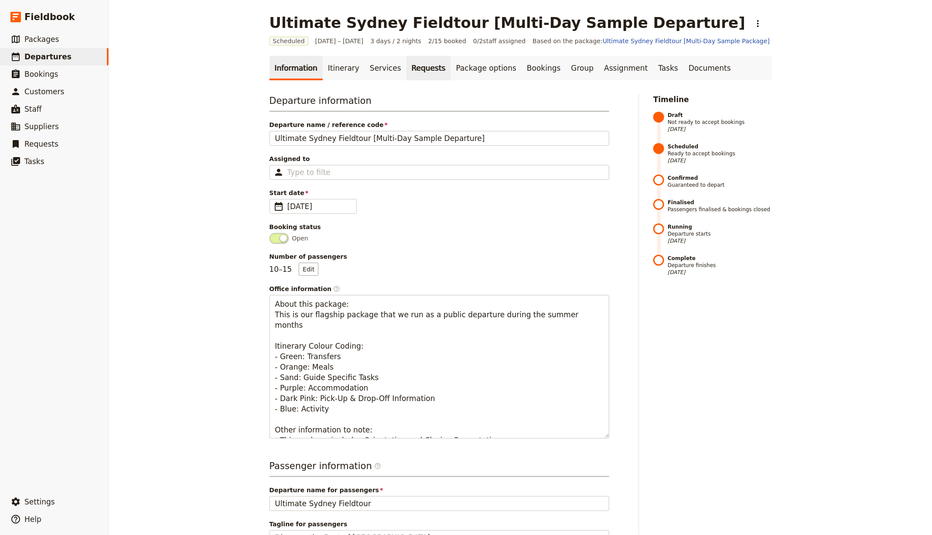
click at [414, 68] on link "Requests" at bounding box center [429, 68] width 44 height 24
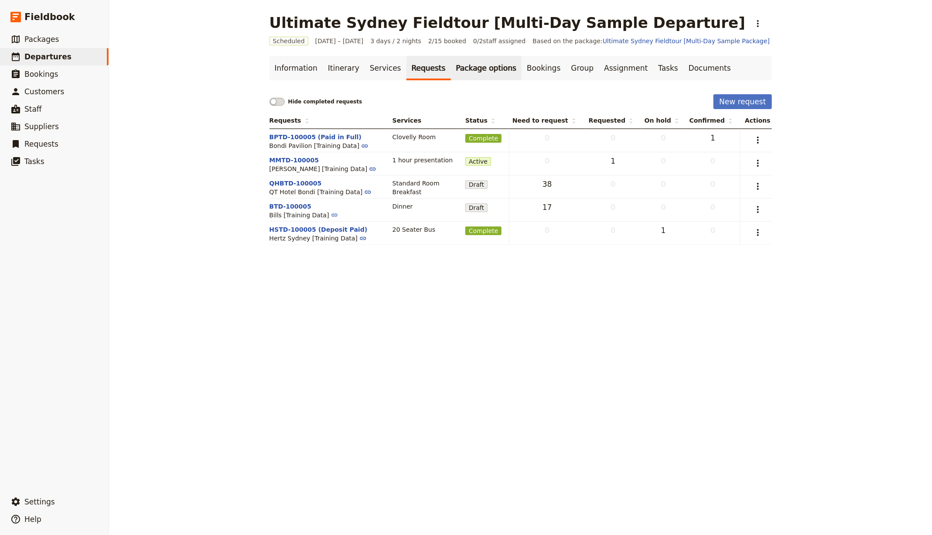
click at [494, 68] on link "Package options" at bounding box center [486, 68] width 71 height 24
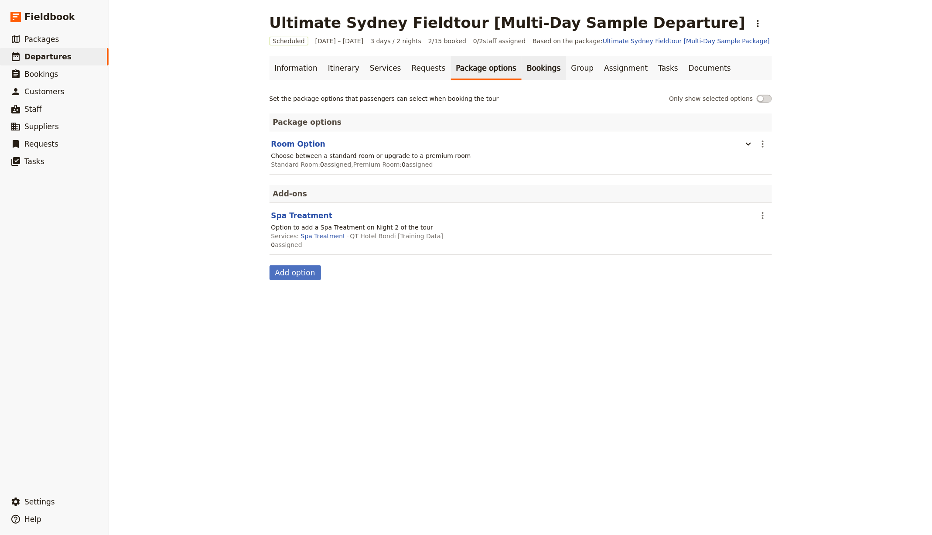
click at [526, 70] on link "Bookings" at bounding box center [544, 68] width 44 height 24
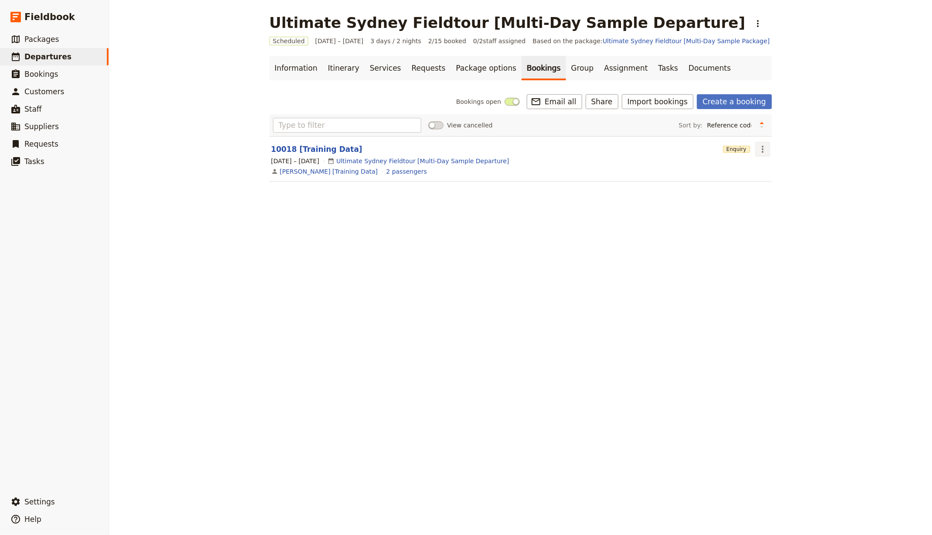
click at [588, 148] on icon "Actions" at bounding box center [763, 149] width 2 height 7
click at [588, 191] on span "Delete booking..." at bounding box center [783, 191] width 52 height 9
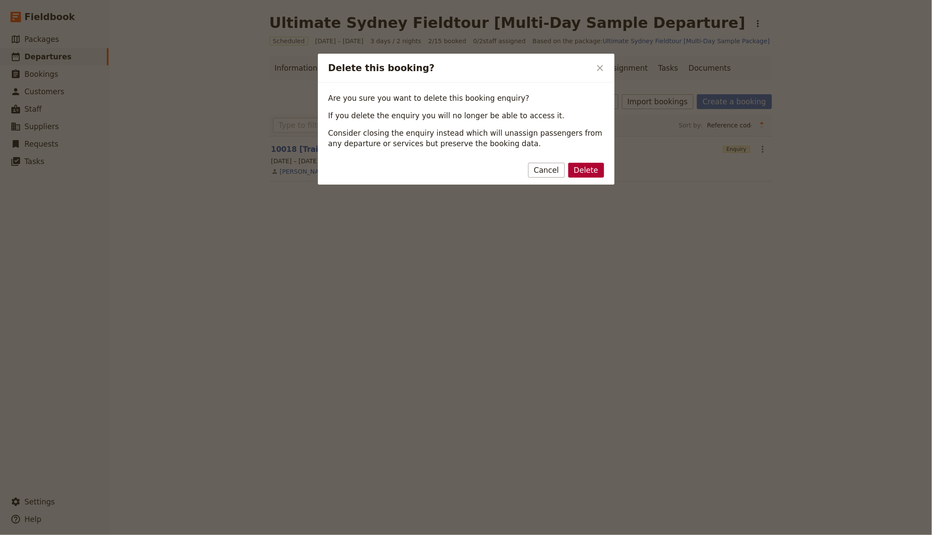
click at [588, 168] on button "Delete" at bounding box center [586, 170] width 36 height 15
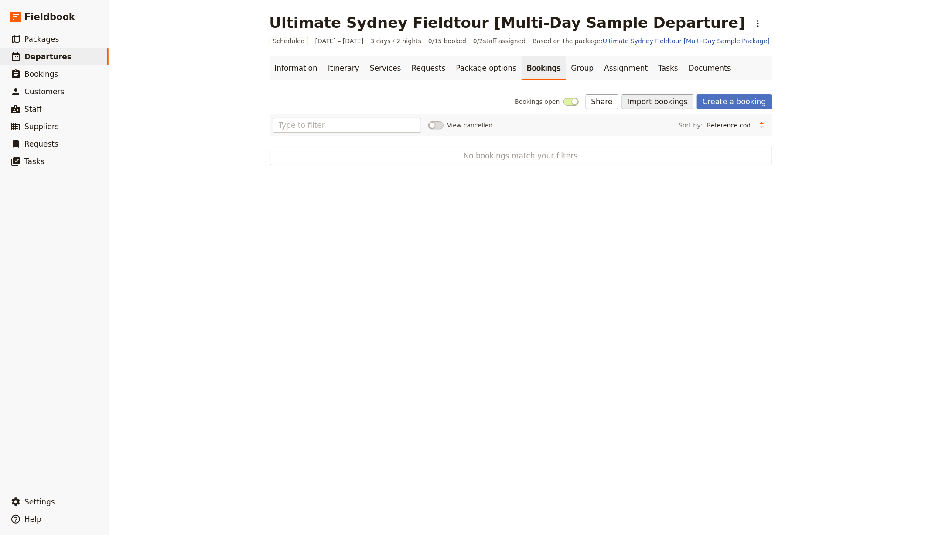
click at [588, 105] on button "Import bookings" at bounding box center [658, 101] width 72 height 15
click at [588, 124] on span "Import Bookings" at bounding box center [660, 120] width 50 height 9
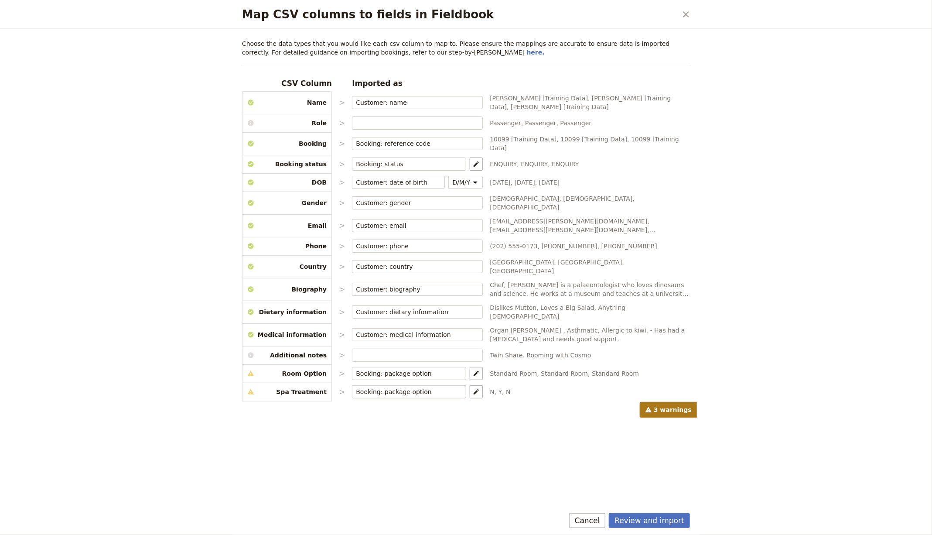
drag, startPoint x: 659, startPoint y: 518, endPoint x: 674, endPoint y: 512, distance: 16.0
click at [588, 518] on button "Review and import" at bounding box center [649, 520] width 81 height 15
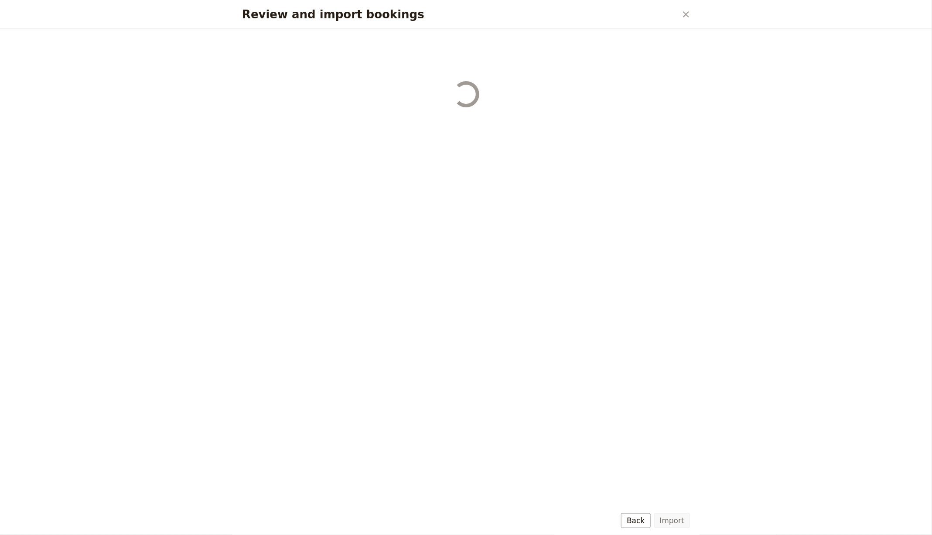
select select "68c0f9ed45cac9f2299c157d"
select select "68c0f9ed45cac9f2299c157e"
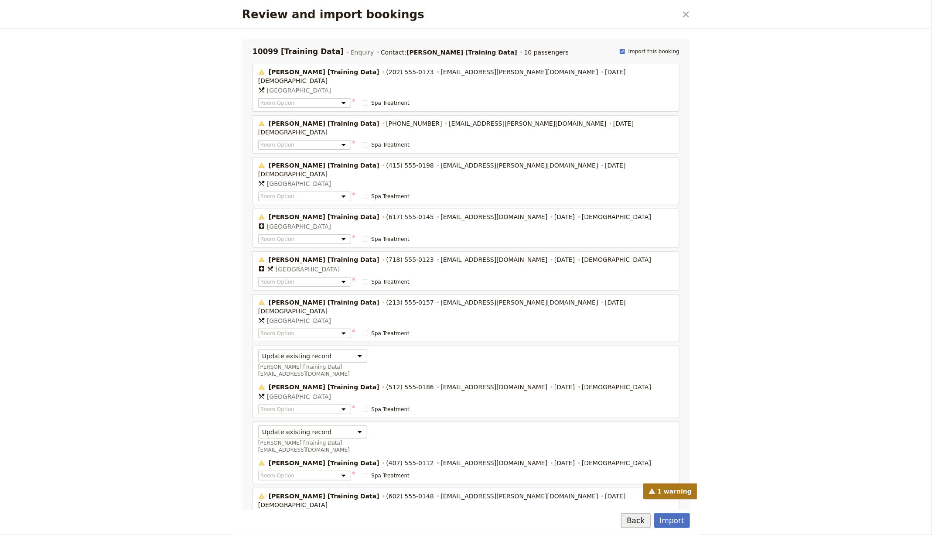
click at [588, 526] on button "Back" at bounding box center [635, 520] width 29 height 15
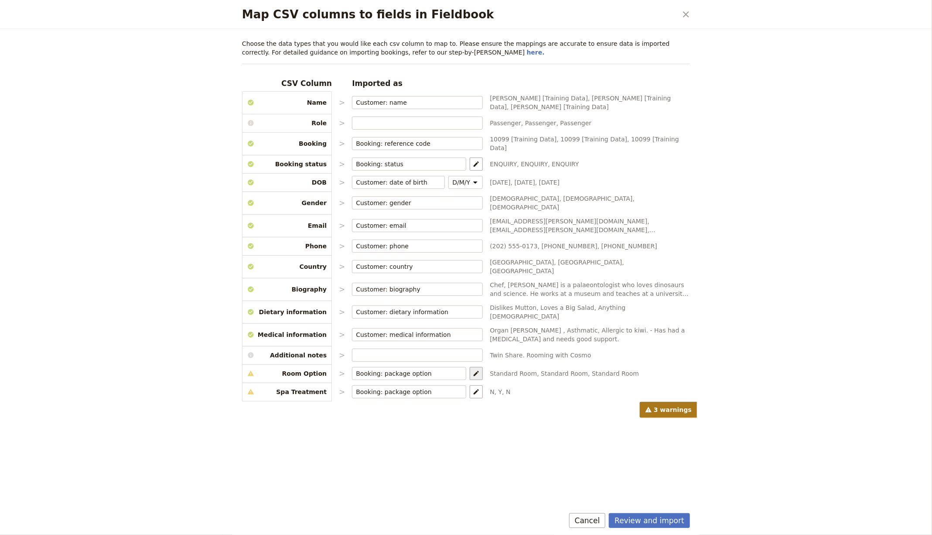
click at [470, 367] on button "​" at bounding box center [476, 373] width 13 height 13
click at [544, 352] on select "Room Option: Standard Room Room Option: Premium Room Spa Treatment" at bounding box center [577, 353] width 87 height 10
select select "68c0f9d545cac9f2299c1558"
click at [534, 348] on select "Room Option: Standard Room Room Option: Premium Room Spa Treatment" at bounding box center [577, 356] width 87 height 17
click at [561, 368] on select "Room Option: Standard Room Room Option: Premium Room Spa Treatment" at bounding box center [577, 373] width 87 height 10
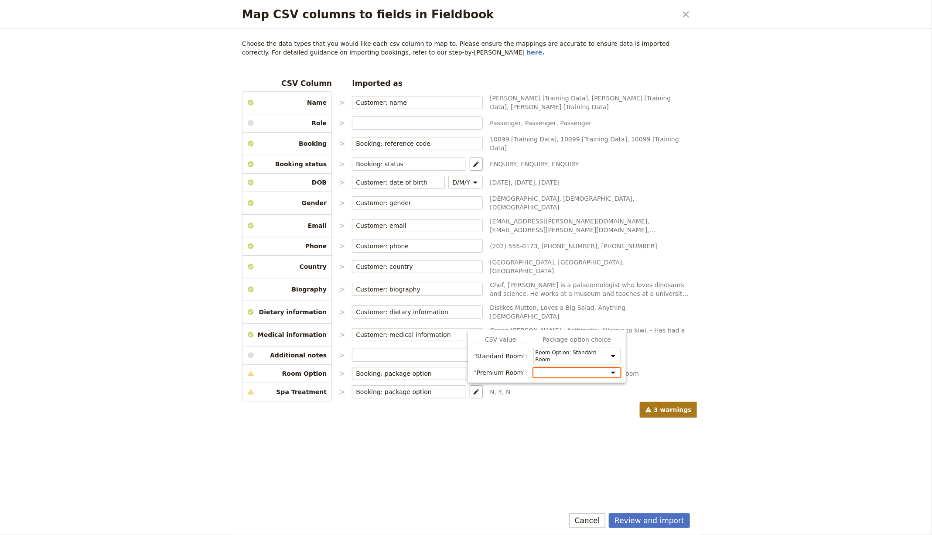
select select "68c0f9d545cac9f2299c1559"
click at [534, 368] on select "Room Option: Standard Room Room Option: Premium Room Spa Treatment" at bounding box center [577, 376] width 87 height 17
click at [588, 339] on div "Map CSV columns to fields in Fieldbook ​ Choose the data types that you would l…" at bounding box center [466, 267] width 932 height 535
click at [470, 385] on button "​" at bounding box center [476, 391] width 13 height 13
click at [527, 370] on select "Room Option: Standard Room Room Option: Premium Room Spa Treatment" at bounding box center [553, 371] width 87 height 10
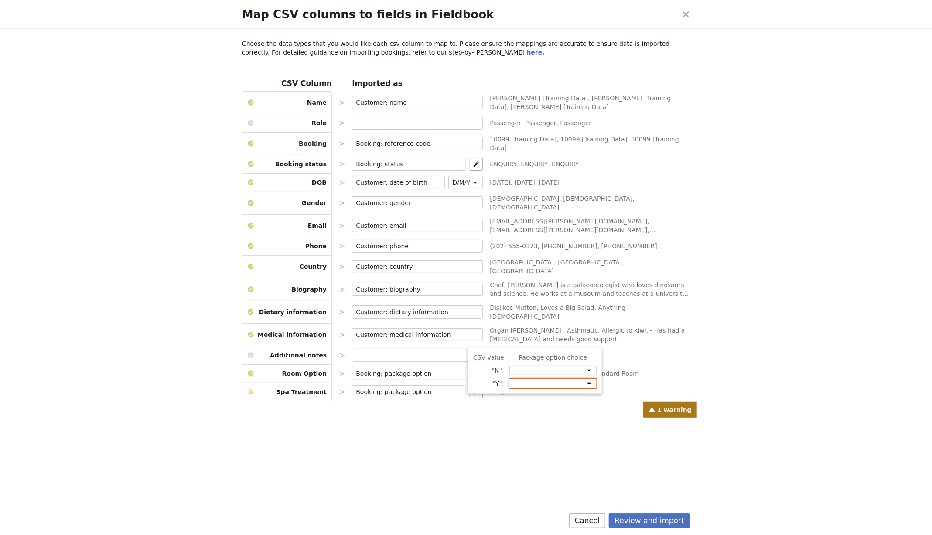
click at [519, 386] on select "Room Option: Standard Room Room Option: Premium Room Spa Treatment" at bounding box center [553, 384] width 87 height 10
click at [510, 379] on select "Room Option: Standard Room Room Option: Premium Room Spa Treatment" at bounding box center [553, 387] width 87 height 17
click at [544, 374] on div "CSV value Package option choice N Room Option: Standard Room Room Option: Premi…" at bounding box center [534, 374] width 123 height 42
click at [541, 380] on select "Room Option: Standard Room Room Option: Premium Room Spa Treatment" at bounding box center [553, 387] width 87 height 17
select select "68c0f9d545cac9f2299c155b"
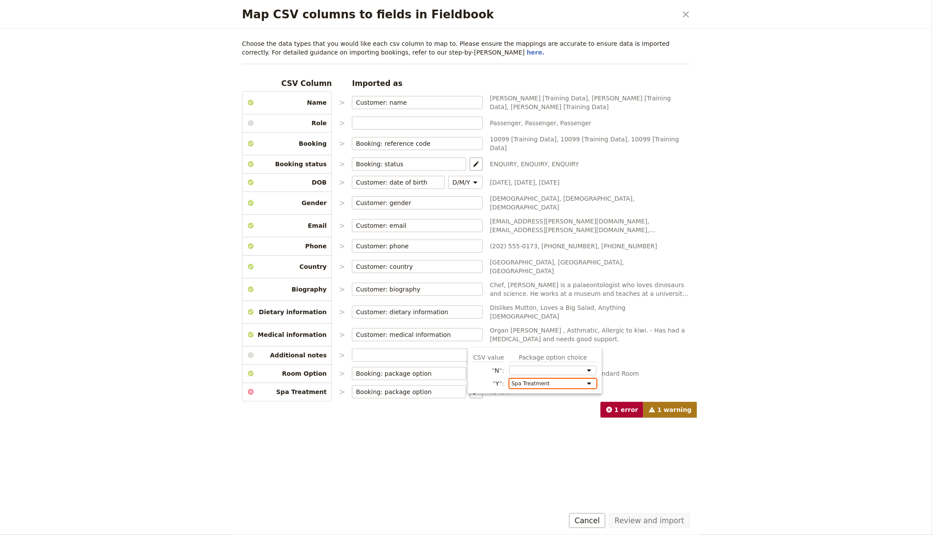
click at [510, 379] on select "Room Option: Standard Room Room Option: Premium Room Spa Treatment" at bounding box center [553, 384] width 87 height 10
click at [588, 329] on div "Map CSV columns to fields in Fieldbook ​ Choose the data types that you would l…" at bounding box center [466, 267] width 932 height 535
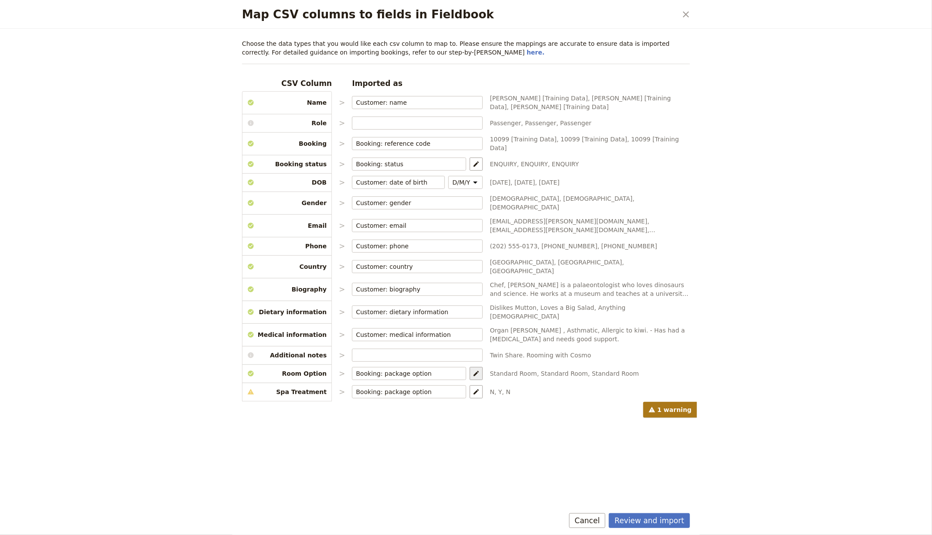
click at [473, 370] on icon "Map package options" at bounding box center [476, 373] width 7 height 7
select select "68c0f9d545cac9f2299c1558"
select select "68c0f9d545cac9f2299c1559"
click at [588, 288] on div "Map CSV columns to fields in Fieldbook ​ Choose the data types that you would l…" at bounding box center [466, 267] width 932 height 535
click at [588, 520] on button "Review and import" at bounding box center [649, 520] width 81 height 15
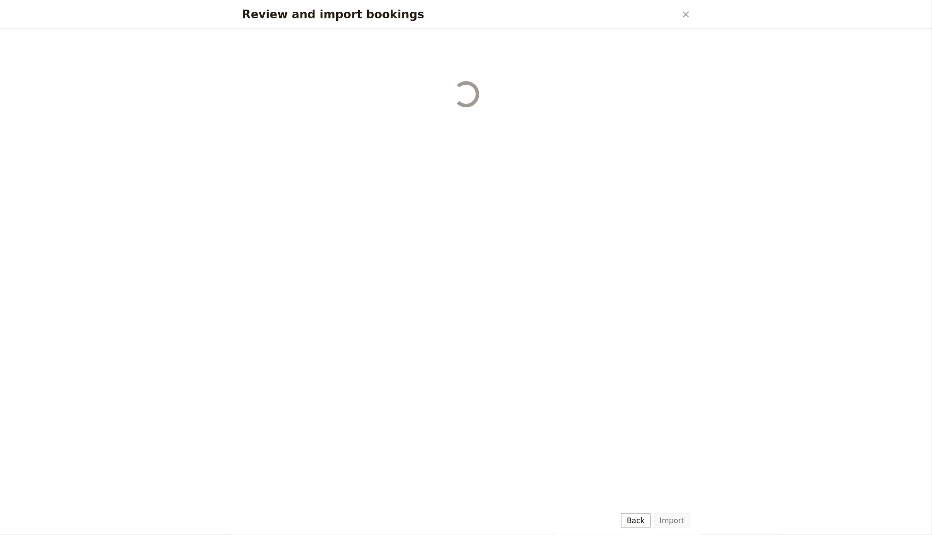
select select "68c0f9d545cac9f2299c1558"
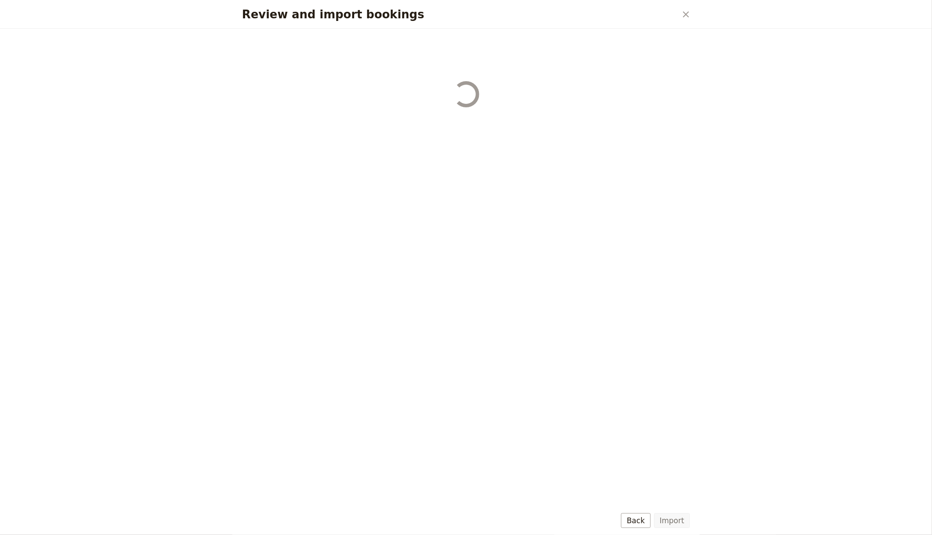
select select "68c0f9d545cac9f2299c1558"
select select "68c0f9ed45cac9f2299c157d"
select select "68c0f9d545cac9f2299c1558"
select select "68c0f9ed45cac9f2299c157e"
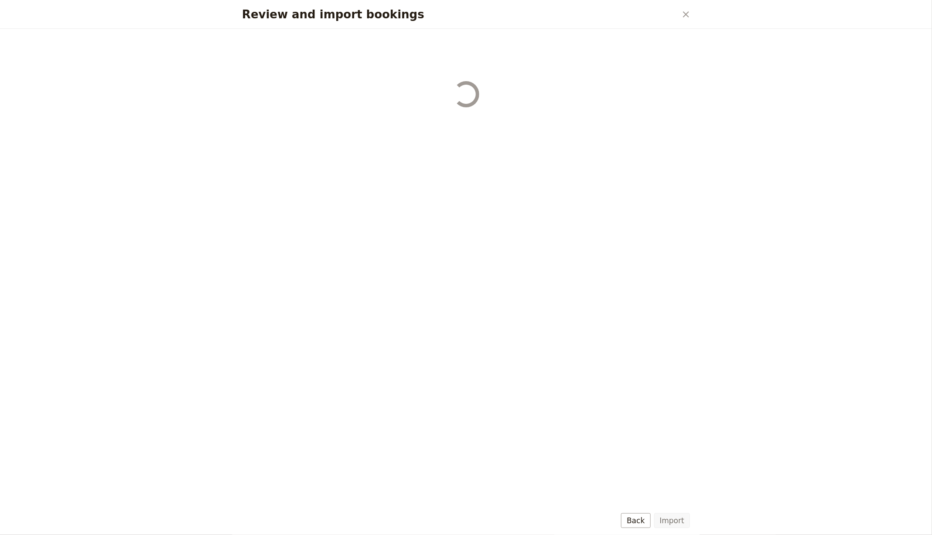
select select "68c0f9d545cac9f2299c1558"
select select "68c0f9d545cac9f2299c1559"
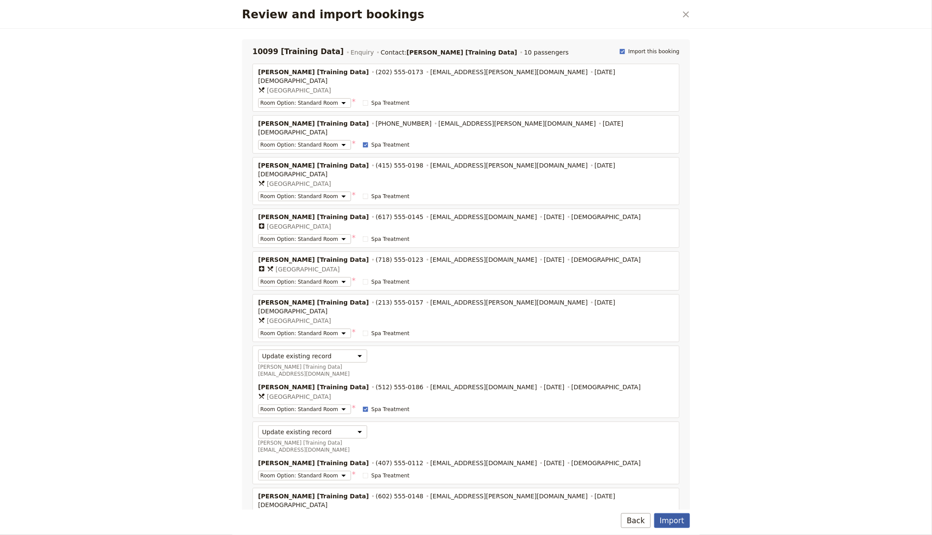
click at [588, 522] on button "Import" at bounding box center [672, 520] width 36 height 15
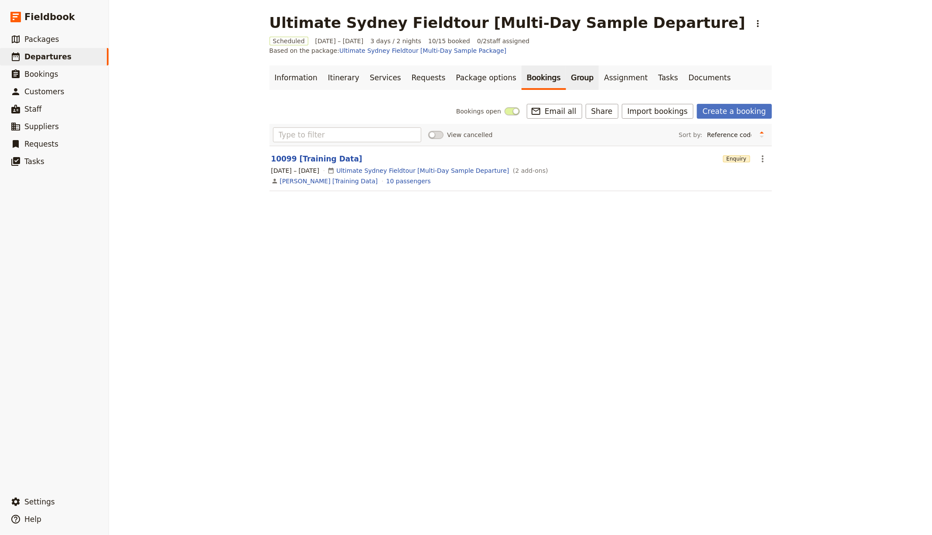
click at [566, 69] on link "Group" at bounding box center [582, 77] width 33 height 24
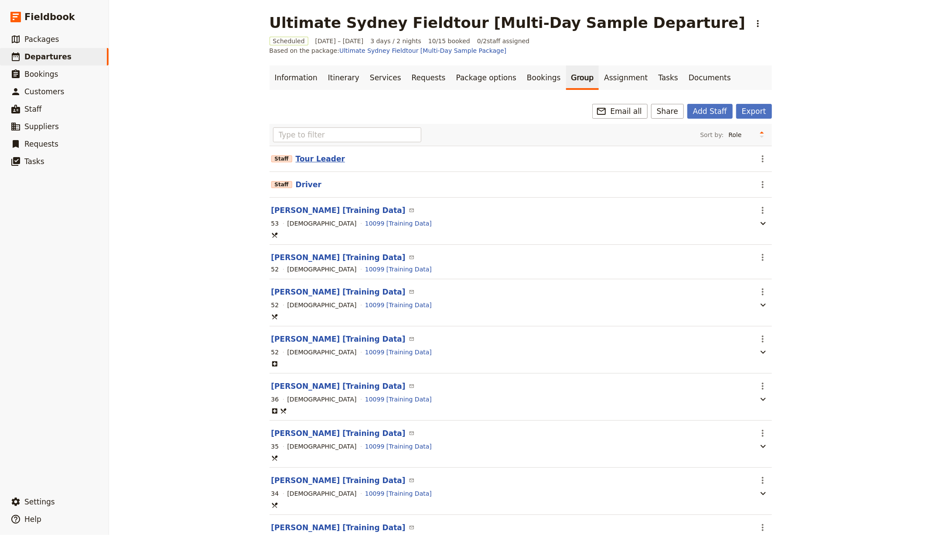
click at [308, 154] on button "Tour Leader" at bounding box center [320, 159] width 49 height 10
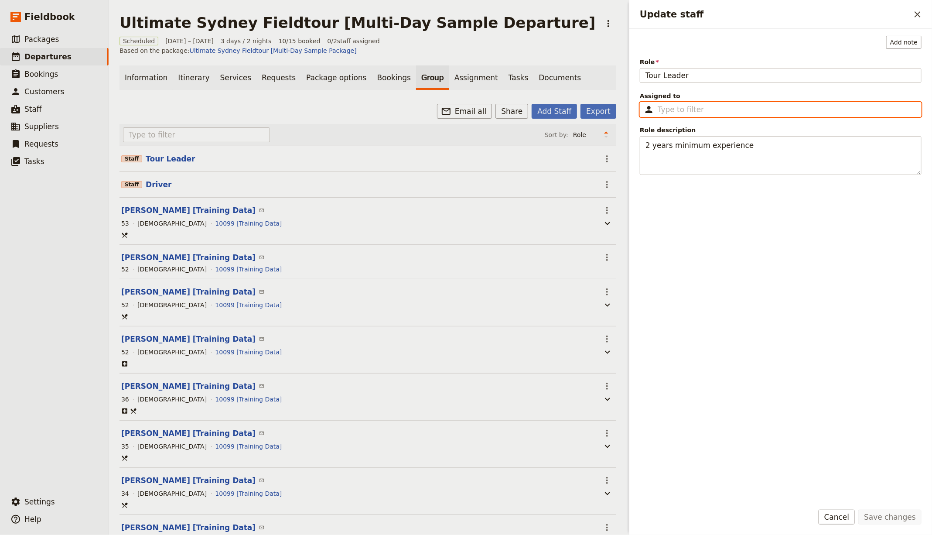
click at [588, 104] on input "Assigned to ​" at bounding box center [787, 109] width 258 height 10
click at [588, 122] on button "[PERSON_NAME] from Fieldbook" at bounding box center [780, 130] width 280 height 17
type input "[PERSON_NAME] from Fieldbook"
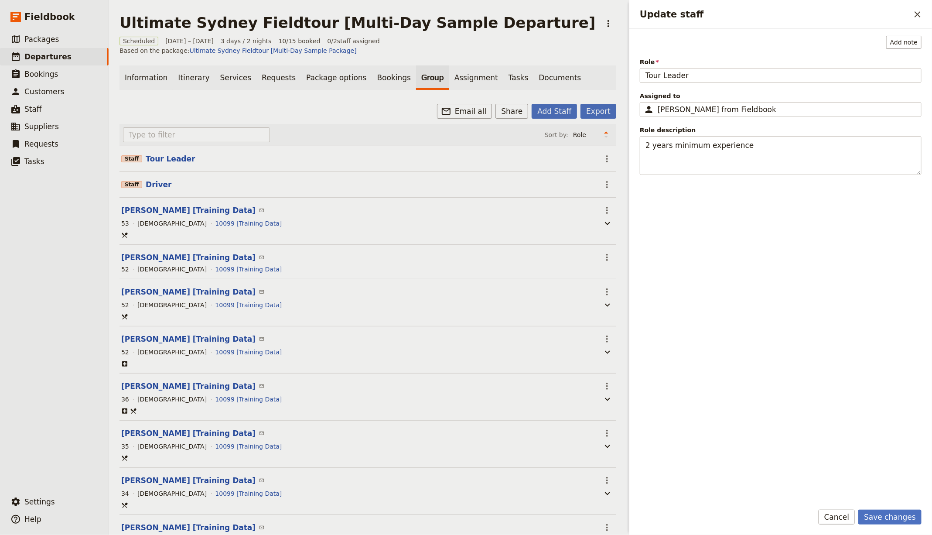
drag, startPoint x: 896, startPoint y: 518, endPoint x: 850, endPoint y: 497, distance: 50.2
click at [588, 518] on button "Save changes" at bounding box center [889, 517] width 63 height 15
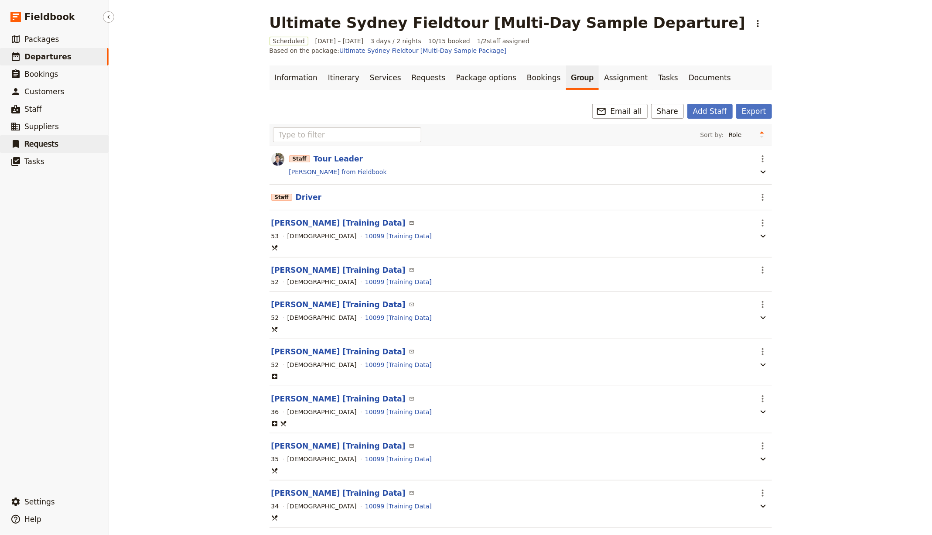
click at [41, 149] on link "​ Requests" at bounding box center [54, 143] width 109 height 17
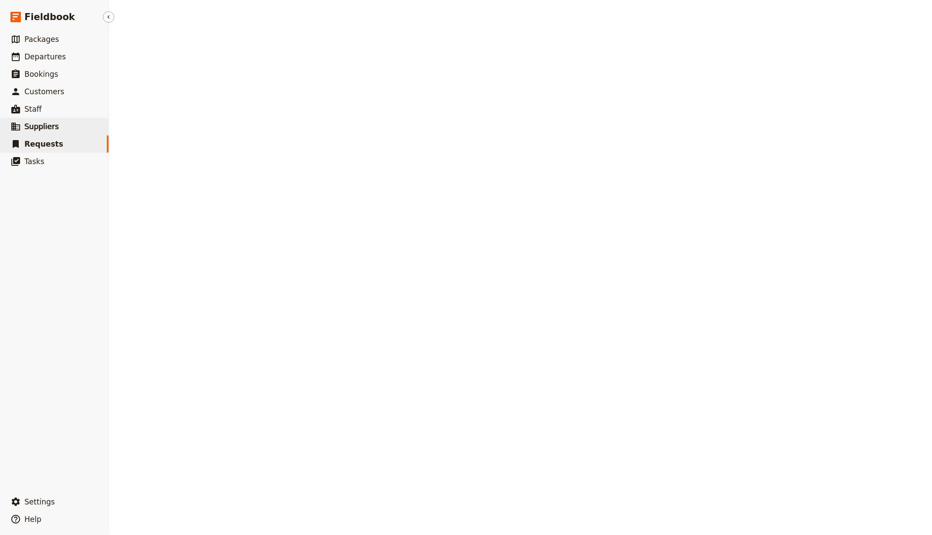
click at [35, 124] on span "Suppliers" at bounding box center [41, 126] width 34 height 9
click at [35, 109] on span "Staff" at bounding box center [32, 109] width 17 height 9
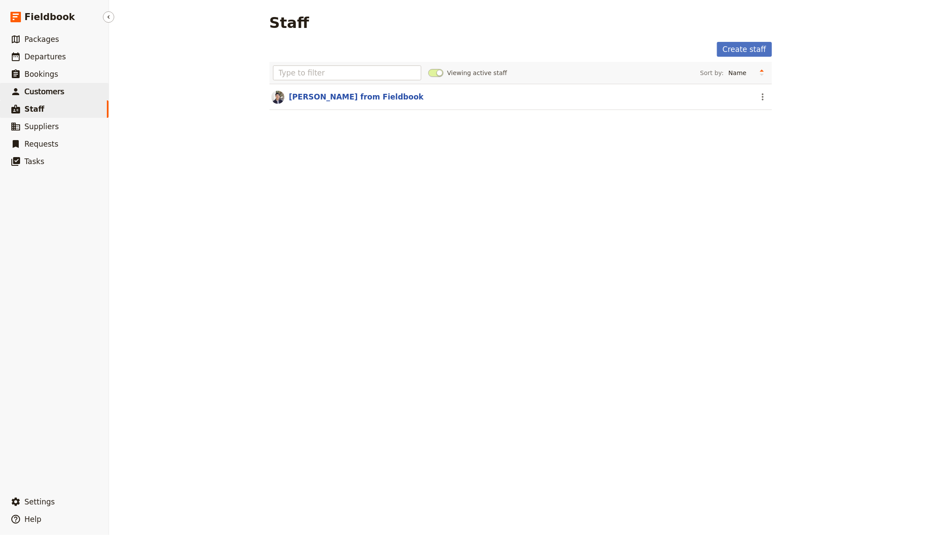
click at [33, 90] on span "Customers" at bounding box center [44, 91] width 40 height 9
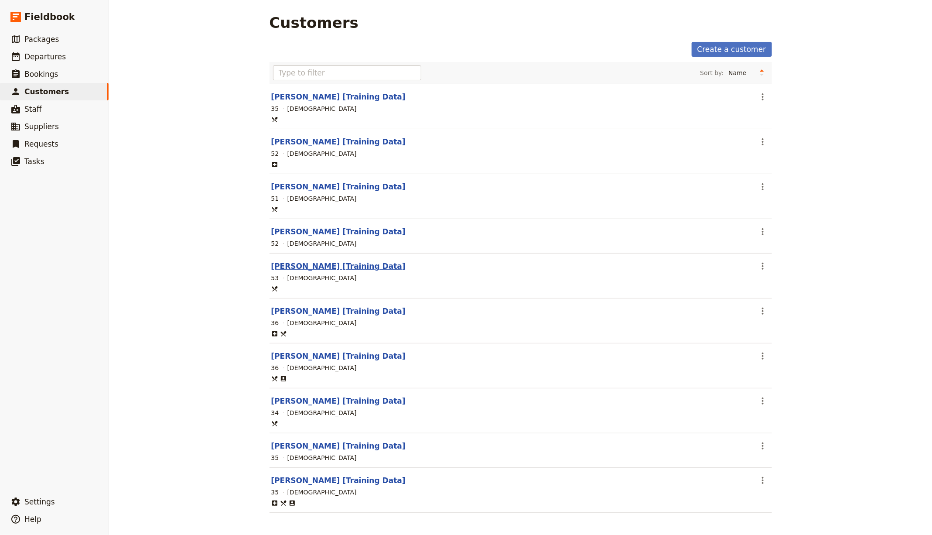
click at [317, 263] on link "[PERSON_NAME] [Training Data]" at bounding box center [338, 266] width 134 height 9
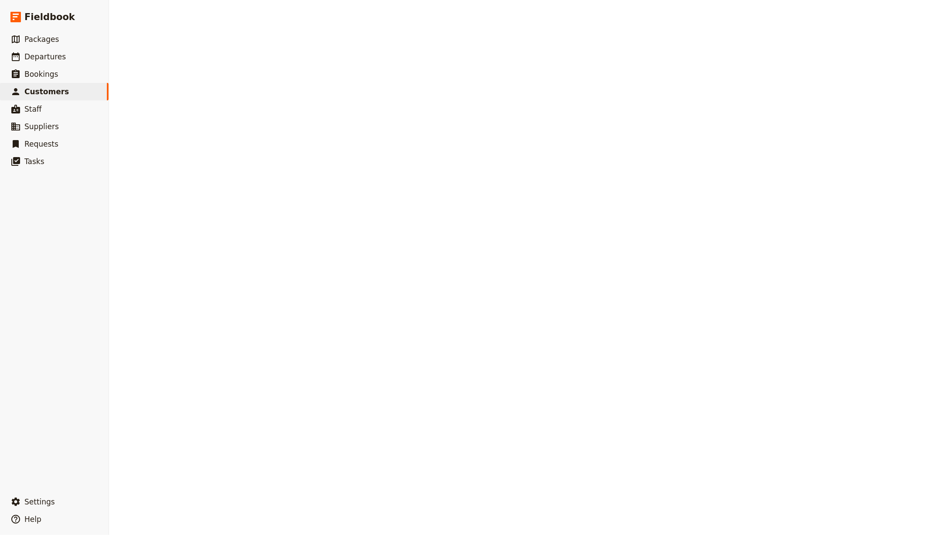
select select "[DEMOGRAPHIC_DATA]"
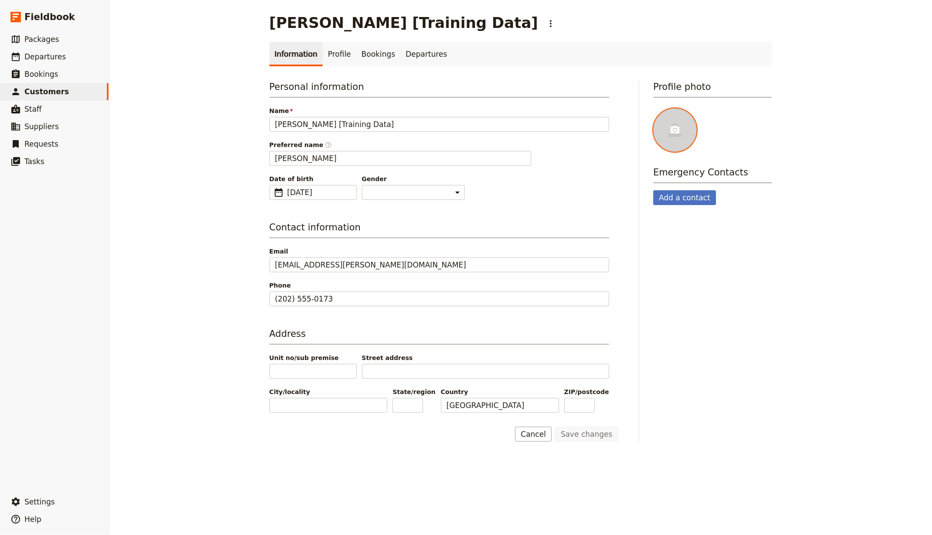
click at [588, 119] on div at bounding box center [675, 130] width 44 height 44
click at [588, 108] on input "file" at bounding box center [653, 108] width 0 height 0
type input "C:\fakepath\Jerry_Seinfeld_(character).jpg"
click at [45, 92] on span "Customers" at bounding box center [46, 91] width 44 height 9
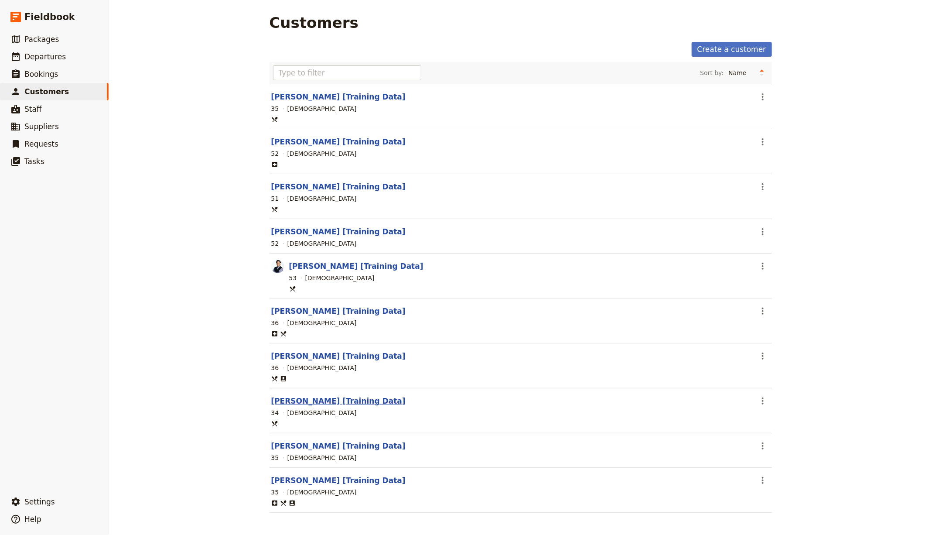
click at [335, 397] on link "[PERSON_NAME] [Training Data]" at bounding box center [338, 401] width 134 height 9
select select "[DEMOGRAPHIC_DATA]"
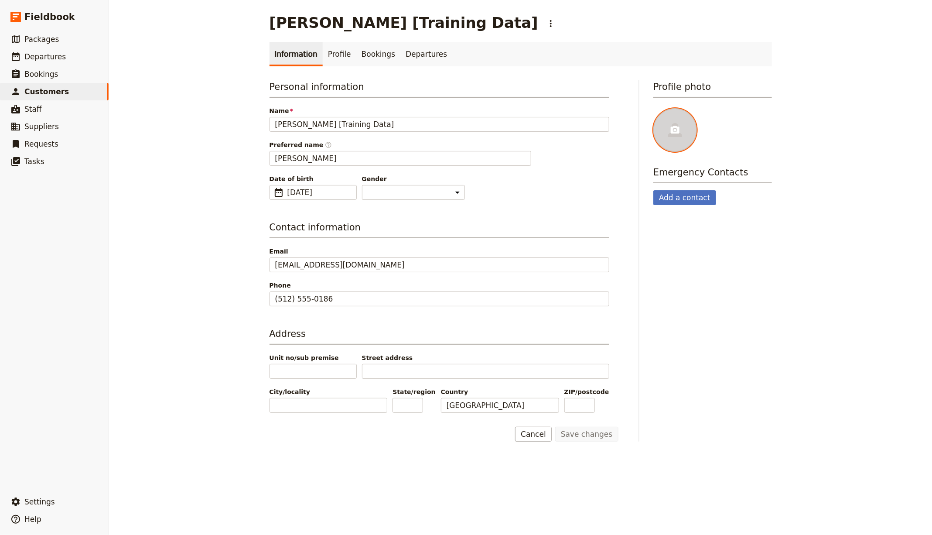
click at [588, 132] on icon at bounding box center [675, 130] width 9 height 8
click at [588, 108] on input "file" at bounding box center [653, 108] width 0 height 0
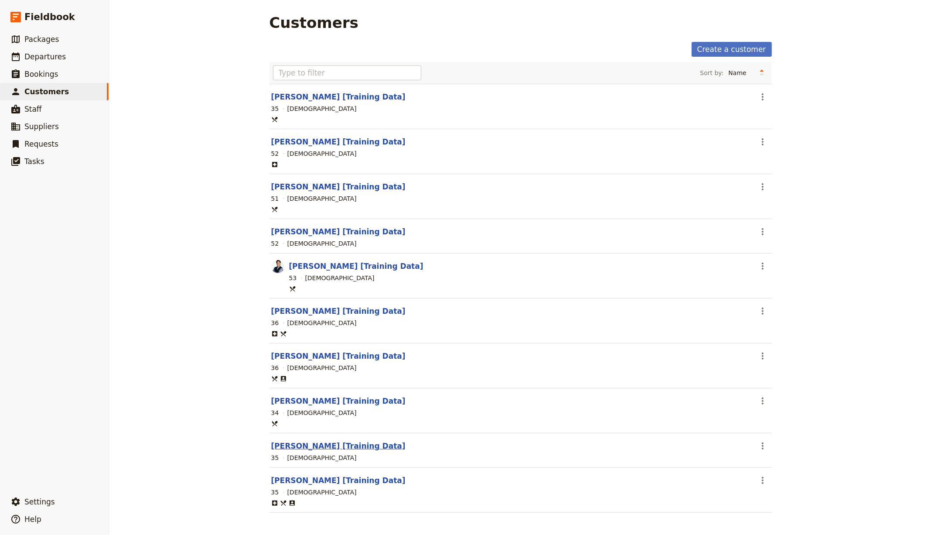
click at [311, 441] on link "[PERSON_NAME] [Training Data]" at bounding box center [338, 445] width 134 height 9
select select "[DEMOGRAPHIC_DATA]"
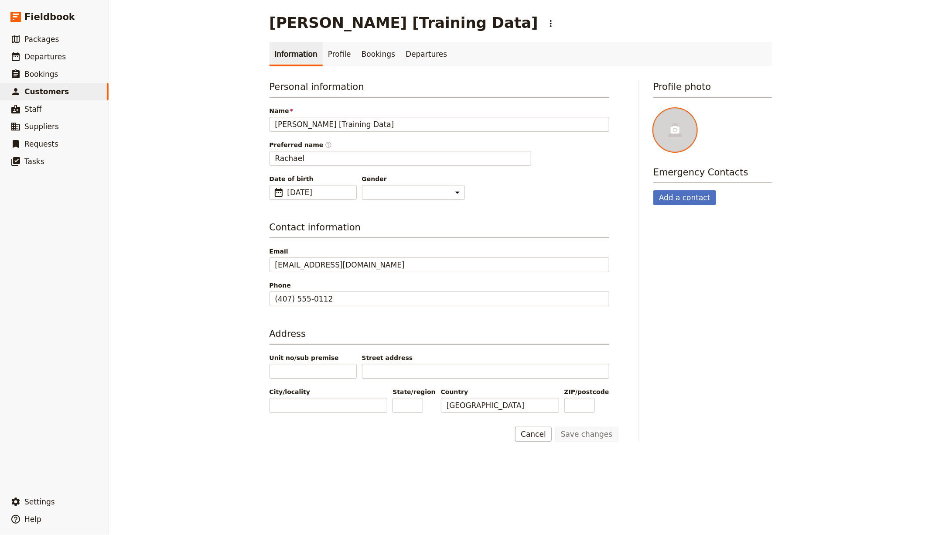
click at [588, 123] on div at bounding box center [675, 130] width 44 height 44
click at [588, 108] on input "file" at bounding box center [653, 108] width 0 height 0
click at [321, 109] on span "Name" at bounding box center [440, 110] width 340 height 9
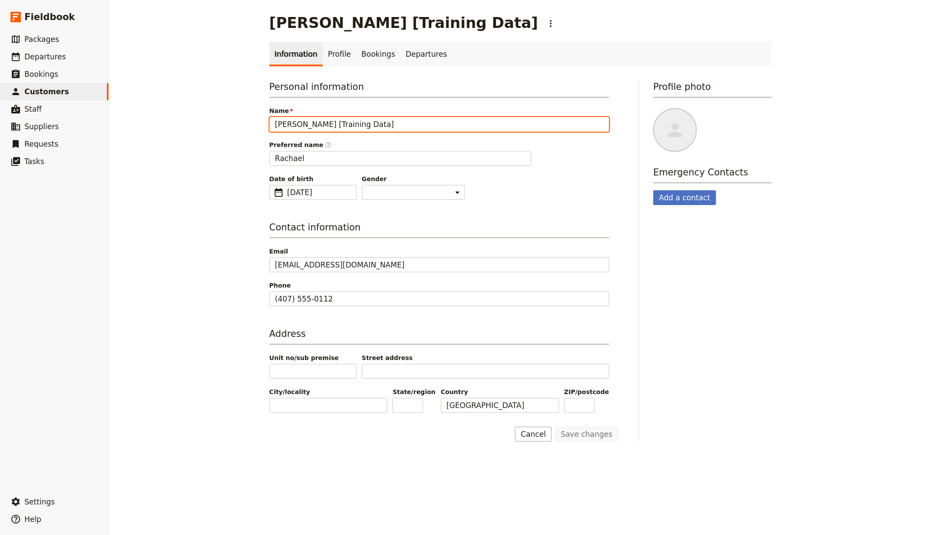
click at [321, 117] on input "[PERSON_NAME] [Training Data]" at bounding box center [440, 124] width 340 height 15
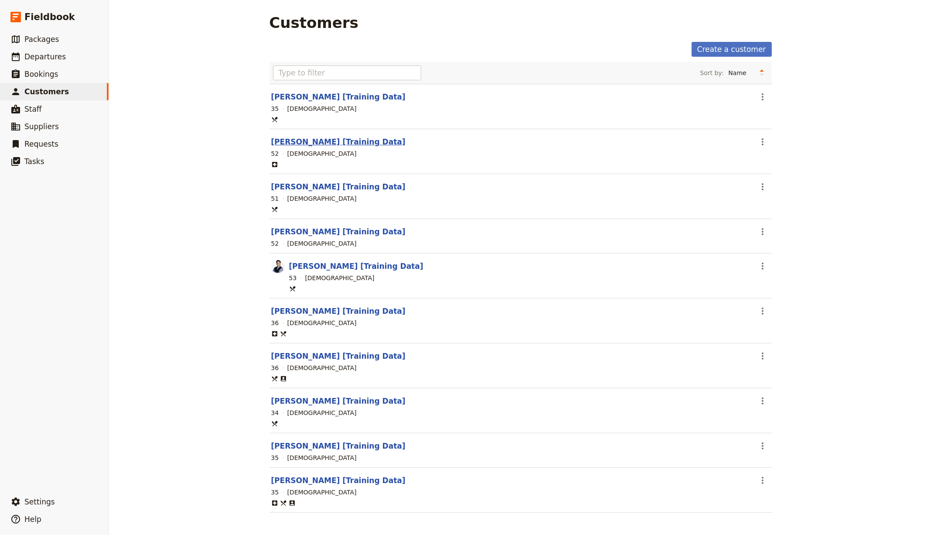
click at [318, 144] on link "[PERSON_NAME] [Training Data]" at bounding box center [338, 141] width 134 height 9
select select "[DEMOGRAPHIC_DATA]"
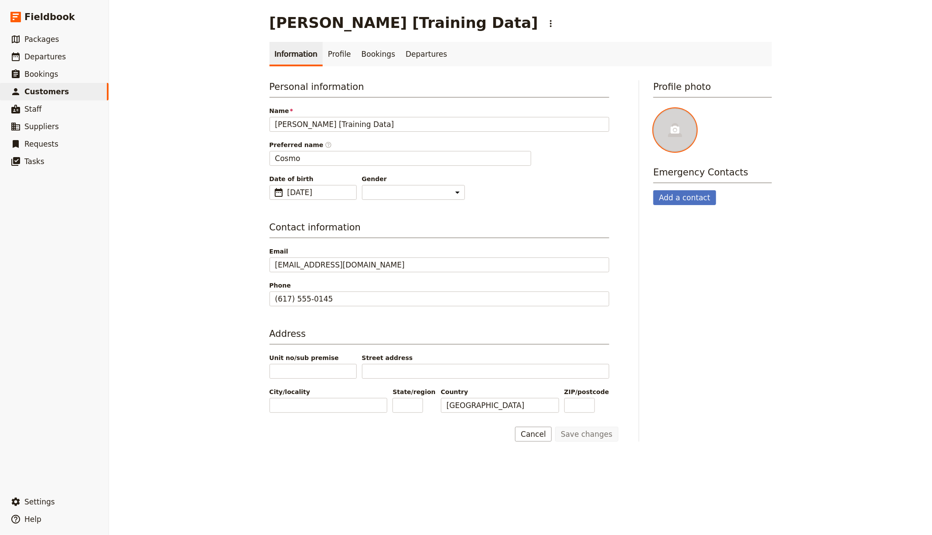
drag, startPoint x: 707, startPoint y: 121, endPoint x: 682, endPoint y: 129, distance: 26.1
click at [588, 121] on div at bounding box center [712, 130] width 119 height 44
click at [588, 130] on icon at bounding box center [675, 130] width 10 height 10
click at [588, 108] on input "file" at bounding box center [653, 108] width 0 height 0
type input "C:\fakepath\Cosmo_Kramer.jpg"
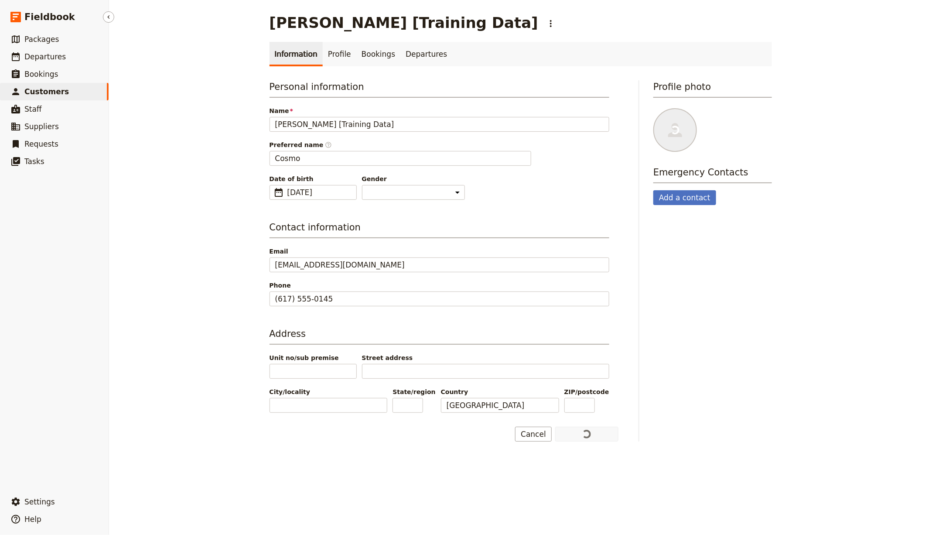
click at [71, 97] on link "​ Customers" at bounding box center [54, 91] width 109 height 17
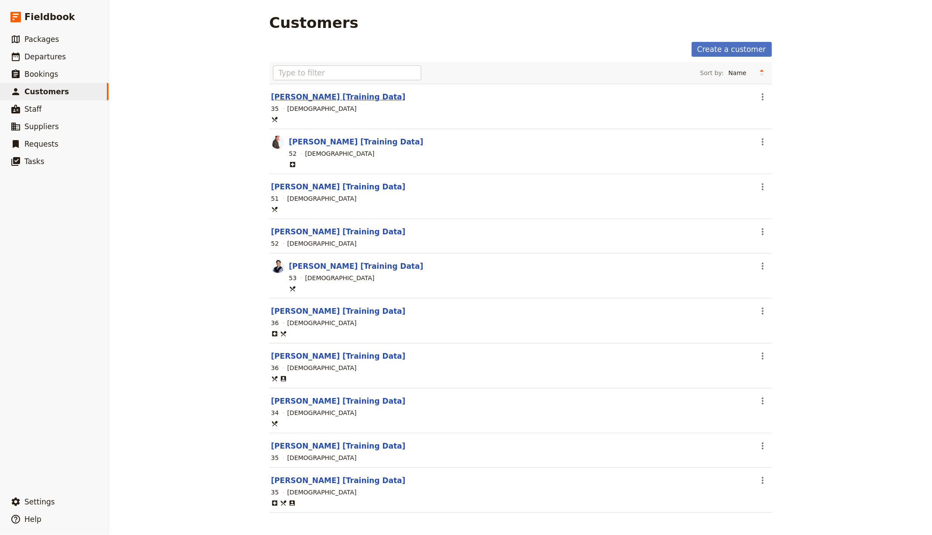
click at [307, 97] on link "[PERSON_NAME] [Training Data]" at bounding box center [338, 96] width 134 height 9
select select "[DEMOGRAPHIC_DATA]"
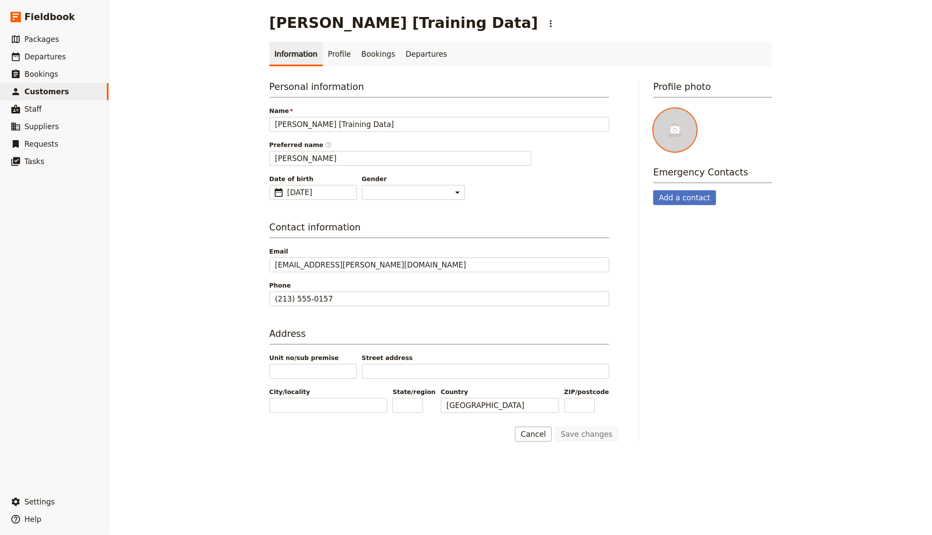
click at [588, 131] on icon at bounding box center [675, 130] width 10 height 10
click at [588, 108] on input "file" at bounding box center [653, 108] width 0 height 0
type input "C:\fakepath\Chandler_Bing.png"
click at [72, 55] on link "​ Departures" at bounding box center [54, 56] width 109 height 17
click at [95, 55] on link "​ Departures" at bounding box center [54, 56] width 109 height 17
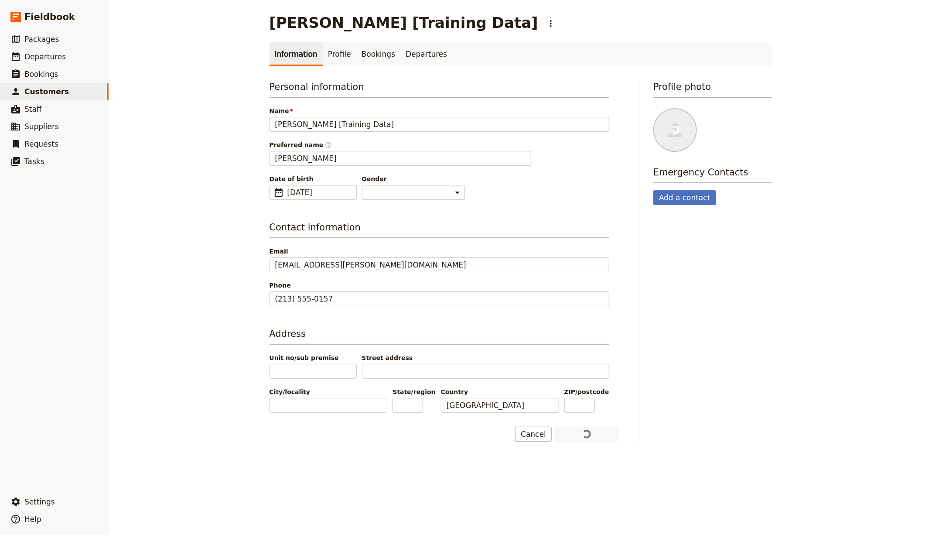
select select "CREATED_AT"
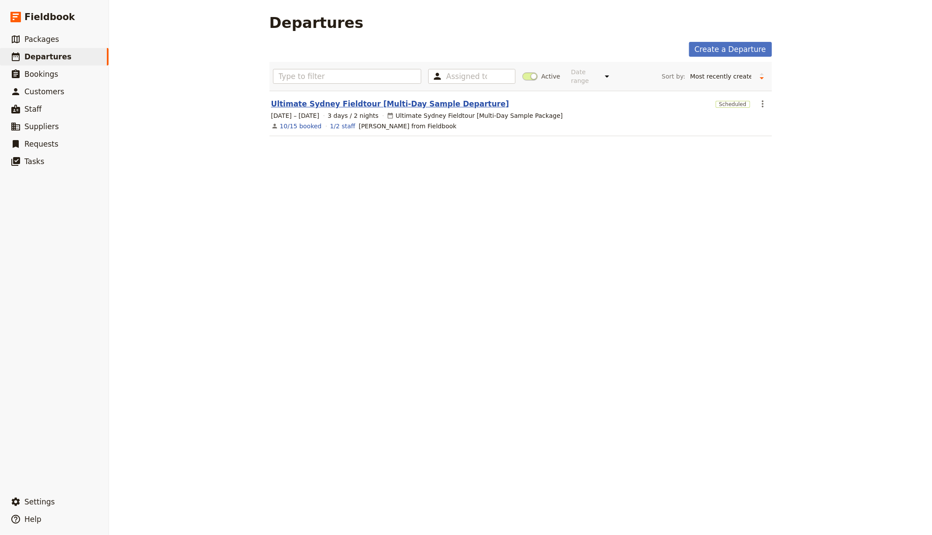
click at [291, 101] on link "Ultimate Sydney Fieldtour [Multi-Day Sample Departure]" at bounding box center [390, 104] width 238 height 10
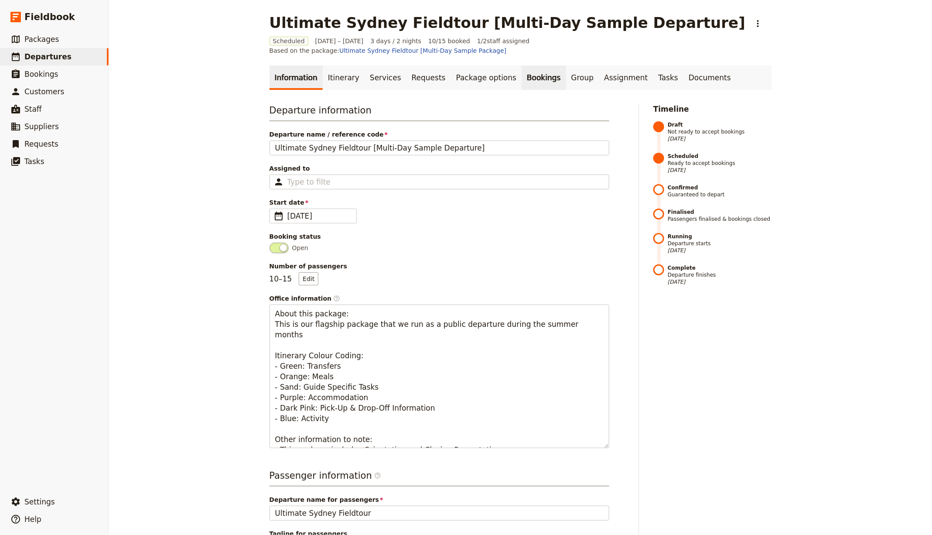
click at [522, 69] on link "Bookings" at bounding box center [544, 77] width 44 height 24
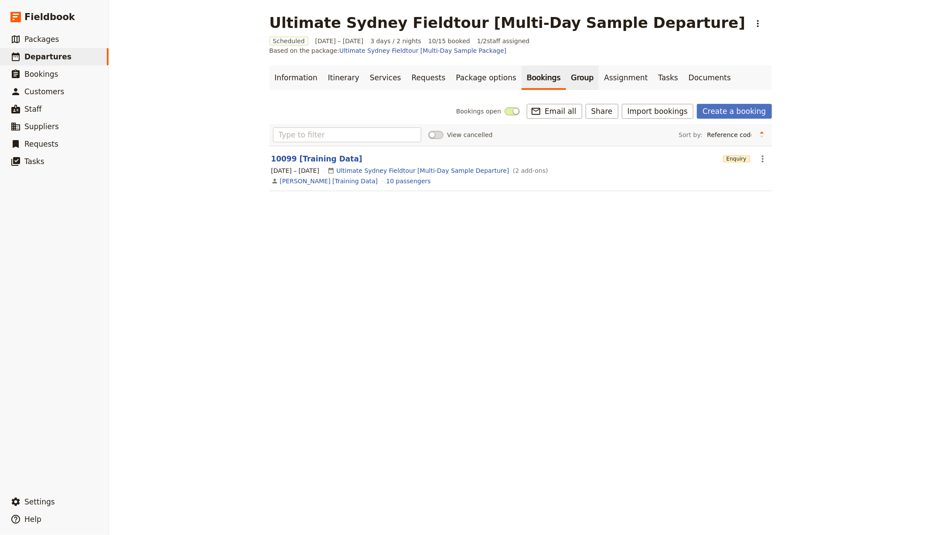
click at [566, 65] on link "Group" at bounding box center [582, 77] width 33 height 24
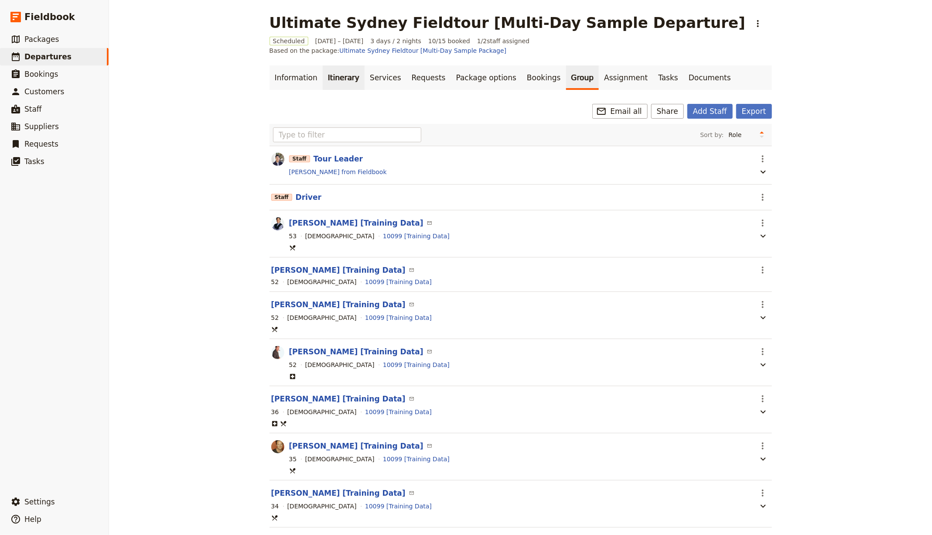
click at [331, 75] on link "Itinerary" at bounding box center [344, 77] width 42 height 24
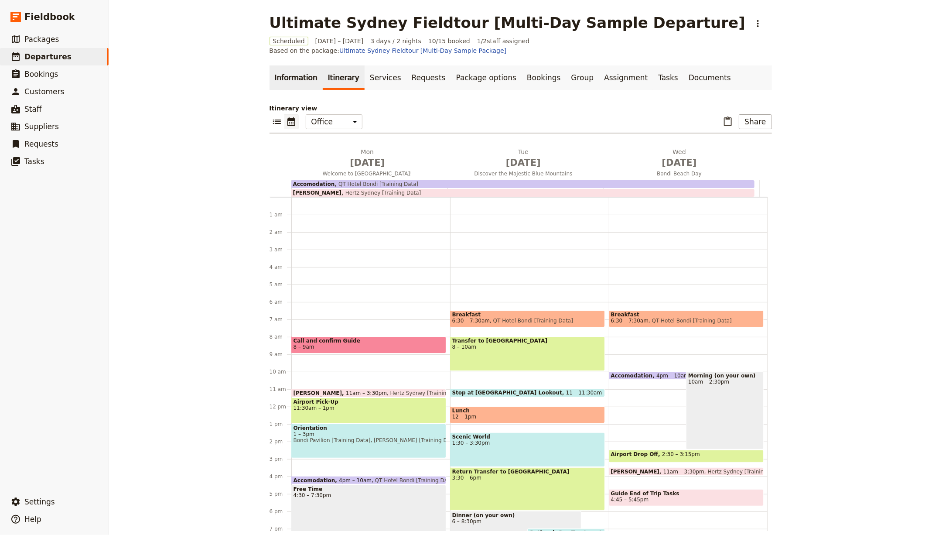
scroll to position [93, 0]
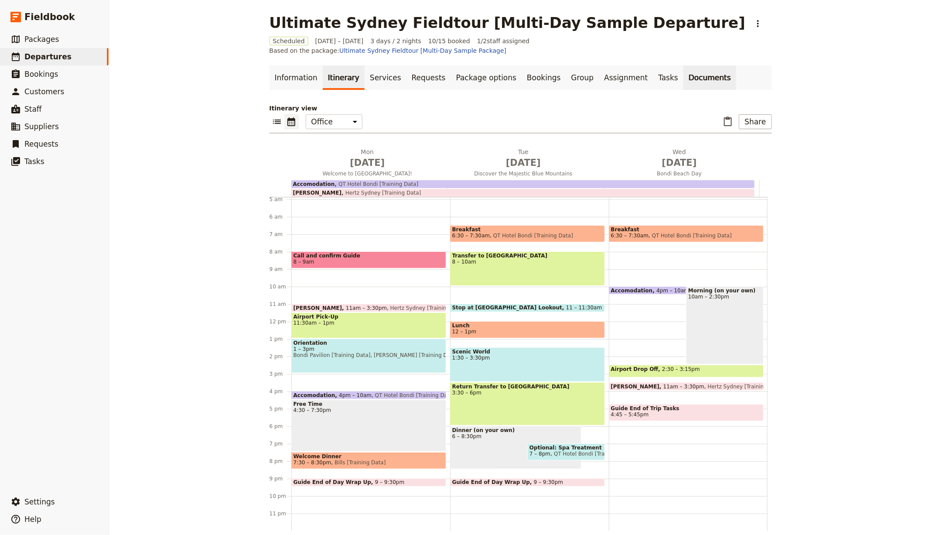
click at [588, 74] on link "Documents" at bounding box center [710, 77] width 53 height 24
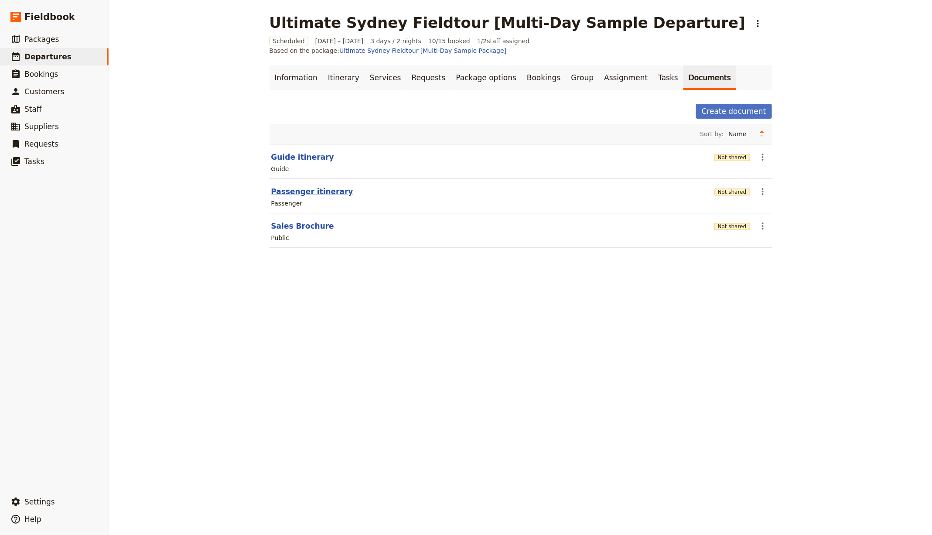
click at [286, 186] on button "Passenger itinerary" at bounding box center [312, 191] width 82 height 10
select select "PASSENGER"
select select "RUN_SHEET"
select select "DEFAULT"
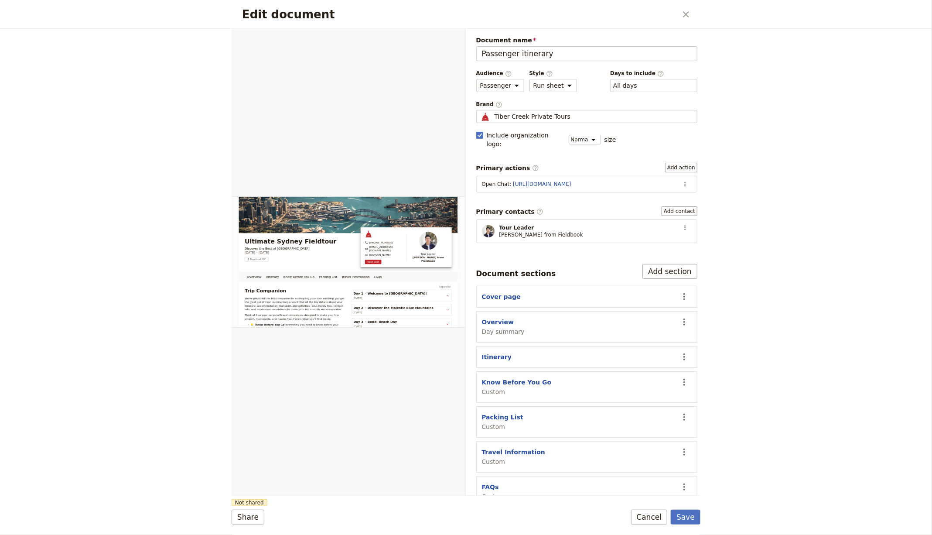
click at [588, 157] on div "Edit document ​ Overview Itinerary Know Before You Go Packing List Travel Infor…" at bounding box center [466, 267] width 932 height 535
drag, startPoint x: 682, startPoint y: 19, endPoint x: 687, endPoint y: 16, distance: 5.7
click at [588, 19] on icon "Close dialog" at bounding box center [686, 14] width 10 height 10
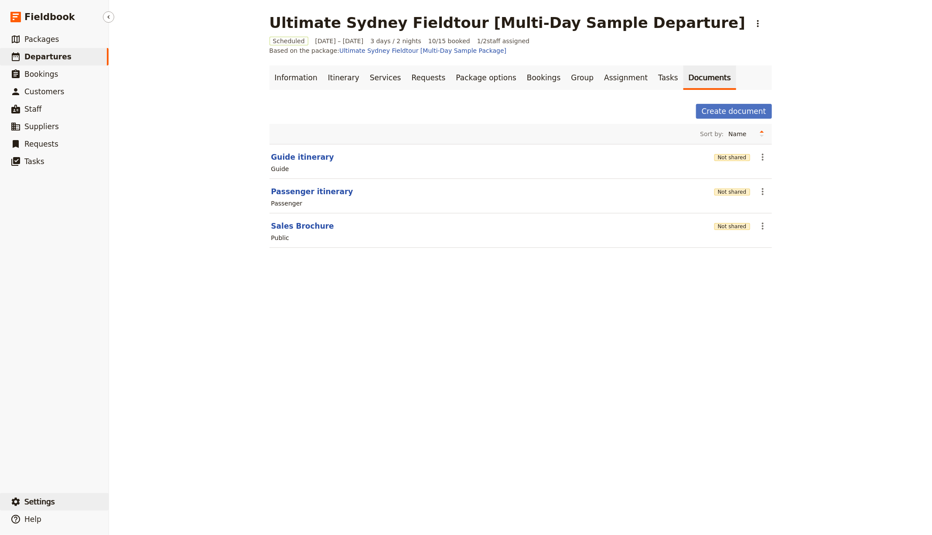
drag, startPoint x: 30, startPoint y: 501, endPoint x: 86, endPoint y: 500, distance: 56.3
click at [30, 501] on span "Settings" at bounding box center [39, 501] width 31 height 9
click at [156, 500] on span "Sign out" at bounding box center [182, 502] width 128 height 9
